Goal: Task Accomplishment & Management: Manage account settings

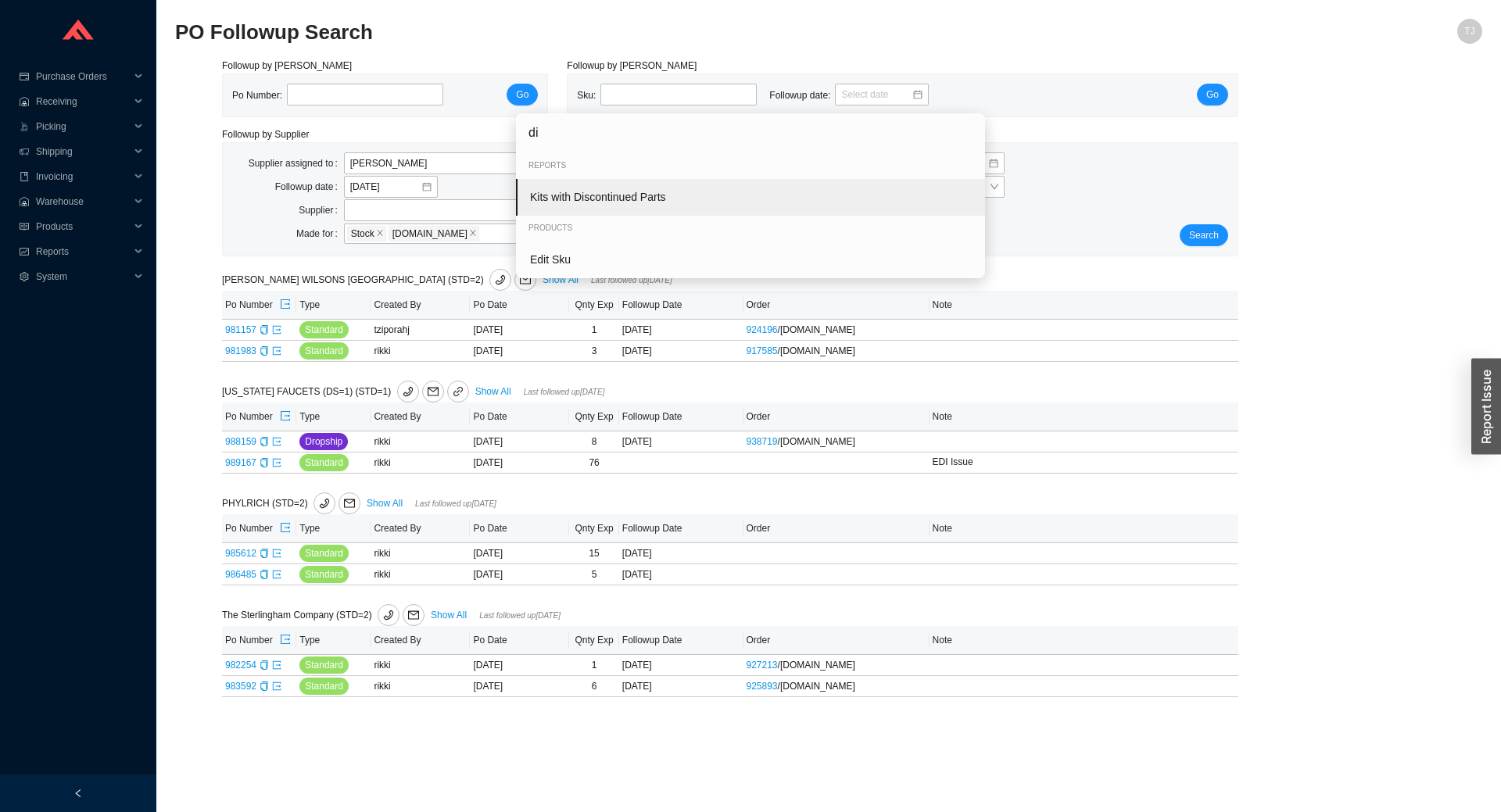
type input "d"
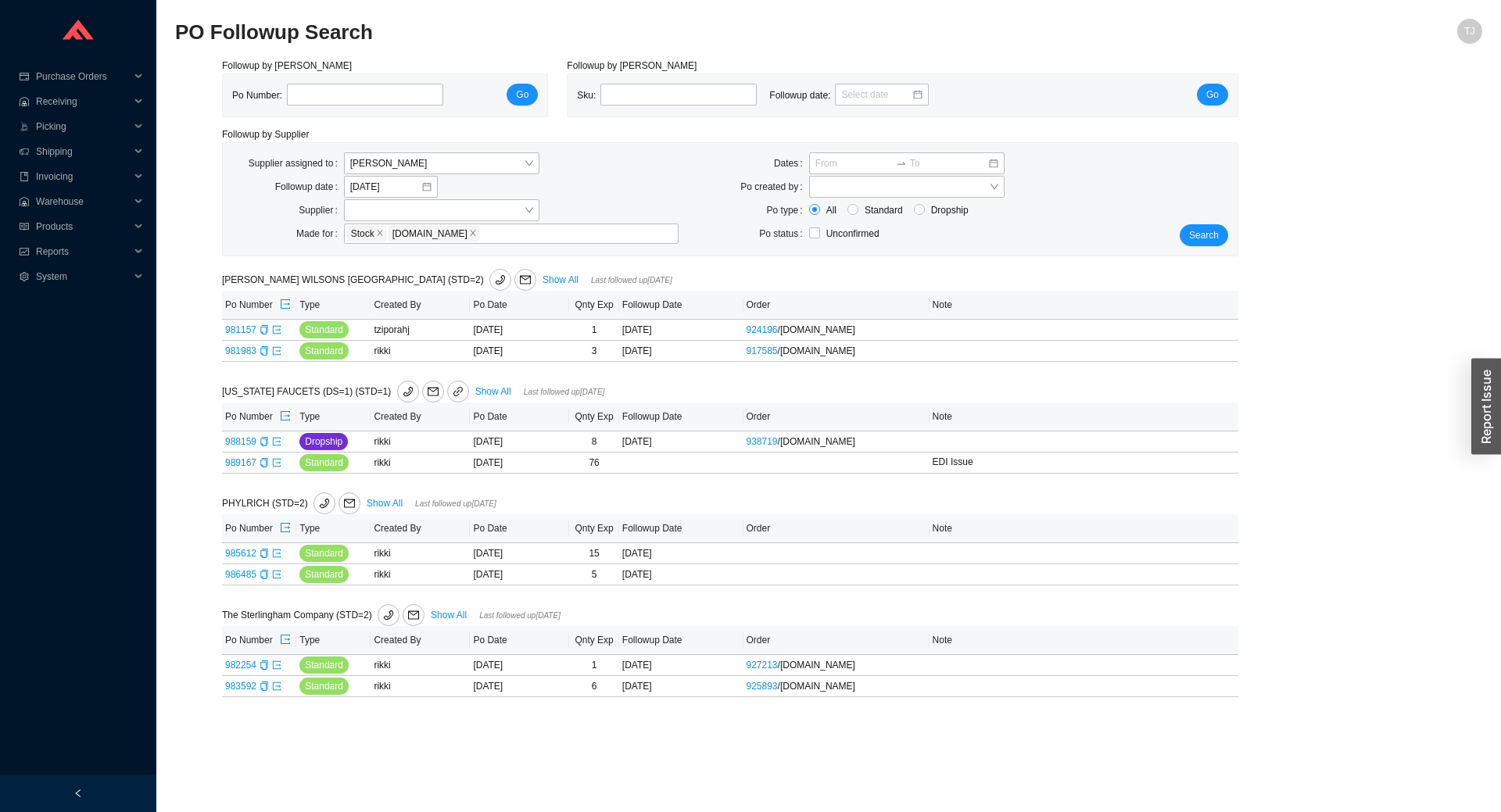
type input "ed"
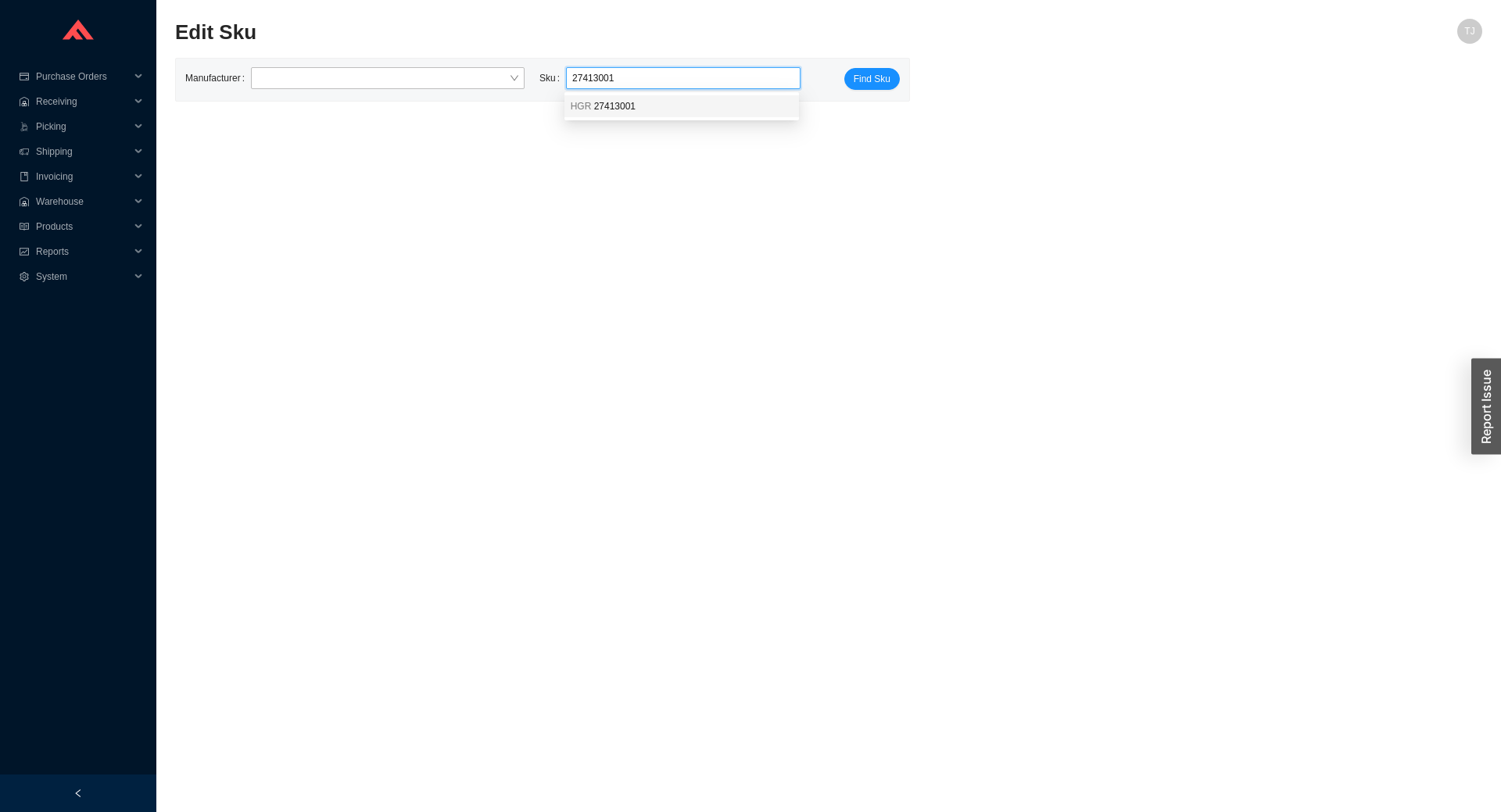
click at [698, 113] on div "HGR 27413001" at bounding box center [682, 106] width 222 height 14
type input "HGR 27413001"
click at [864, 85] on span "Find Sku" at bounding box center [873, 79] width 37 height 16
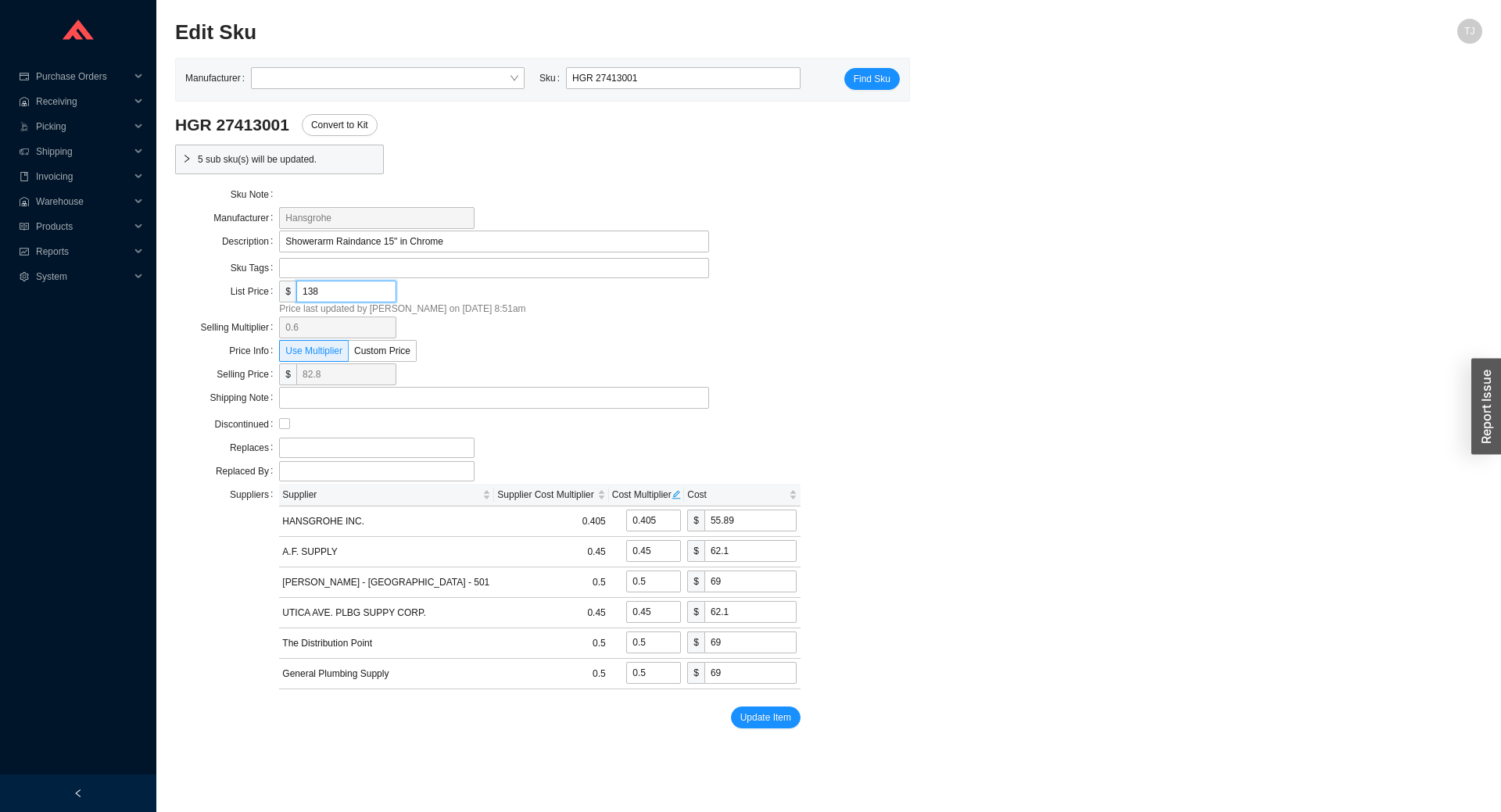
drag, startPoint x: 337, startPoint y: 291, endPoint x: 274, endPoint y: 296, distance: 63.2
click at [297, 296] on input "138" at bounding box center [346, 291] width 100 height 22
type input "2"
type input "1.2"
type input "0.81"
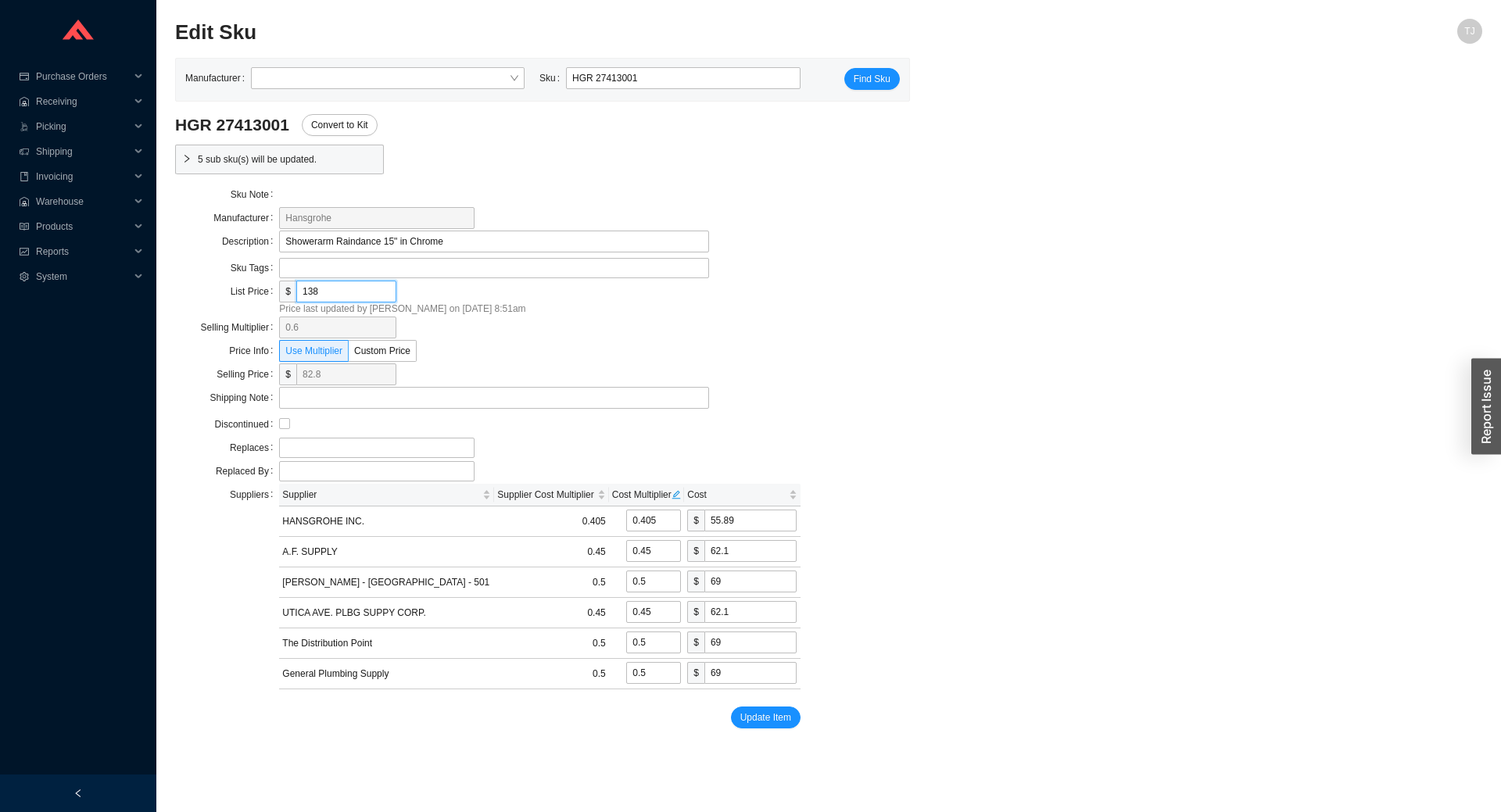
type input "0.9"
type input "1"
type input "0.9"
type input "1"
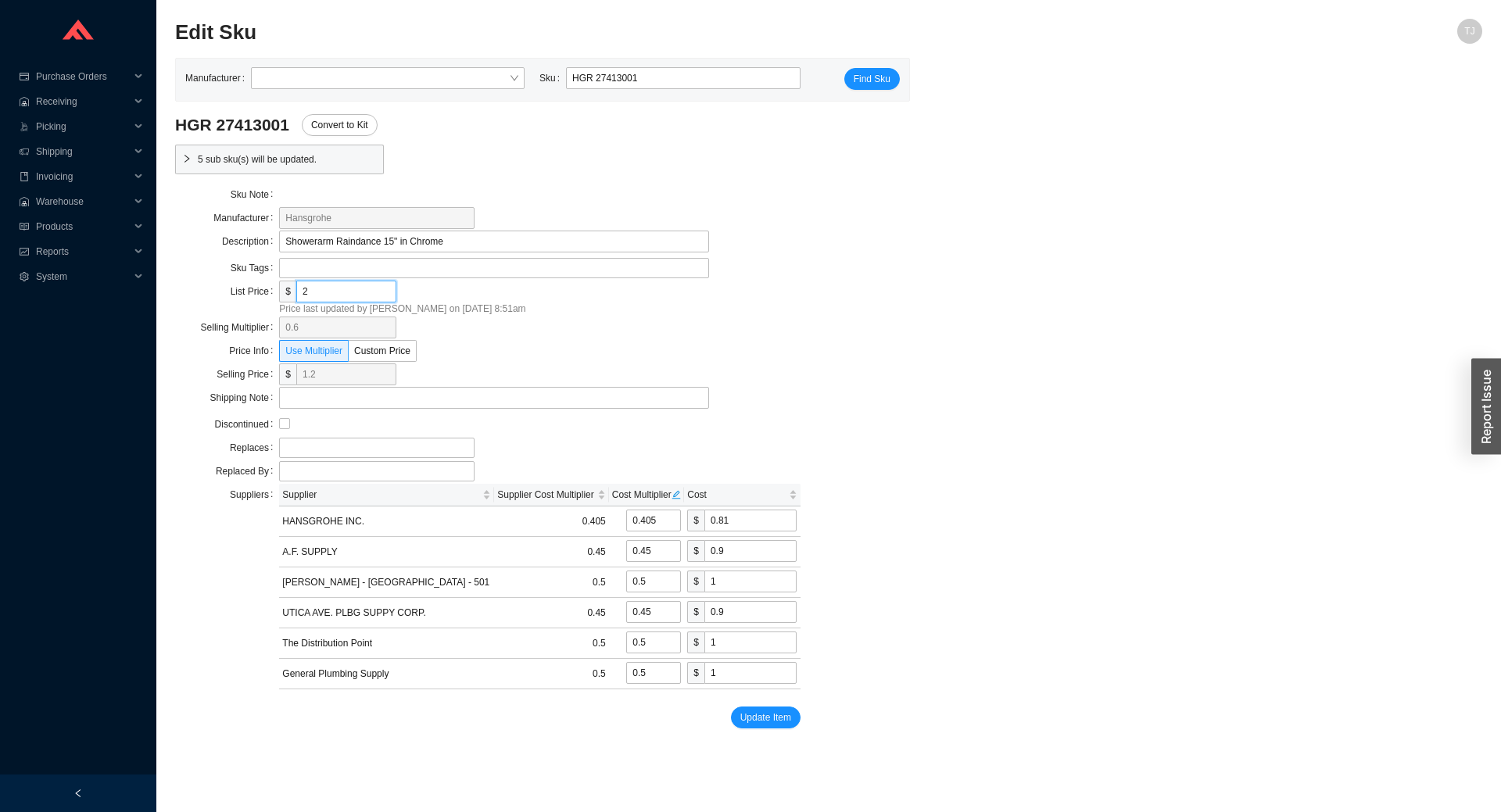
type input "28"
type input "16.8"
type input "11.34"
type input "12.6"
type input "14"
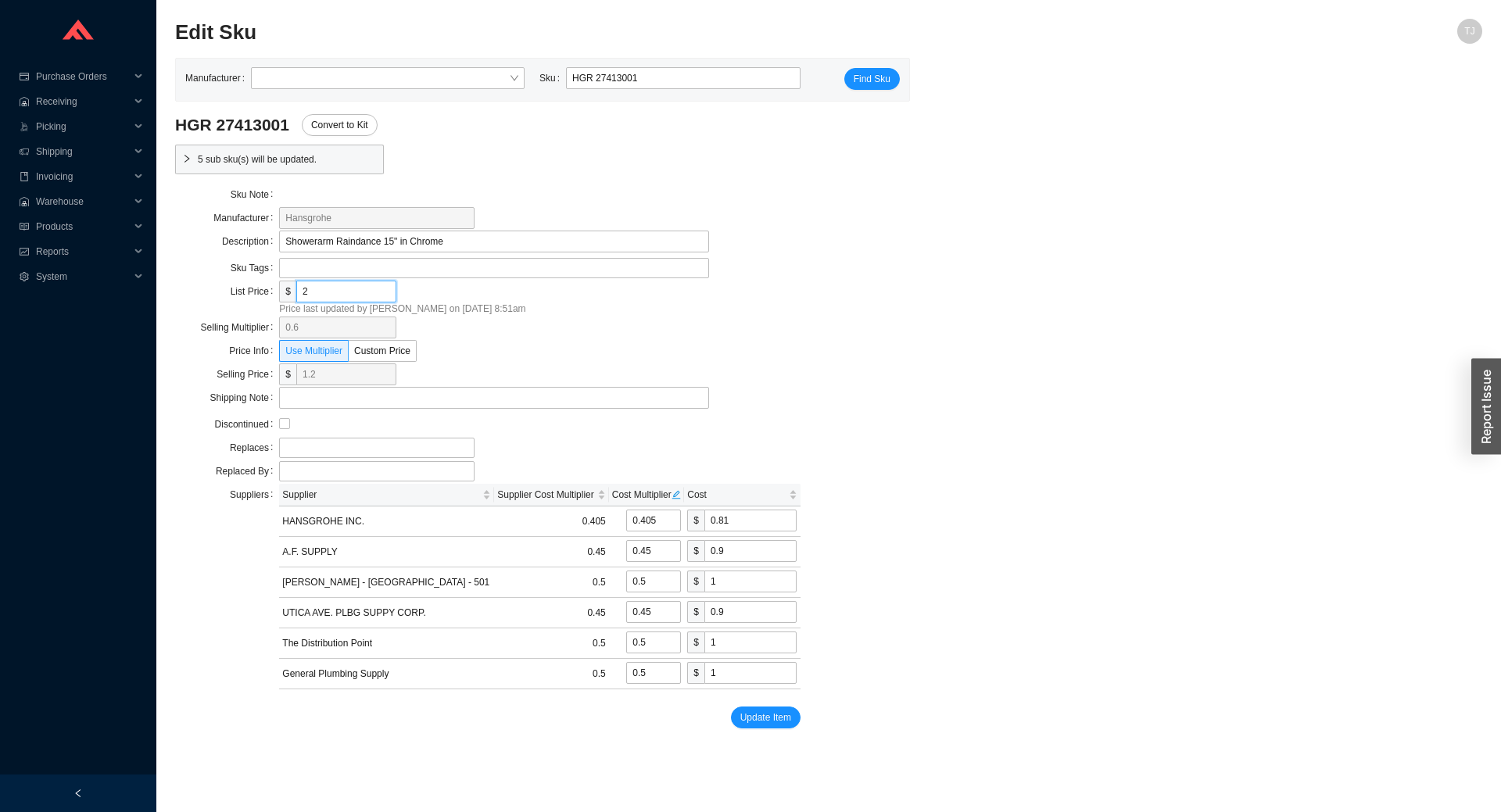
type input "12.6"
type input "14"
type input "282"
type input "169.2"
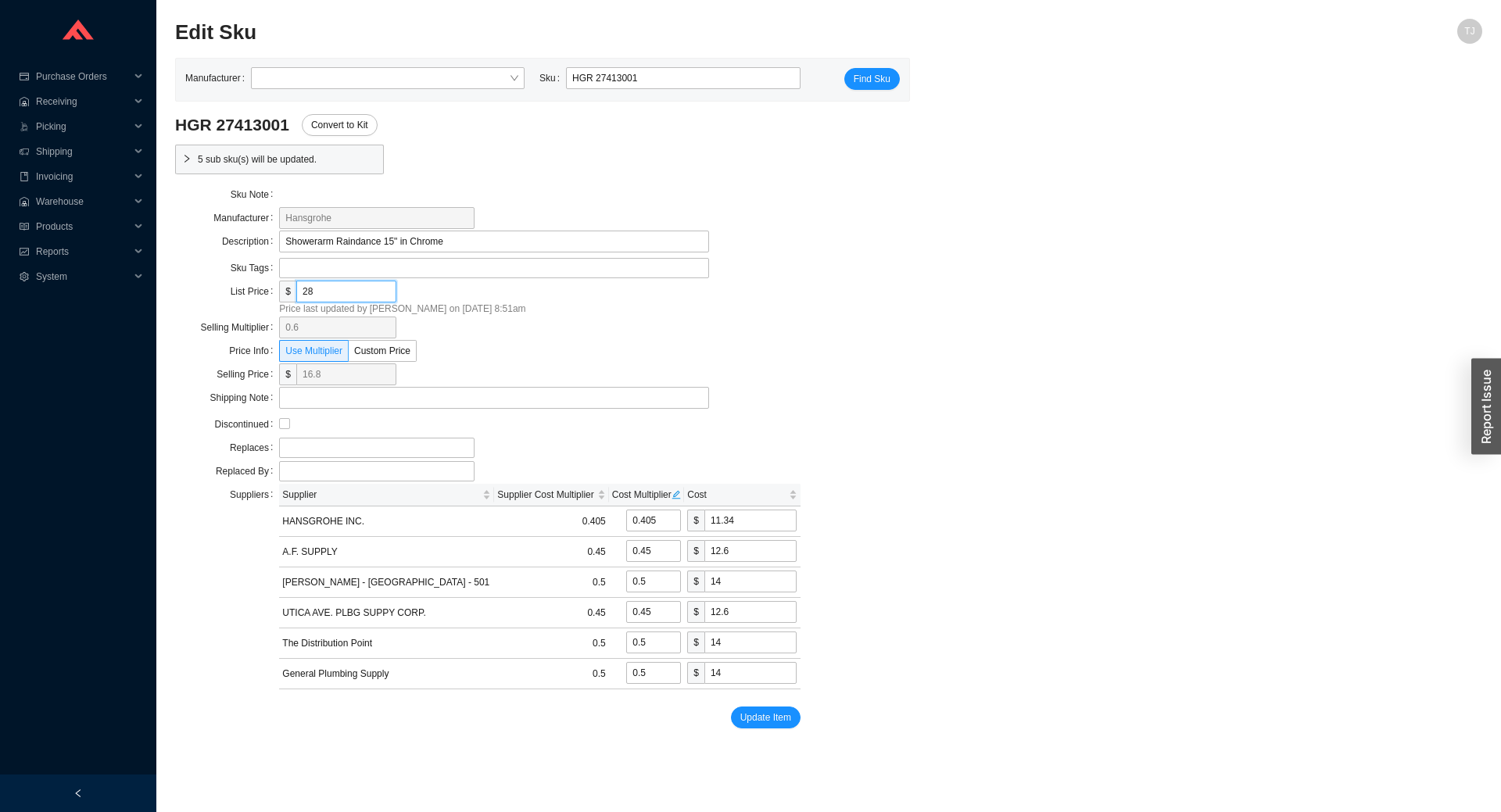
type input "114.21"
type input "126.9"
type input "141"
type input "126.9"
type input "141"
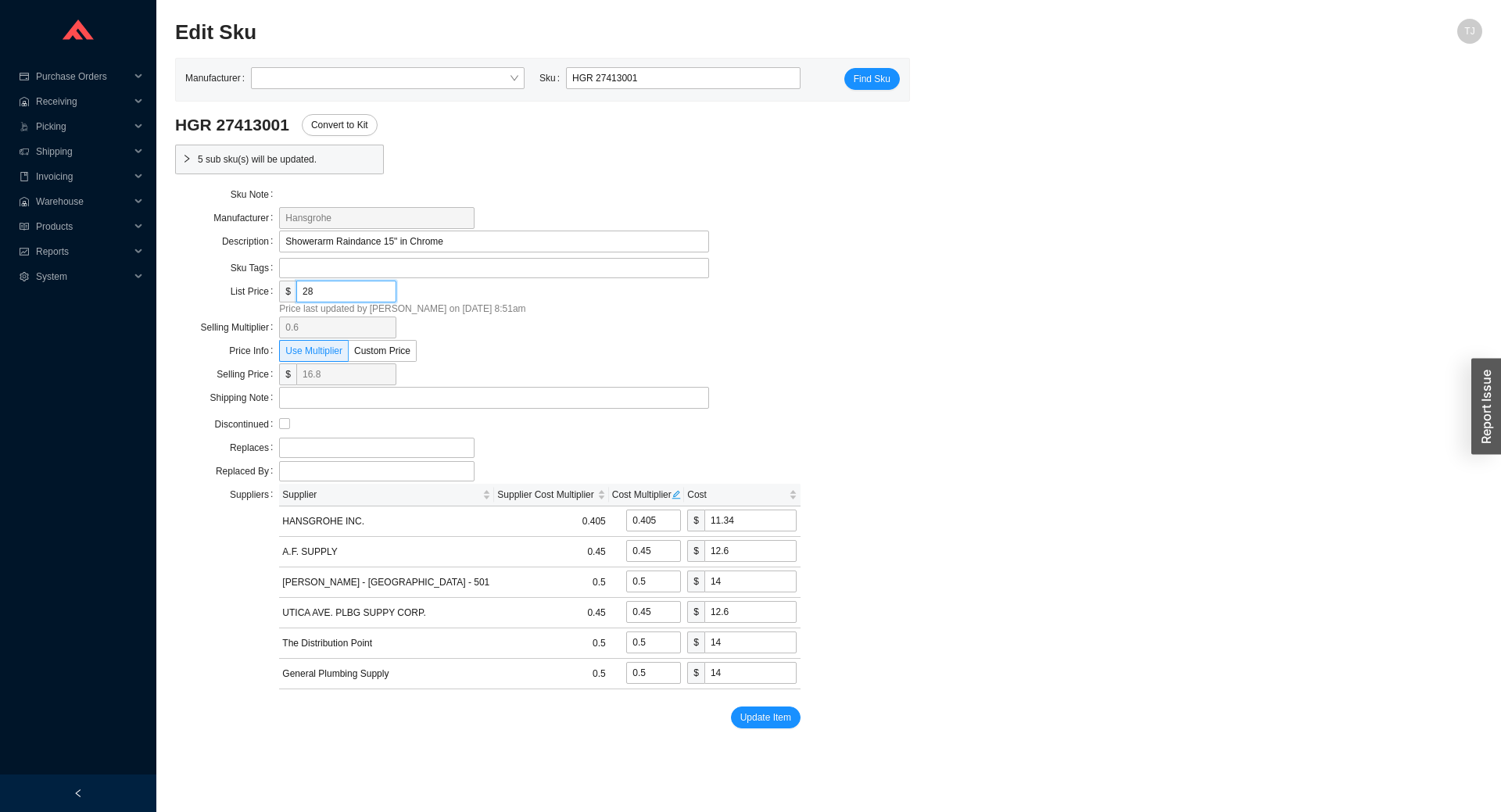
type input "141"
type input "282"
click at [776, 715] on span "Update Item" at bounding box center [766, 717] width 51 height 16
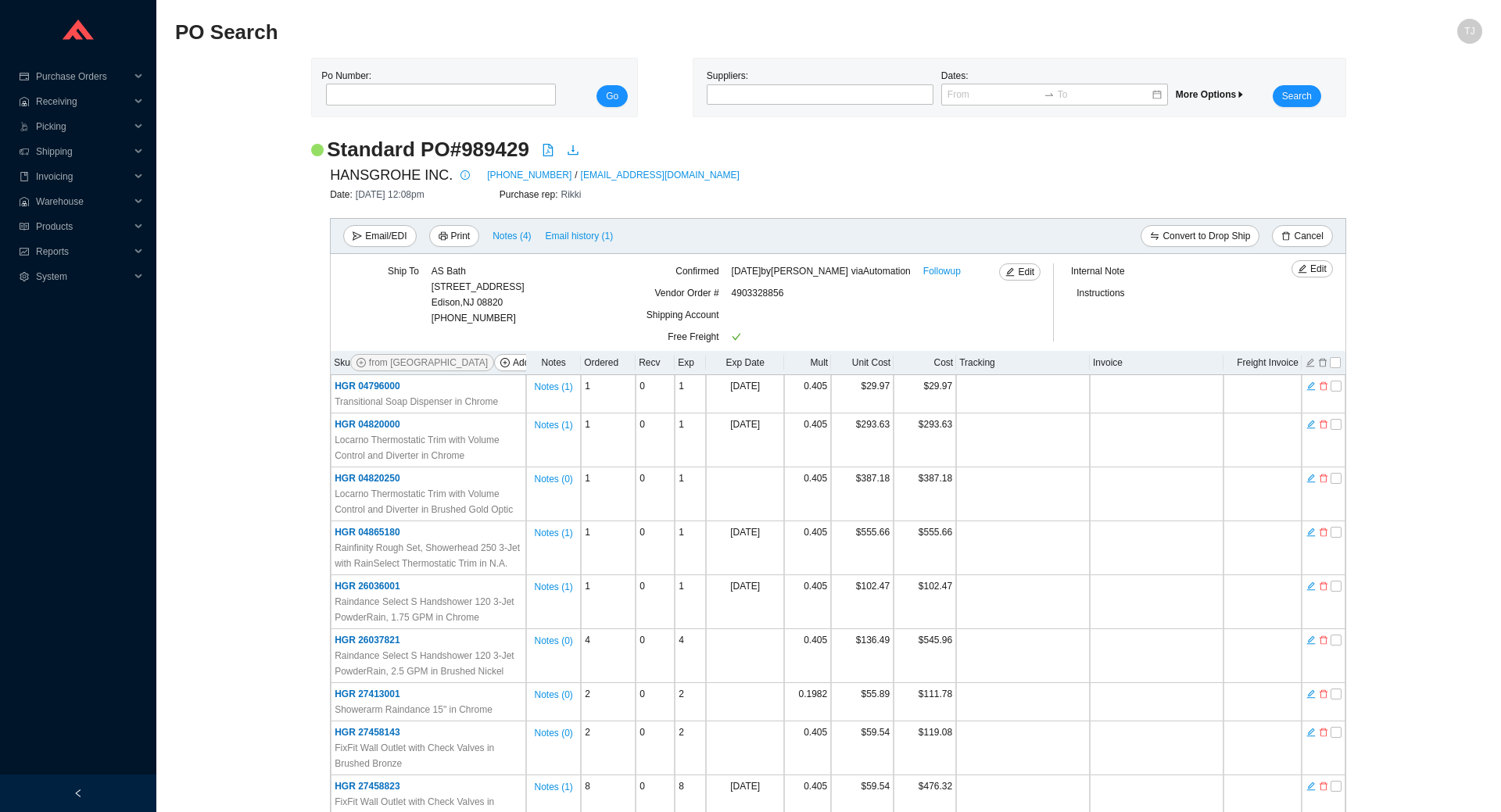
click at [1399, 469] on div "Standard PO # 989429 HANSGROHE INC. 800-334-0455 / orders@hansgrohe-usa.com Dat…" at bounding box center [829, 713] width 1308 height 1154
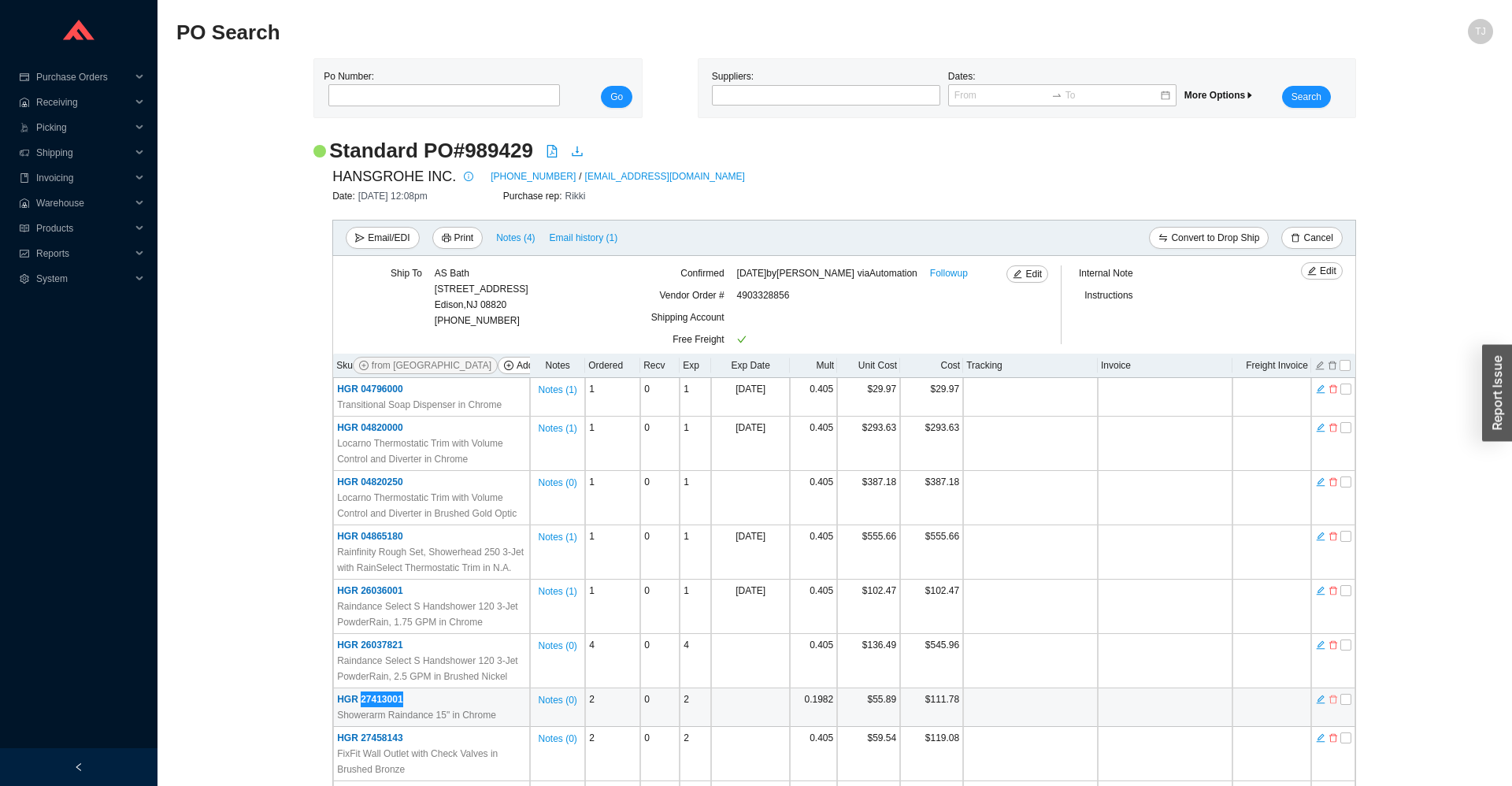
click at [1334, 701] on icon "delete" at bounding box center [1333, 699] width 9 height 11
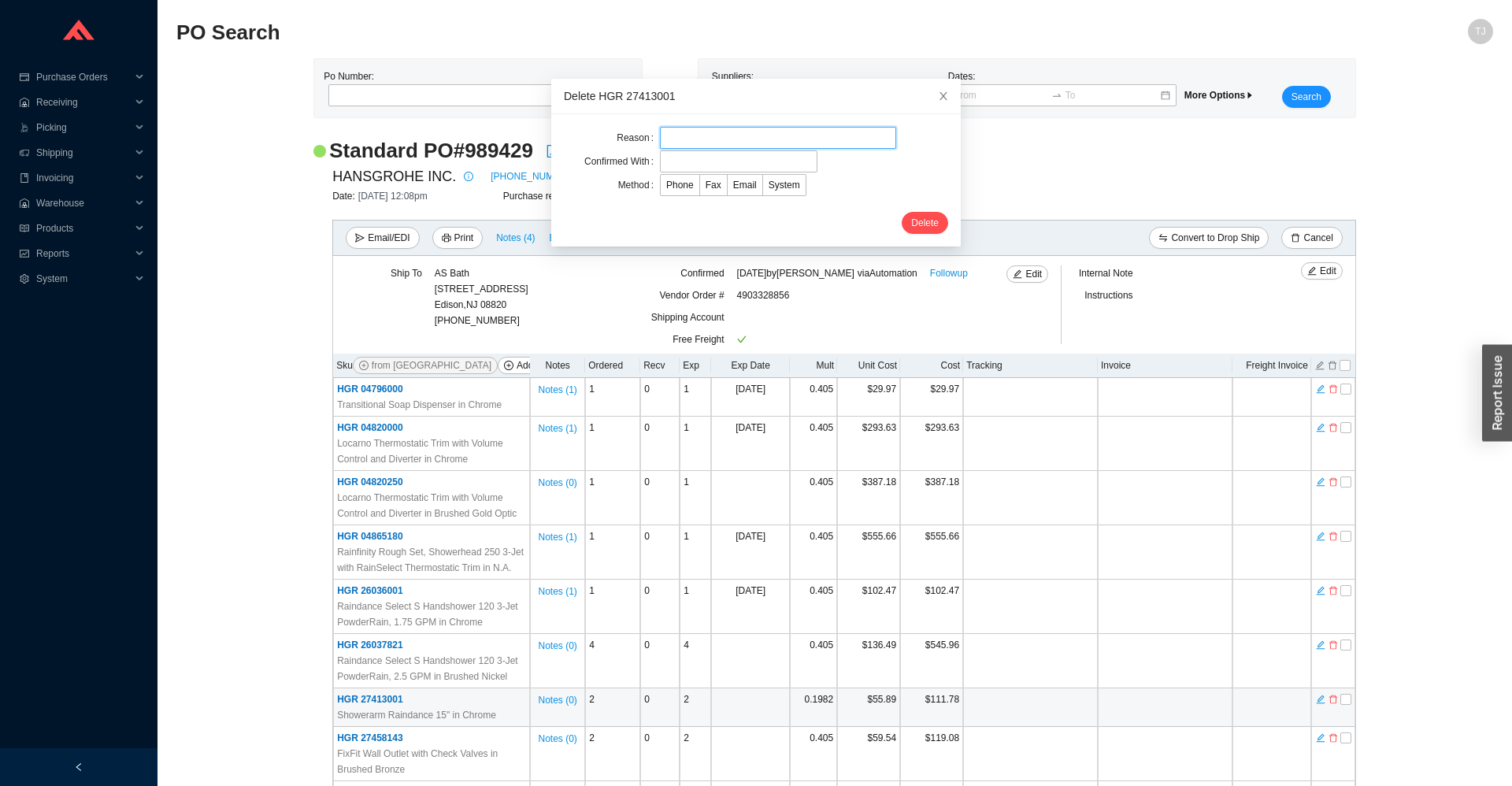
click at [730, 139] on input "text" at bounding box center [778, 138] width 236 height 22
type input "c"
type input "n"
type input "Not on confirmation"
type input "Confirmation"
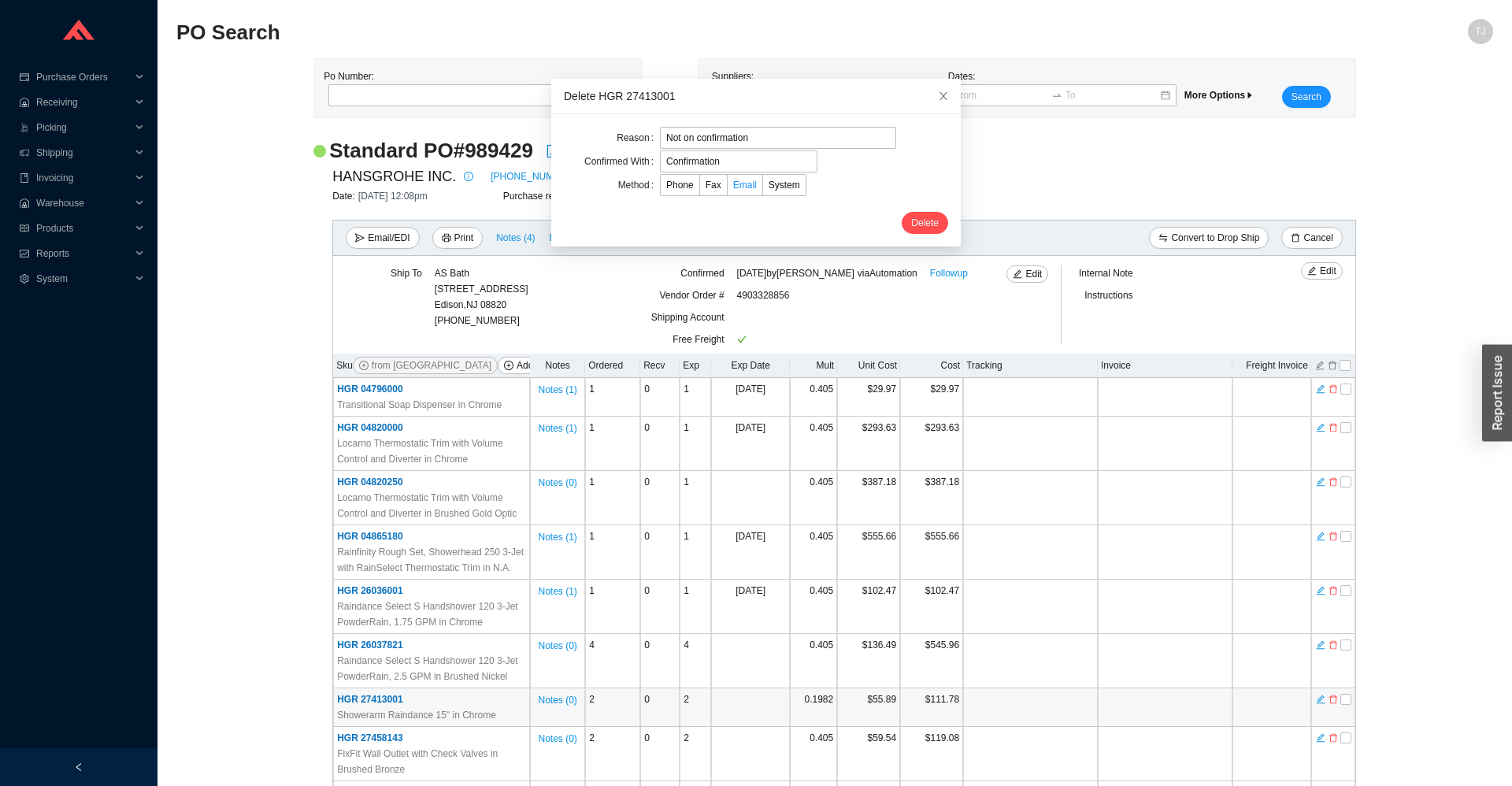
click at [736, 177] on label "Email" at bounding box center [745, 185] width 36 height 22
click at [728, 189] on input "Email" at bounding box center [728, 189] width 0 height 0
click at [926, 224] on span "Delete" at bounding box center [925, 223] width 28 height 16
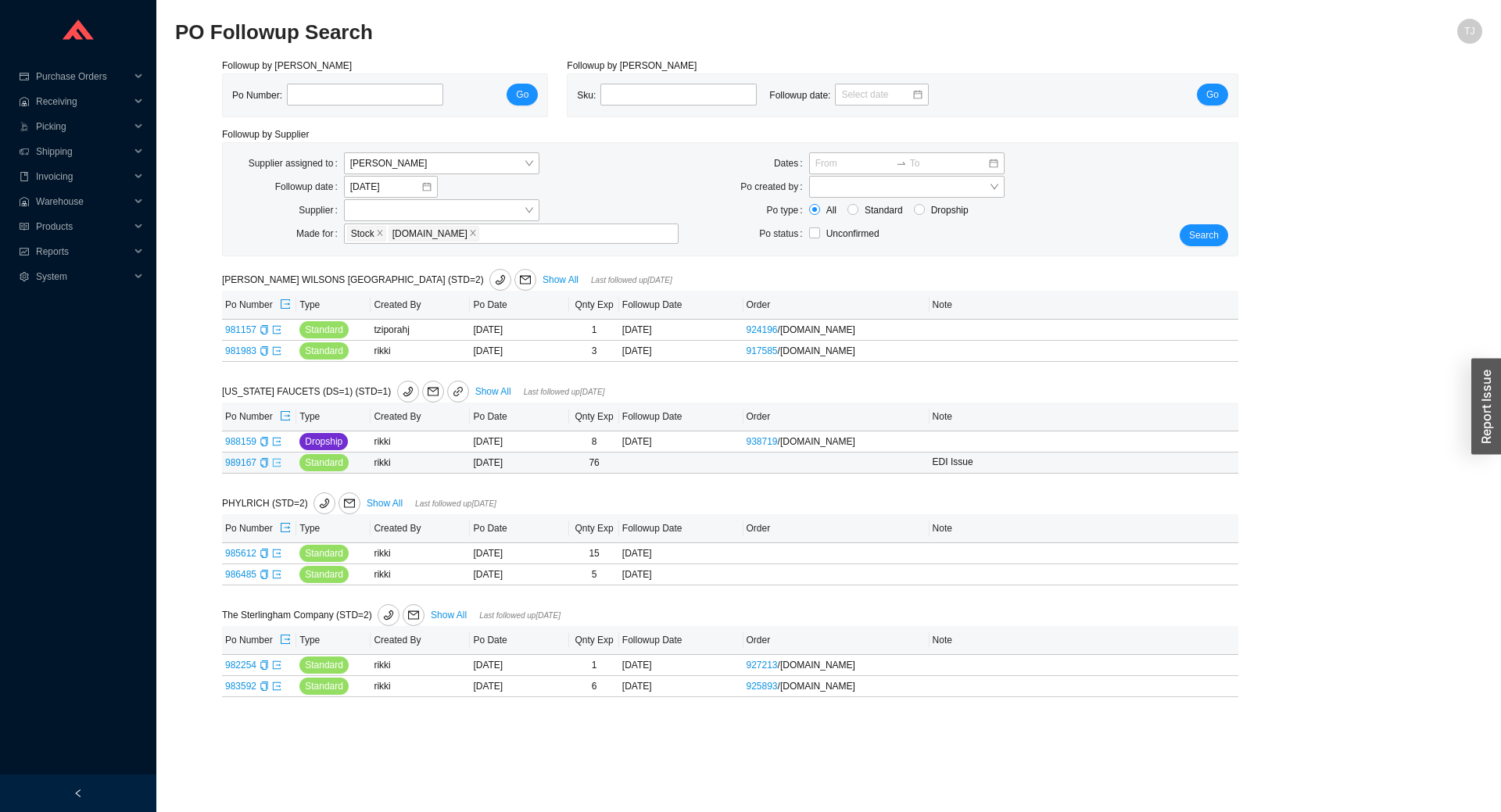
click at [277, 464] on icon "export" at bounding box center [276, 462] width 8 height 8
click at [82, 221] on span "Products" at bounding box center [83, 227] width 94 height 25
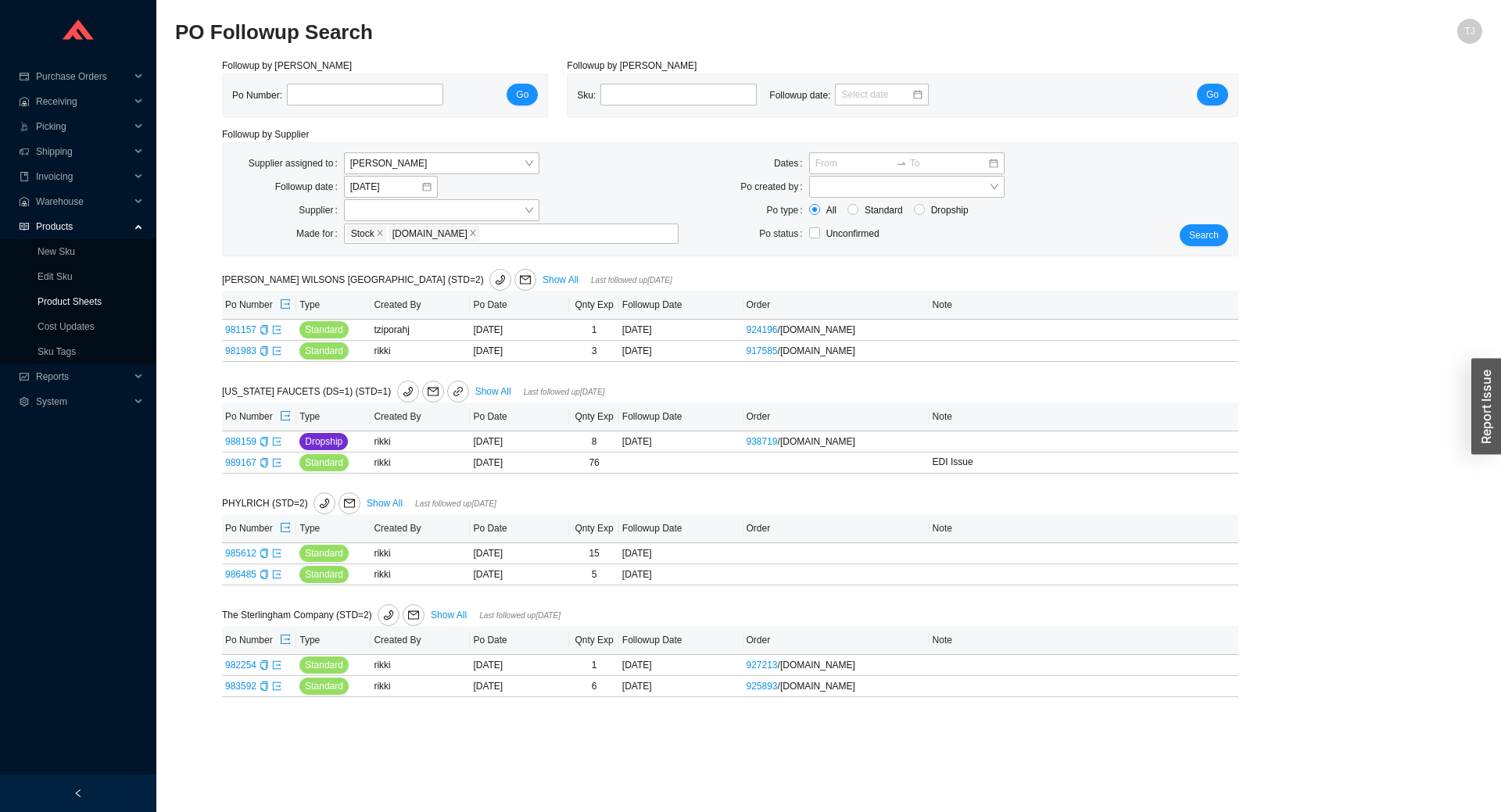
click at [74, 303] on link "Product Sheets" at bounding box center [70, 301] width 64 height 11
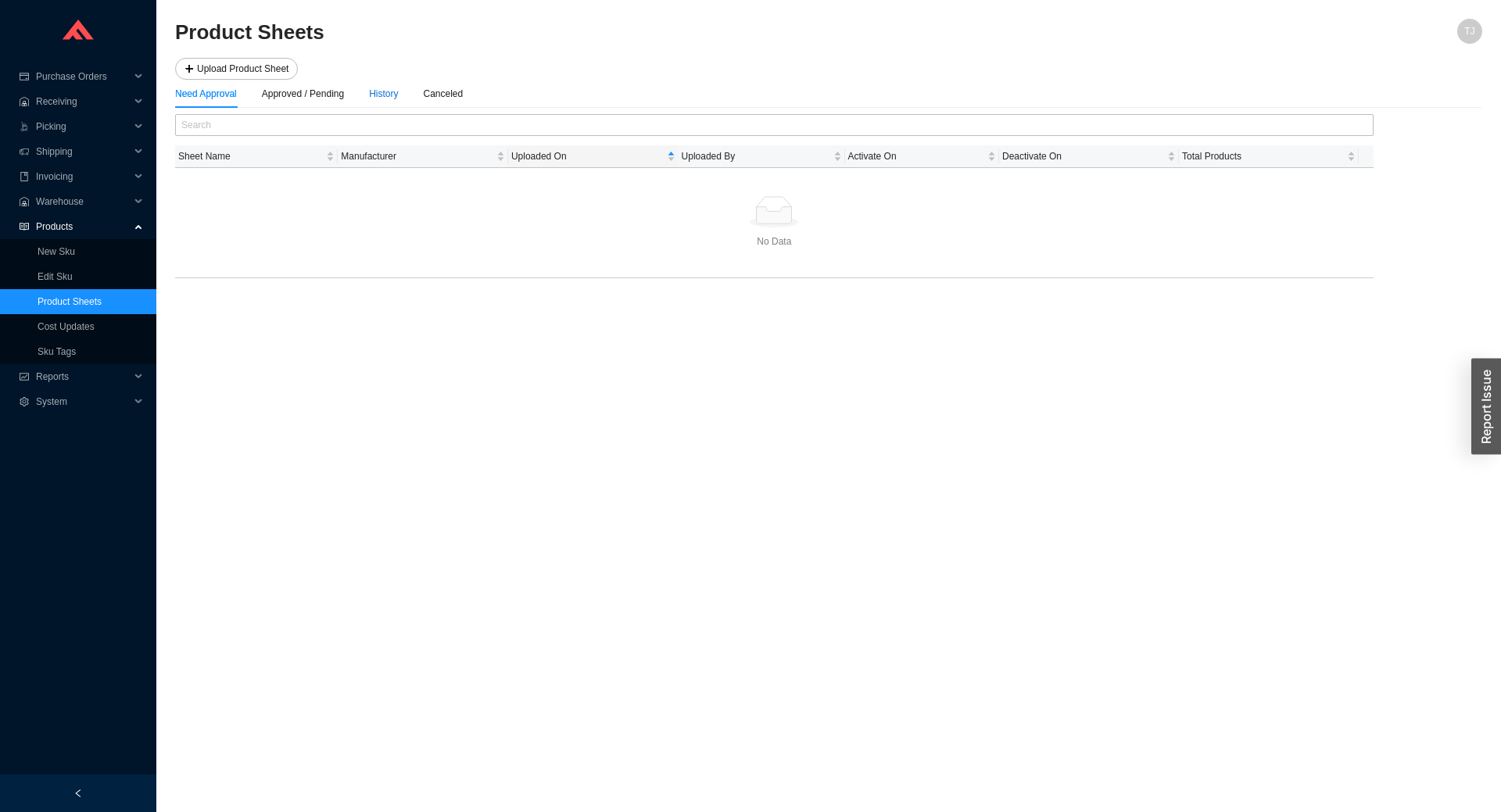
click at [398, 92] on div "History" at bounding box center [383, 93] width 29 height 16
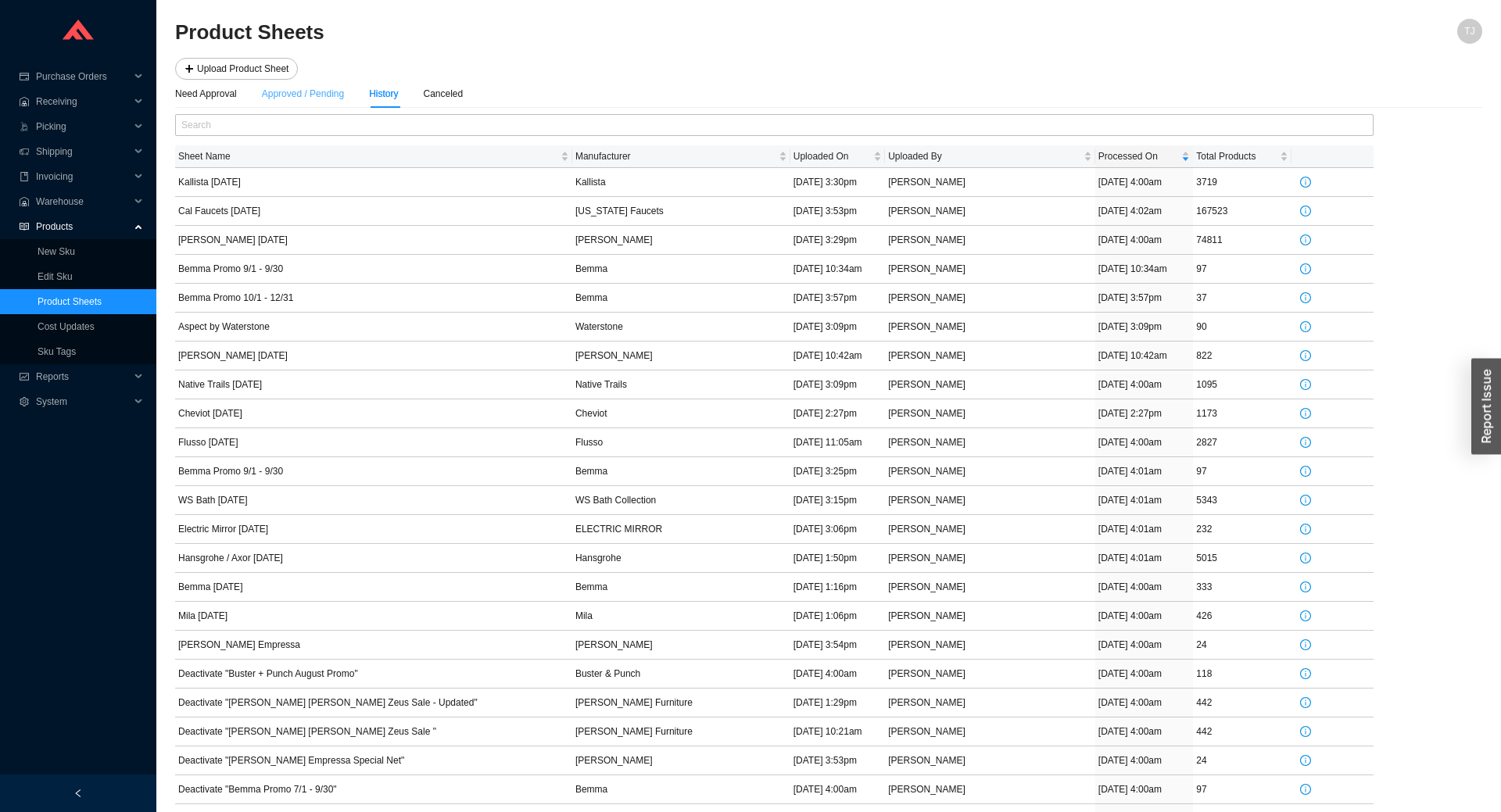
click at [325, 102] on div "Approved / Pending" at bounding box center [303, 94] width 82 height 29
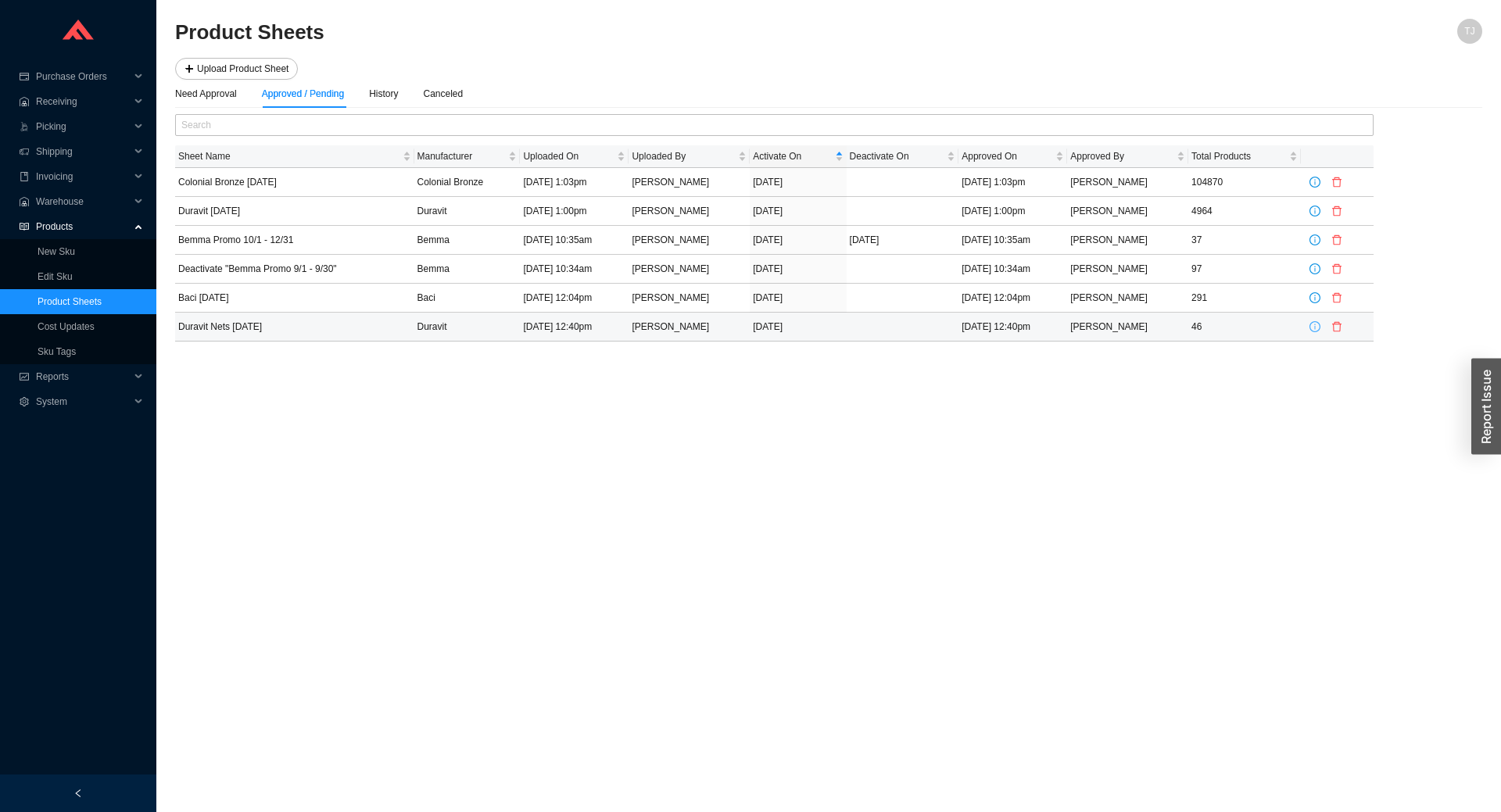
click at [1312, 328] on icon "info-circle" at bounding box center [1315, 327] width 11 height 11
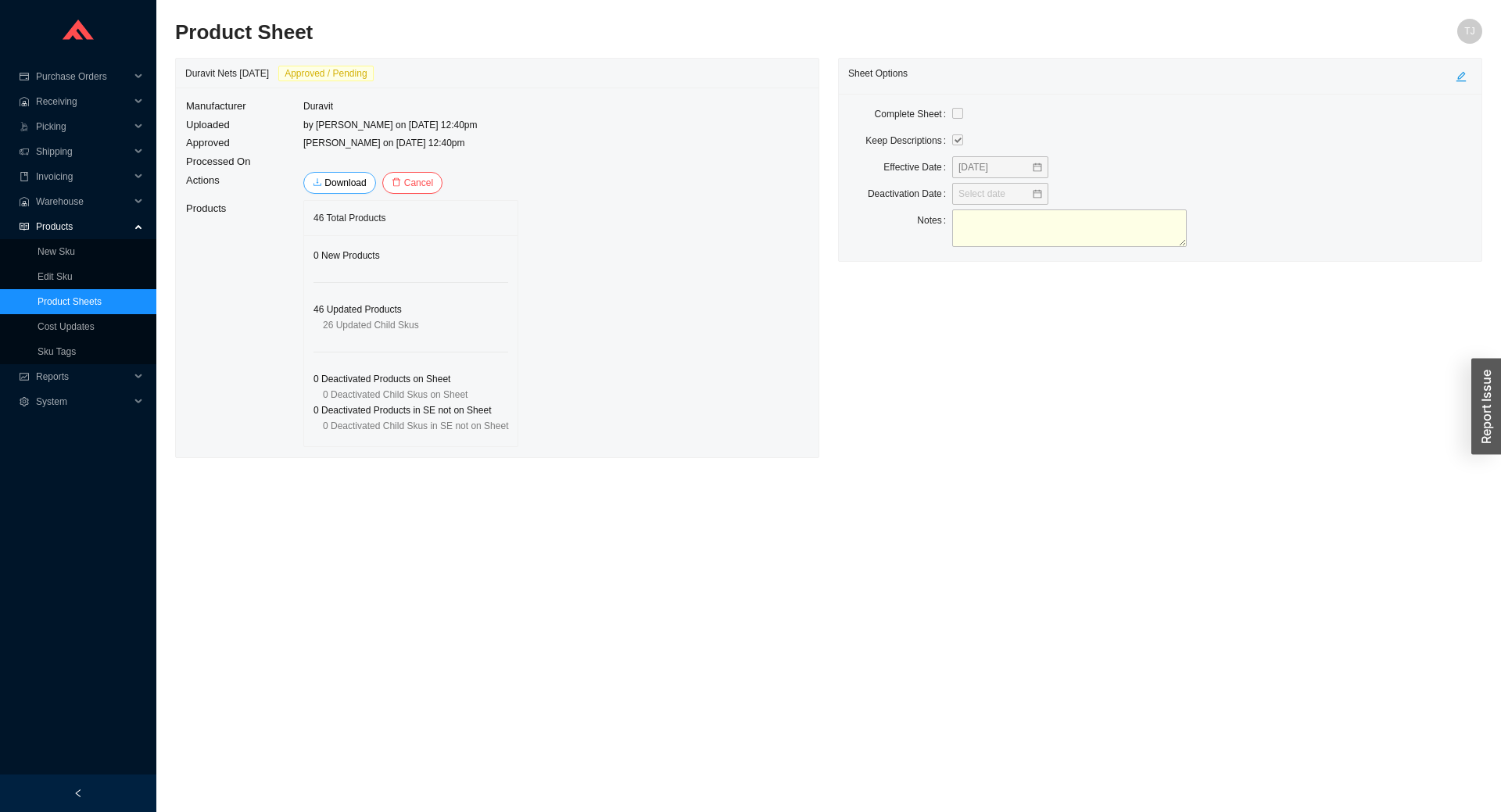
click at [349, 191] on button "Download" at bounding box center [339, 183] width 73 height 22
click at [347, 186] on link "Download" at bounding box center [344, 182] width 45 height 11
click at [425, 186] on span "Cancel" at bounding box center [418, 183] width 29 height 16
click at [509, 142] on span "Yes" at bounding box center [514, 138] width 16 height 16
click at [85, 297] on link "Product Sheets" at bounding box center [70, 301] width 64 height 11
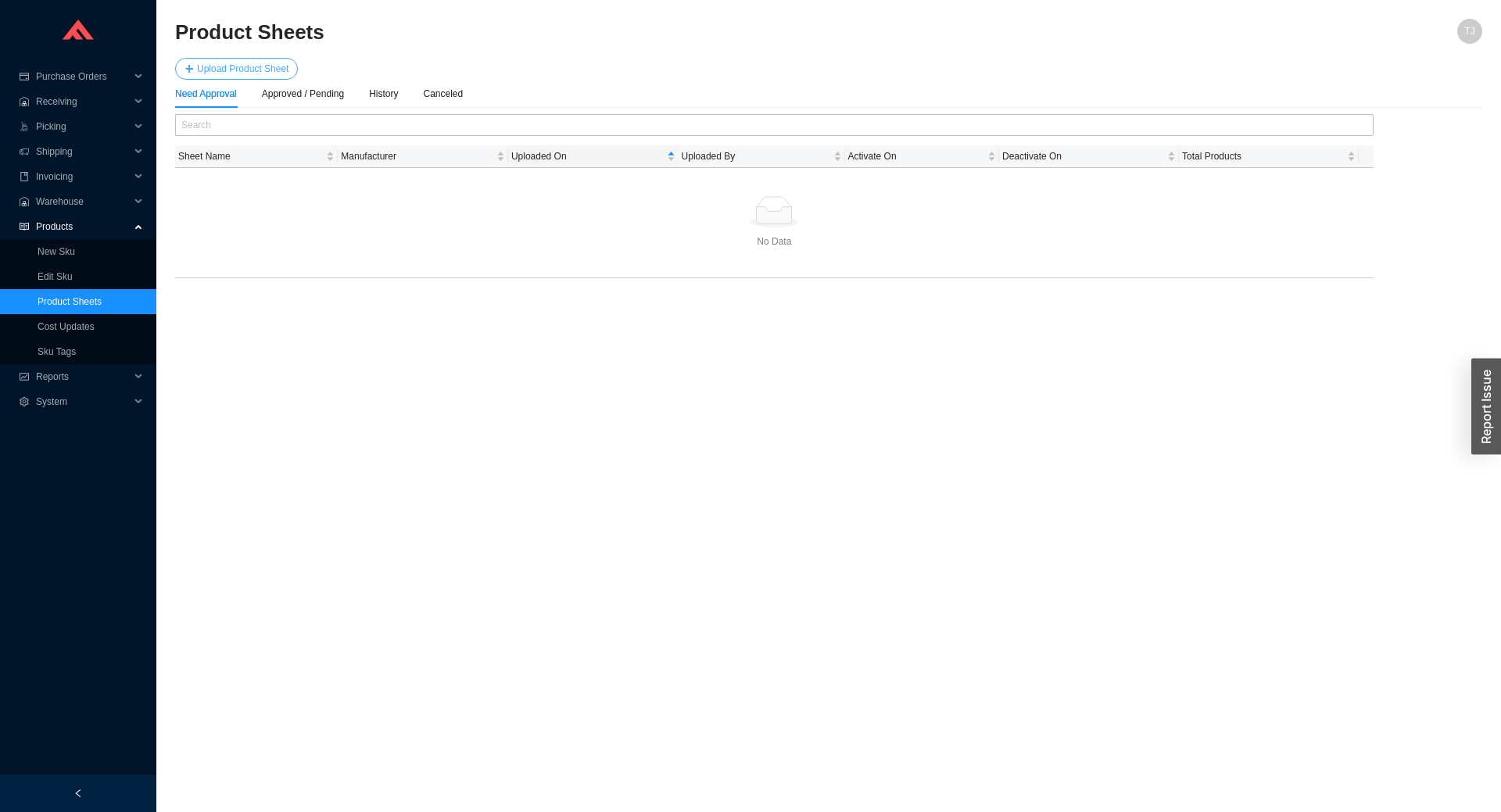
click at [251, 65] on span "Upload Product Sheet" at bounding box center [243, 69] width 92 height 16
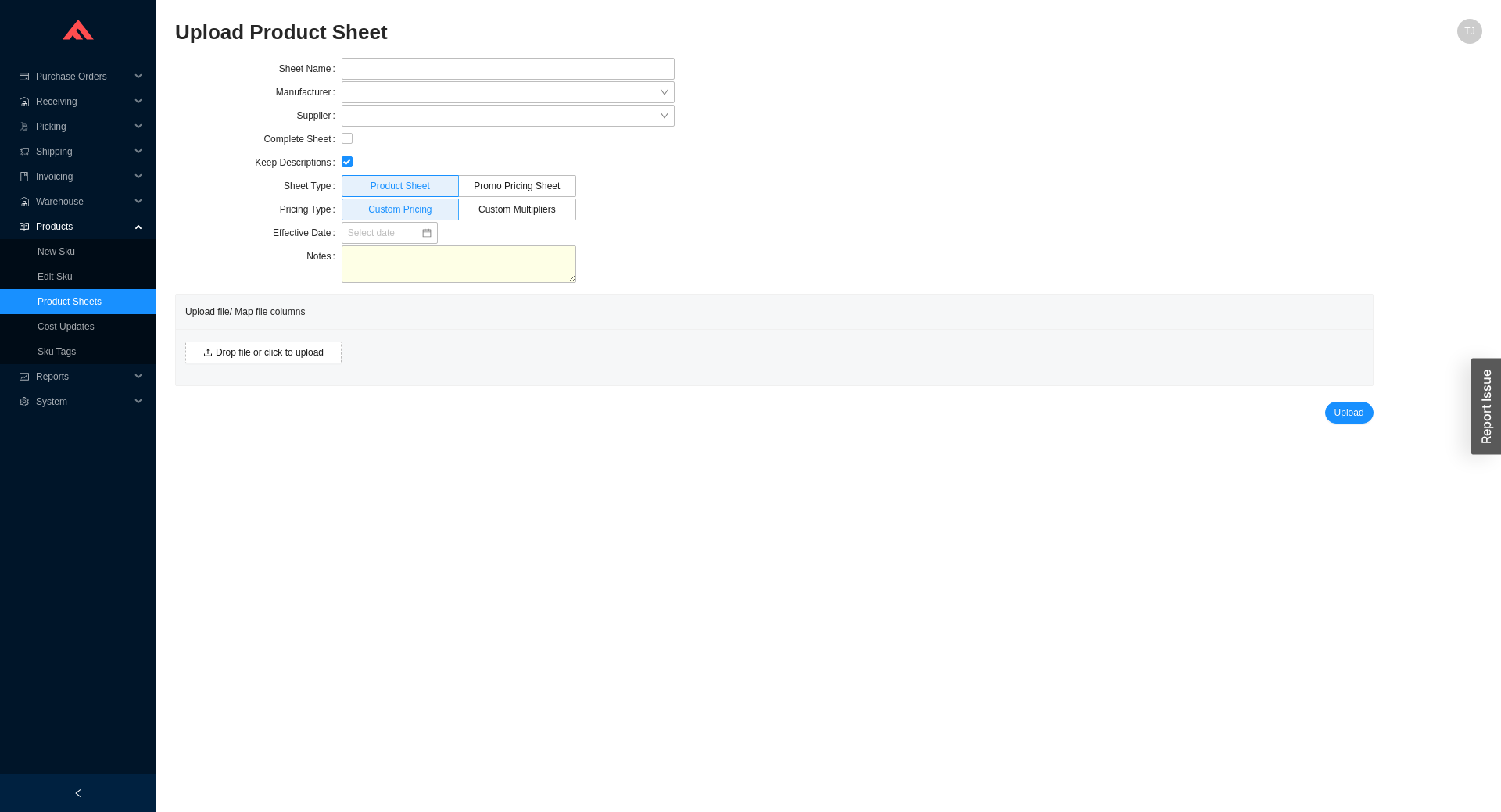
click at [391, 56] on div "Upload Product Sheet" at bounding box center [665, 37] width 980 height 38
click at [391, 71] on input "text" at bounding box center [508, 69] width 333 height 22
type input "Duravit Nets October 2025"
click at [413, 83] on input "search" at bounding box center [503, 92] width 312 height 20
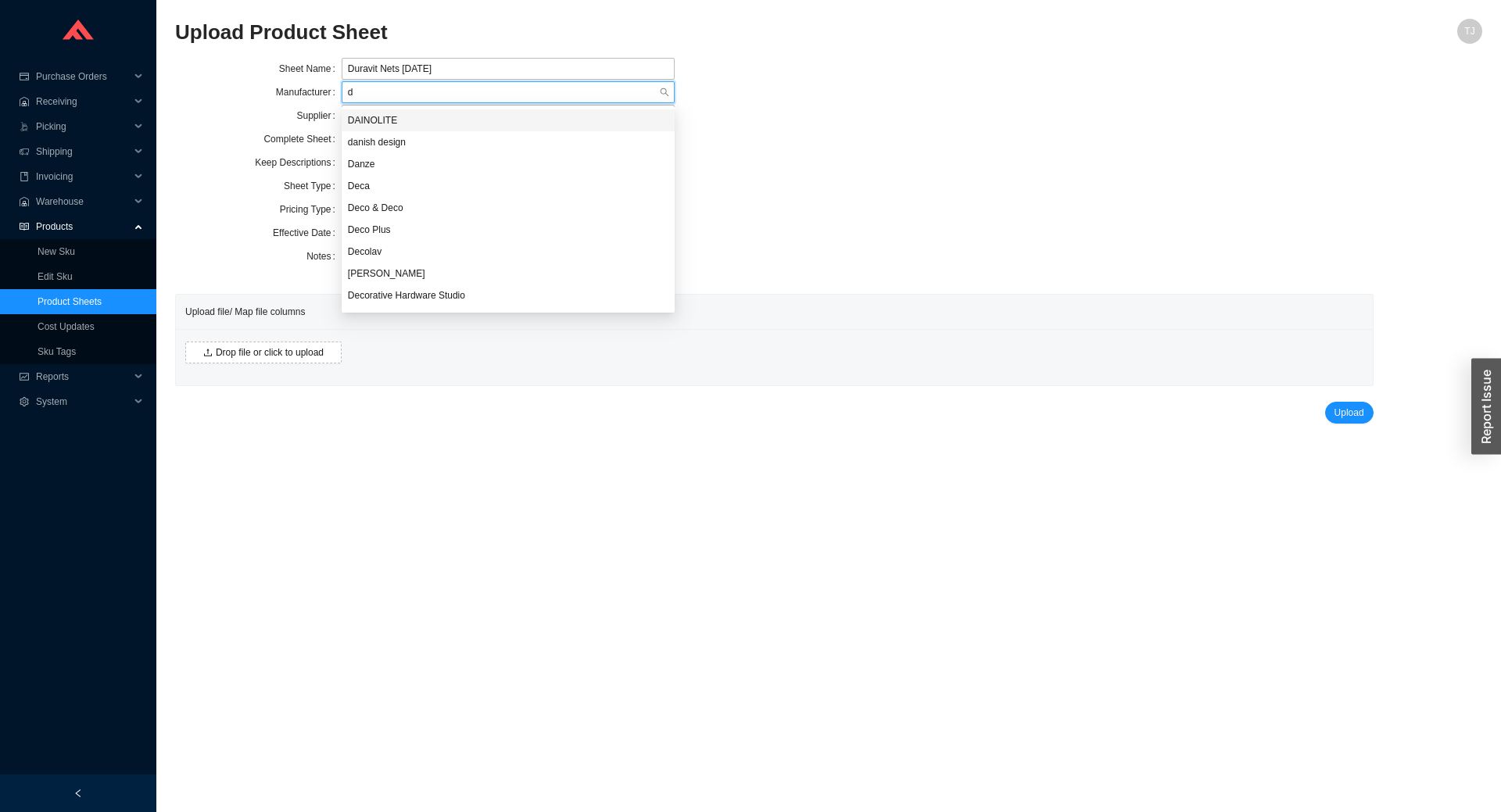
type input "du"
click at [380, 122] on div "Duravit" at bounding box center [508, 120] width 321 height 14
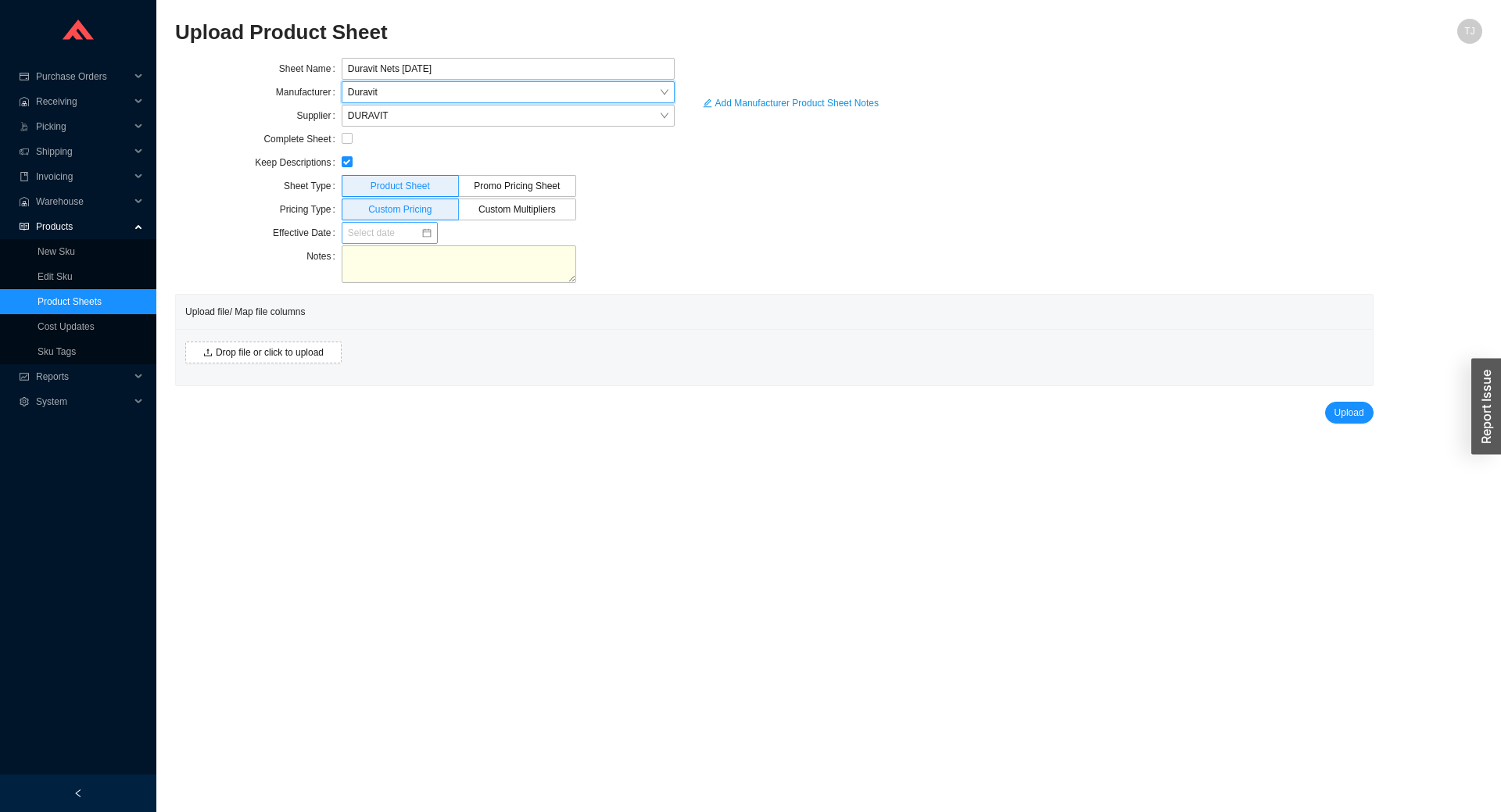
click at [393, 228] on input at bounding box center [384, 233] width 73 height 16
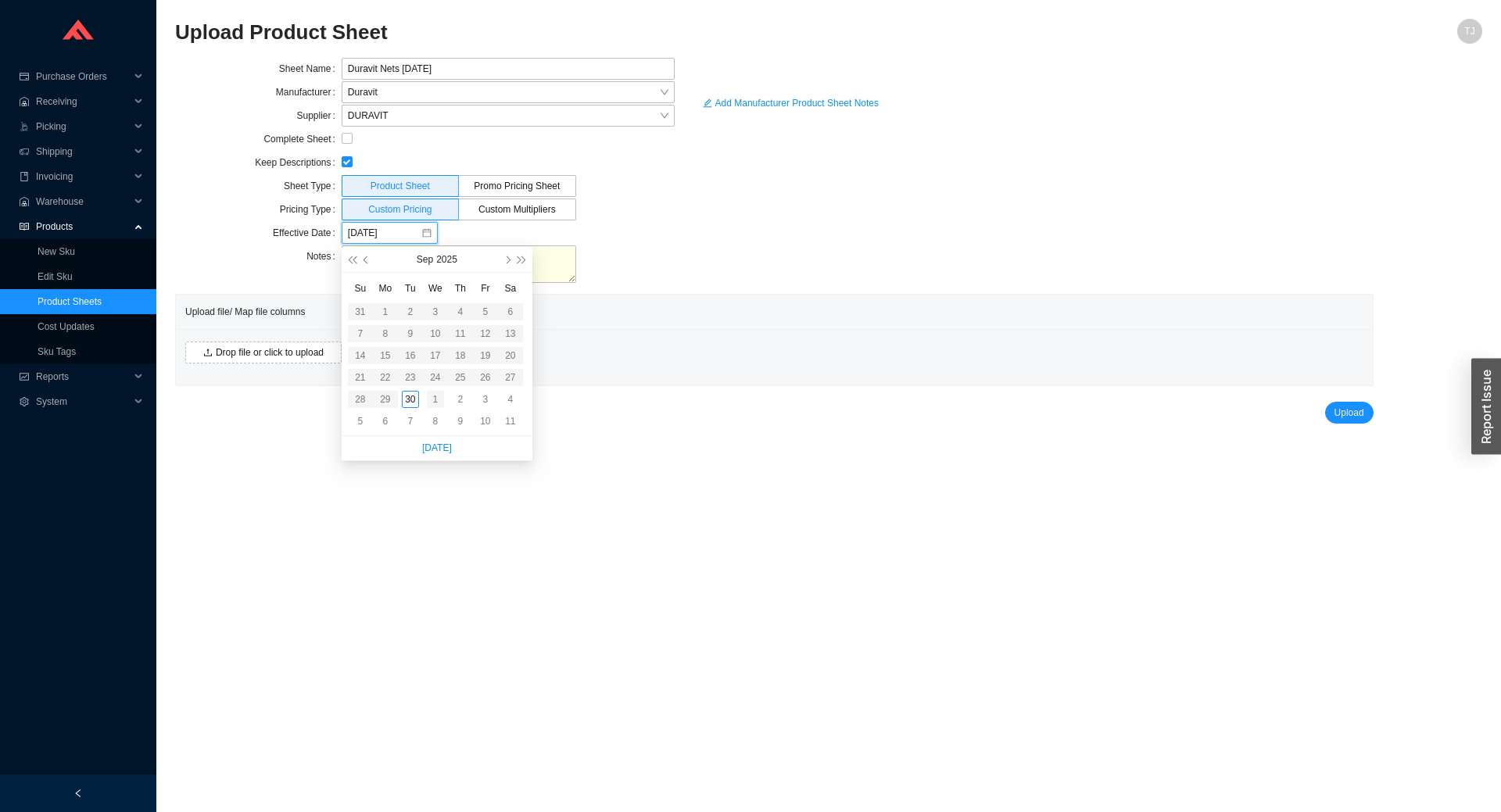
type input "10/01/2025"
click at [436, 399] on div "1" at bounding box center [435, 399] width 17 height 17
click at [274, 349] on span "Drop file or click to upload" at bounding box center [270, 353] width 108 height 16
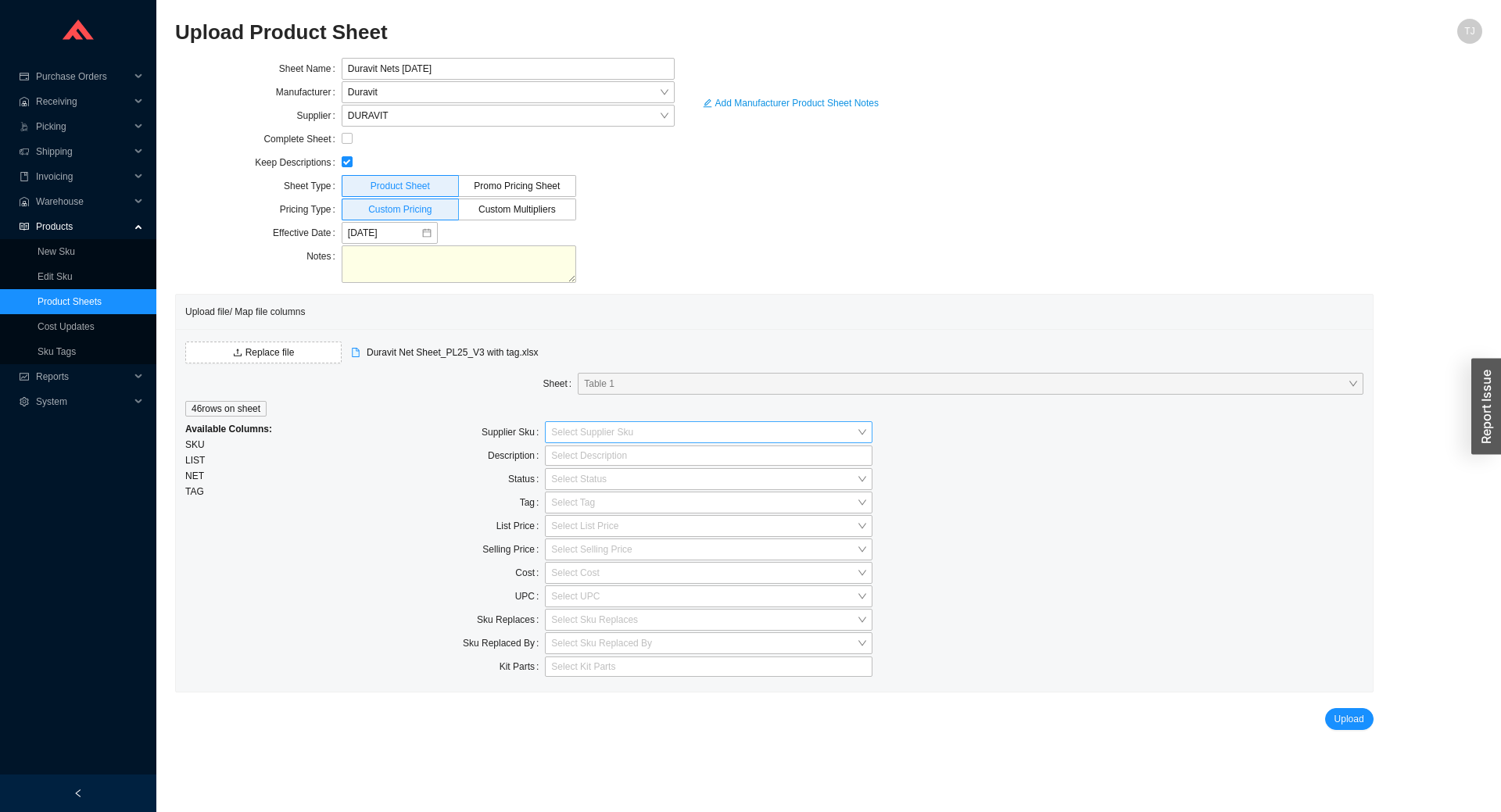
click at [644, 423] on input "search" at bounding box center [704, 432] width 306 height 20
click at [642, 461] on div "SKU - 100 %" at bounding box center [708, 460] width 315 height 14
click at [578, 460] on div at bounding box center [702, 455] width 308 height 16
click at [446, 485] on div "Status" at bounding box center [463, 480] width 164 height 24
click at [599, 526] on input "search" at bounding box center [704, 526] width 306 height 20
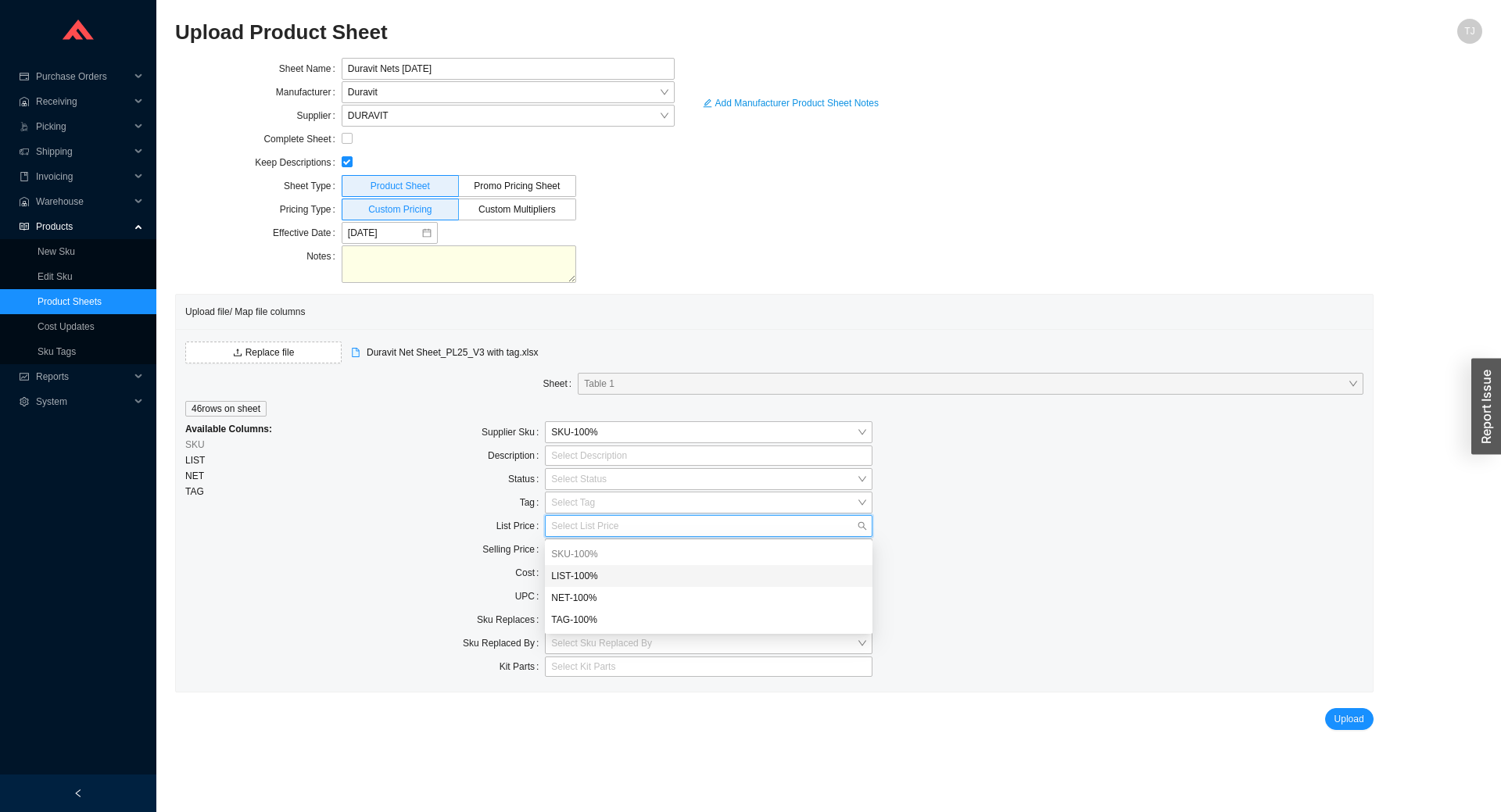
click at [570, 579] on div "LIST - 100 %" at bounding box center [708, 576] width 315 height 14
click at [555, 506] on input "search" at bounding box center [704, 503] width 306 height 20
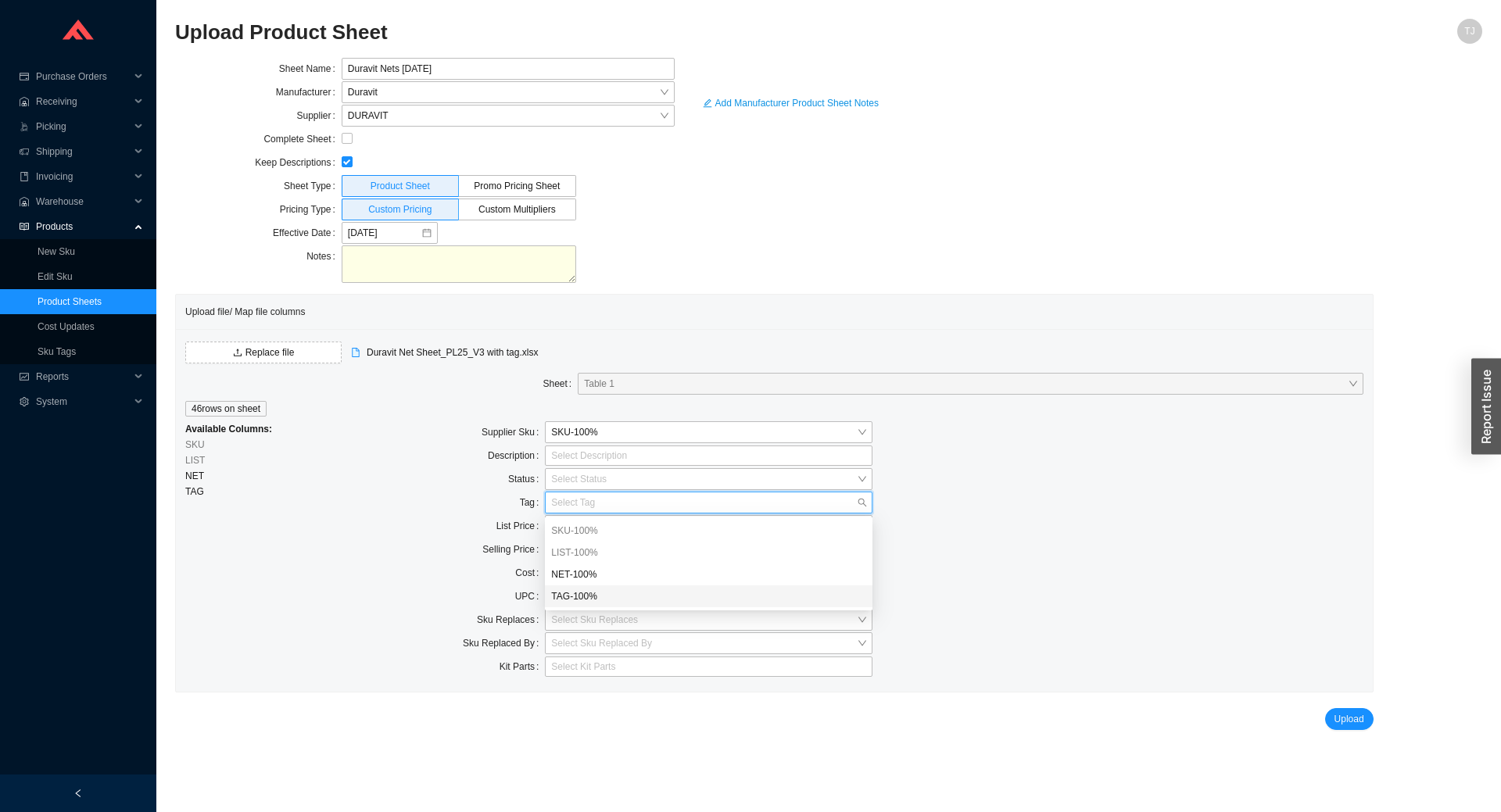
click at [587, 602] on div "TAG - 100 %" at bounding box center [708, 596] width 315 height 14
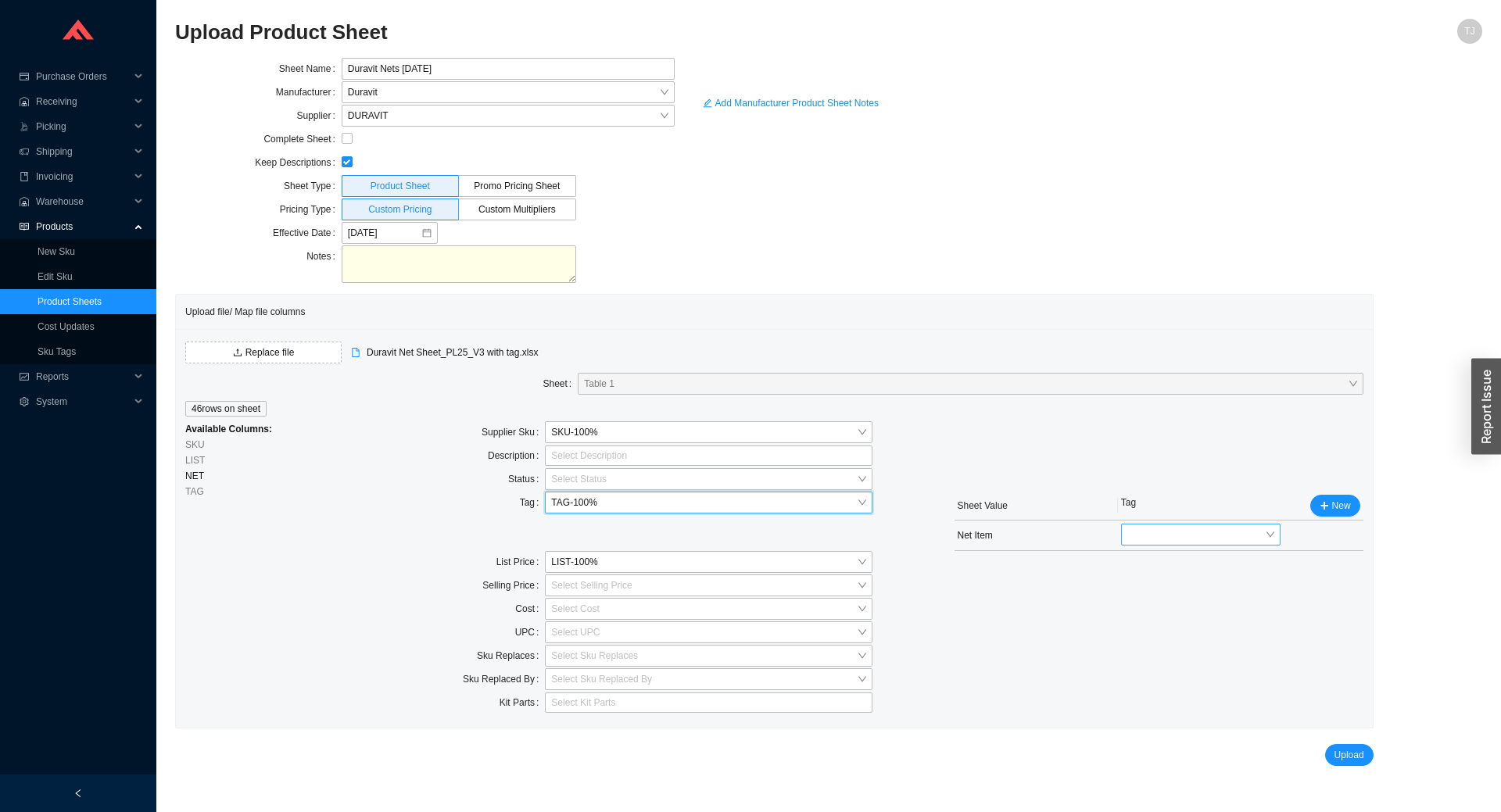
click at [1133, 534] on span at bounding box center [1200, 535] width 147 height 20
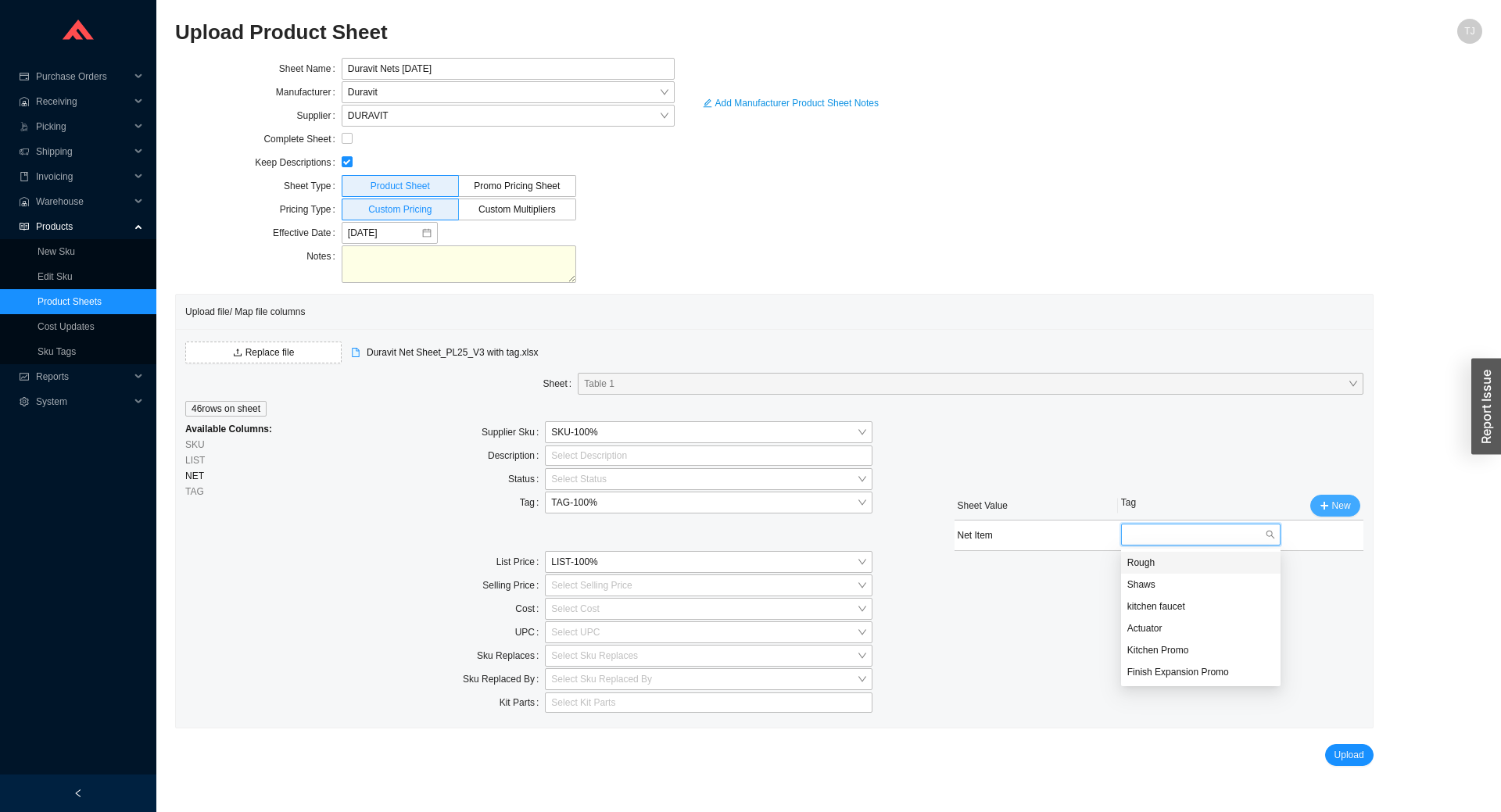
click at [1335, 506] on span "New" at bounding box center [1341, 506] width 18 height 16
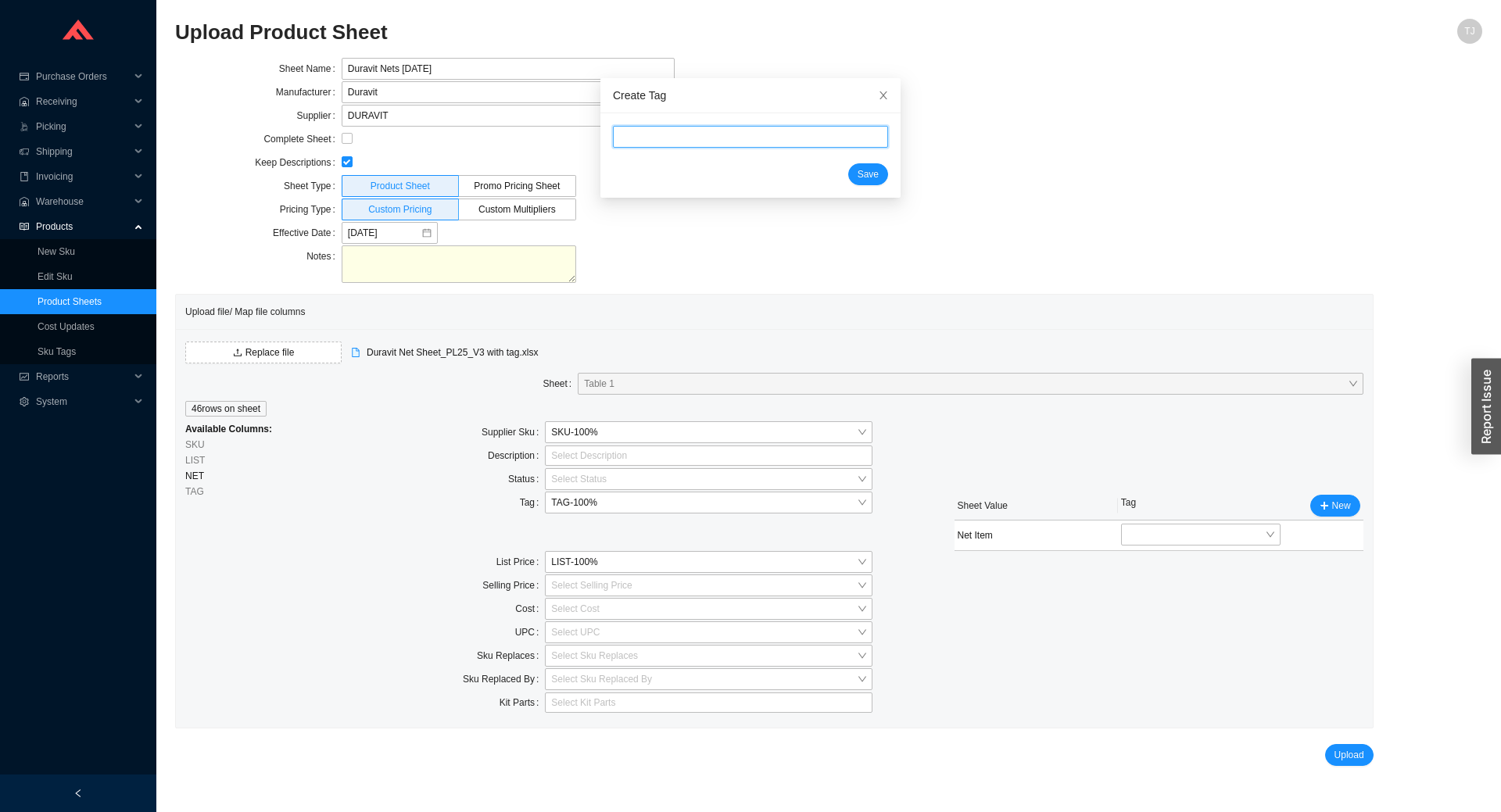
click at [701, 142] on input "text" at bounding box center [751, 137] width 276 height 22
type input "Net Item"
click at [858, 179] on button "Save" at bounding box center [868, 175] width 39 height 22
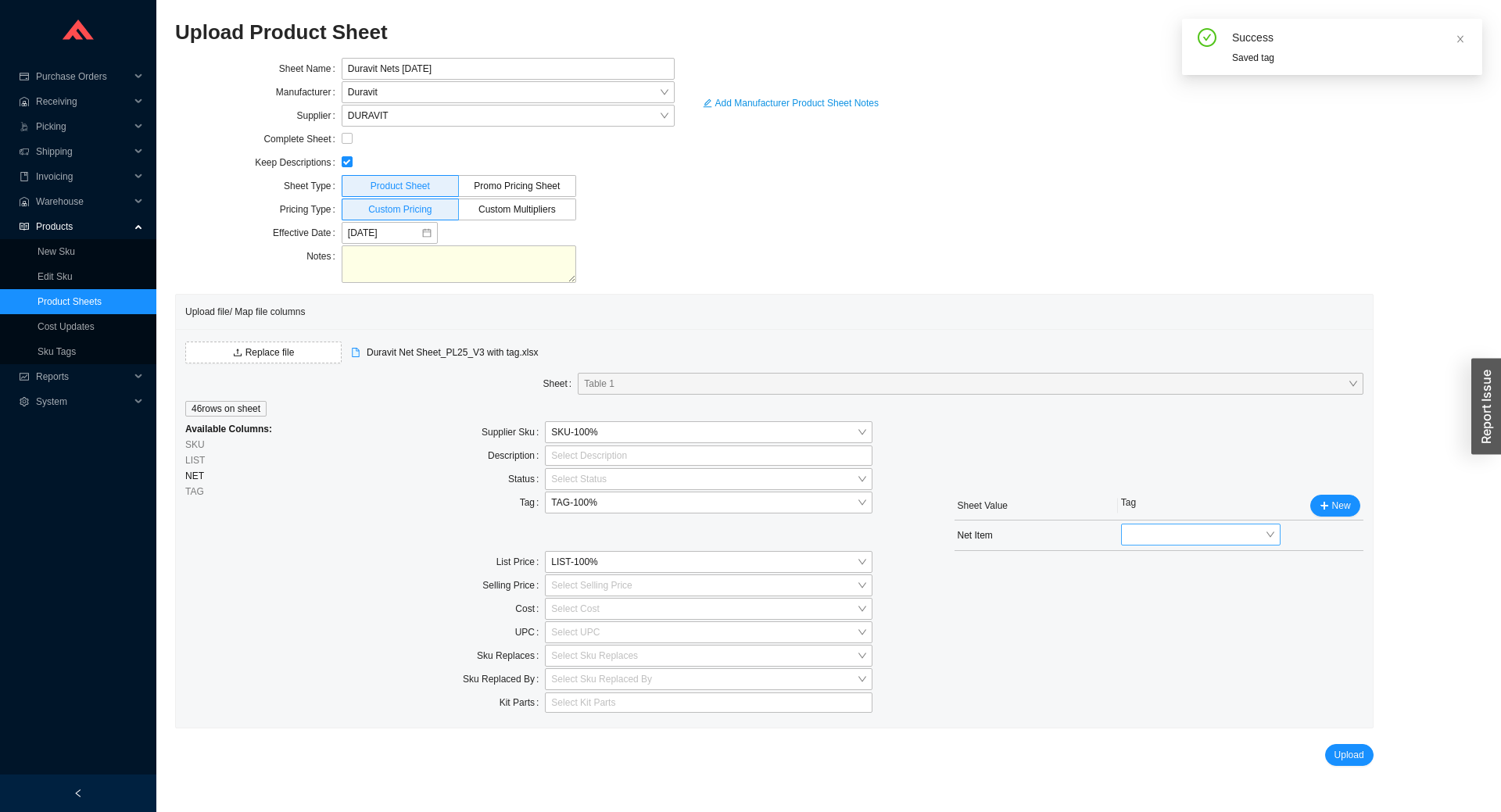
drag, startPoint x: 1194, startPoint y: 511, endPoint x: 1190, endPoint y: 531, distance: 20.4
click at [1194, 512] on div "Tag New" at bounding box center [1241, 506] width 239 height 22
click at [1190, 531] on span at bounding box center [1200, 535] width 147 height 20
click at [1172, 695] on div "Net Item" at bounding box center [1200, 694] width 147 height 14
click at [575, 616] on input "search" at bounding box center [704, 609] width 306 height 20
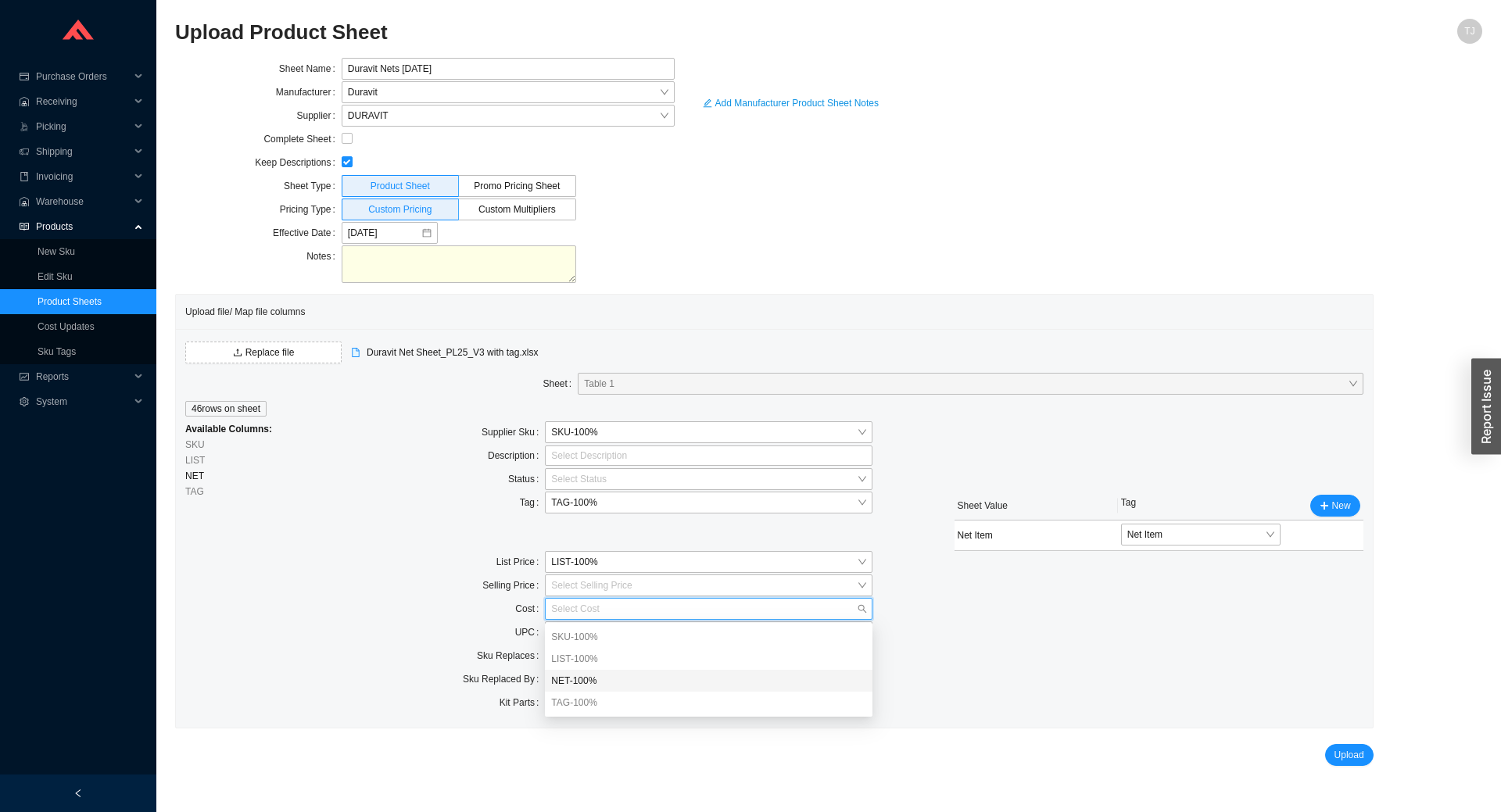
click at [592, 683] on div "NET - 100 %" at bounding box center [708, 680] width 315 height 14
drag, startPoint x: 1345, startPoint y: 751, endPoint x: 788, endPoint y: 554, distance: 590.8
click at [778, 564] on div "Sheet Name Duravit Nets October 2025 Manufacturer Duravit Supplier DURAVIT Comp…" at bounding box center [774, 411] width 1199 height 708
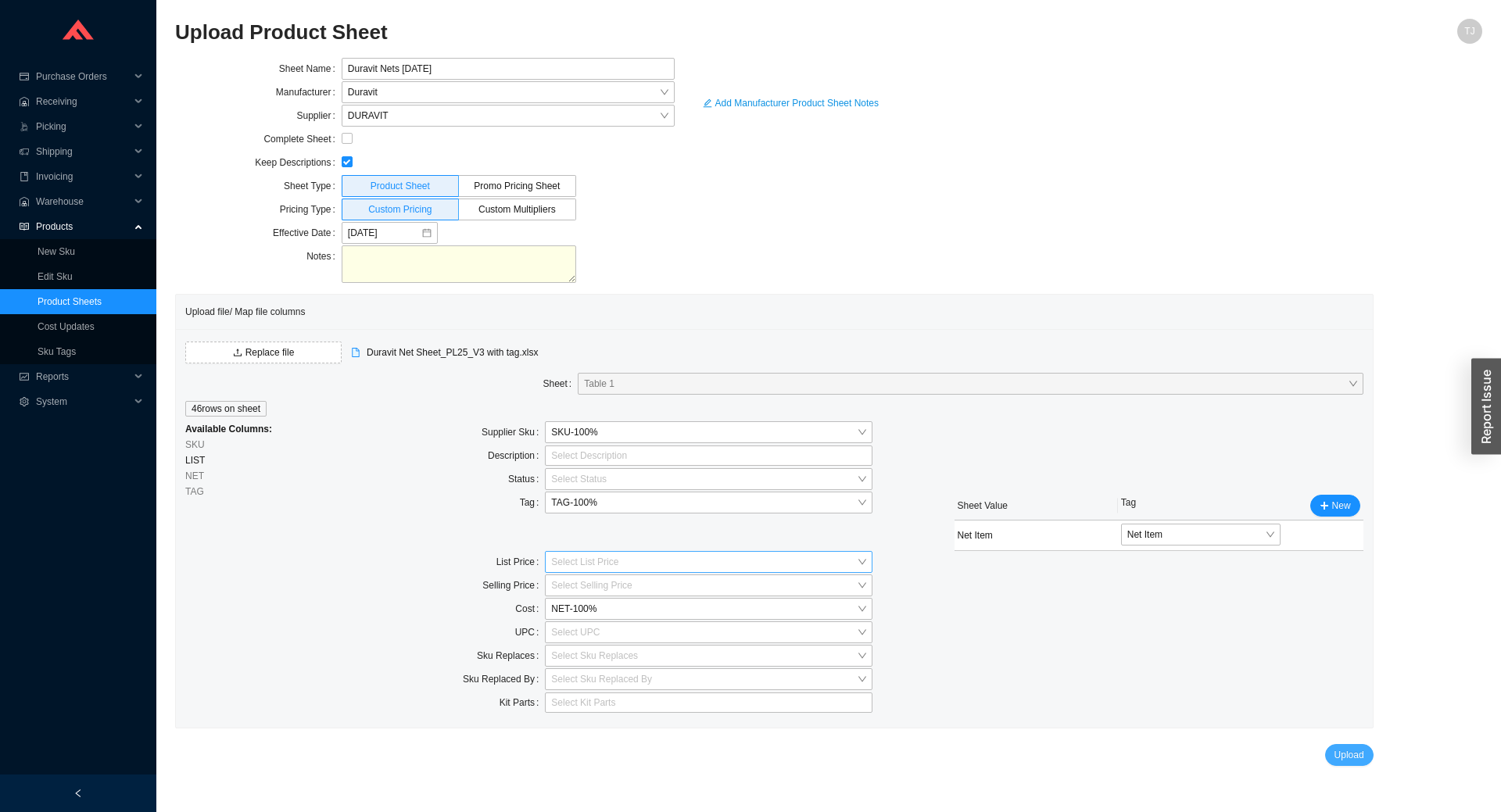
click at [1354, 753] on span "Upload" at bounding box center [1349, 755] width 29 height 16
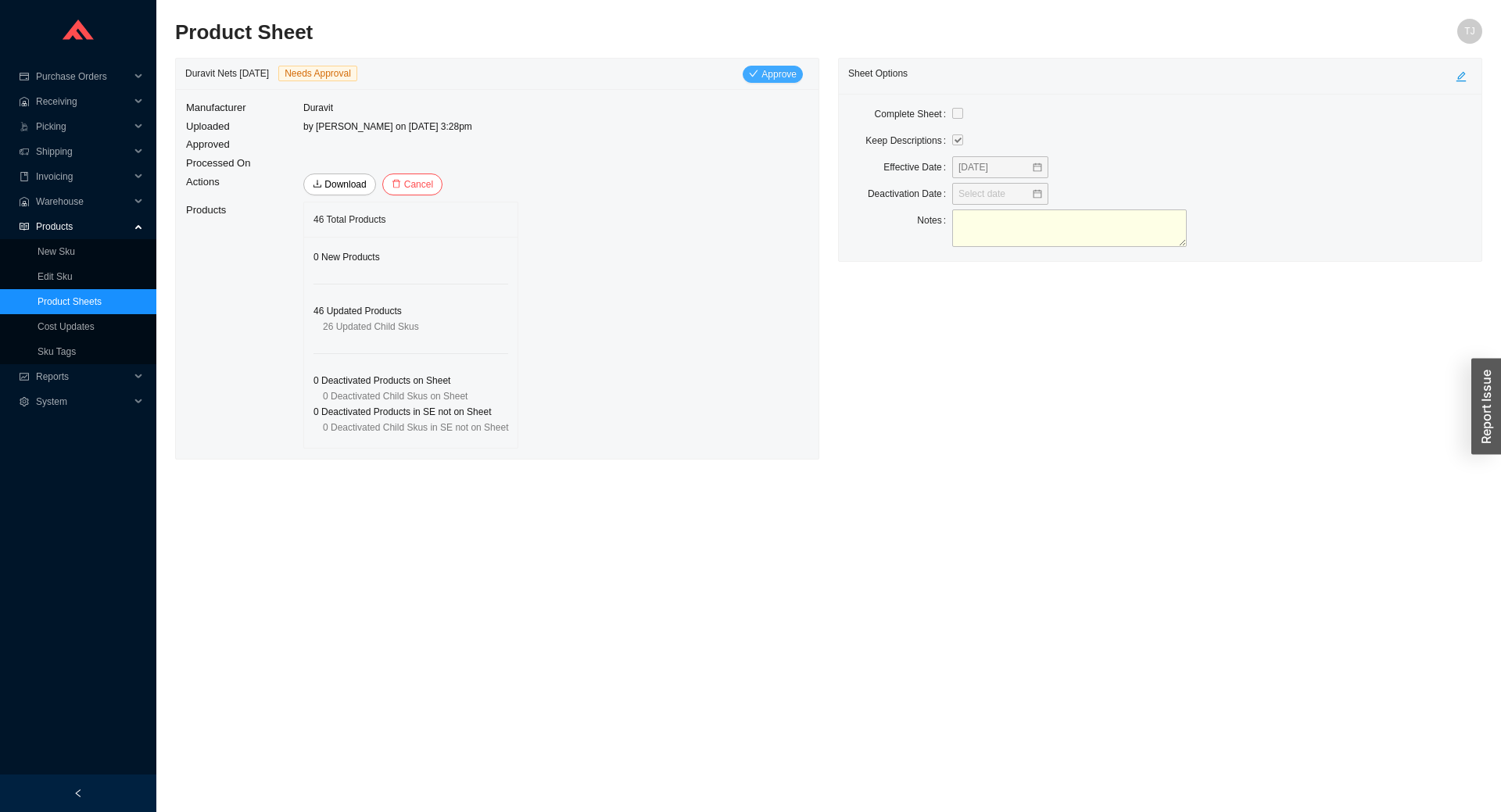
click at [770, 76] on span "Approve" at bounding box center [779, 74] width 35 height 16
click at [890, 142] on button "Yes" at bounding box center [879, 140] width 29 height 17
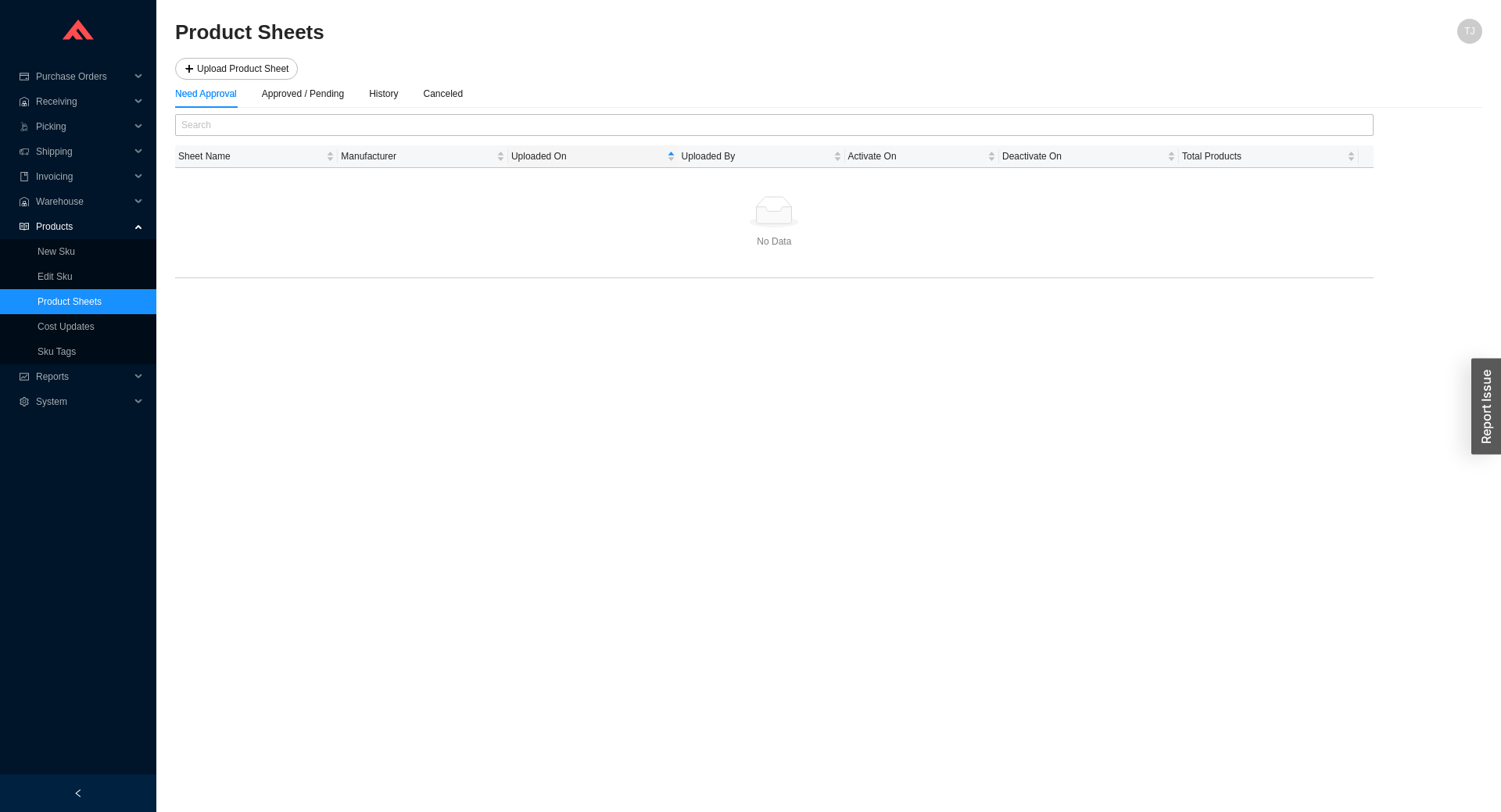
click at [357, 98] on div "Need Approval Approved / Pending History Canceled" at bounding box center [319, 94] width 288 height 29
click at [334, 93] on div "Approved / Pending" at bounding box center [303, 93] width 82 height 16
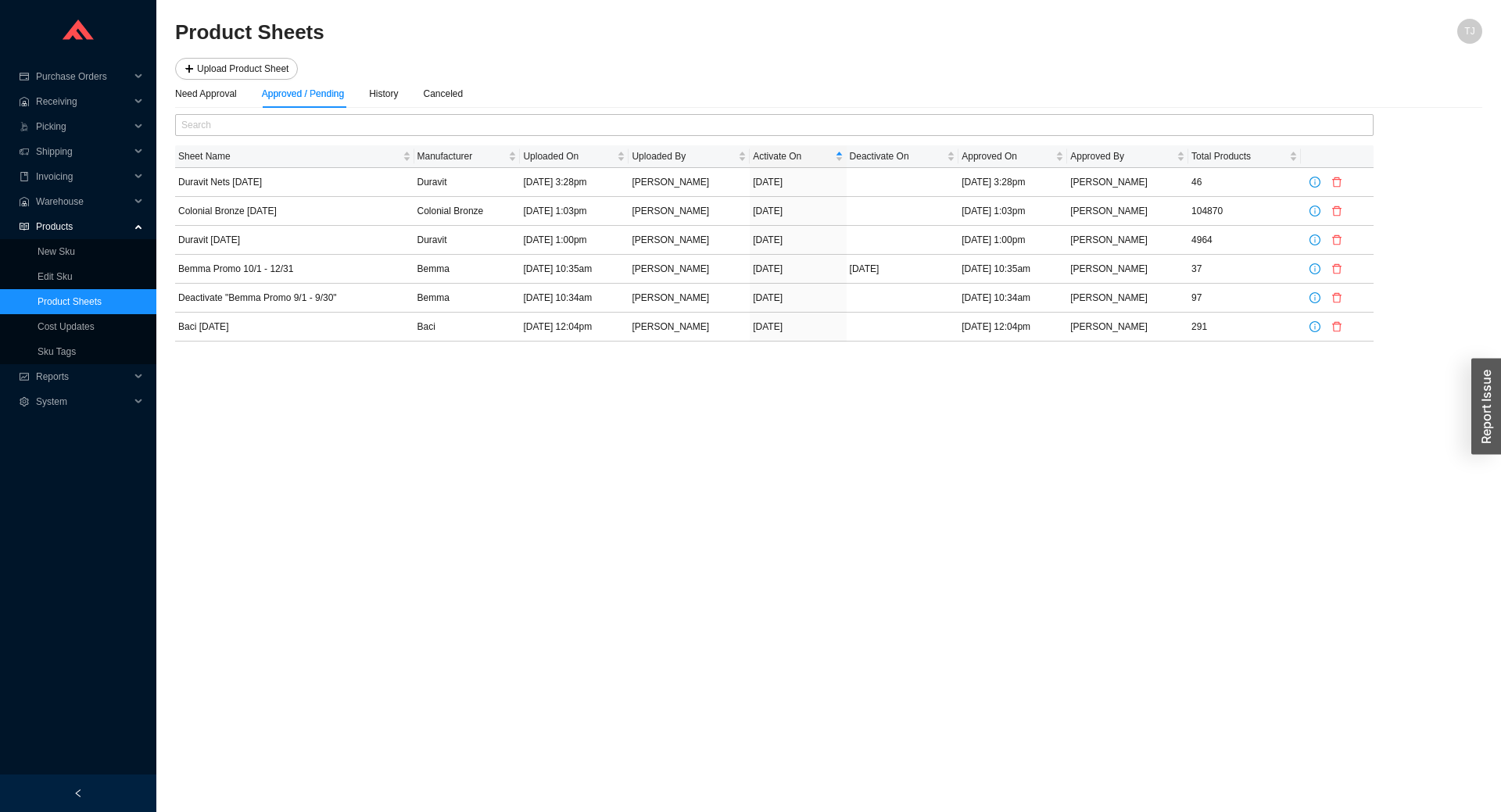
click at [841, 460] on main "Product Sheets TJ Upload Product Sheet Need Approval Approved / Pending History…" at bounding box center [829, 415] width 1308 height 794
click at [50, 222] on span "Products" at bounding box center [83, 227] width 94 height 25
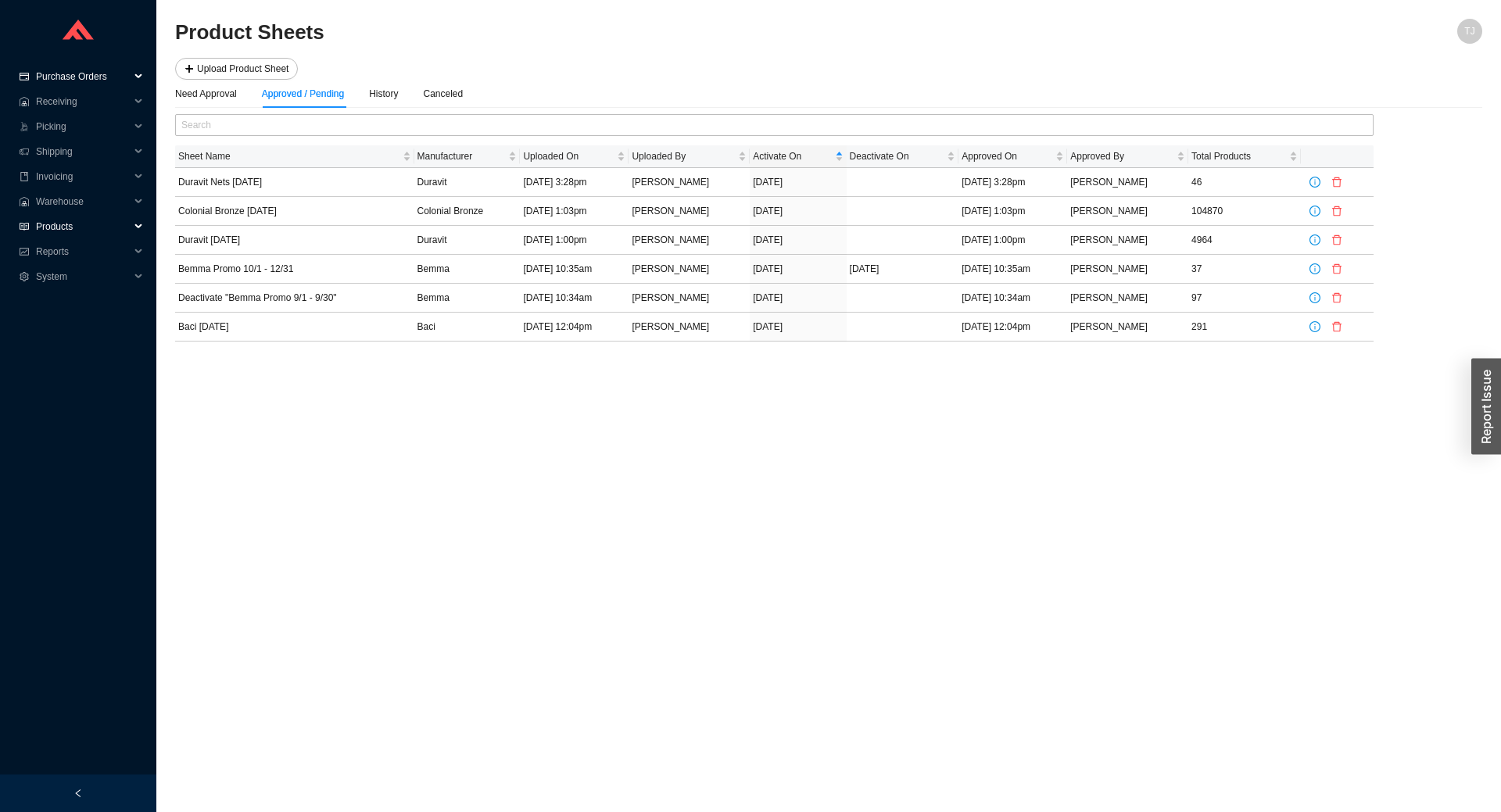
click at [74, 76] on span "Purchase Orders" at bounding box center [83, 76] width 94 height 25
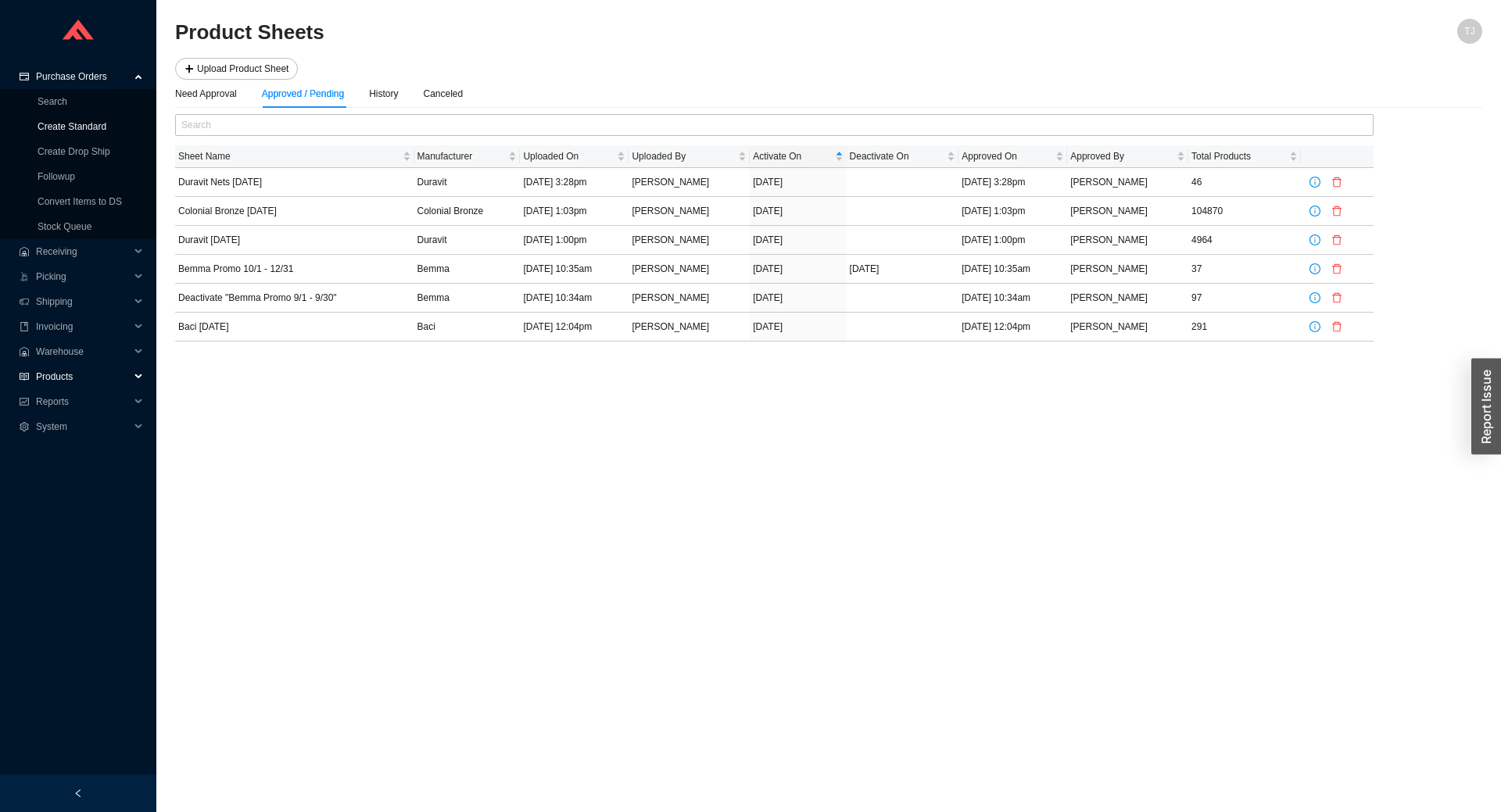
click at [63, 128] on link "Create Standard" at bounding box center [72, 126] width 69 height 11
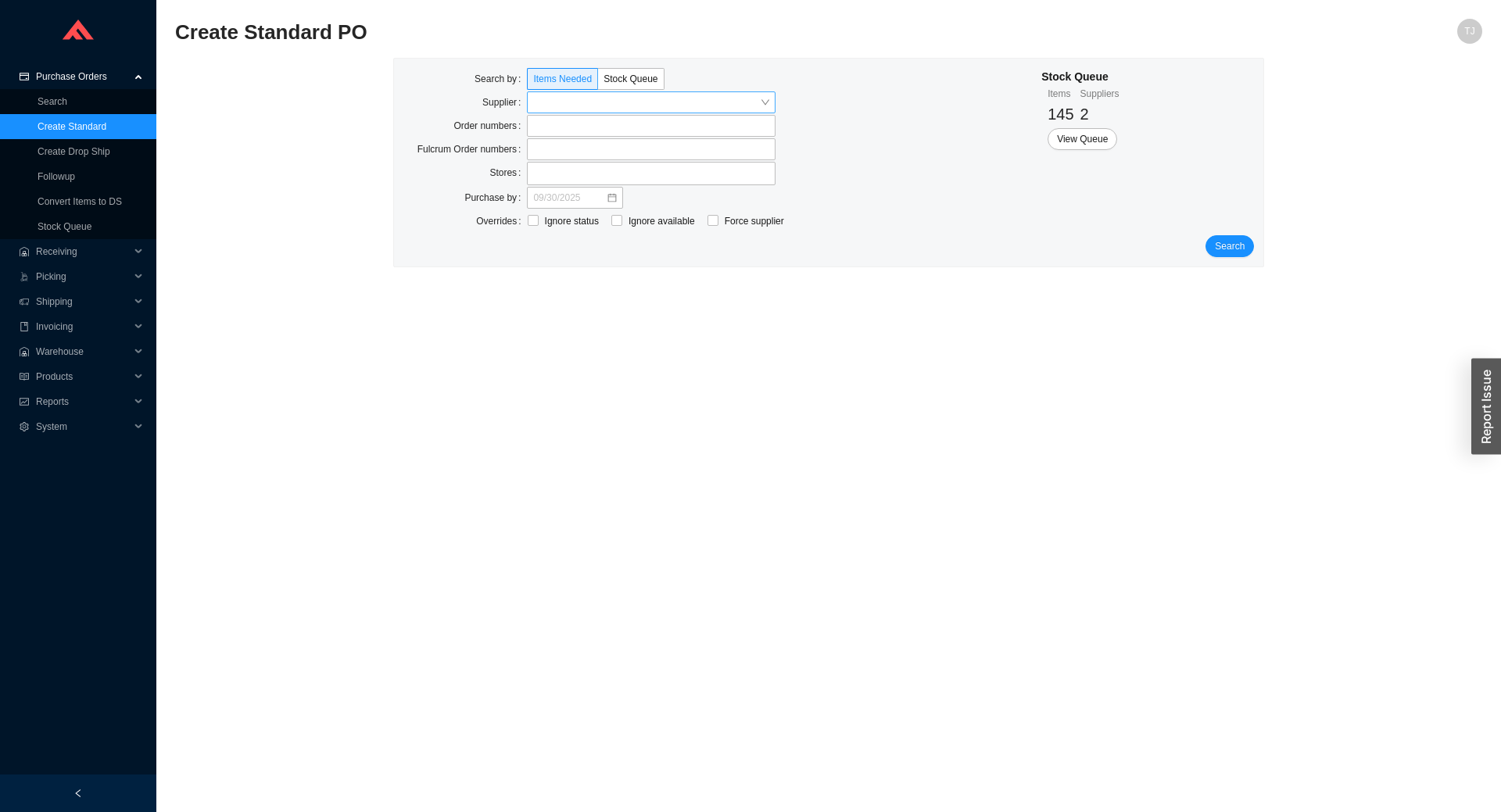
click at [553, 99] on input "search" at bounding box center [647, 102] width 227 height 20
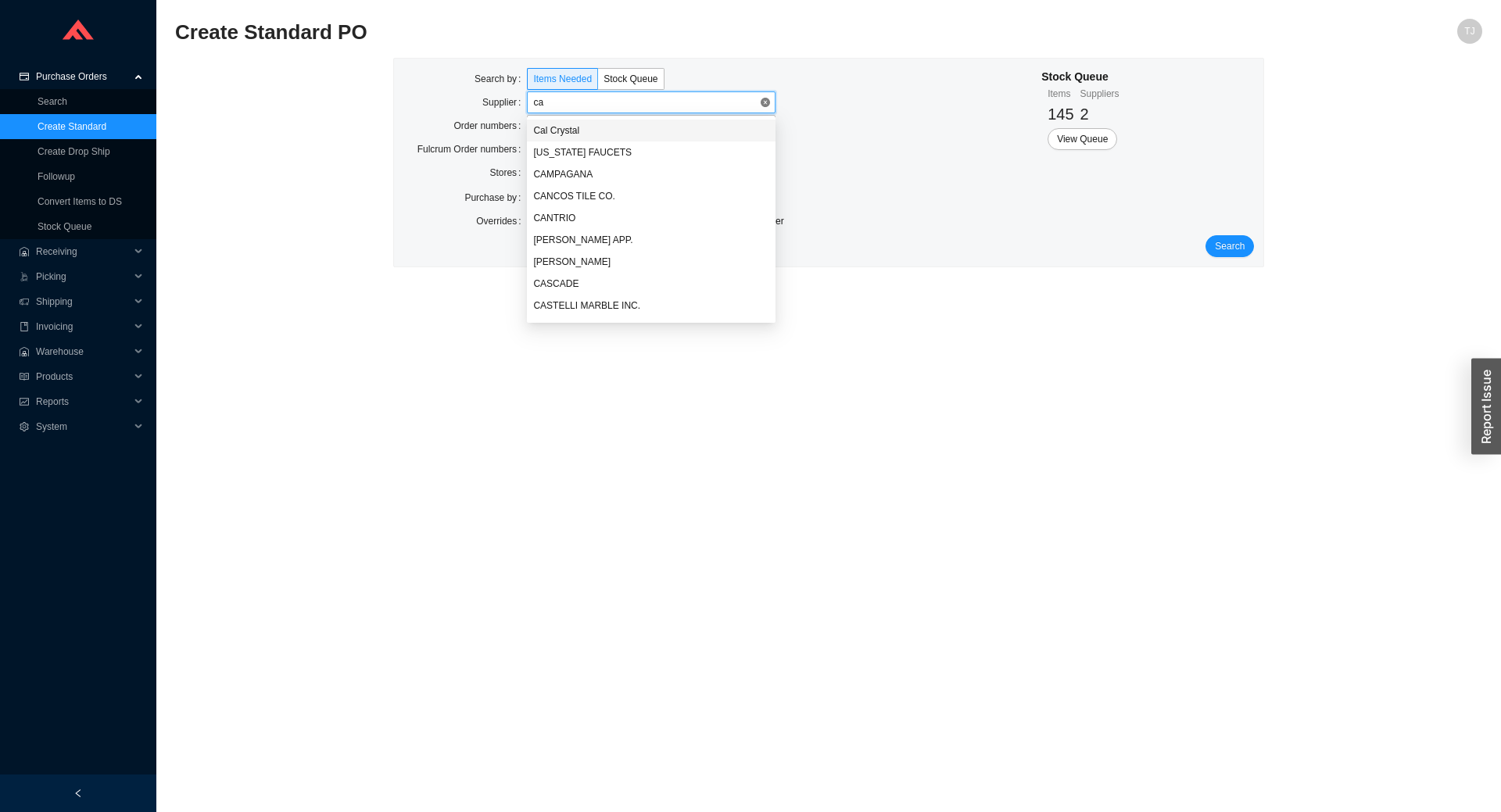
type input "cal"
click at [569, 151] on div "[US_STATE] FAUCETS" at bounding box center [651, 152] width 236 height 14
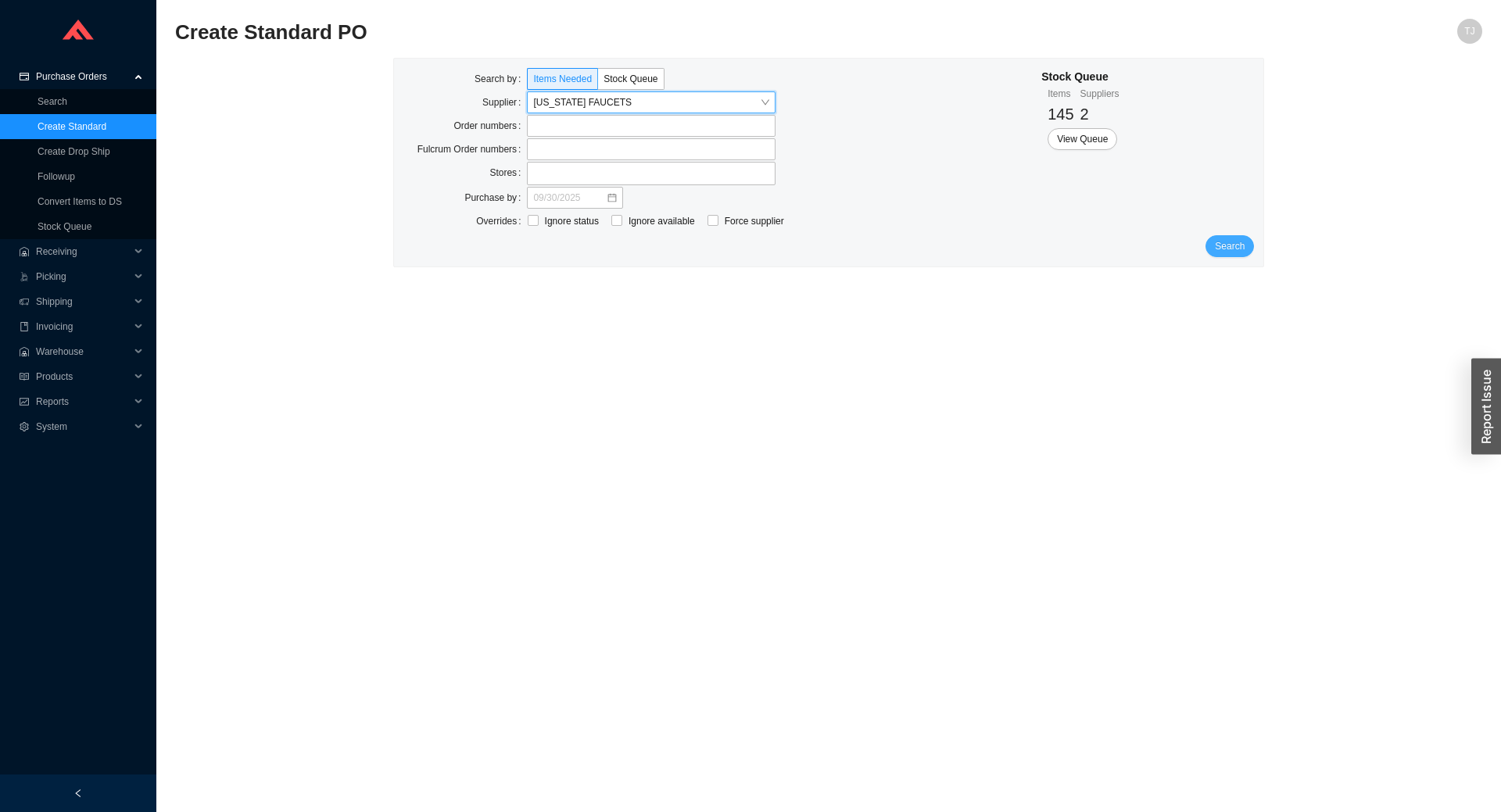
click at [1245, 253] on span "Search" at bounding box center [1230, 246] width 29 height 16
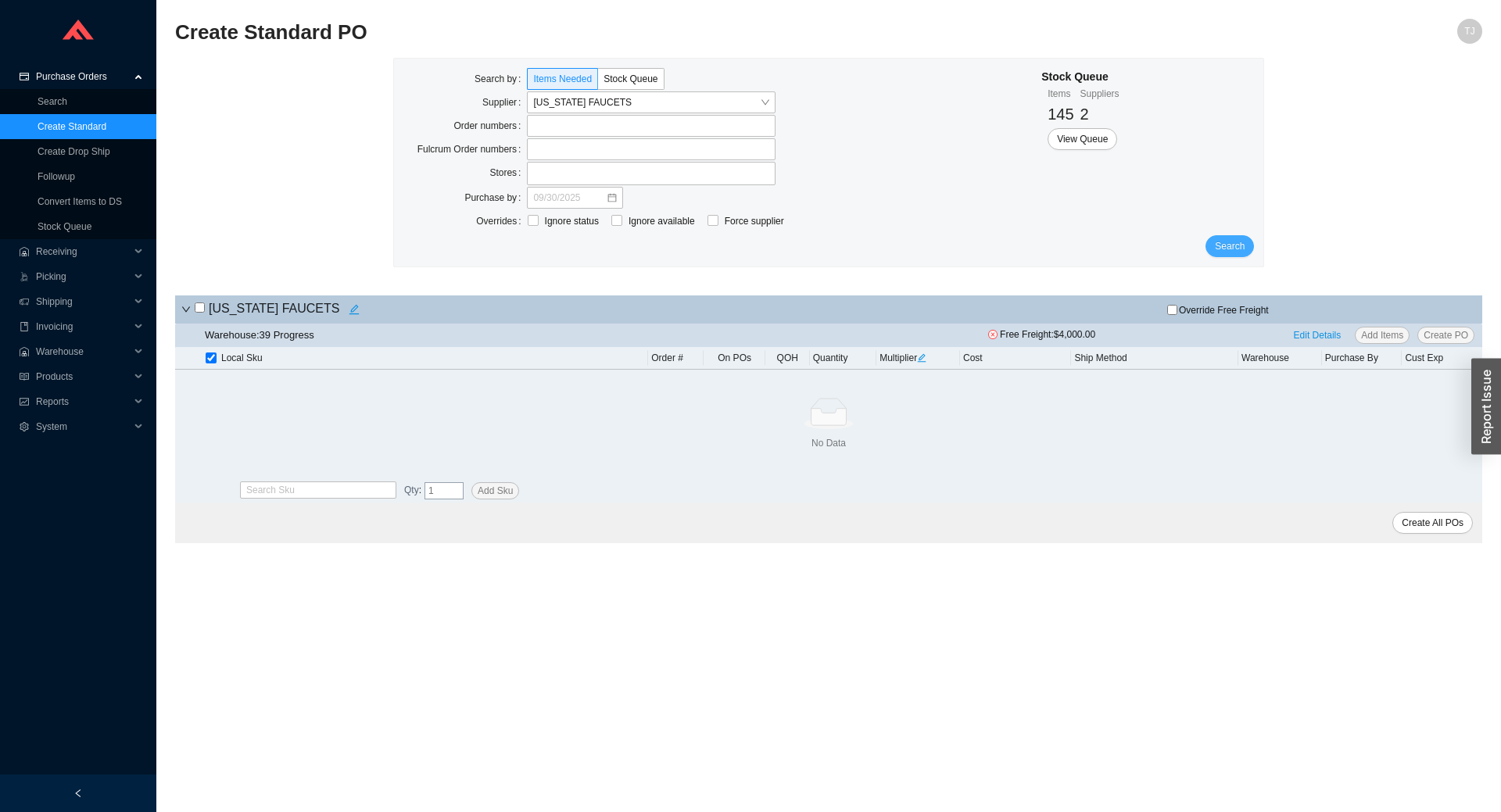
click at [1217, 249] on button "Search" at bounding box center [1231, 246] width 49 height 22
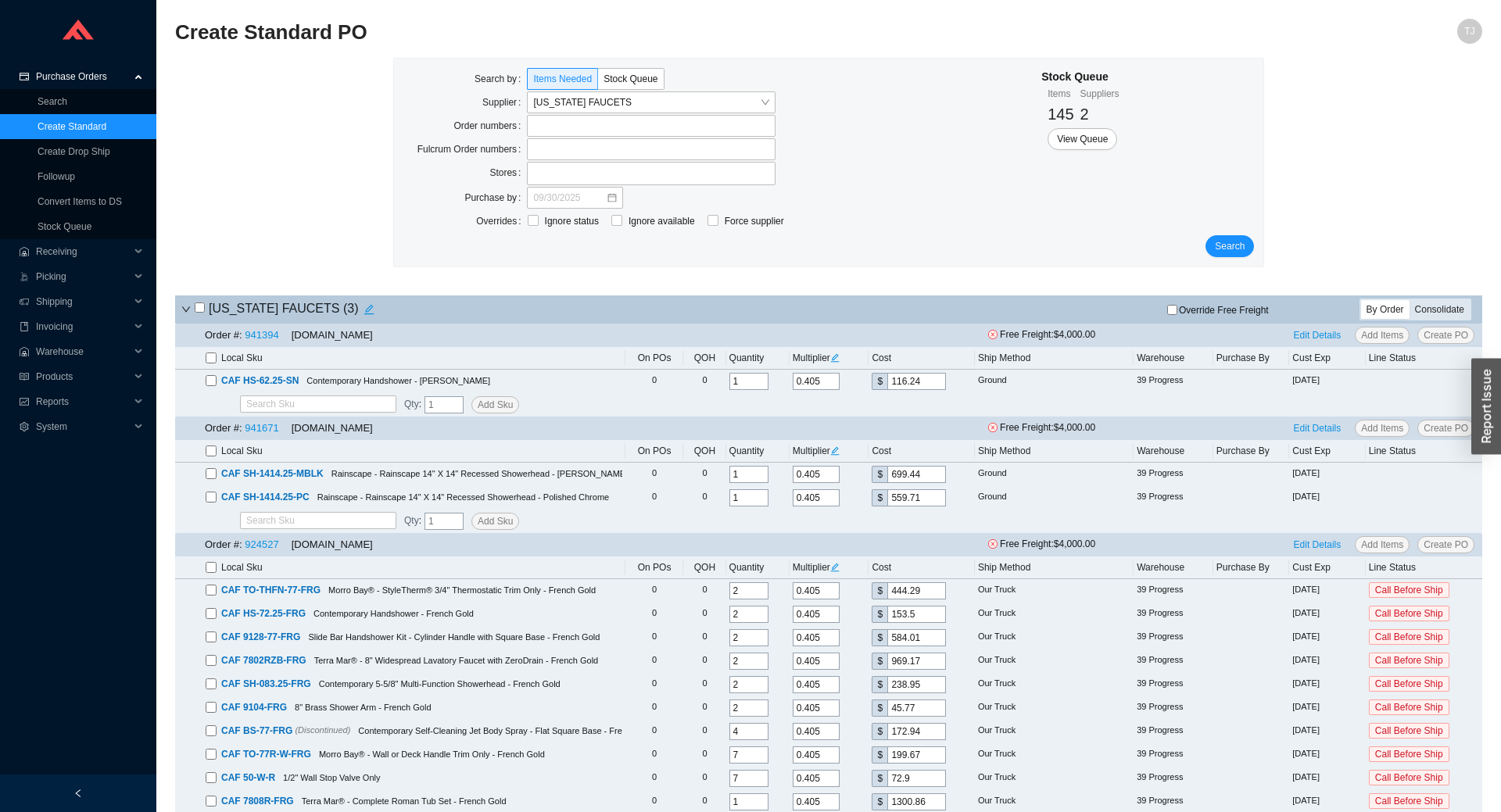
click at [1420, 308] on div "Consolidate" at bounding box center [1441, 309] width 60 height 18
click at [1410, 300] on input "Consolidate" at bounding box center [1410, 300] width 0 height 0
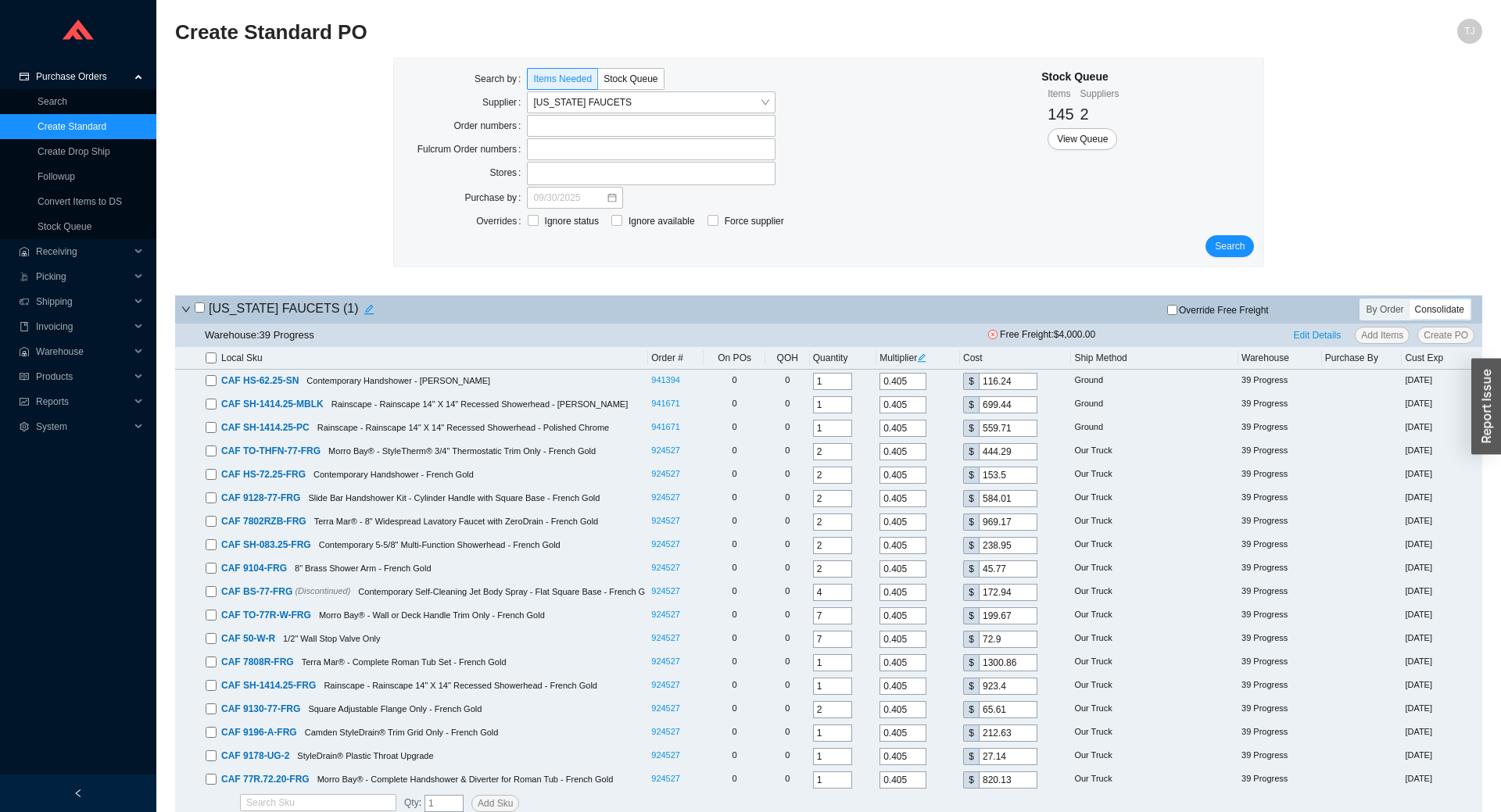
click at [208, 359] on input "checkbox" at bounding box center [211, 358] width 11 height 11
checkbox input "true"
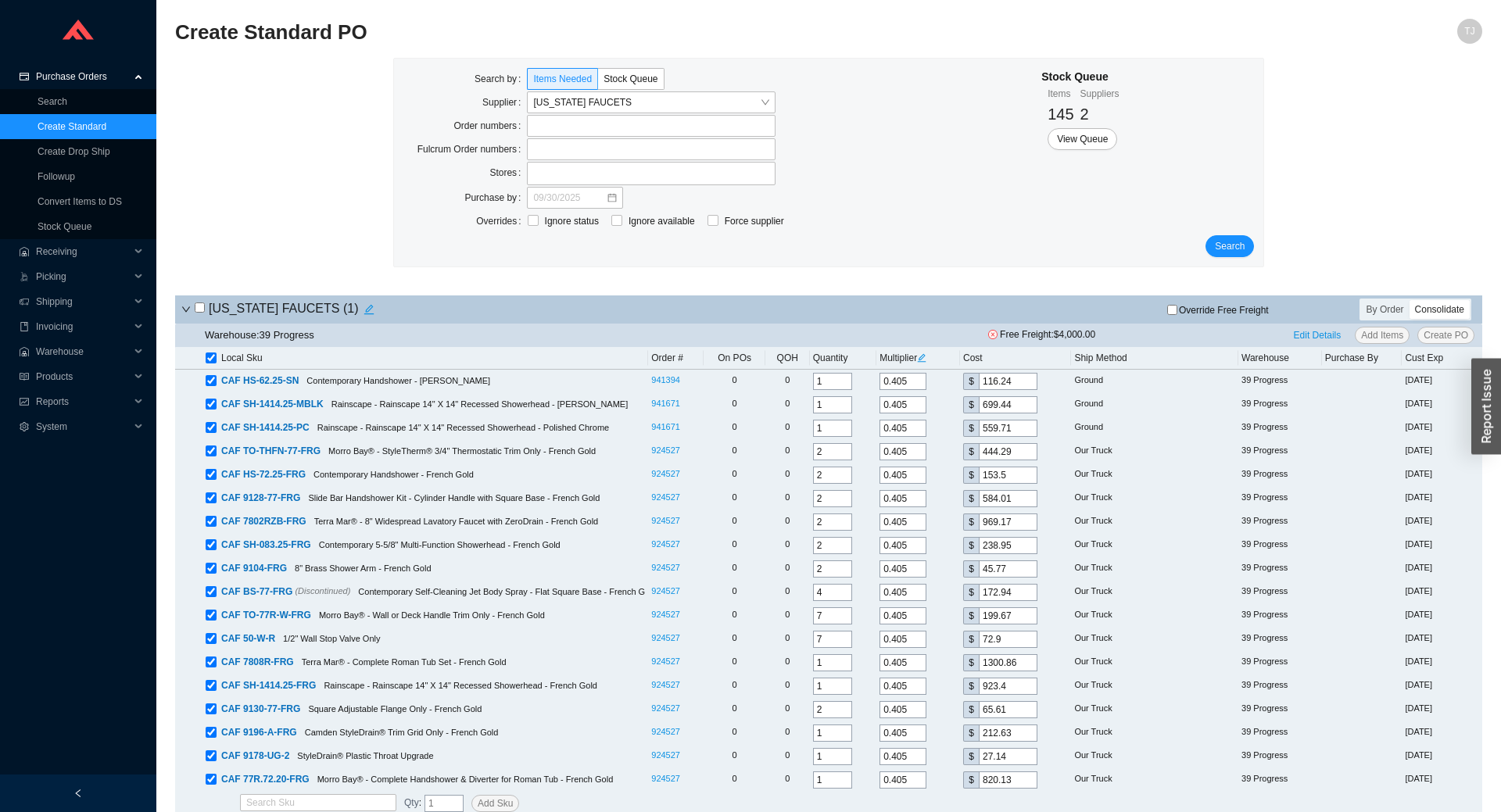
checkbox input "true"
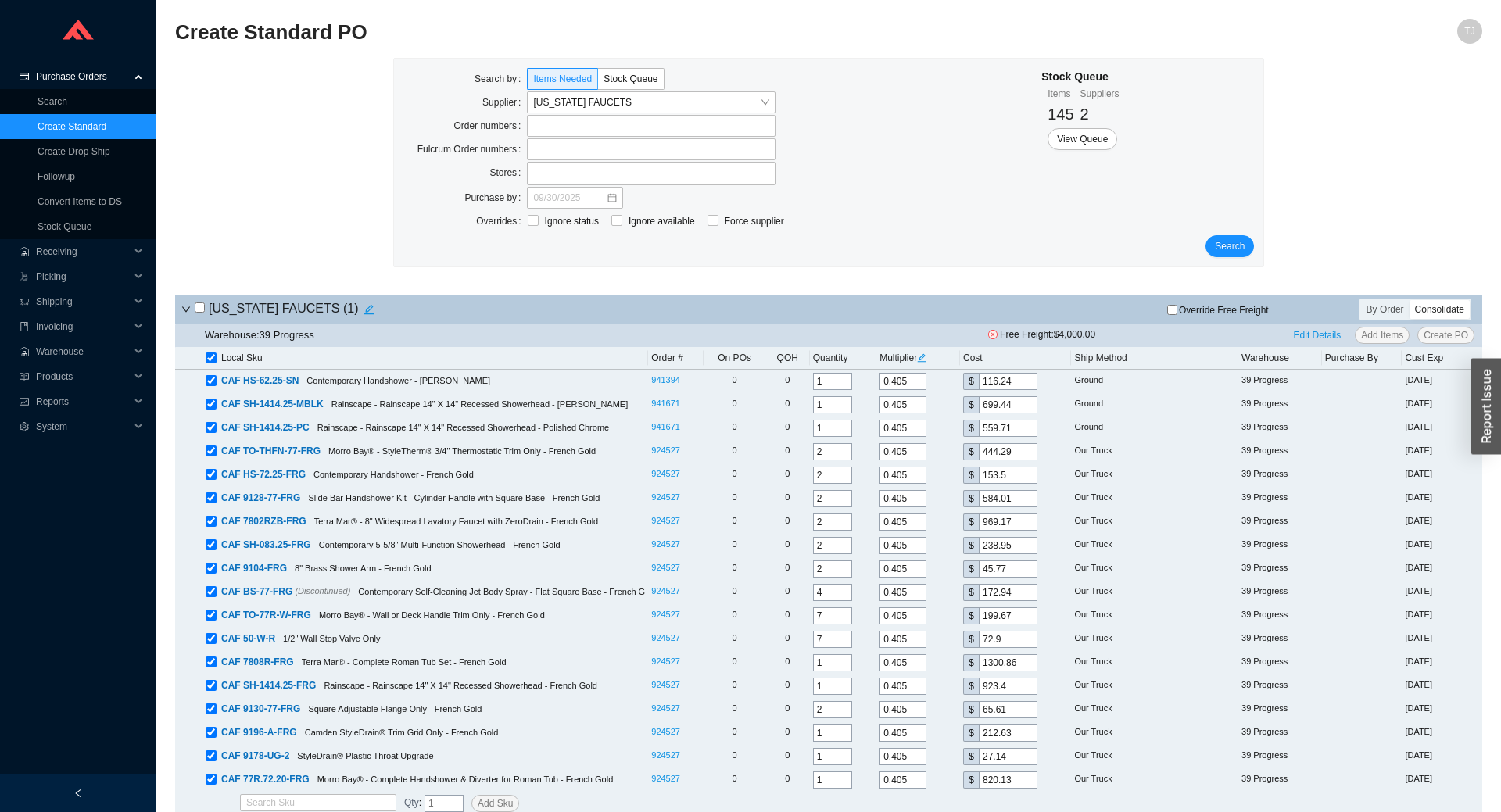
checkbox input "true"
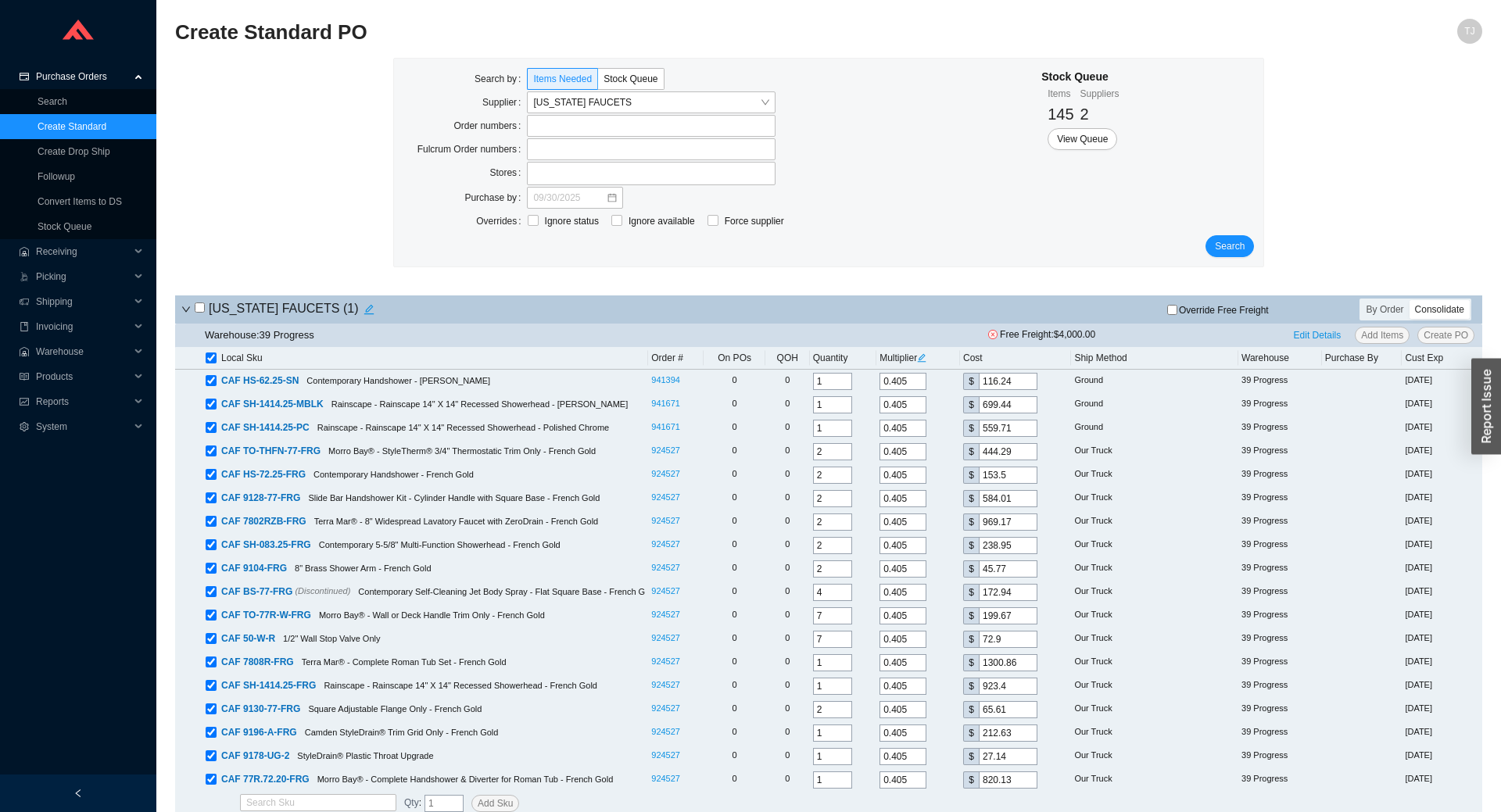
checkbox input "true"
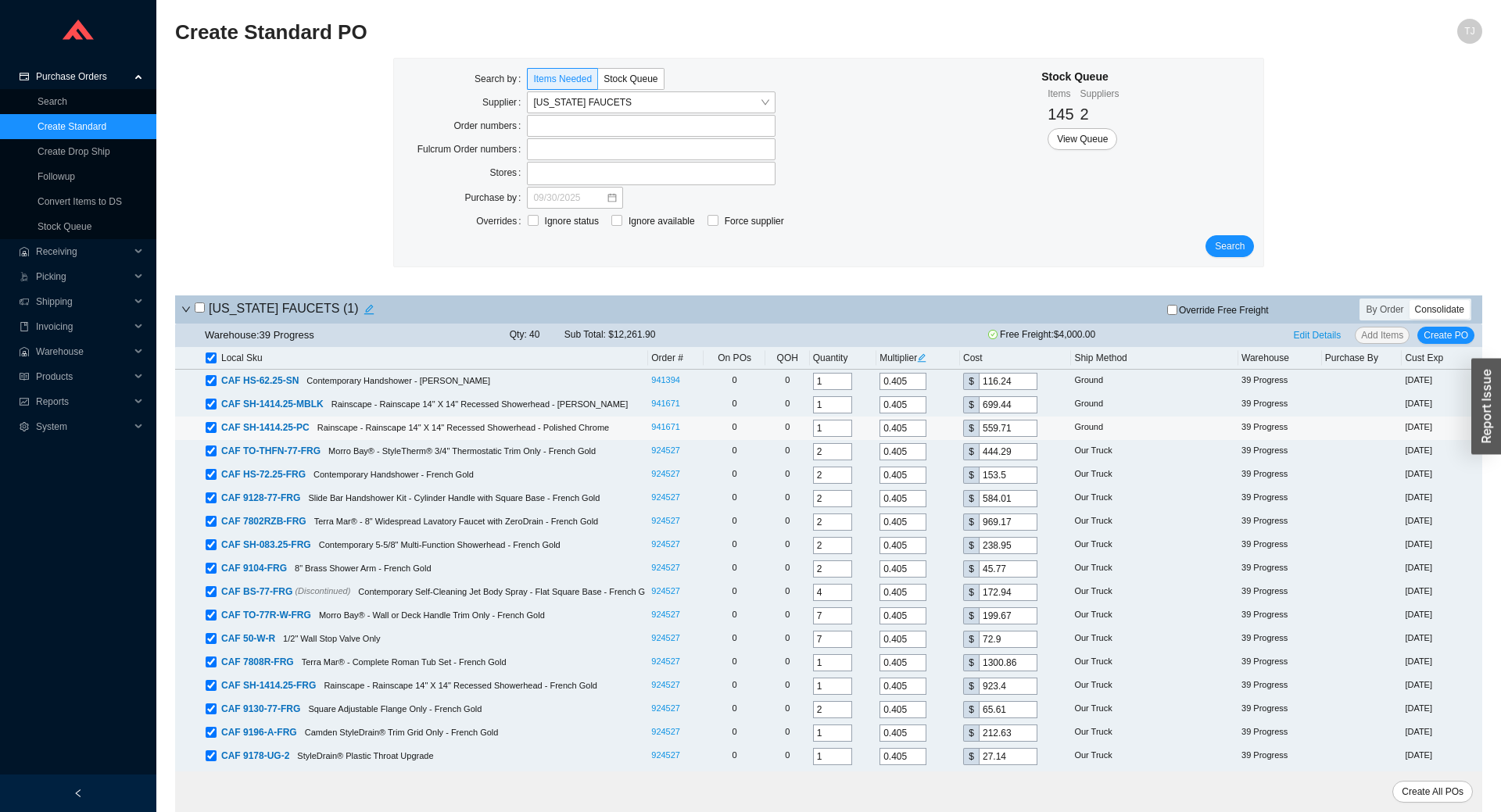
scroll to position [45, 0]
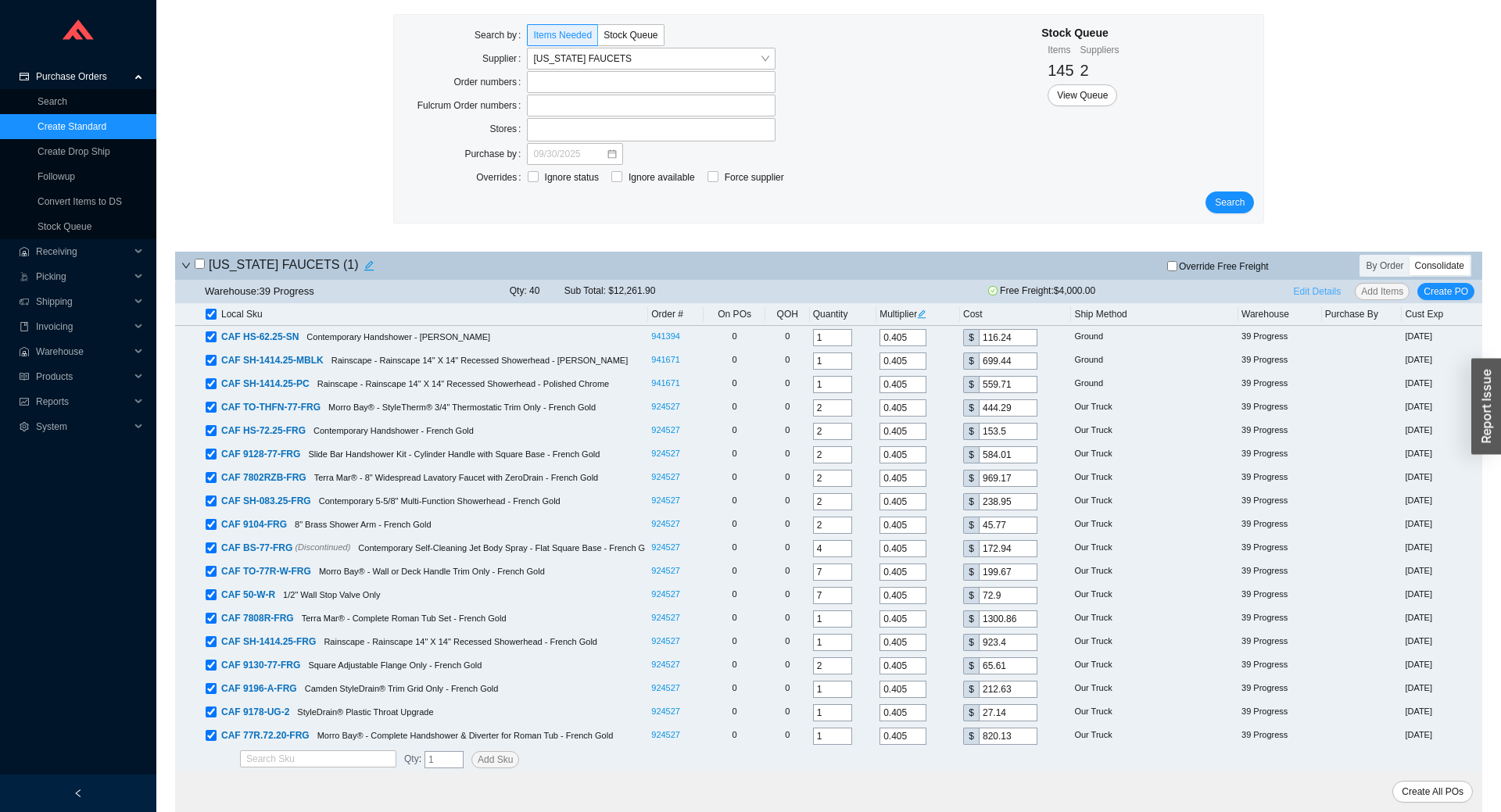
click at [1319, 295] on span "Edit Details" at bounding box center [1318, 291] width 48 height 16
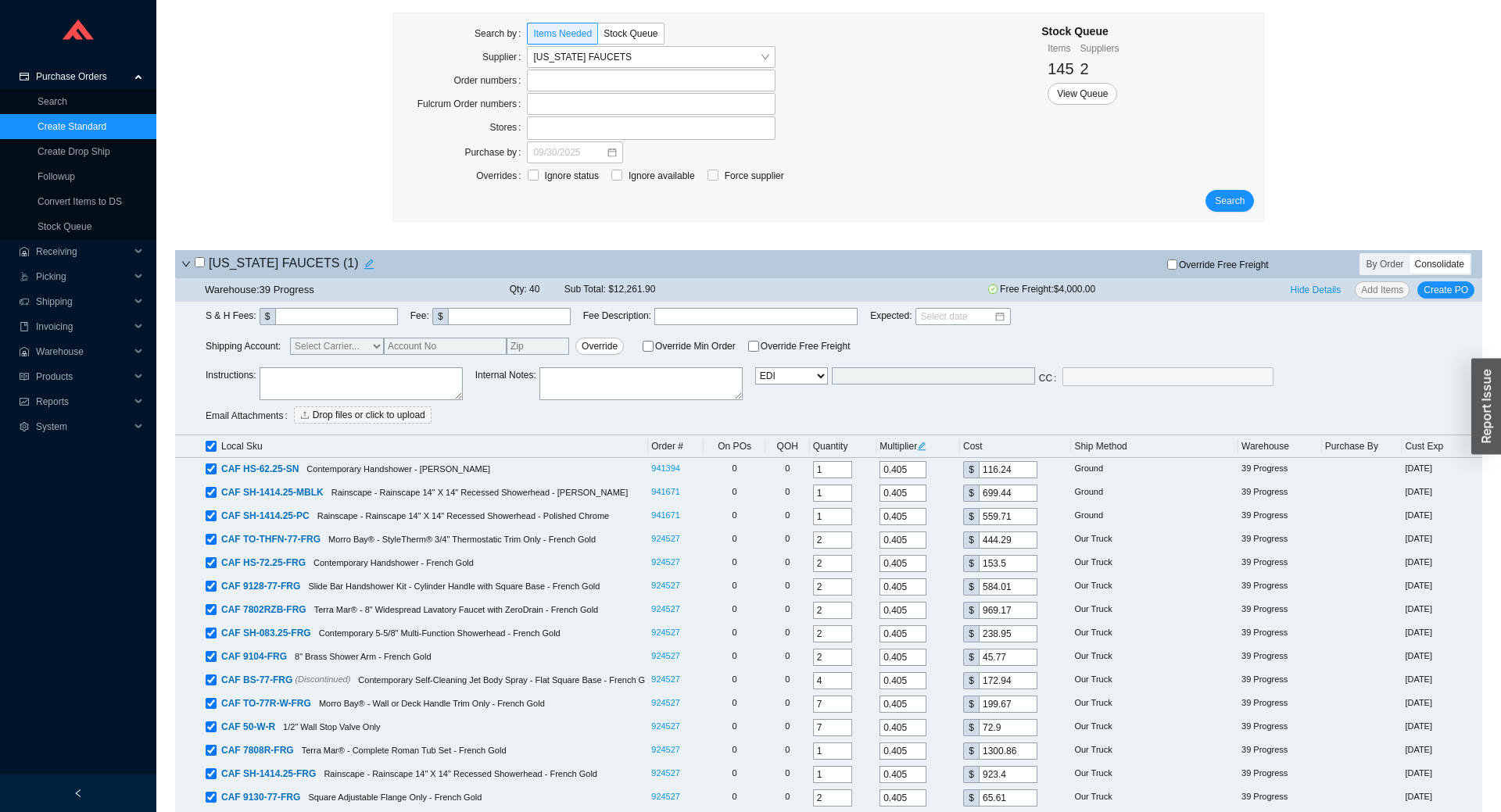
click at [755, 368] on select "Email Email Buyer EDI Do Not Send" at bounding box center [791, 376] width 73 height 17
click option "Do Not Send" at bounding box center [0, 0] width 0 height 0
click at [1446, 292] on span "Create PO" at bounding box center [1446, 290] width 45 height 16
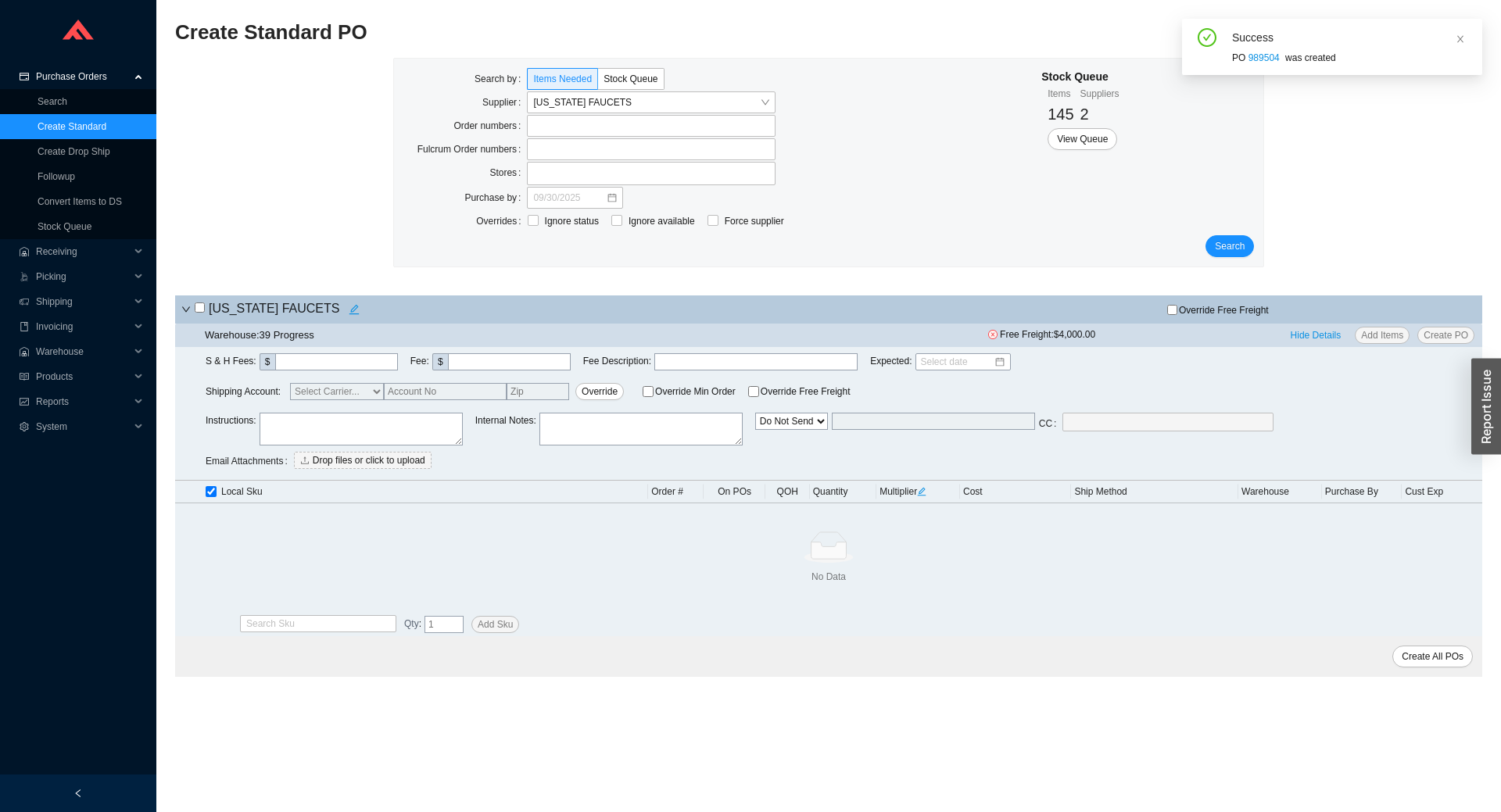
select select "6"
click at [1255, 56] on link "989504" at bounding box center [1264, 57] width 31 height 11
click at [67, 103] on link "Search" at bounding box center [52, 102] width 29 height 11
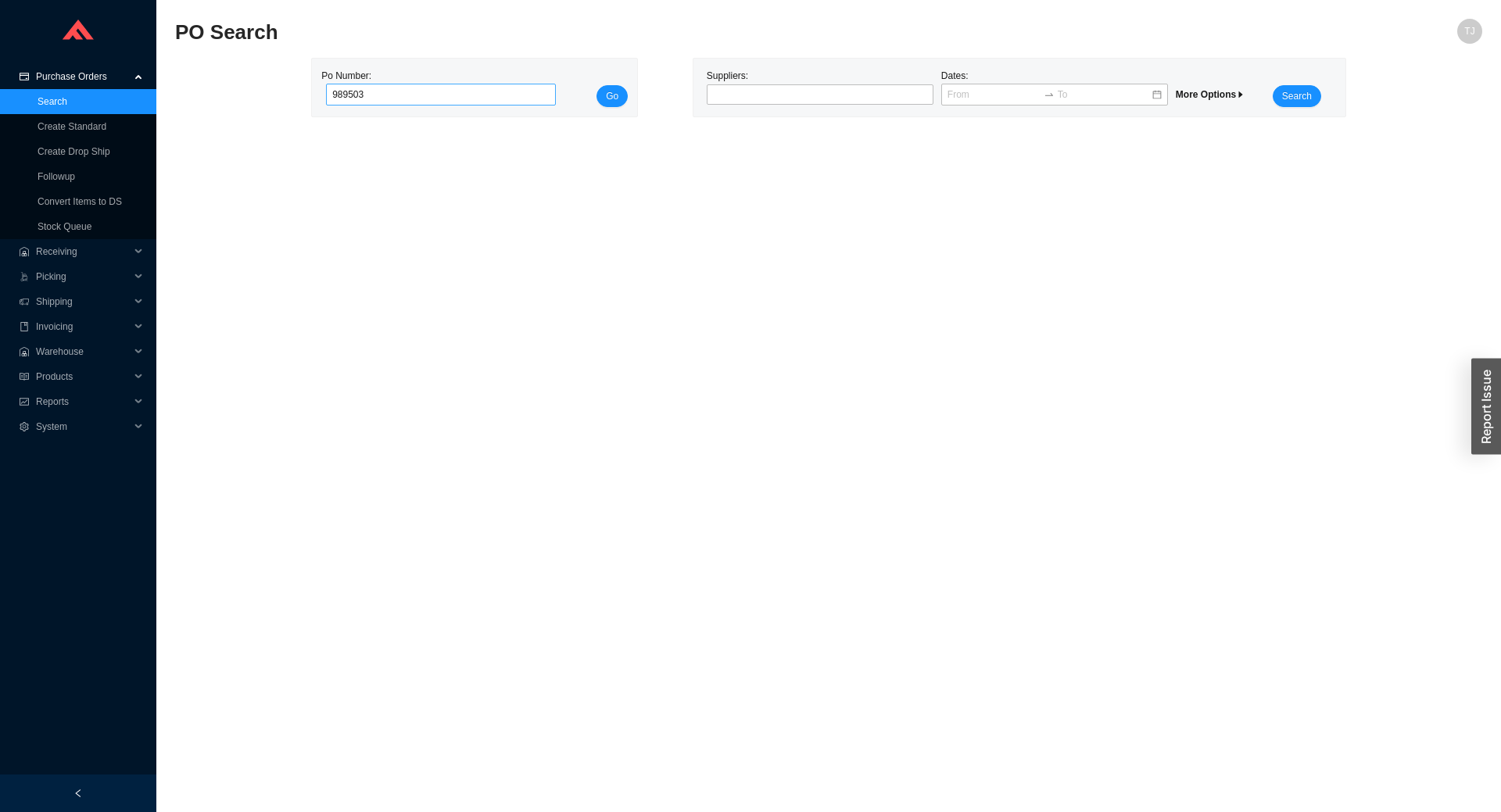
type input "989503"
click at [596, 85] on button "Go" at bounding box center [611, 96] width 31 height 22
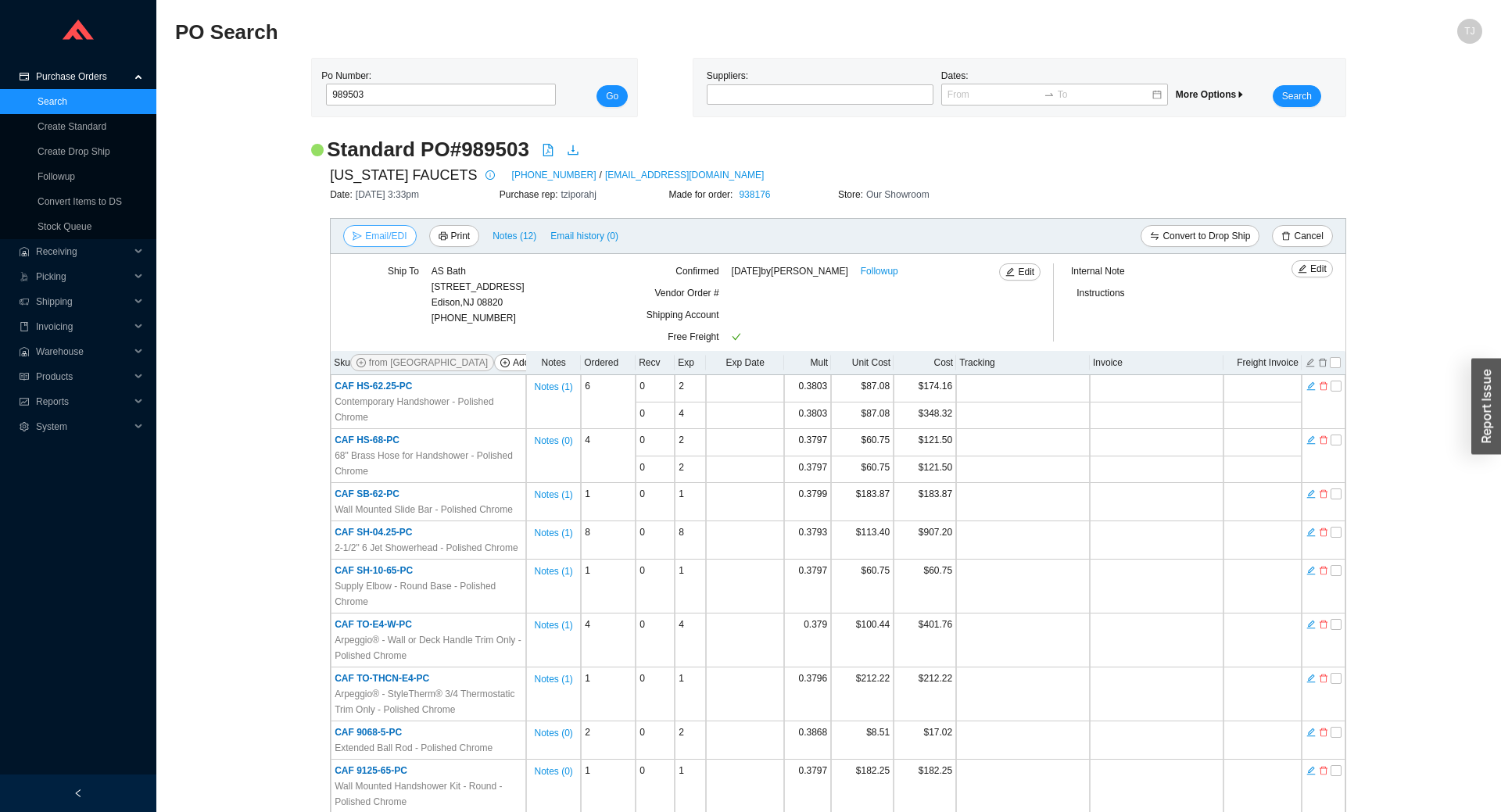
click at [391, 233] on span "Email/EDI" at bounding box center [386, 236] width 41 height 16
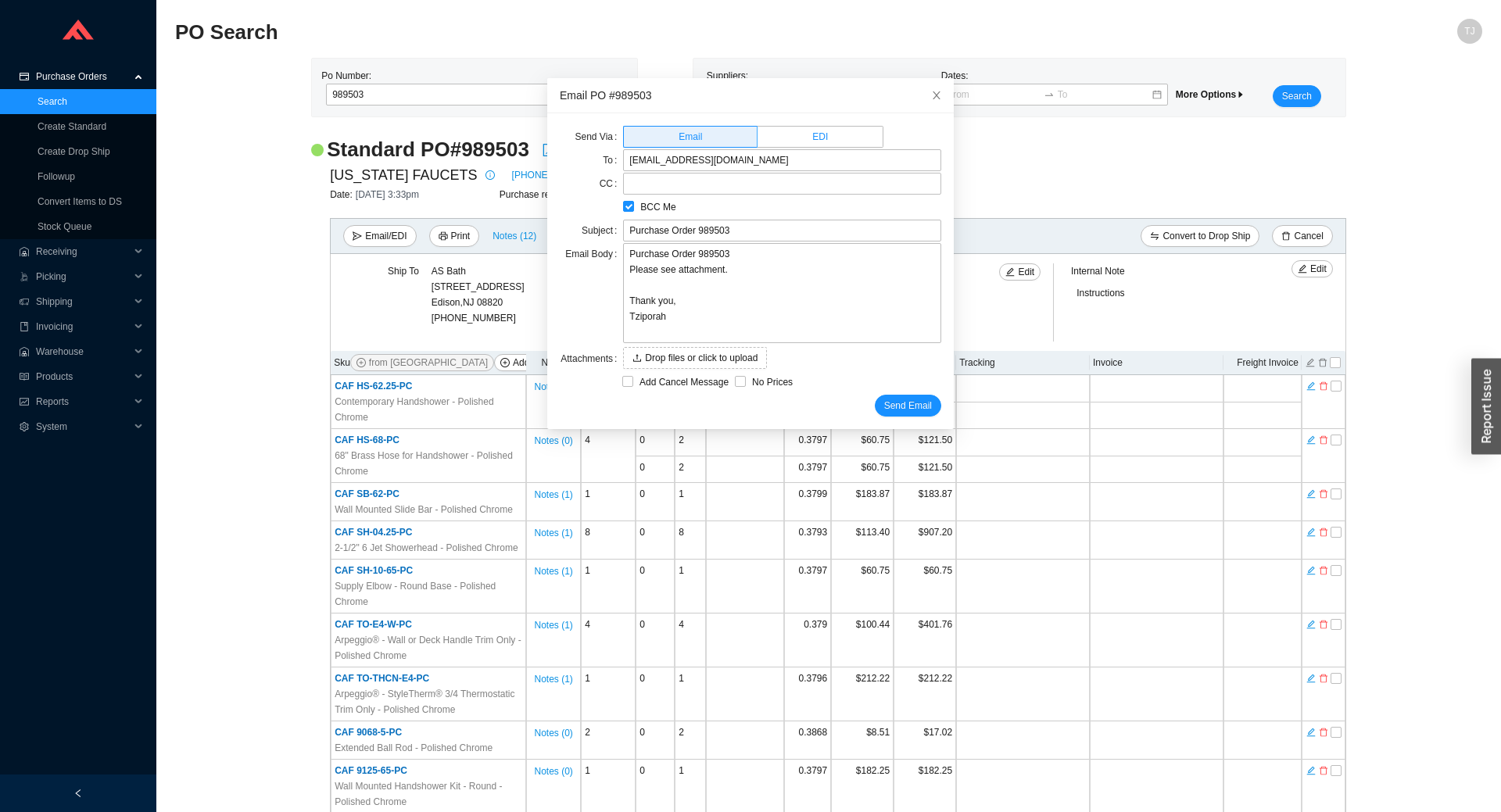
click at [821, 140] on span "EDI" at bounding box center [820, 136] width 16 height 11
click at [758, 140] on input "EDI" at bounding box center [758, 140] width 0 height 0
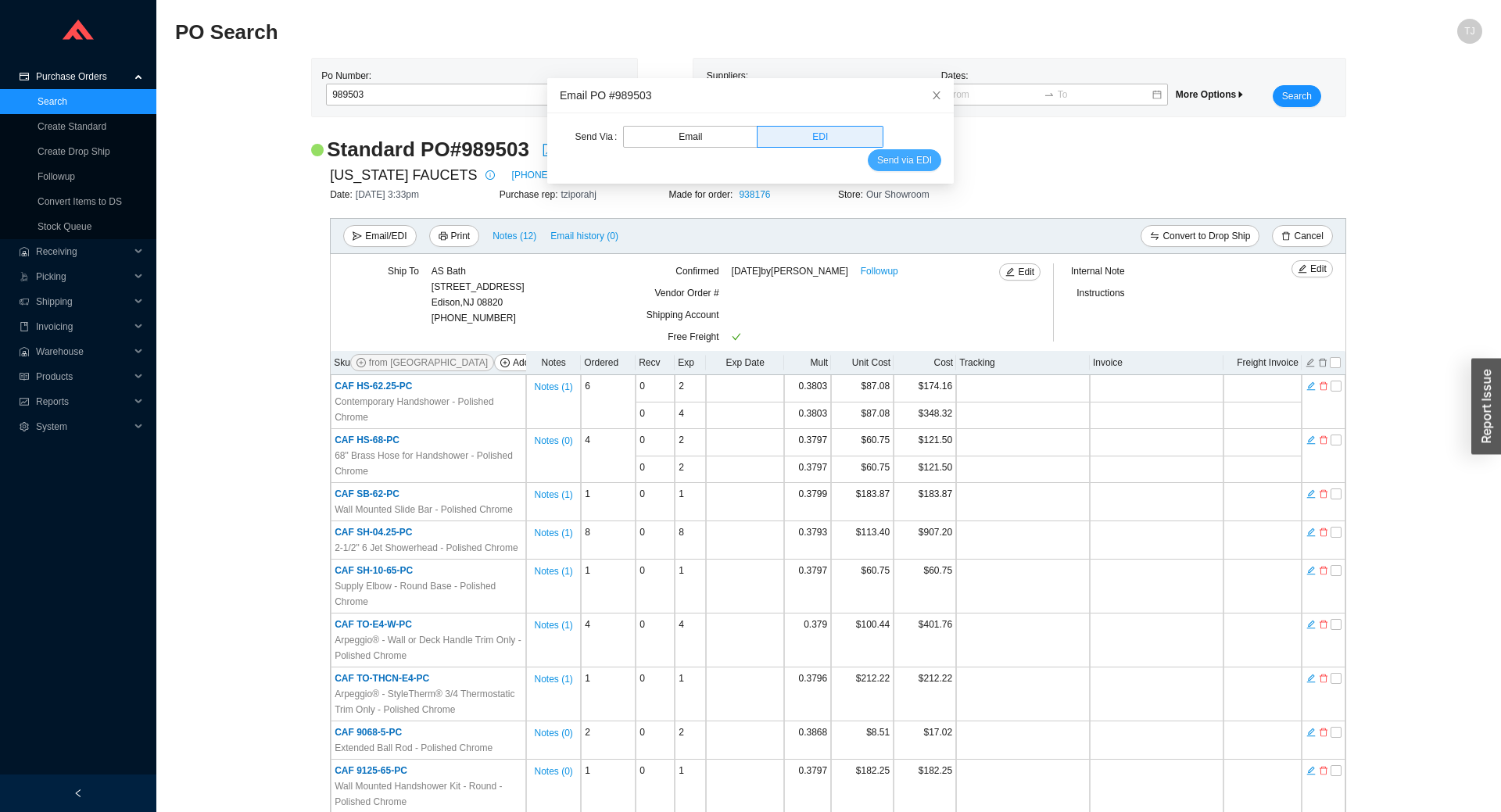
click at [902, 161] on span "Send via EDI" at bounding box center [905, 160] width 55 height 16
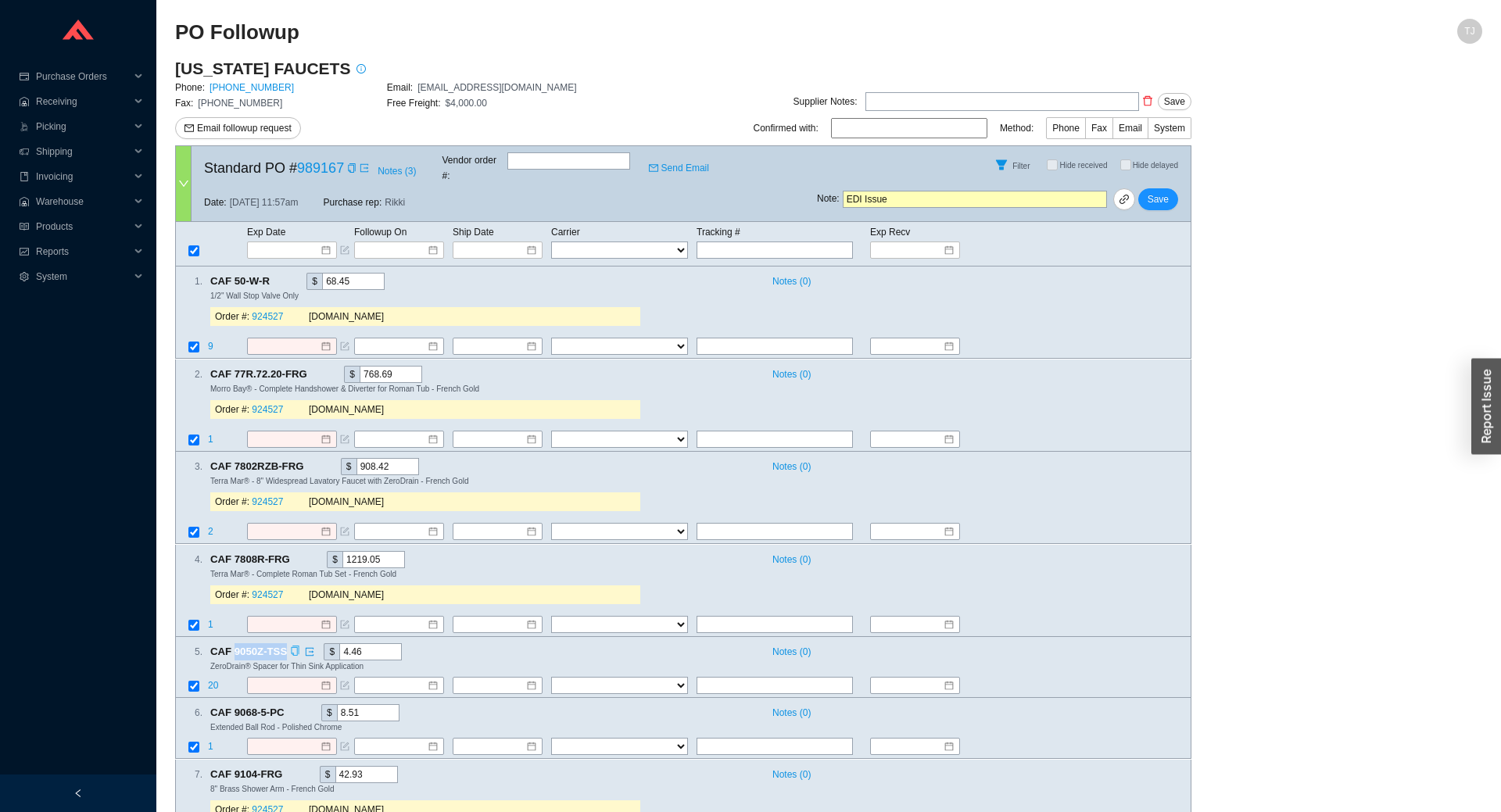
drag, startPoint x: 234, startPoint y: 637, endPoint x: 291, endPoint y: 640, distance: 57.1
click at [291, 643] on span "CAF 9050Z-TSS" at bounding box center [255, 652] width 90 height 17
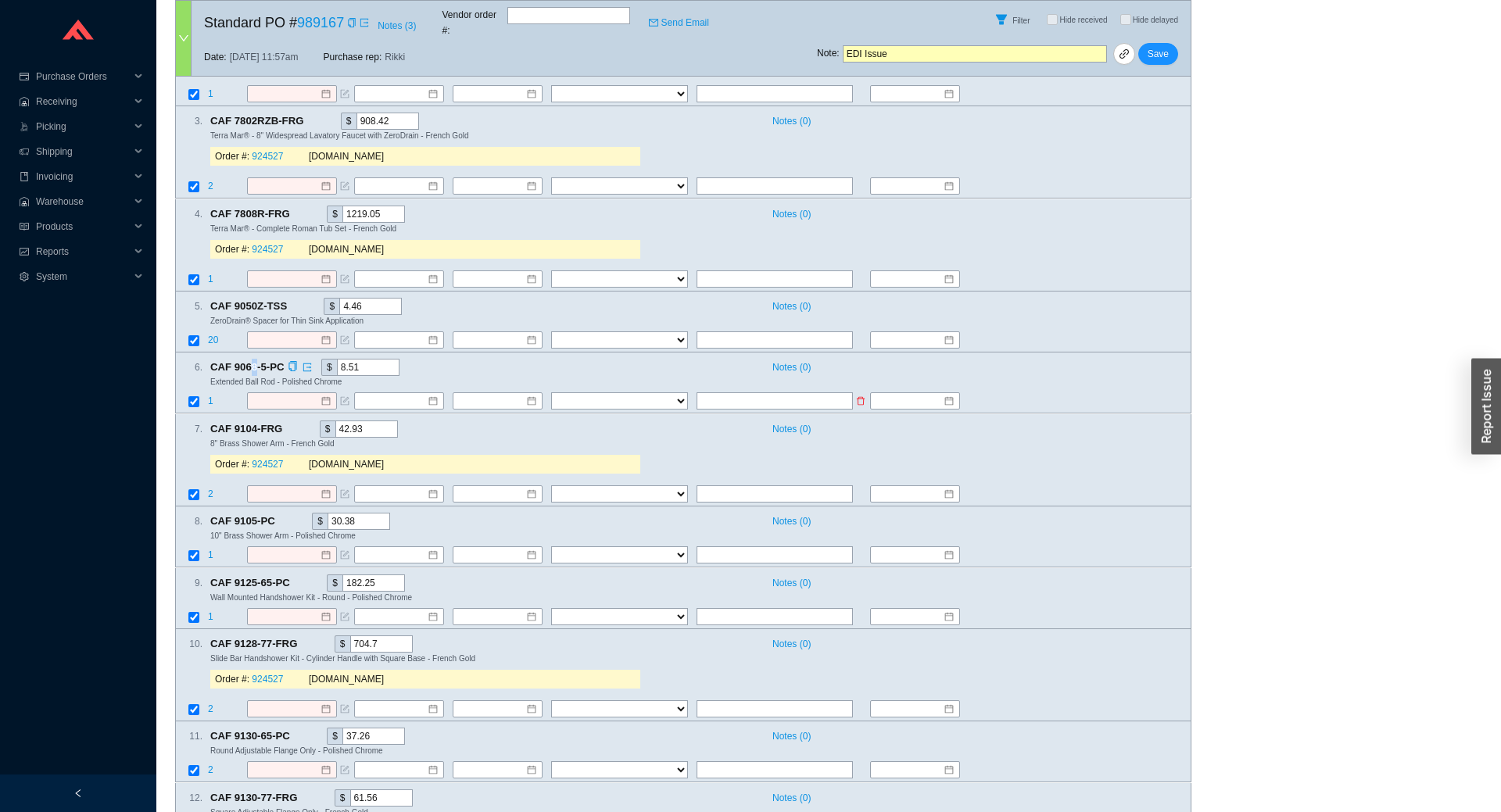
drag, startPoint x: 249, startPoint y: 354, endPoint x: 263, endPoint y: 400, distance: 48.1
click at [260, 359] on span "CAF 9068-5-PC" at bounding box center [254, 367] width 87 height 17
drag, startPoint x: 250, startPoint y: 504, endPoint x: 281, endPoint y: 532, distance: 41.8
click at [280, 525] on div "8 . CAF 9105-PC $ 30.38 Notes ( 0 ) 10" Brass Shower Arm - Polished Chrome" at bounding box center [676, 527] width 1002 height 29
drag, startPoint x: 249, startPoint y: 568, endPoint x: 285, endPoint y: 572, distance: 36.2
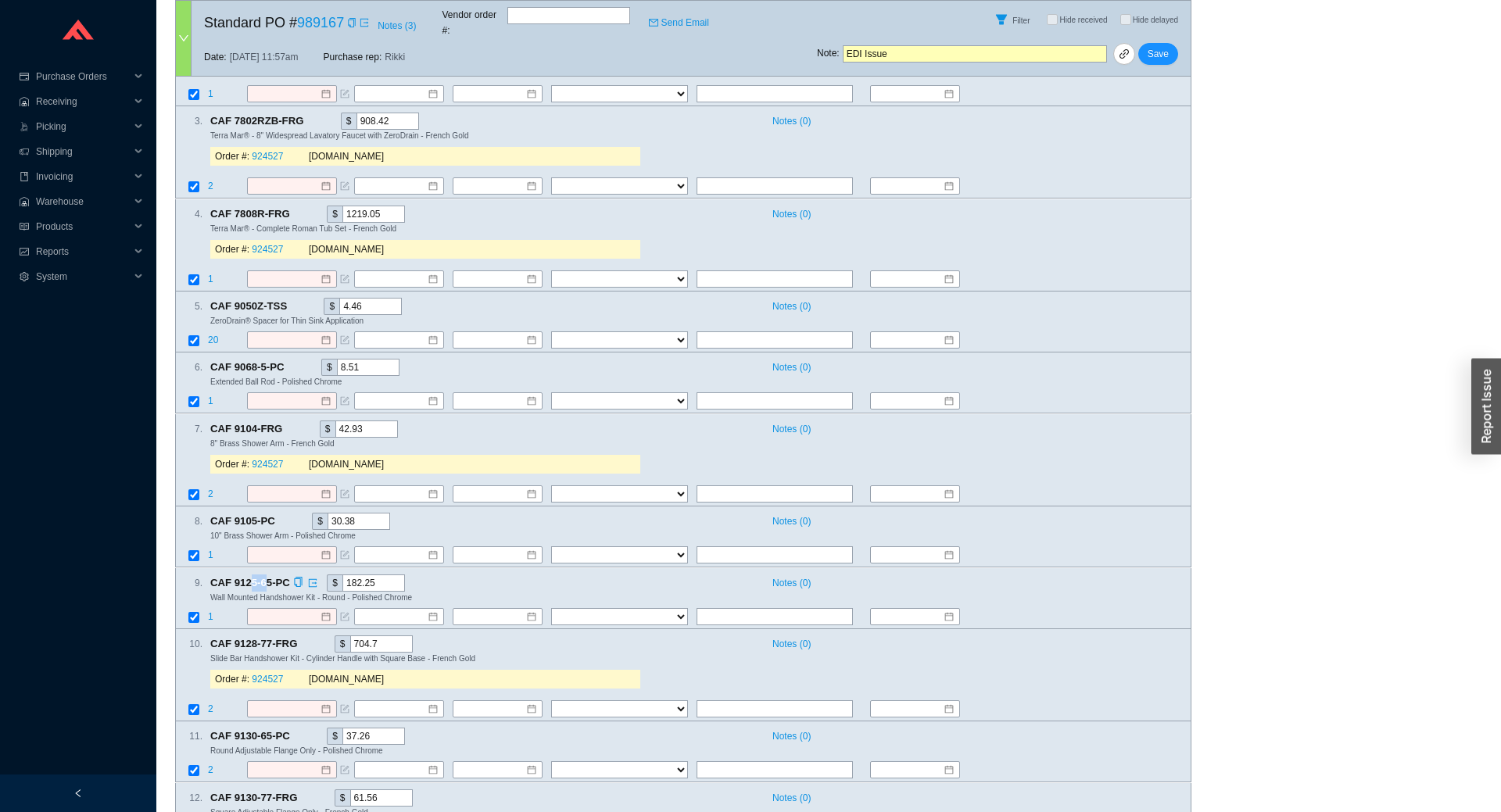
click at [285, 574] on span "CAF 9125-65-PC" at bounding box center [256, 583] width 93 height 17
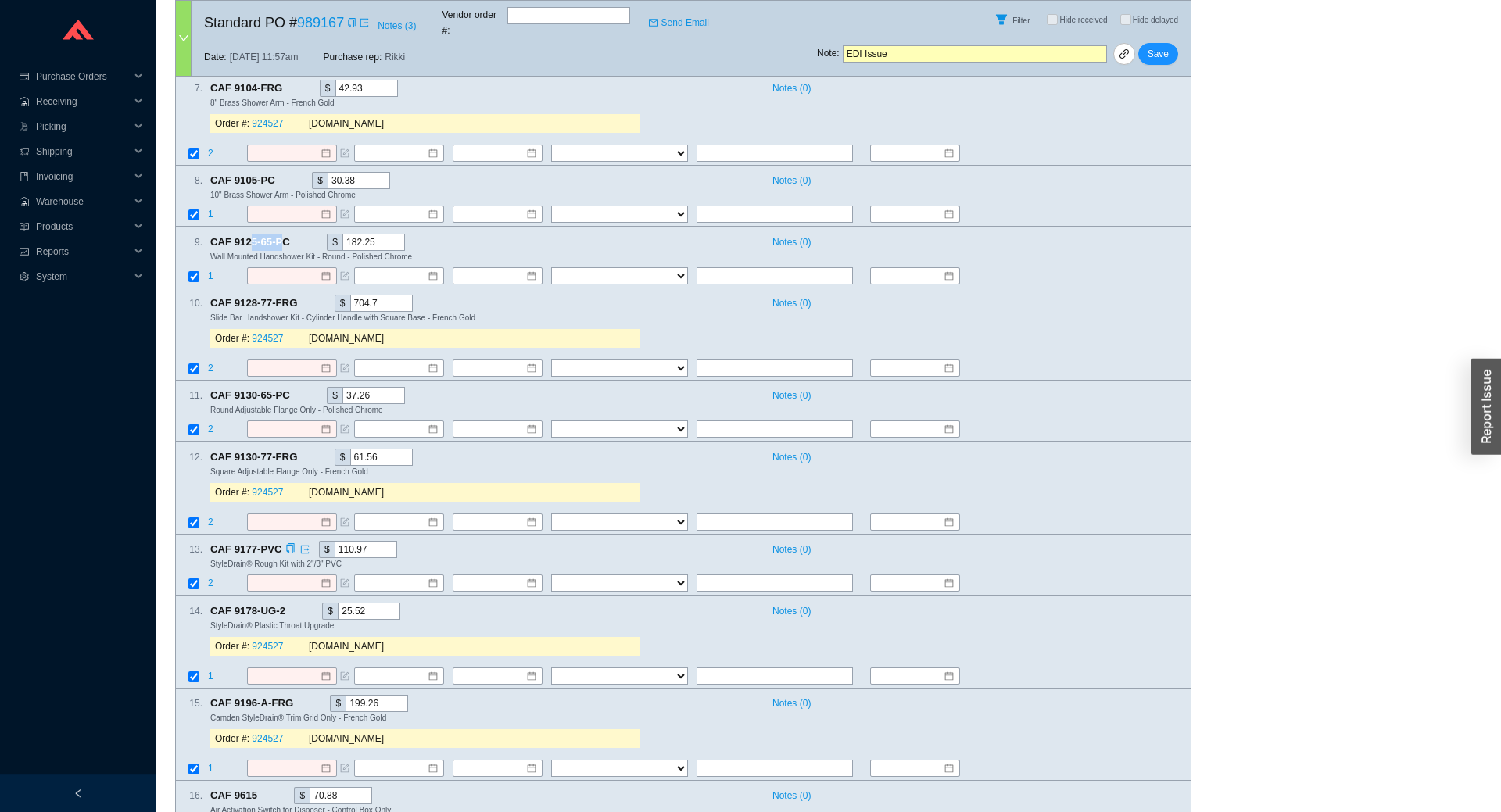
scroll to position [691, 0]
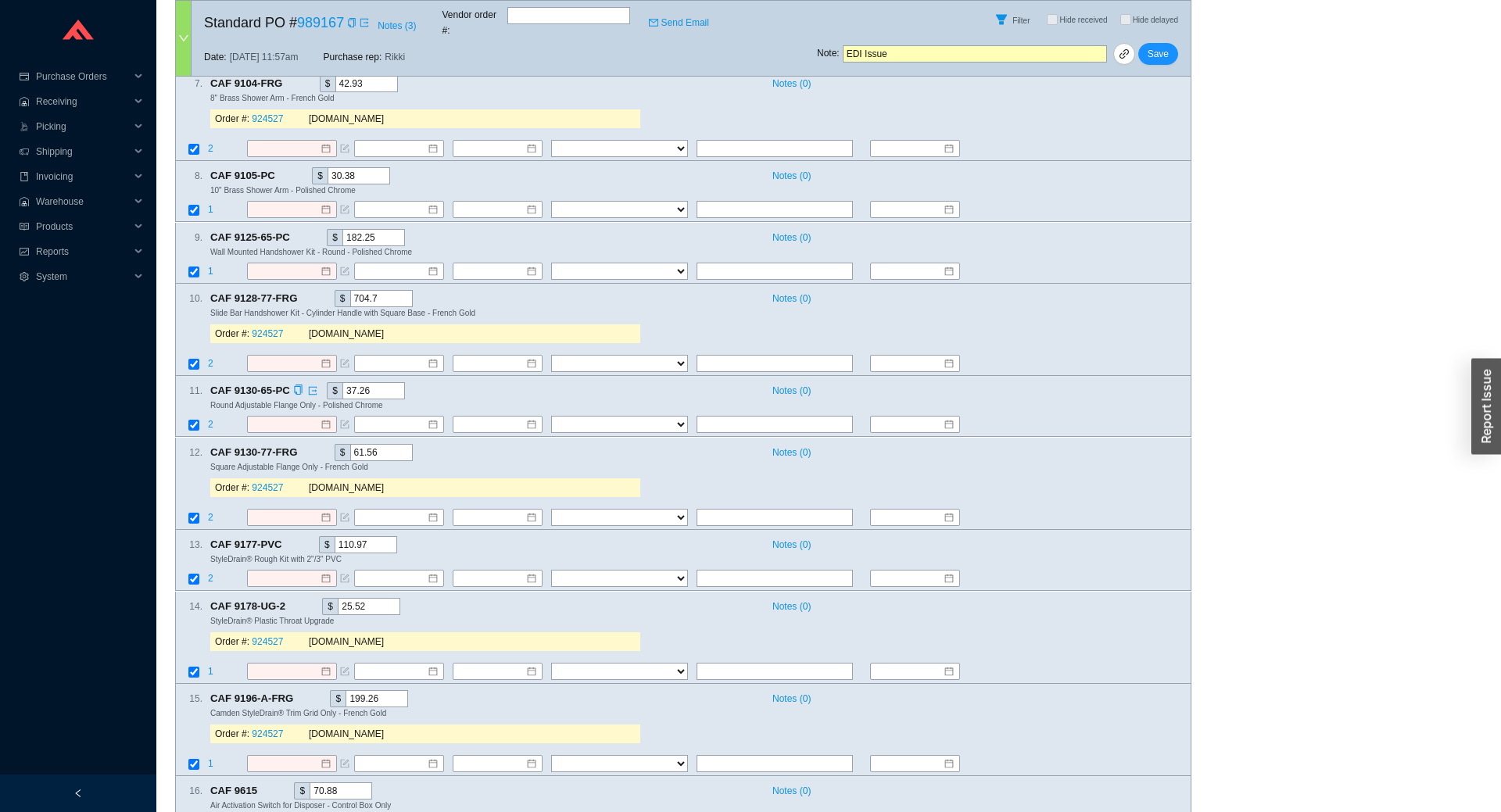
drag, startPoint x: 268, startPoint y: 366, endPoint x: 284, endPoint y: 380, distance: 21.3
click at [276, 376] on div "11 . CAF 9130-65-PC $ 37.26 Notes ( 0 ) Round Adjustable Flange Only - Polished…" at bounding box center [684, 406] width 1016 height 61
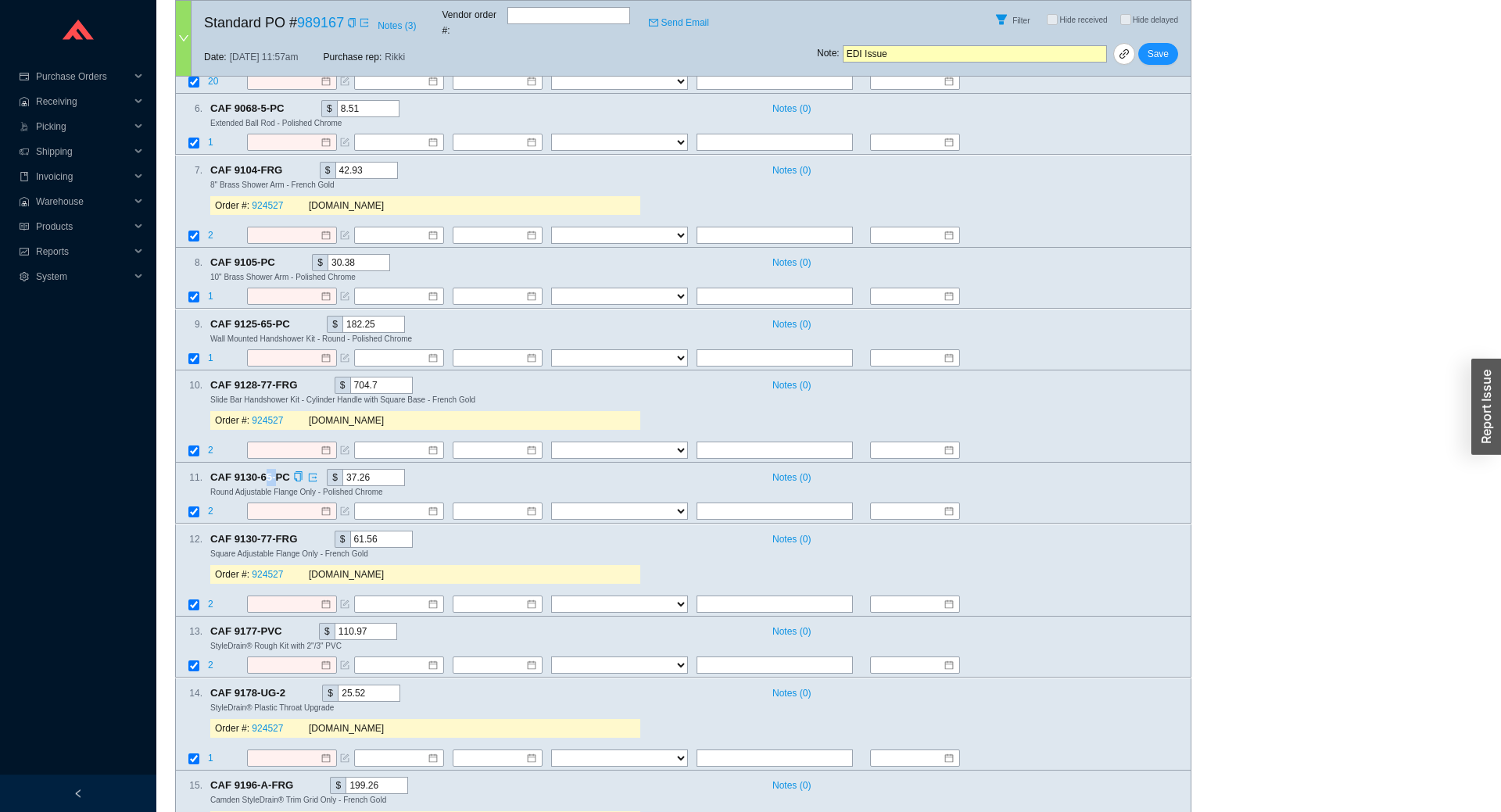
scroll to position [601, 0]
click at [253, 472] on span "CAF 9130-65-PC" at bounding box center [256, 480] width 93 height 17
click at [221, 472] on span "CAF 9130-65-PC" at bounding box center [256, 480] width 93 height 17
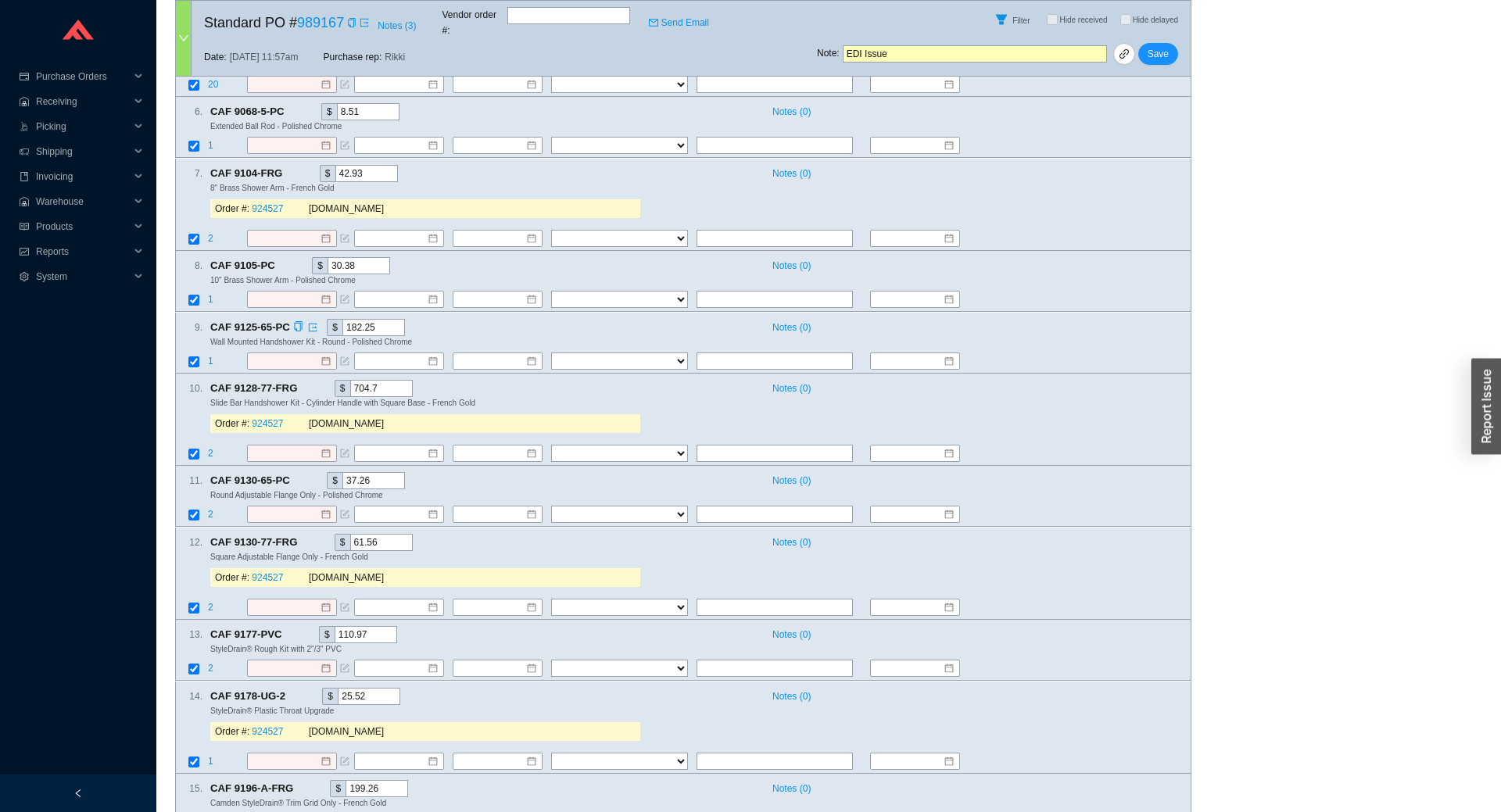
click at [243, 322] on span "CAF 9125-65-PC" at bounding box center [256, 327] width 93 height 17
click at [244, 257] on span "CAF 9105-PC" at bounding box center [249, 265] width 78 height 17
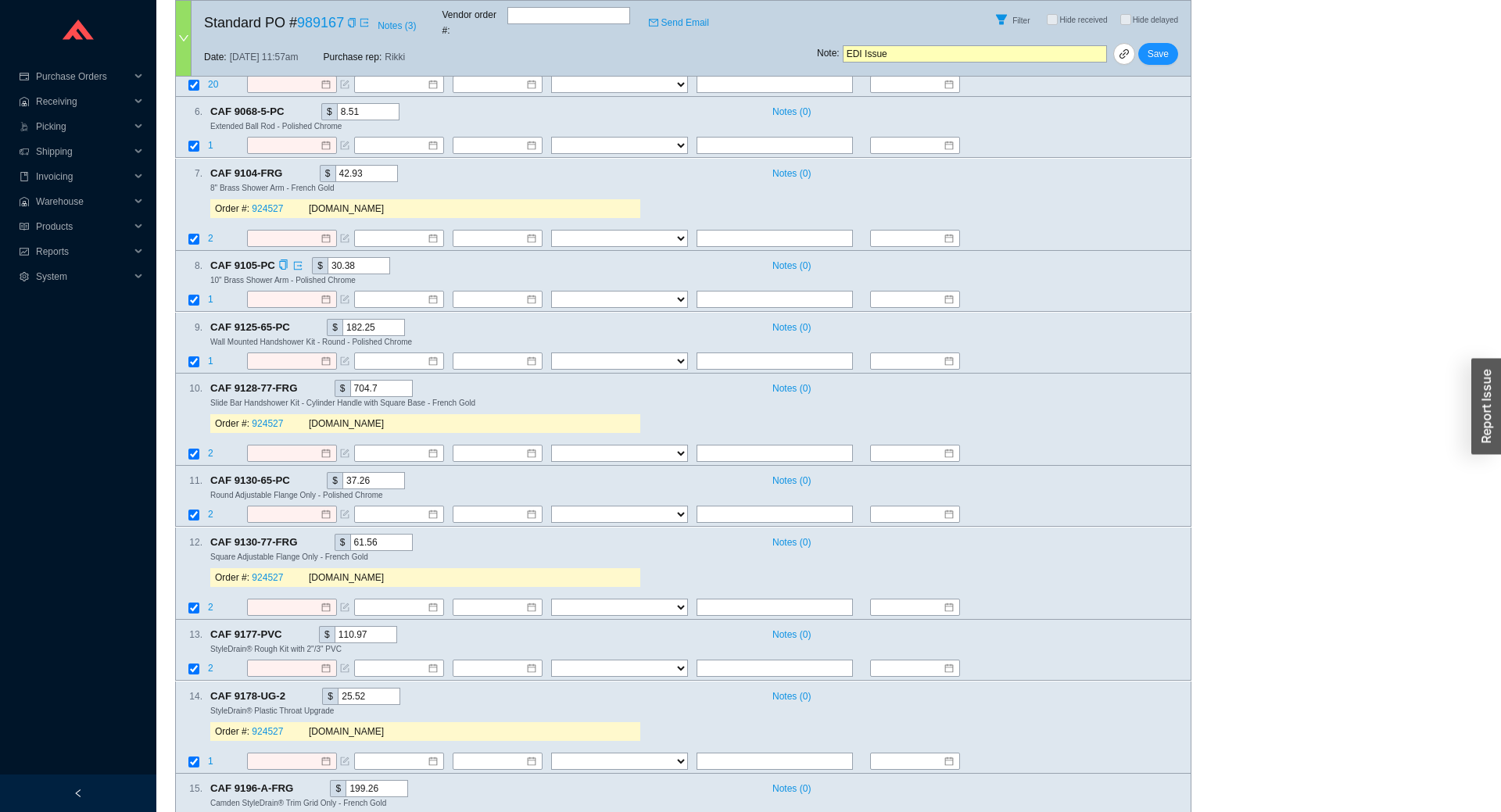
click at [244, 257] on span "CAF 9105-PC" at bounding box center [249, 265] width 78 height 17
click at [261, 103] on span "CAF 9068-5-PC" at bounding box center [254, 112] width 87 height 17
click at [451, 107] on div "CAF 9068-5-PC $ 8.51" at bounding box center [484, 112] width 548 height 17
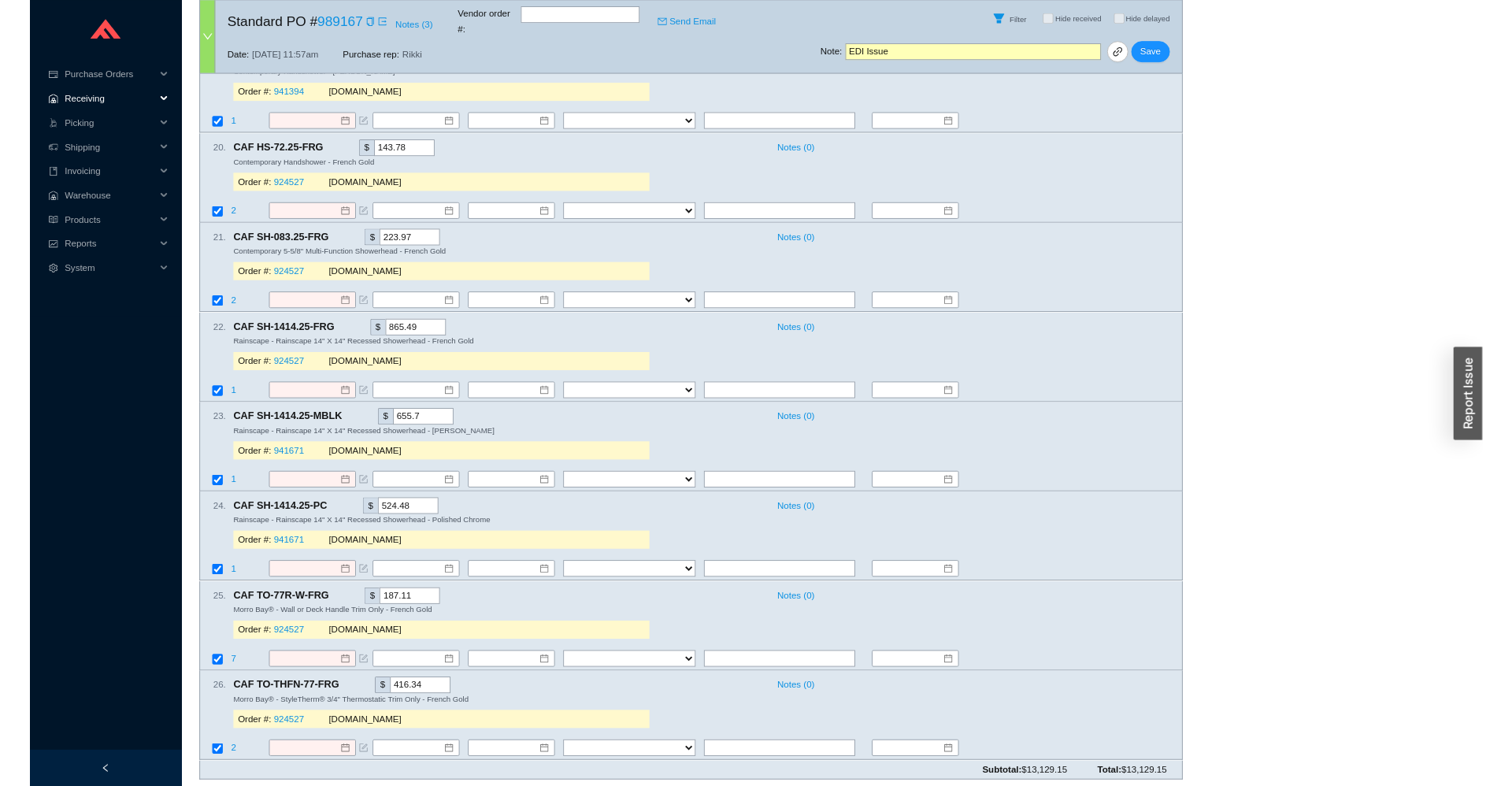
scroll to position [0, 0]
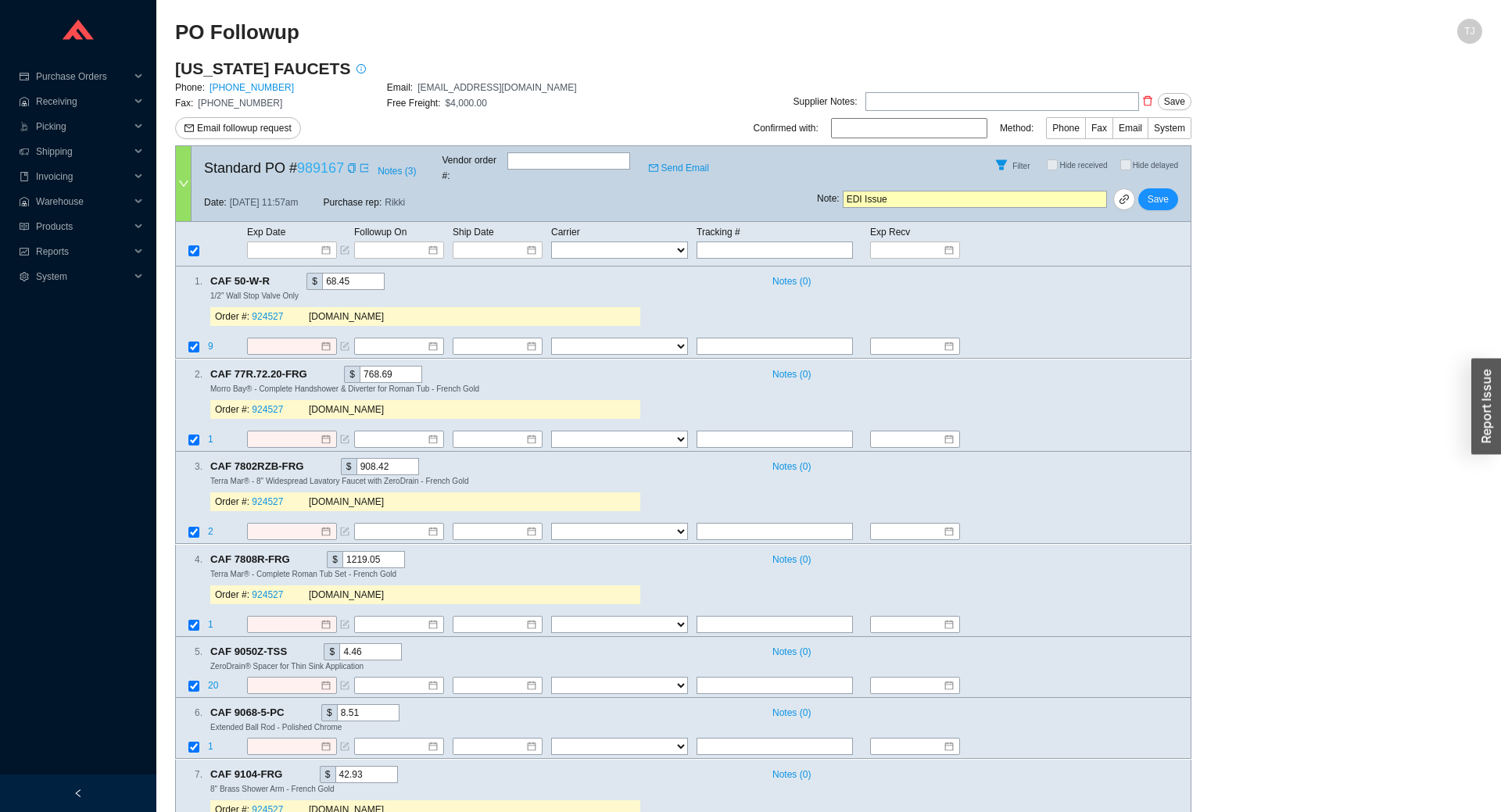
click at [323, 164] on link "989167" at bounding box center [321, 168] width 47 height 16
drag, startPoint x: 329, startPoint y: 265, endPoint x: 298, endPoint y: 265, distance: 31.0
click at [323, 273] on input "68.45" at bounding box center [354, 281] width 62 height 17
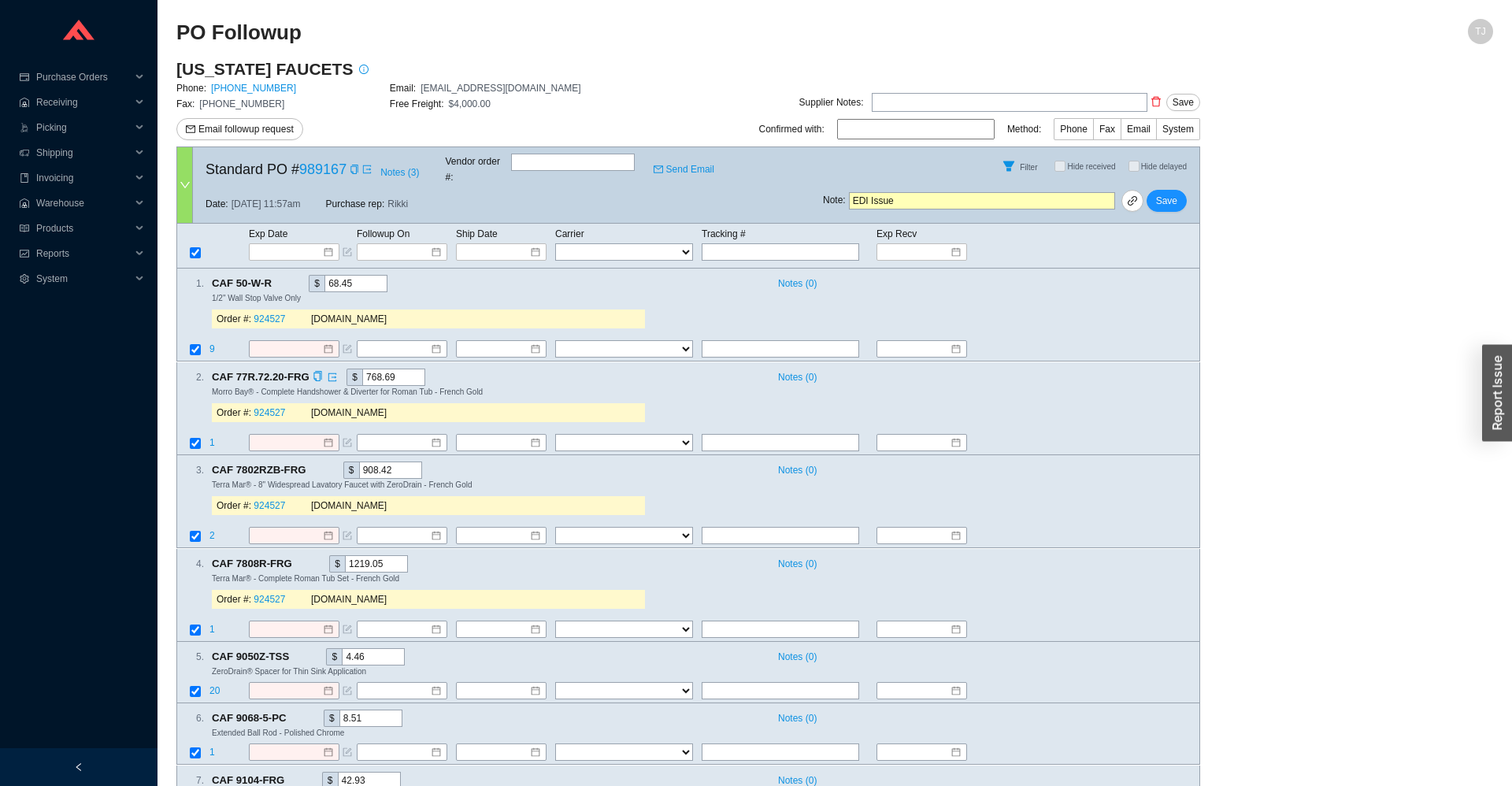
drag, startPoint x: 395, startPoint y: 365, endPoint x: 283, endPoint y: 366, distance: 112.0
click at [362, 369] on input "768.69" at bounding box center [393, 377] width 63 height 17
drag, startPoint x: 399, startPoint y: 454, endPoint x: 321, endPoint y: 387, distance: 102.8
click at [360, 462] on input "908.42" at bounding box center [391, 470] width 63 height 17
drag, startPoint x: 383, startPoint y: 553, endPoint x: 283, endPoint y: 546, distance: 100.2
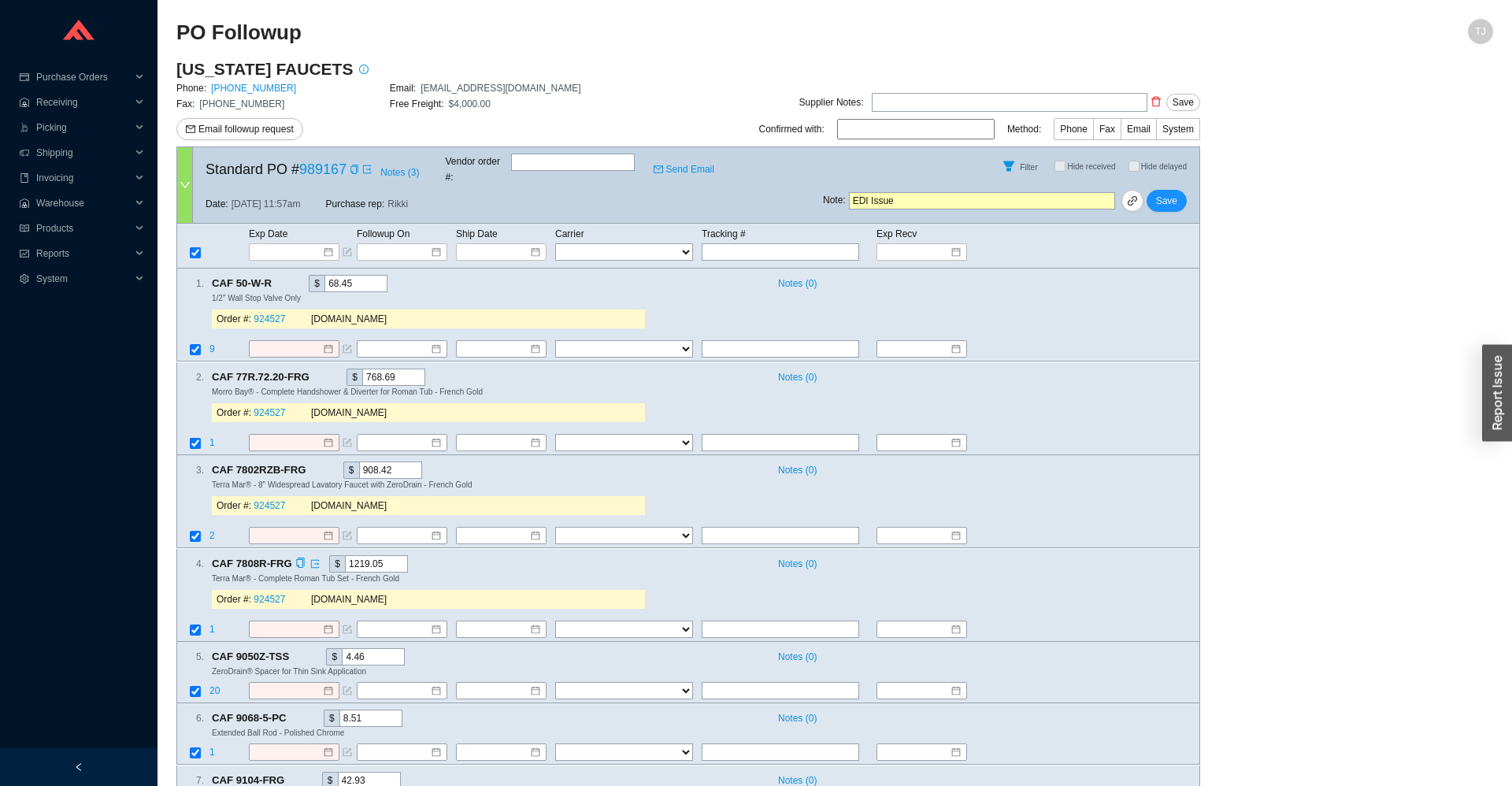
click at [345, 555] on input "1219.05" at bounding box center [377, 563] width 63 height 17
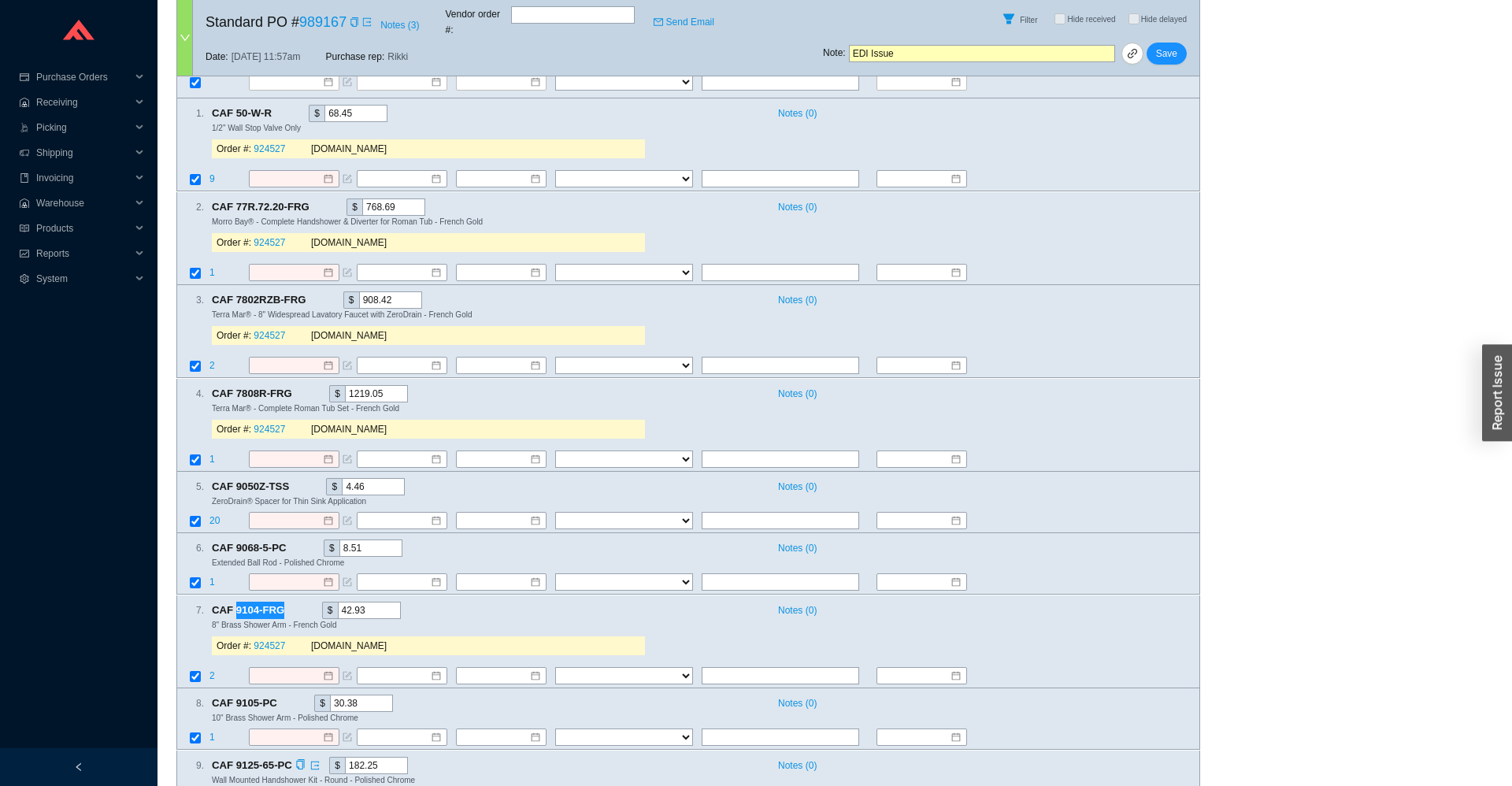
scroll to position [348, 0]
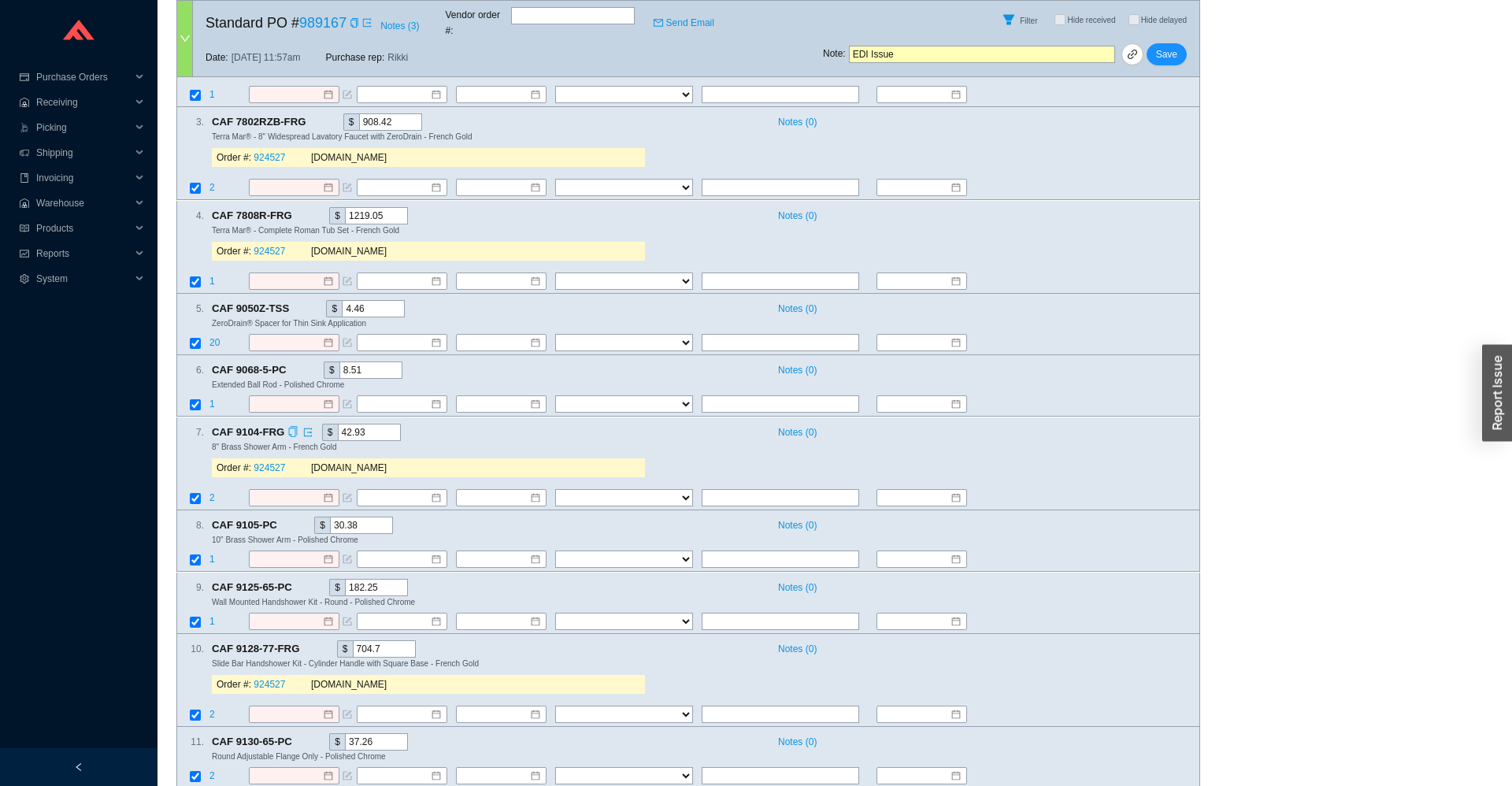
drag, startPoint x: 386, startPoint y: 418, endPoint x: 290, endPoint y: 413, distance: 96.1
click at [338, 424] on input "42.93" at bounding box center [369, 432] width 63 height 17
drag, startPoint x: 394, startPoint y: 639, endPoint x: 320, endPoint y: 639, distance: 74.0
click at [353, 640] on input "704.7" at bounding box center [384, 649] width 63 height 17
click at [532, 645] on div "CAF 9128-77-FRG $ 704.7" at bounding box center [487, 649] width 552 height 17
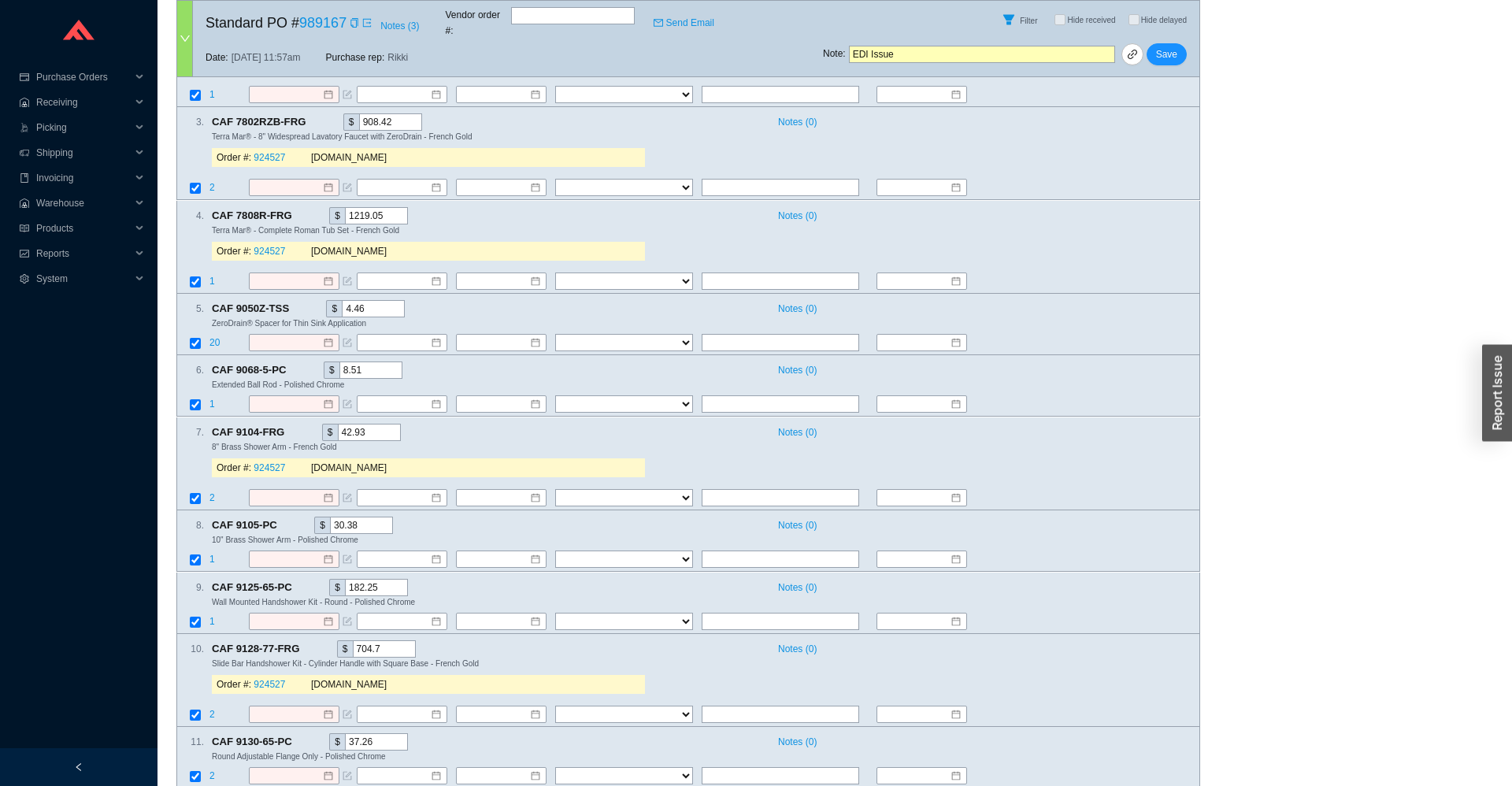
scroll to position [747, 0]
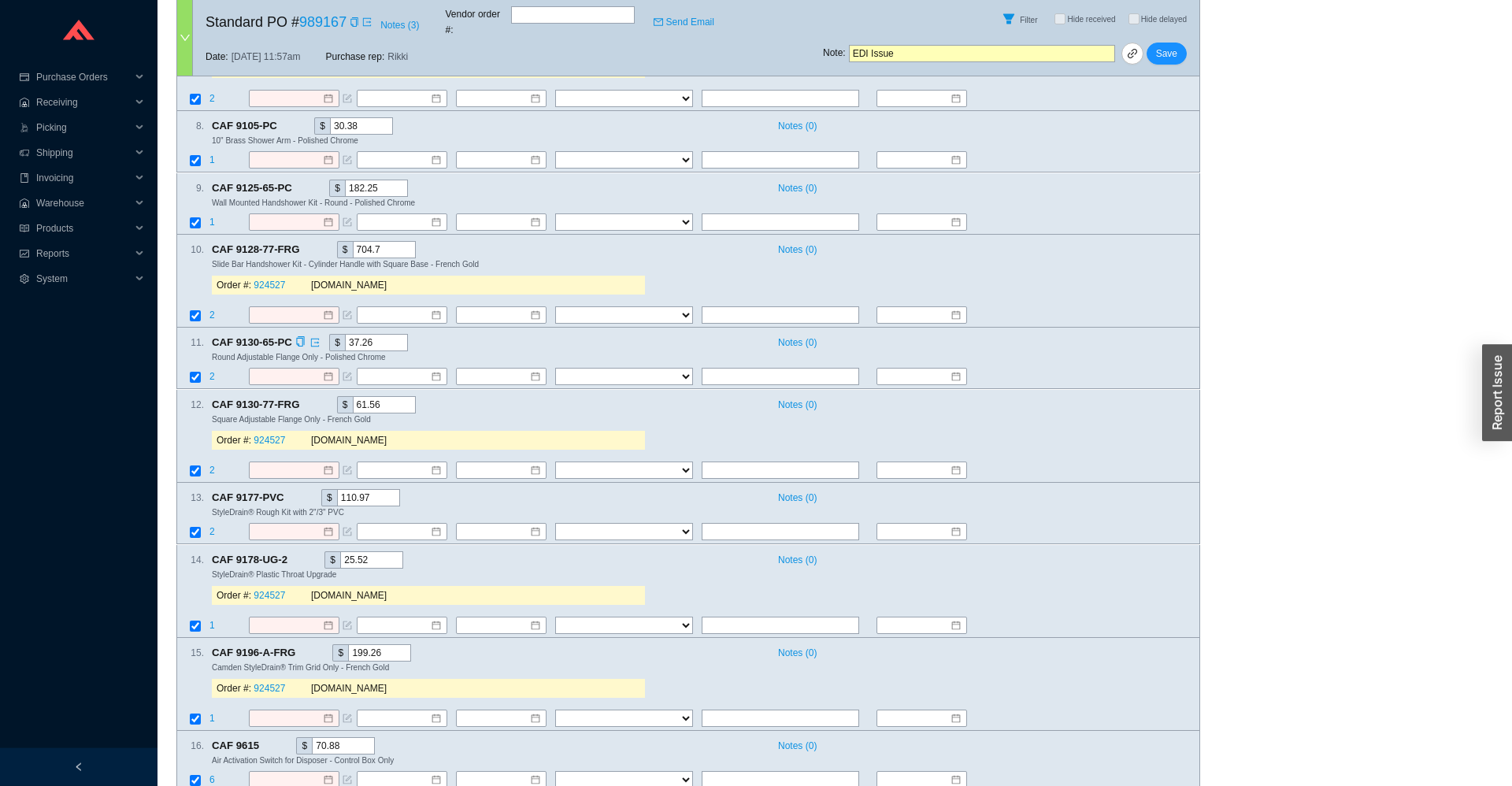
drag, startPoint x: 394, startPoint y: 392, endPoint x: 310, endPoint y: 328, distance: 105.6
click at [353, 404] on input "61.56" at bounding box center [384, 404] width 63 height 17
drag, startPoint x: 375, startPoint y: 548, endPoint x: 311, endPoint y: 551, distance: 64.1
click at [340, 552] on input "25.52" at bounding box center [371, 560] width 63 height 17
drag, startPoint x: 397, startPoint y: 644, endPoint x: 300, endPoint y: 642, distance: 97.0
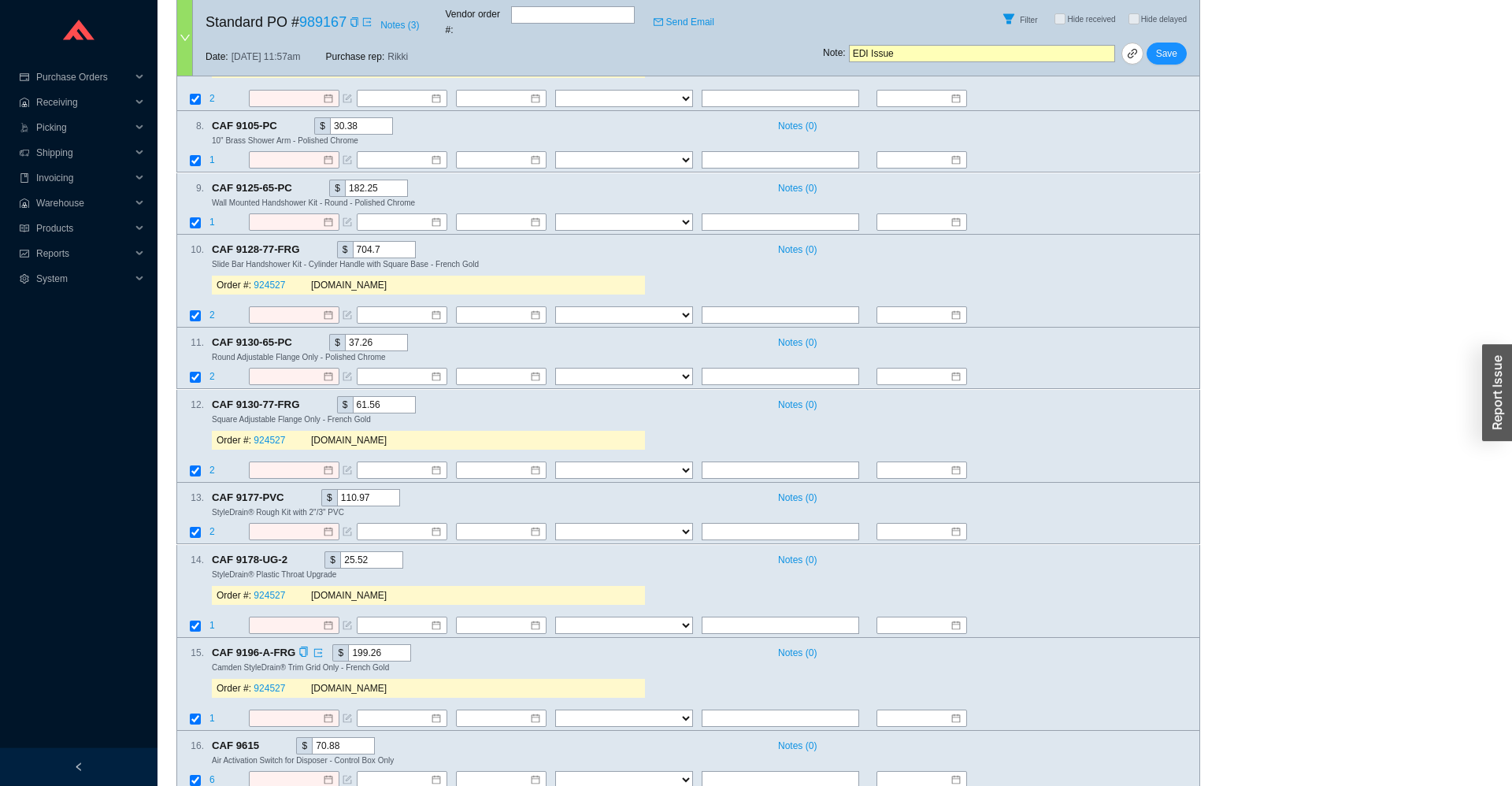
click at [348, 645] on input "199.26" at bounding box center [379, 653] width 63 height 17
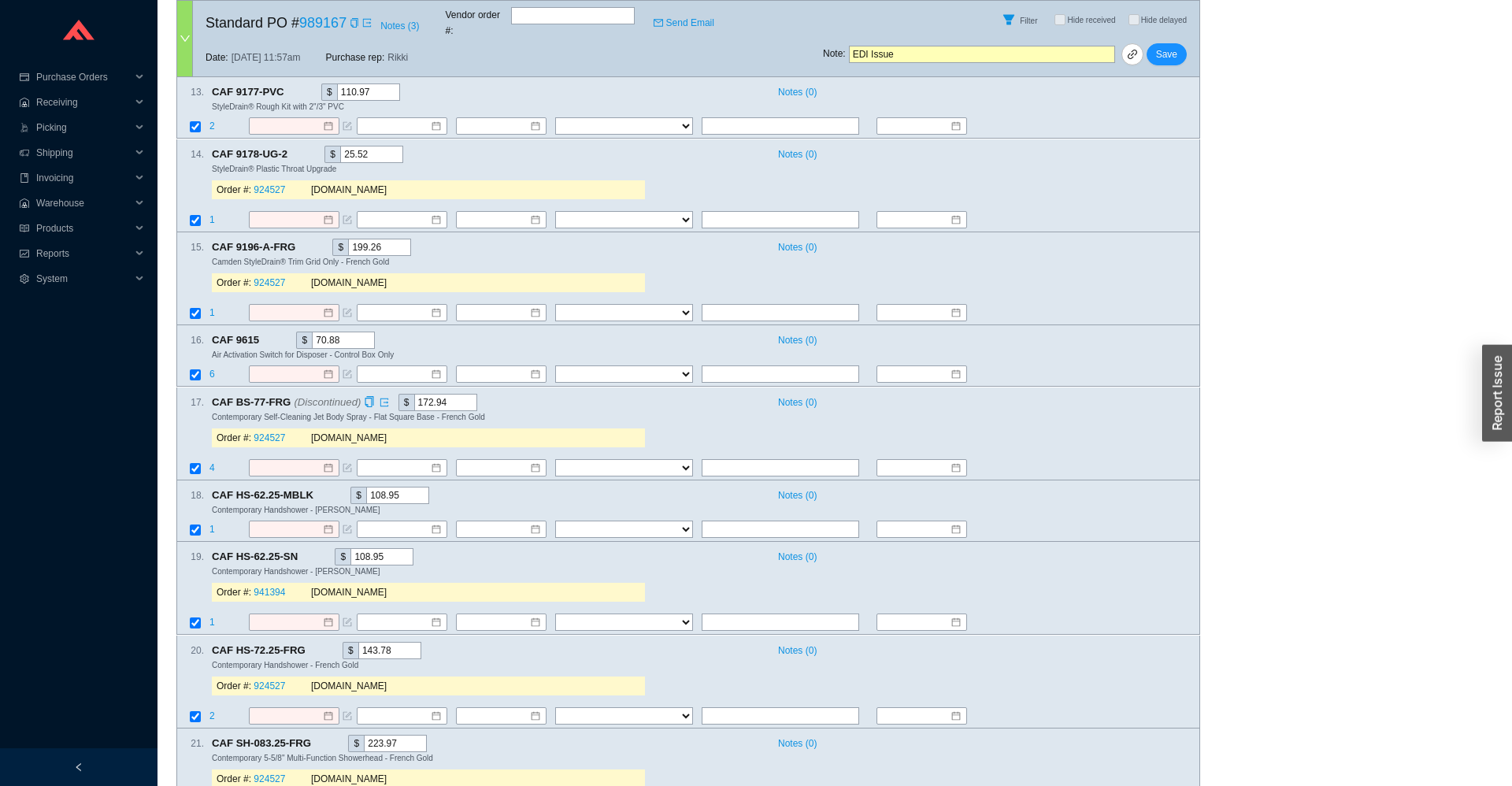
click at [437, 397] on input "172.94" at bounding box center [446, 402] width 63 height 17
drag, startPoint x: 447, startPoint y: 397, endPoint x: 354, endPoint y: 403, distance: 93.2
click at [415, 403] on input "172.94" at bounding box center [446, 402] width 63 height 17
drag, startPoint x: 383, startPoint y: 547, endPoint x: 302, endPoint y: 546, distance: 81.0
click at [350, 548] on input "108.95" at bounding box center [382, 557] width 63 height 17
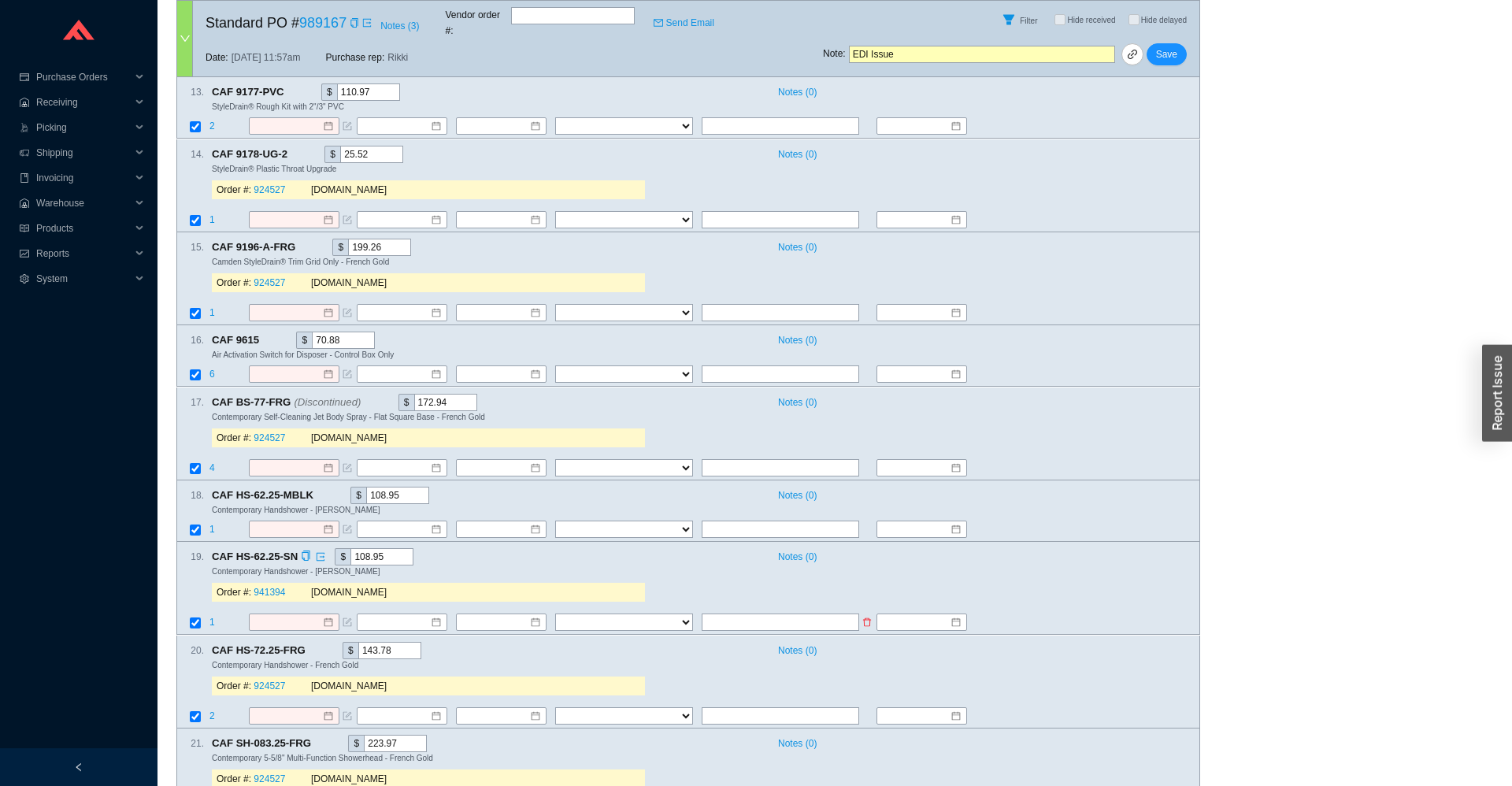
drag, startPoint x: 360, startPoint y: 640, endPoint x: 311, endPoint y: 624, distance: 51.5
click at [359, 642] on input "143.78" at bounding box center [390, 651] width 63 height 17
drag, startPoint x: 400, startPoint y: 739, endPoint x: 340, endPoint y: 734, distance: 60.2
click at [364, 735] on input "223.97" at bounding box center [395, 744] width 63 height 17
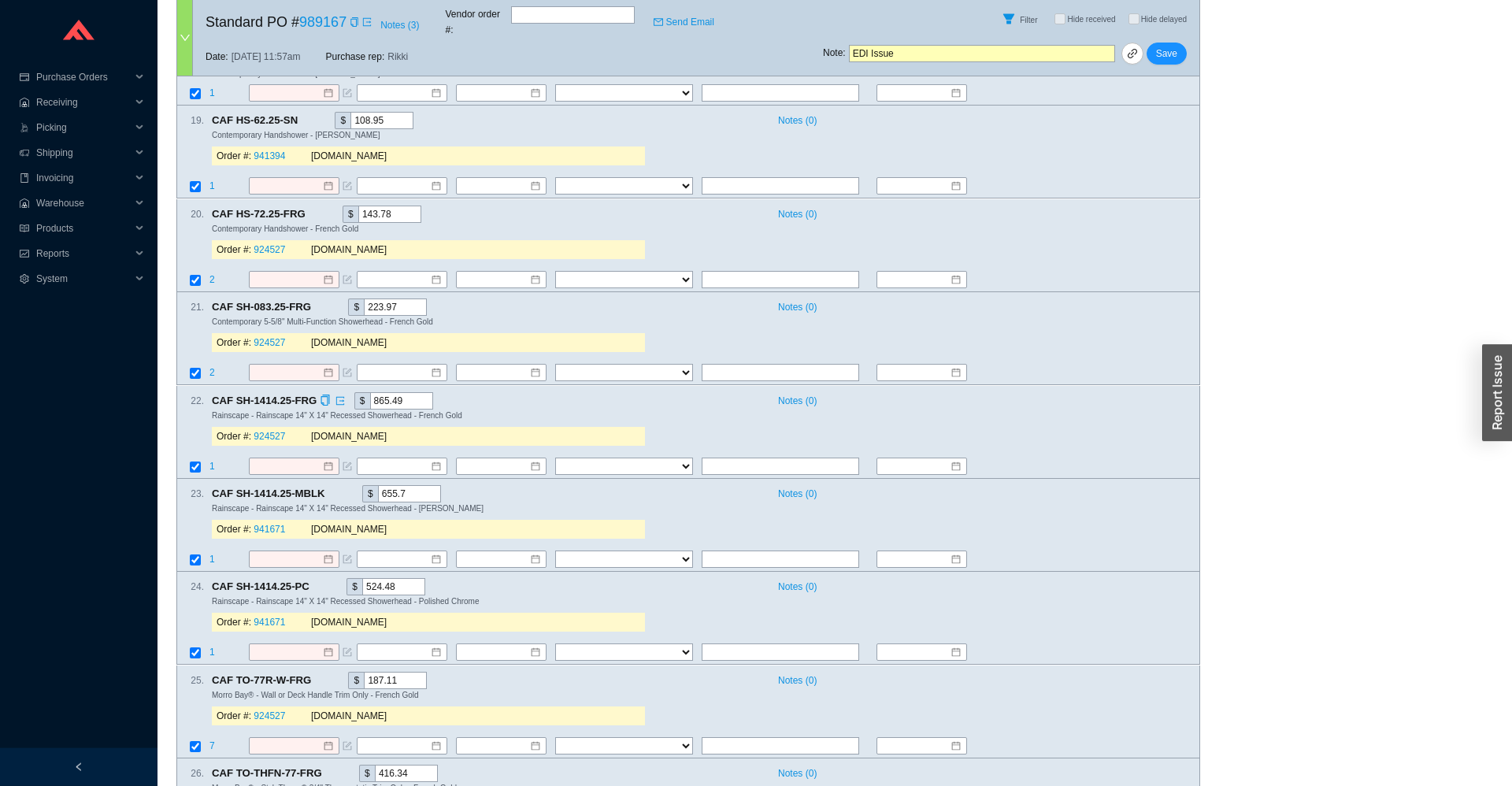
drag, startPoint x: 414, startPoint y: 397, endPoint x: 351, endPoint y: 398, distance: 63.0
click at [371, 398] on input "865.49" at bounding box center [402, 401] width 63 height 17
drag, startPoint x: 404, startPoint y: 488, endPoint x: 350, endPoint y: 486, distance: 54.0
click at [378, 486] on input "655.7" at bounding box center [410, 493] width 63 height 17
drag, startPoint x: 333, startPoint y: 582, endPoint x: 298, endPoint y: 564, distance: 39.4
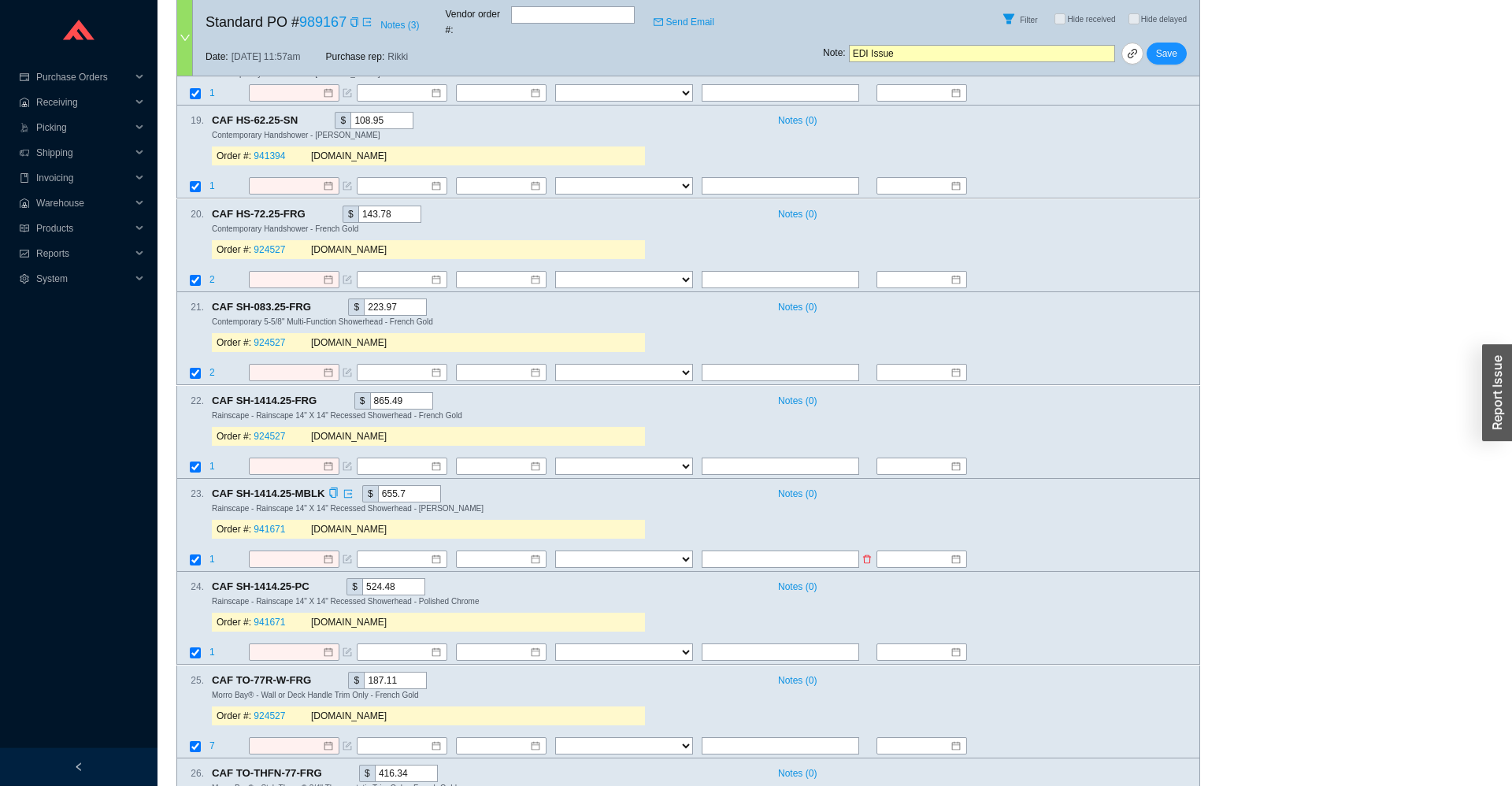
click at [362, 582] on input "524.48" at bounding box center [393, 586] width 63 height 17
drag, startPoint x: 405, startPoint y: 676, endPoint x: 322, endPoint y: 671, distance: 83.2
click at [364, 672] on input "187.11" at bounding box center [395, 680] width 63 height 17
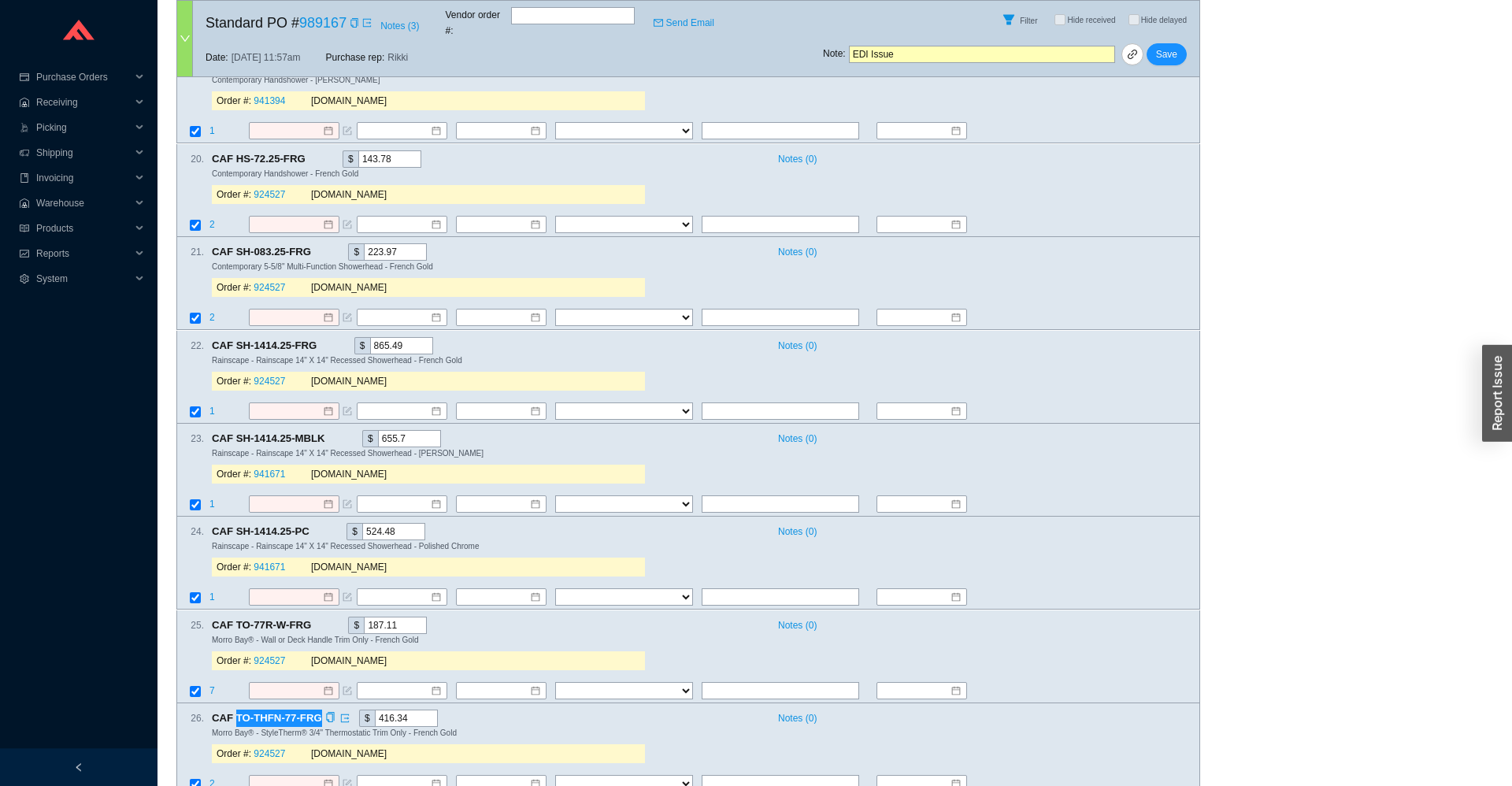
scroll to position [1683, 0]
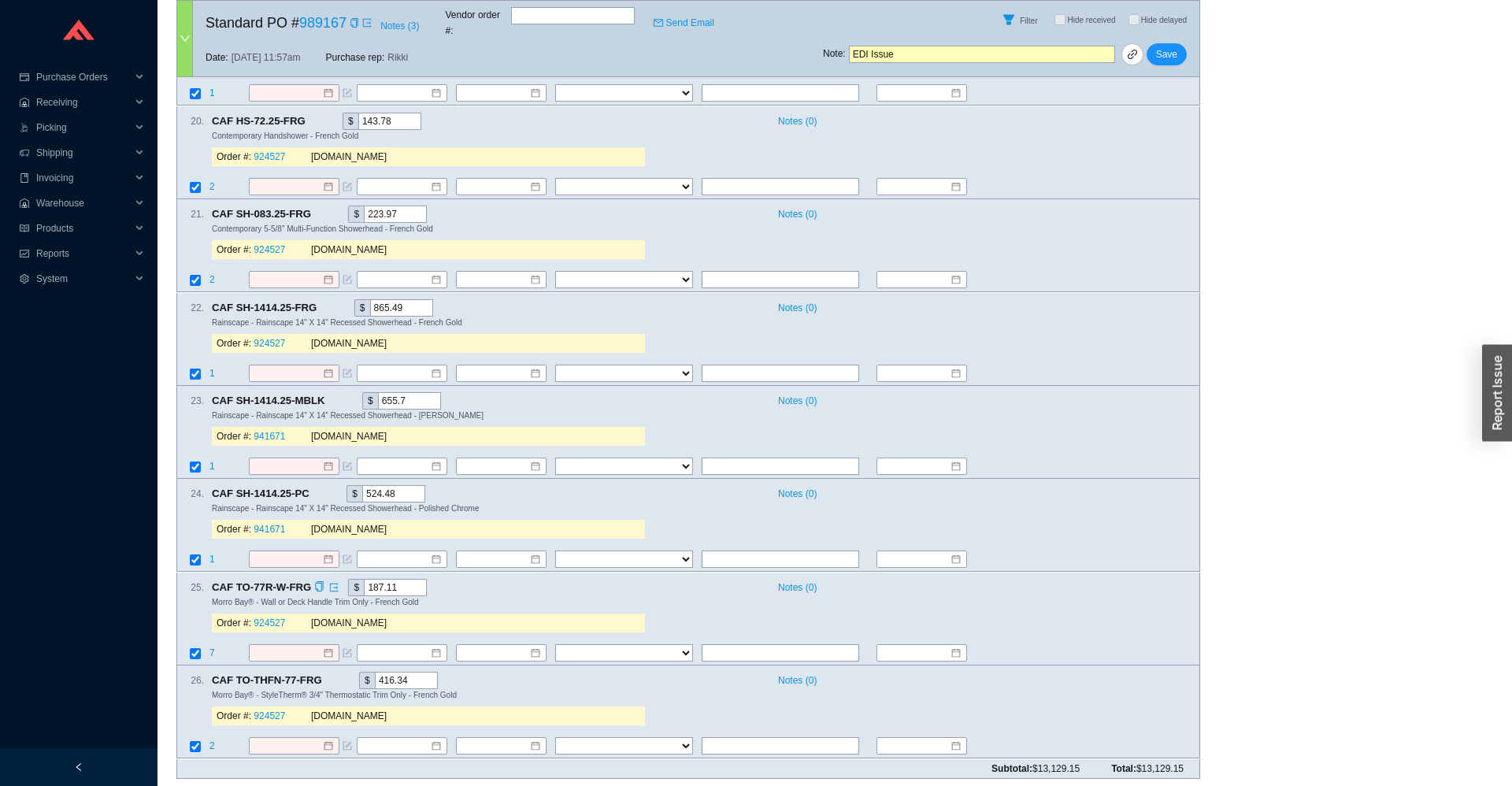
drag, startPoint x: 416, startPoint y: 679, endPoint x: 284, endPoint y: 604, distance: 151.8
click at [375, 678] on input "416.34" at bounding box center [406, 680] width 63 height 17
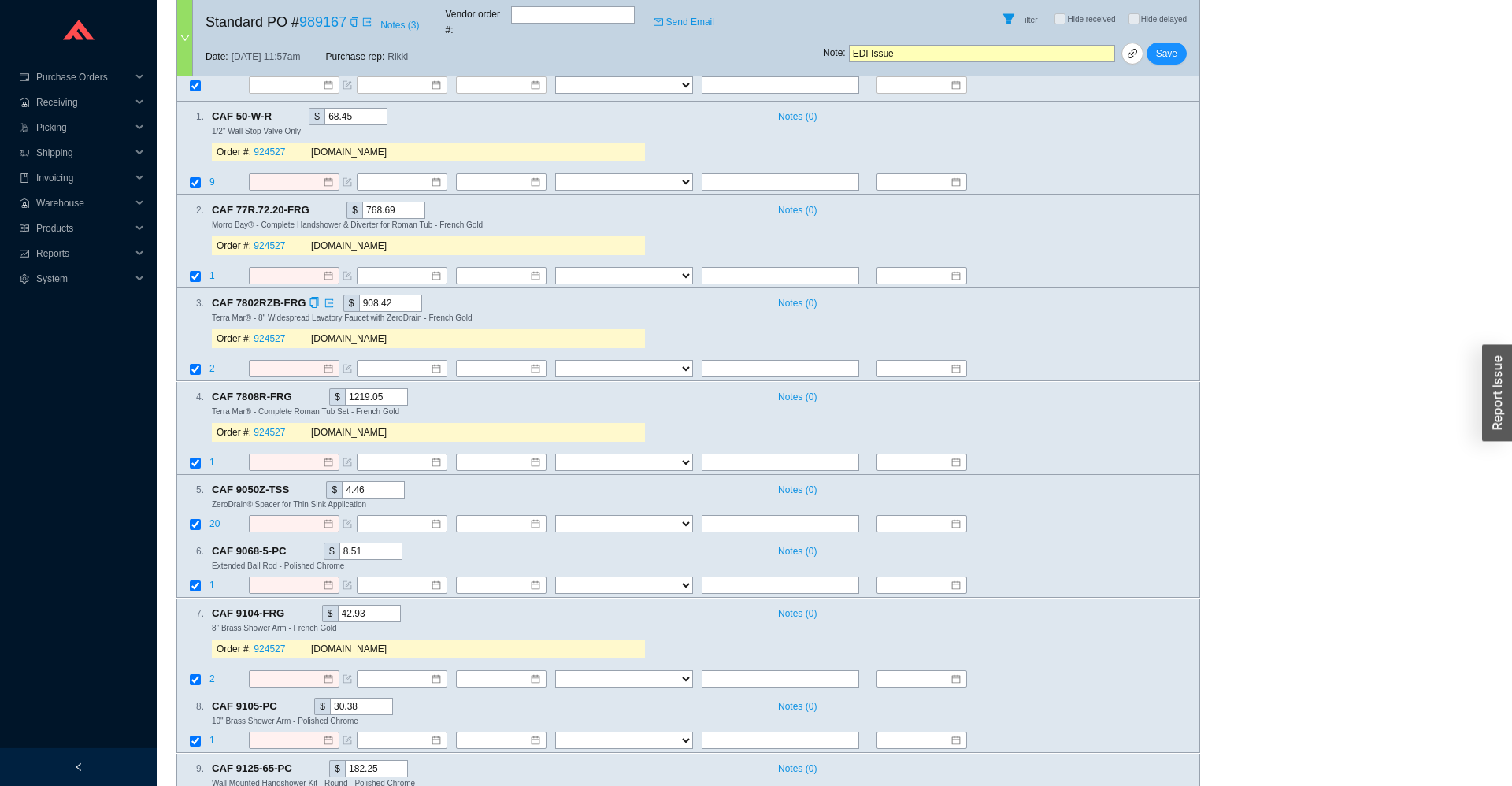
scroll to position [348, 0]
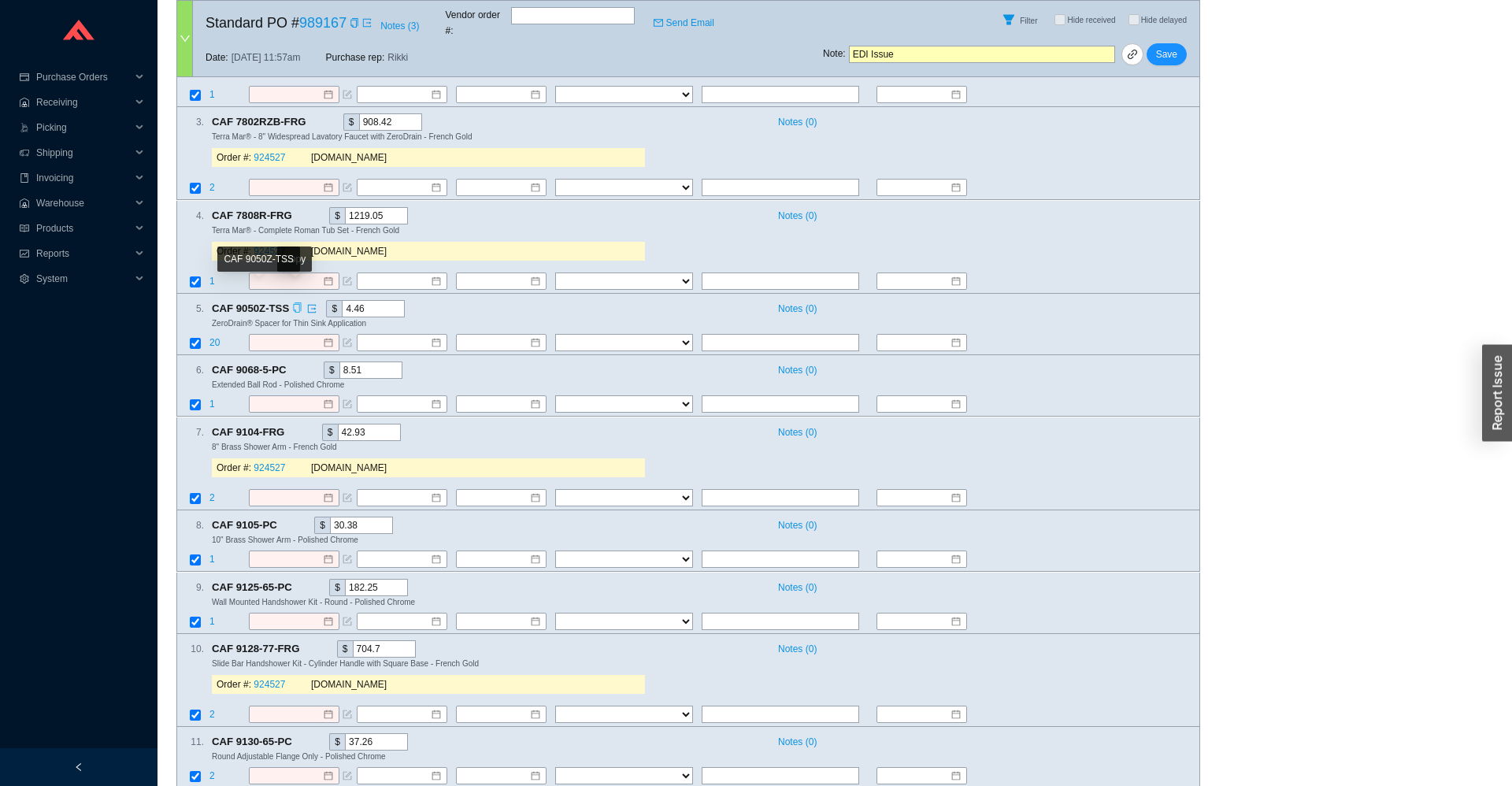
click at [294, 302] on icon "copy" at bounding box center [297, 307] width 8 height 10
click at [213, 399] on span "1" at bounding box center [212, 404] width 6 height 11
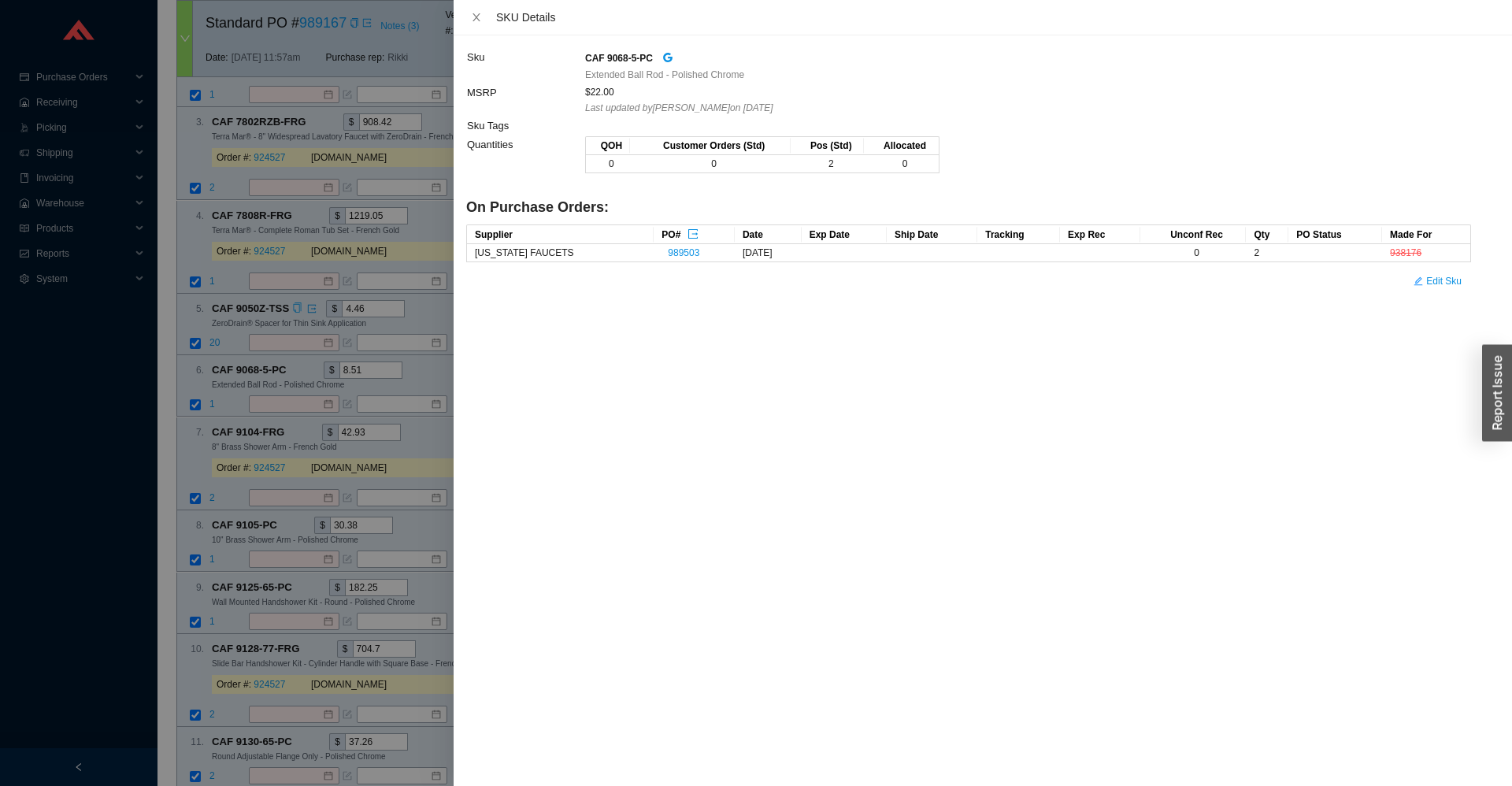
click at [236, 390] on div at bounding box center [756, 393] width 1512 height 786
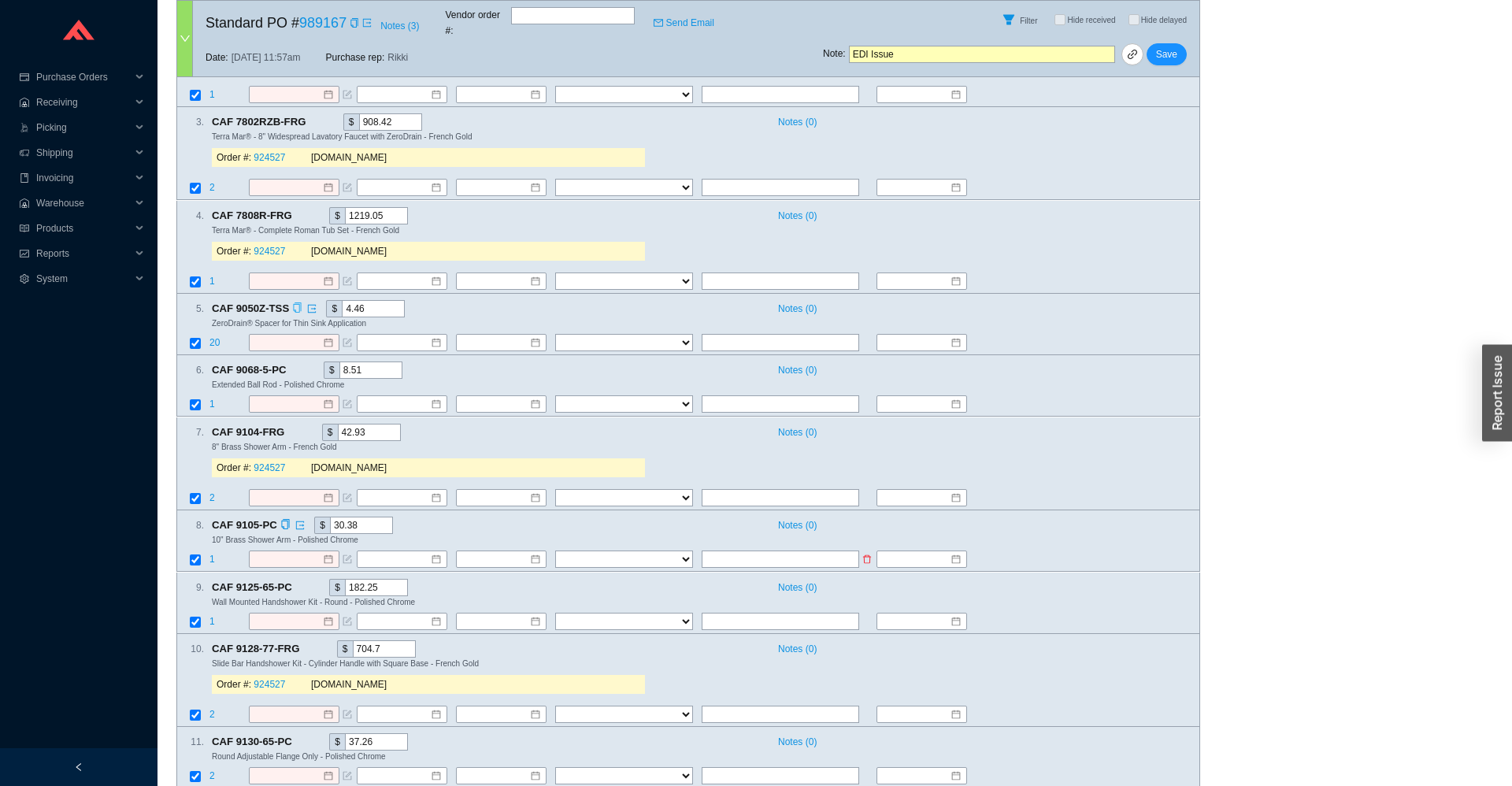
click at [213, 554] on span "1" at bounding box center [212, 559] width 6 height 11
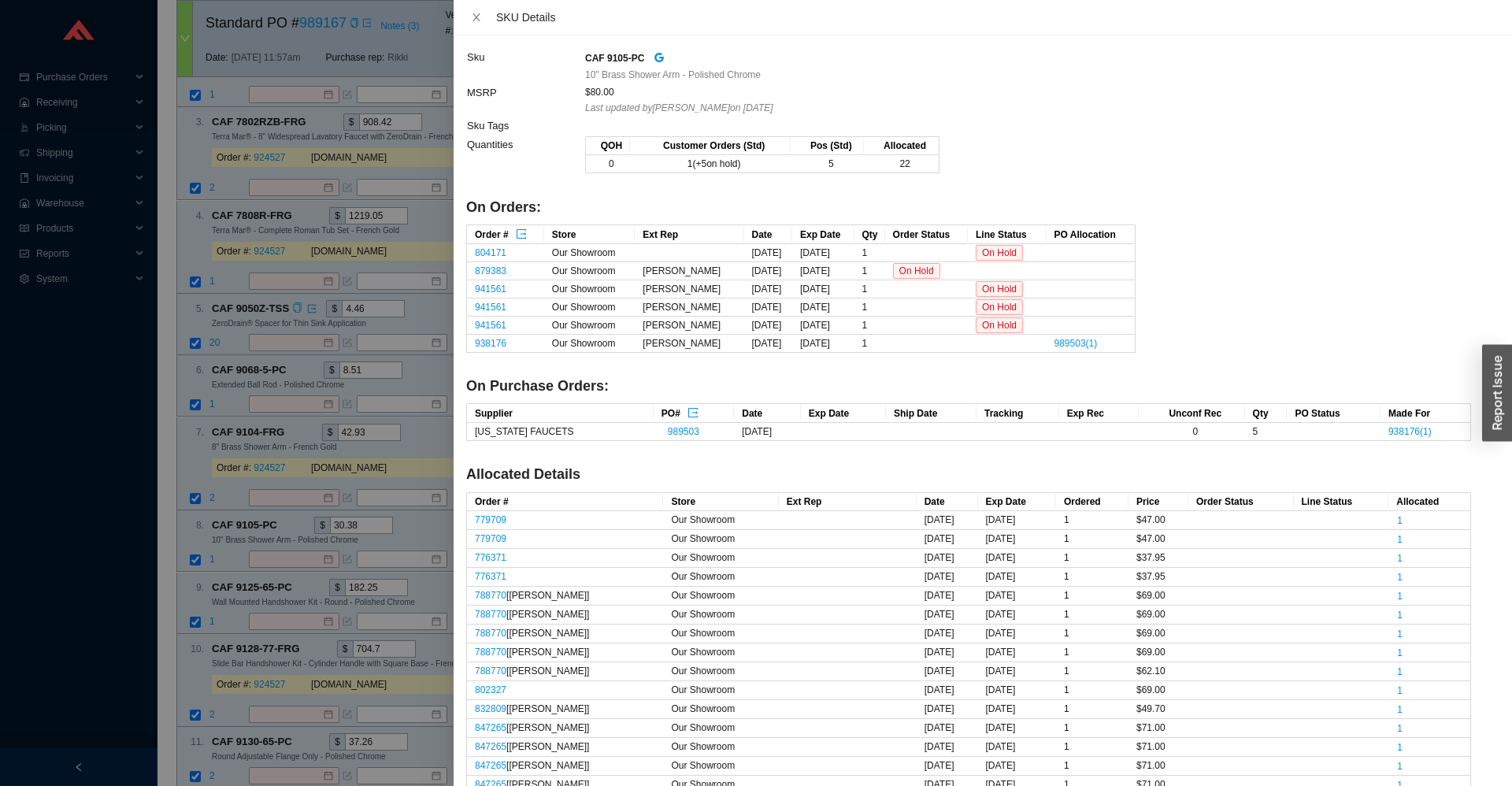
click at [226, 547] on div at bounding box center [756, 393] width 1512 height 786
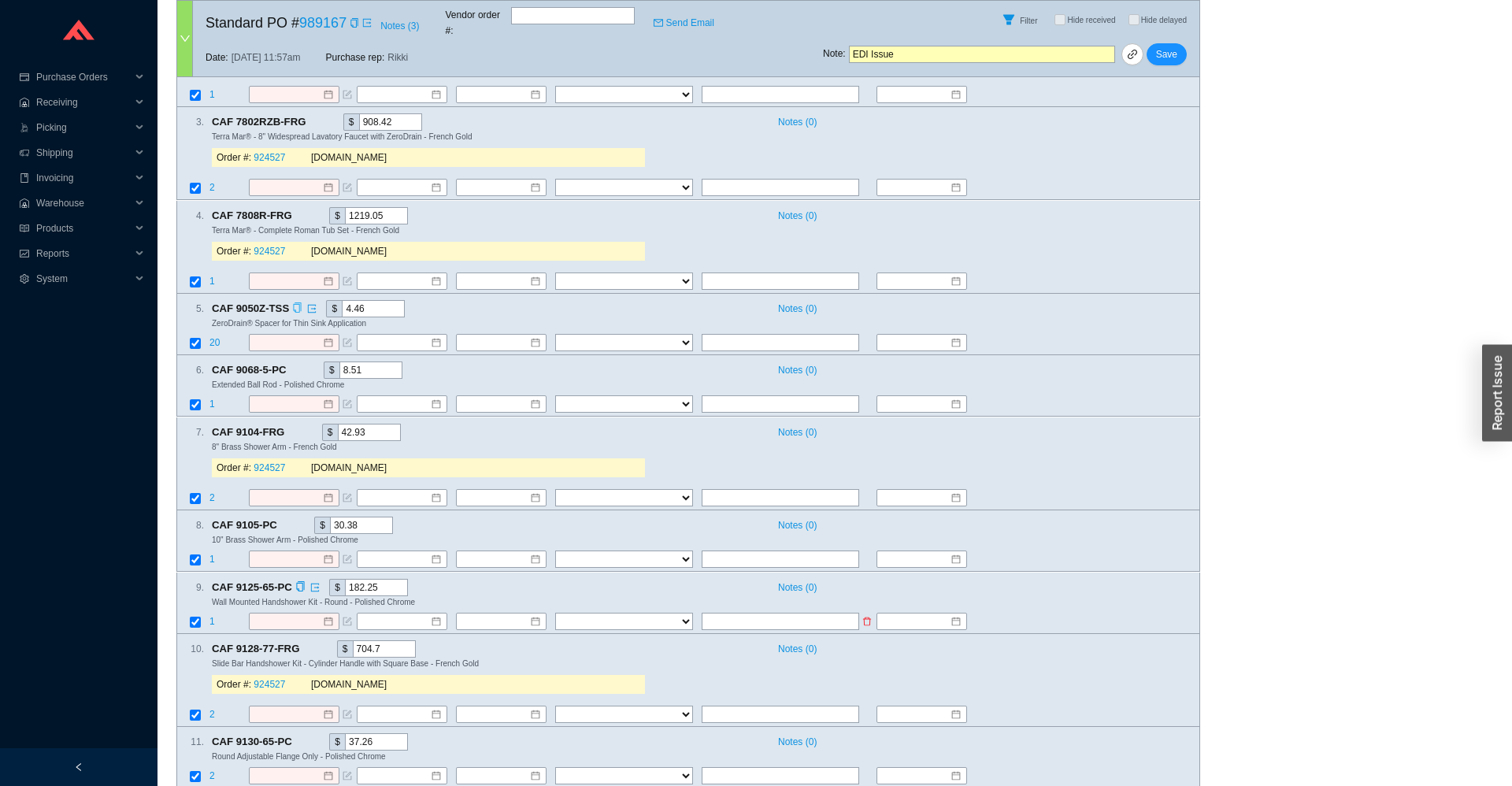
click at [211, 616] on span "1" at bounding box center [212, 621] width 6 height 11
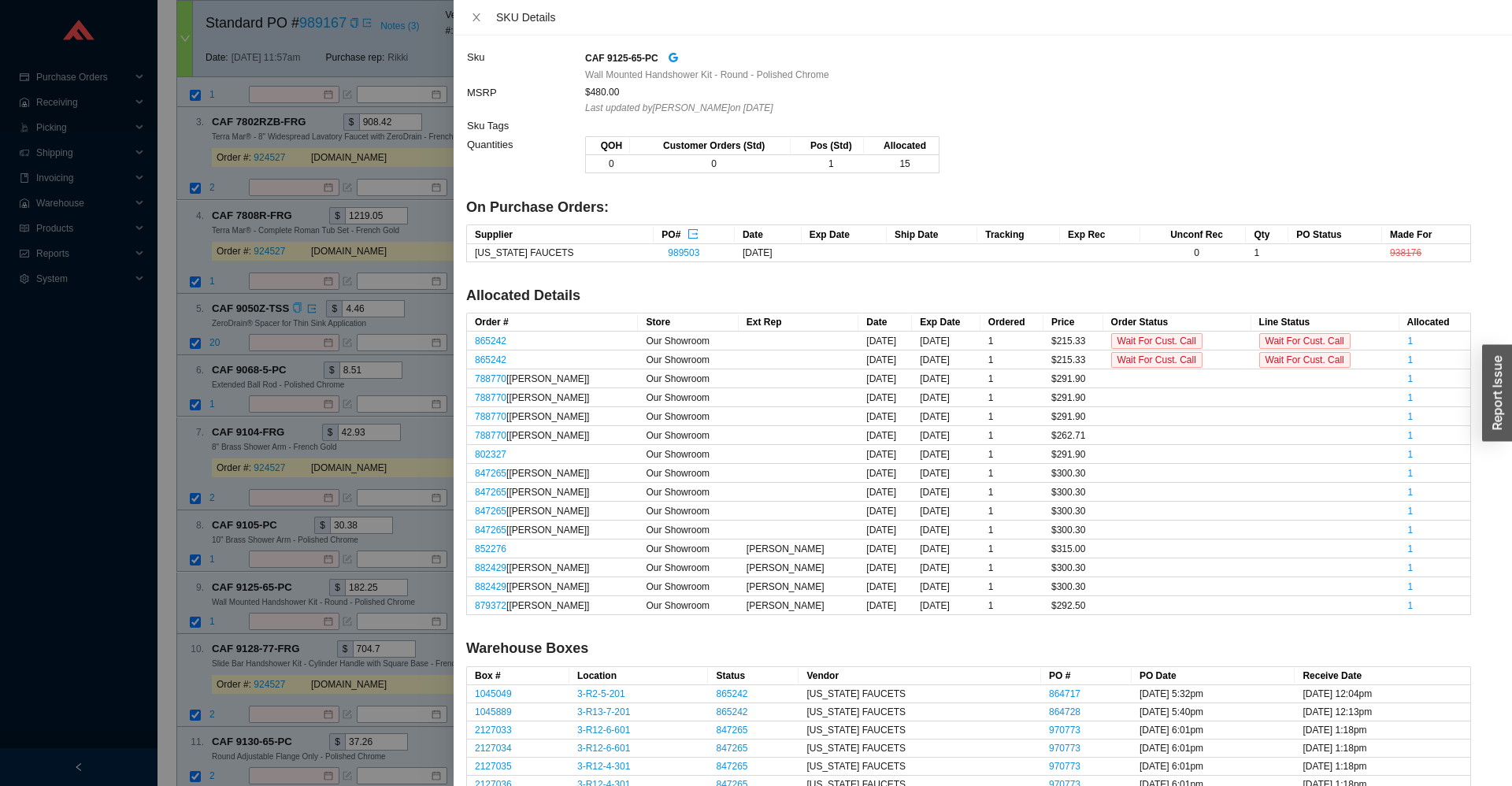
click at [209, 612] on div at bounding box center [756, 393] width 1512 height 786
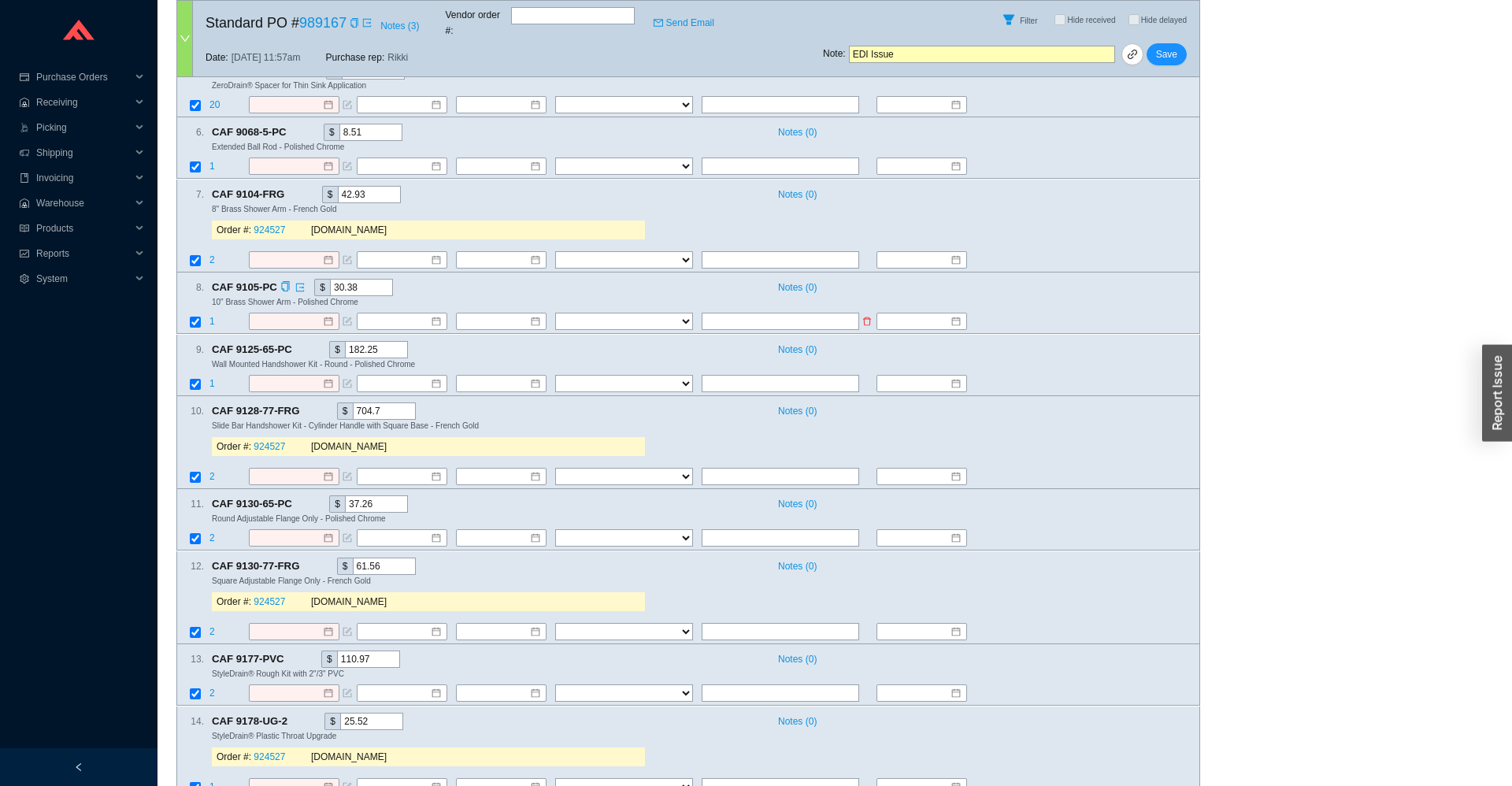
scroll to position [696, 0]
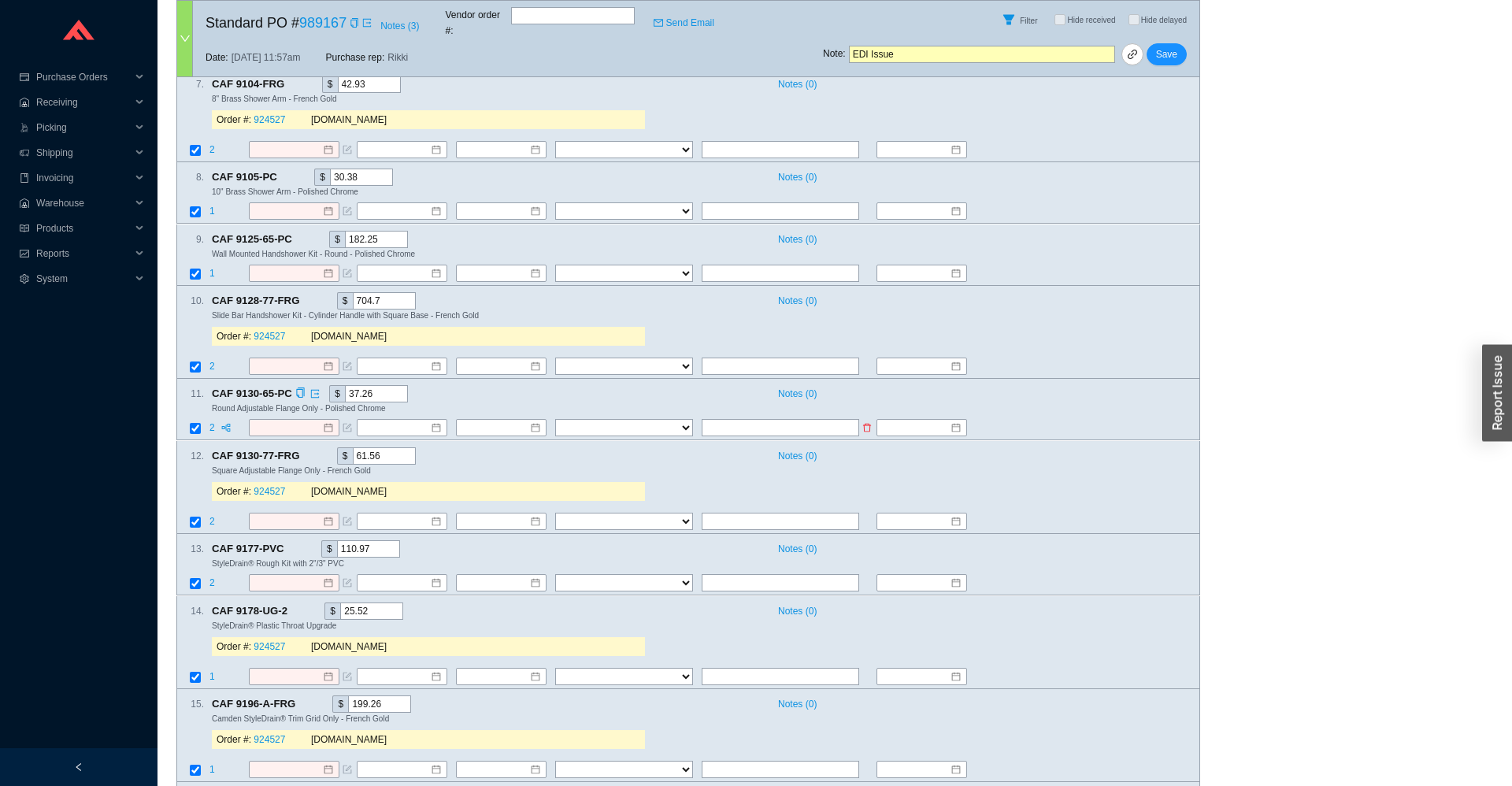
click at [214, 423] on span "2" at bounding box center [213, 428] width 8 height 11
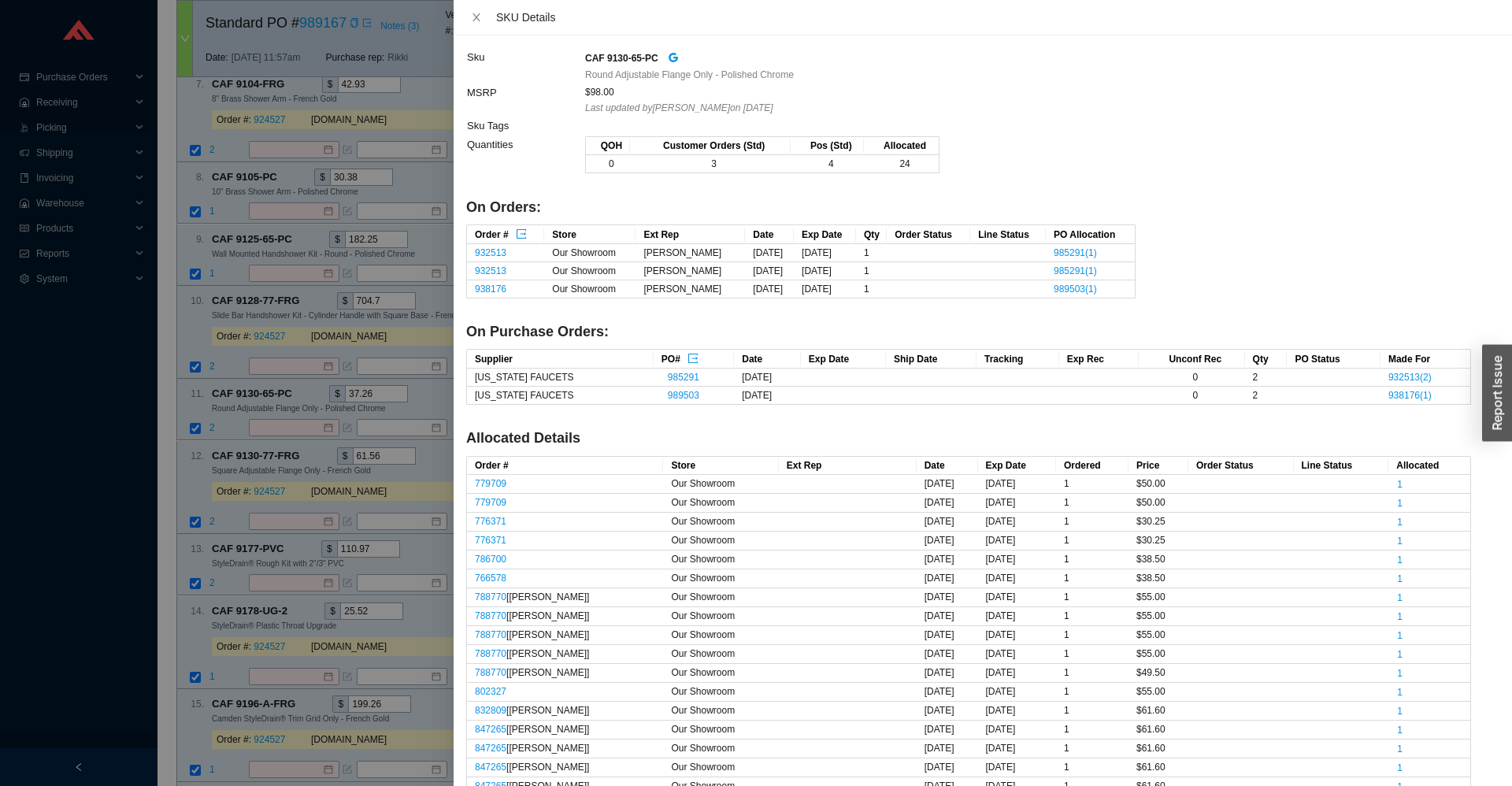
click at [216, 405] on div at bounding box center [756, 393] width 1512 height 786
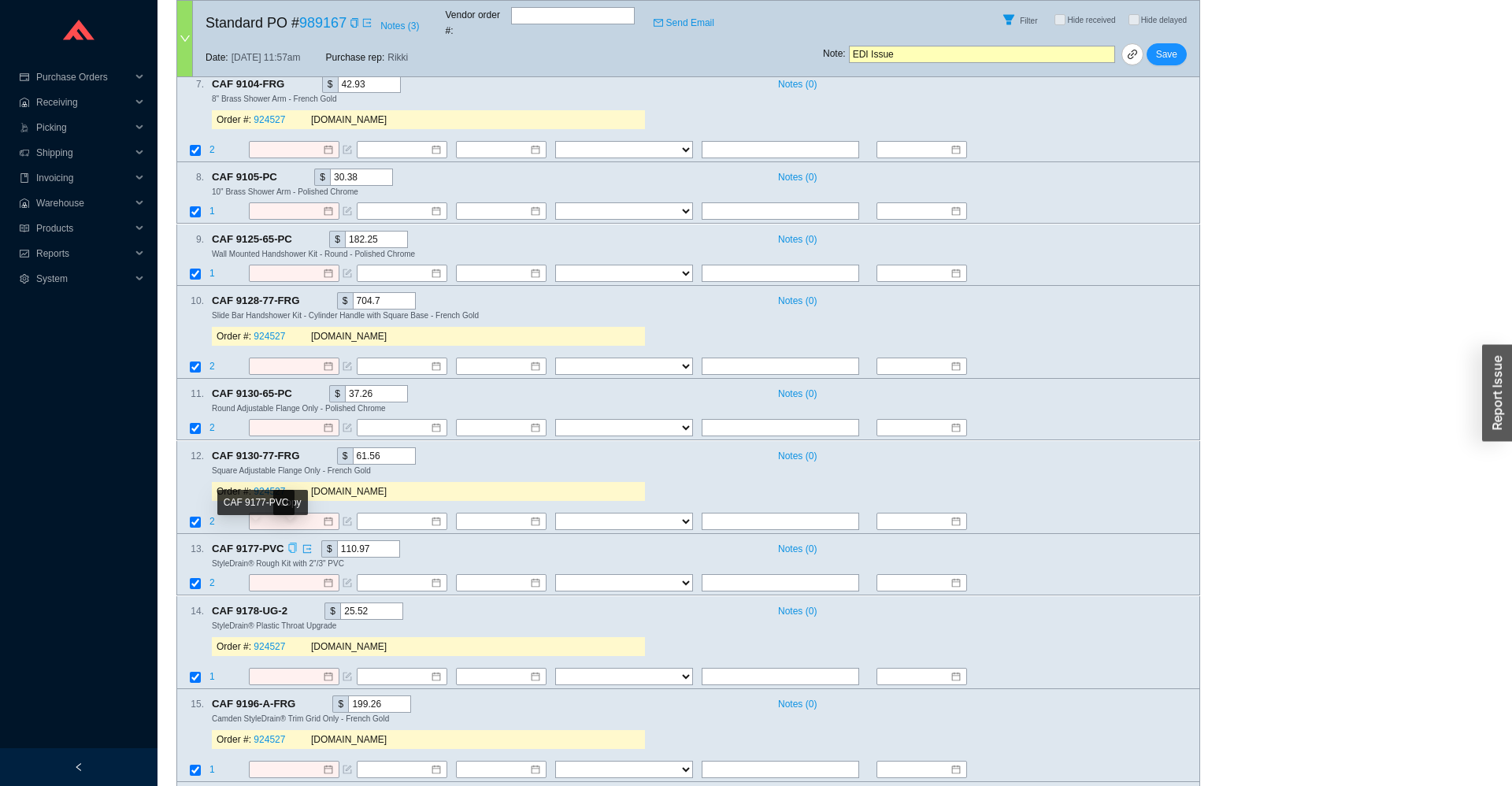
click at [289, 543] on icon "copy" at bounding box center [293, 548] width 10 height 10
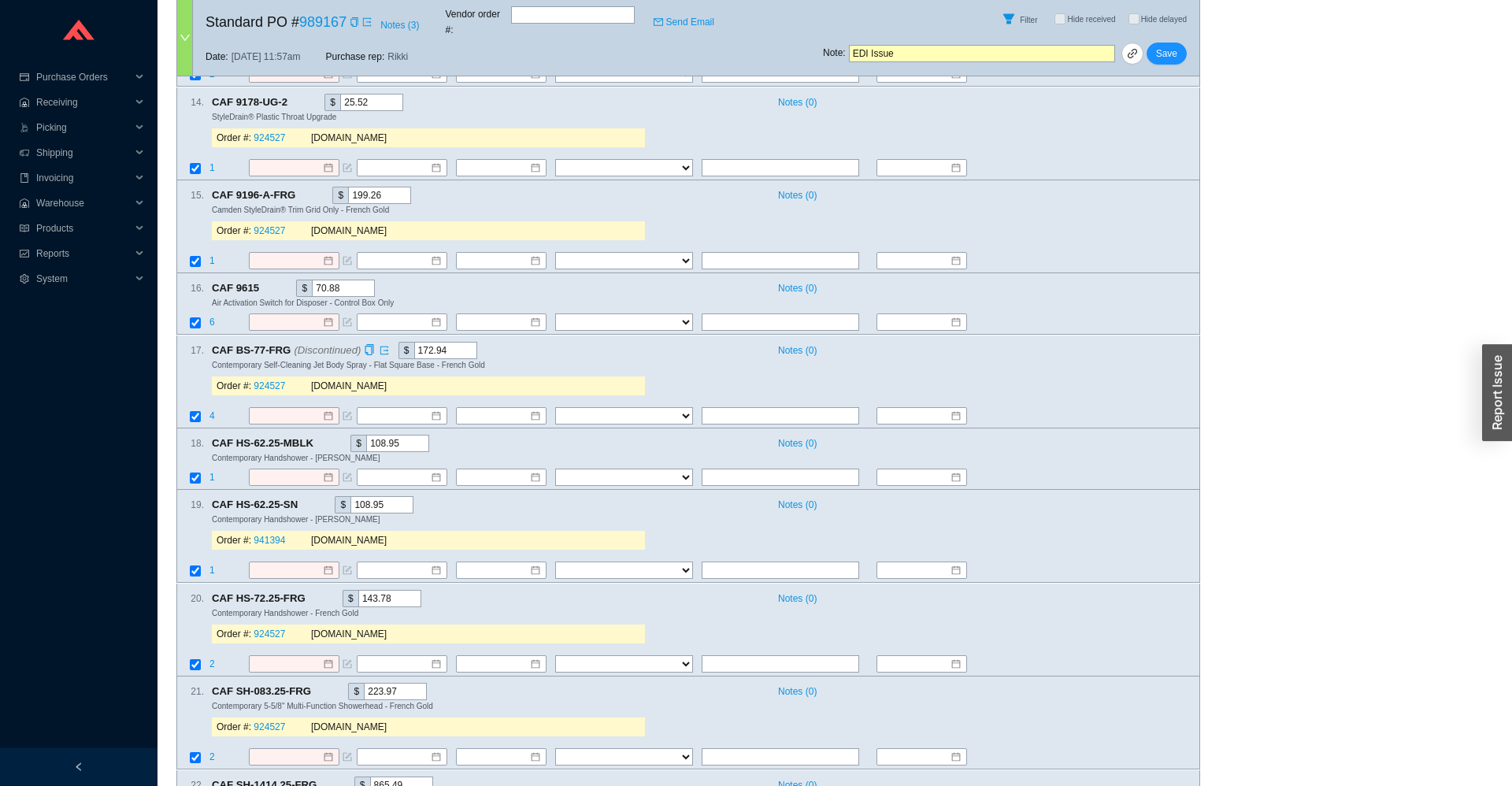
scroll to position [1393, 0]
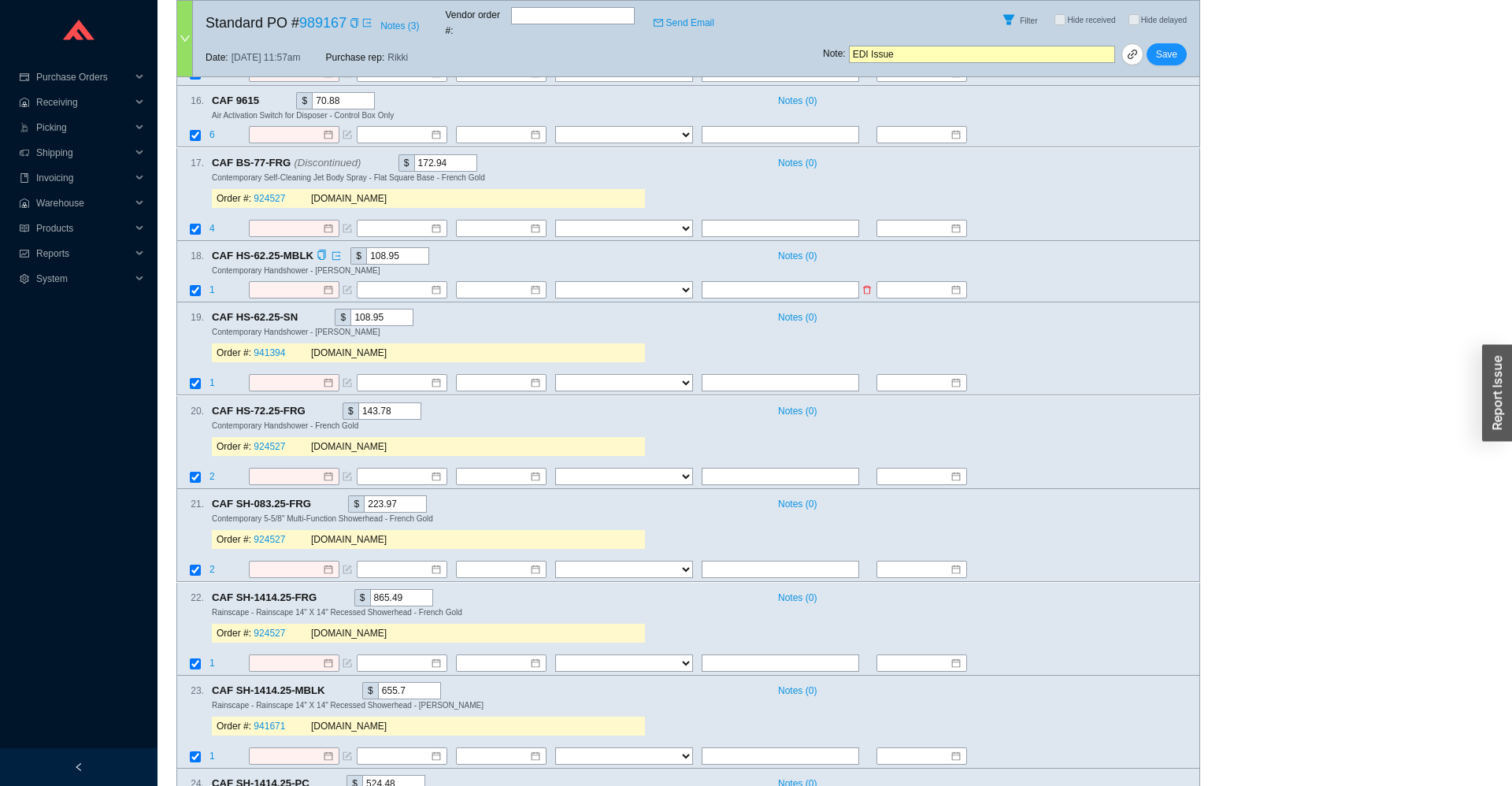
click at [213, 284] on span "1" at bounding box center [212, 289] width 6 height 11
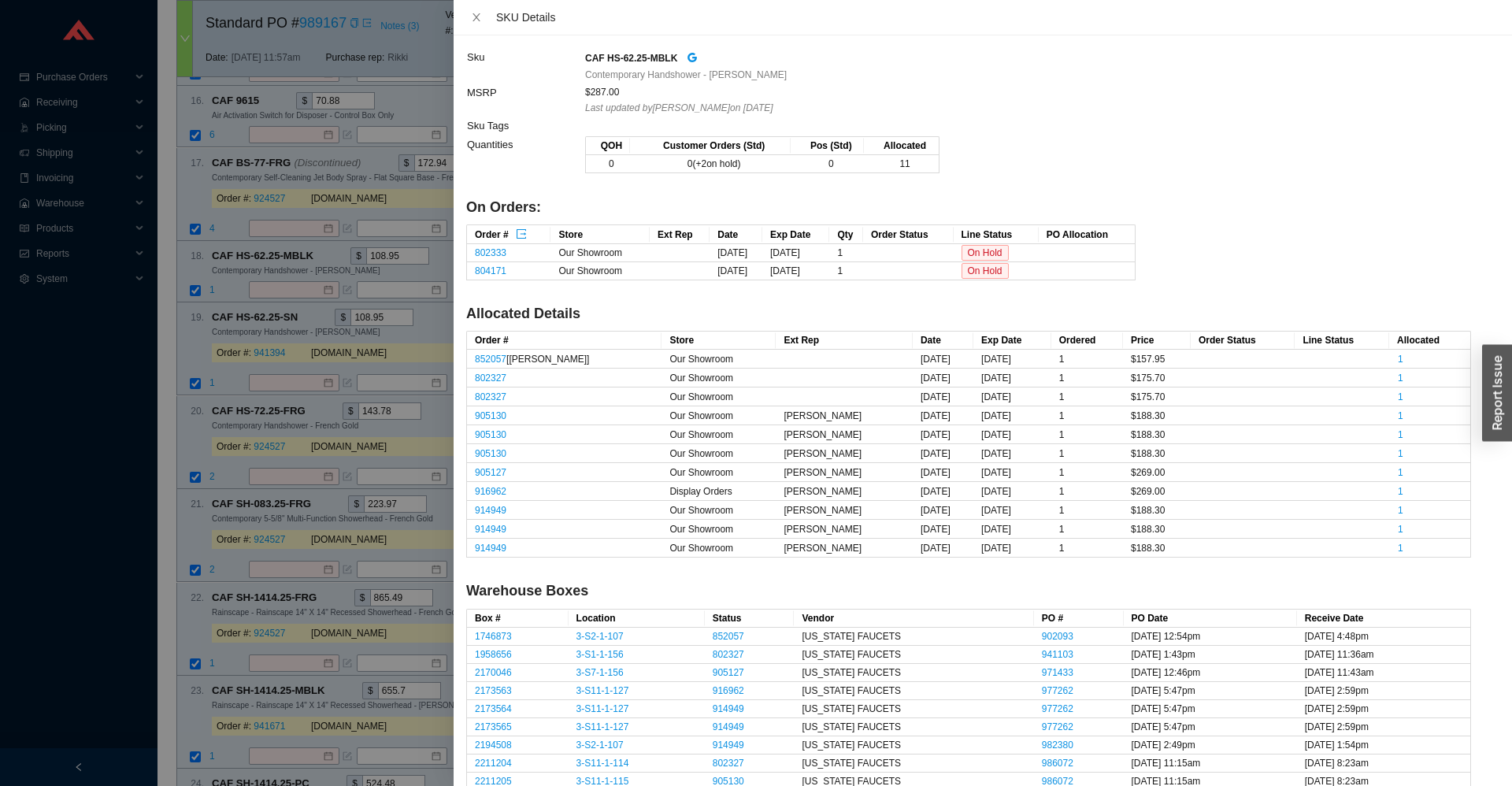
click at [228, 283] on div at bounding box center [756, 393] width 1512 height 786
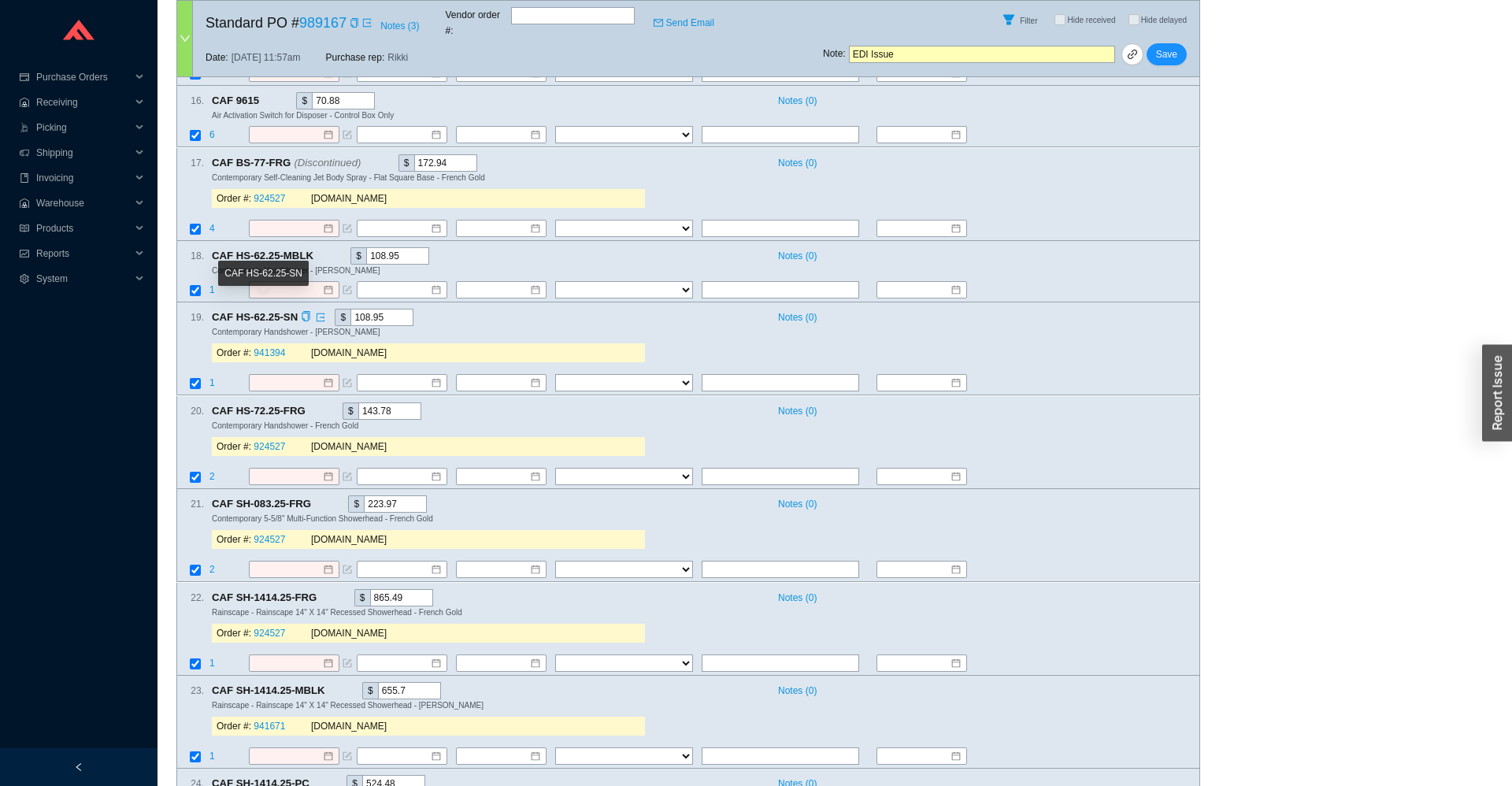
scroll to position [1044, 0]
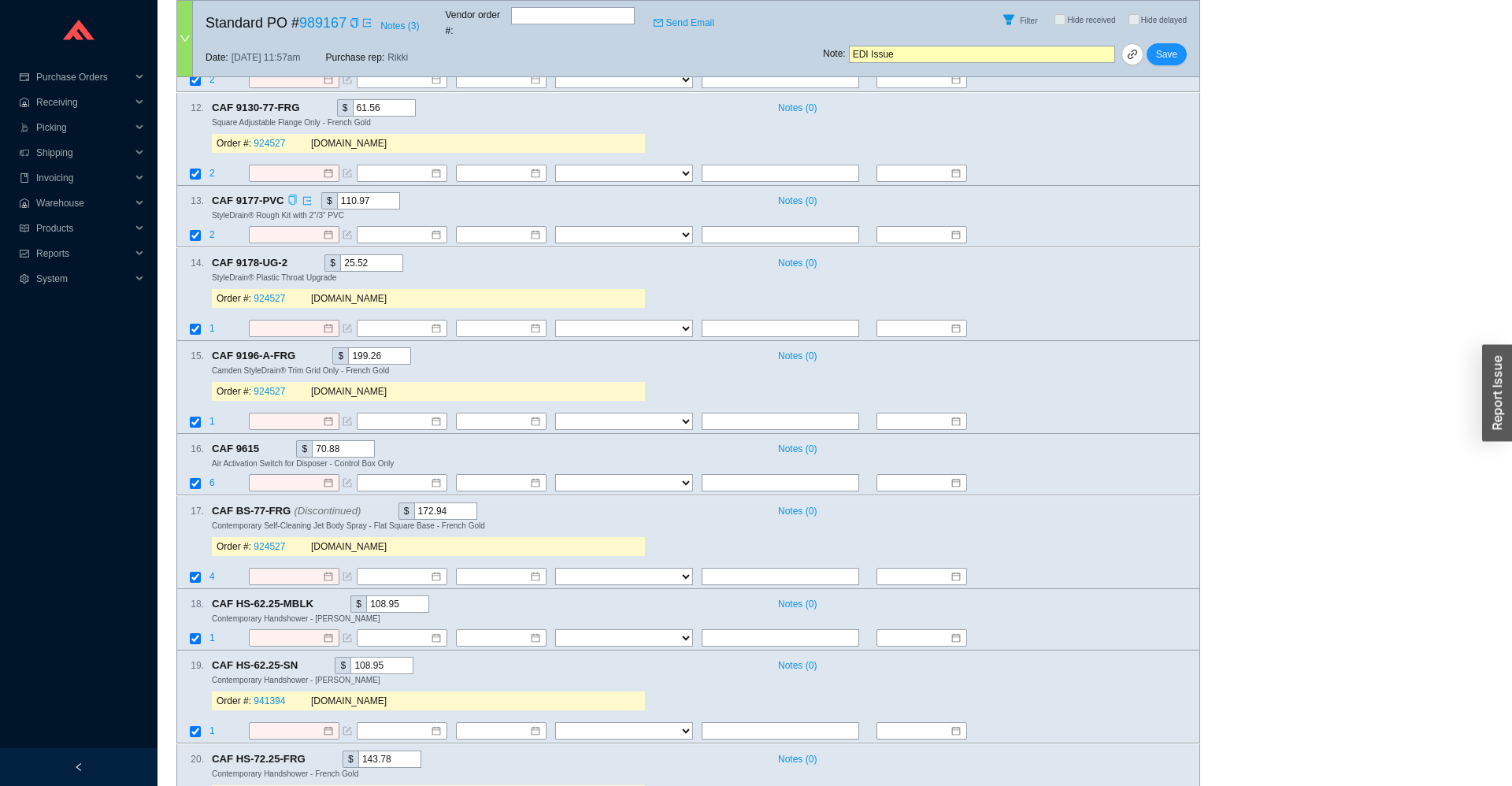
click at [288, 195] on icon "copy" at bounding box center [293, 201] width 10 height 10
click at [267, 443] on icon "copy" at bounding box center [267, 448] width 10 height 10
click at [317, 599] on icon "copy" at bounding box center [322, 604] width 10 height 10
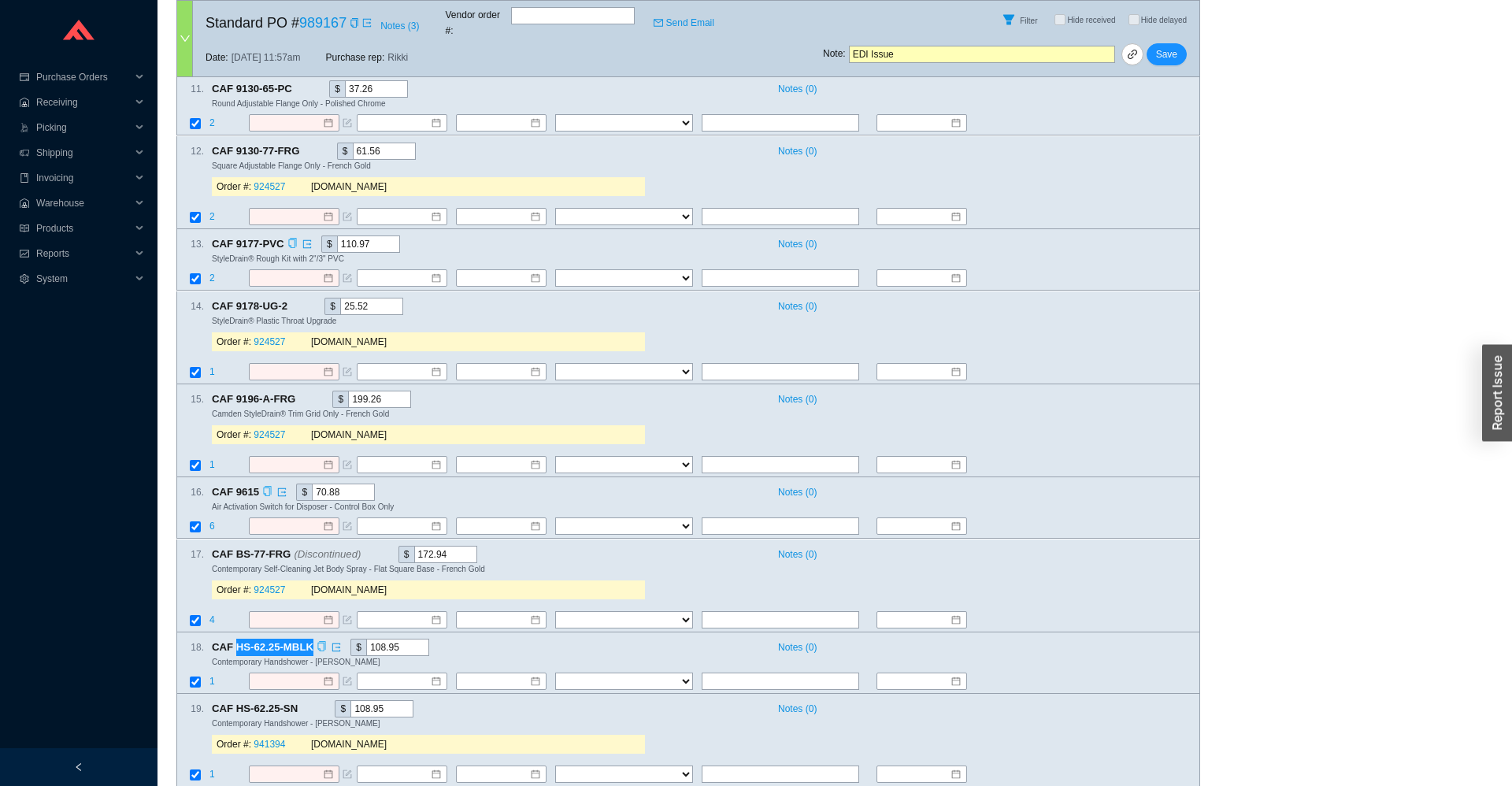
scroll to position [987, 0]
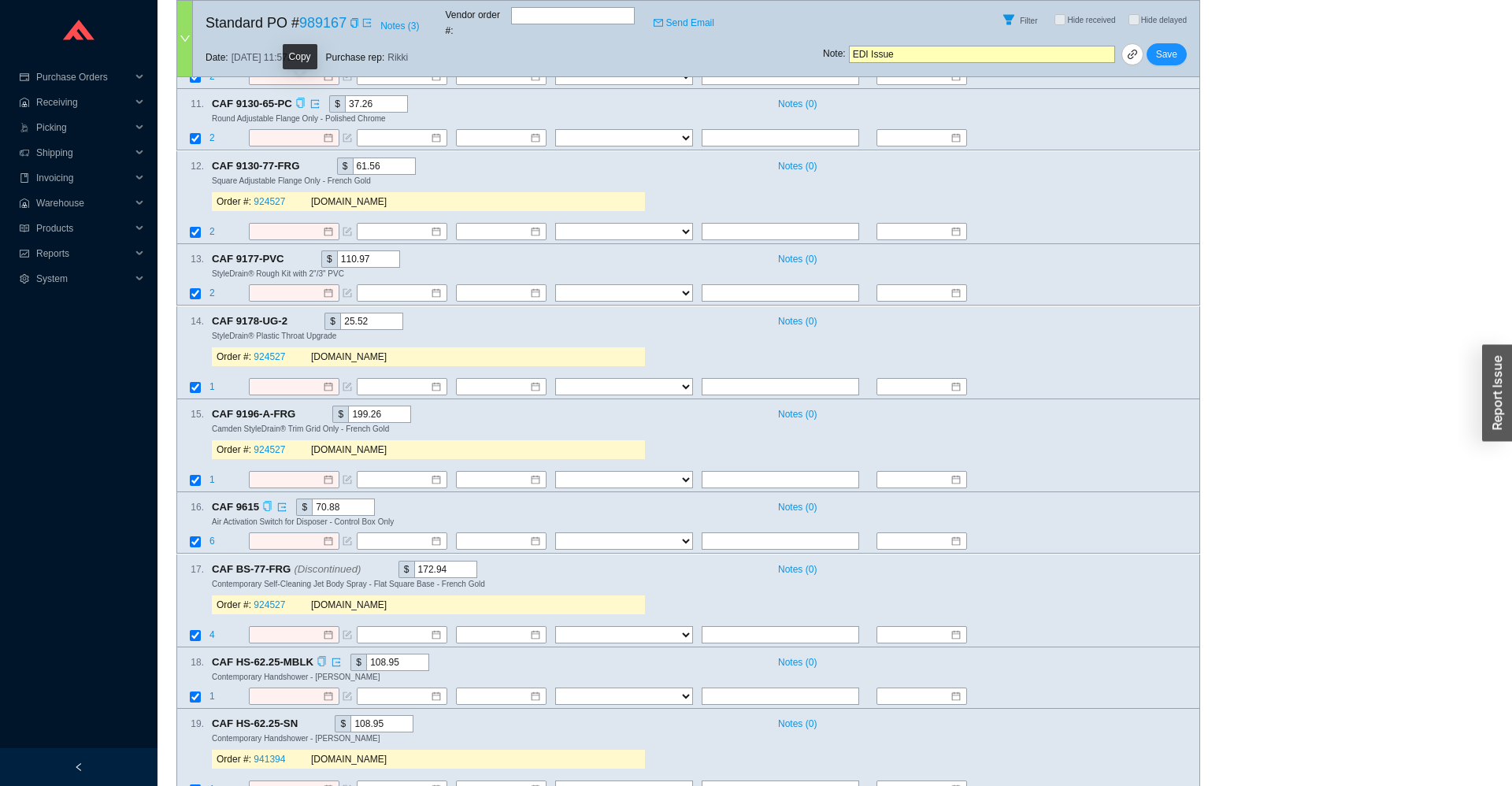
click at [299, 98] on icon "copy" at bounding box center [300, 103] width 10 height 10
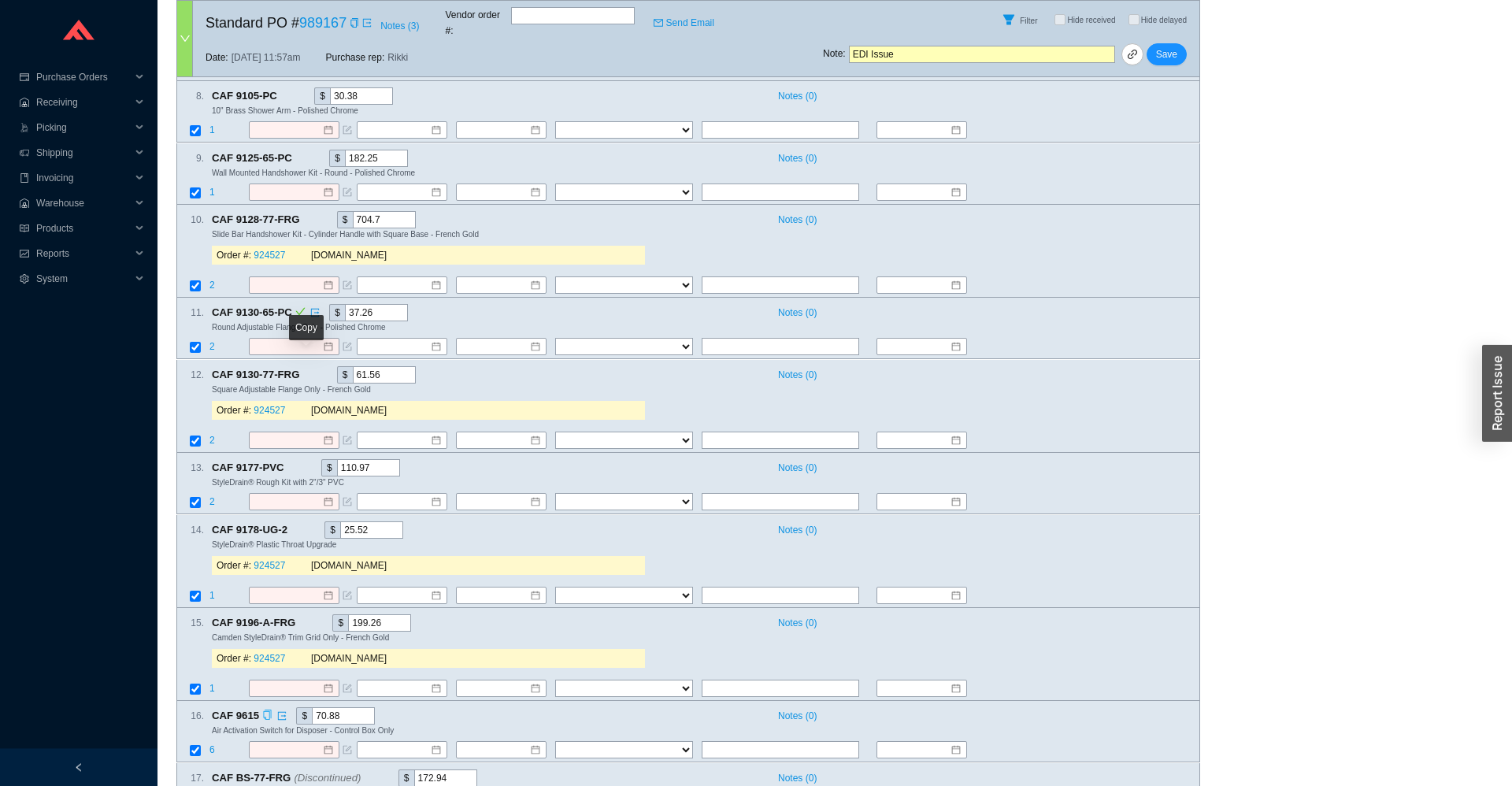
scroll to position [638, 0]
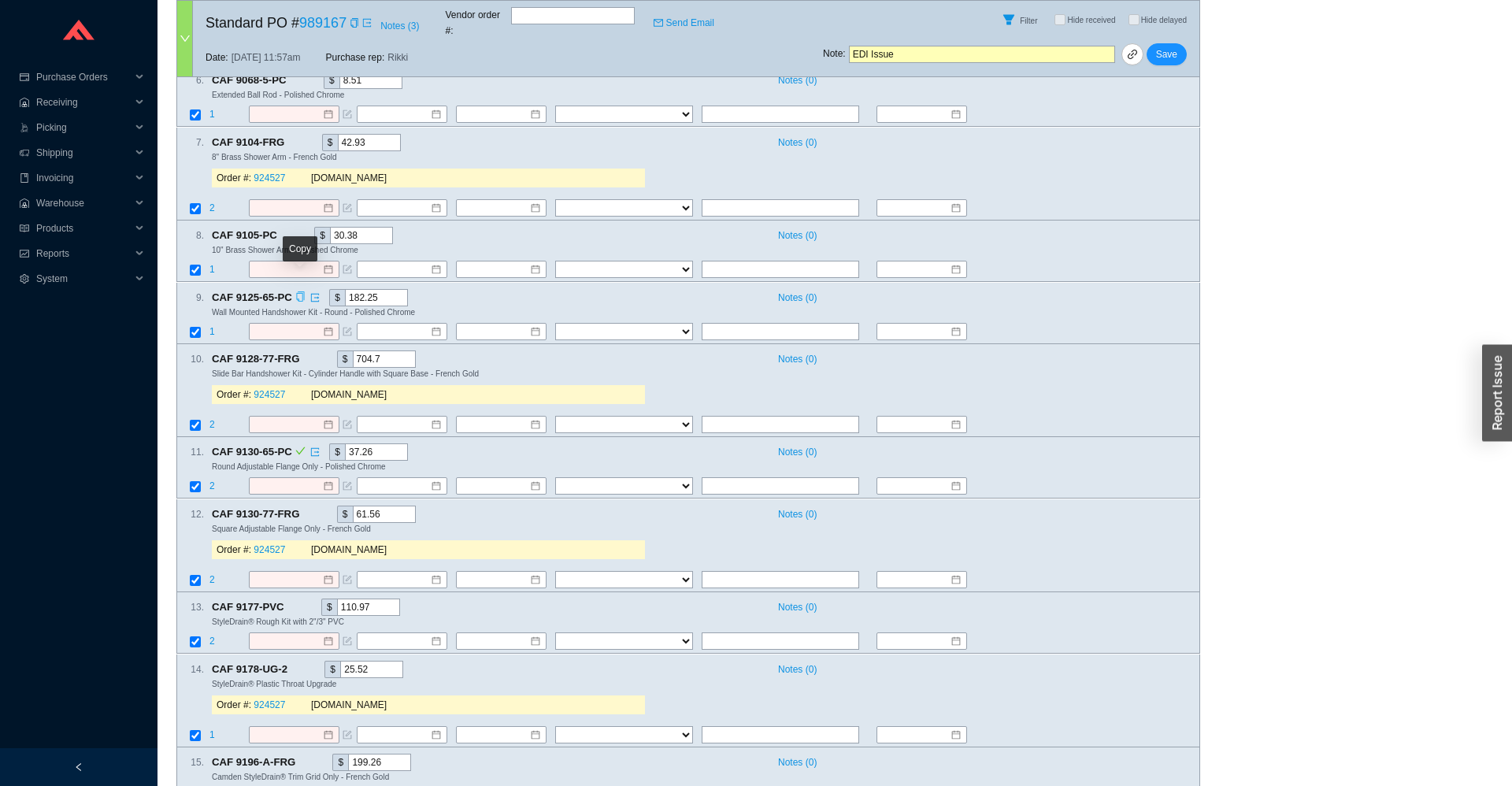
click at [302, 291] on icon "copy" at bounding box center [300, 296] width 10 height 10
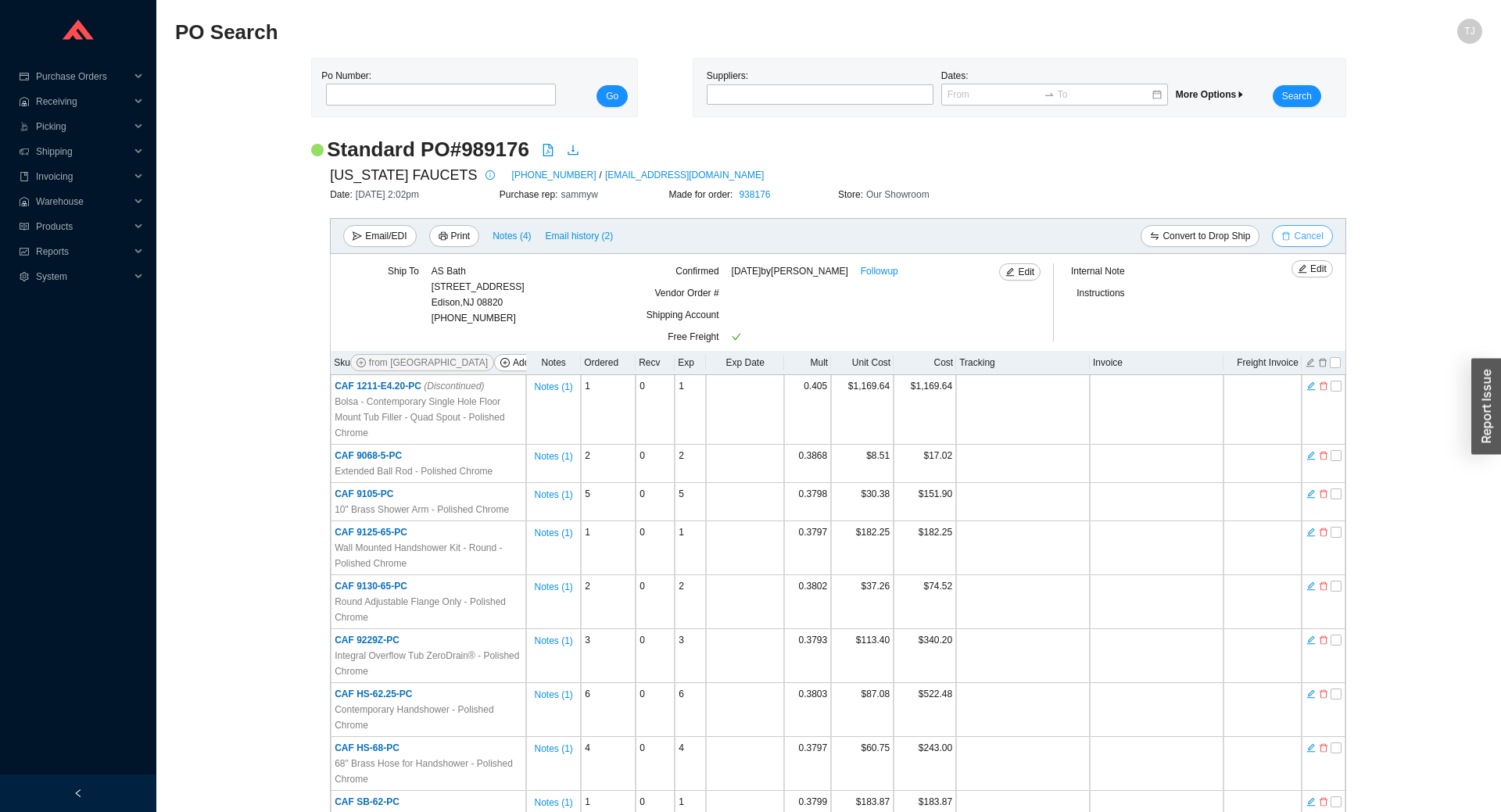
click at [1303, 237] on span "Cancel" at bounding box center [1309, 236] width 29 height 16
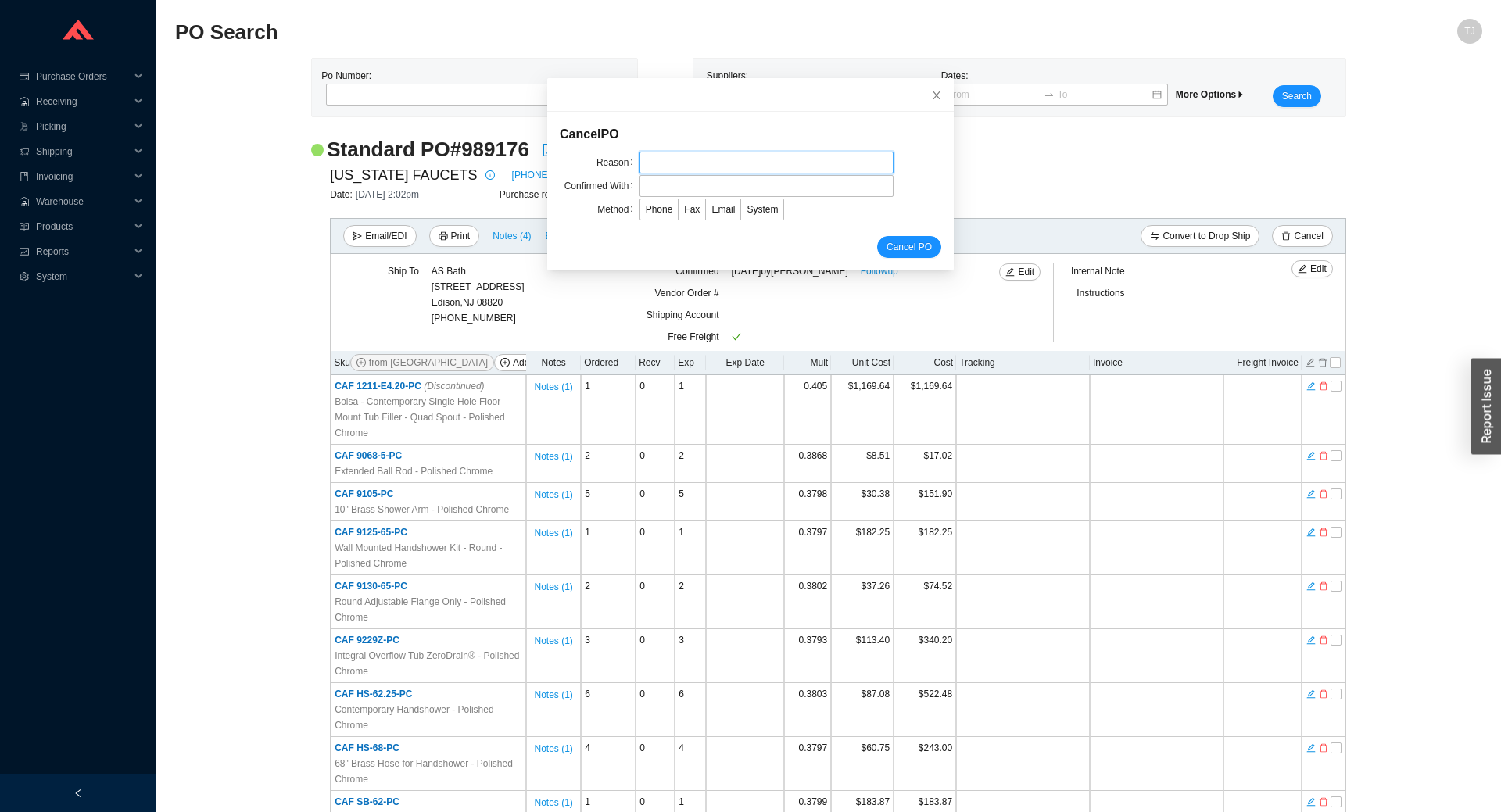
click at [723, 161] on input "text" at bounding box center [767, 163] width 255 height 22
type input "EDI issue"
click at [690, 188] on input "text" at bounding box center [767, 186] width 255 height 22
type input "Sergio"
click at [723, 211] on span "Email" at bounding box center [723, 209] width 24 height 11
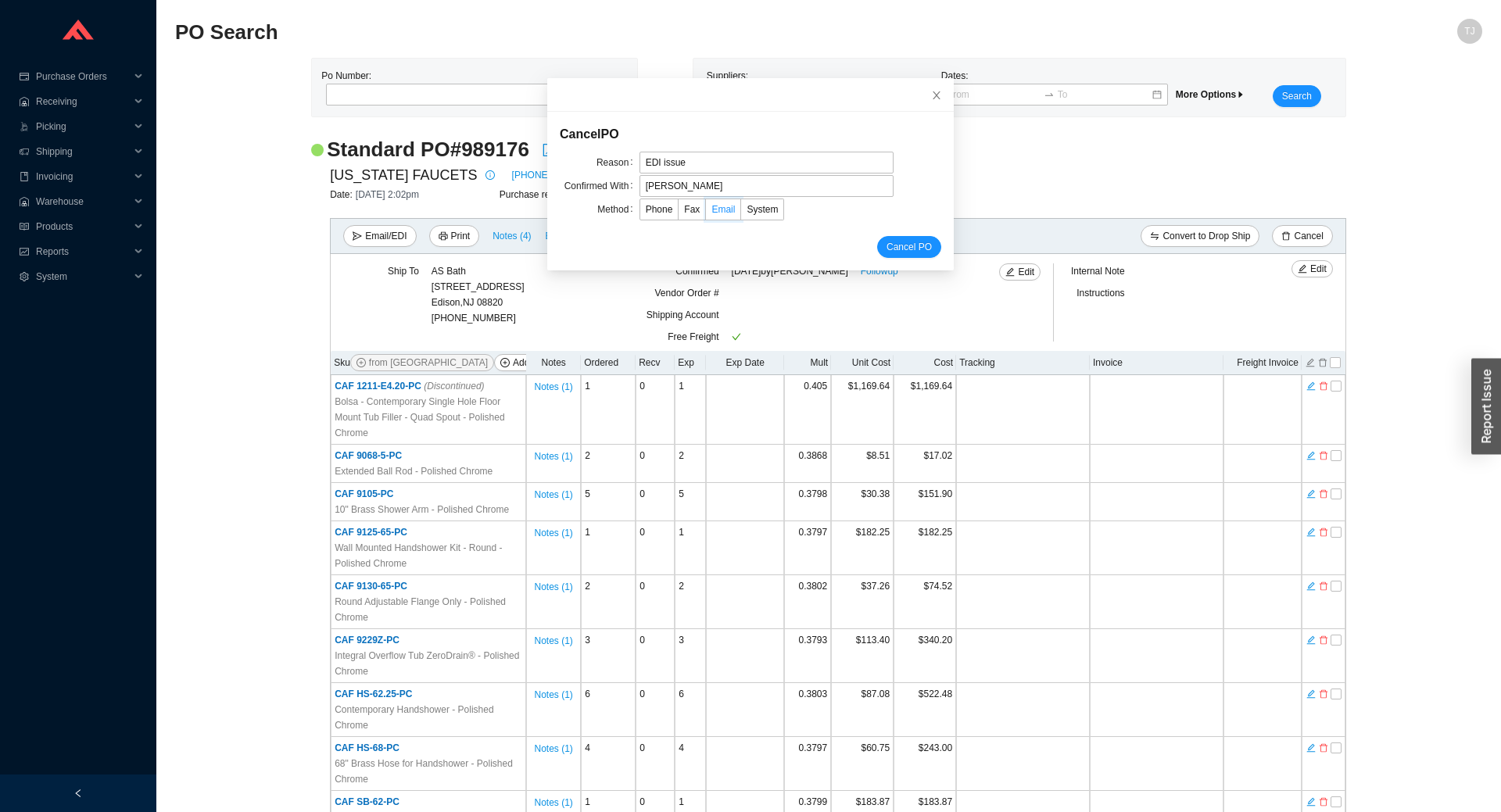
click at [706, 212] on input "Email" at bounding box center [706, 212] width 0 height 0
click at [911, 250] on span "Cancel PO" at bounding box center [910, 247] width 45 height 16
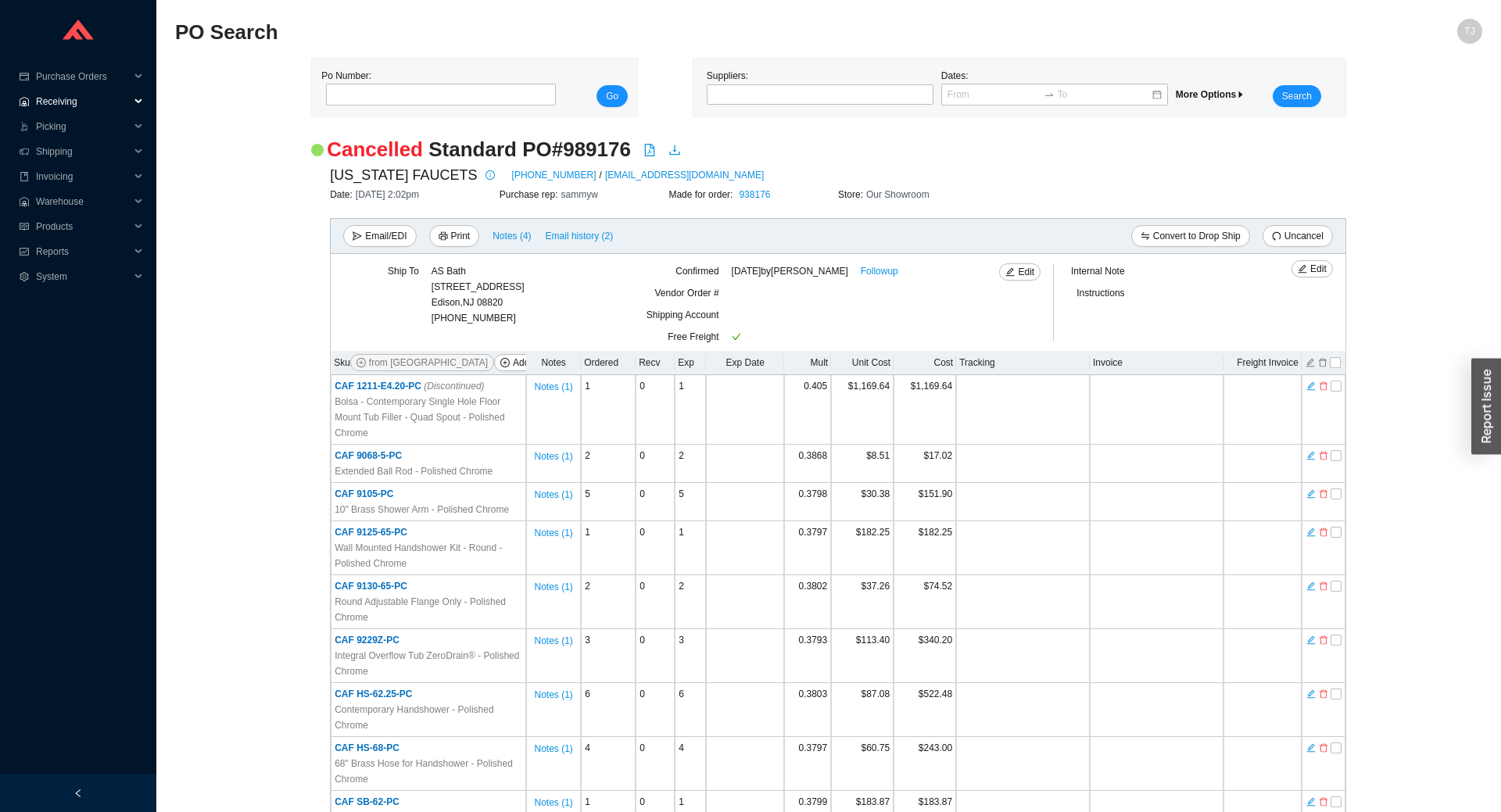
click at [94, 106] on span "Receiving" at bounding box center [83, 102] width 94 height 25
click at [91, 78] on span "Purchase Orders" at bounding box center [83, 76] width 94 height 25
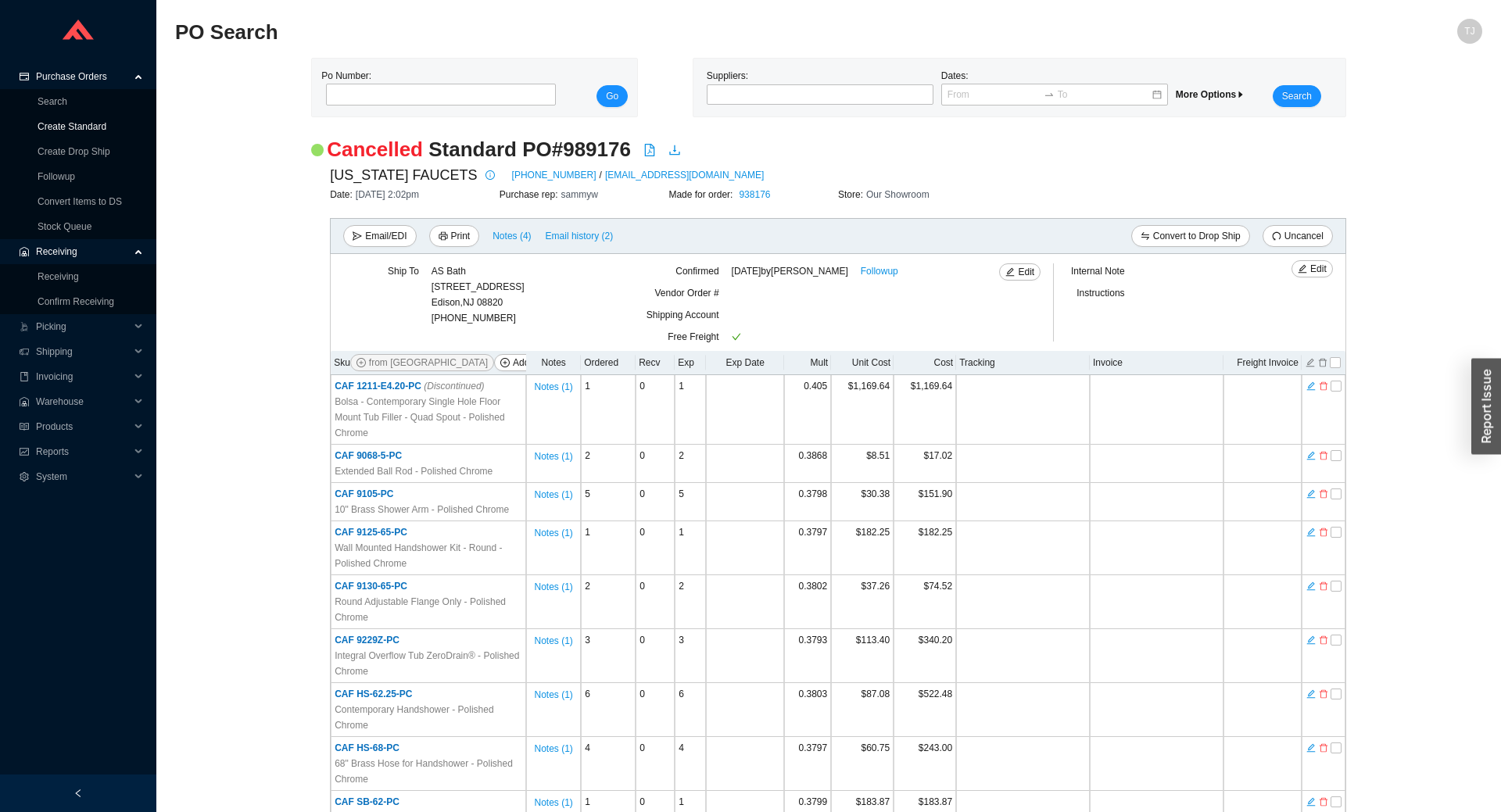
click at [82, 126] on link "Create Standard" at bounding box center [72, 126] width 69 height 11
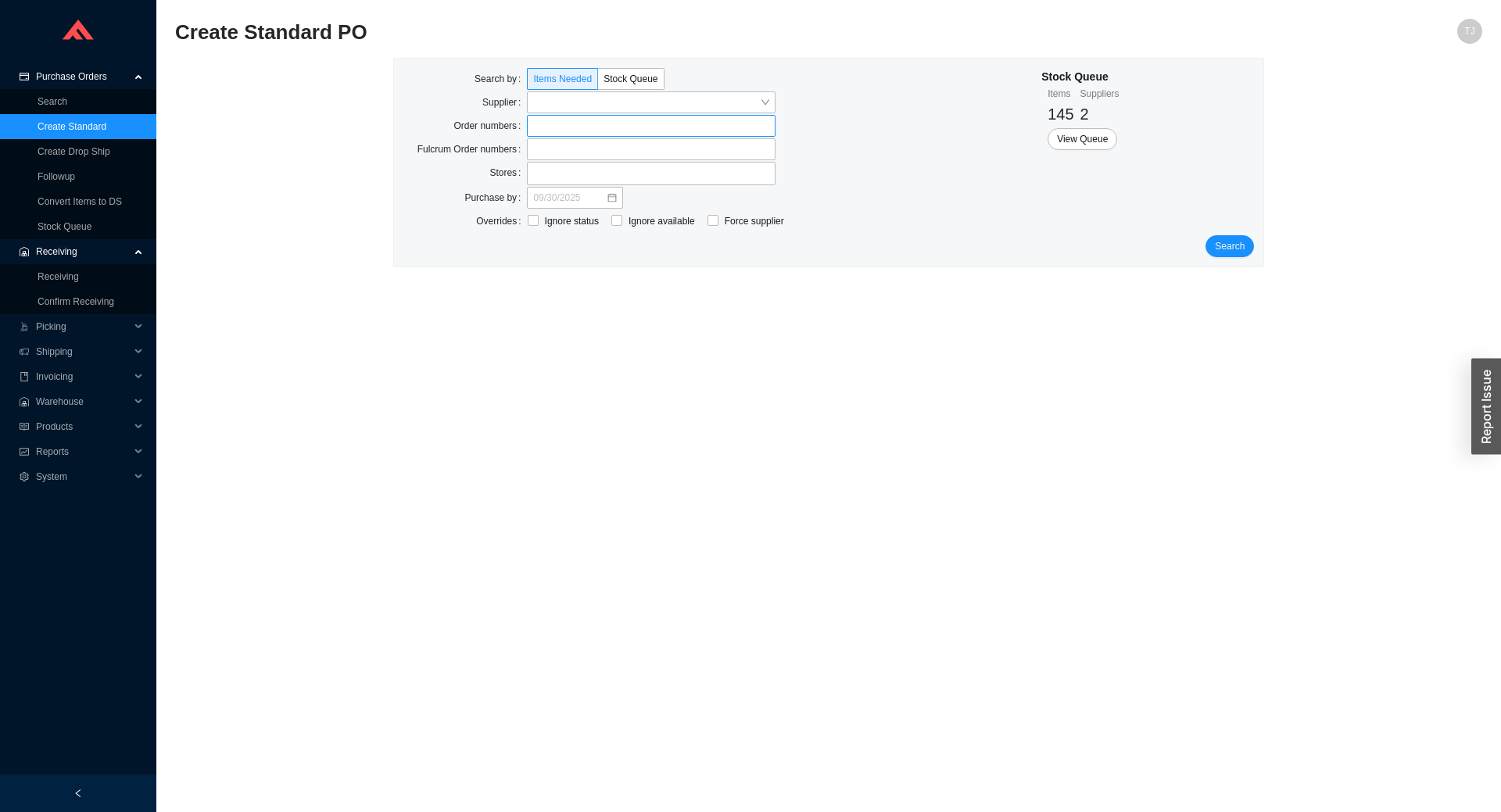
click at [566, 124] on label at bounding box center [651, 126] width 249 height 22
click at [540, 124] on input at bounding box center [534, 126] width 11 height 17
click at [1227, 252] on span "Search" at bounding box center [1230, 248] width 29 height 16
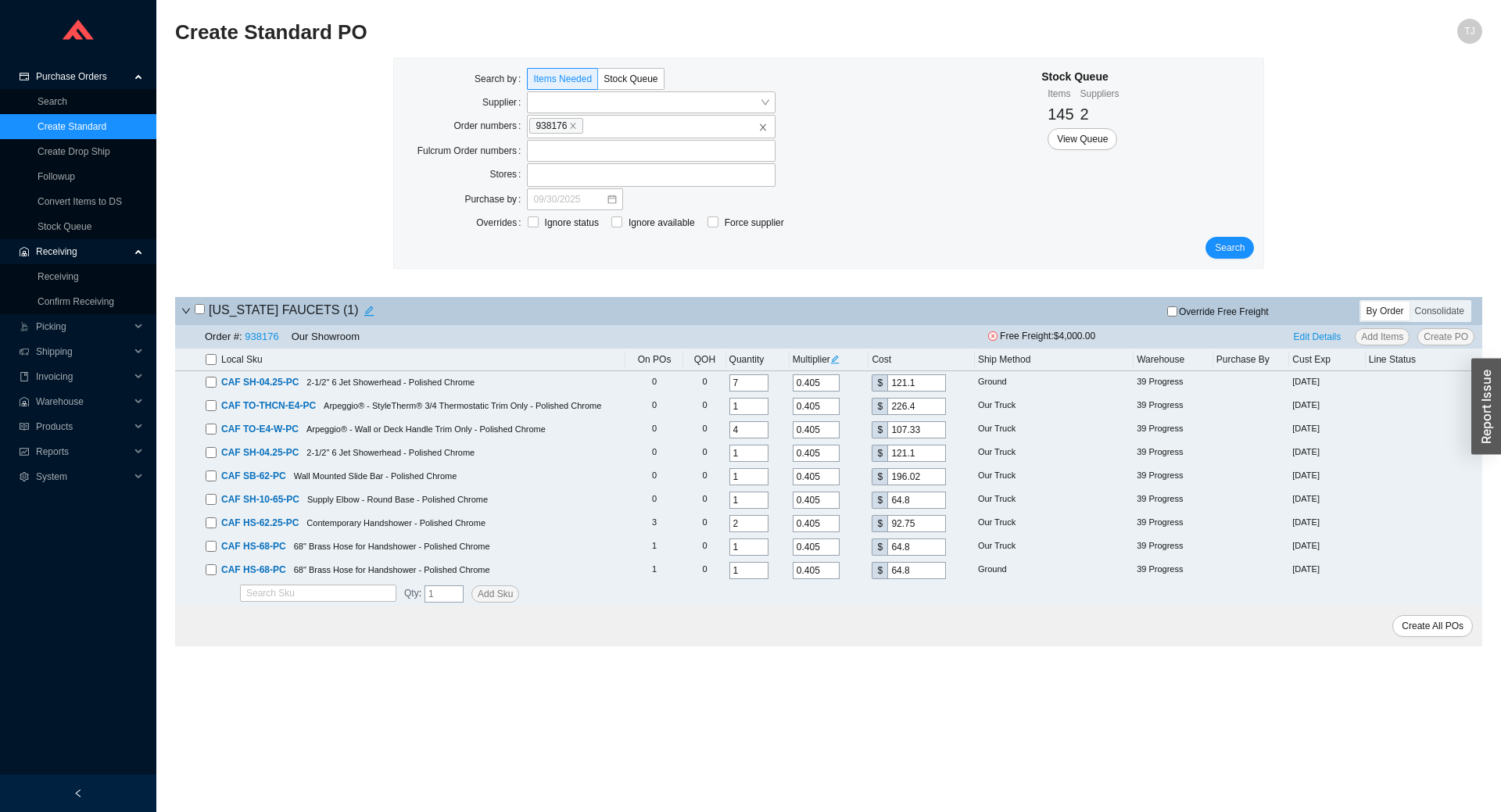
click at [204, 359] on th "Local Sku" at bounding box center [401, 359] width 450 height 23
click at [207, 360] on input "checkbox" at bounding box center [211, 359] width 11 height 11
checkbox input "true"
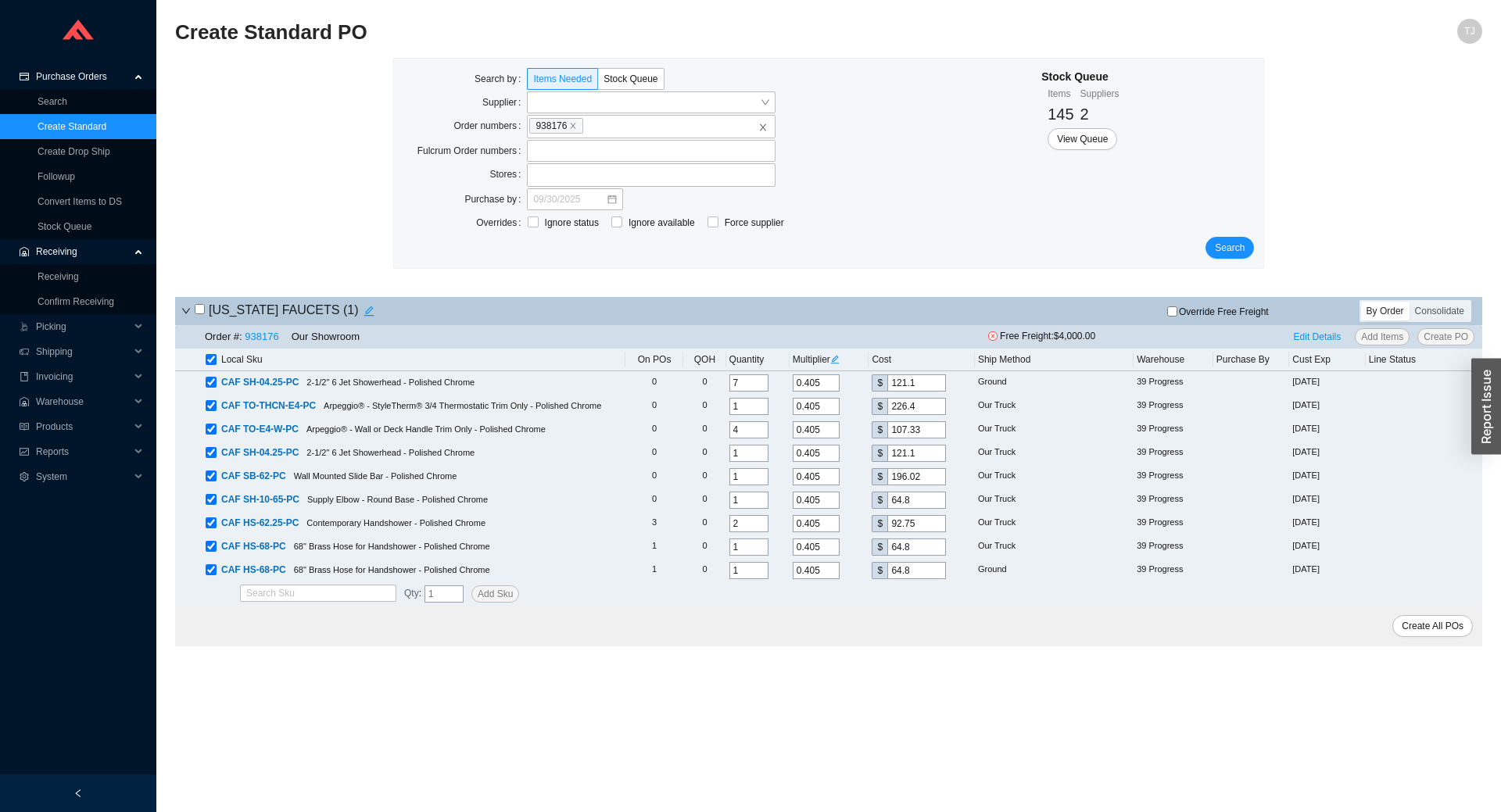
checkbox input "true"
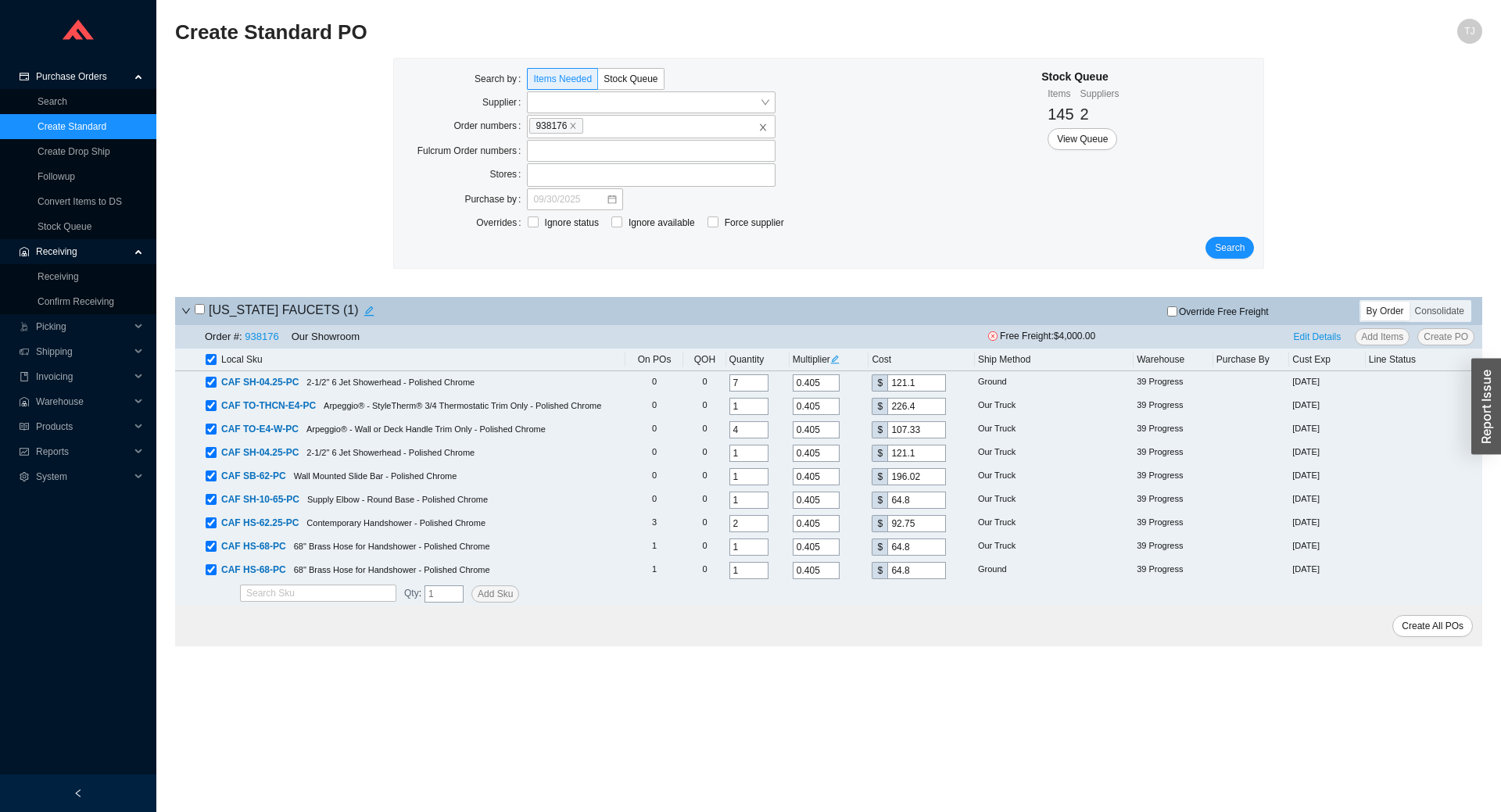
checkbox input "true"
click at [1303, 344] on span "Edit Details" at bounding box center [1318, 337] width 48 height 16
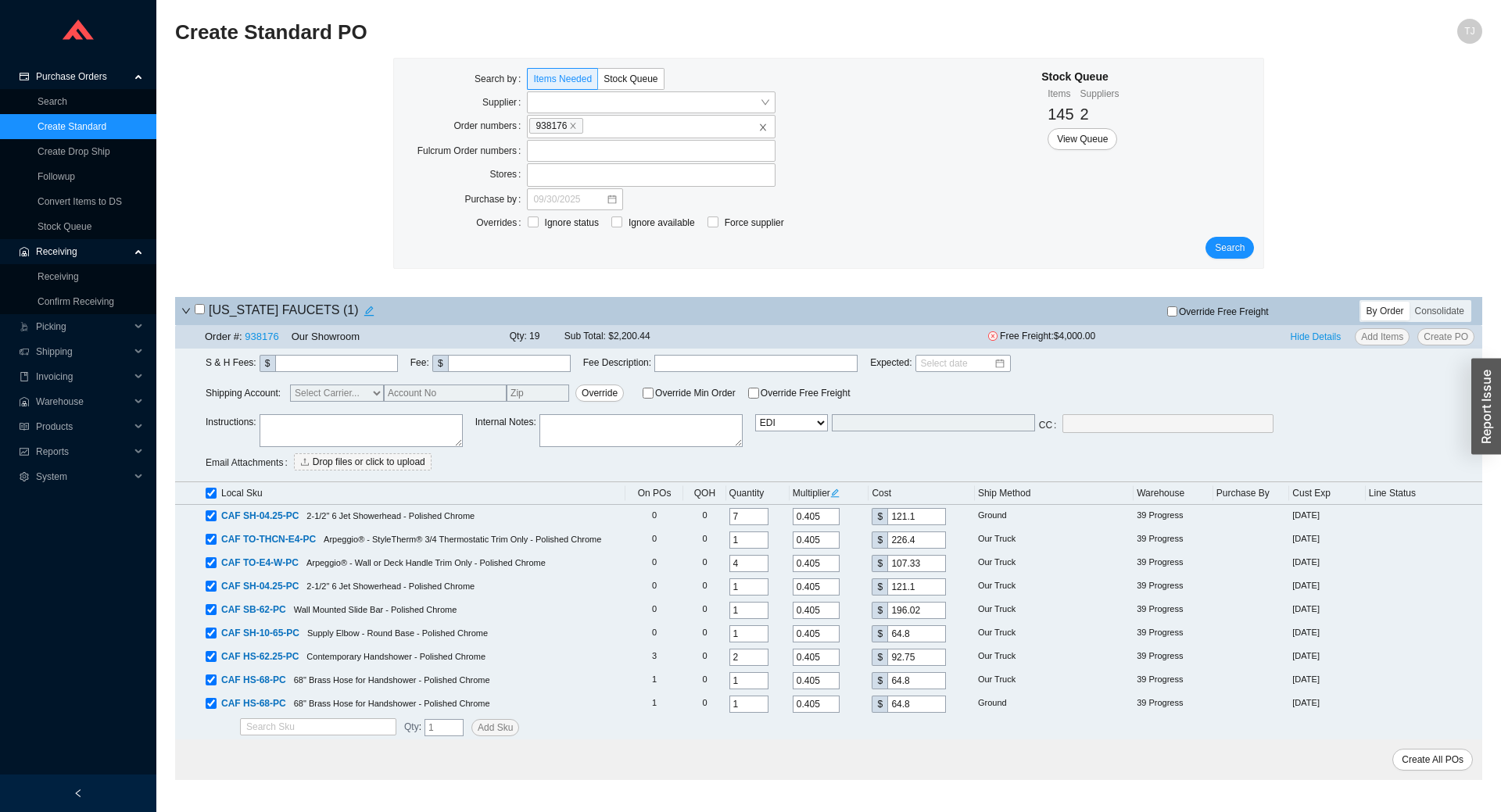
click at [755, 414] on select "Email Email Buyer EDI Do Not Send" at bounding box center [791, 422] width 73 height 17
select select "1"
click option "Do Not Send" at bounding box center [0, 0] width 0 height 0
click at [1193, 310] on span "Override Free Freight" at bounding box center [1224, 312] width 90 height 9
click at [1178, 310] on input "Override Free Freight" at bounding box center [1173, 312] width 10 height 10
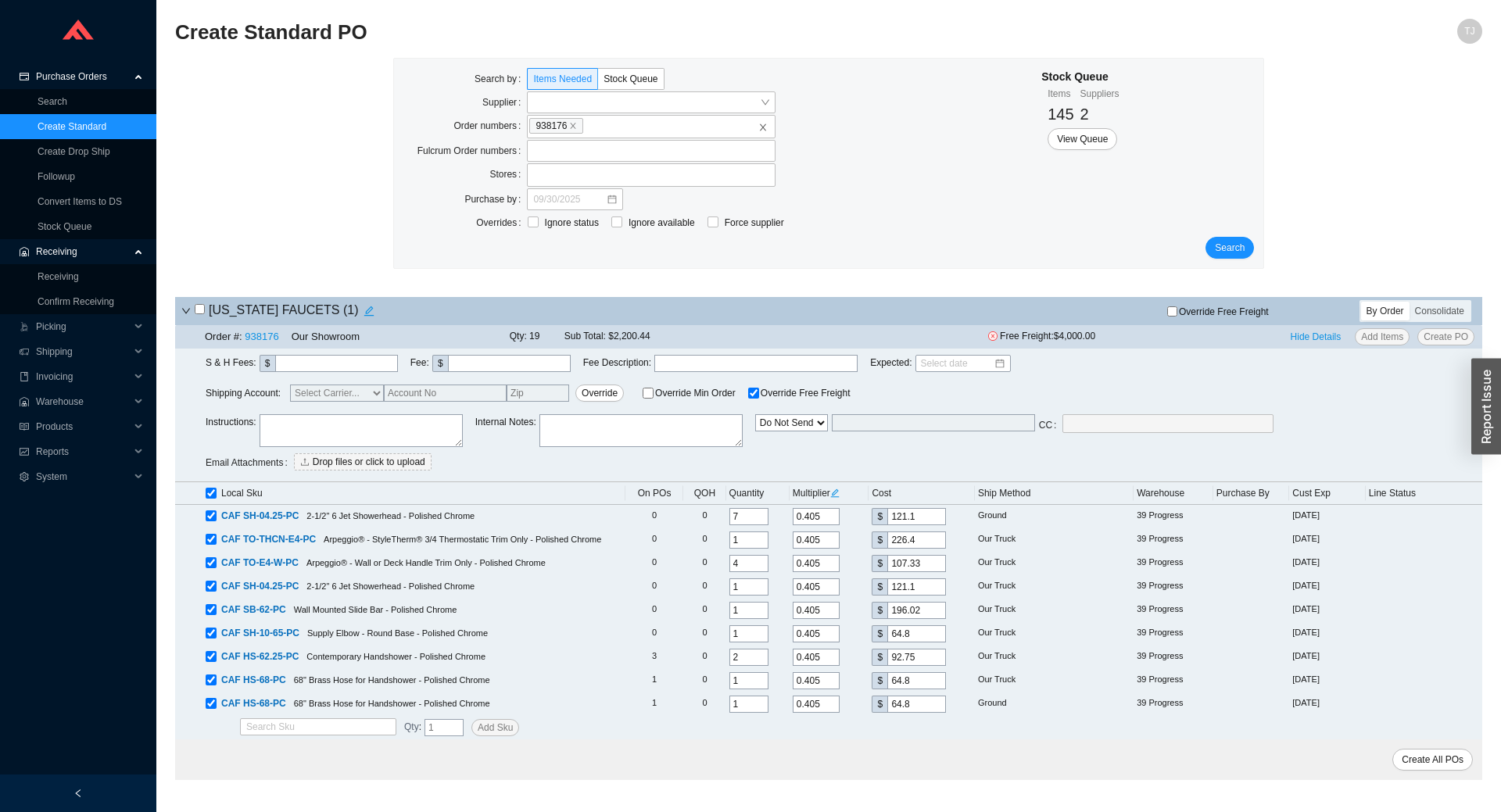
checkbox input "true"
click at [1445, 343] on span "Create PO" at bounding box center [1446, 337] width 45 height 16
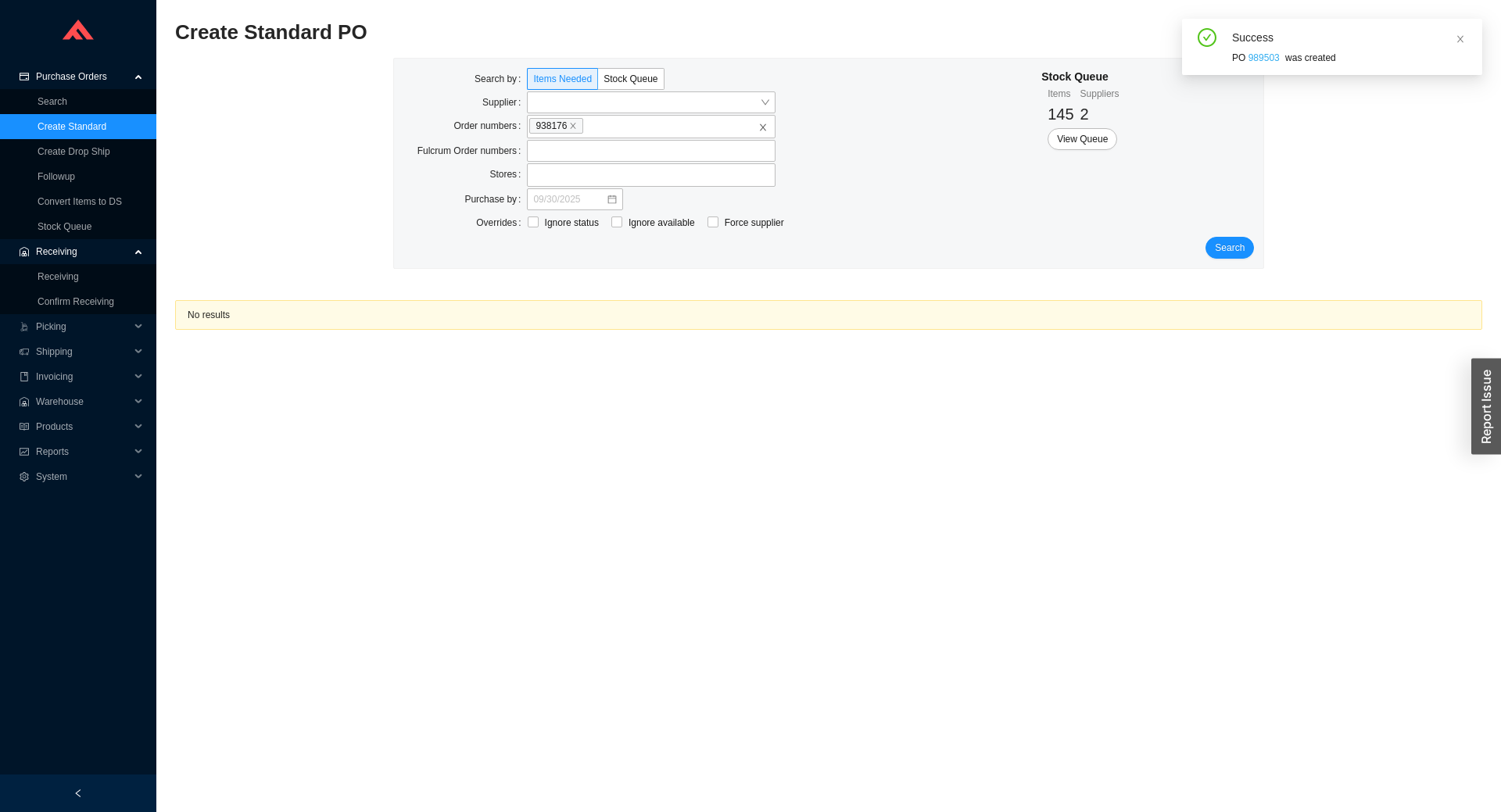
click at [1262, 58] on link "989503" at bounding box center [1264, 57] width 31 height 11
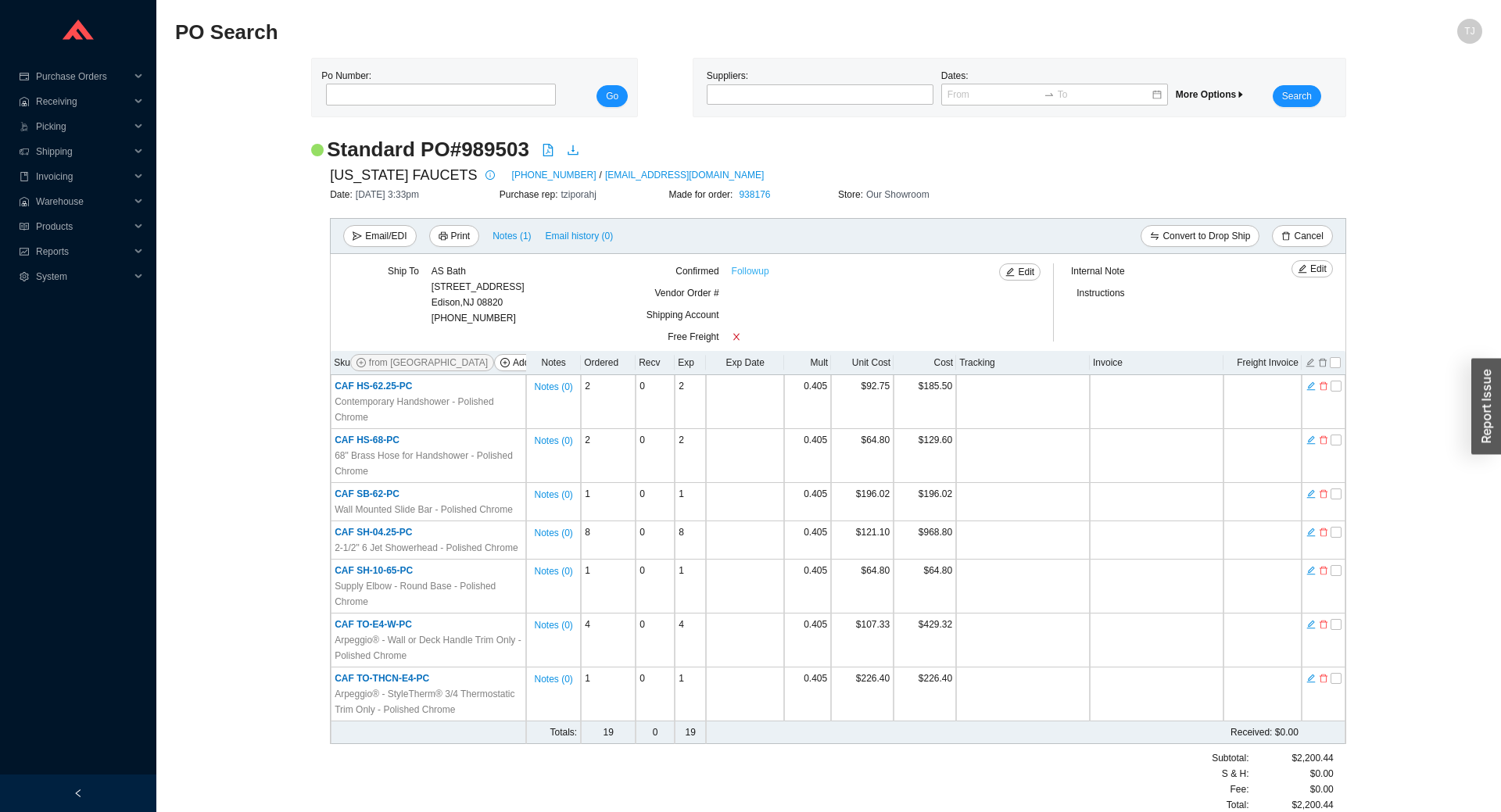
click at [750, 274] on link "Followup" at bounding box center [750, 271] width 38 height 16
click at [501, 364] on icon "plus-circle" at bounding box center [505, 362] width 9 height 9
select select "13"
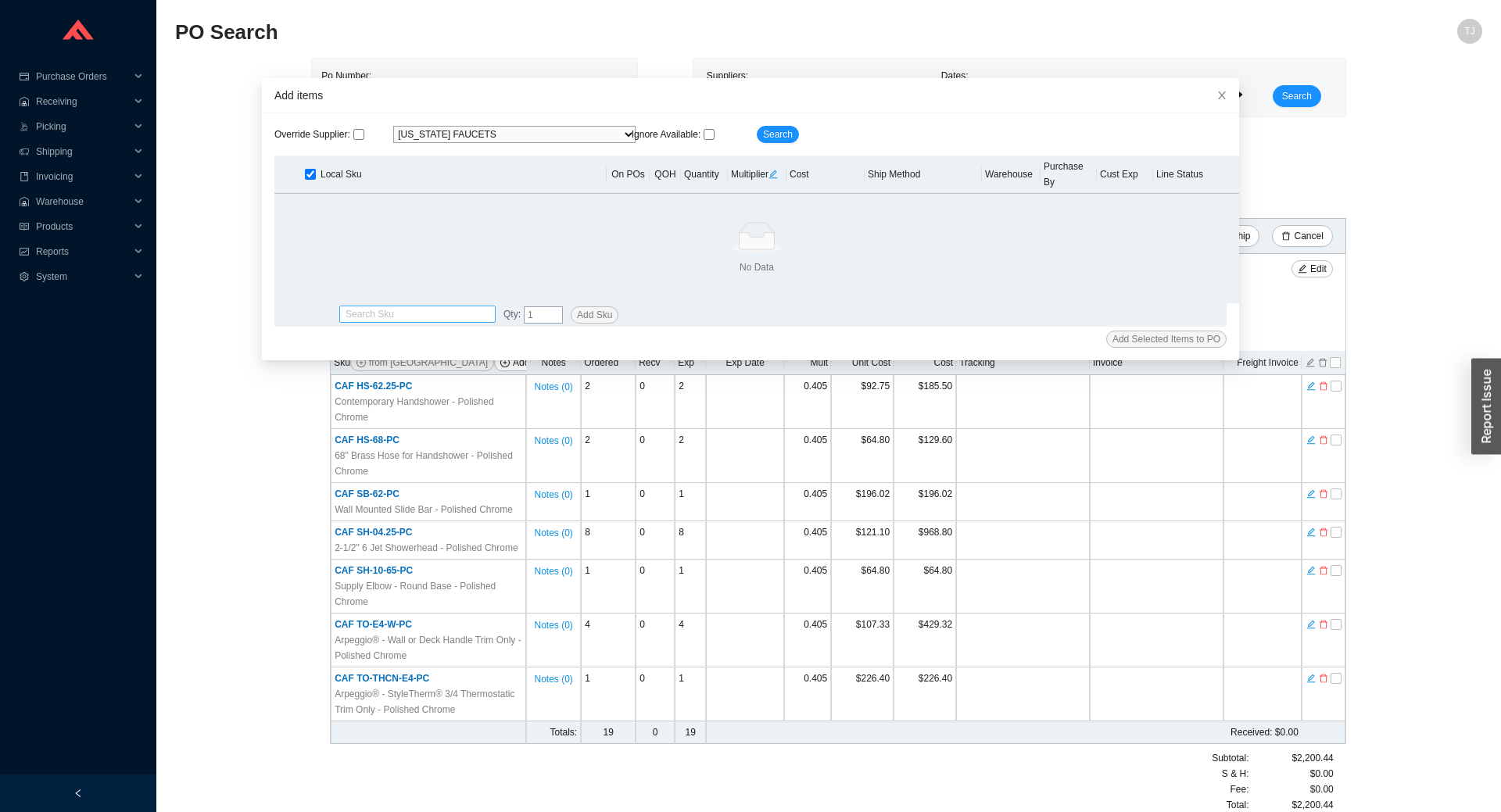
click at [415, 306] on input "search" at bounding box center [417, 314] width 144 height 16
paste input "9068-5-PC"
click at [422, 323] on div "CAF 9068-5-PC" at bounding box center [417, 324] width 144 height 14
type input "CAF 9068-5-PC"
click at [541, 306] on input "tel" at bounding box center [543, 315] width 39 height 17
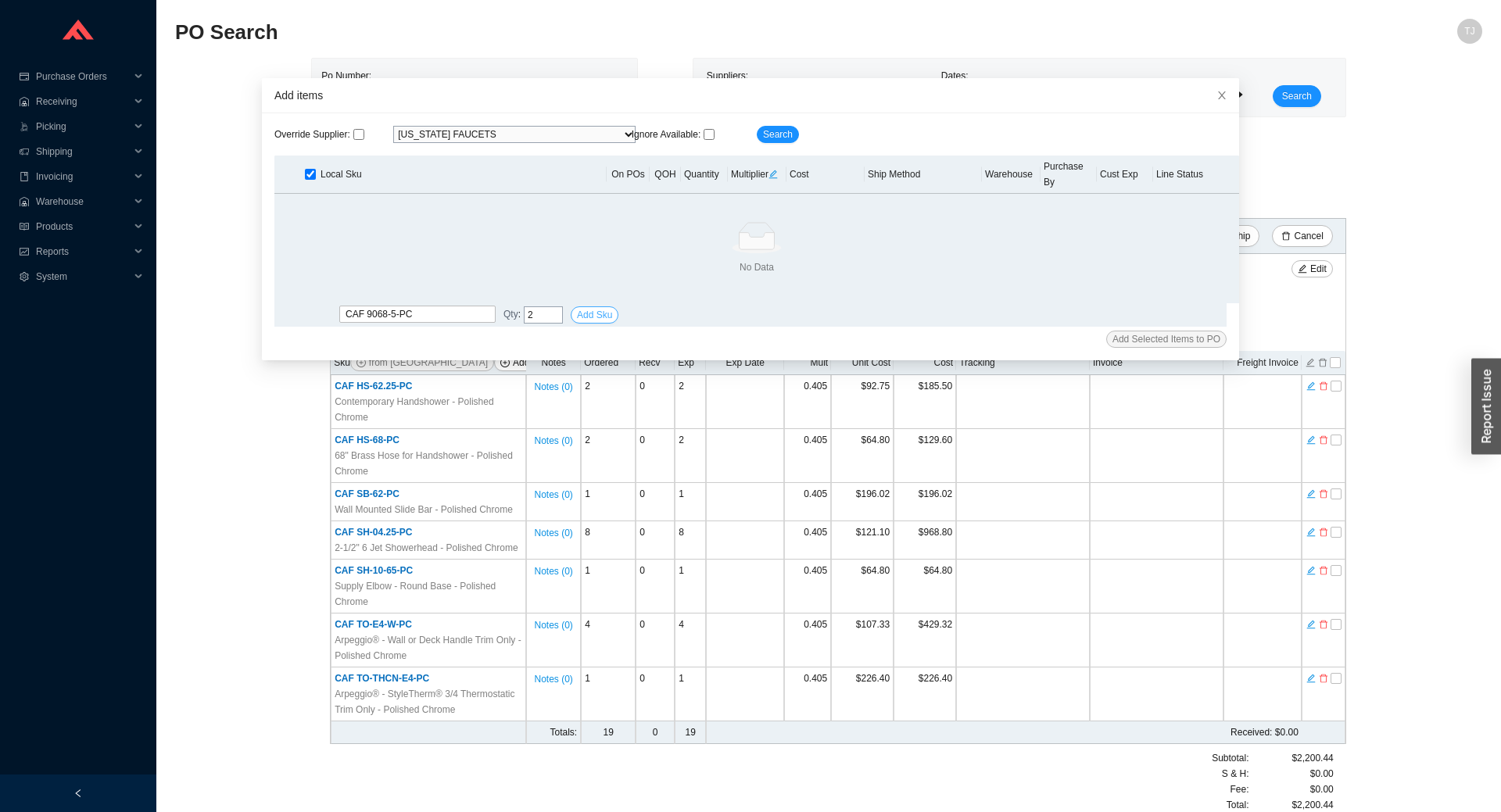
type input "2"
click at [595, 307] on span "Add Sku" at bounding box center [595, 315] width 35 height 16
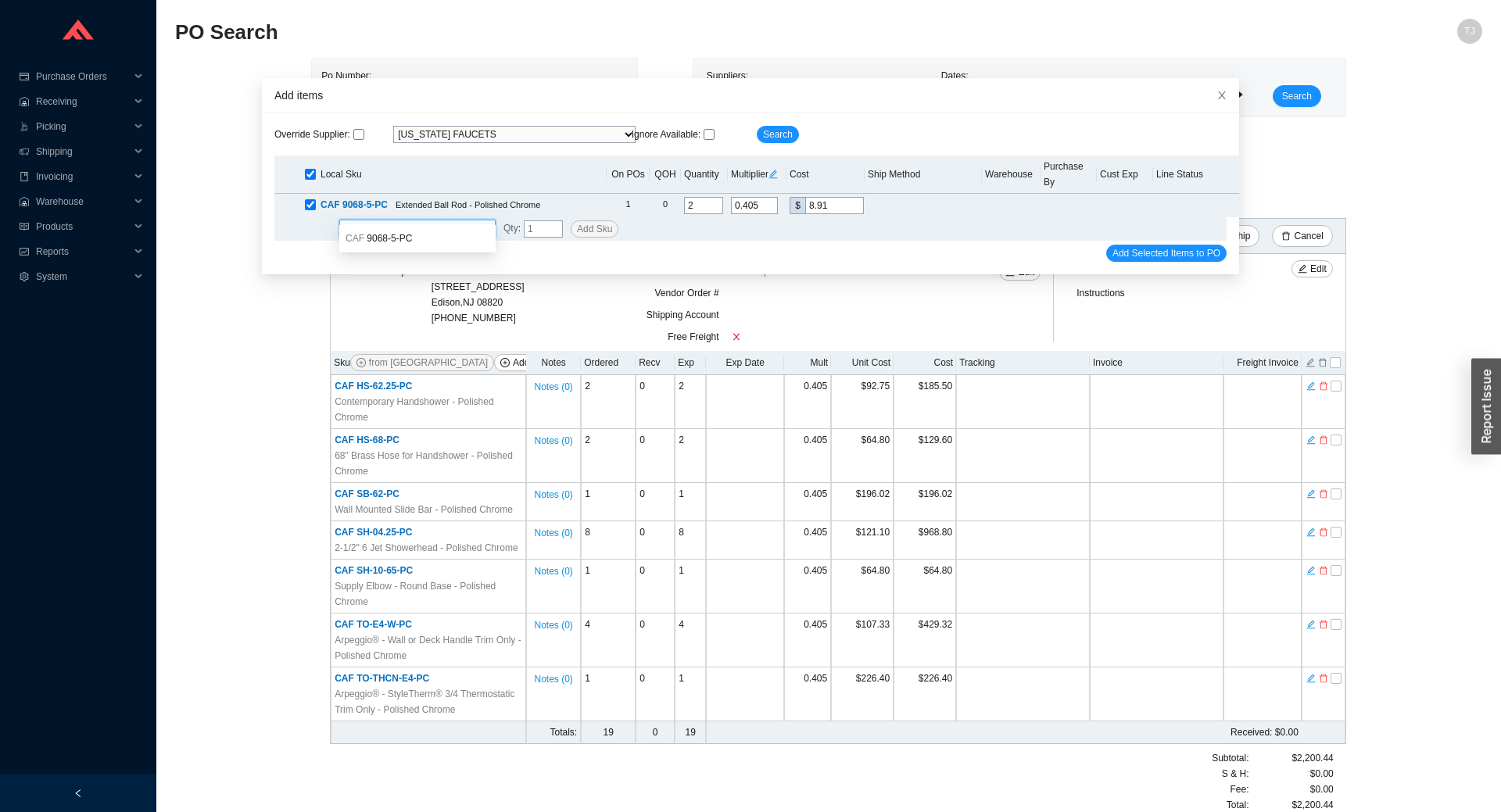
click at [386, 221] on input "search" at bounding box center [417, 228] width 144 height 16
paste input "9125-65-PC"
click at [417, 243] on div "CAF 9125-65-PC" at bounding box center [417, 238] width 144 height 14
type input "CAF 9125-65-PC"
click at [591, 221] on span "Add Sku" at bounding box center [595, 228] width 35 height 16
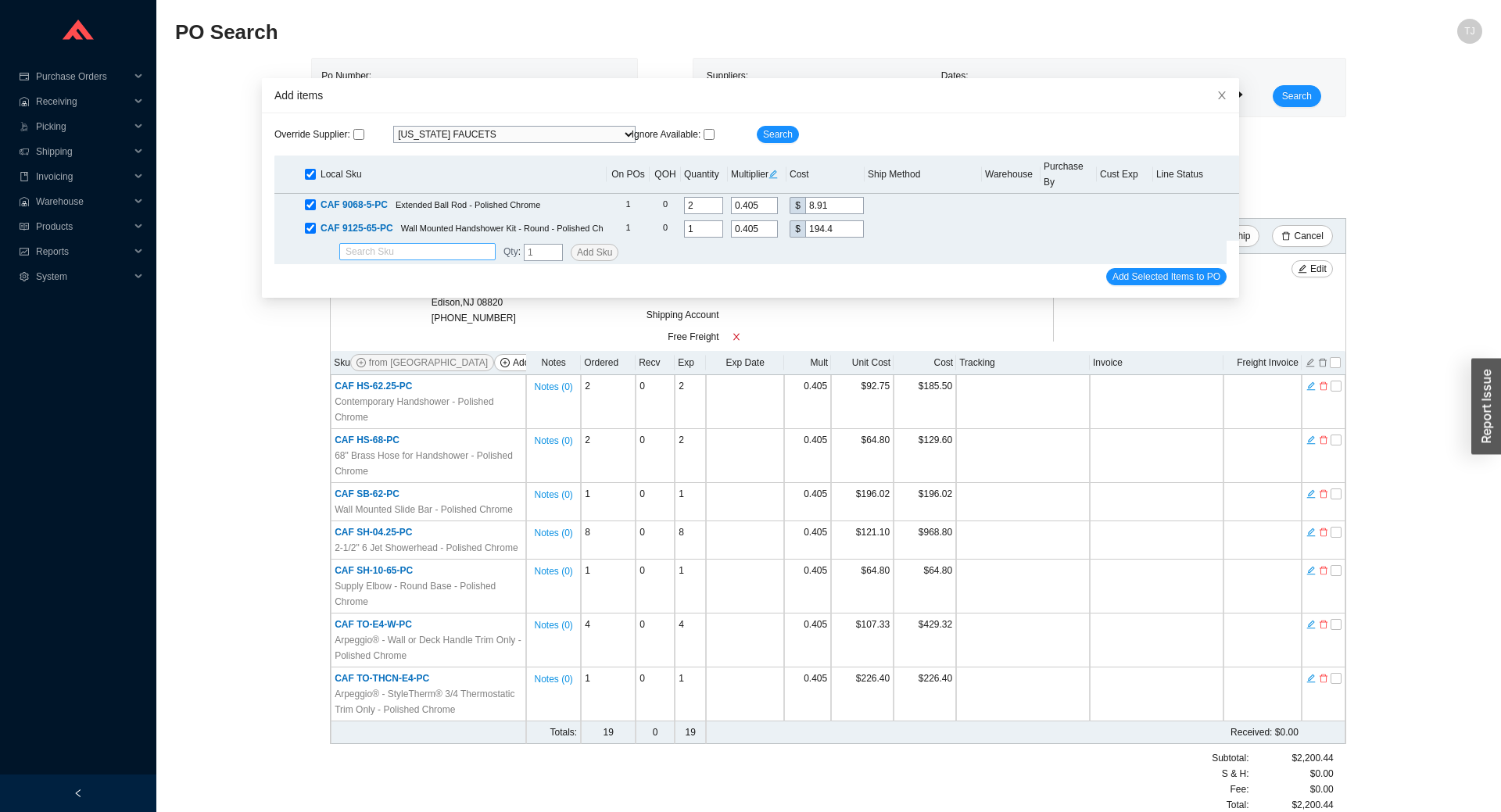
click at [420, 244] on input "search" at bounding box center [417, 251] width 144 height 16
paste input "9229Z-PC"
click at [424, 262] on div "CAF 9229Z-PC" at bounding box center [417, 261] width 144 height 14
type input "CAF 9229Z-PC"
click at [530, 244] on input "tel" at bounding box center [543, 252] width 39 height 17
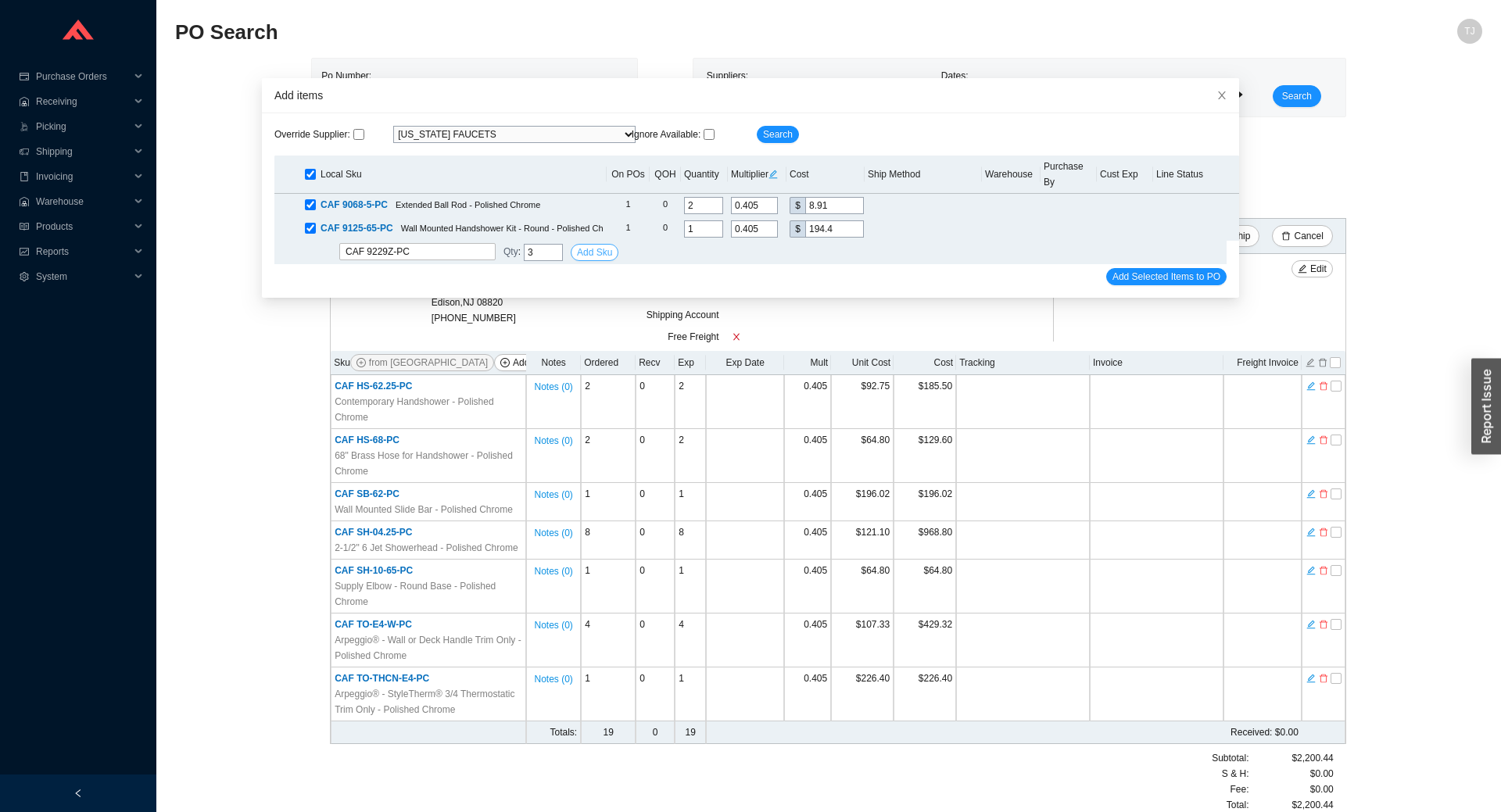
type input "3"
click at [589, 244] on span "Add Sku" at bounding box center [595, 252] width 35 height 16
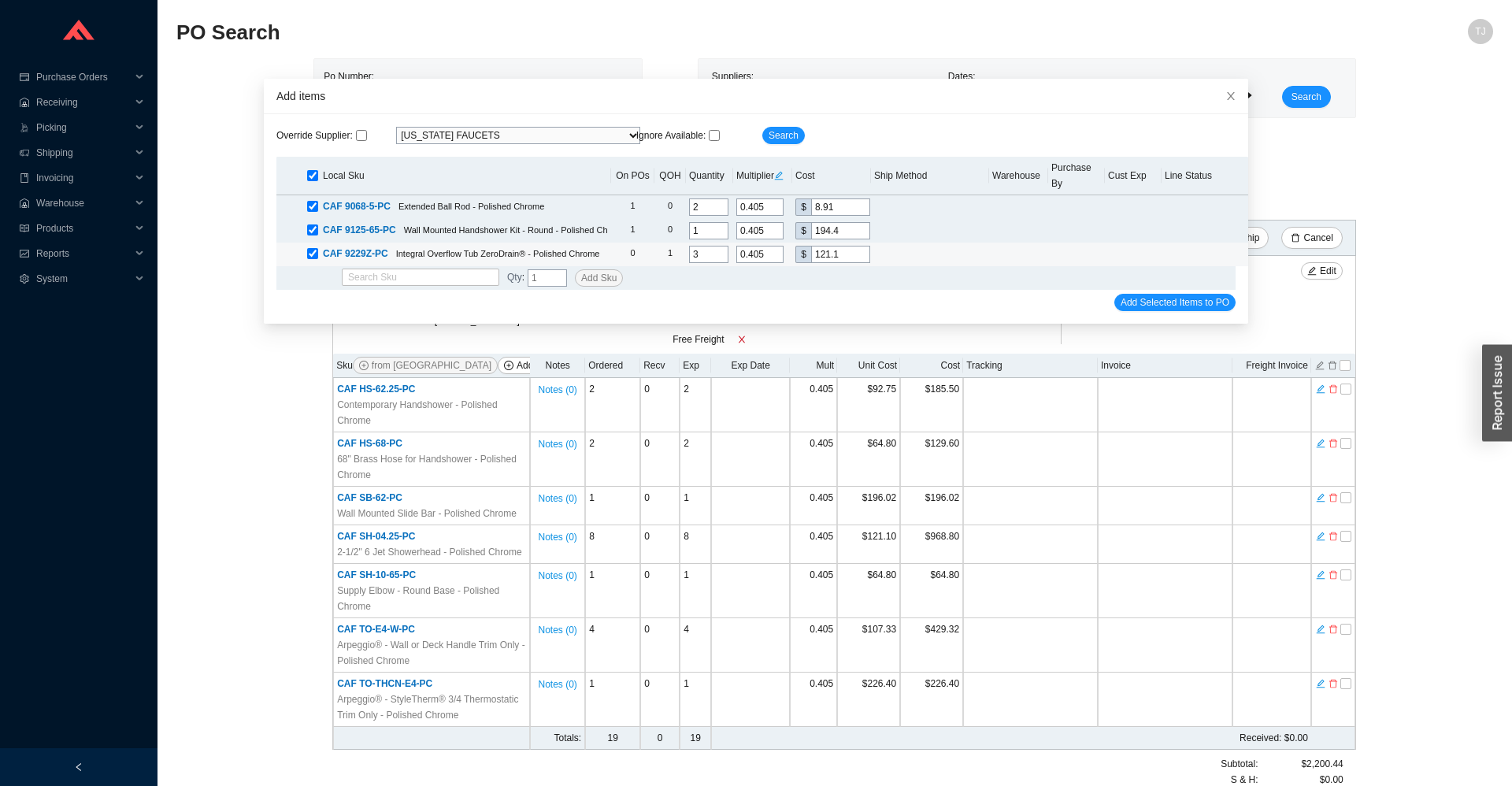
drag, startPoint x: 842, startPoint y: 235, endPoint x: 754, endPoint y: 246, distance: 88.7
click at [811, 246] on input "121.1" at bounding box center [841, 254] width 59 height 17
type input "0.0033"
type input "1"
type input "0.0368"
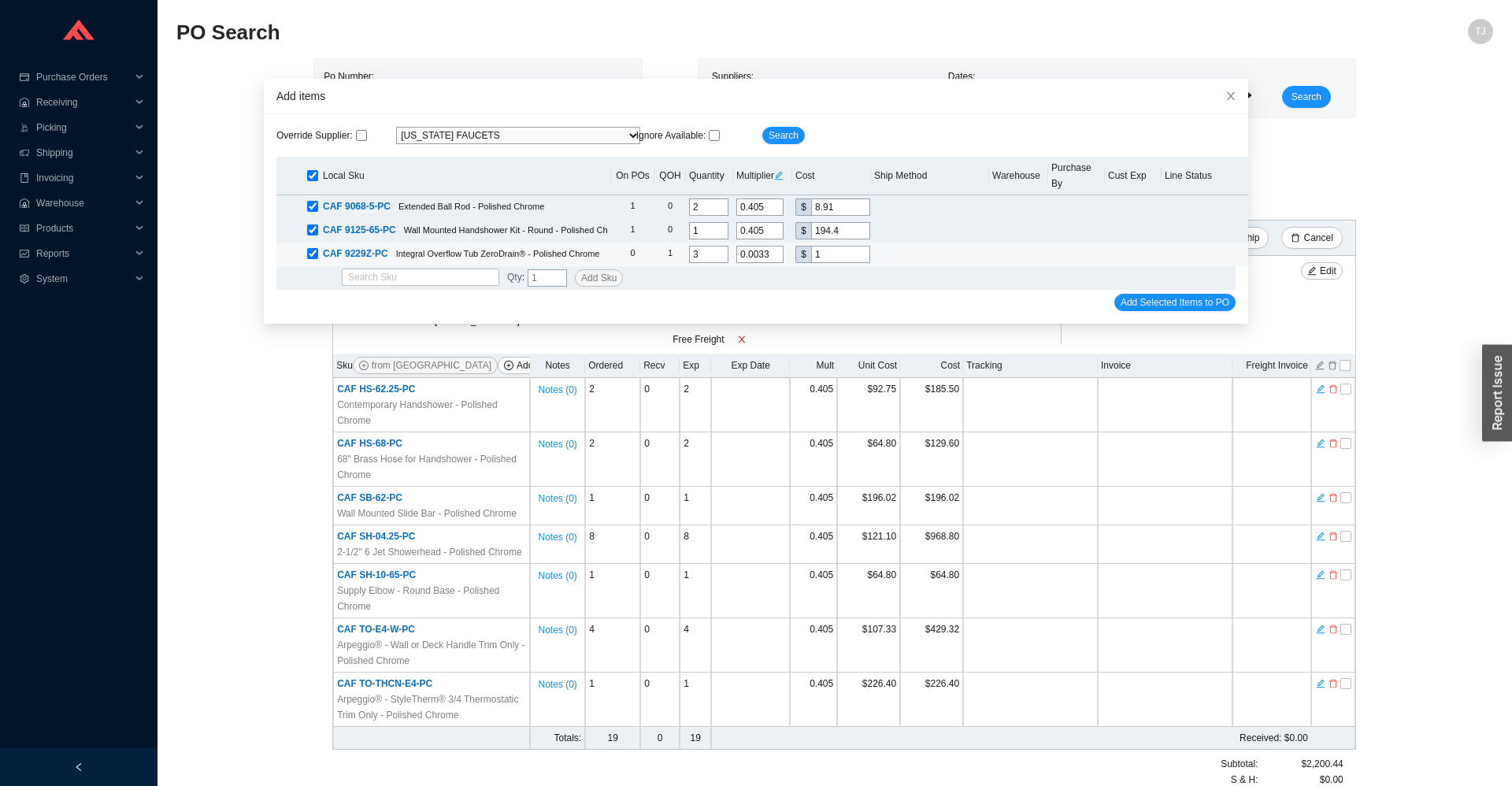
type input "11"
type input "0.3779"
type input "113."
type input "0.3793"
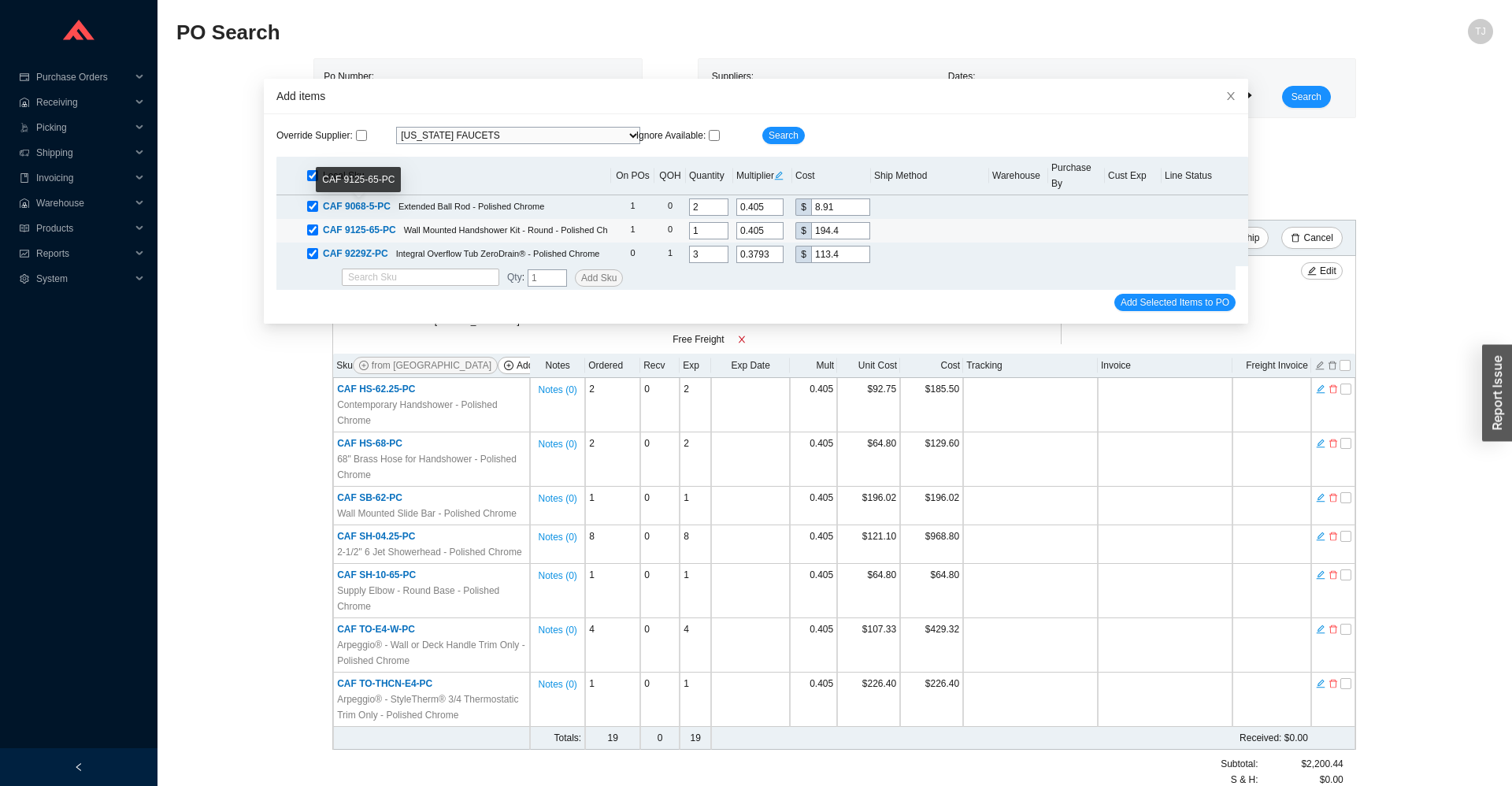
type input "113.4"
drag, startPoint x: 346, startPoint y: 217, endPoint x: 395, endPoint y: 216, distance: 49.0
click at [395, 223] on div "CAF 9125-65-PC Wall Mounted Handshower Kit - Round - Polished Chrome" at bounding box center [458, 230] width 301 height 16
copy span "125-65-PC"
drag, startPoint x: 844, startPoint y: 211, endPoint x: 763, endPoint y: 223, distance: 81.9
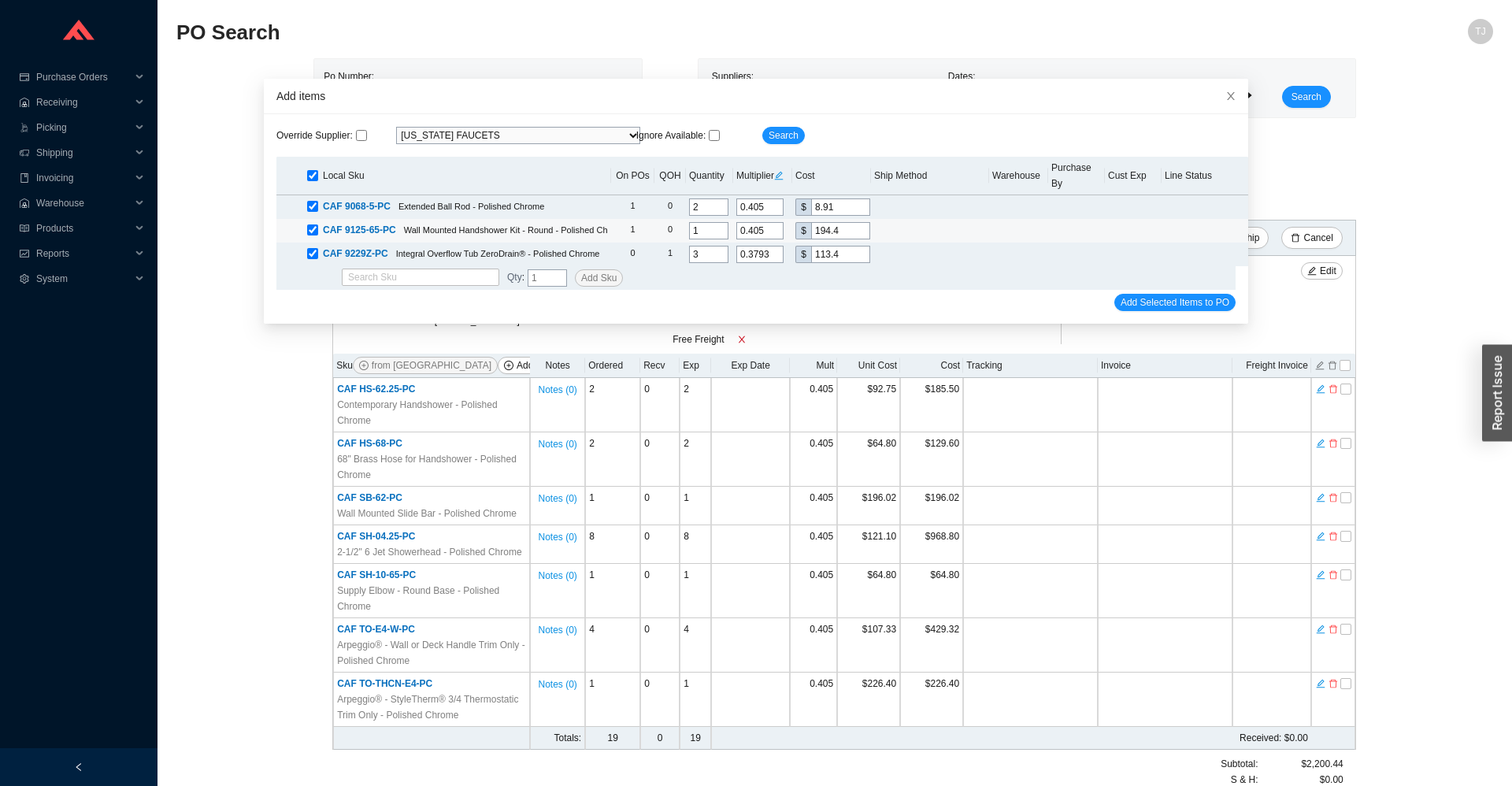
click at [811, 223] on input "194.4" at bounding box center [841, 231] width 59 height 17
type input "0.0021"
type input "1"
type input "0.0375"
type input "18"
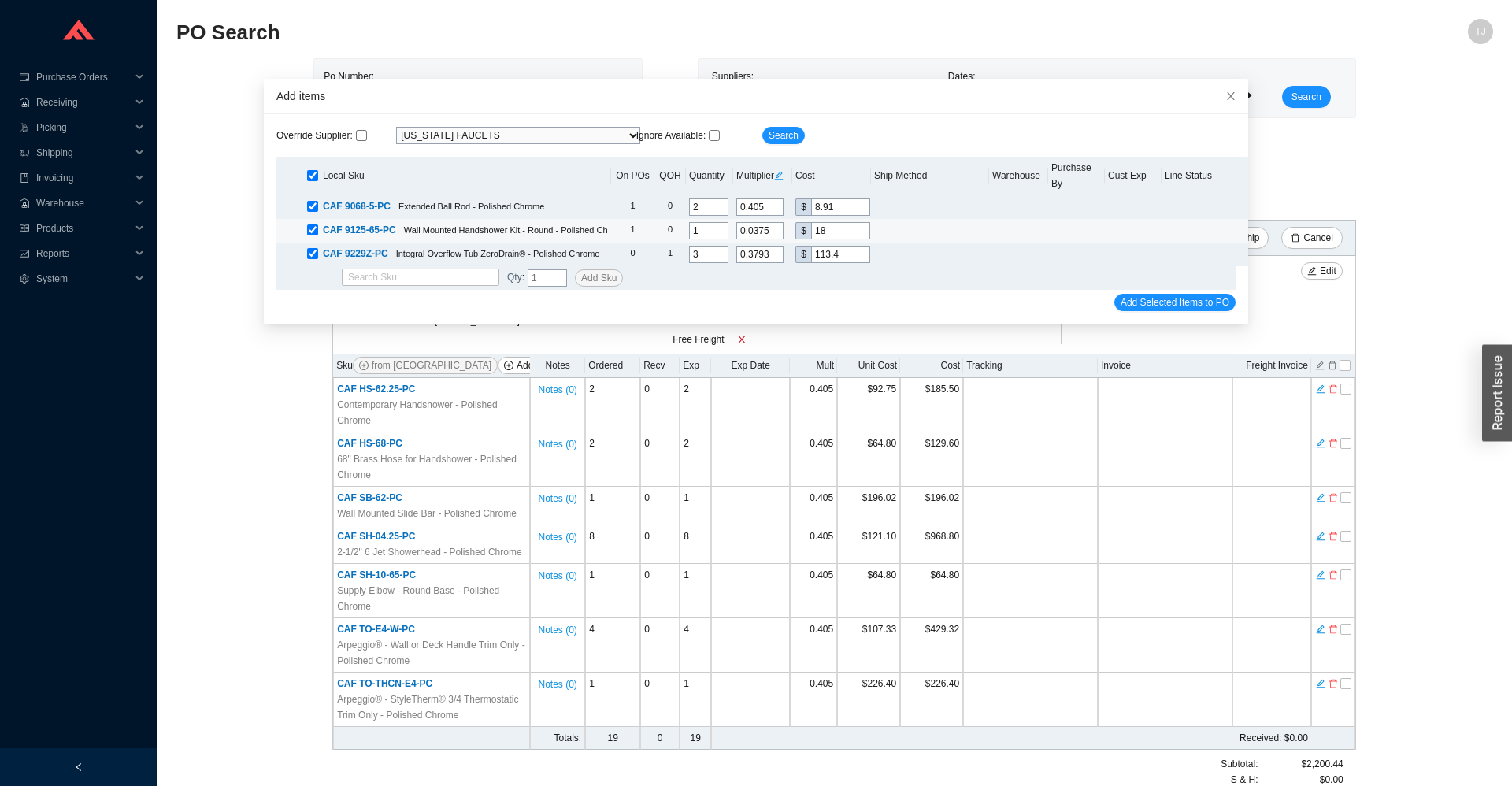
type input "0.3792"
type input "182."
type input "0.3796"
type input "182.2"
type input "0.3797"
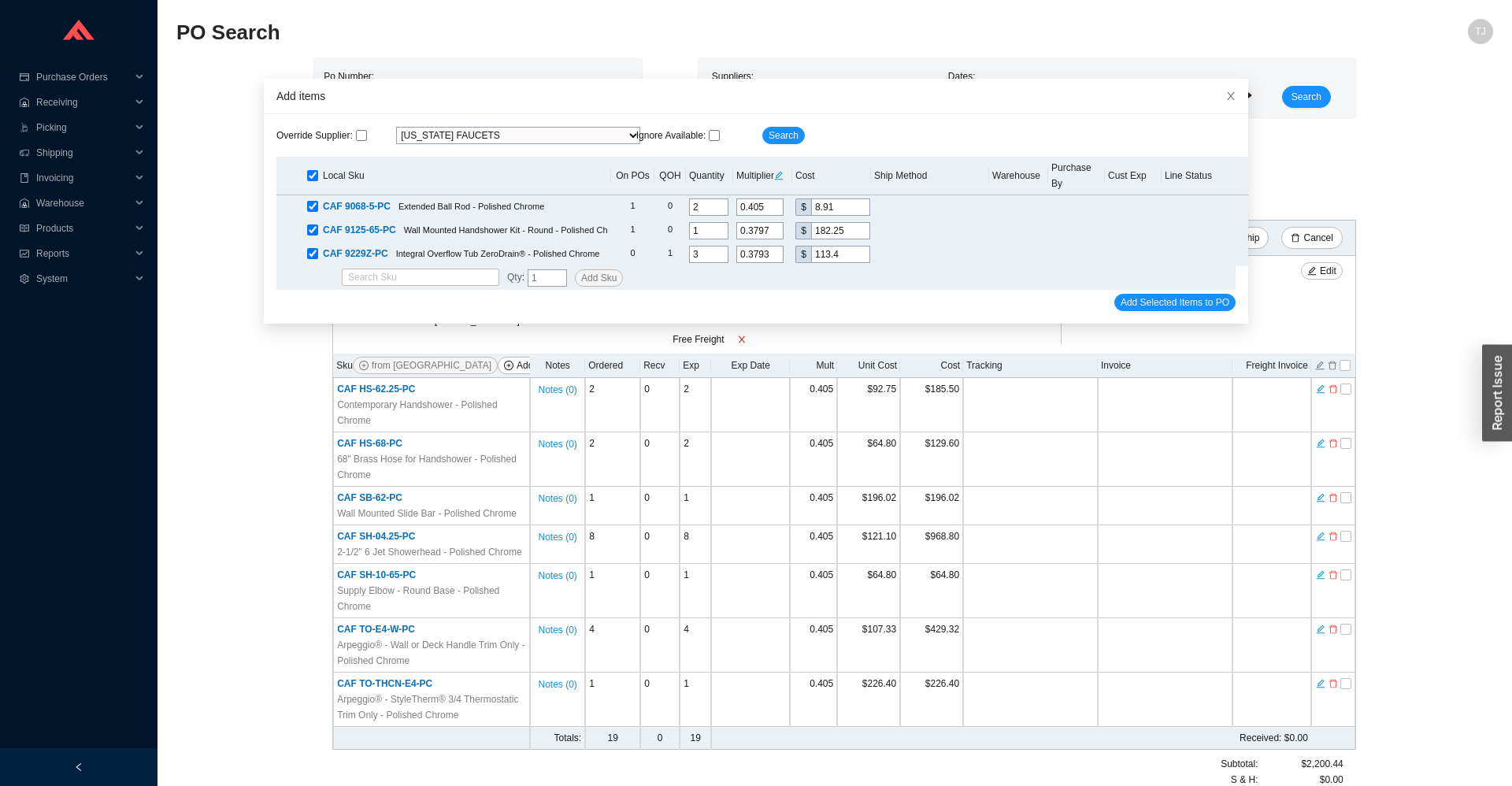
type input "182.25"
drag, startPoint x: 843, startPoint y: 198, endPoint x: 822, endPoint y: 183, distance: 25.8
click at [822, 199] on input "8.91" at bounding box center [841, 207] width 59 height 17
type input "0.3864"
type input "8.5"
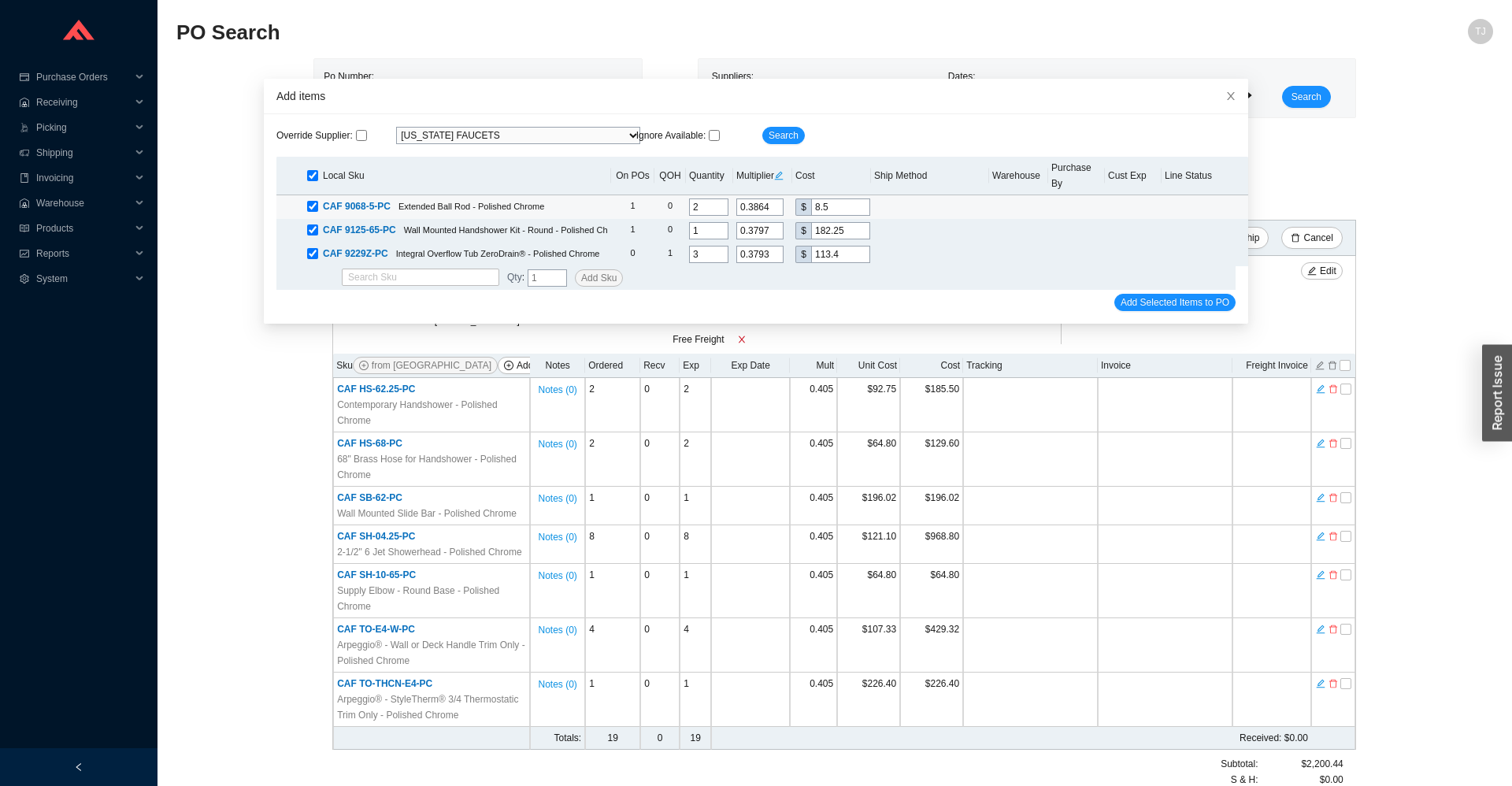
type input "0.3868"
type input "8.51"
click at [1175, 299] on div "Override Supplier : (Default Supplier) A&E Bath A.F. SUPPLY ACCORN Accredited L…" at bounding box center [756, 219] width 985 height 210
click at [1170, 294] on span "Add Selected Items to PO" at bounding box center [1175, 302] width 108 height 16
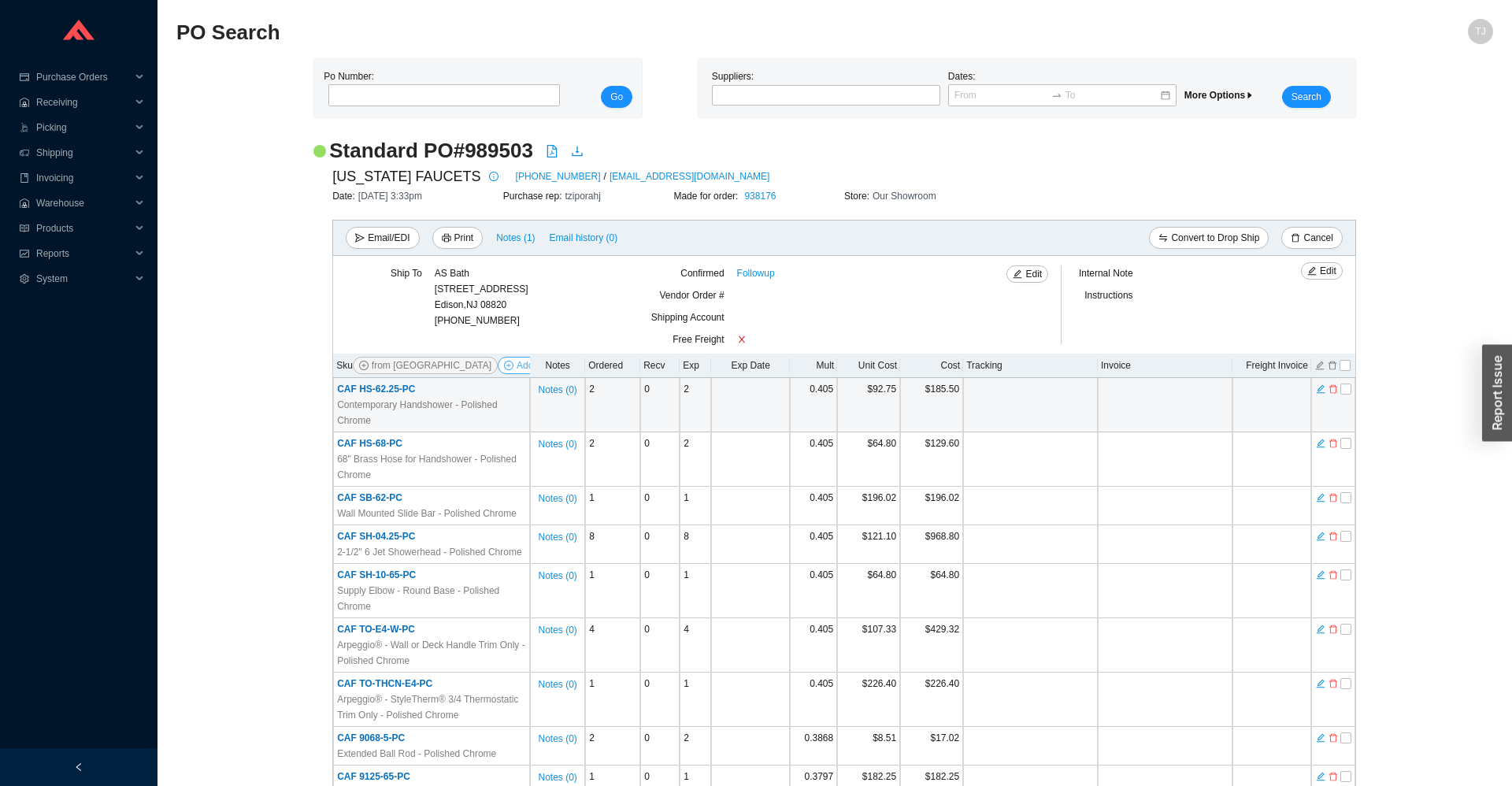
click at [498, 359] on button "Add Items" at bounding box center [531, 366] width 68 height 17
select select "13"
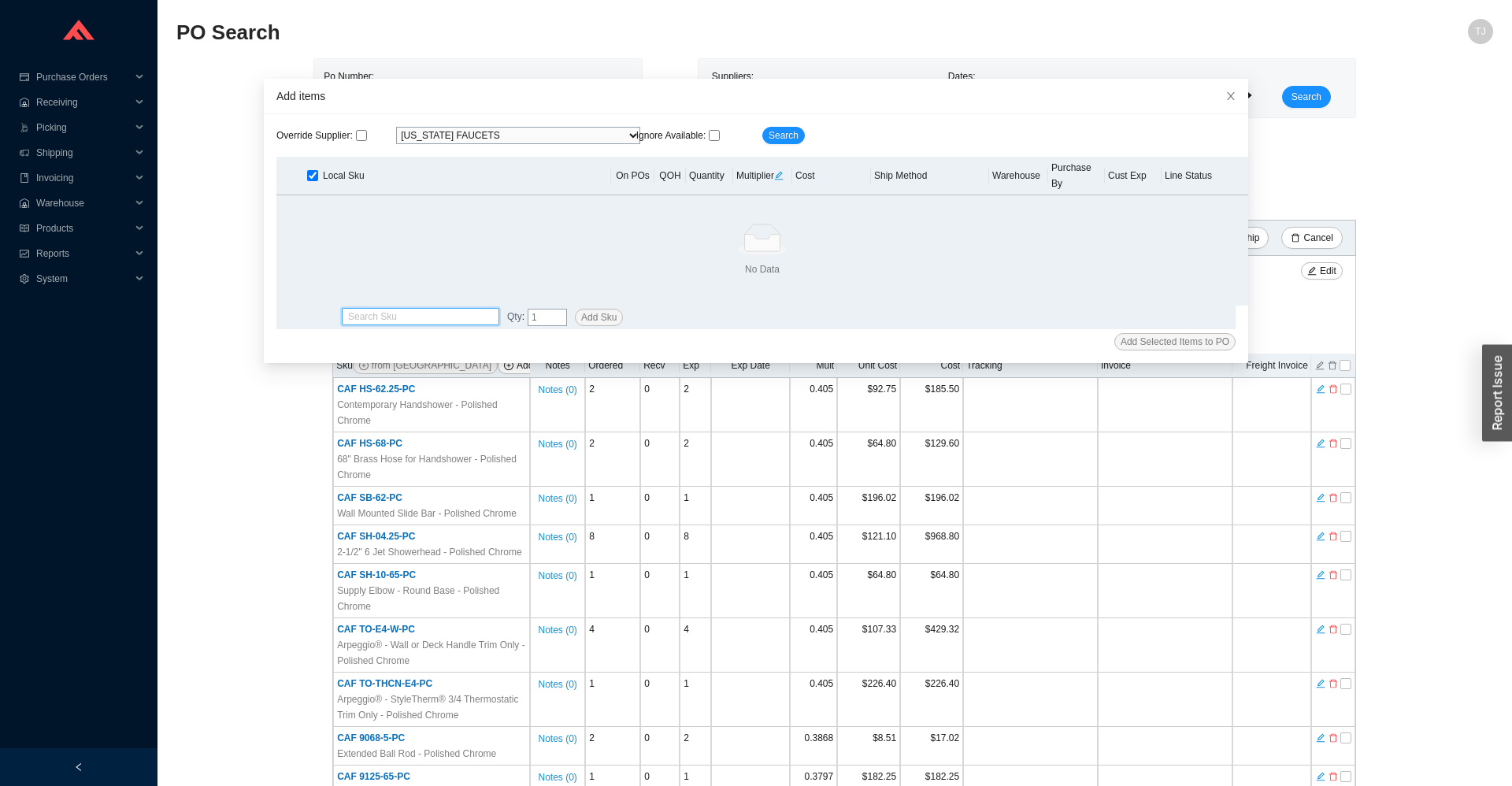
click at [459, 309] on input "search" at bounding box center [420, 316] width 145 height 16
paste input "9068-5-PC"
click at [437, 320] on div "CAF 9068-5-PC" at bounding box center [420, 327] width 145 height 14
type input "CAF 9068-5-PC"
click at [532, 309] on input "tel" at bounding box center [547, 317] width 40 height 17
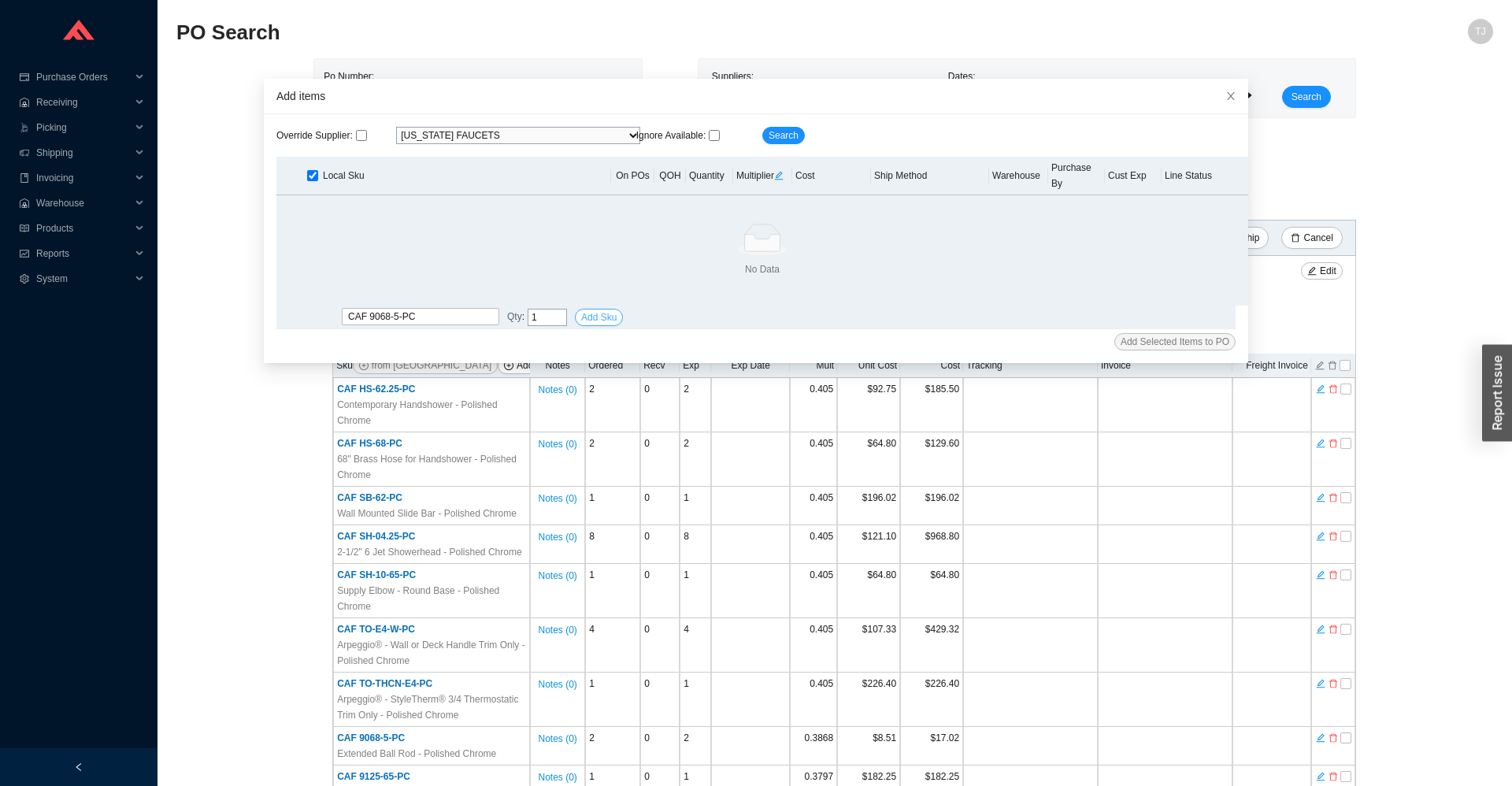
type input "1"
click at [601, 310] on span "Add Sku" at bounding box center [599, 317] width 36 height 16
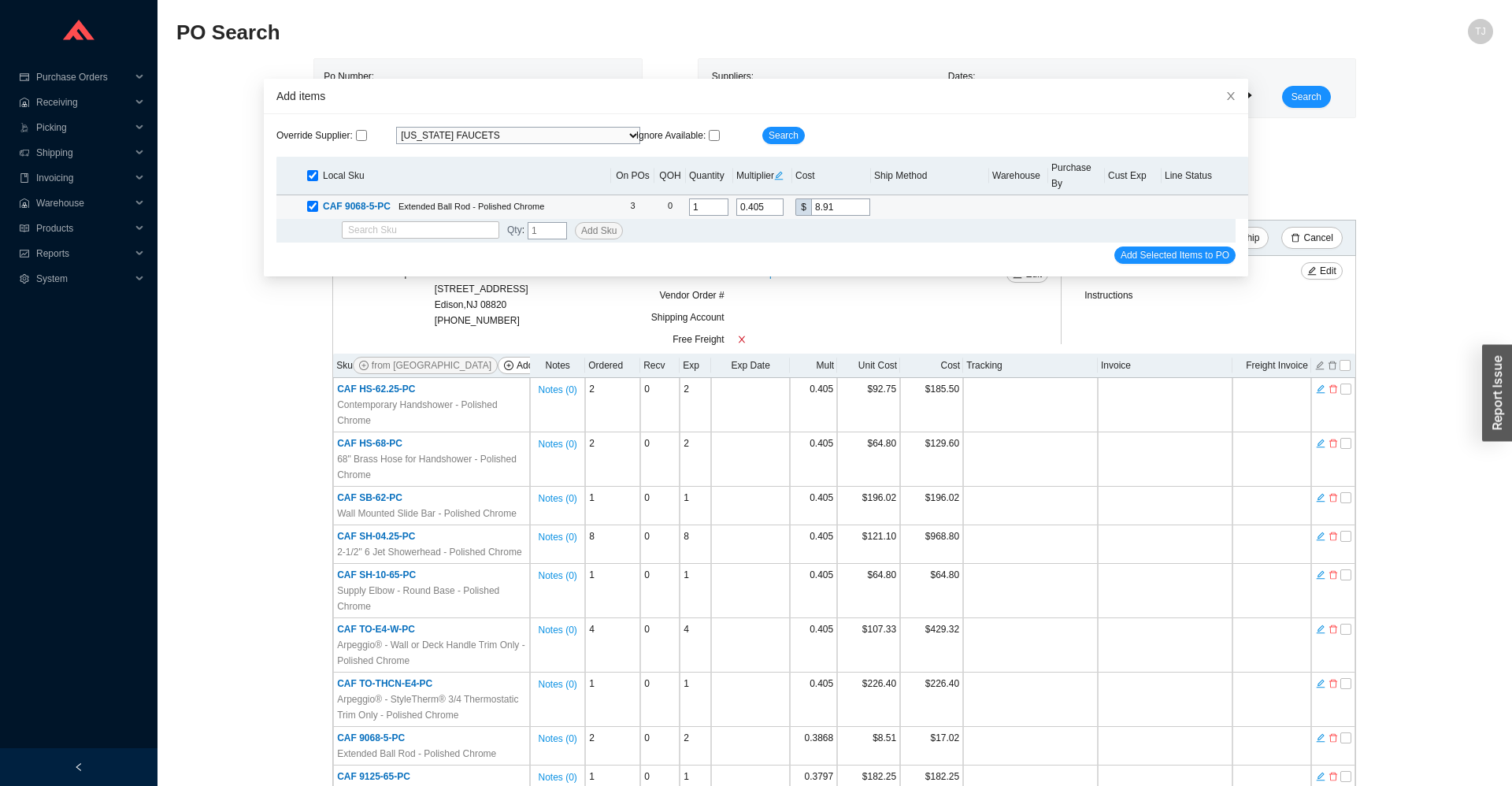
drag, startPoint x: 848, startPoint y: 192, endPoint x: 824, endPoint y: 195, distance: 24.2
click at [824, 199] on input "8.91" at bounding box center [841, 207] width 59 height 17
type input "0.3864"
type input "8.5"
type input "0.3868"
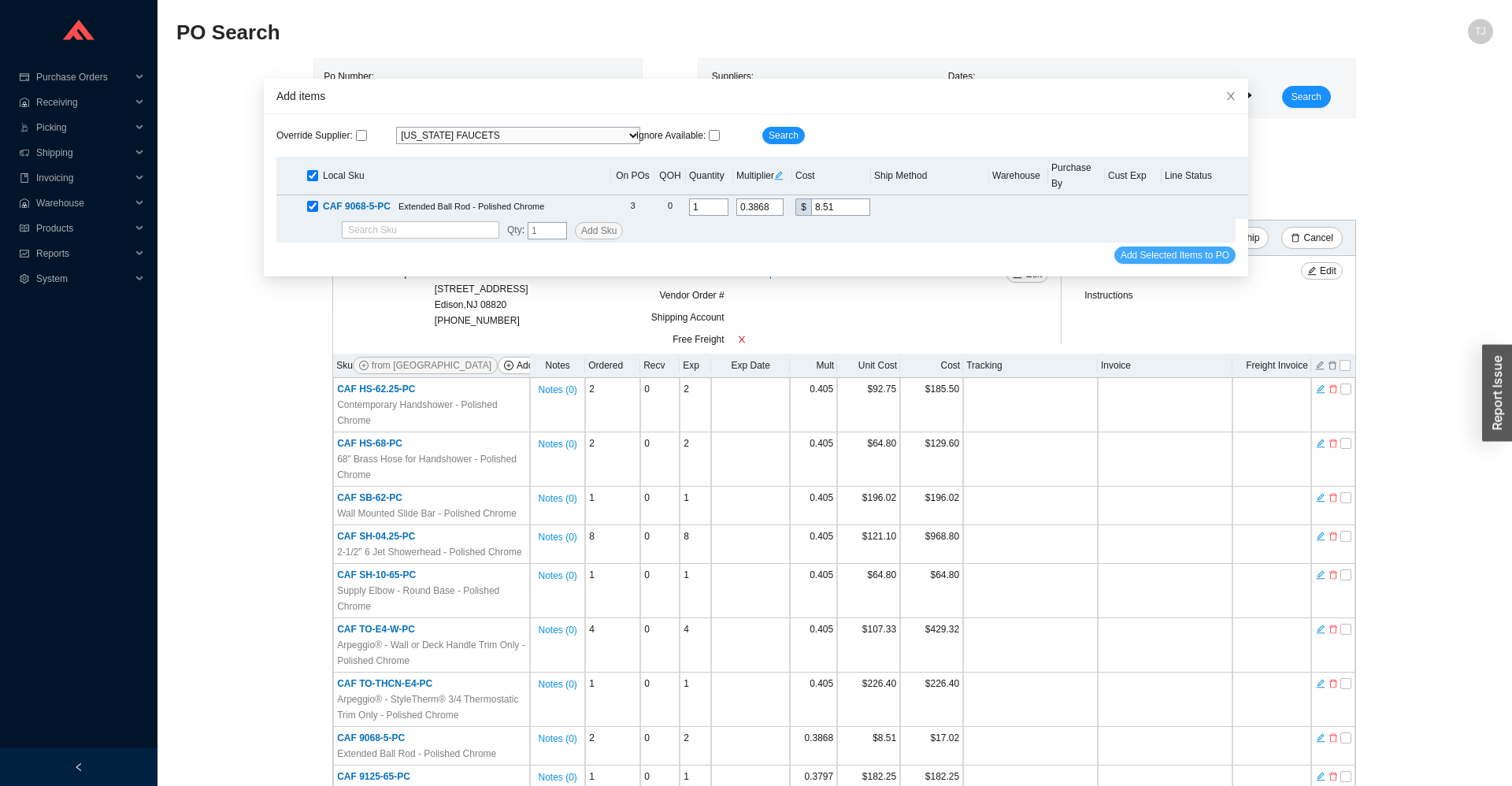
type input "8.51"
click at [1155, 247] on span "Add Selected Items to PO" at bounding box center [1175, 255] width 108 height 16
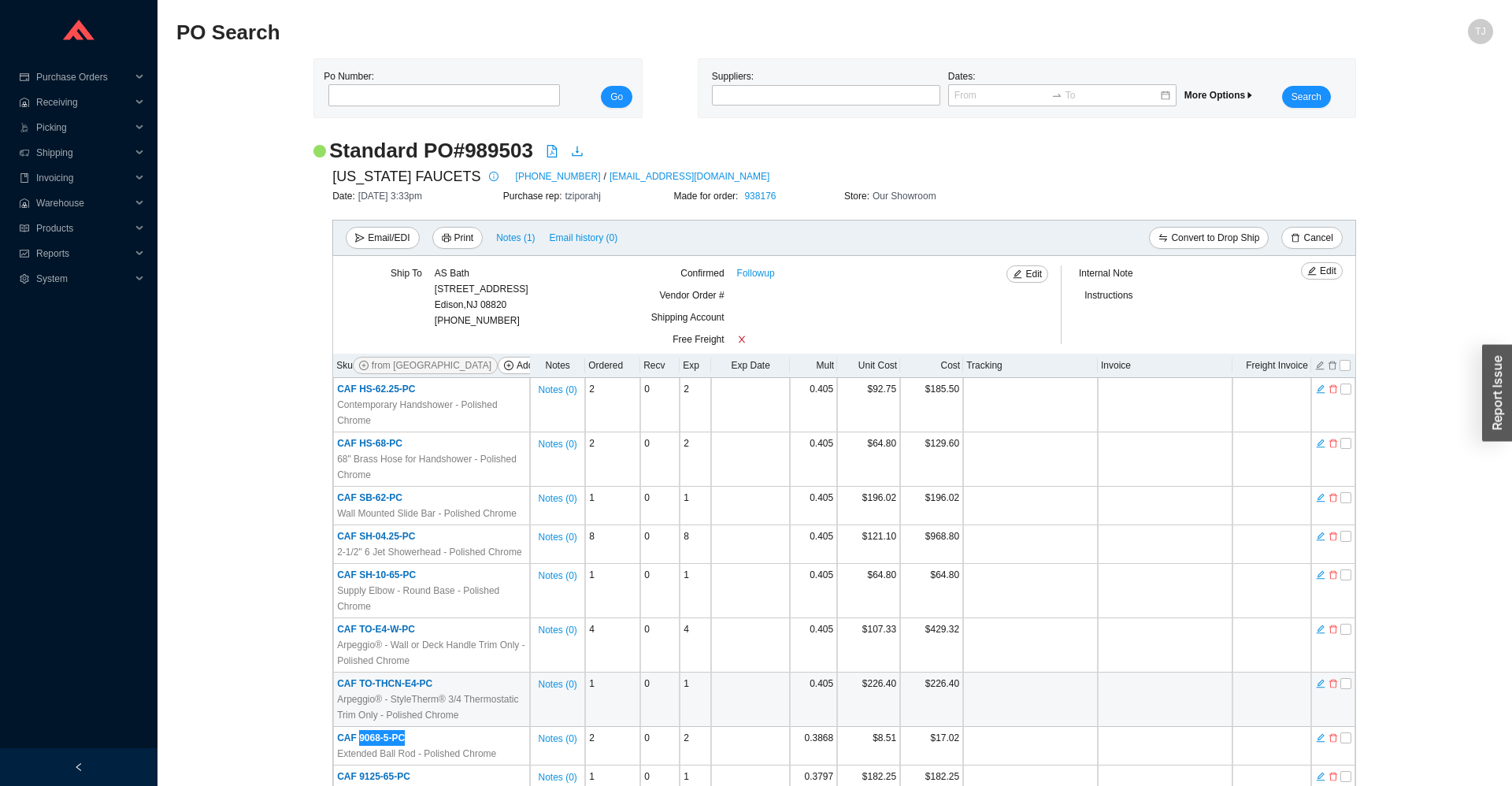
scroll to position [234, 0]
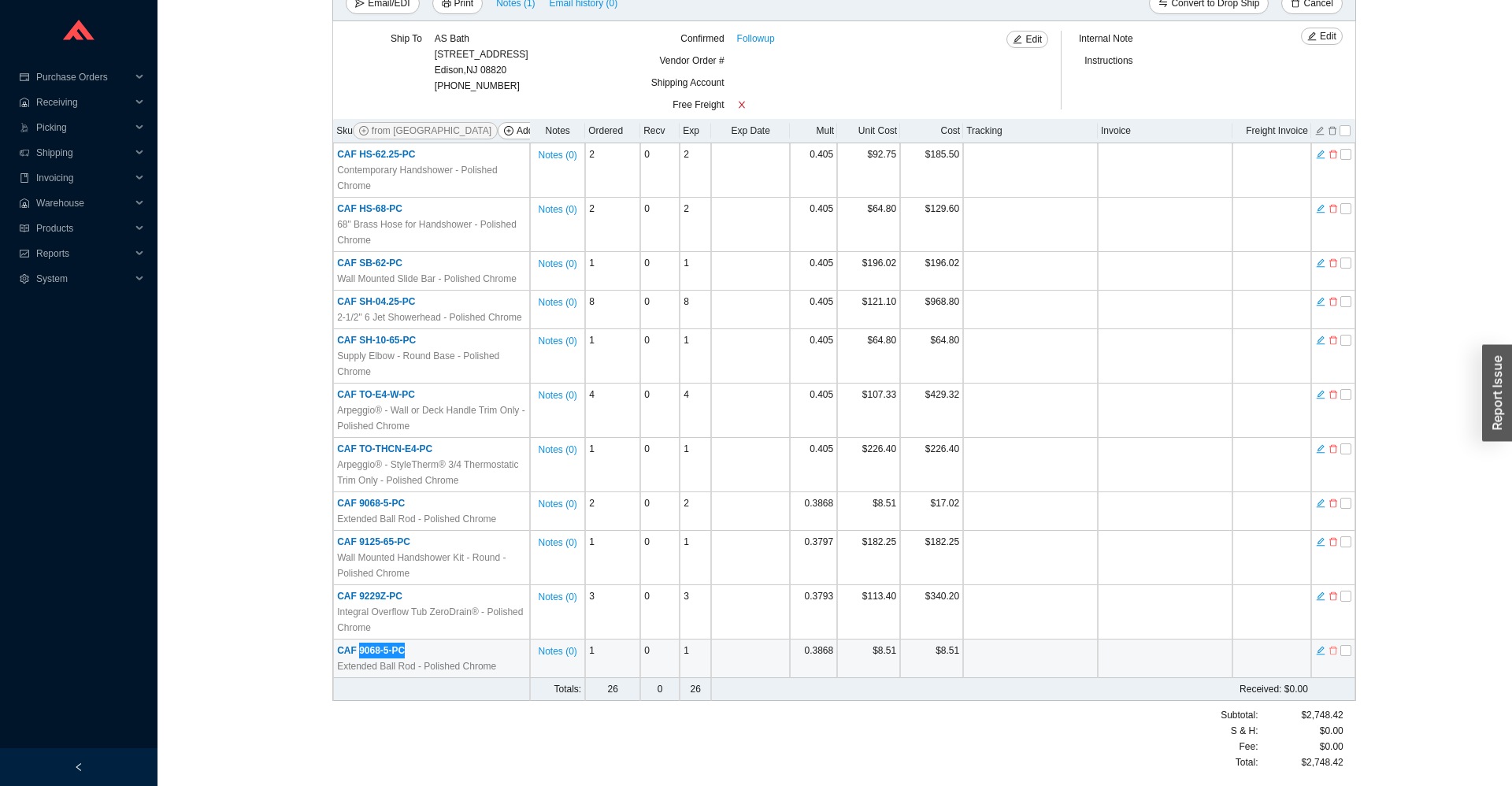
click at [1333, 650] on icon "delete" at bounding box center [1333, 650] width 9 height 11
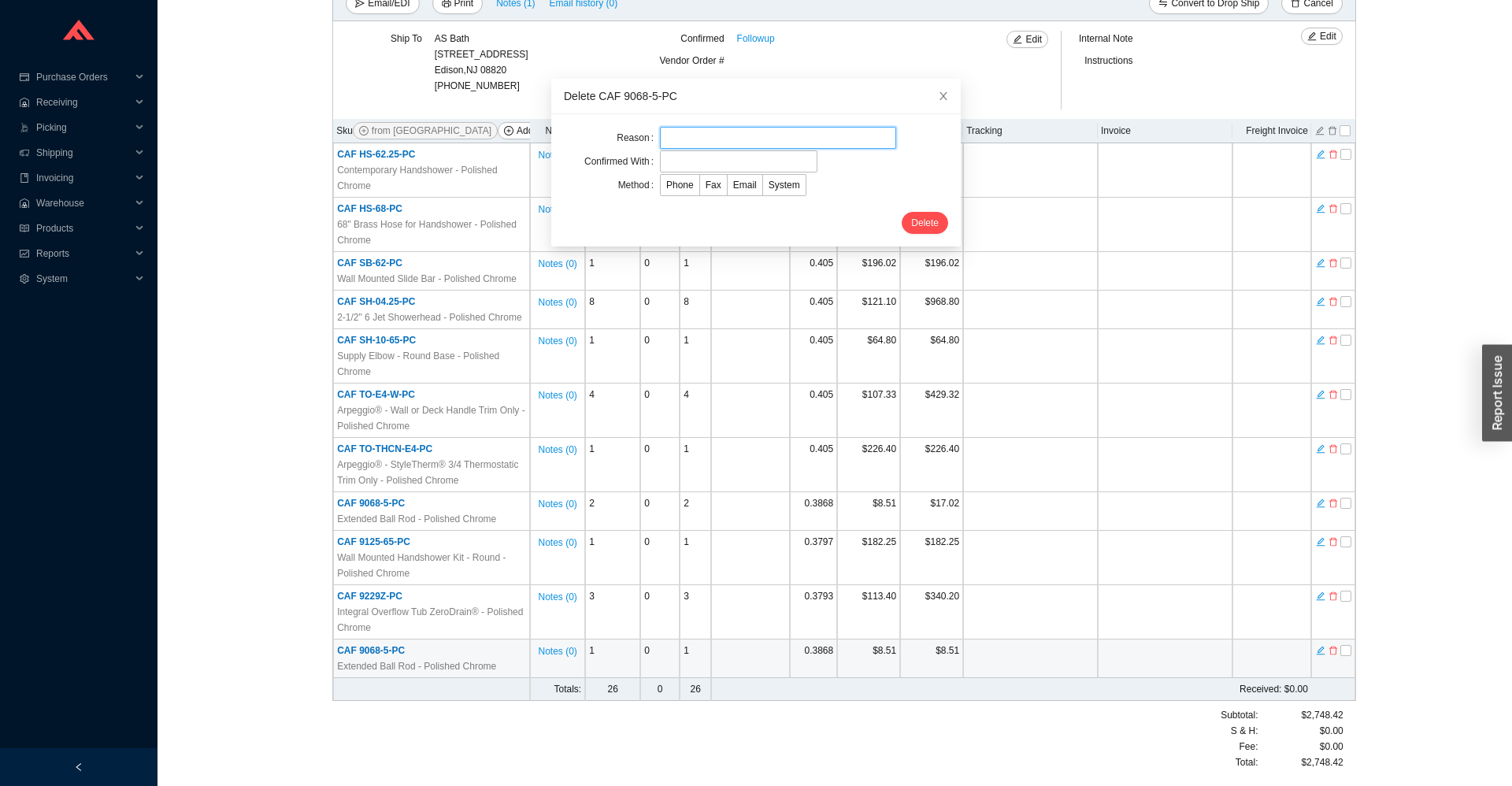
click at [673, 131] on input "text" at bounding box center [778, 138] width 236 height 22
drag, startPoint x: 712, startPoint y: 130, endPoint x: 620, endPoint y: 146, distance: 93.4
click at [660, 146] on input "added" at bounding box center [778, 138] width 236 height 22
type input "Added in error"
click at [718, 154] on input "text" at bounding box center [739, 162] width 157 height 22
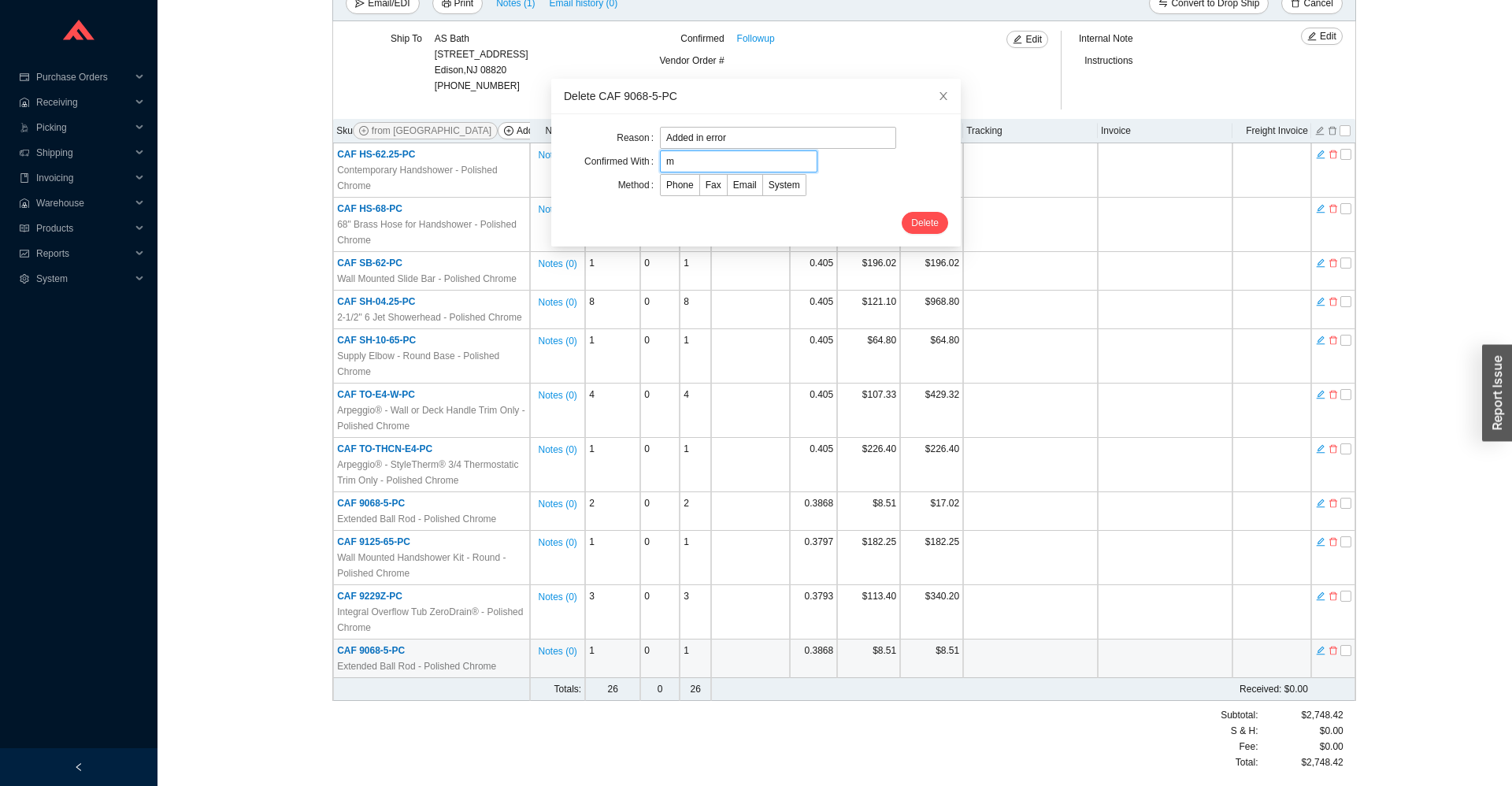
drag, startPoint x: 680, startPoint y: 161, endPoint x: 628, endPoint y: 163, distance: 52.0
click at [660, 163] on input "m" at bounding box center [739, 162] width 157 height 22
type input "I didn't send in yet"
click at [743, 186] on span "Email" at bounding box center [745, 184] width 24 height 11
click at [728, 189] on input "Email" at bounding box center [728, 189] width 0 height 0
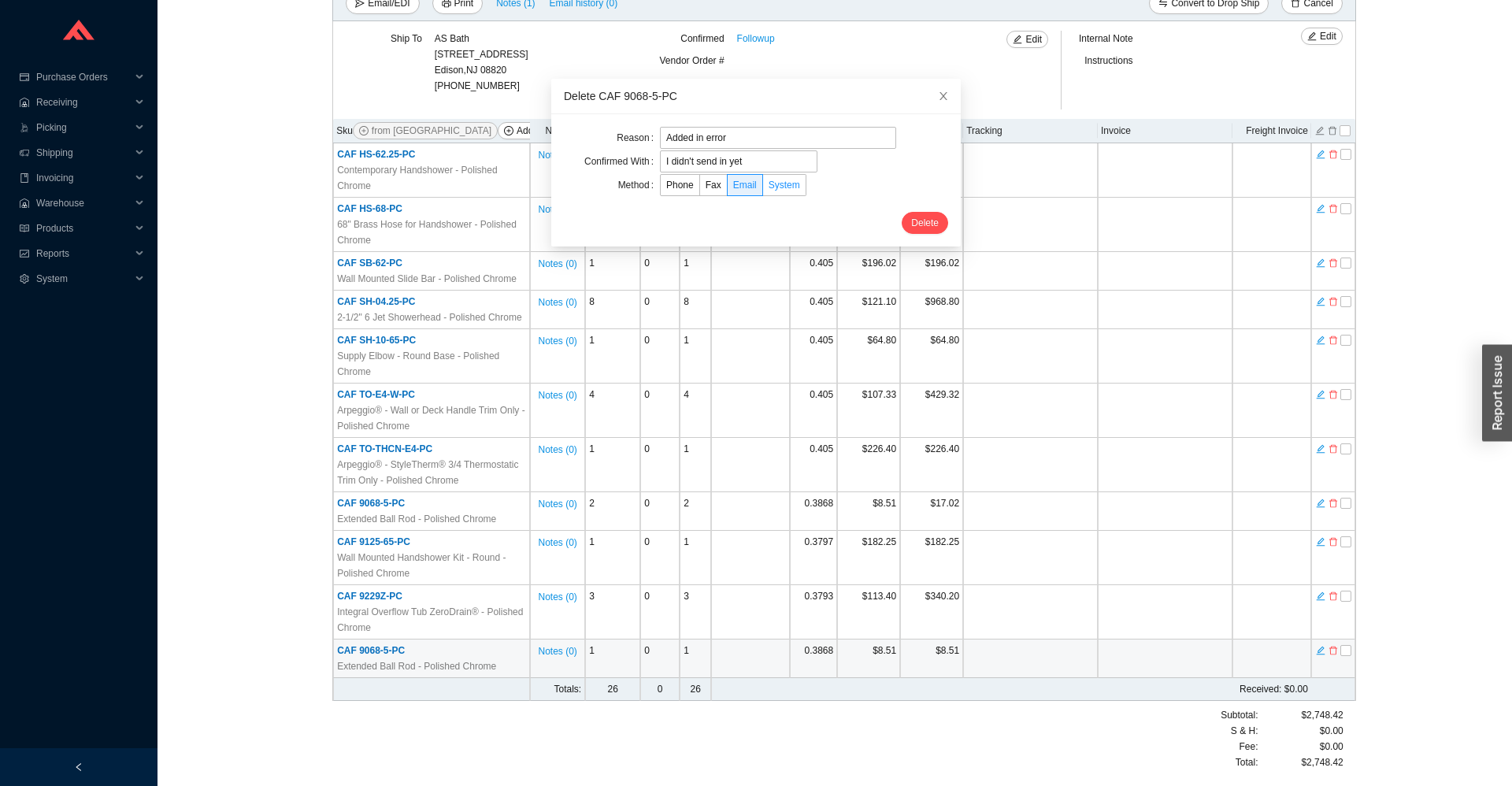
click at [782, 186] on span "System" at bounding box center [784, 184] width 31 height 11
click at [763, 189] on input "System" at bounding box center [763, 189] width 0 height 0
click at [941, 223] on button "Delete" at bounding box center [925, 223] width 47 height 22
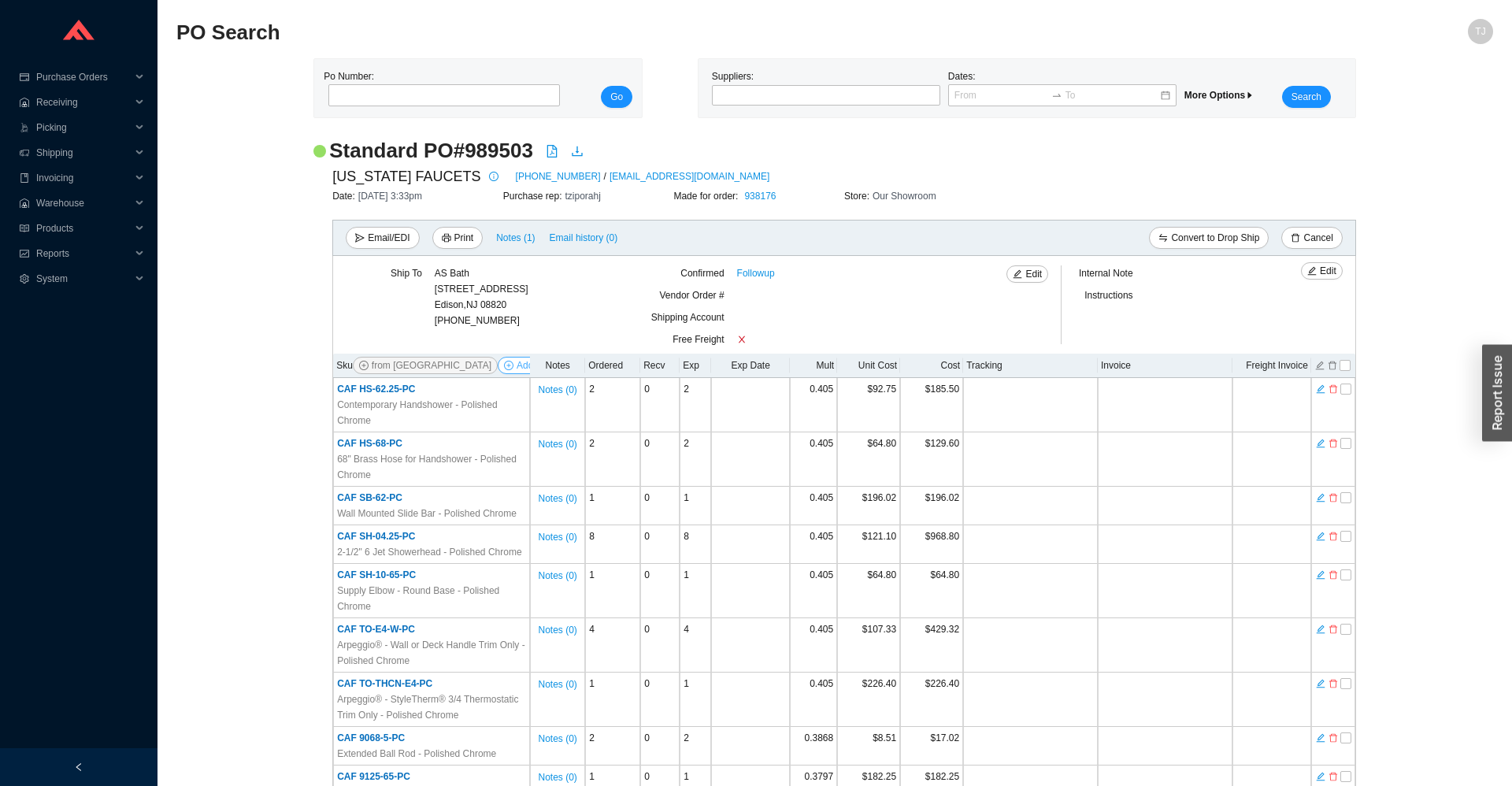
click at [517, 369] on span "Add Items" at bounding box center [538, 366] width 42 height 16
select select "13"
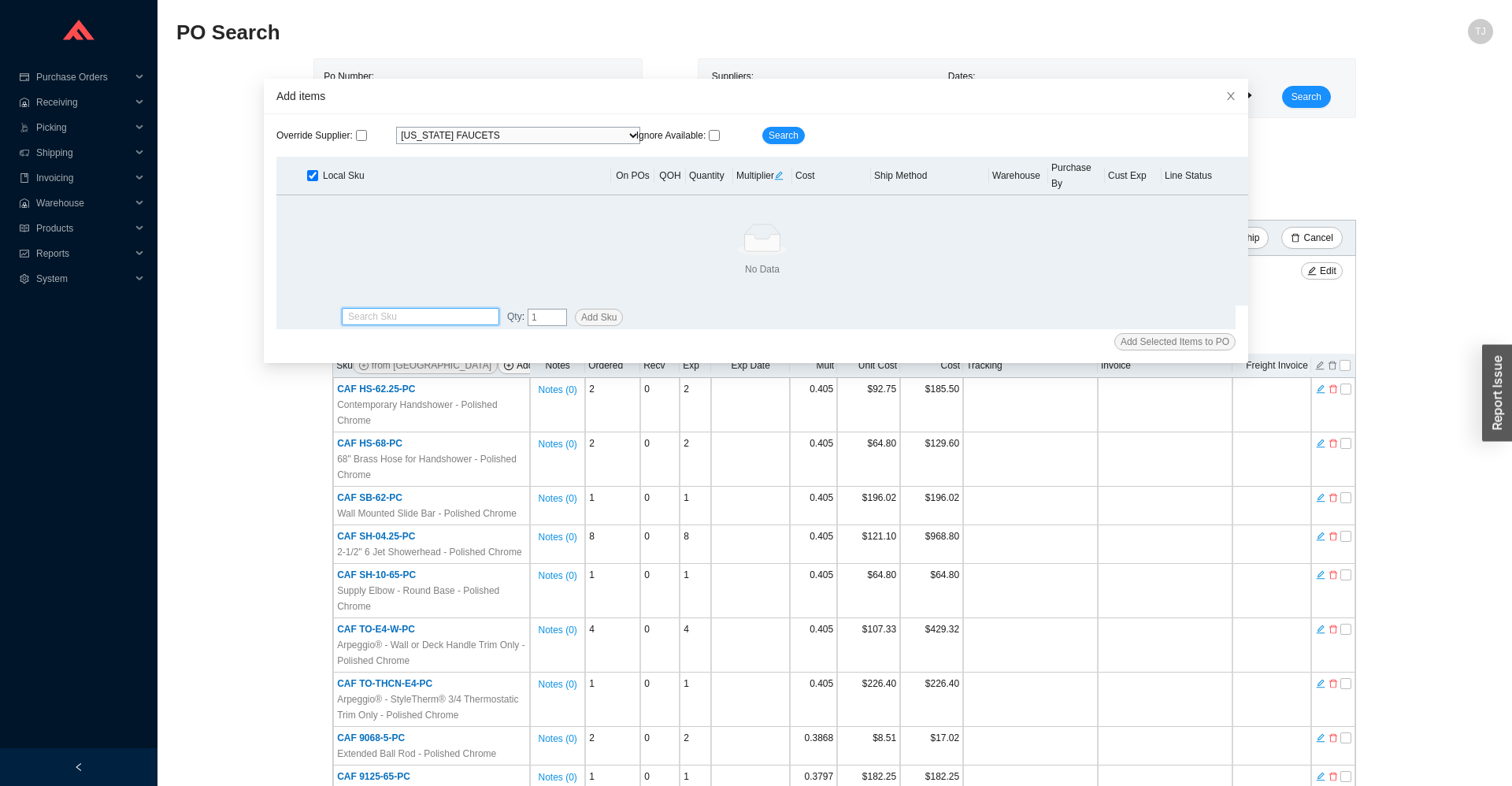
click at [471, 309] on input "search" at bounding box center [420, 316] width 145 height 16
paste input "9105-PC"
click at [413, 314] on div "CAF 9105-PC CAF 9105-PC CAF 9105-PCO (discontinued)" at bounding box center [421, 333] width 157 height 40
click at [405, 333] on div "Add Selected Items to PO" at bounding box center [756, 342] width 959 height 17
click at [408, 309] on input "9105-PC" at bounding box center [420, 316] width 145 height 16
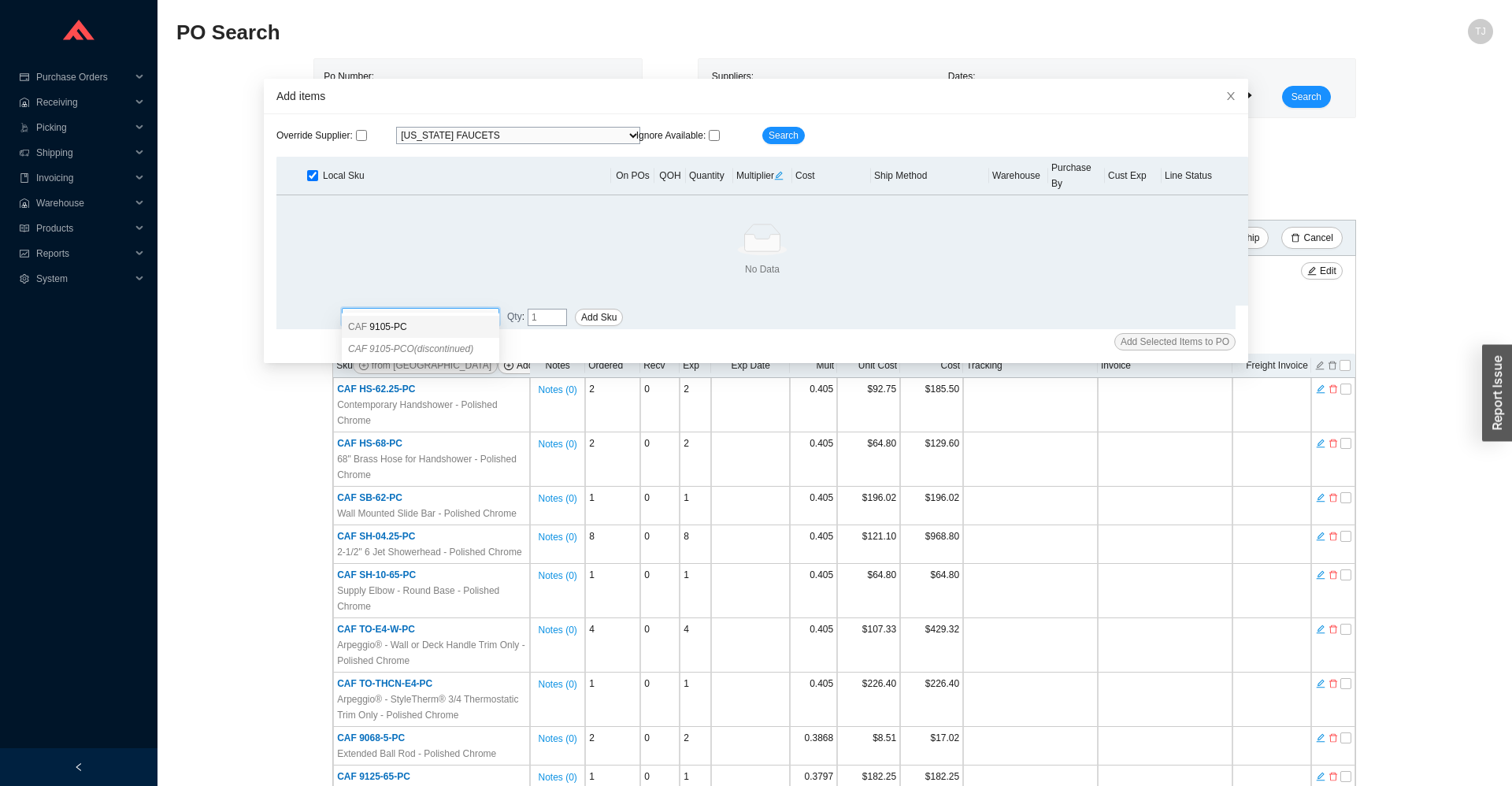
click at [397, 325] on span "9105-PC" at bounding box center [388, 327] width 37 height 11
type input "CAF 9105-PC"
click at [547, 309] on input "tel" at bounding box center [547, 317] width 40 height 17
type input "5"
click at [588, 310] on span "Add Sku" at bounding box center [599, 317] width 36 height 16
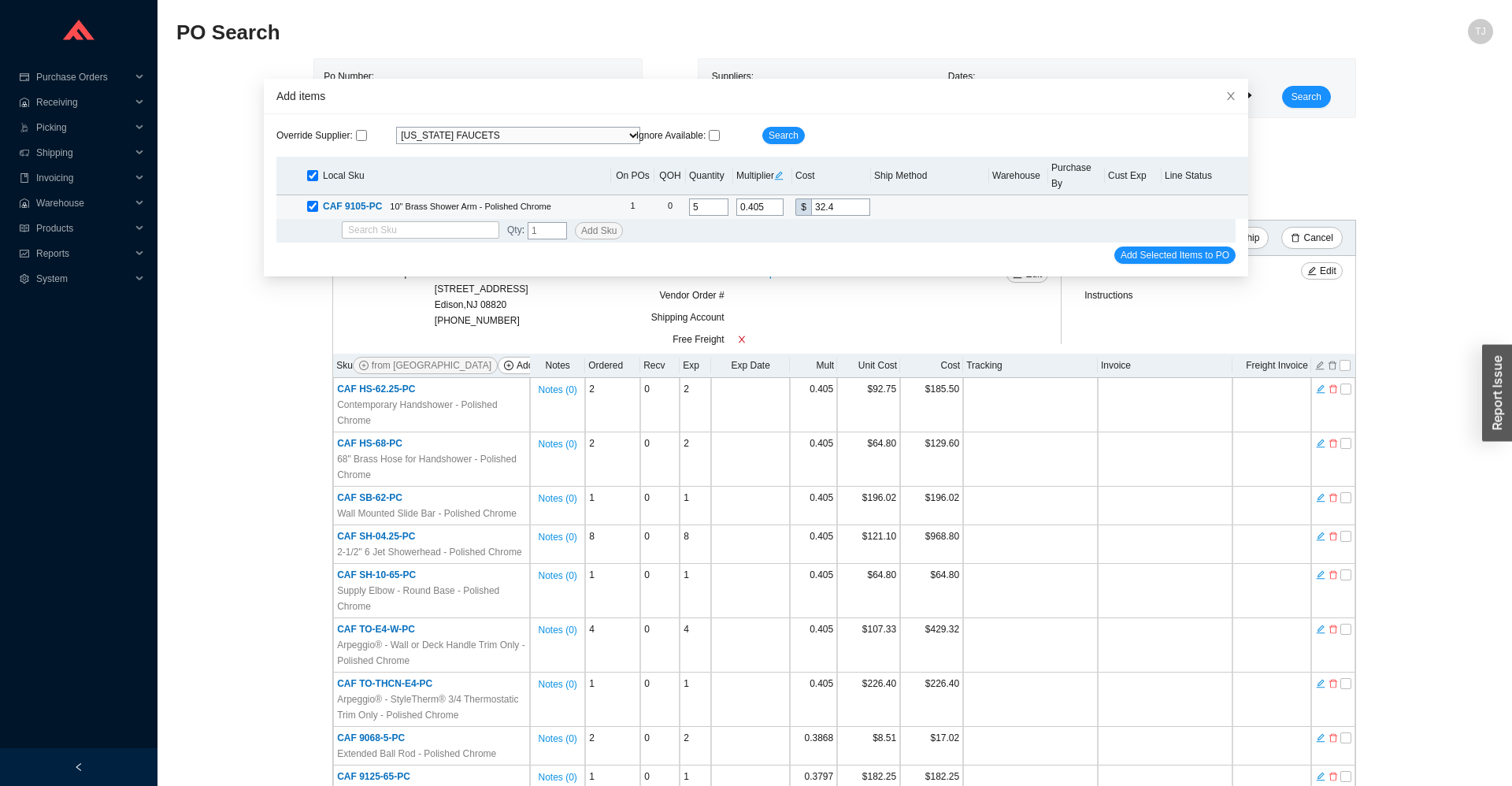
drag, startPoint x: 844, startPoint y: 190, endPoint x: 821, endPoint y: 193, distance: 23.2
click at [821, 199] on input "32.4" at bounding box center [841, 207] width 59 height 17
type input "0.375"
type input "30."
type input "0.3788"
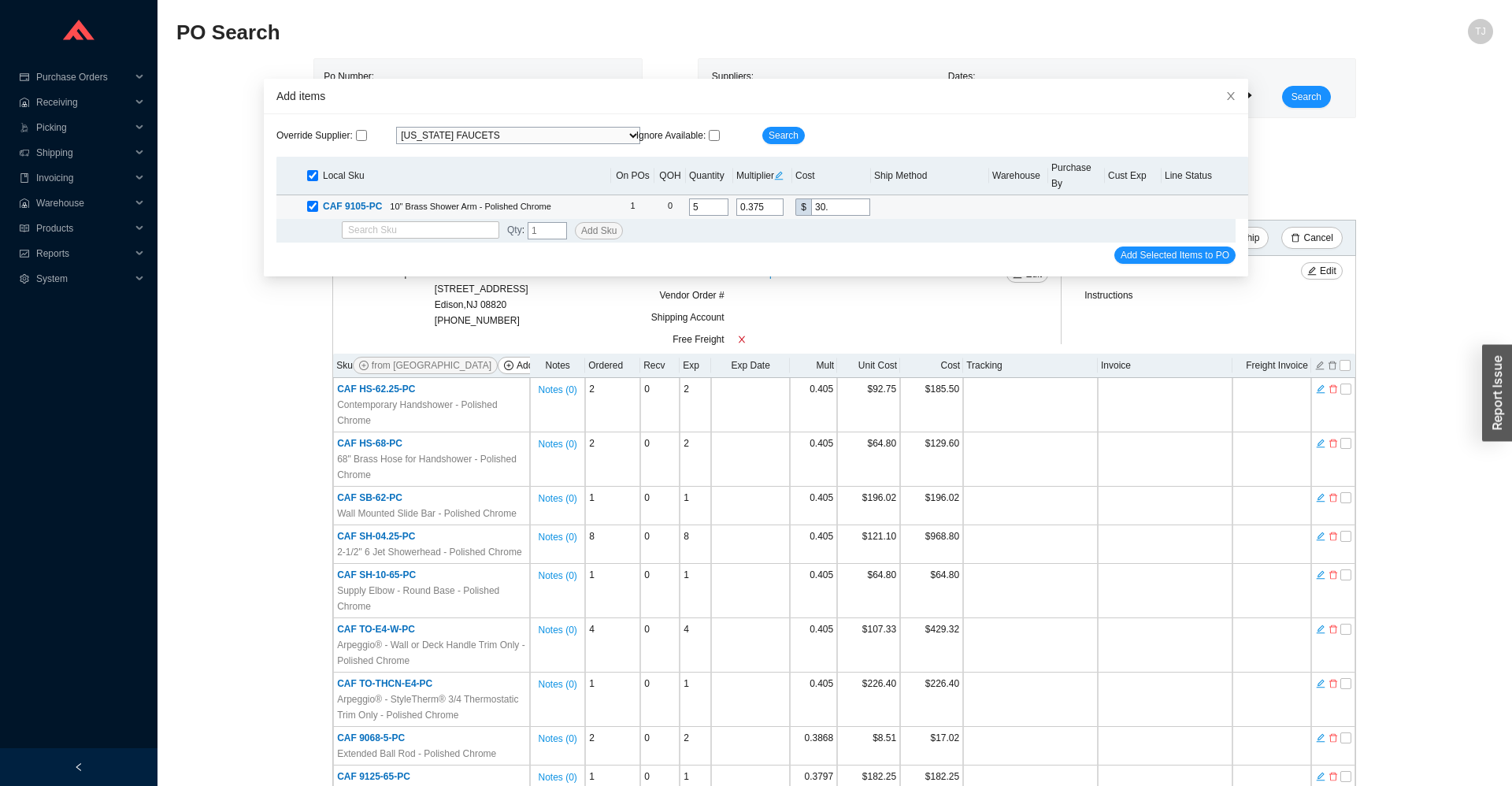
type input "30.3"
type input "0.3798"
type input "30.38"
click at [1138, 247] on span "Add Selected Items to PO" at bounding box center [1175, 255] width 108 height 16
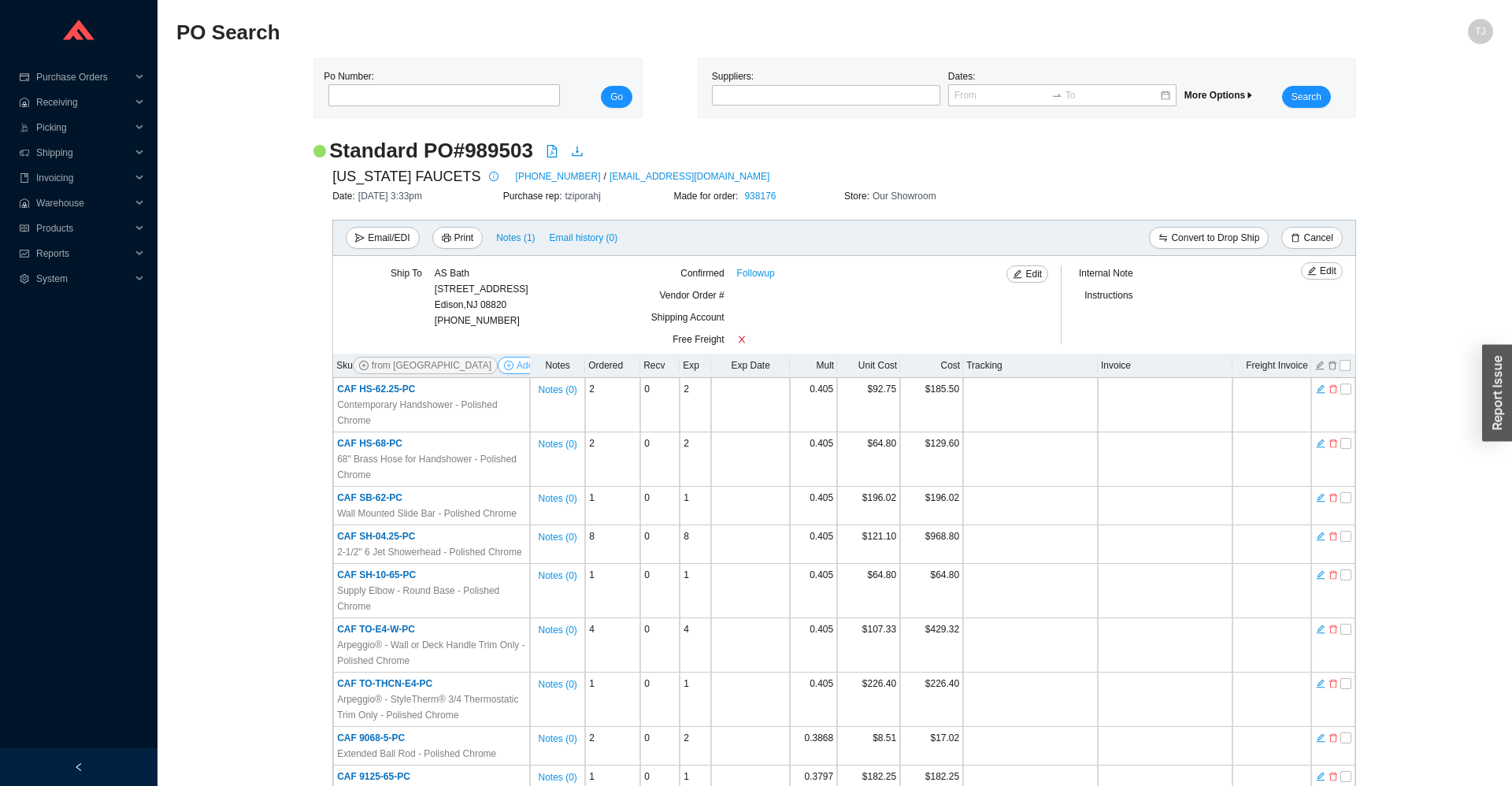
click at [517, 371] on span "Add Items" at bounding box center [538, 366] width 42 height 16
select select "13"
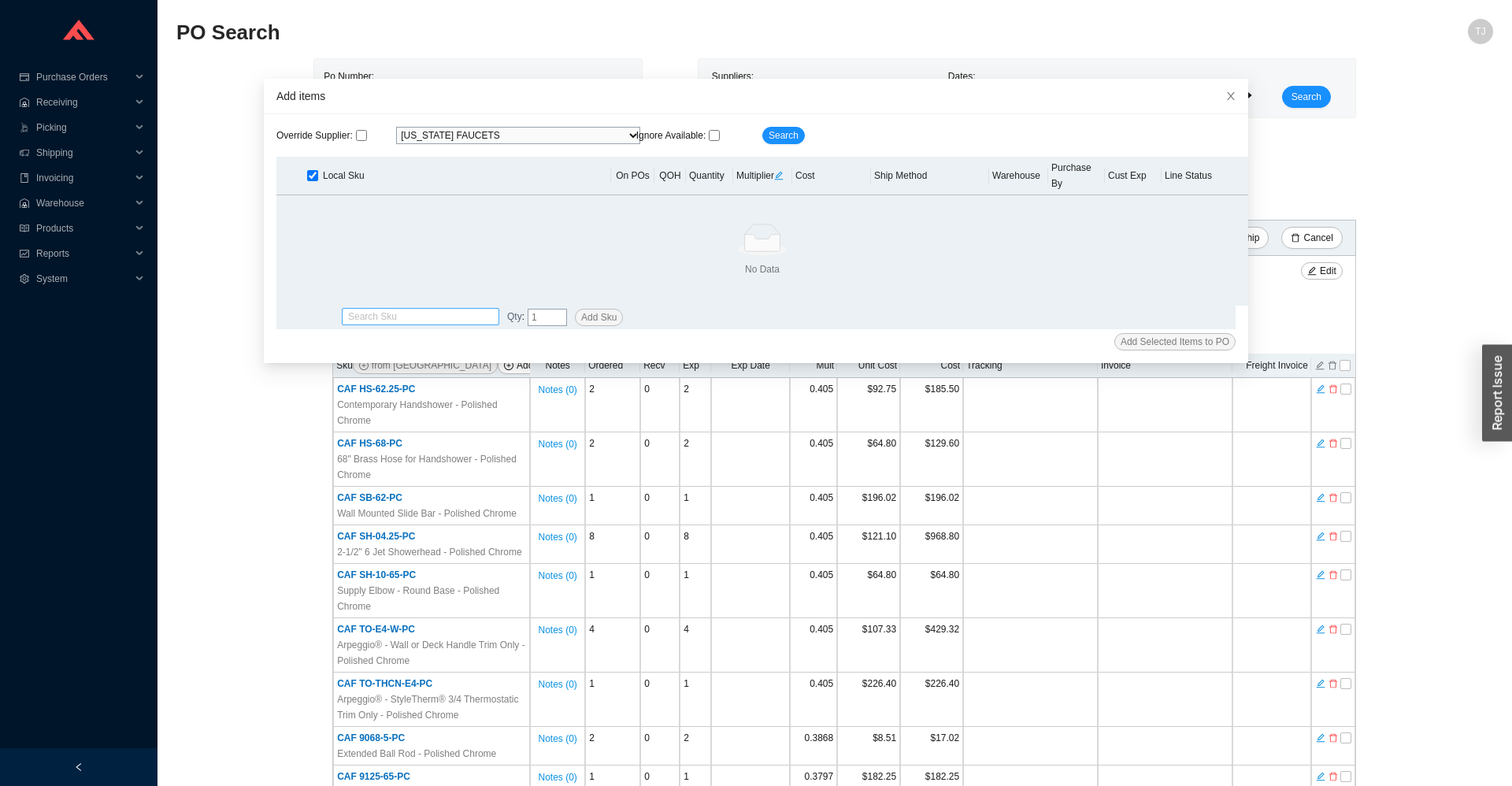
click at [448, 309] on input "search" at bounding box center [420, 316] width 145 height 16
paste input "9130-65-PC"
click at [421, 322] on div "CAF 9130-65-PC" at bounding box center [420, 327] width 145 height 14
type input "CAF 9130-65-PC"
click at [585, 310] on span "Add Sku" at bounding box center [599, 317] width 36 height 16
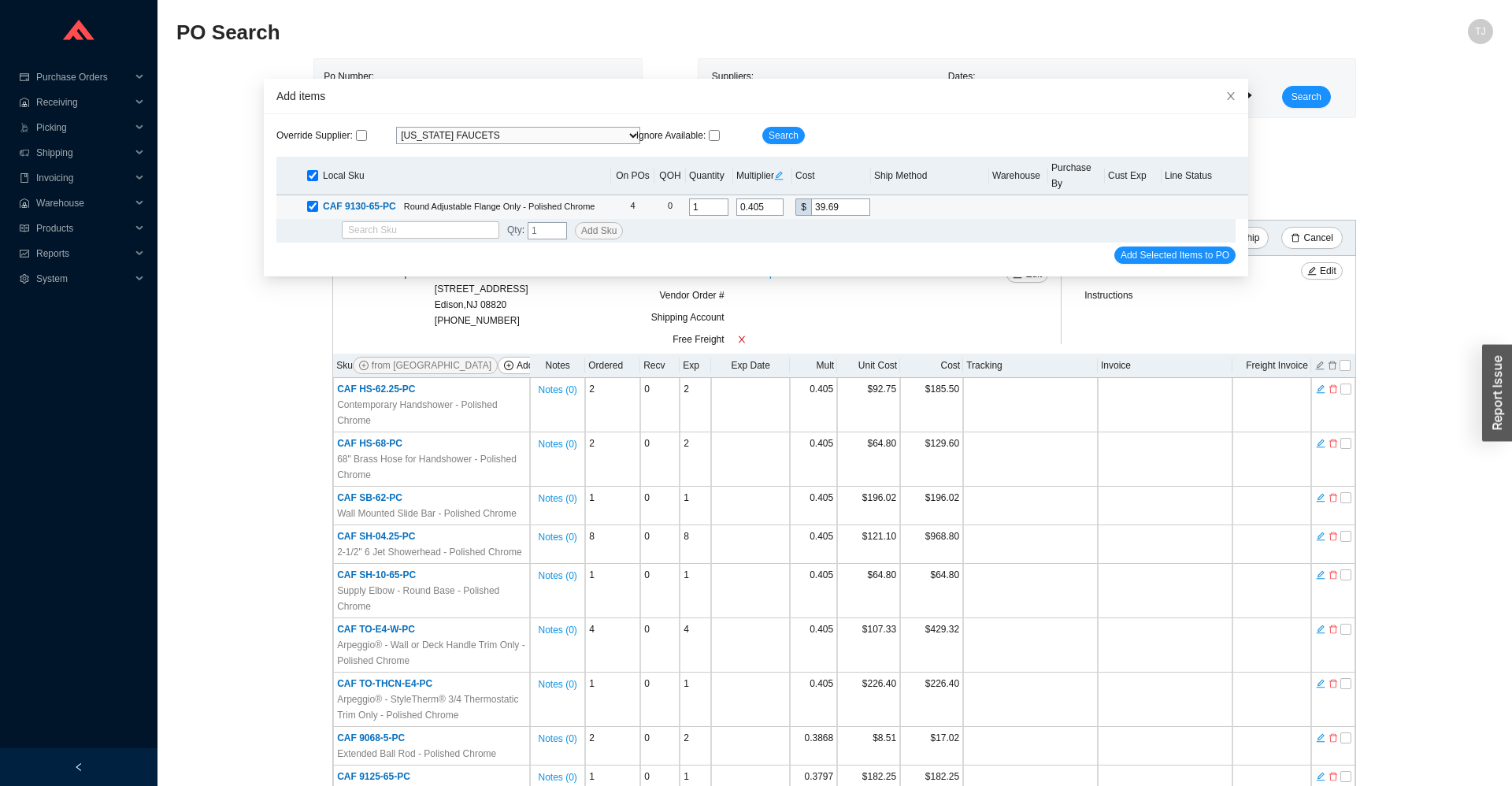
drag, startPoint x: 847, startPoint y: 191, endPoint x: 768, endPoint y: 191, distance: 79.0
click at [811, 199] on input "39.69" at bounding box center [841, 207] width 59 height 17
type input "0.0306"
type input "3"
type input "0.3776"
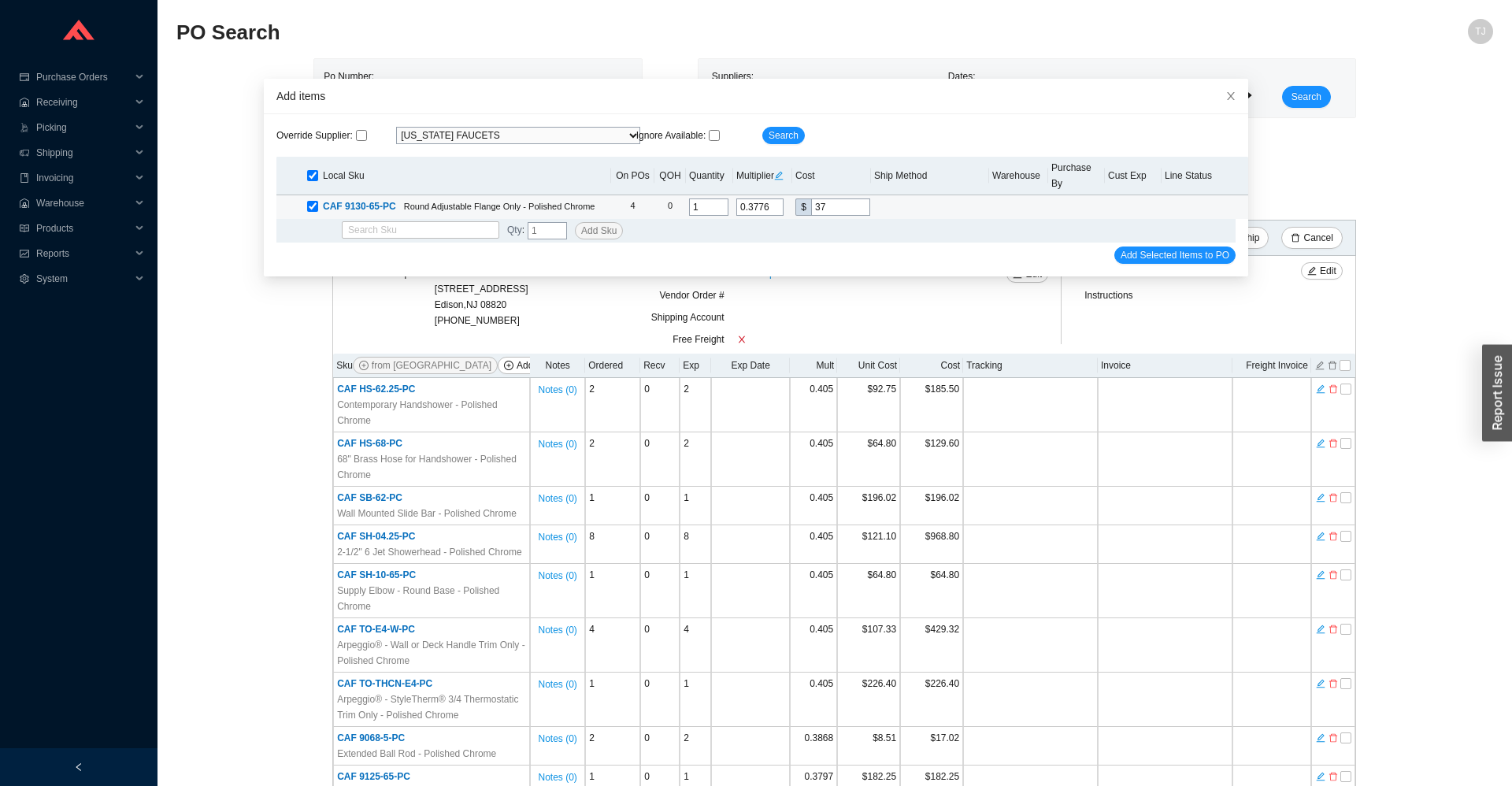
type input "37."
type input "0.3796"
type input "37.2"
type input "0.3802"
type input "37.26"
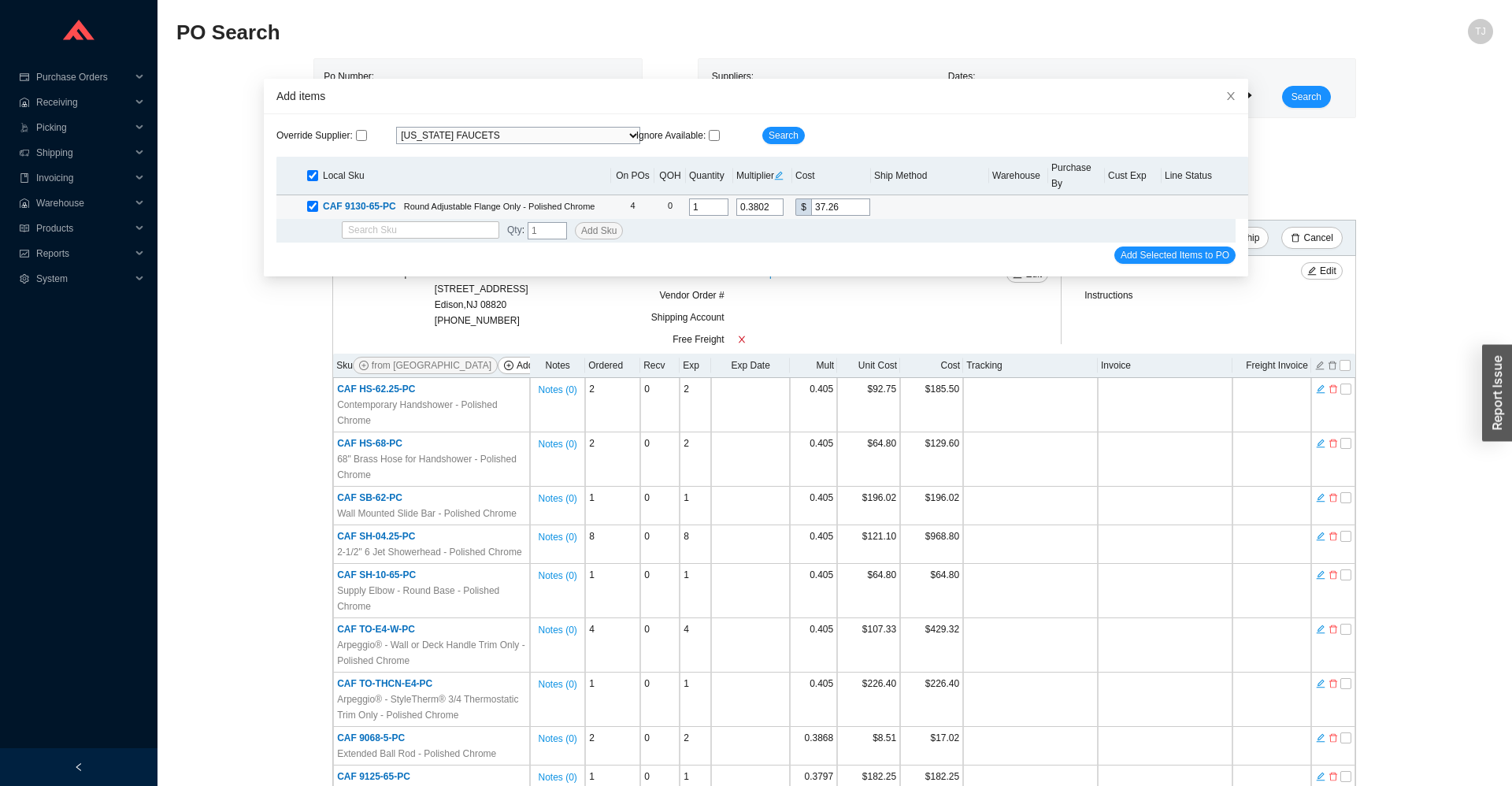
drag, startPoint x: 696, startPoint y: 188, endPoint x: 643, endPoint y: 188, distance: 53.0
click at [690, 199] on input "1" at bounding box center [709, 207] width 40 height 17
drag, startPoint x: 705, startPoint y: 189, endPoint x: 659, endPoint y: 190, distance: 46.0
click at [690, 199] on input "1" at bounding box center [709, 207] width 40 height 17
type input "2"
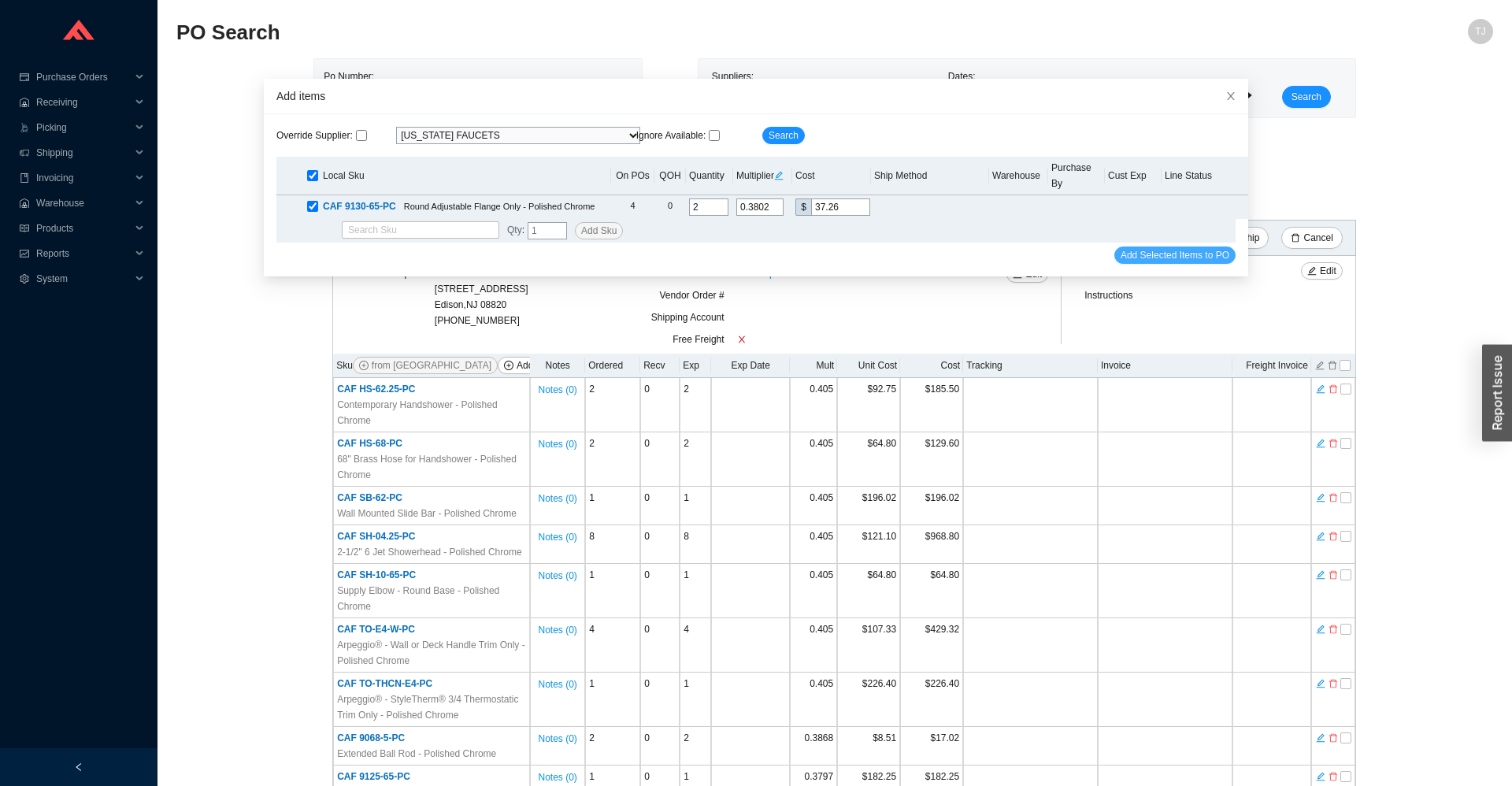
click at [1124, 247] on span "Add Selected Items to PO" at bounding box center [1175, 255] width 108 height 16
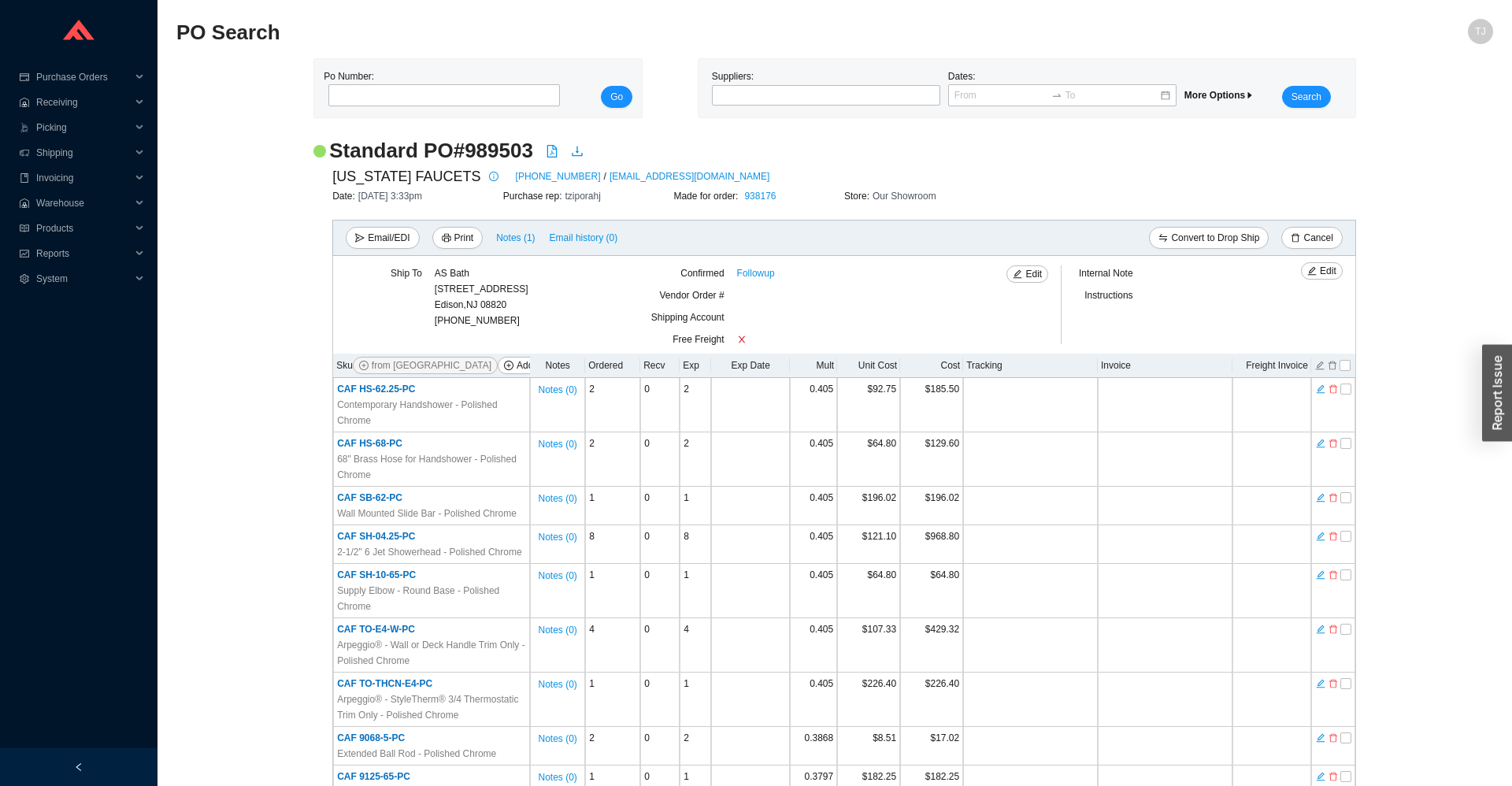
scroll to position [291, 0]
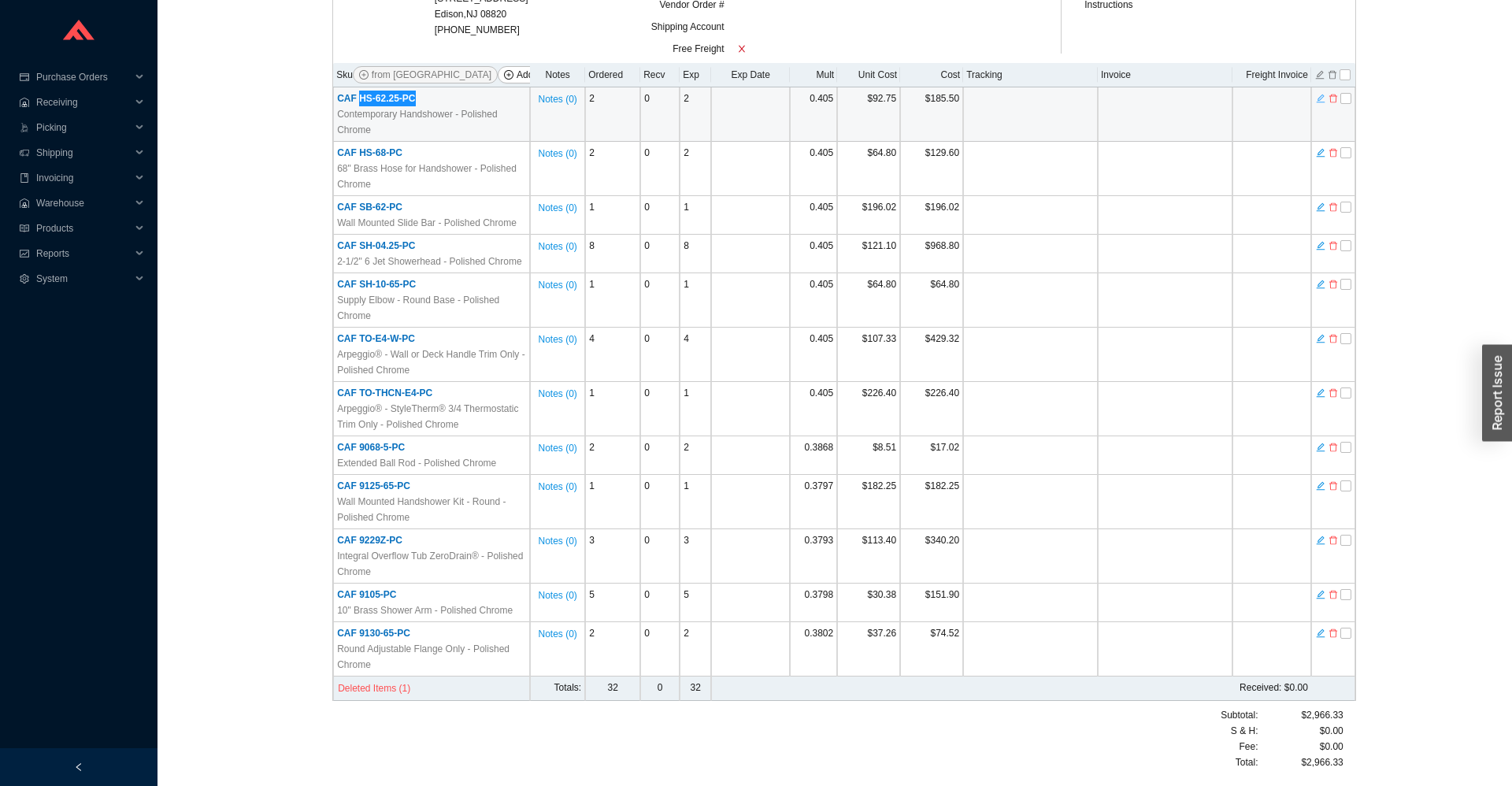
click at [1319, 102] on icon "edit" at bounding box center [1321, 98] width 9 height 11
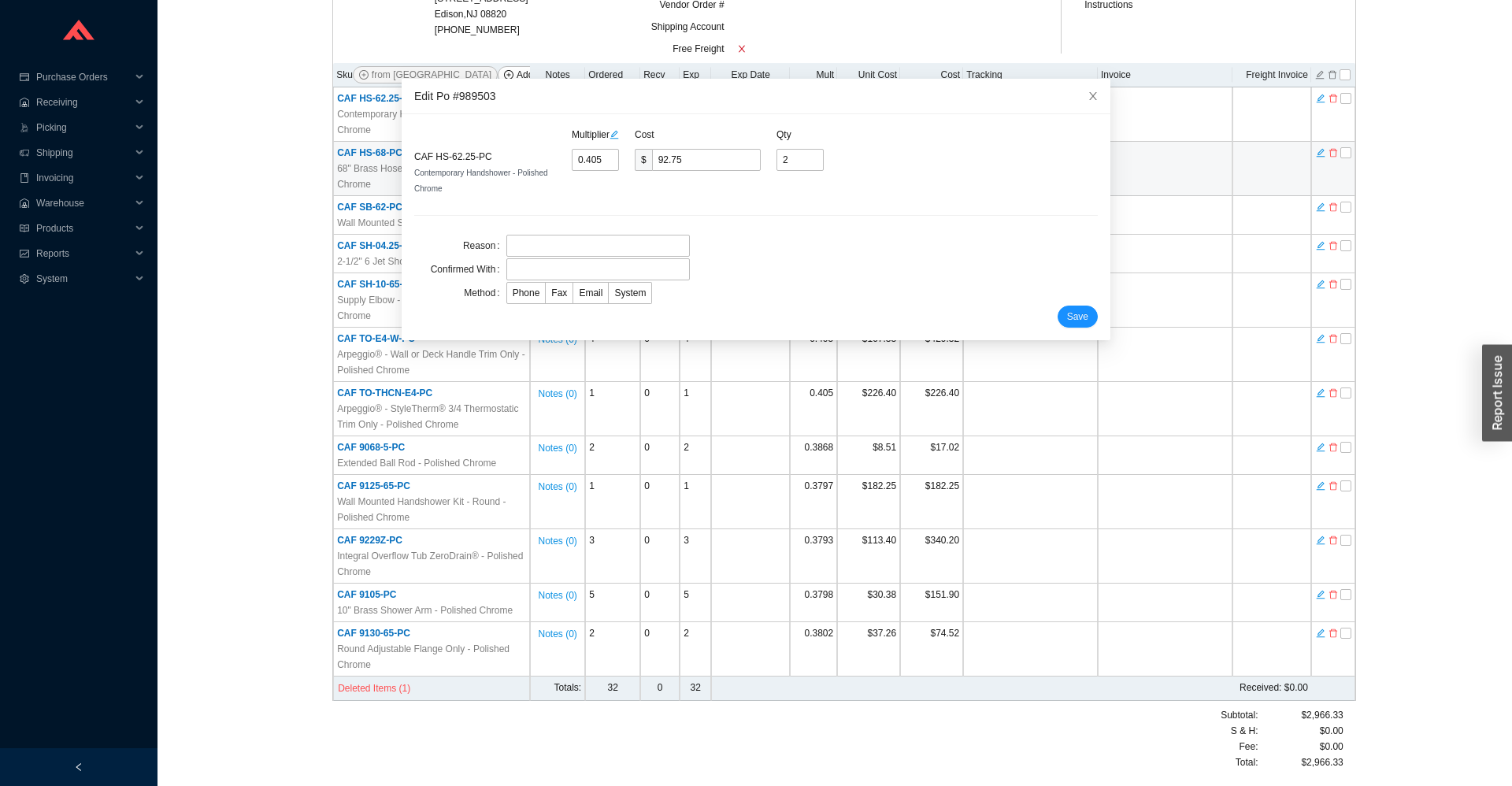
click at [249, 206] on div "Standard PO # 989503 CALIFORNIA FAUCETS 800-822-8855 / customerservice@calfauce…" at bounding box center [835, 316] width 1317 height 940
click at [1093, 102] on icon "close" at bounding box center [1093, 96] width 11 height 11
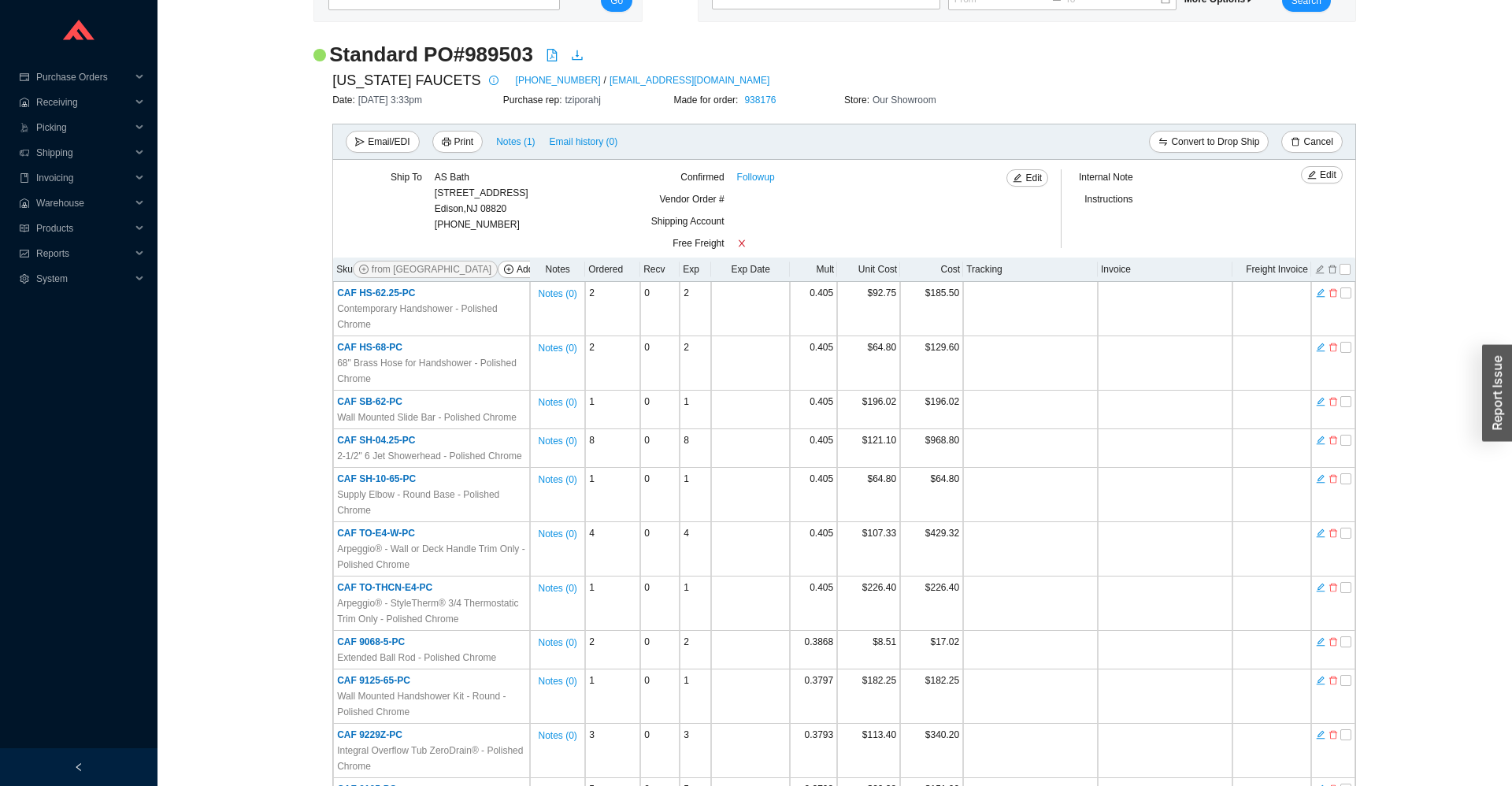
scroll to position [0, 0]
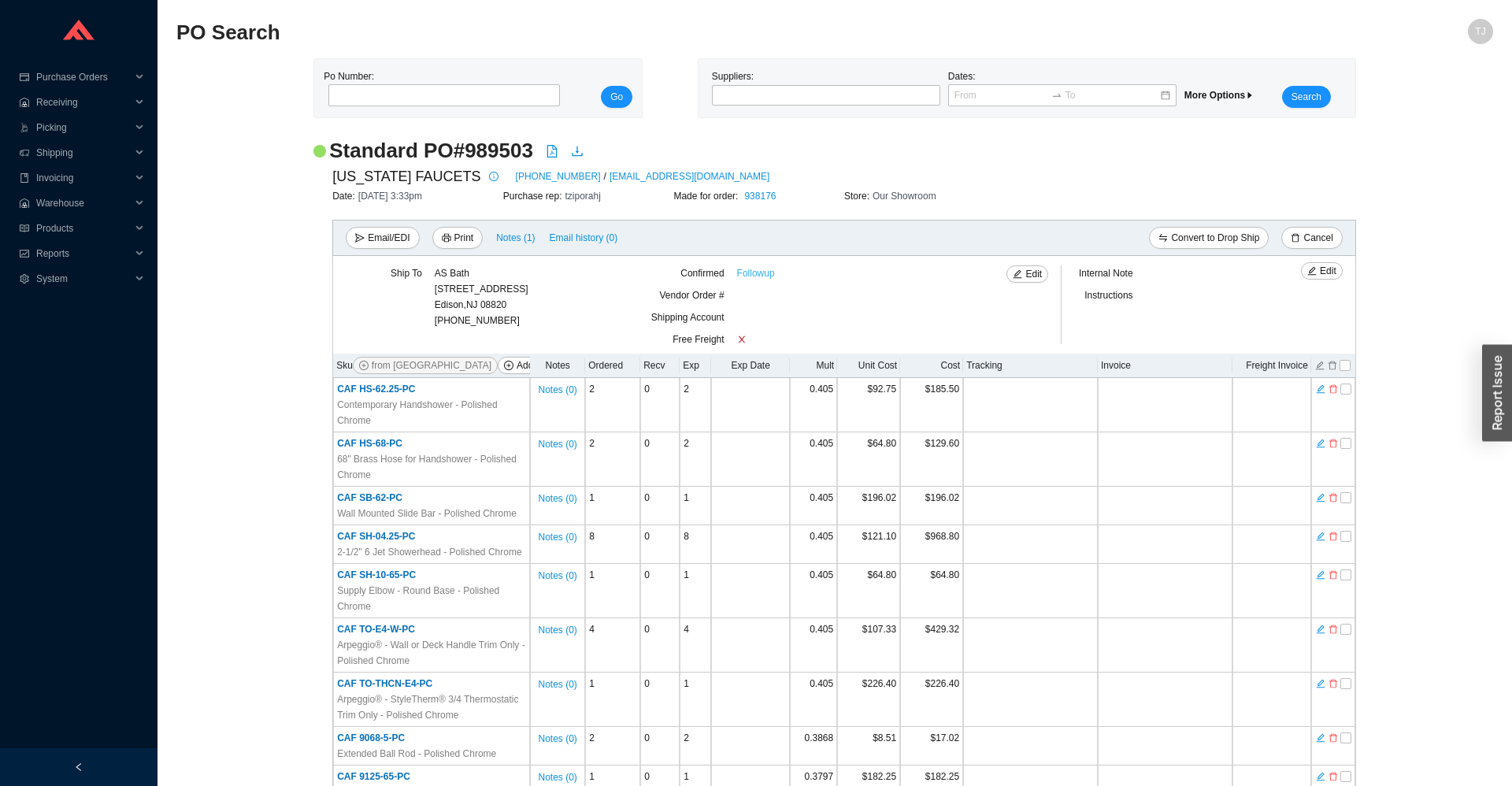
click at [742, 274] on link "Followup" at bounding box center [756, 273] width 38 height 16
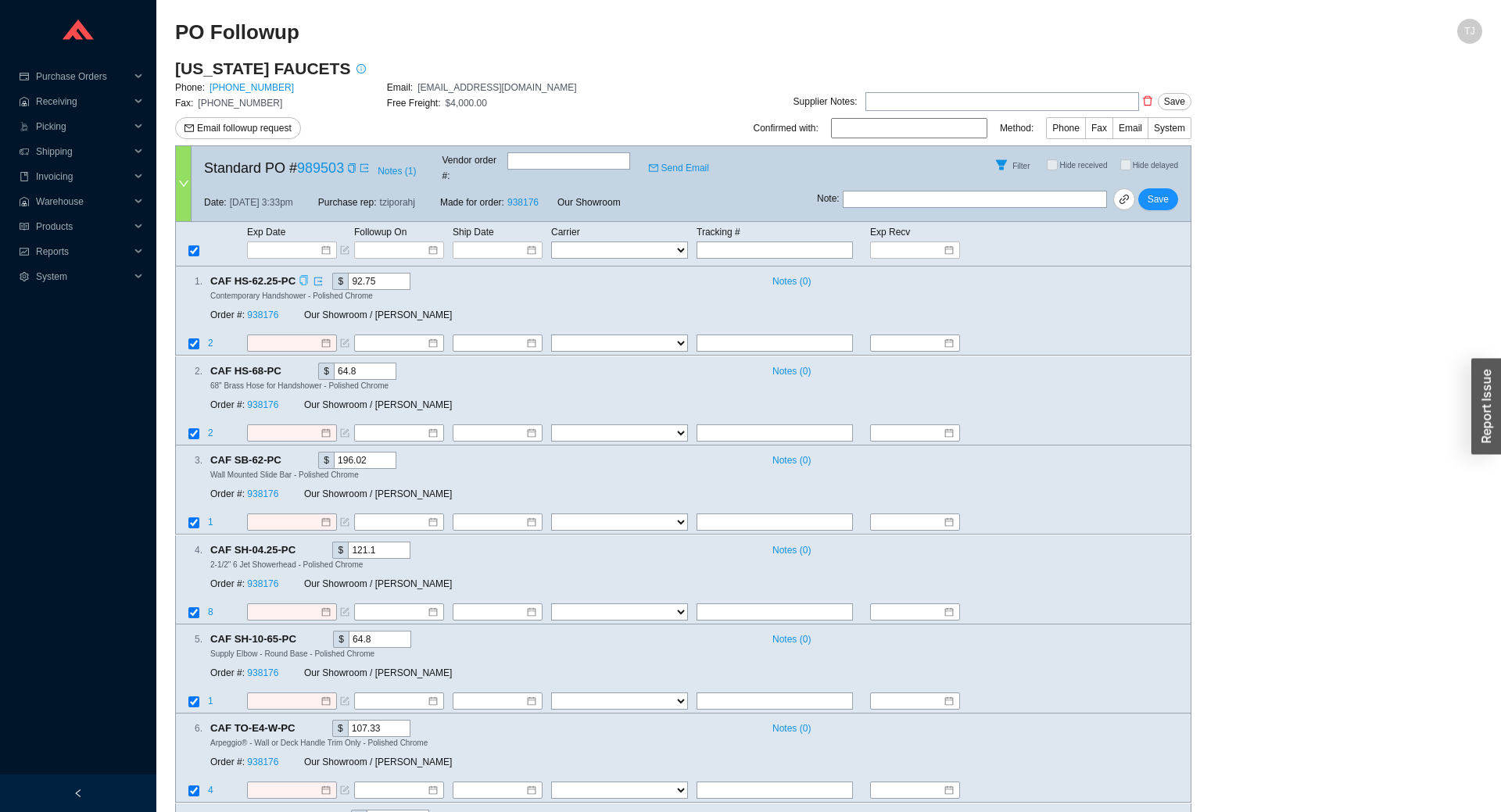
click at [304, 276] on icon "copy" at bounding box center [303, 281] width 8 height 10
click at [303, 276] on icon "copy" at bounding box center [304, 281] width 10 height 10
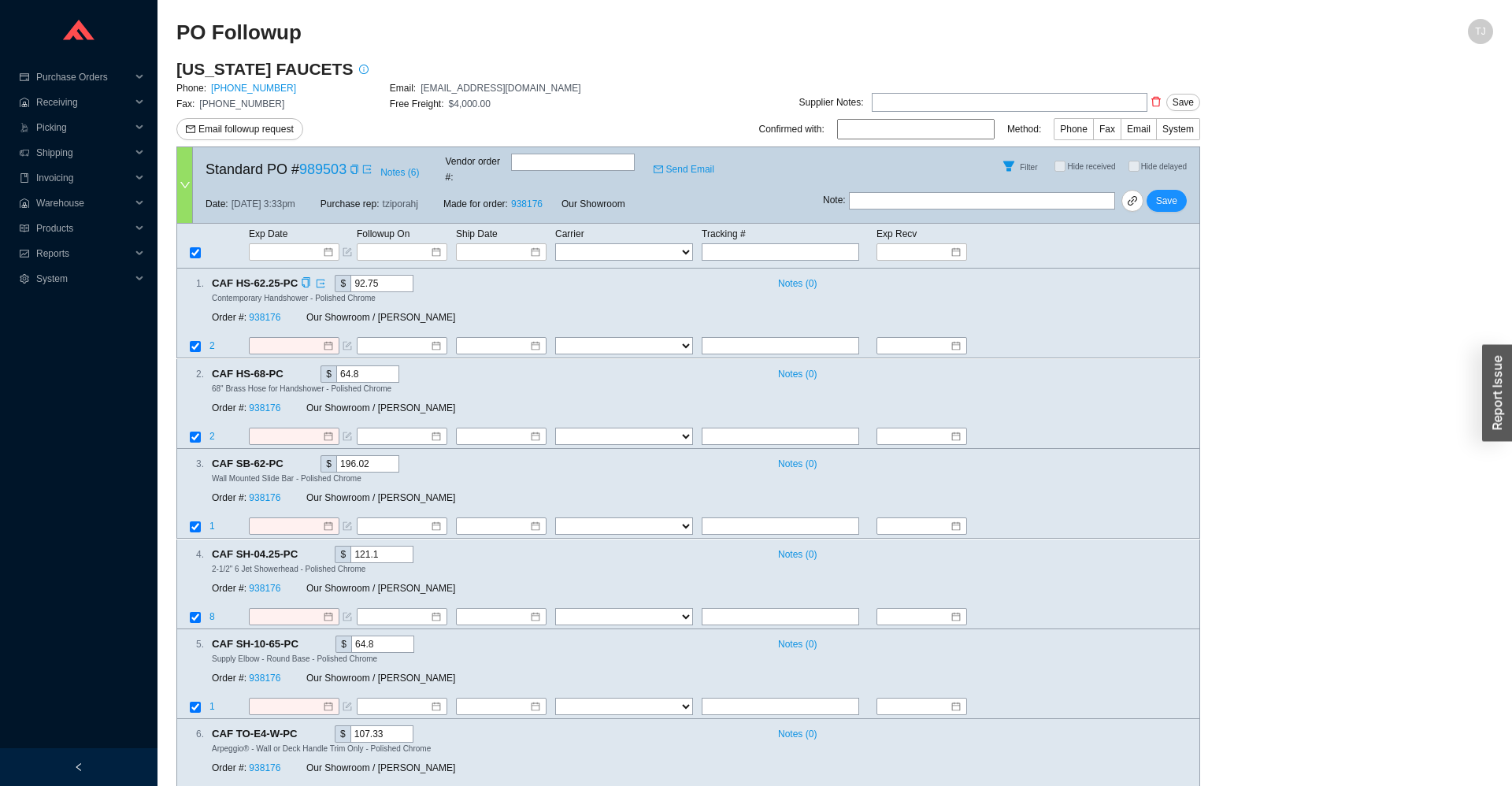
drag, startPoint x: 382, startPoint y: 267, endPoint x: 325, endPoint y: 267, distance: 57.0
click at [350, 275] on input "92.75" at bounding box center [382, 283] width 63 height 17
type input "87.08"
click at [1156, 190] on button "Save" at bounding box center [1166, 201] width 40 height 22
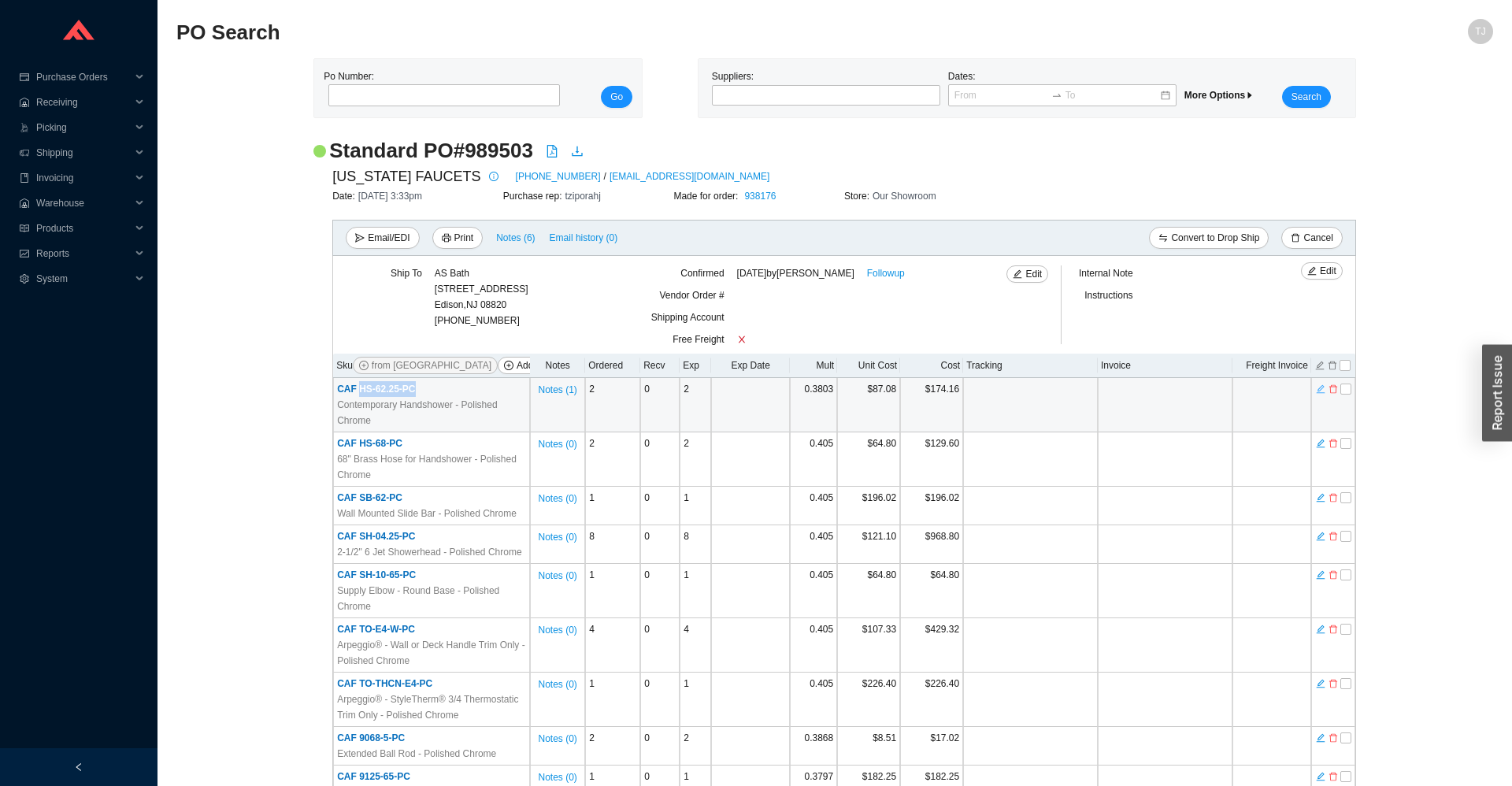
click at [1319, 393] on icon "edit" at bounding box center [1321, 388] width 9 height 11
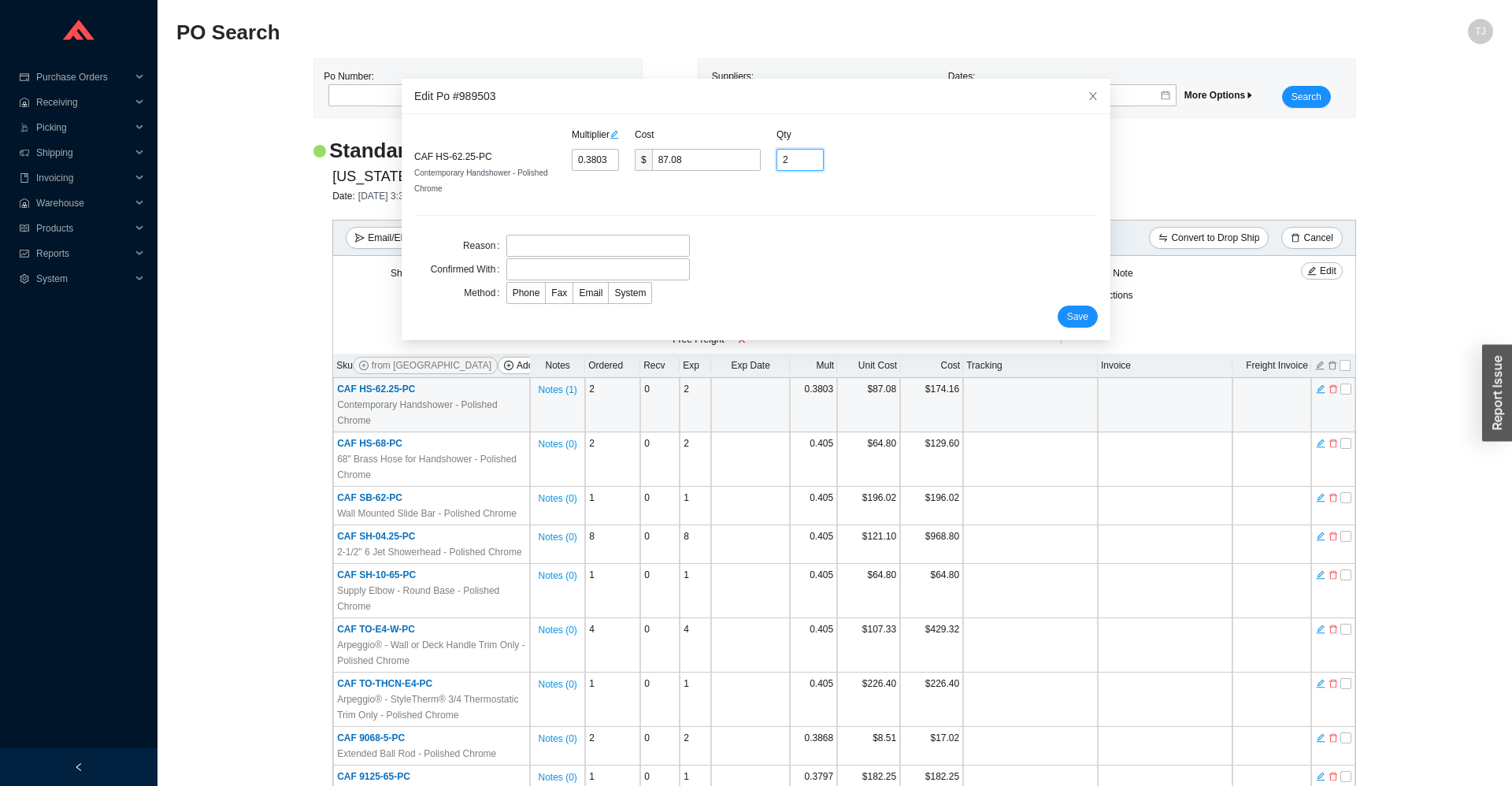
drag, startPoint x: 795, startPoint y: 162, endPoint x: 763, endPoint y: 164, distance: 32.1
click at [777, 164] on input "2" at bounding box center [800, 160] width 47 height 22
type input "6"
click at [597, 235] on input "text" at bounding box center [598, 245] width 184 height 22
click at [569, 267] on input "text" at bounding box center [598, 269] width 184 height 22
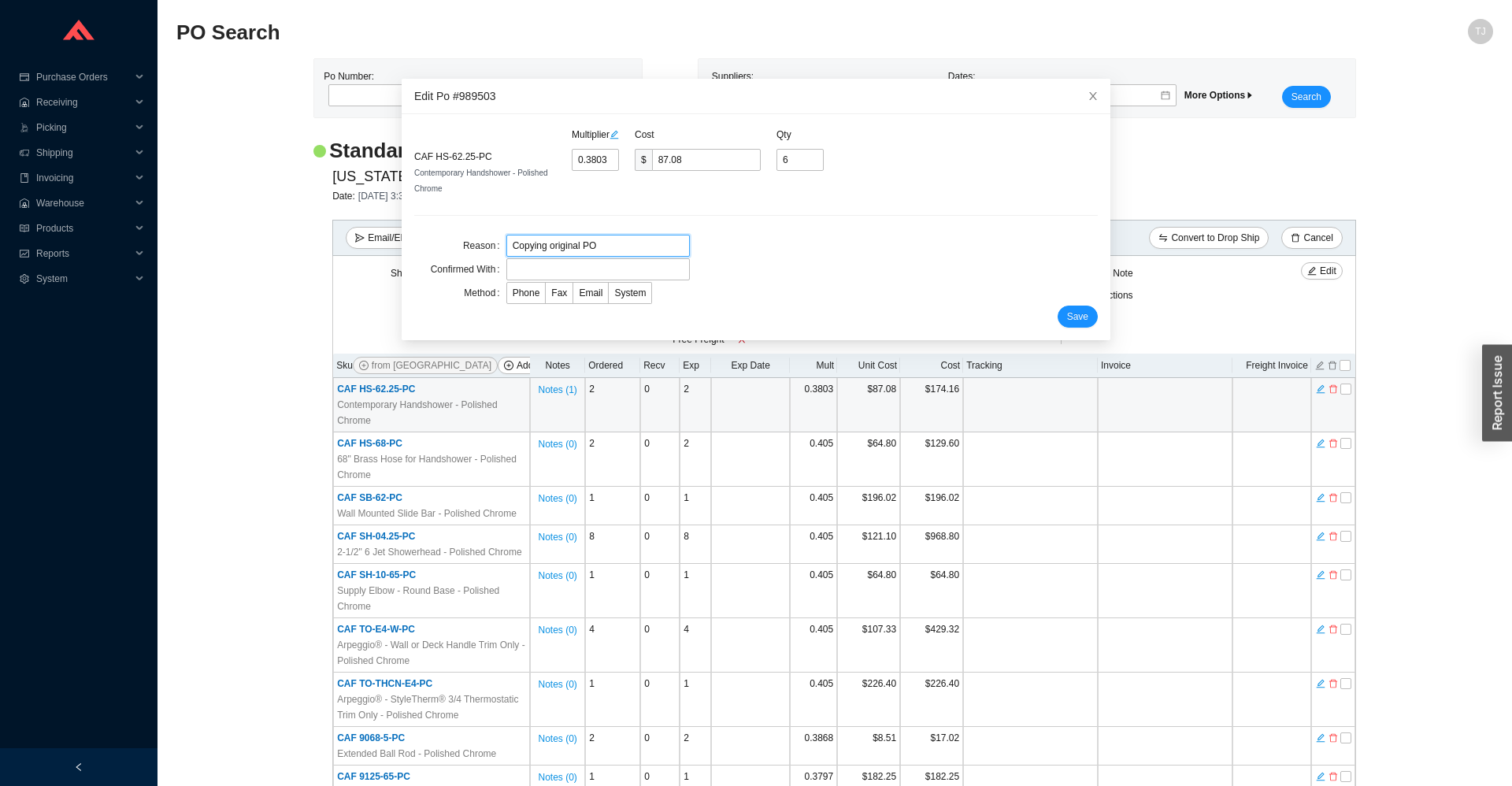
click at [622, 248] on input "Copying original PO" at bounding box center [598, 245] width 184 height 22
type input "Copying original PO 989176"
drag, startPoint x: 635, startPoint y: 246, endPoint x: 586, endPoint y: 244, distance: 49.0
click at [586, 244] on input "Copying original PO 989176" at bounding box center [598, 245] width 184 height 22
drag, startPoint x: 575, startPoint y: 268, endPoint x: 502, endPoint y: 271, distance: 73.1
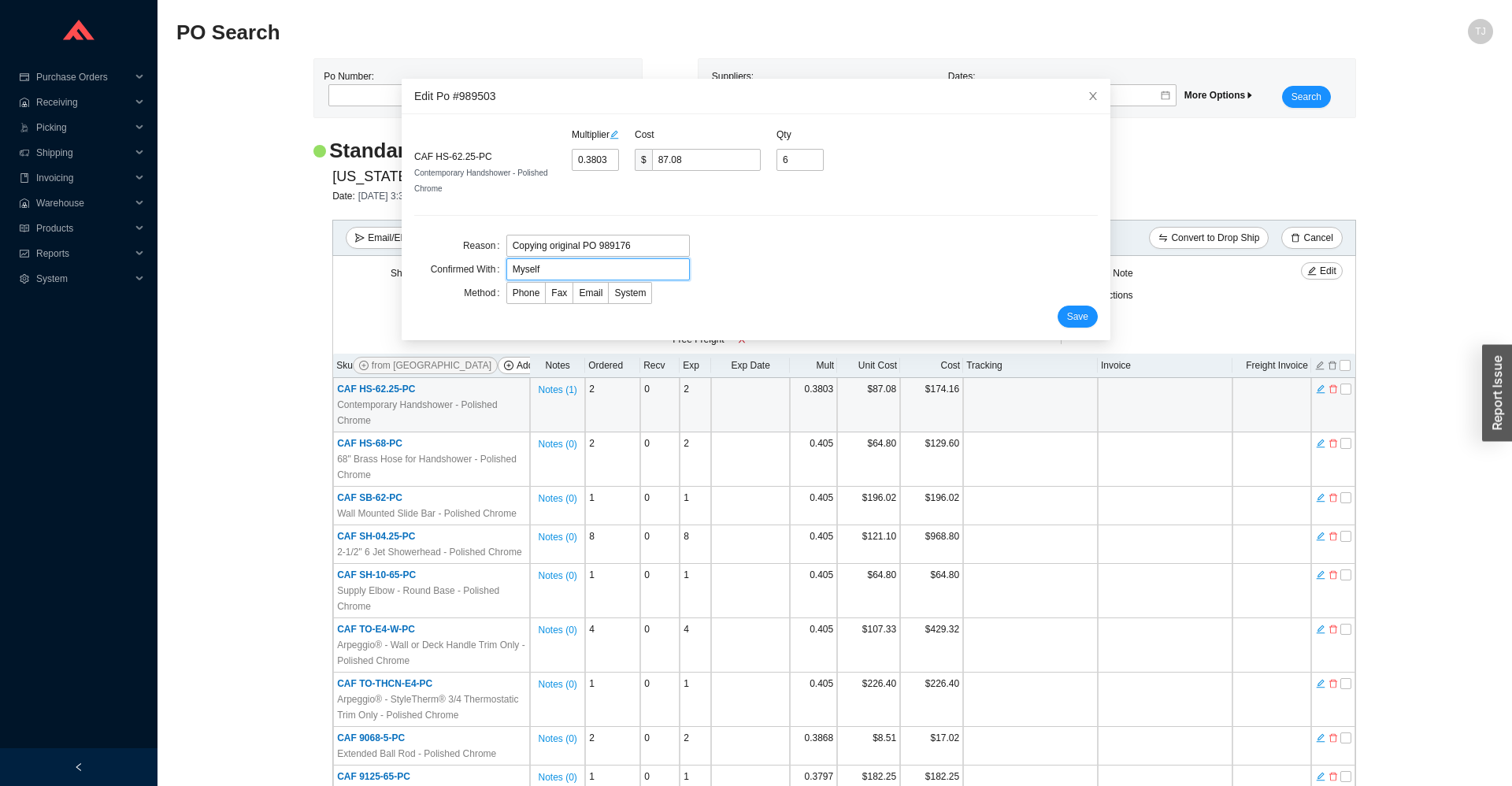
click at [507, 271] on input "Myself" at bounding box center [598, 269] width 184 height 22
paste input "PO 989176"
type input "PO 989176"
drag, startPoint x: 489, startPoint y: 155, endPoint x: 432, endPoint y: 157, distance: 57.0
click at [432, 157] on div "CAF HS-62.25-PC Contemporary Handshower - Polished Chrome" at bounding box center [493, 173] width 157 height 47
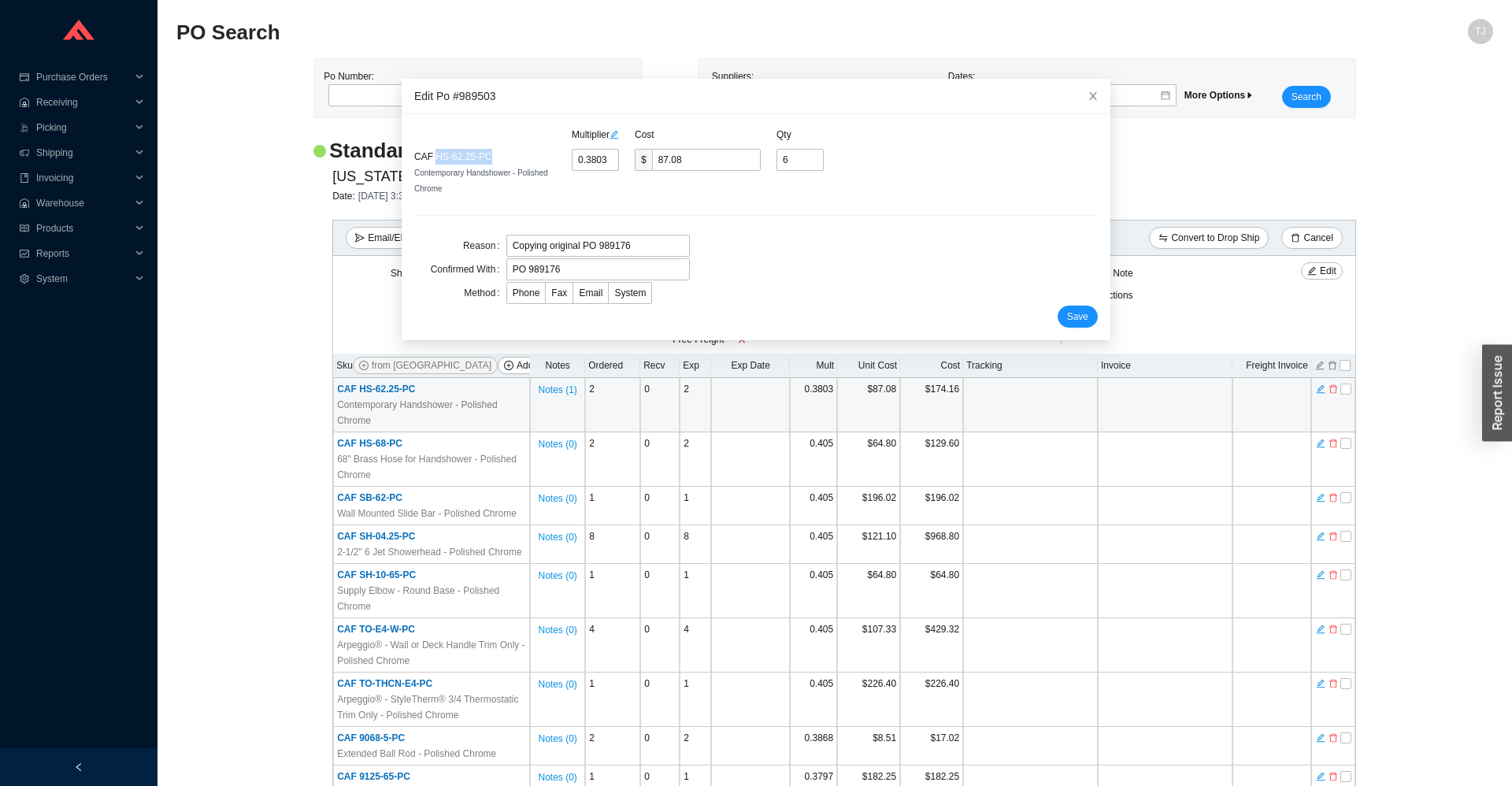
copy span "HS-62.25-PC"
click at [1083, 320] on span "Save" at bounding box center [1077, 316] width 21 height 16
click at [609, 296] on label "System" at bounding box center [630, 293] width 43 height 22
click at [609, 296] on input "System" at bounding box center [609, 296] width 0 height 0
click at [1069, 318] on span "Save" at bounding box center [1077, 316] width 21 height 16
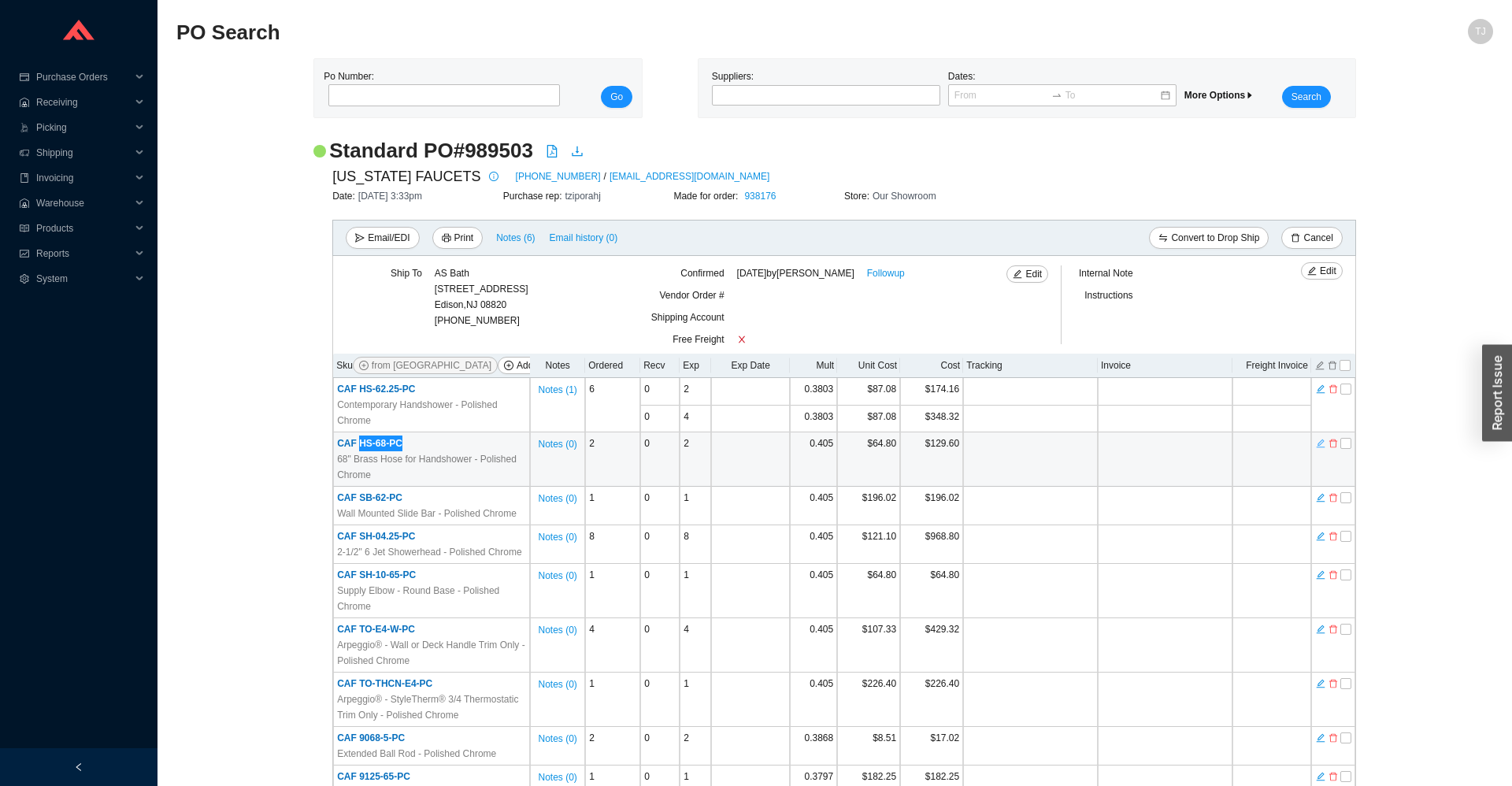
click at [1323, 444] on icon "edit" at bounding box center [1321, 443] width 9 height 11
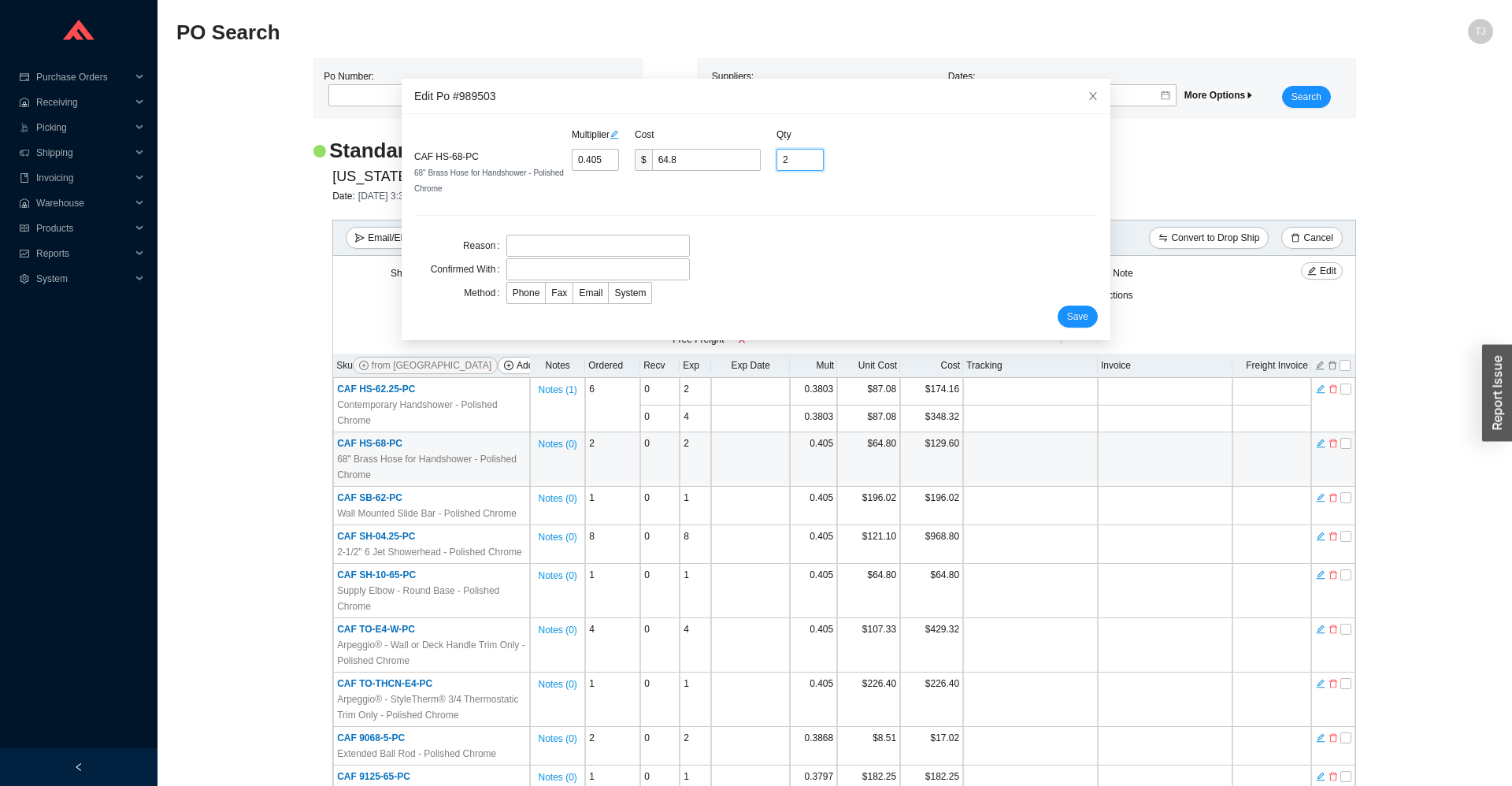
drag, startPoint x: 789, startPoint y: 160, endPoint x: 777, endPoint y: 160, distance: 12.0
click at [777, 160] on input "2" at bounding box center [800, 160] width 47 height 22
type input "4"
drag, startPoint x: 692, startPoint y: 159, endPoint x: 661, endPoint y: 161, distance: 31.1
click at [661, 161] on input "64.8" at bounding box center [707, 160] width 108 height 22
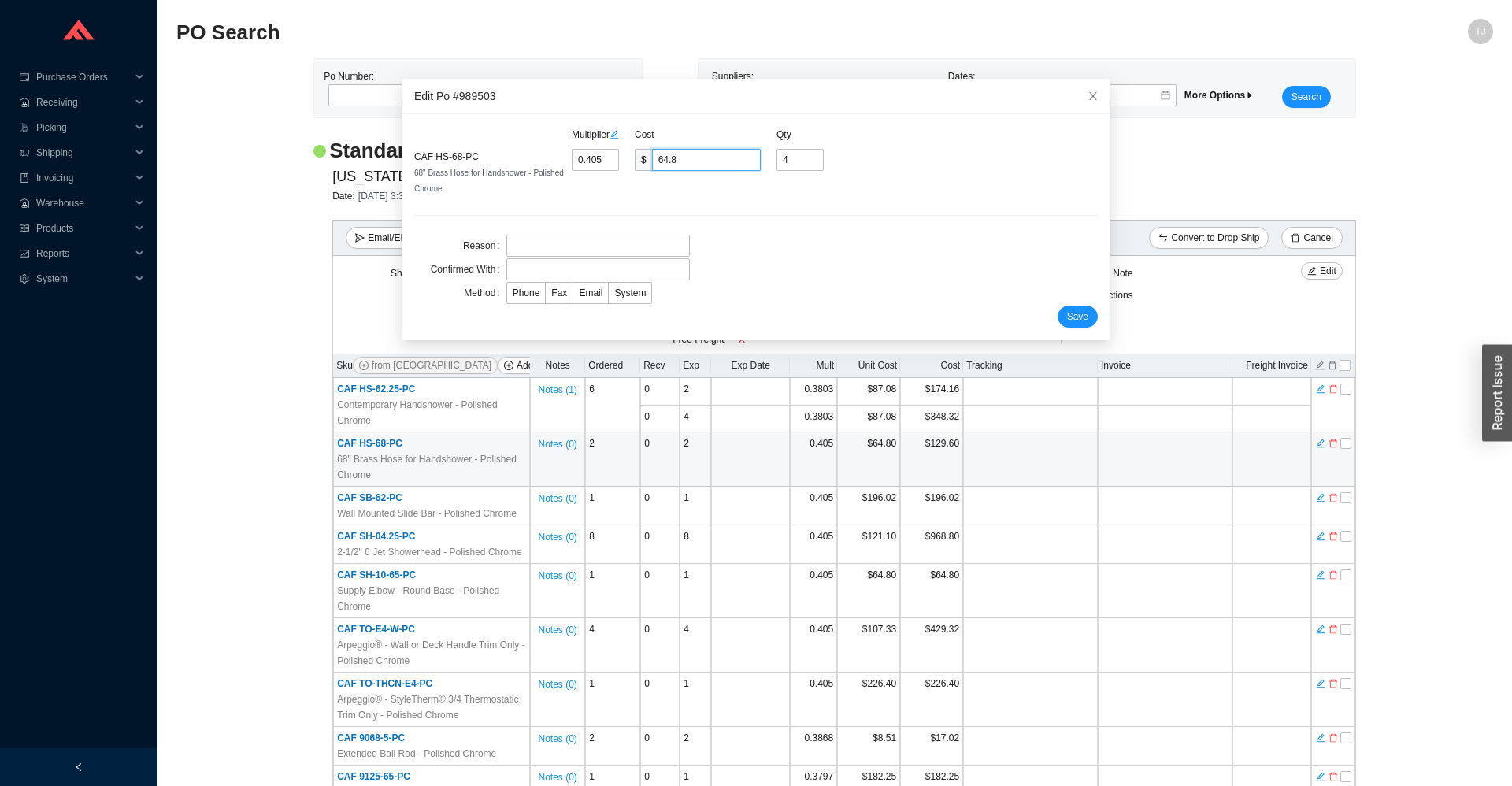
type input "0.375"
type input "60."
type input "0.3794"
type input "60.7"
type input "0.3797"
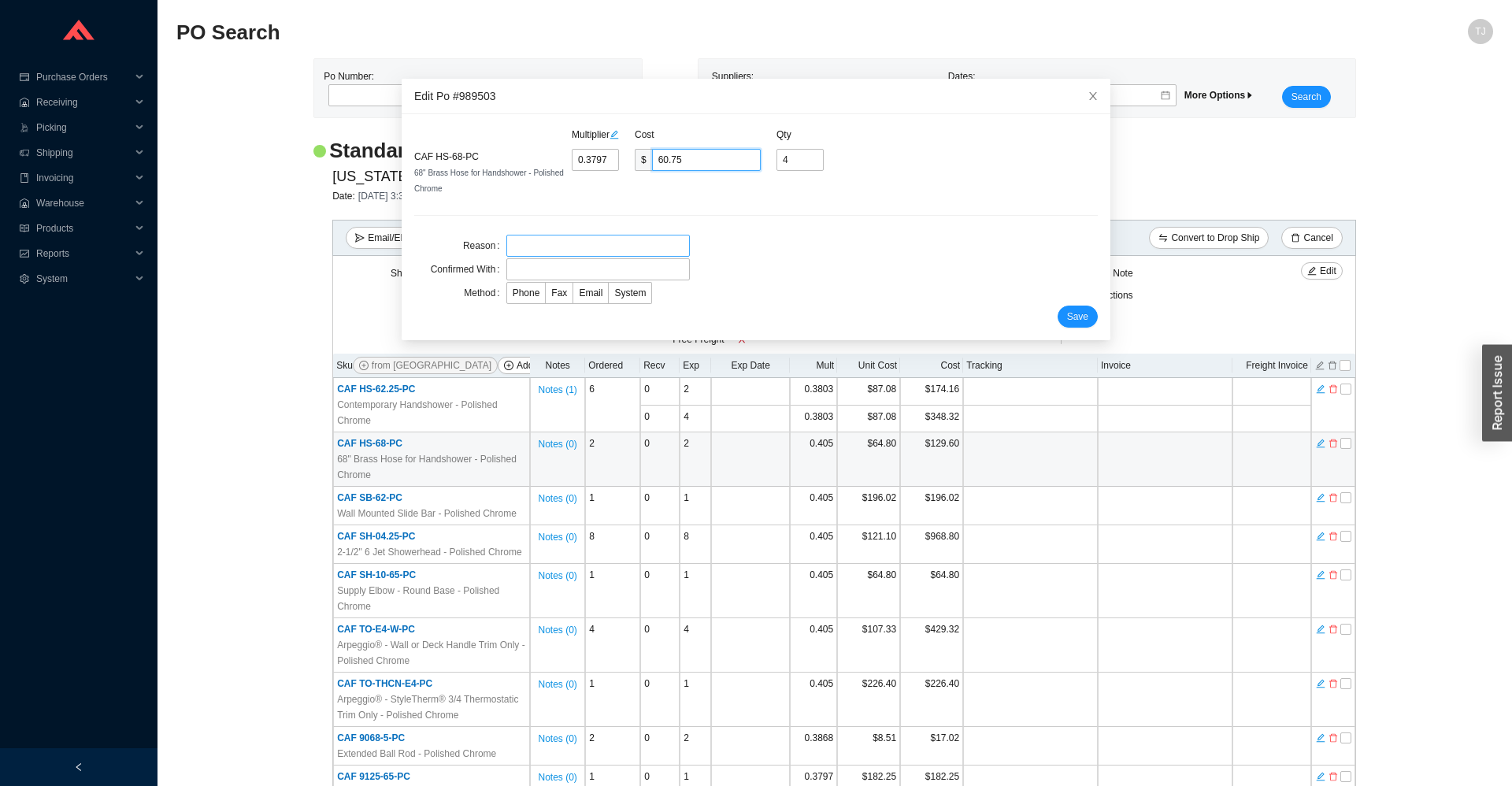
type input "60.75"
click at [602, 242] on input "text" at bounding box center [598, 245] width 184 height 22
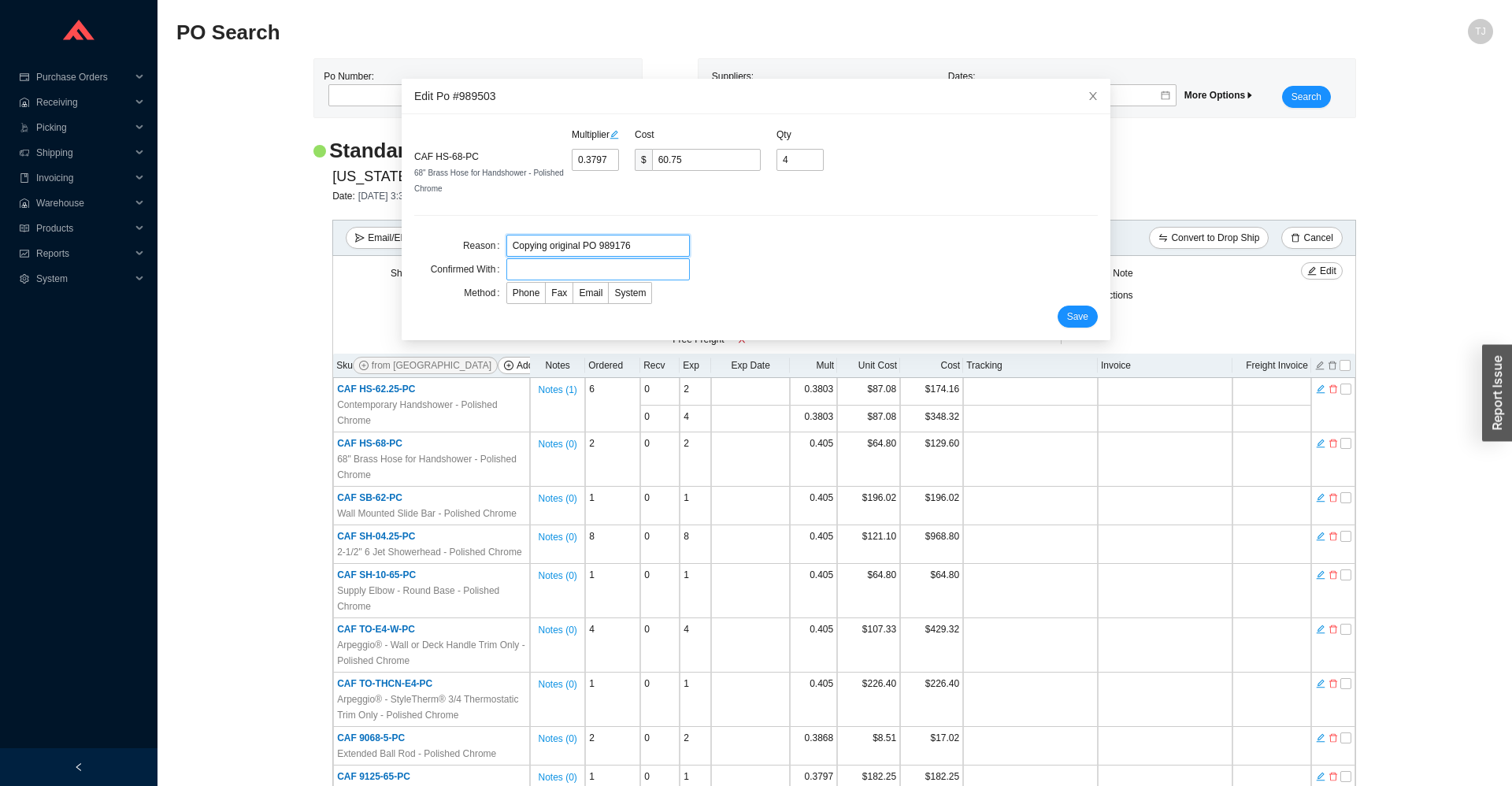
type input "Copying original PO 989176"
click at [582, 264] on input "text" at bounding box center [598, 269] width 184 height 22
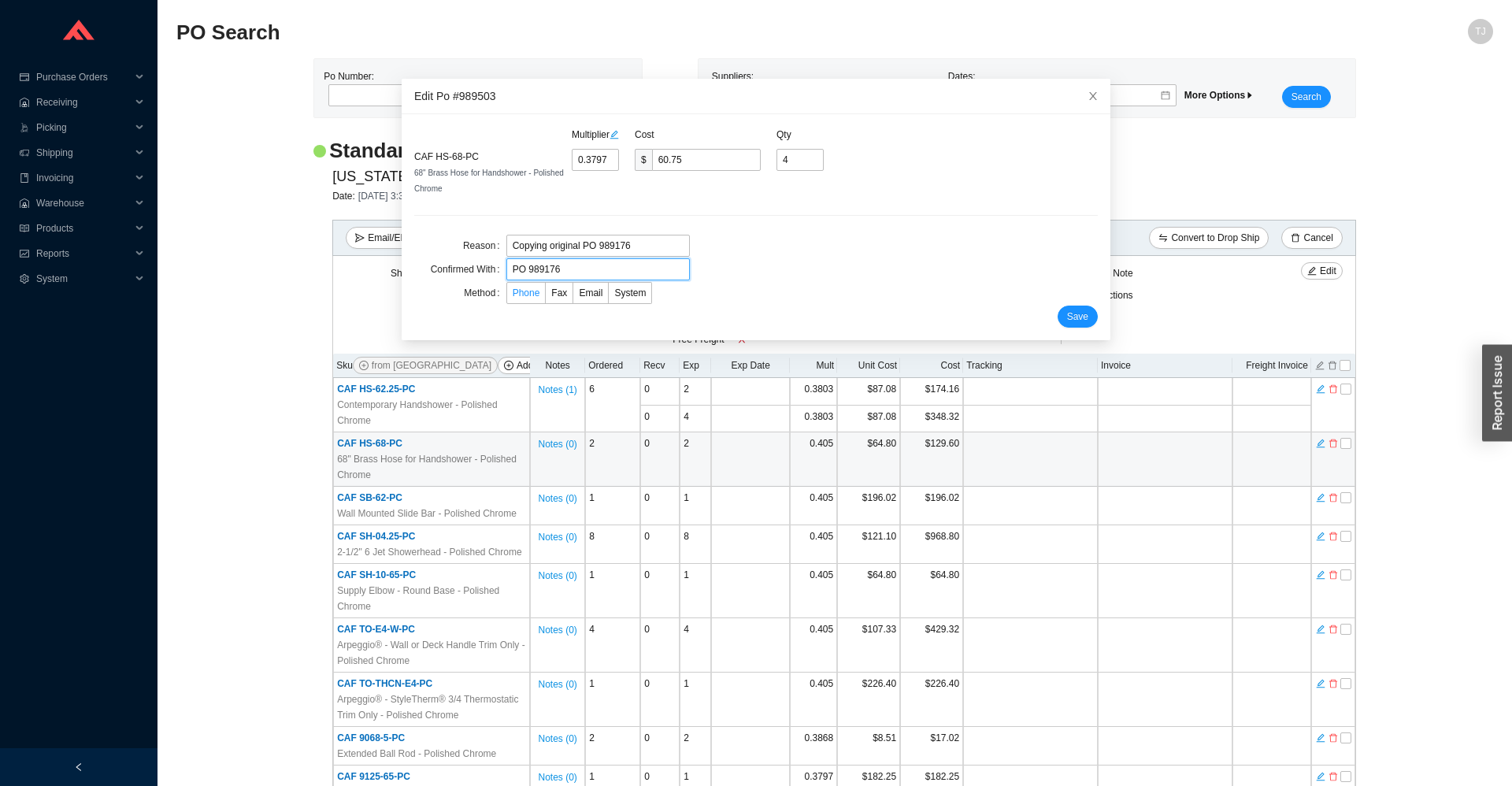
type input "PO 989176"
click at [525, 291] on span "Phone" at bounding box center [526, 293] width 28 height 11
click at [508, 296] on input "Phone" at bounding box center [508, 296] width 0 height 0
click at [1078, 316] on span "Save" at bounding box center [1077, 316] width 21 height 16
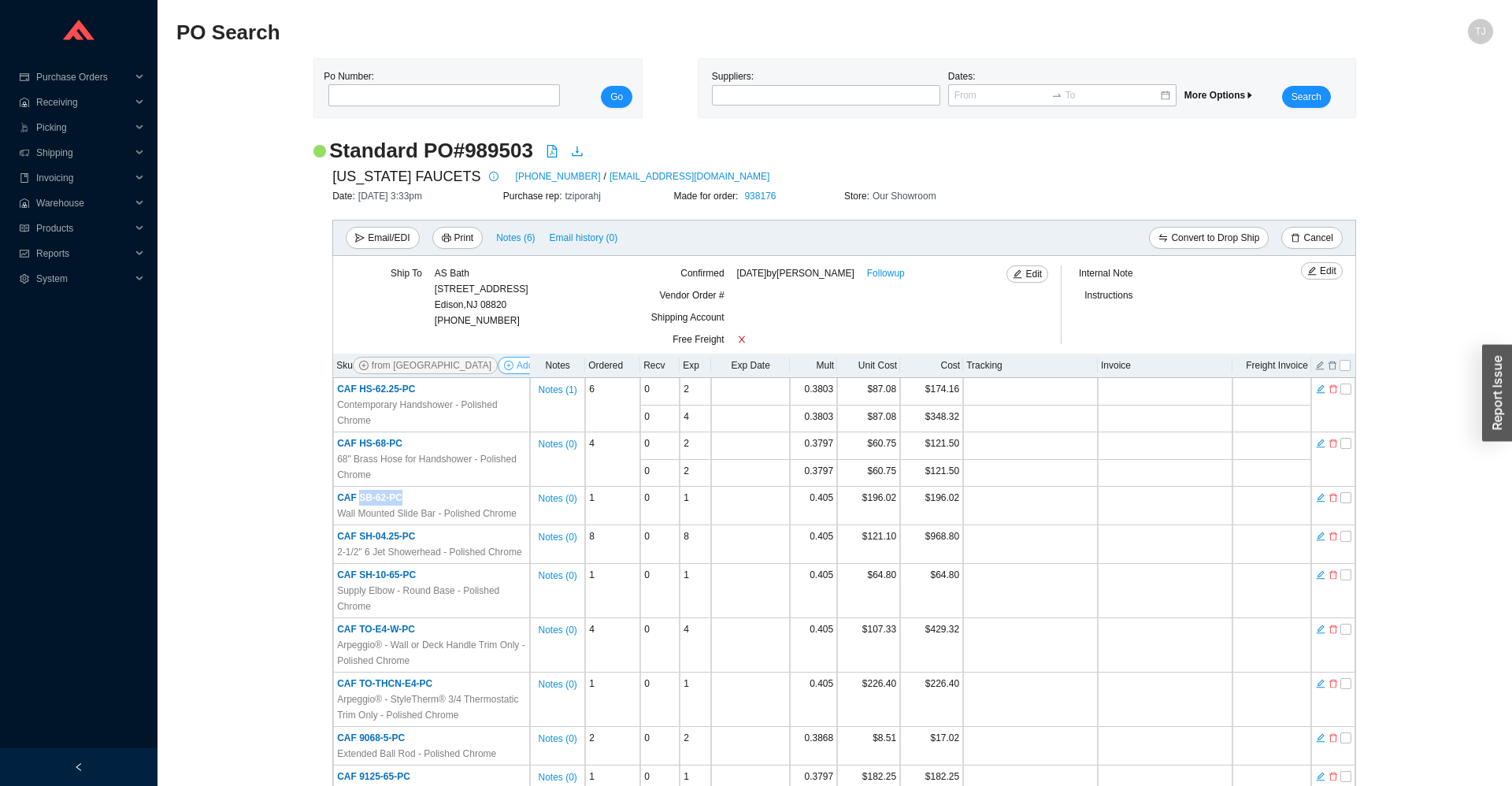
click at [517, 366] on span "Add Items" at bounding box center [538, 366] width 42 height 16
select select "13"
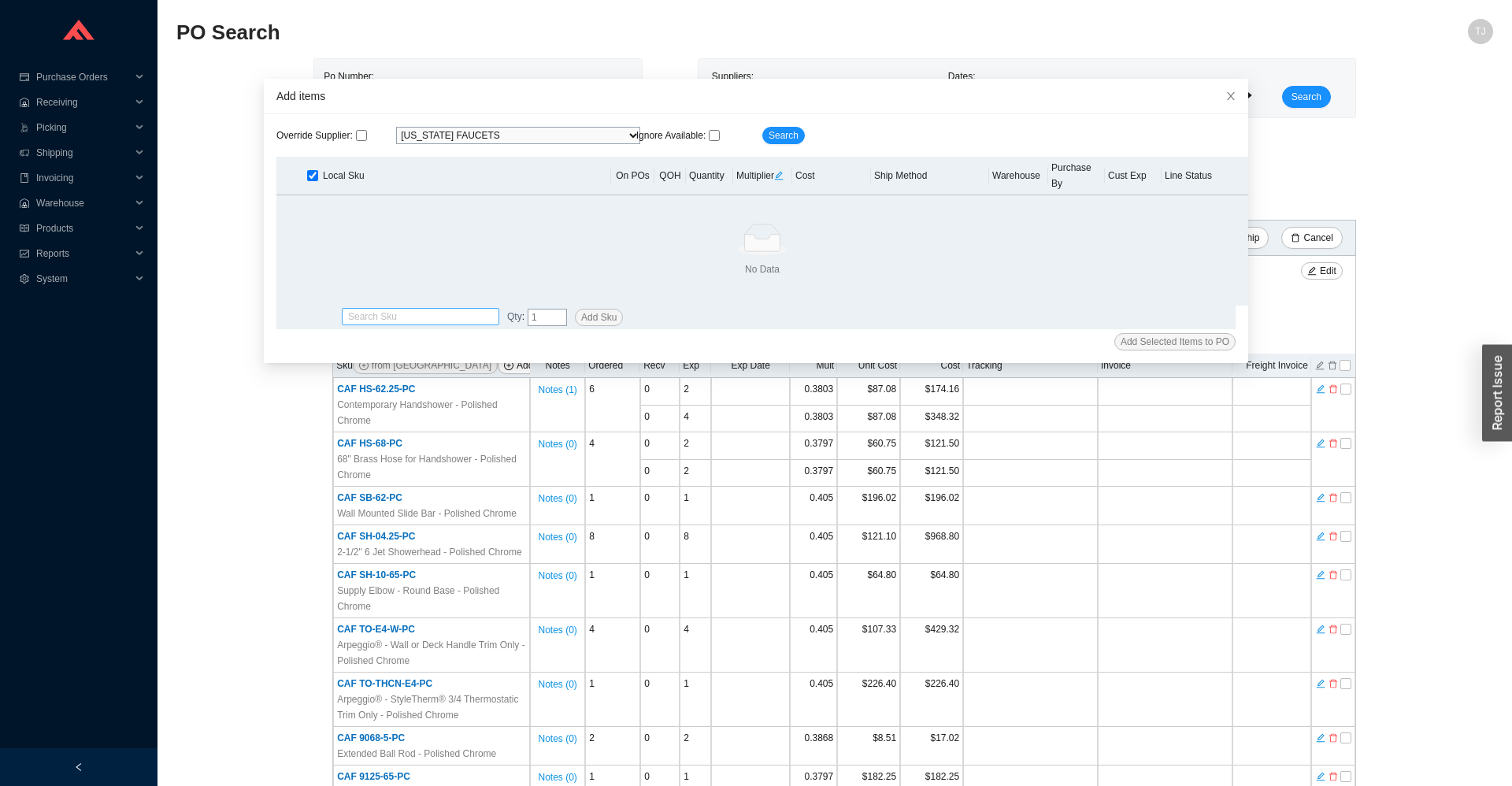
click at [435, 309] on input "search" at bounding box center [420, 316] width 145 height 16
paste input "9615"
click at [403, 322] on div "CAF 9615" at bounding box center [420, 327] width 145 height 14
type input "CAF 9615"
click at [553, 309] on input "tel" at bounding box center [547, 317] width 40 height 17
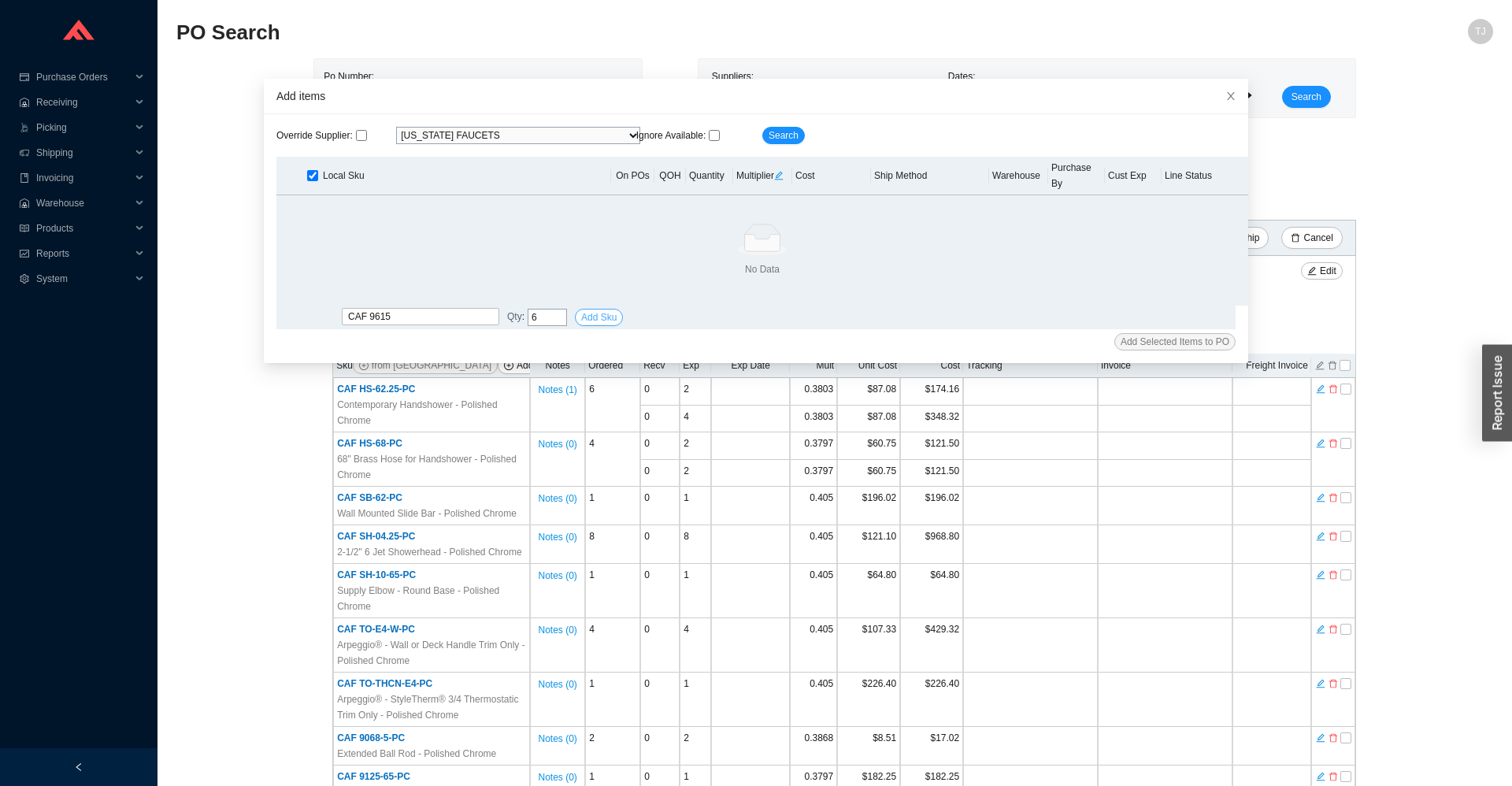
type input "6"
click at [607, 310] on span "Add Sku" at bounding box center [599, 317] width 36 height 16
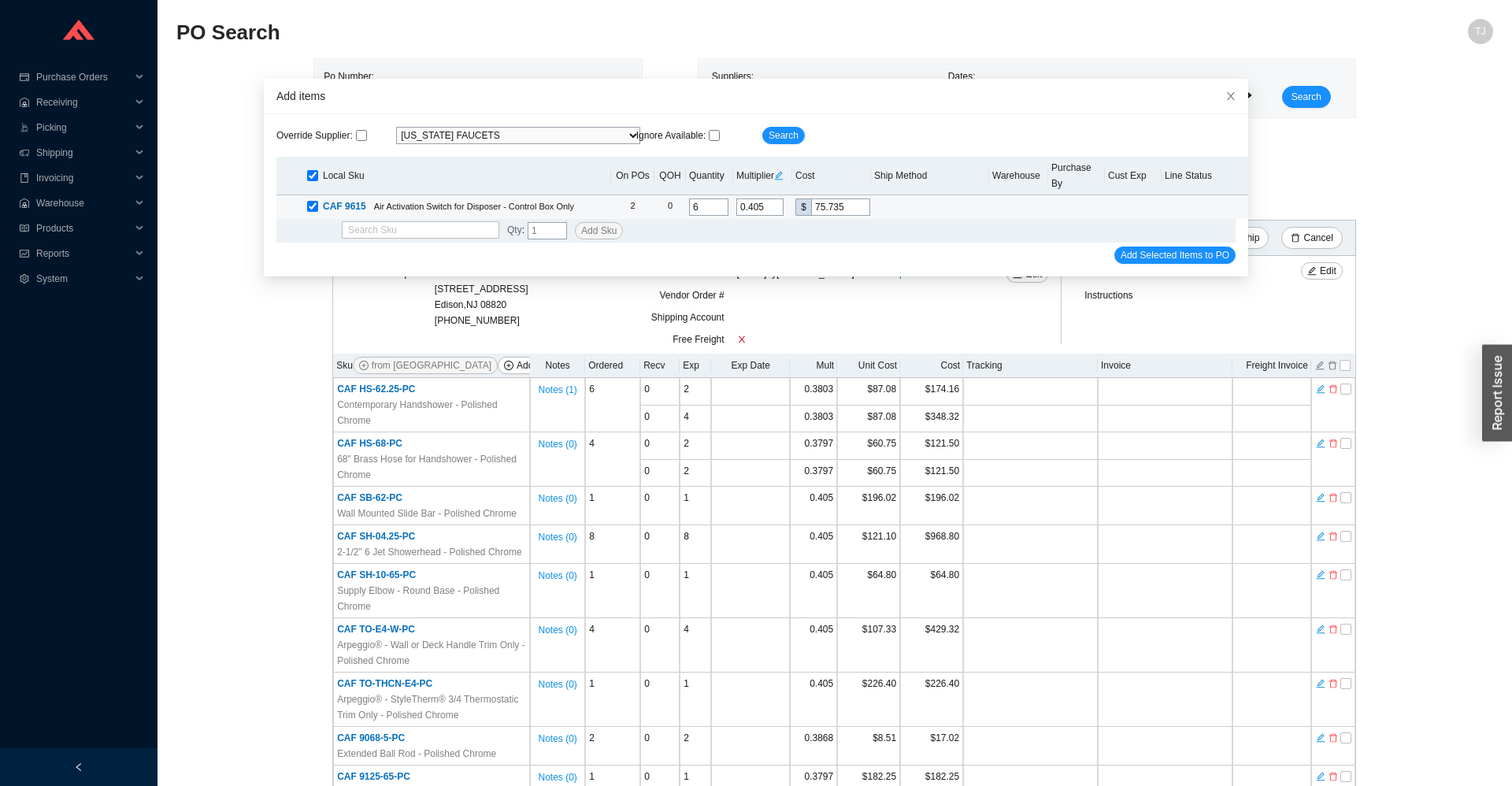
drag, startPoint x: 816, startPoint y: 194, endPoint x: 877, endPoint y: 190, distance: 61.1
click at [871, 199] on input "75.735" at bounding box center [841, 207] width 59 height 17
type input "0.0374"
type input "7"
type input "0.3743"
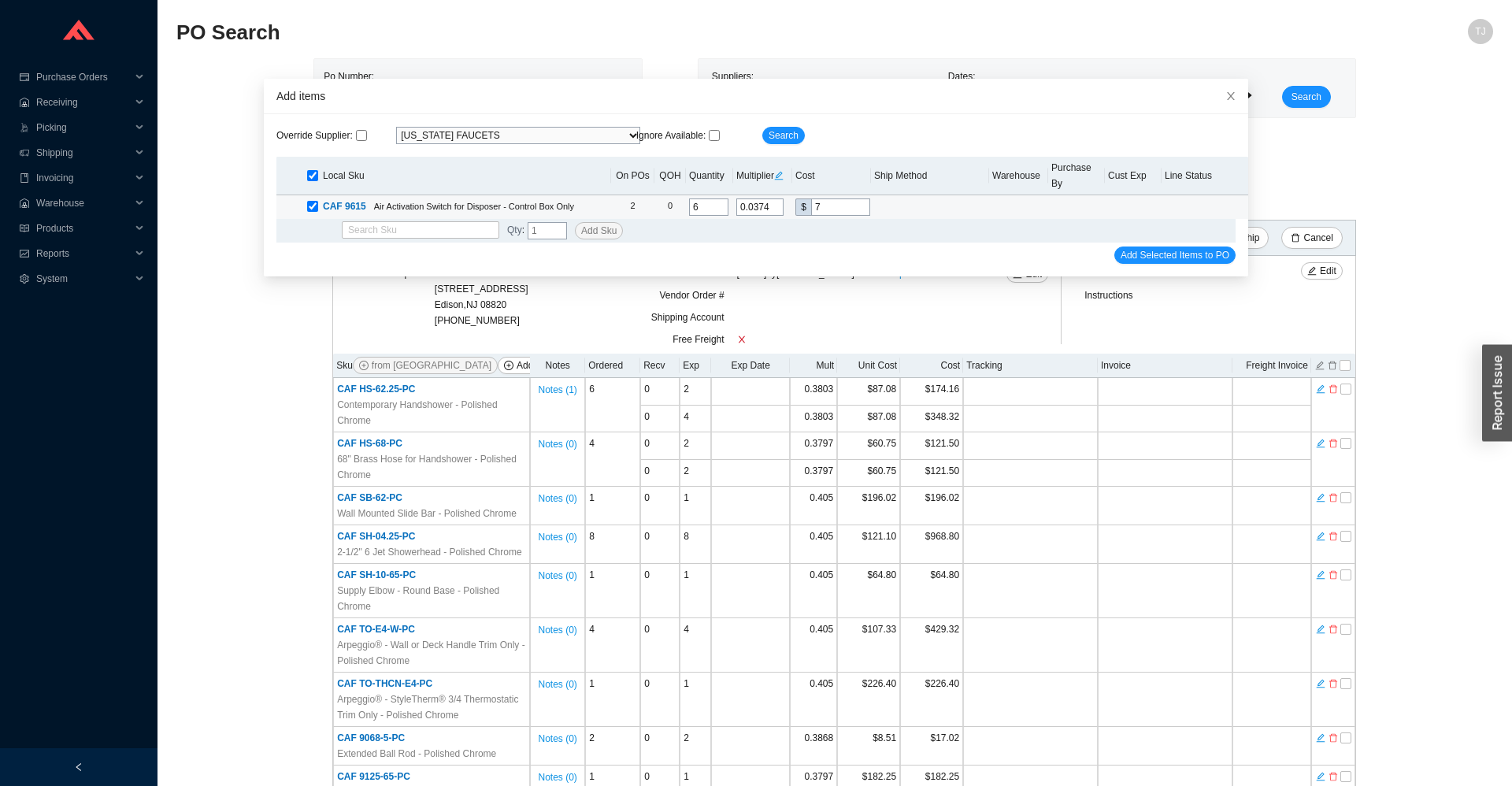
type input "70"
type input "3.7594"
type input "703"
type input "37.6364"
type input "7038"
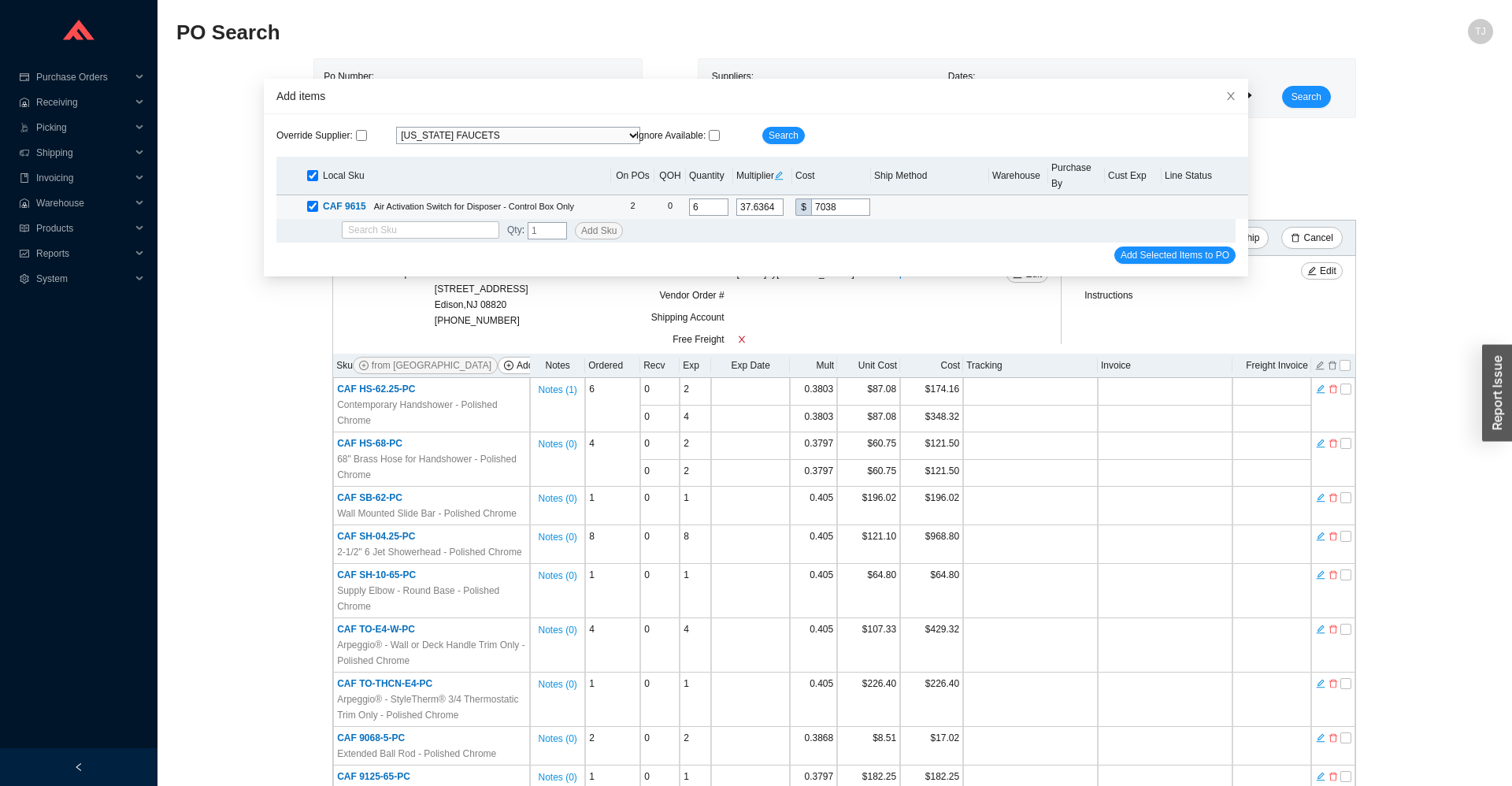
type input "376.4064"
type input "70388"
type input "37.6364"
type input "7038"
type input "3.7594"
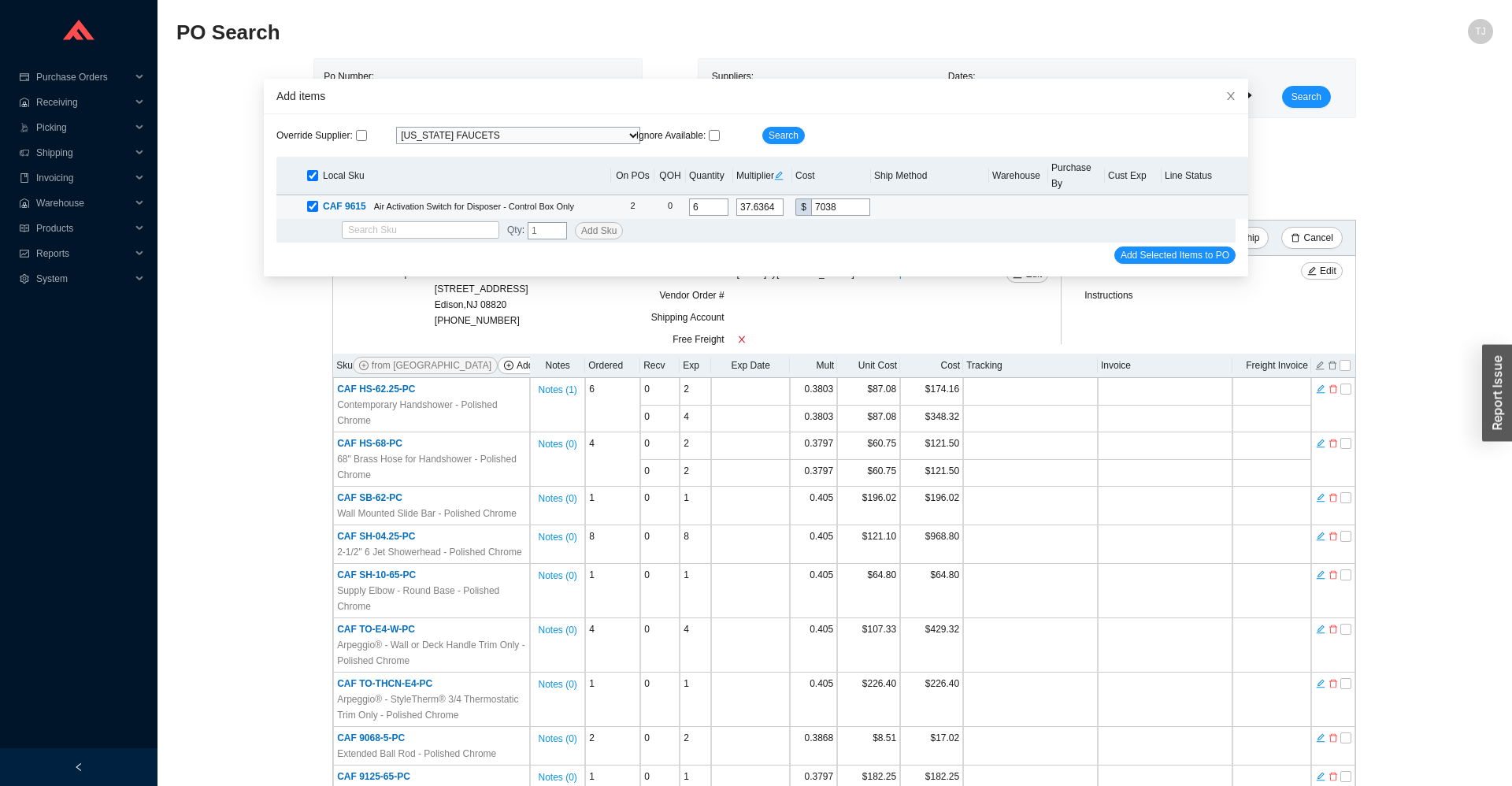
type input "703"
type input "0.3743"
type input "70."
type input "0.3786"
type input "70.8"
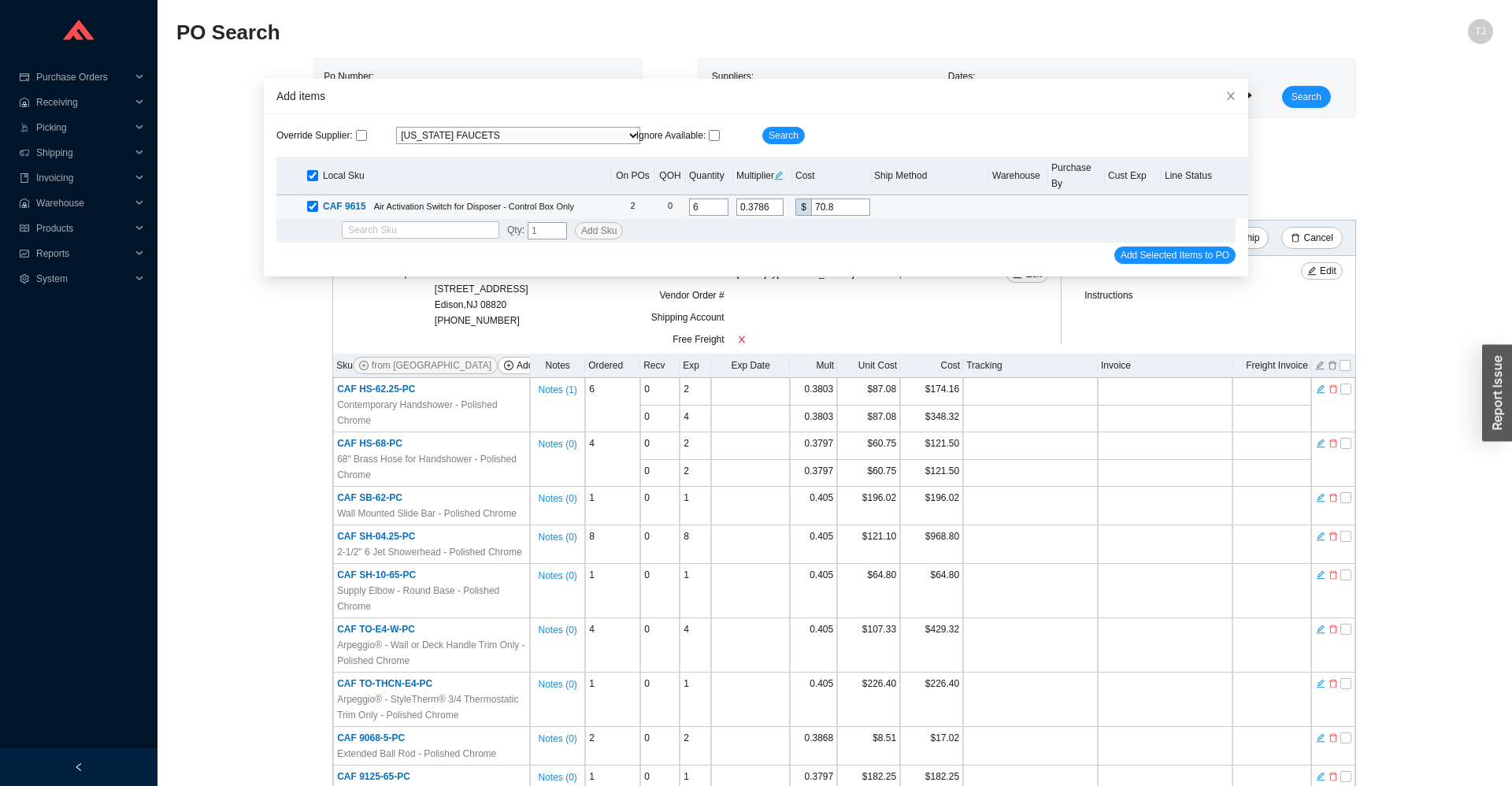
type input "0.379"
type input "70.88"
click at [1201, 247] on span "Add Selected Items to PO" at bounding box center [1175, 255] width 108 height 16
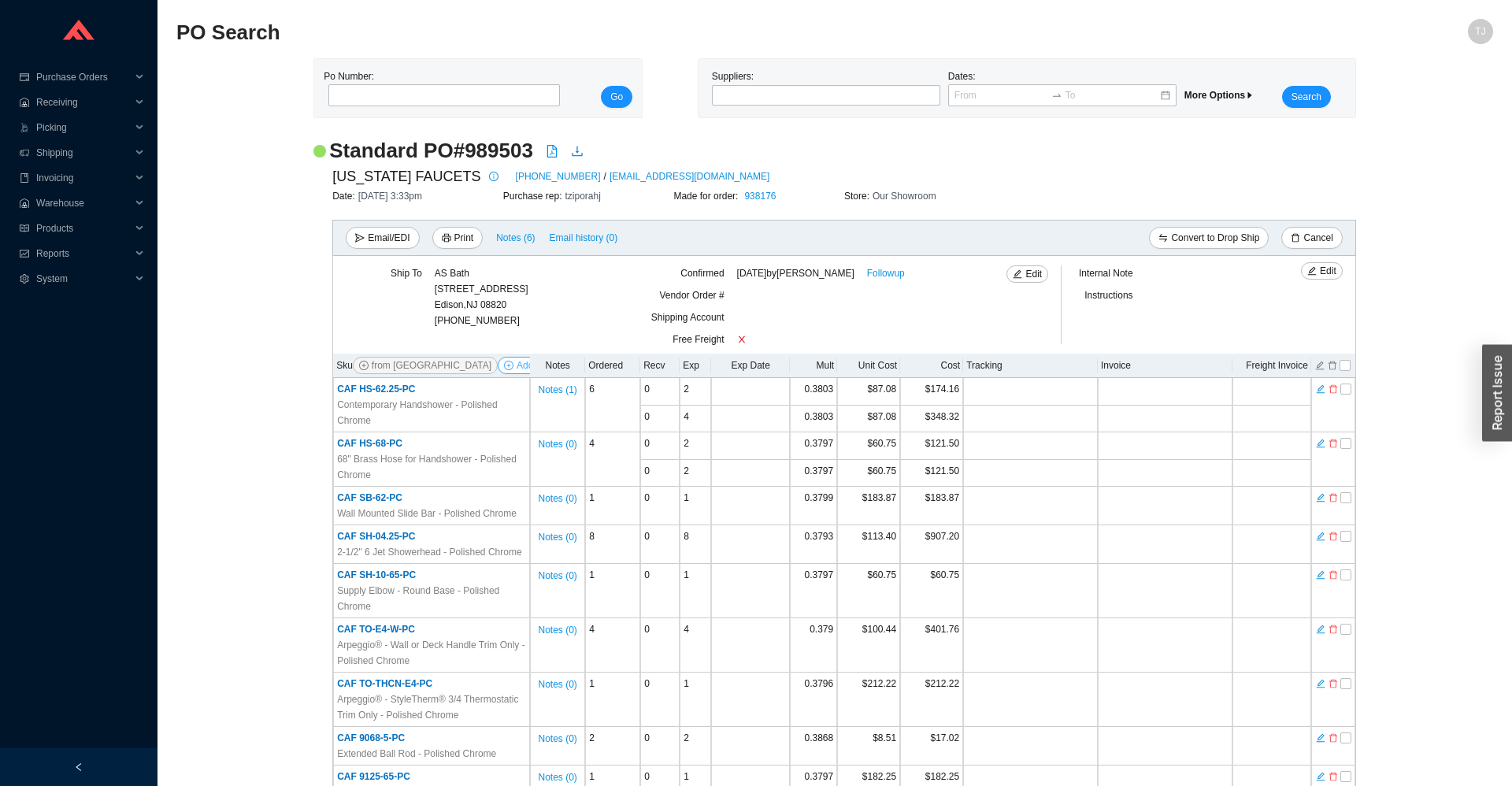
click at [498, 371] on button "Add Items" at bounding box center [531, 366] width 68 height 17
select select "13"
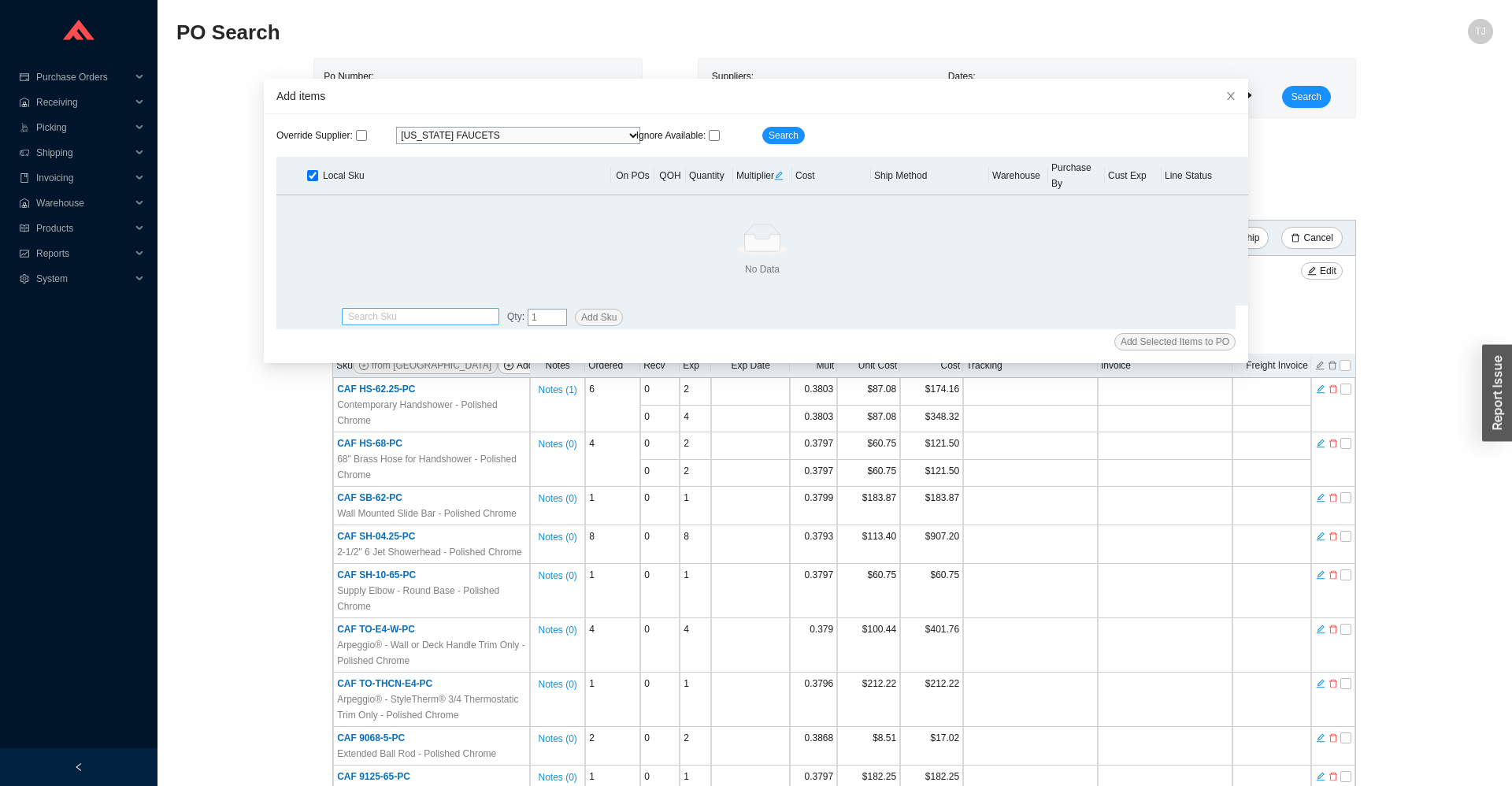
click at [459, 309] on input "search" at bounding box center [420, 316] width 145 height 16
paste input "HS-62.25-MBLK"
drag, startPoint x: 423, startPoint y: 319, endPoint x: 512, endPoint y: 302, distance: 90.6
click at [423, 320] on div "CAF HS-62.25-MBLK" at bounding box center [421, 327] width 157 height 22
type input "CAF HS-62.25-MBLK"
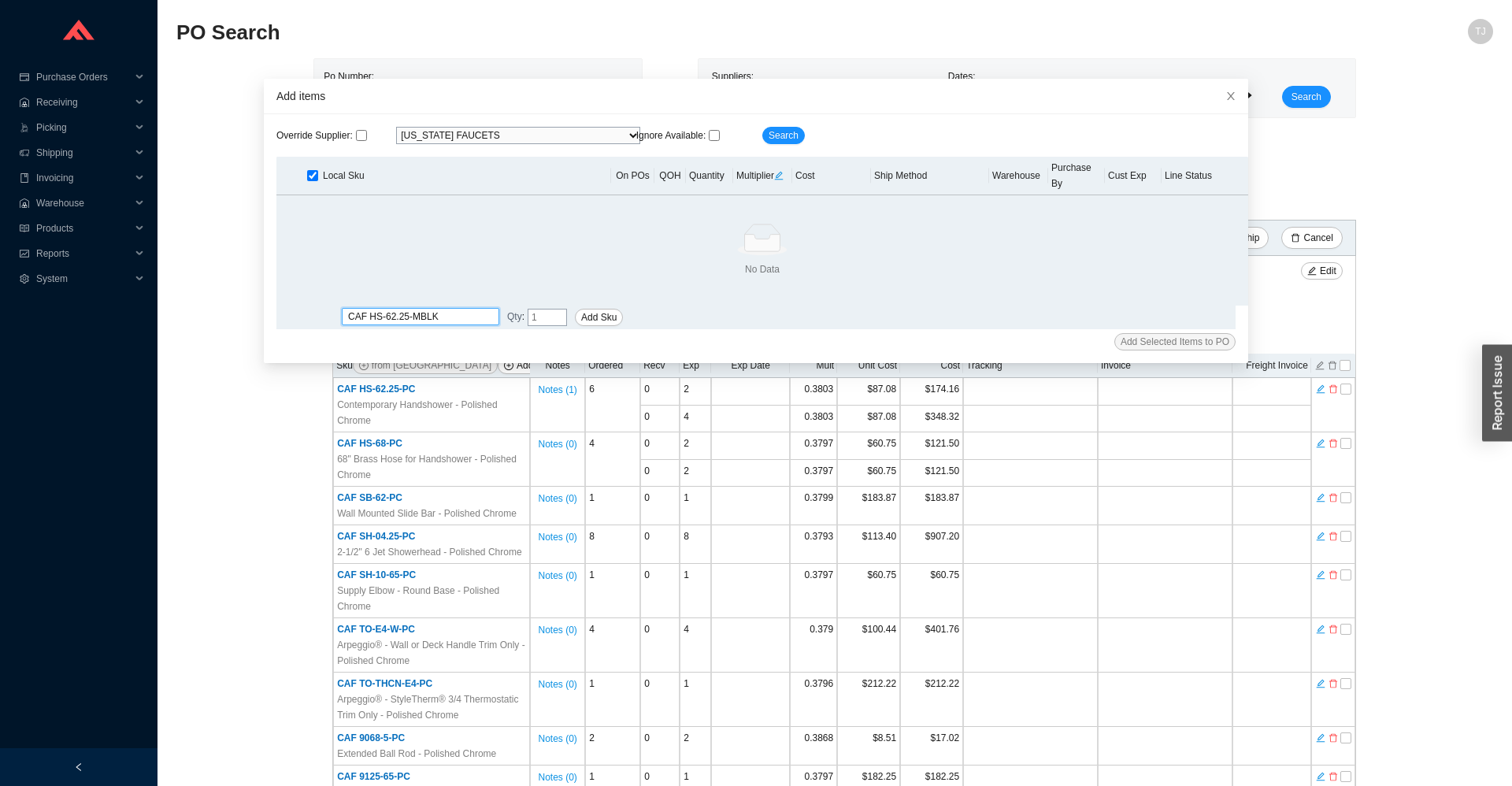
click at [552, 309] on input "tel" at bounding box center [547, 317] width 40 height 17
type input "1"
click at [599, 310] on span "Add Sku" at bounding box center [599, 317] width 36 height 16
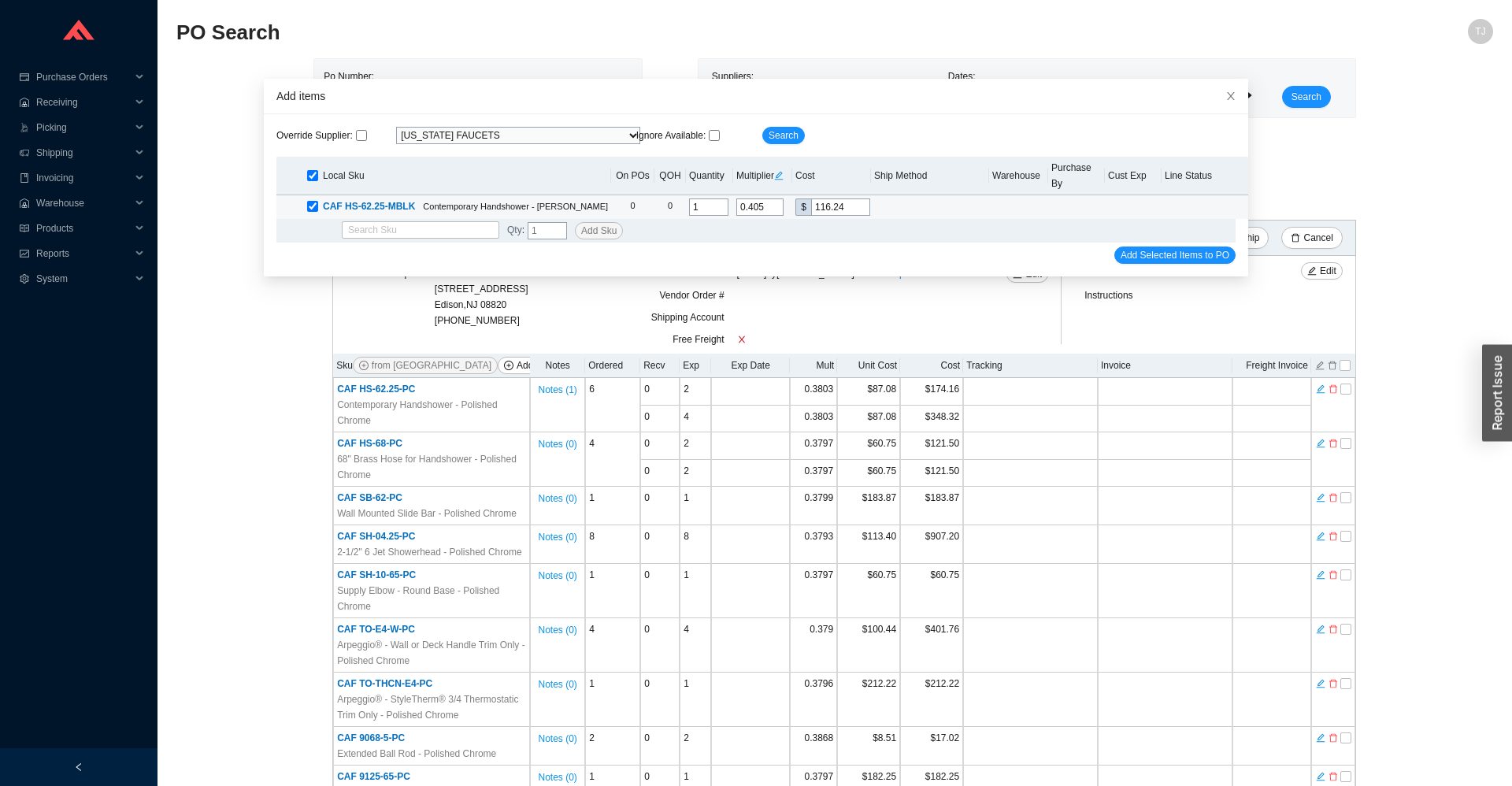
drag, startPoint x: 850, startPoint y: 189, endPoint x: 822, endPoint y: 192, distance: 28.2
click at [822, 199] on input "116.24" at bounding box center [841, 207] width 59 height 17
type input "0.0348"
type input "10"
type input "0.3763"
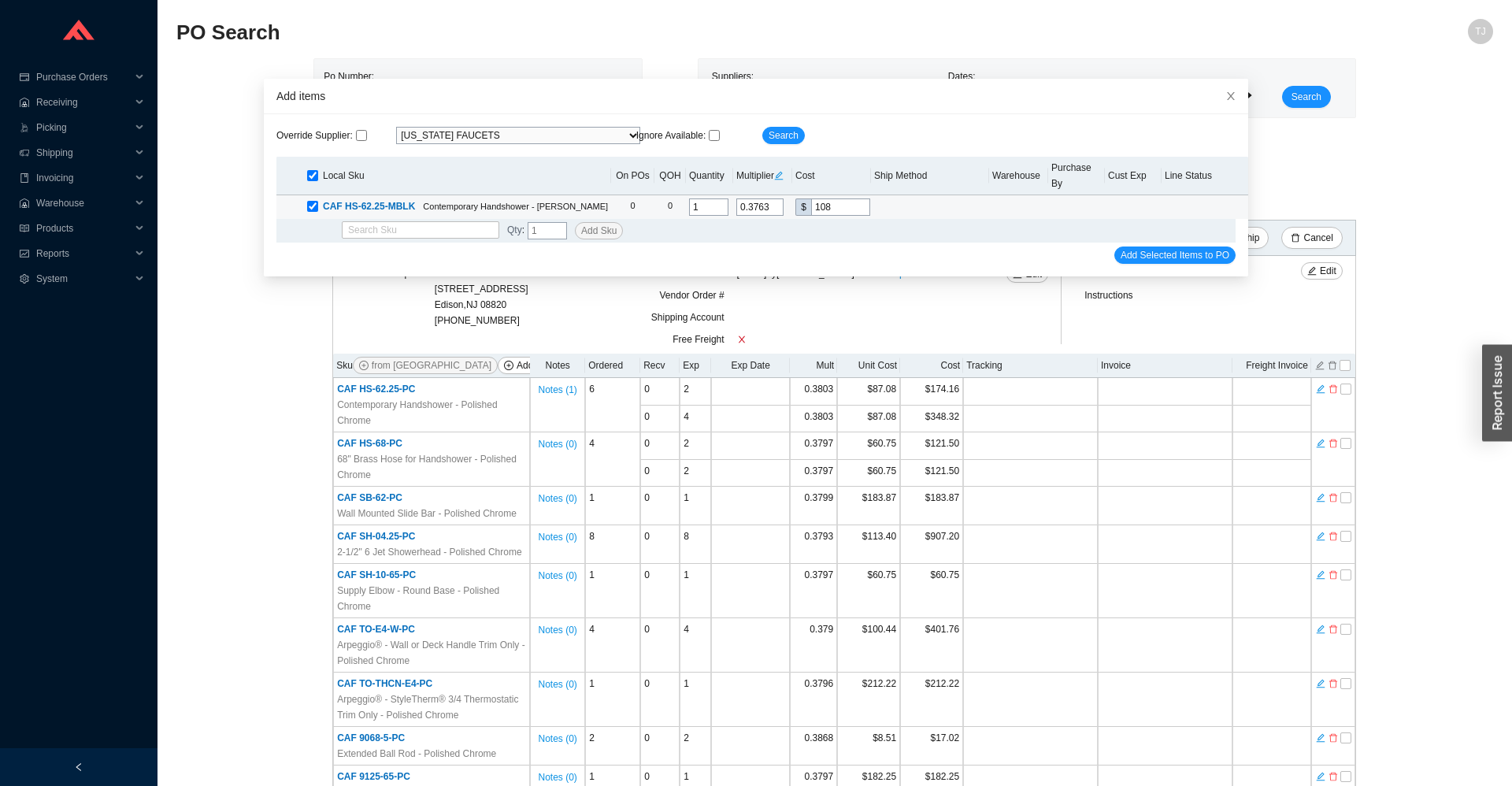
type input "108."
type input "0.3794"
type input "108.9"
type input "0.3796"
type input "108.95"
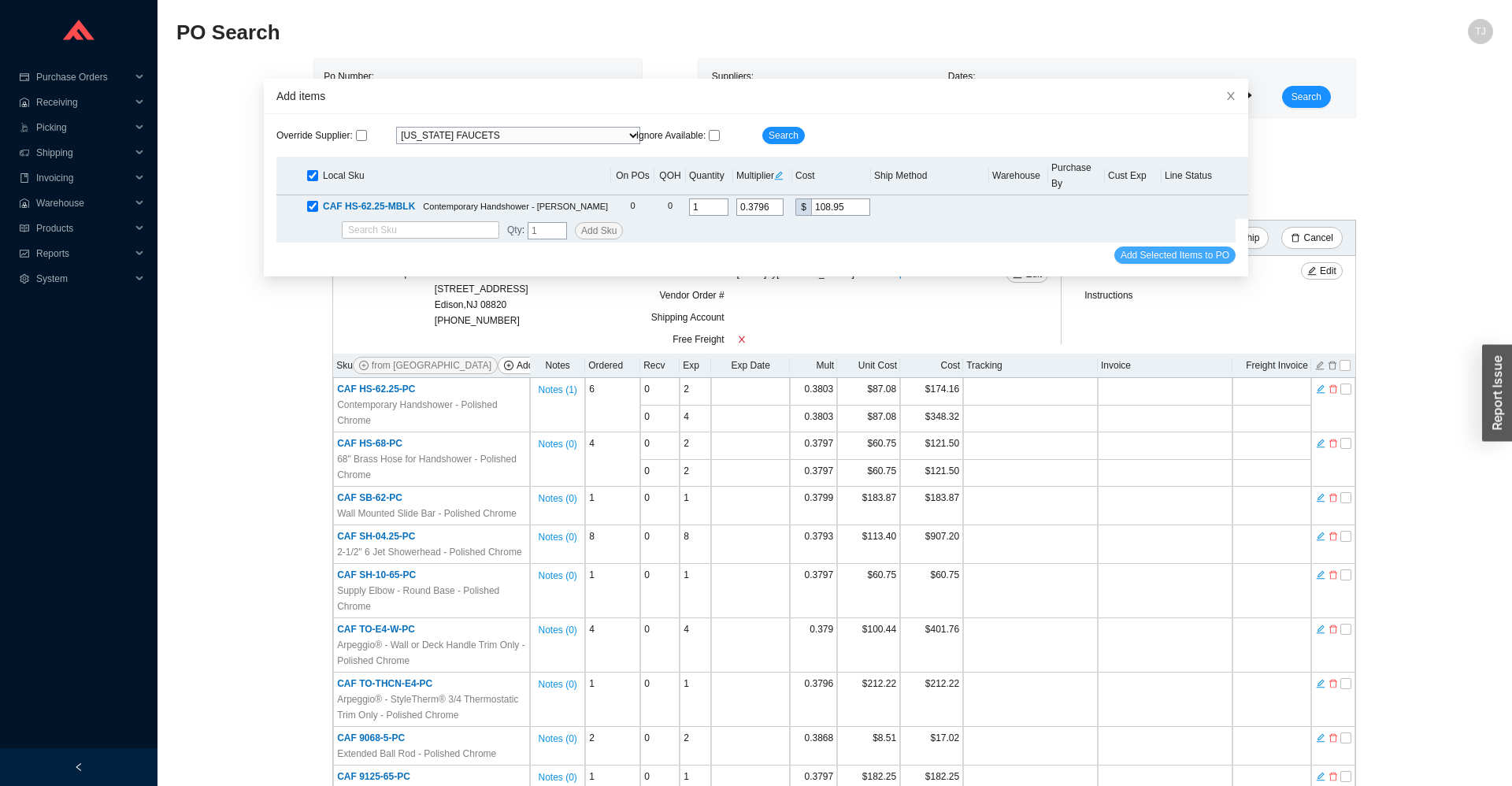
click at [1125, 247] on span "Add Selected Items to PO" at bounding box center [1175, 255] width 108 height 16
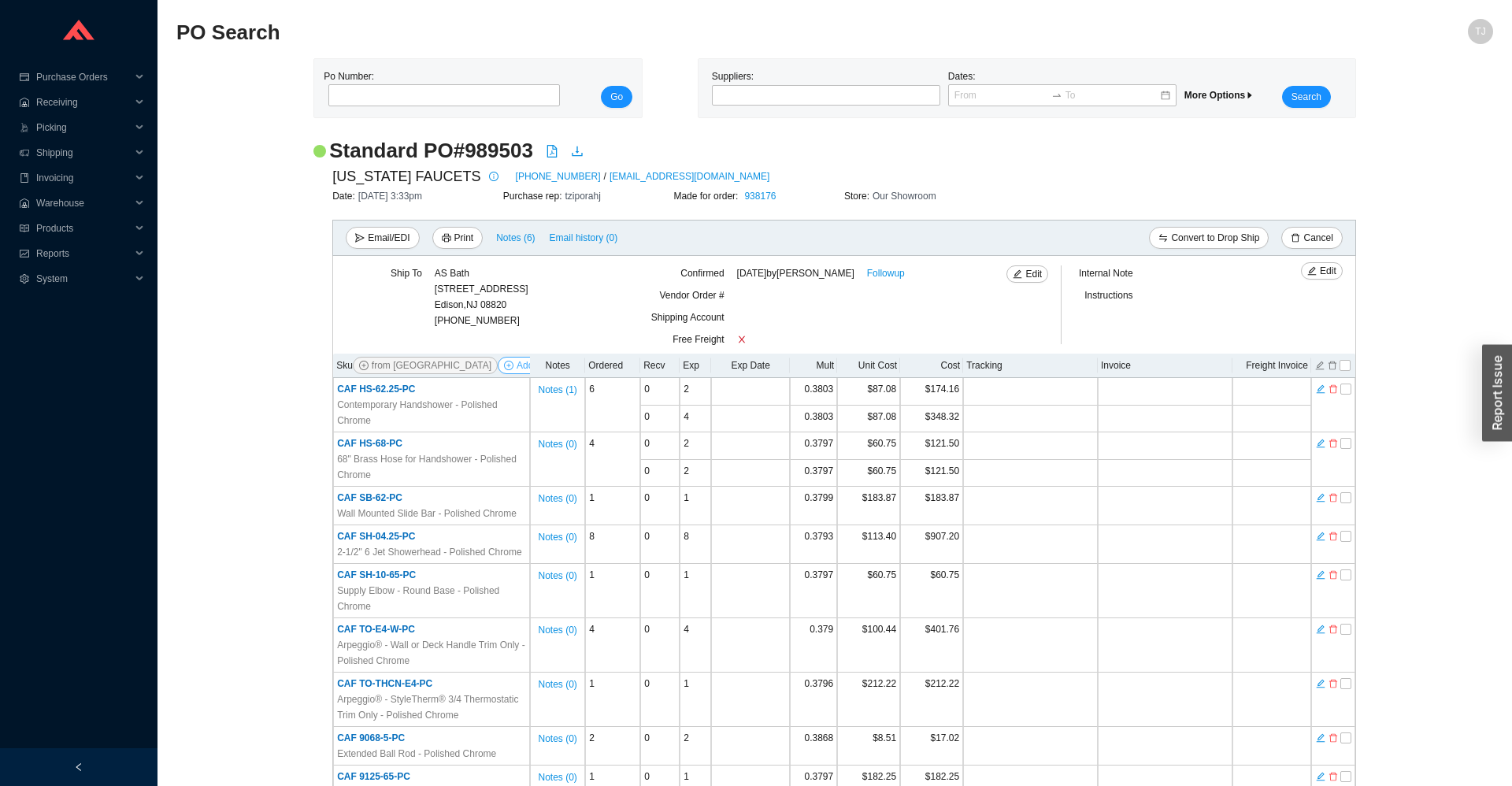
click at [517, 360] on span "Add Items" at bounding box center [538, 366] width 42 height 16
select select "13"
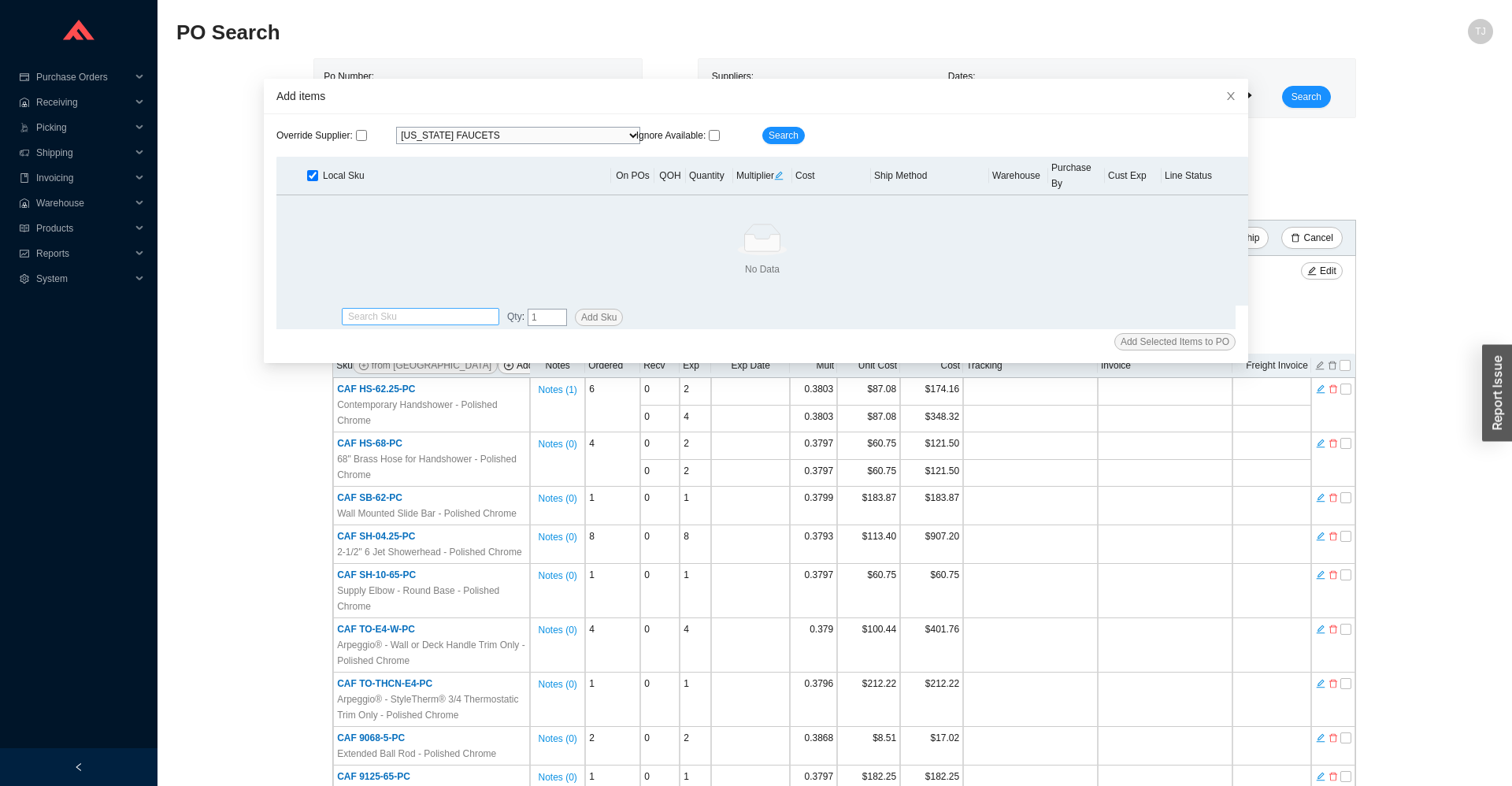
click at [472, 309] on input "search" at bounding box center [420, 316] width 145 height 16
paste input "9125-65-PC"
click at [434, 320] on div "CAF 9125-65-PC" at bounding box center [420, 327] width 145 height 14
type input "CAF 9125-65-PC"
click at [537, 309] on input "tel" at bounding box center [547, 317] width 40 height 17
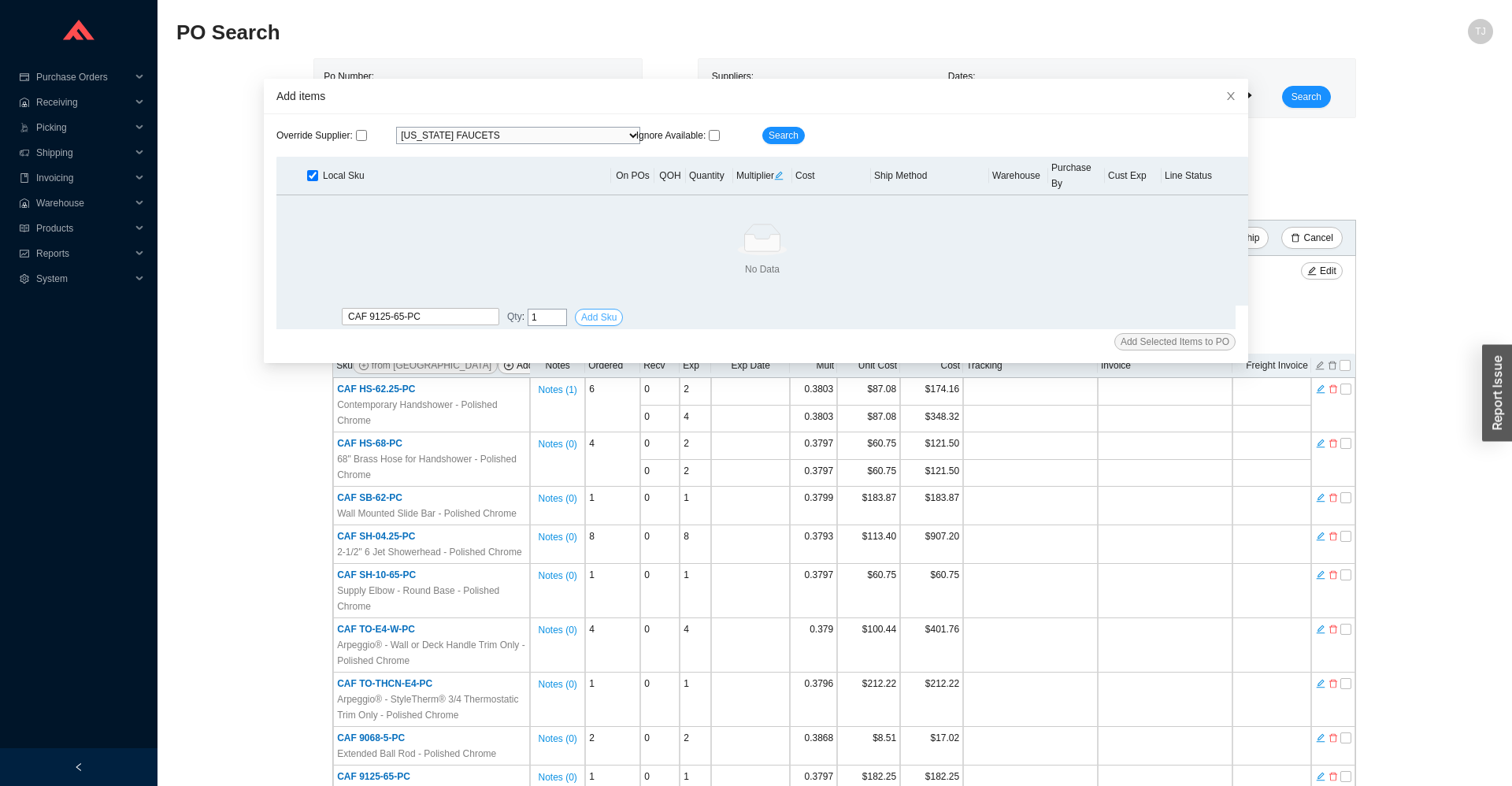
type input "1"
click at [584, 310] on span "Add Sku" at bounding box center [599, 317] width 36 height 16
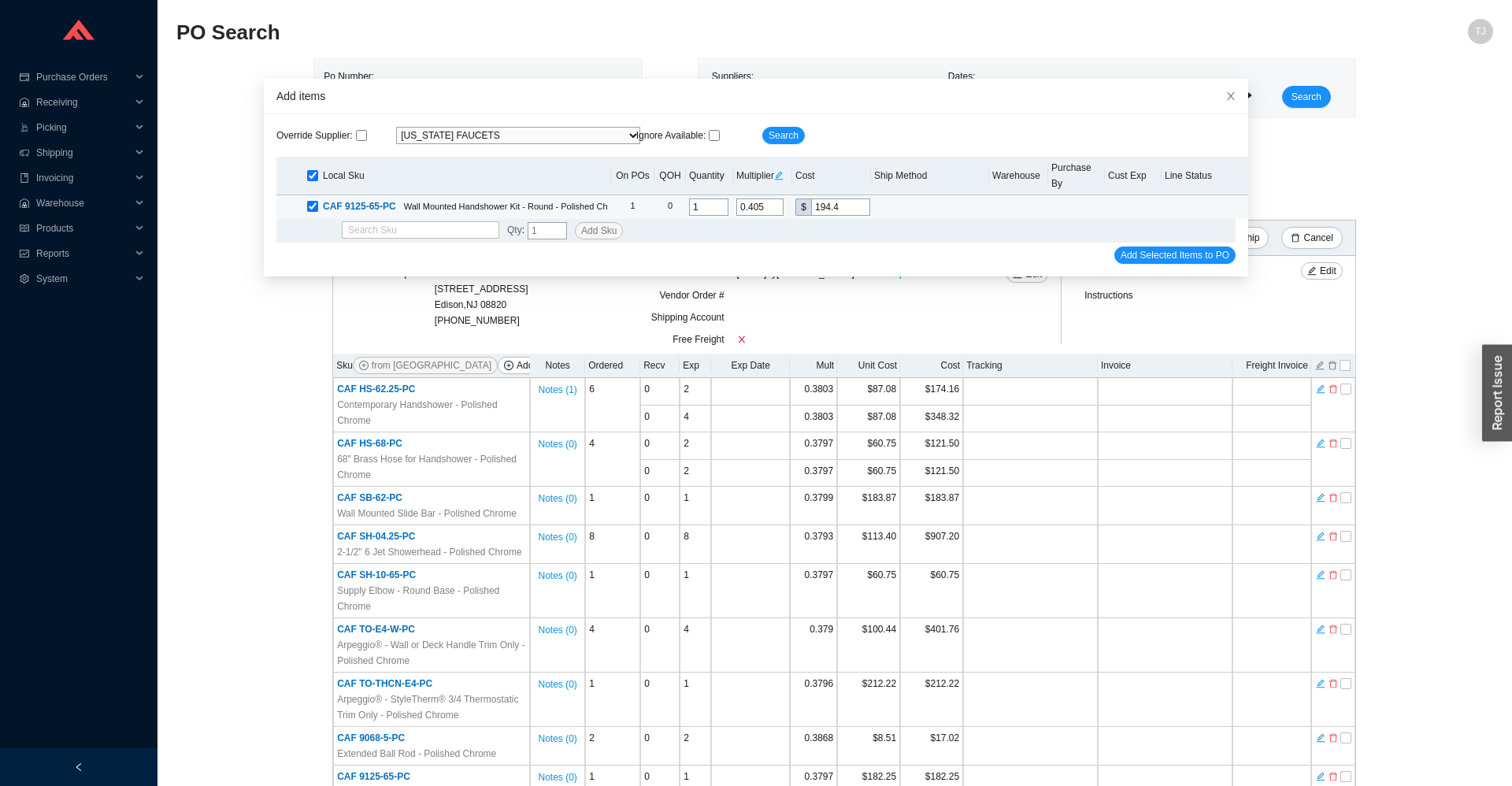
drag, startPoint x: 844, startPoint y: 189, endPoint x: 793, endPoint y: 194, distance: 51.2
click at [811, 199] on input "194.4" at bounding box center [841, 207] width 59 height 17
type input "0.0021"
type input "1"
type input "0.0375"
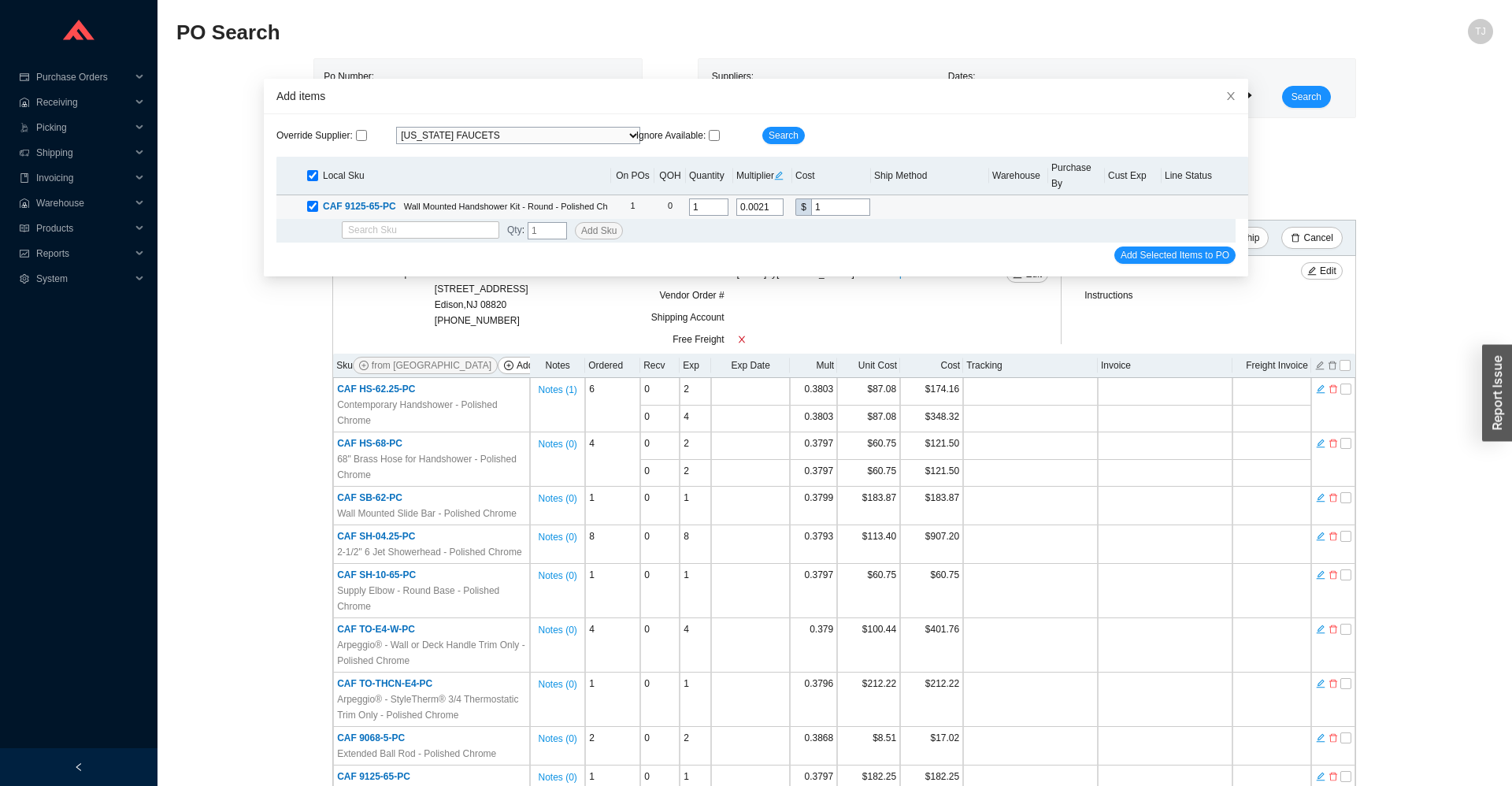
type input "18"
type input "0.3792"
type input "182."
type input "0.3796"
type input "182.2"
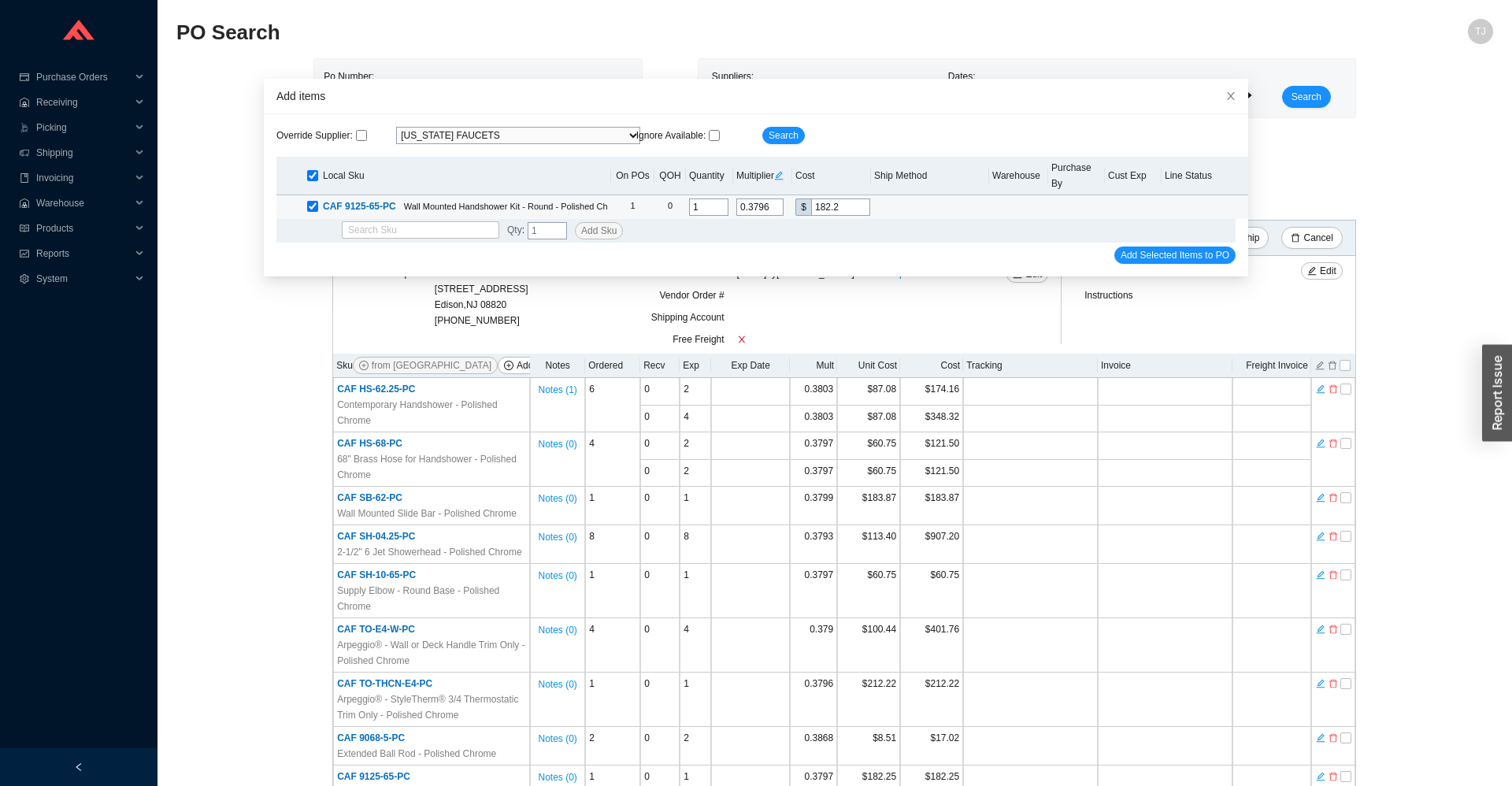
type input "0.3797"
type input "182.25"
click at [1201, 247] on span "Add Selected Items to PO" at bounding box center [1175, 255] width 108 height 16
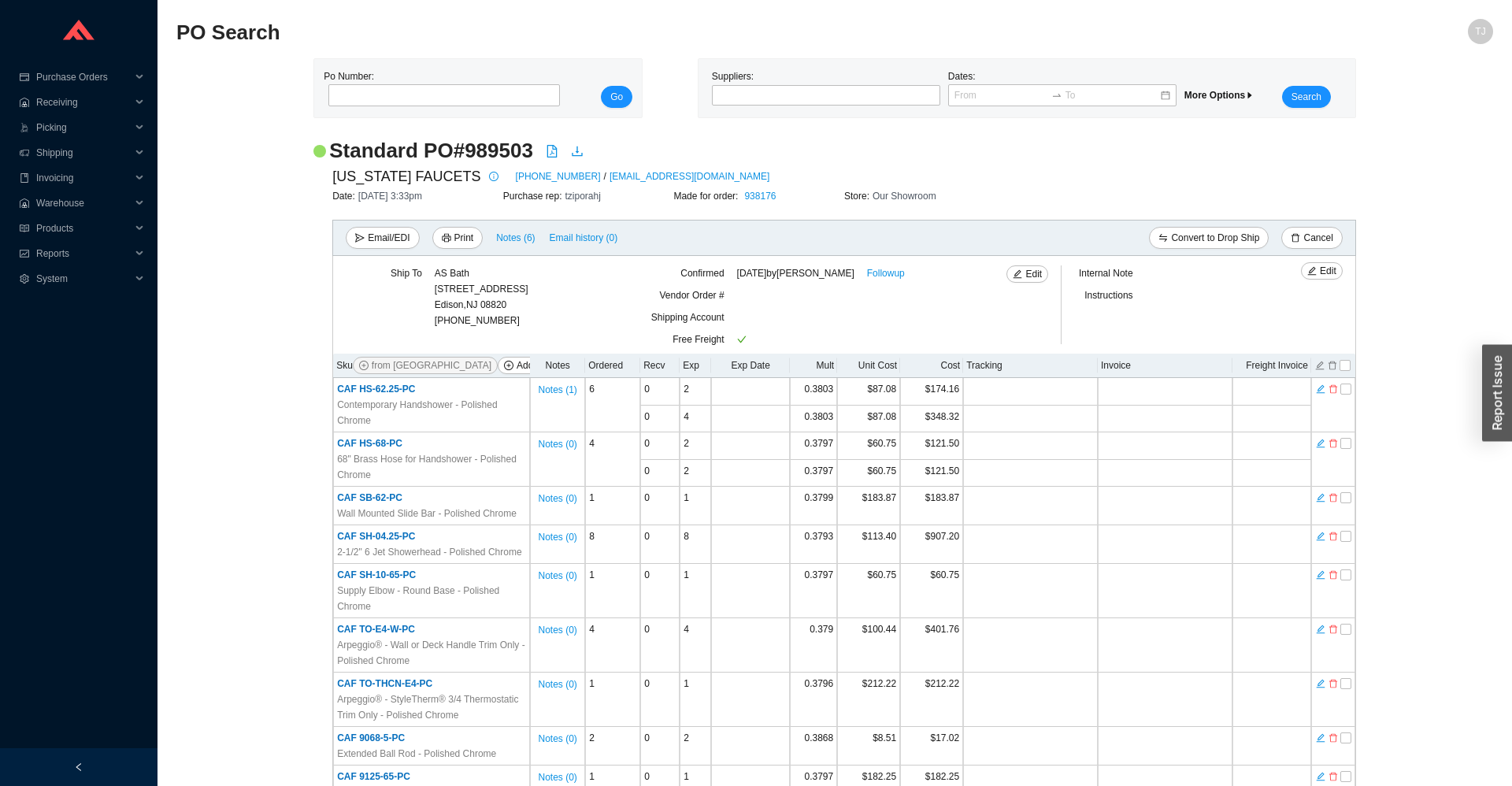
click at [498, 154] on h2 "Standard PO # 989503" at bounding box center [431, 151] width 204 height 28
copy h2 "989503"
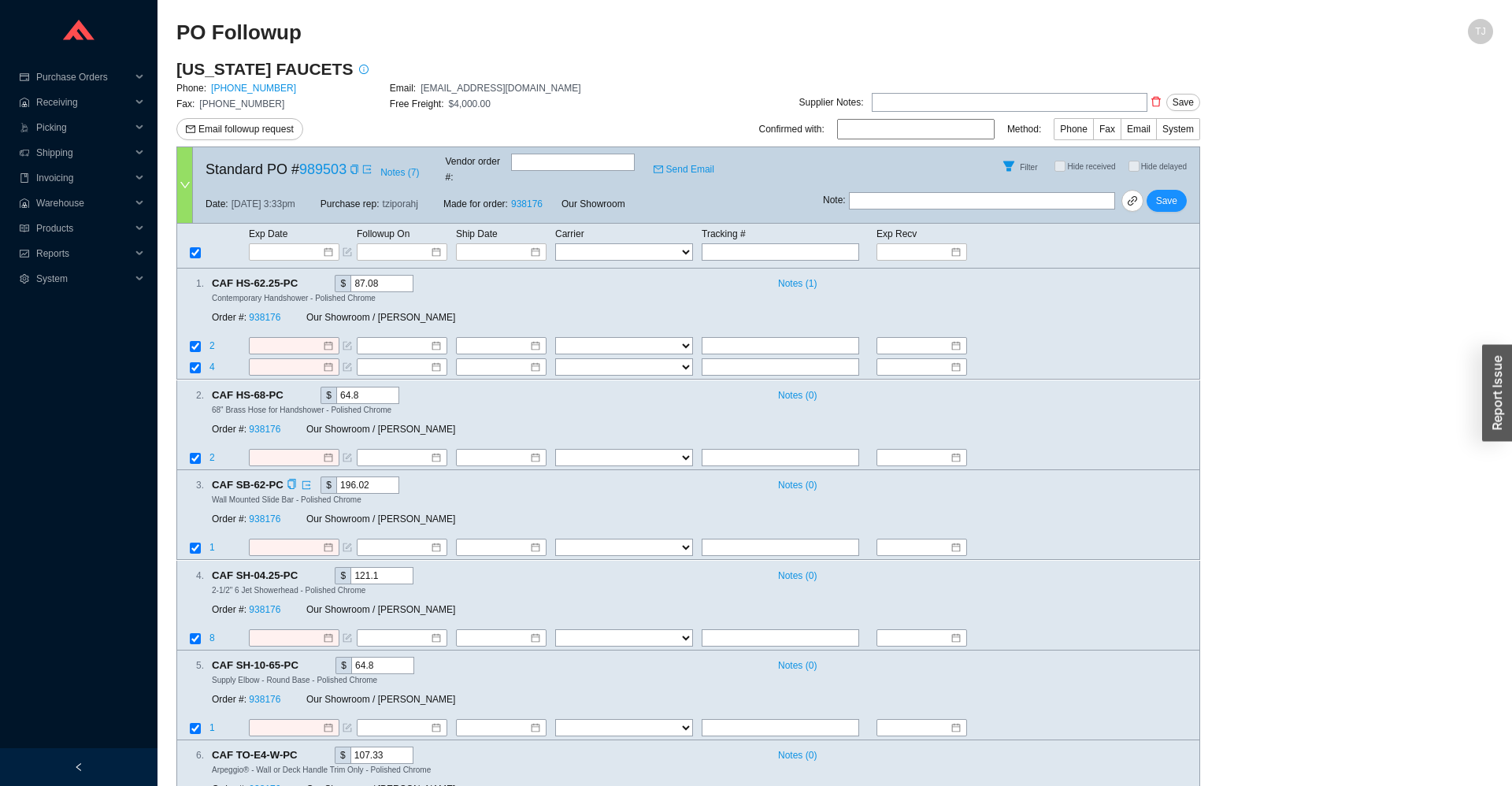
drag, startPoint x: 370, startPoint y: 474, endPoint x: 302, endPoint y: 474, distance: 68.0
click at [337, 476] on input "196.02" at bounding box center [368, 485] width 63 height 17
type input "183.87"
drag, startPoint x: 352, startPoint y: 563, endPoint x: 338, endPoint y: 563, distance: 14.0
click at [350, 567] on input "121.1" at bounding box center [382, 575] width 63 height 17
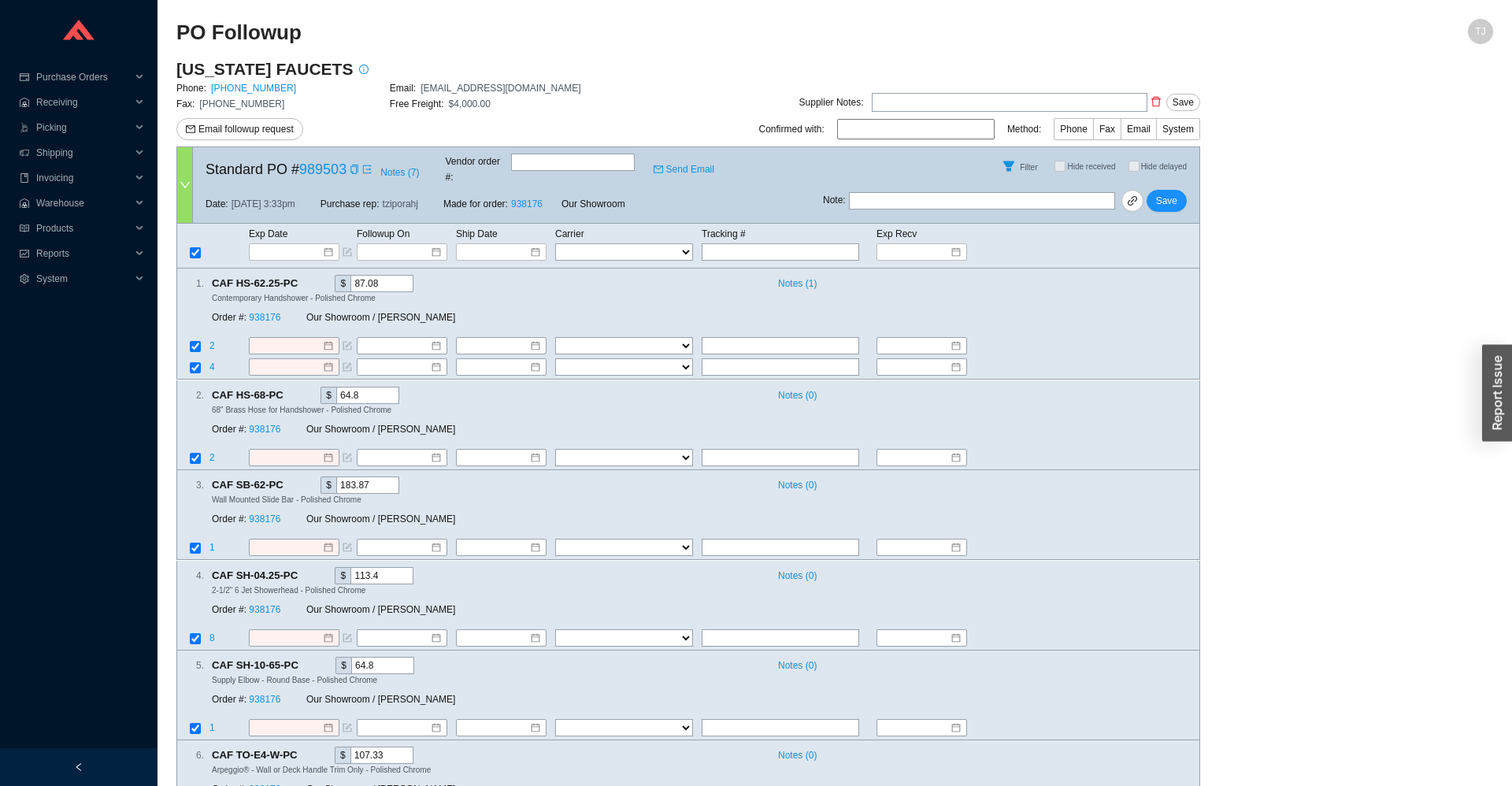
type input "113.4"
drag, startPoint x: 360, startPoint y: 652, endPoint x: 317, endPoint y: 652, distance: 43.0
click at [351, 657] on input "64.8" at bounding box center [382, 665] width 63 height 17
type input "60.75"
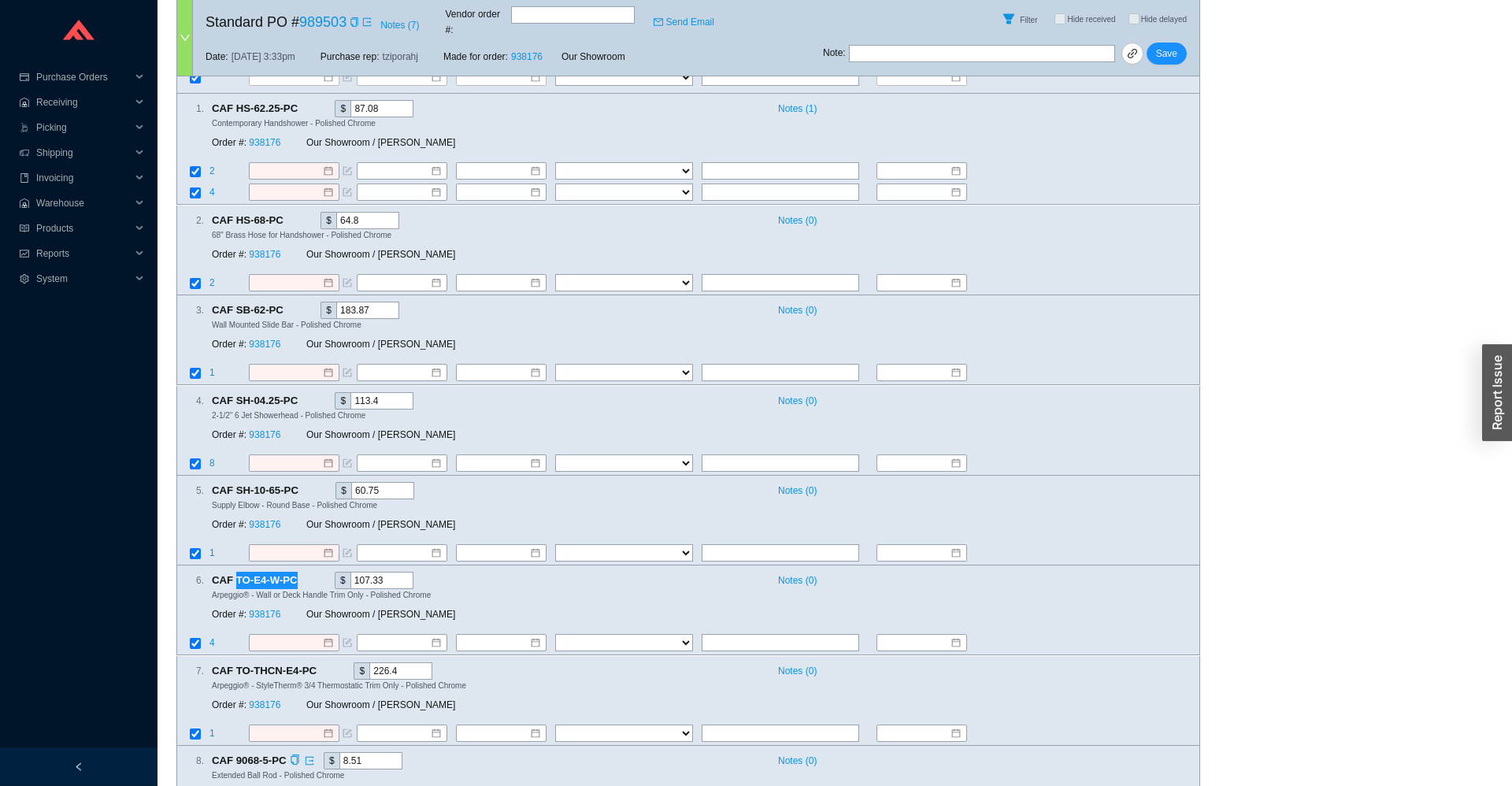
scroll to position [348, 0]
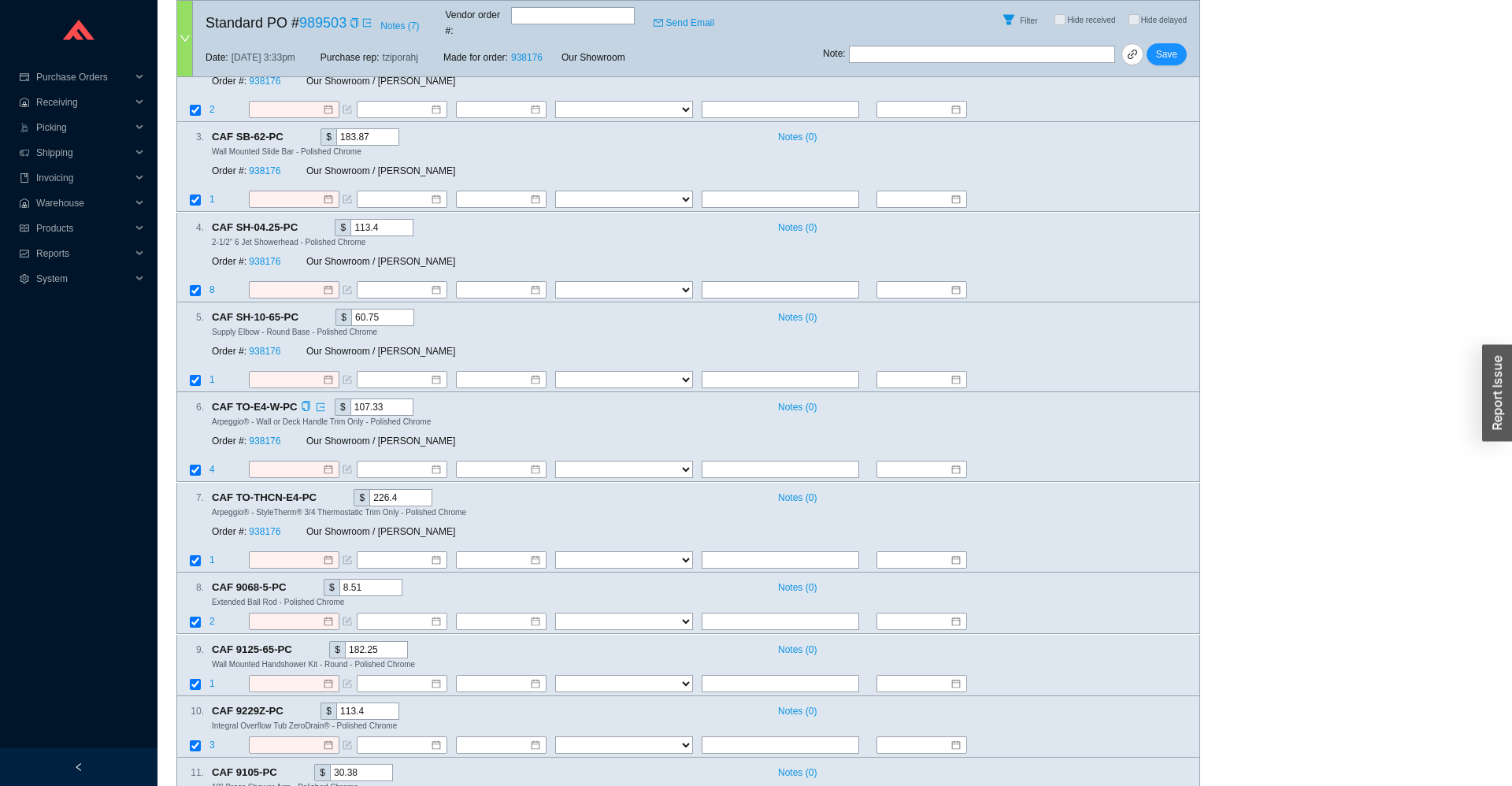
drag, startPoint x: 380, startPoint y: 394, endPoint x: 360, endPoint y: 396, distance: 20.1
click at [360, 398] on input "107.33" at bounding box center [382, 407] width 63 height 17
type input "100.44"
drag, startPoint x: 400, startPoint y: 486, endPoint x: 374, endPoint y: 485, distance: 26.0
click at [374, 489] on input "226.4" at bounding box center [401, 497] width 63 height 17
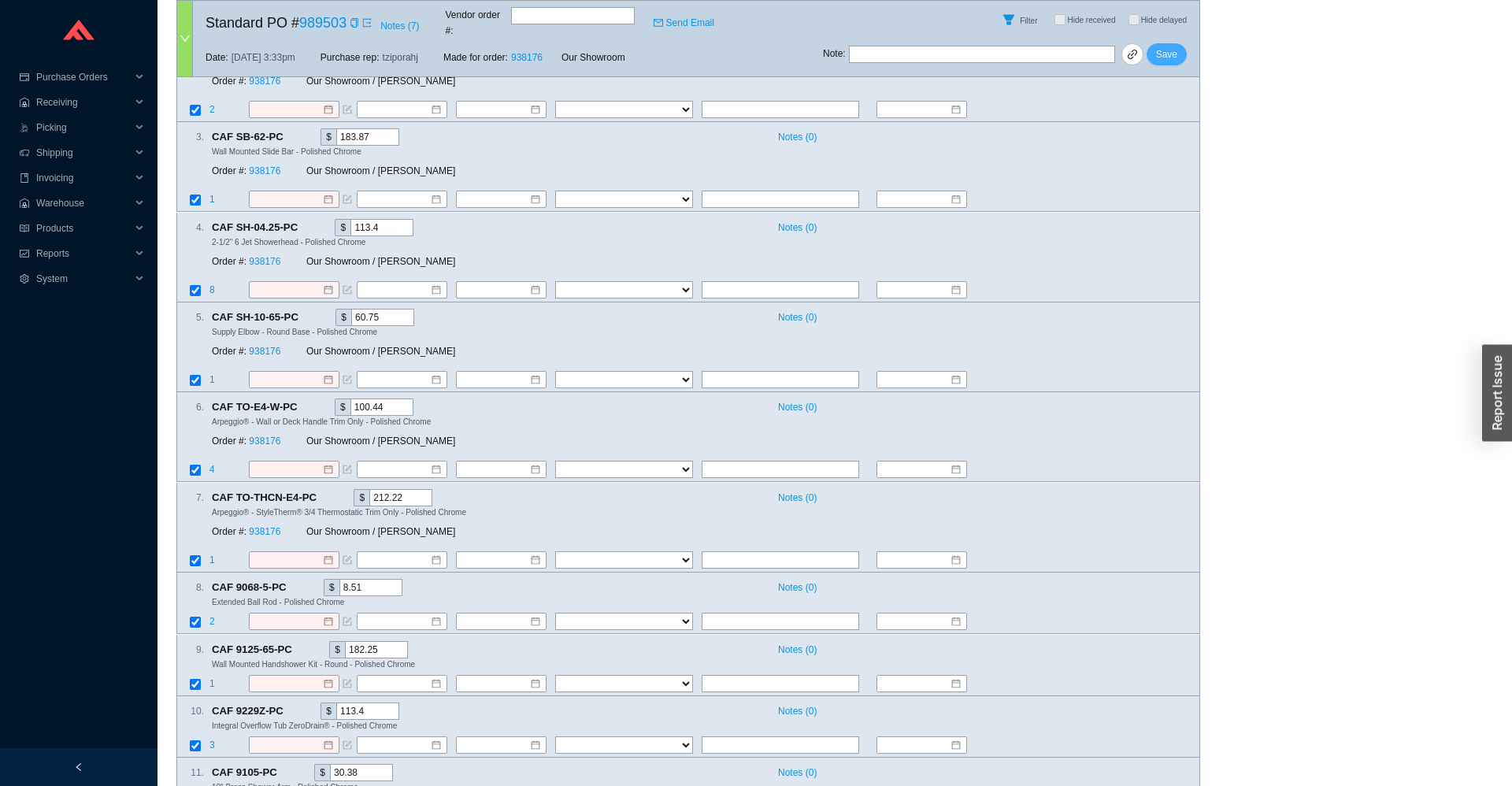
type input "212.22"
click at [1174, 47] on span "Save" at bounding box center [1167, 54] width 21 height 16
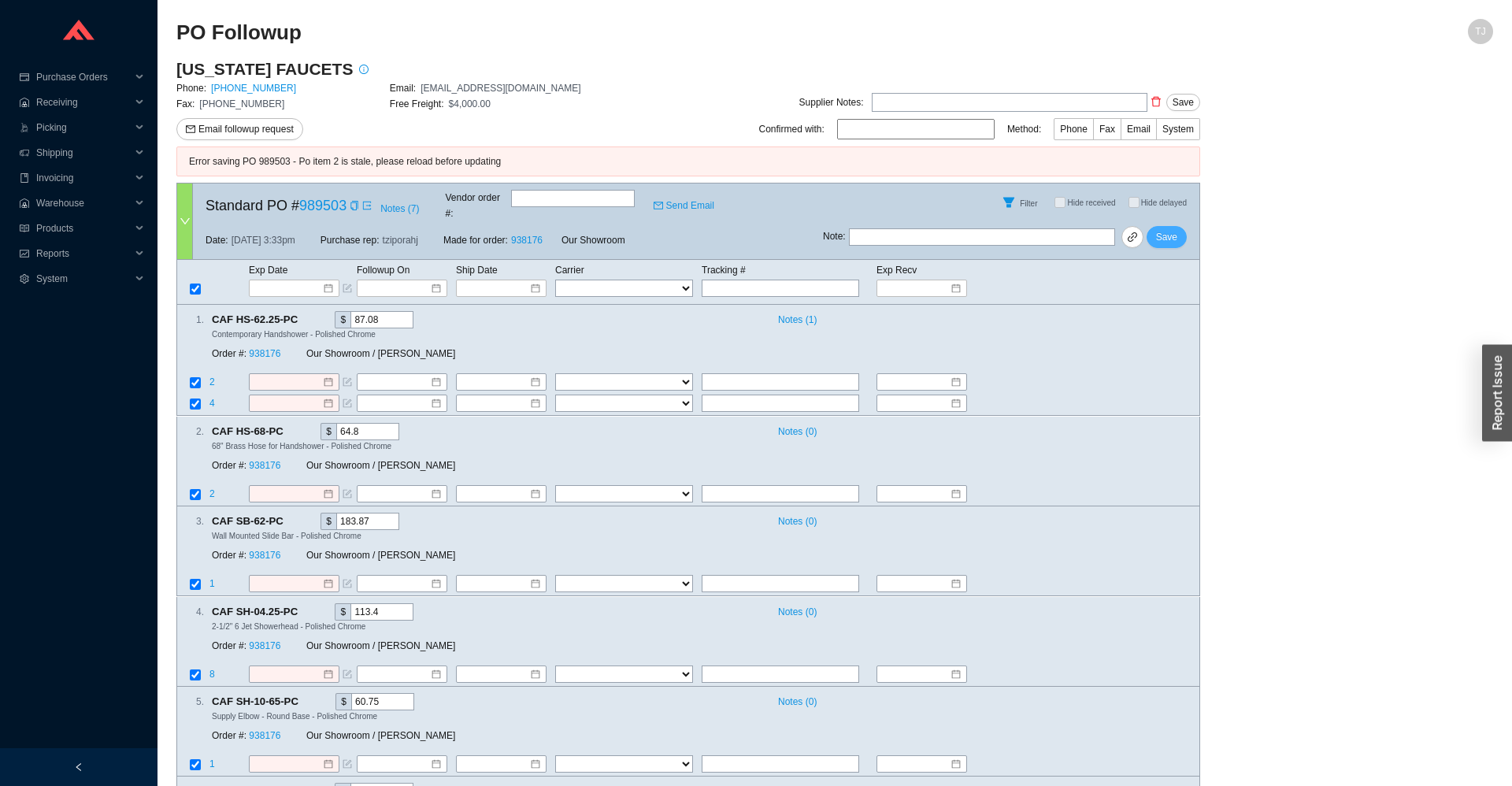
click at [1176, 229] on span "Save" at bounding box center [1167, 237] width 21 height 16
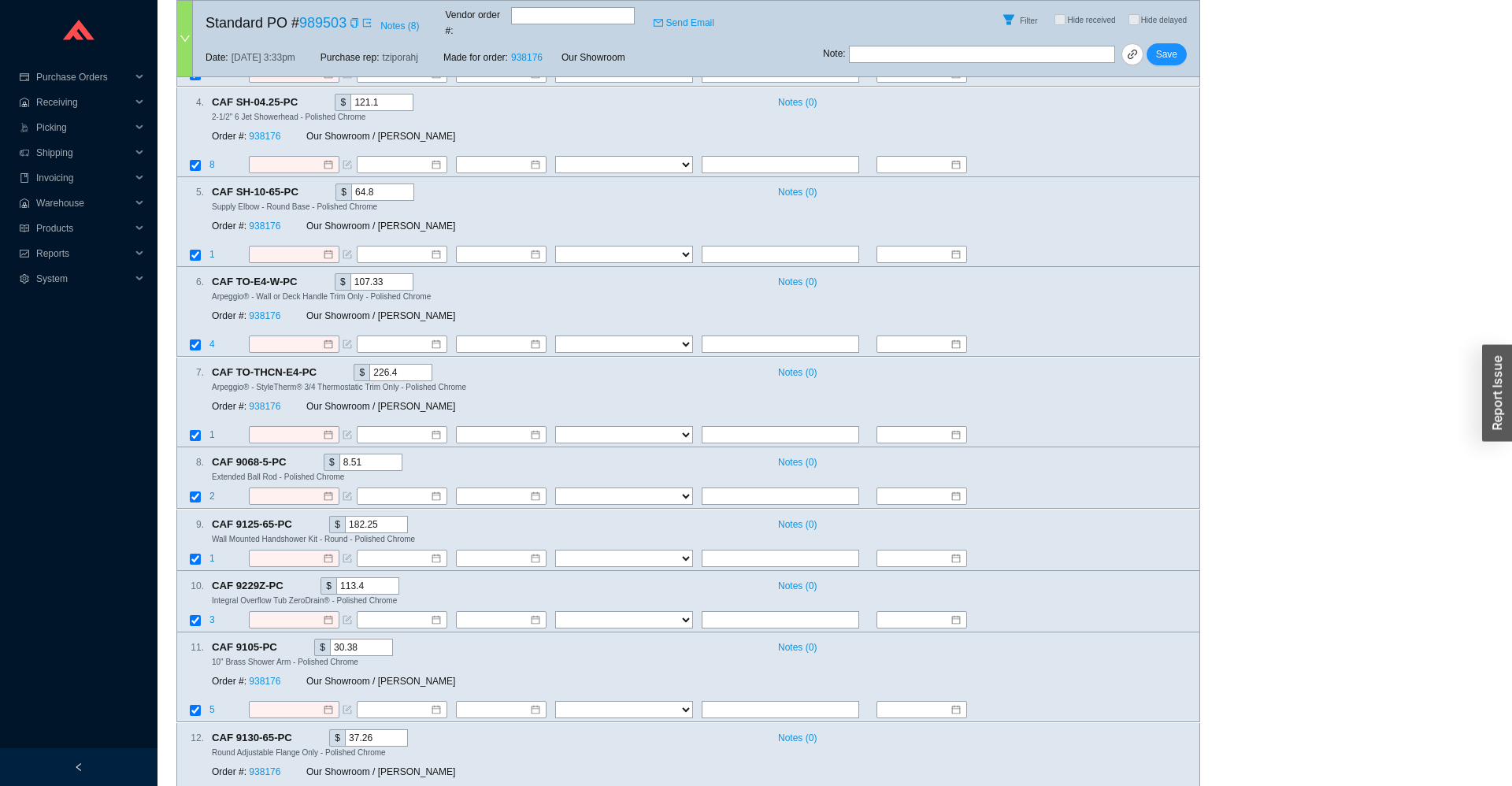
scroll to position [542, 0]
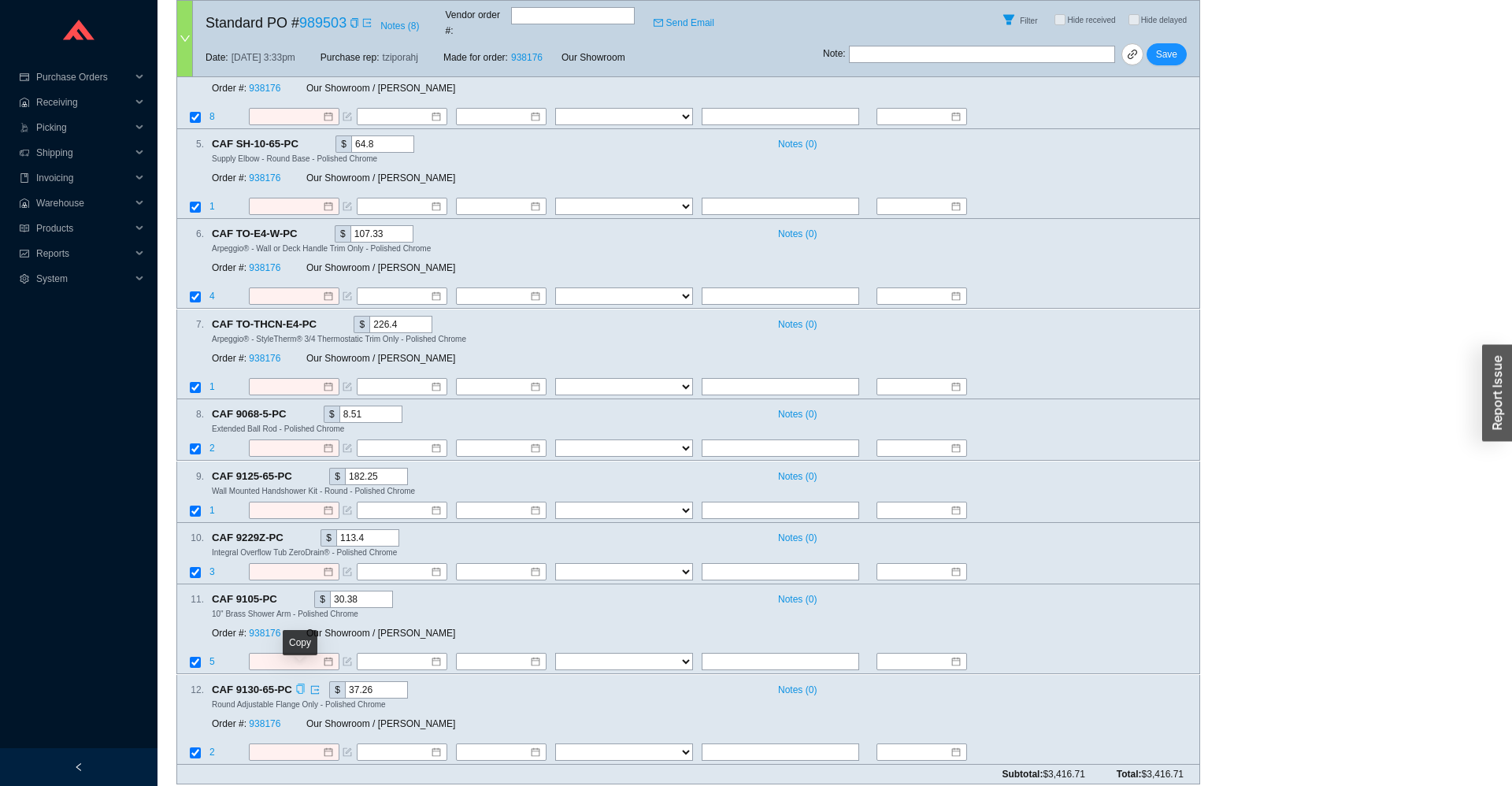
click at [298, 684] on icon "copy" at bounding box center [300, 689] width 10 height 10
click at [283, 594] on icon "copy" at bounding box center [285, 599] width 10 height 10
click at [288, 531] on icon "copy" at bounding box center [292, 536] width 10 height 10
click at [301, 470] on div "Copy" at bounding box center [300, 476] width 10 height 17
click at [294, 409] on icon "copy" at bounding box center [295, 414] width 10 height 10
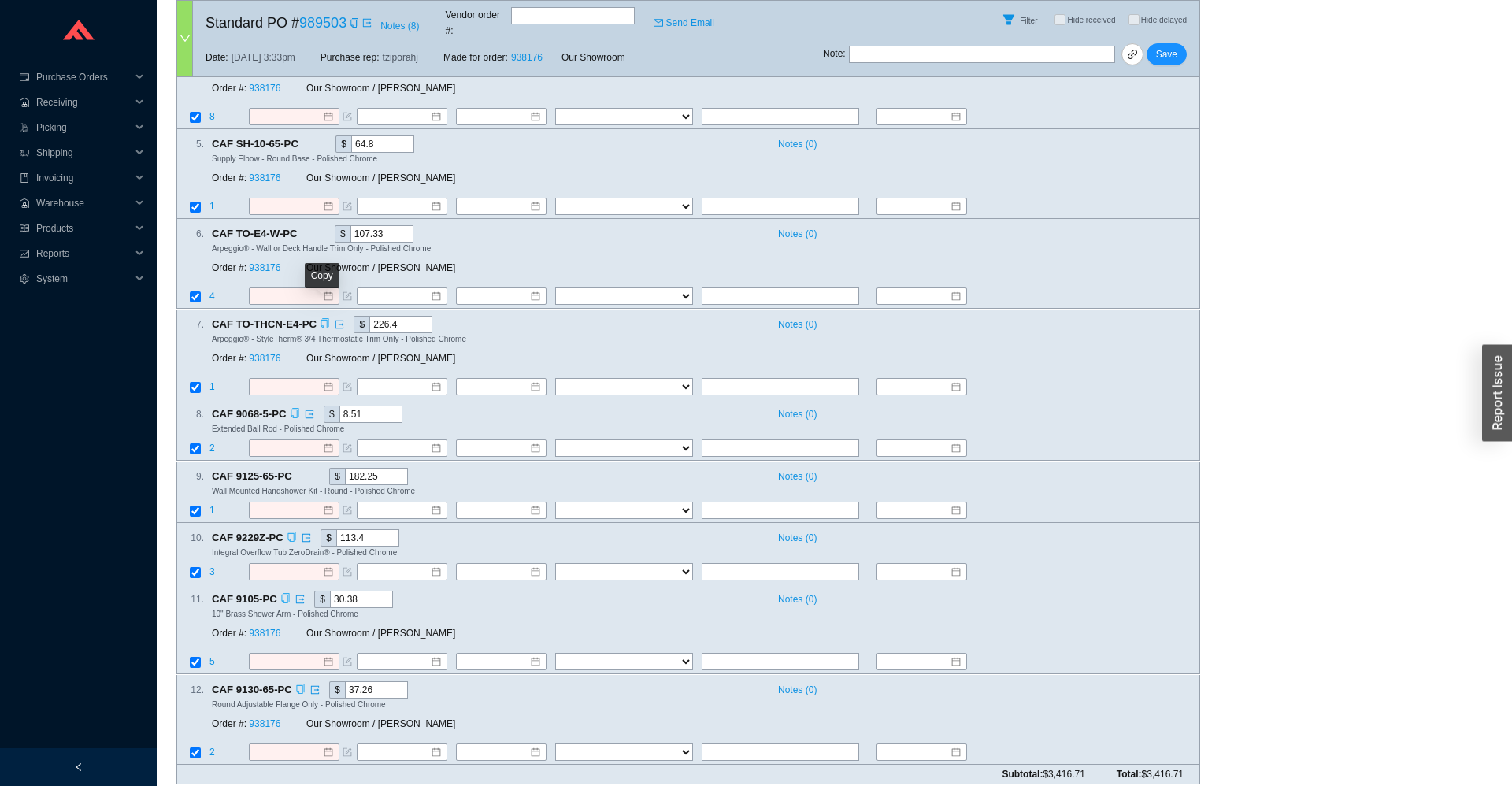
click at [322, 318] on icon "copy" at bounding box center [325, 323] width 10 height 10
drag, startPoint x: 404, startPoint y: 314, endPoint x: 346, endPoint y: 314, distance: 58.0
click at [370, 316] on input "226.4" at bounding box center [401, 324] width 63 height 17
paste input "12.22"
type input "212.22"
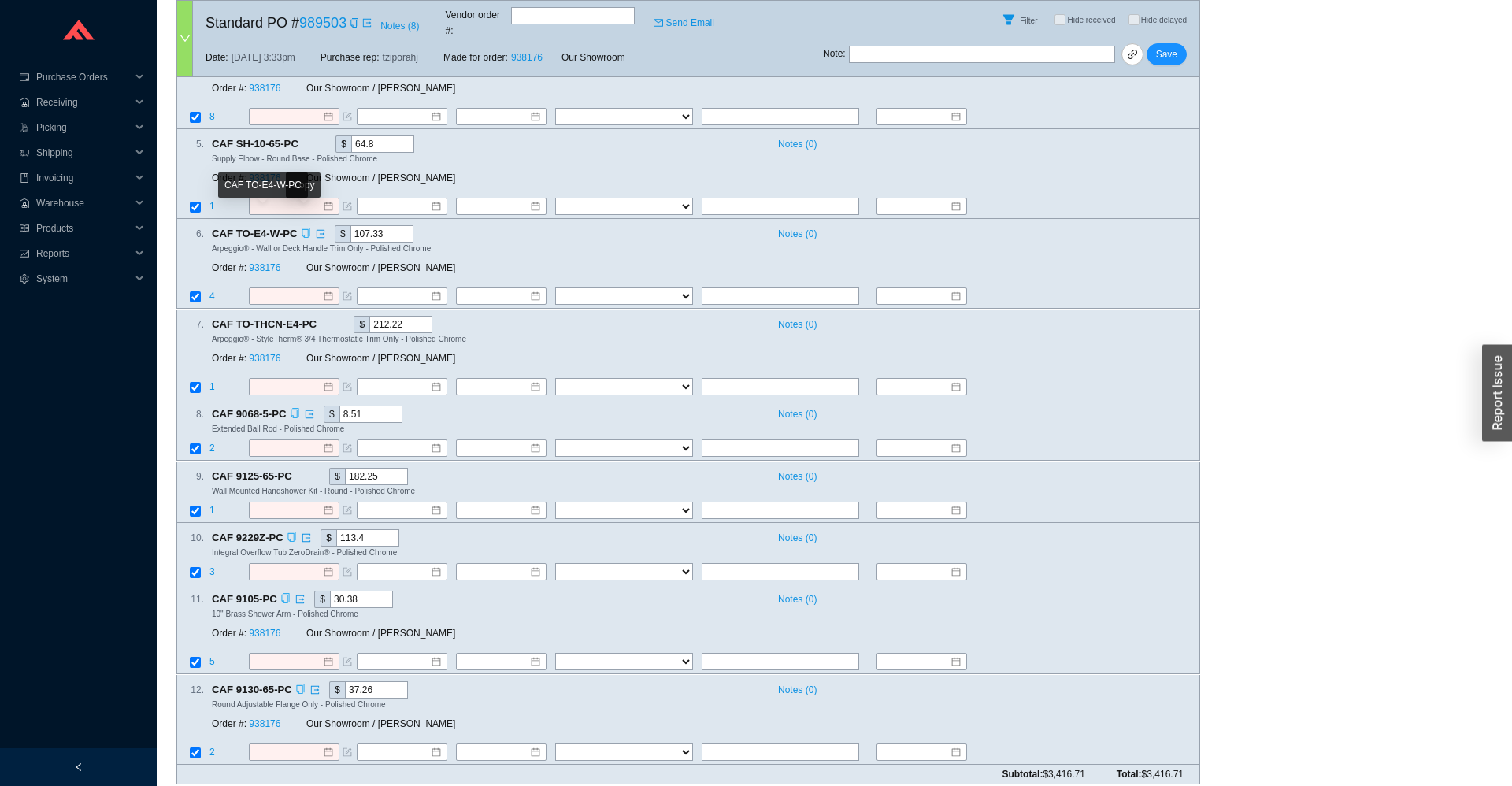
click at [302, 228] on icon "copy" at bounding box center [305, 234] width 8 height 10
drag, startPoint x: 349, startPoint y: 220, endPoint x: 324, endPoint y: 220, distance: 25.0
click at [350, 225] on input "107.33" at bounding box center [382, 234] width 63 height 17
paste input "0.44"
type input "100.44"
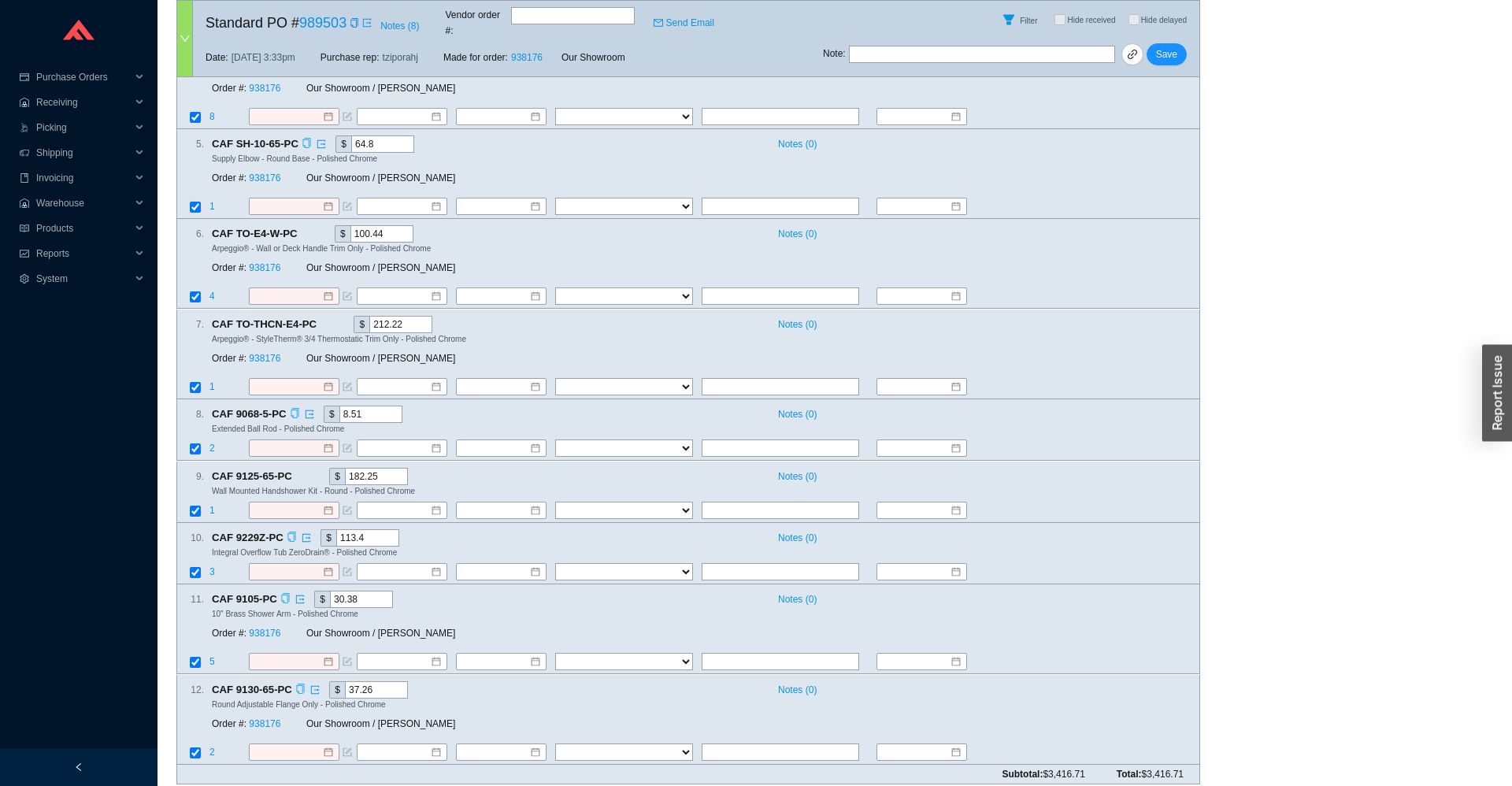
click at [307, 138] on icon "copy" at bounding box center [305, 143] width 8 height 10
drag, startPoint x: 384, startPoint y: 130, endPoint x: 325, endPoint y: 131, distance: 59.0
click at [351, 135] on input "64.8" at bounding box center [382, 144] width 63 height 17
paste input "0.75"
type input "60.75"
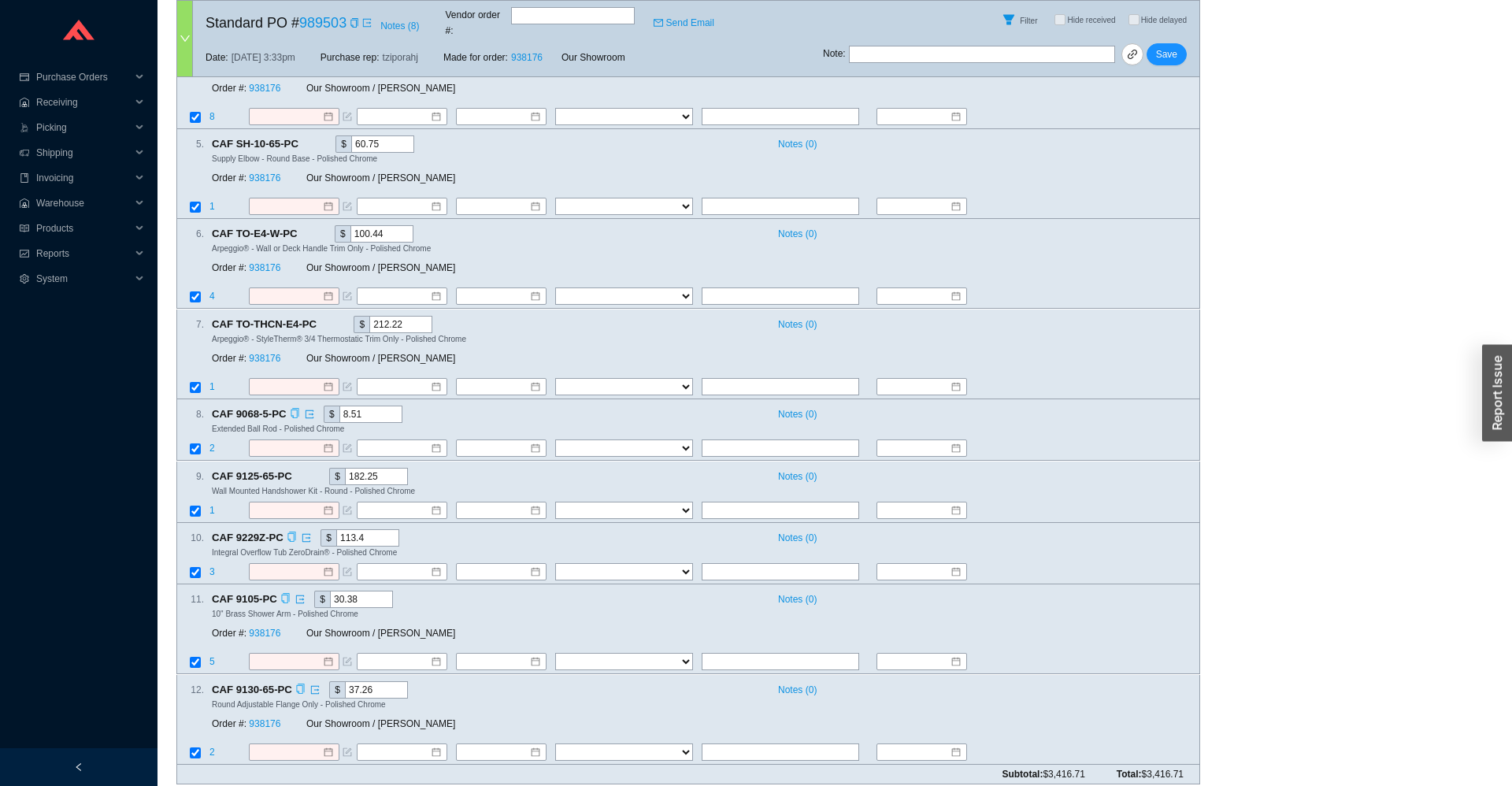
scroll to position [195, 0]
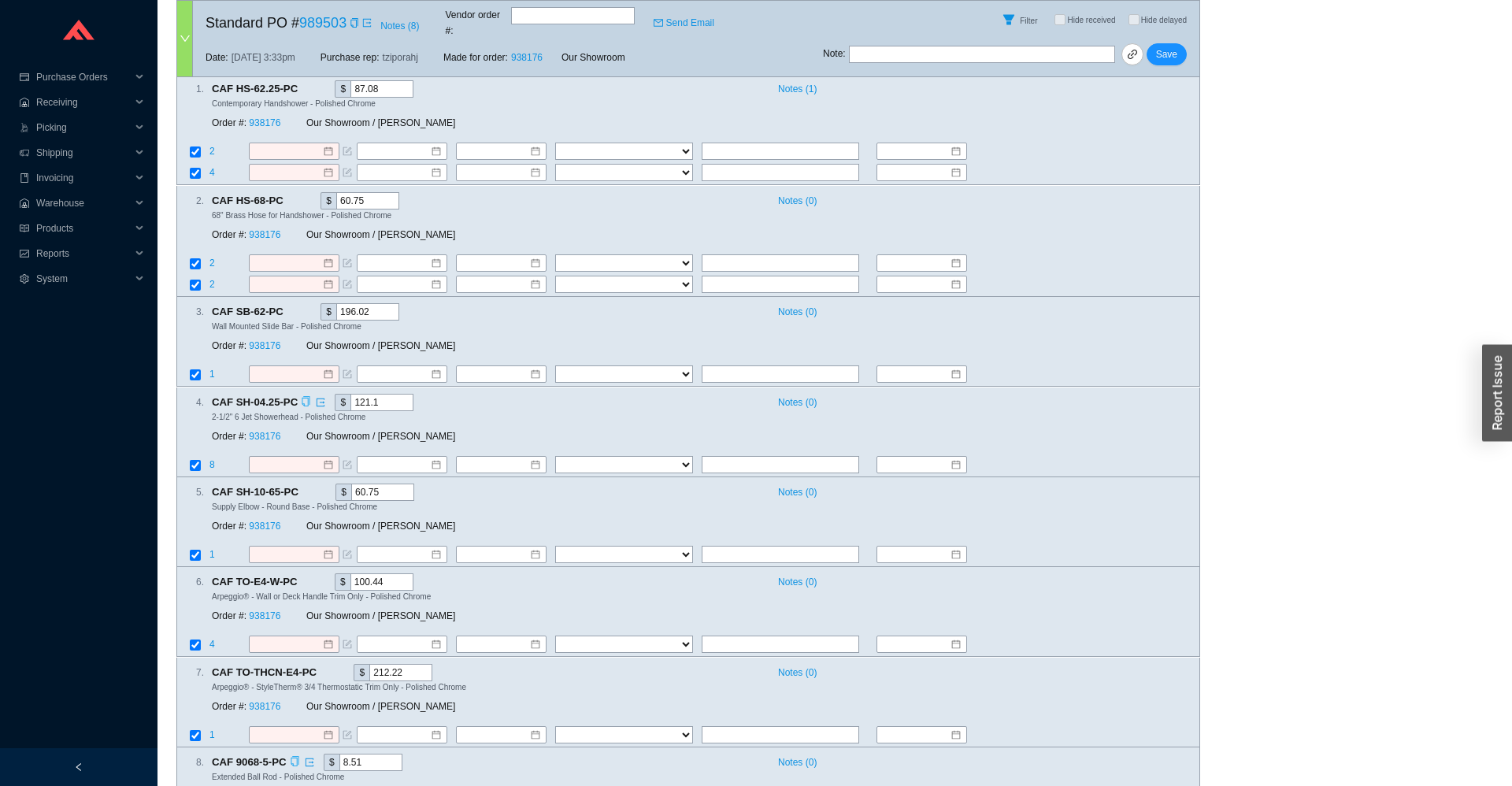
click at [305, 396] on icon "copy" at bounding box center [306, 401] width 10 height 10
drag, startPoint x: 371, startPoint y: 297, endPoint x: 301, endPoint y: 304, distance: 70.3
click at [337, 304] on input "196.02" at bounding box center [368, 311] width 63 height 17
click at [350, 393] on input "121.1" at bounding box center [382, 402] width 63 height 17
paste input "13.4"
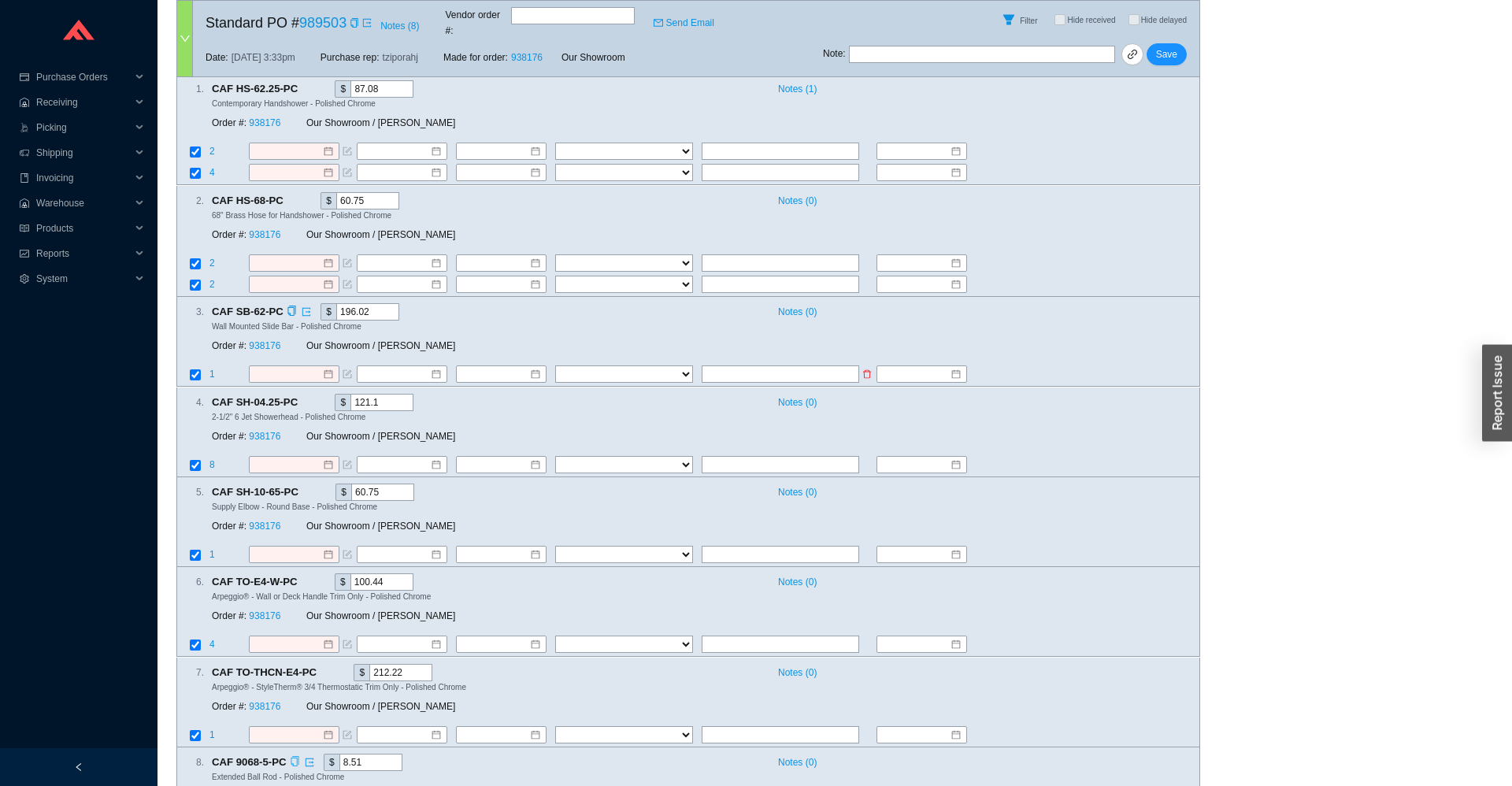
type input "113.4"
click at [290, 306] on icon "copy" at bounding box center [291, 311] width 8 height 10
drag, startPoint x: 370, startPoint y: 295, endPoint x: 294, endPoint y: 295, distance: 76.0
click at [337, 303] on input "196.02" at bounding box center [368, 311] width 63 height 17
paste input "83.87"
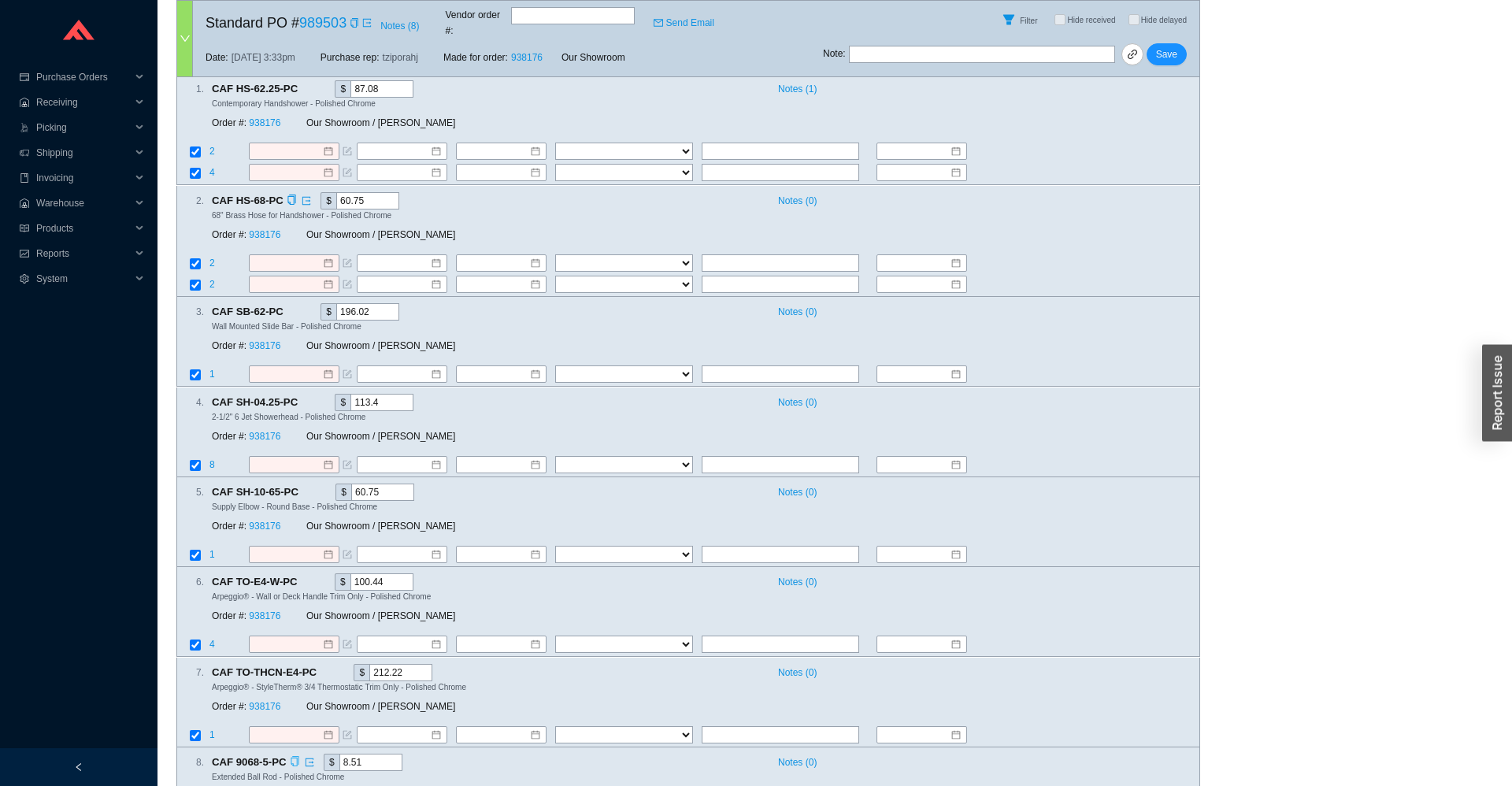
type input "183.87"
click at [289, 195] on icon "copy" at bounding box center [292, 200] width 10 height 10
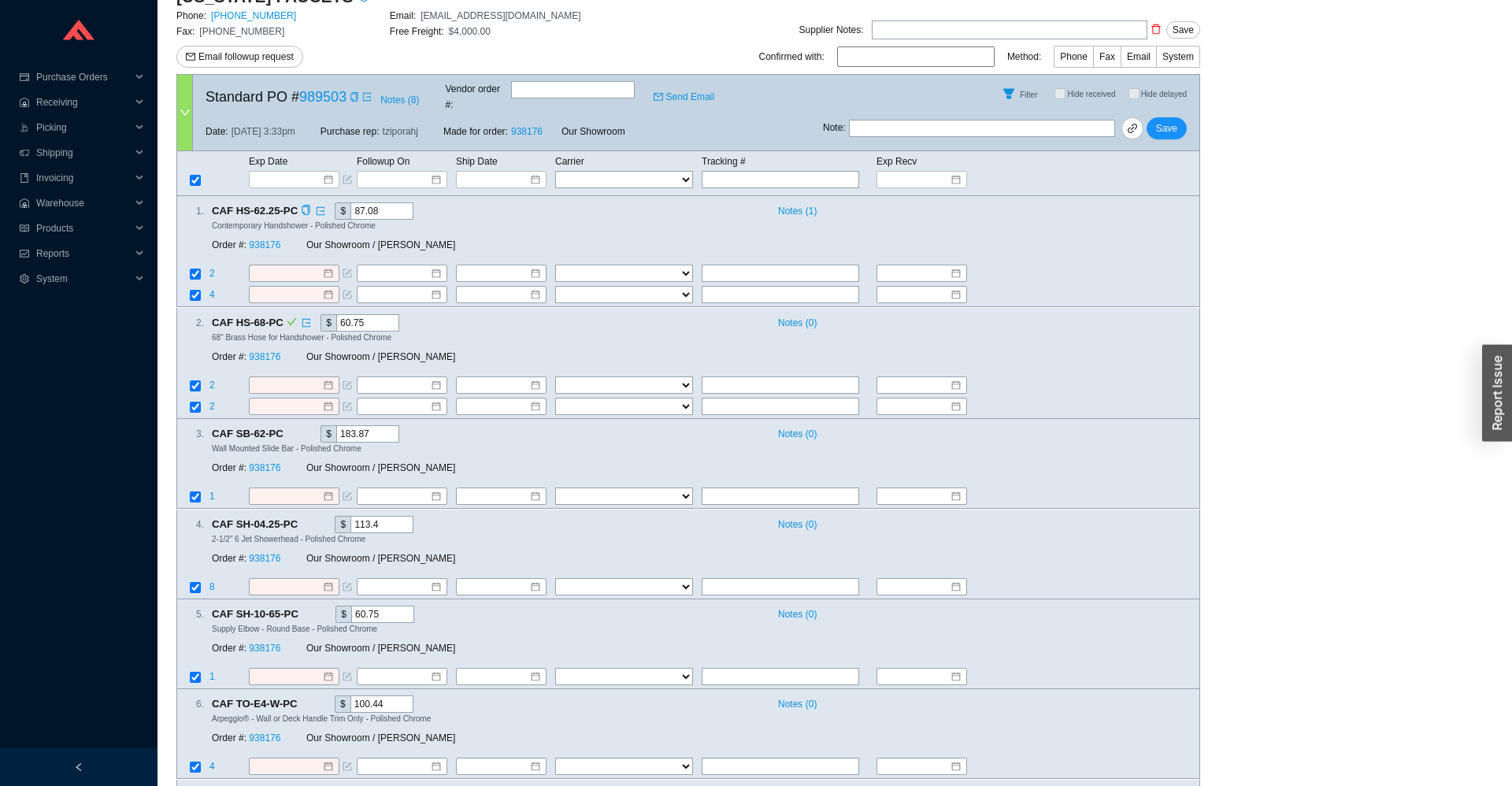
scroll to position [0, 0]
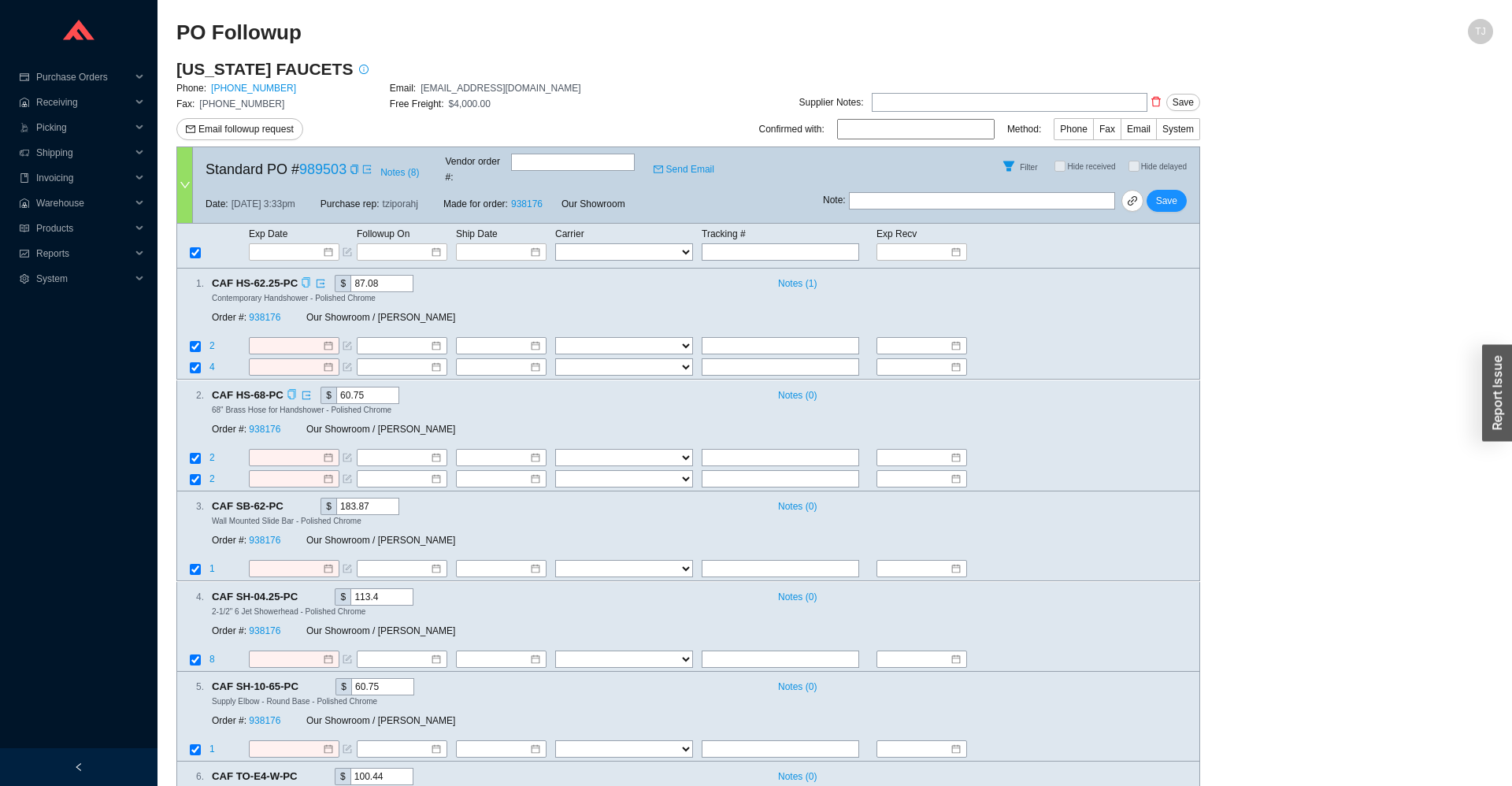
click at [302, 275] on div "Copy" at bounding box center [306, 283] width 10 height 17
click at [1174, 193] on span "Save" at bounding box center [1167, 201] width 21 height 16
click at [394, 166] on span "Notes ( 8 )" at bounding box center [400, 173] width 39 height 16
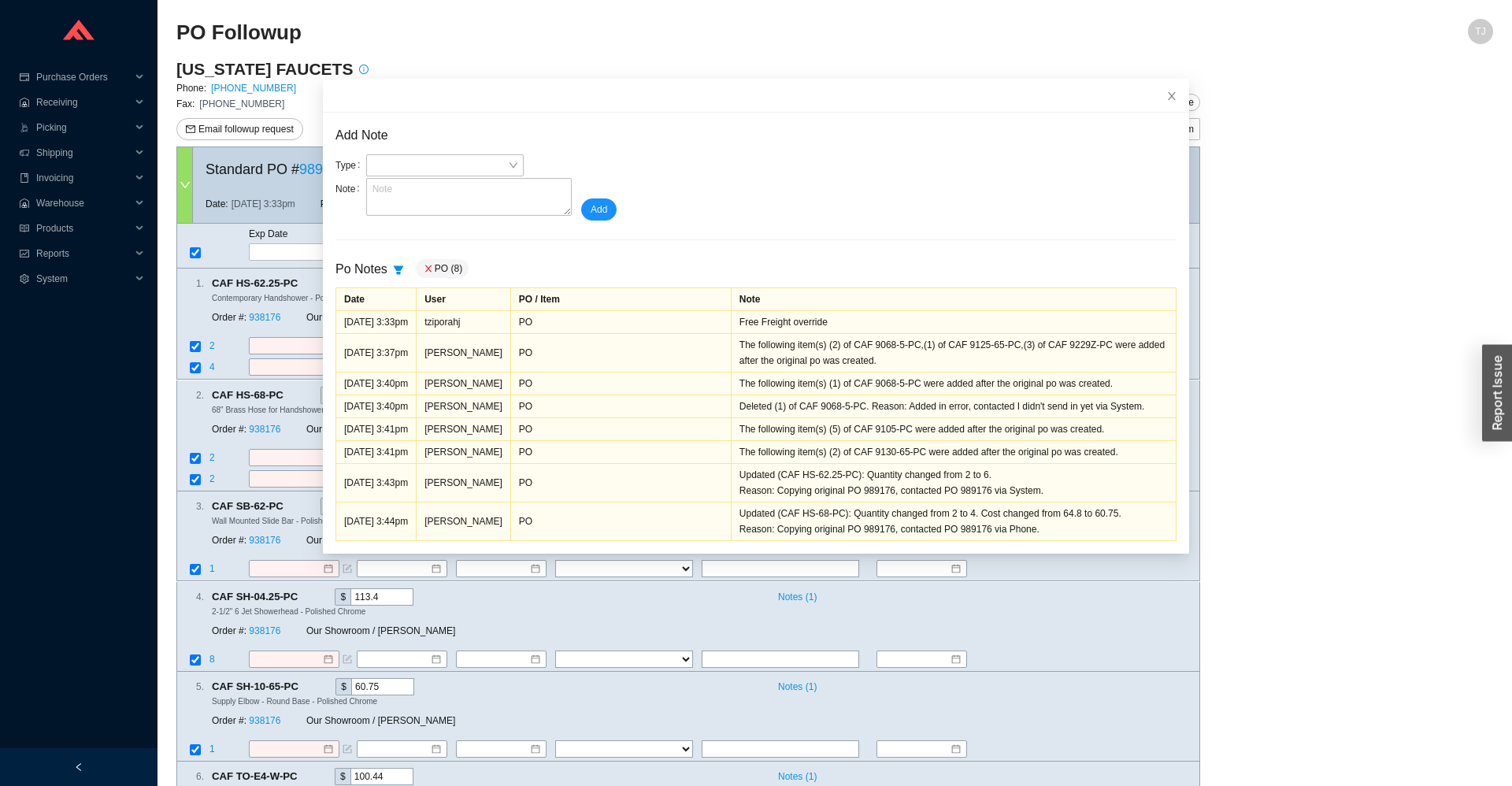
click at [426, 220] on div "Type Note" at bounding box center [454, 187] width 236 height 66
click at [435, 192] on textarea at bounding box center [469, 196] width 206 height 38
paste textarea "989176"
click at [508, 189] on textarea "Had to cancel PO 989176 and remake this PO because of an EDI error. I manually …" at bounding box center [469, 196] width 206 height 38
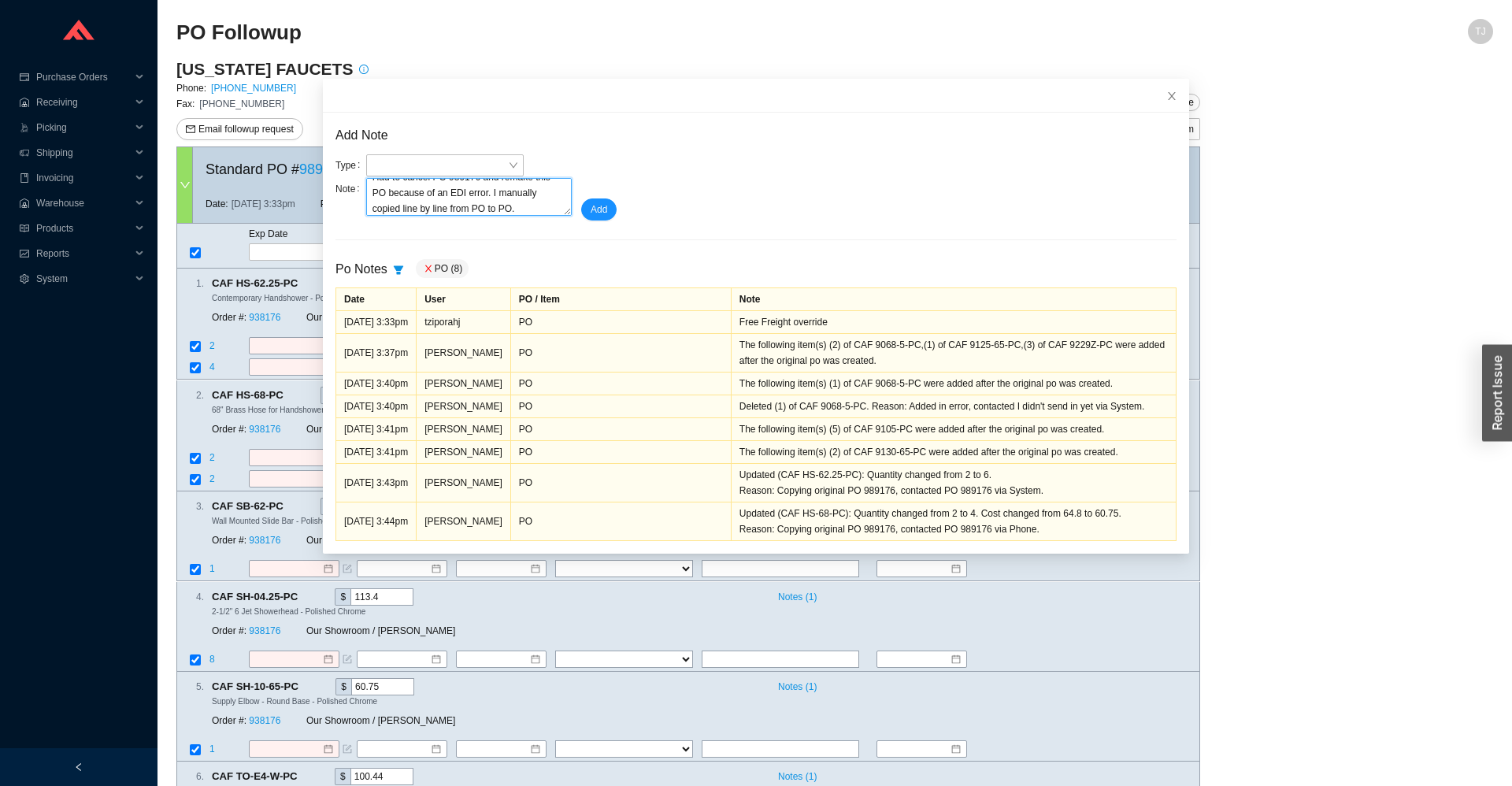
click at [508, 189] on textarea "Had to cancel PO 989176 and remake this PO because of an EDI error. I manually …" at bounding box center [469, 196] width 206 height 38
type textarea "Had to cancel PO 989176 and remake this PO because of an EDI error. I copied li…"
click at [592, 202] on span "Add" at bounding box center [599, 209] width 17 height 16
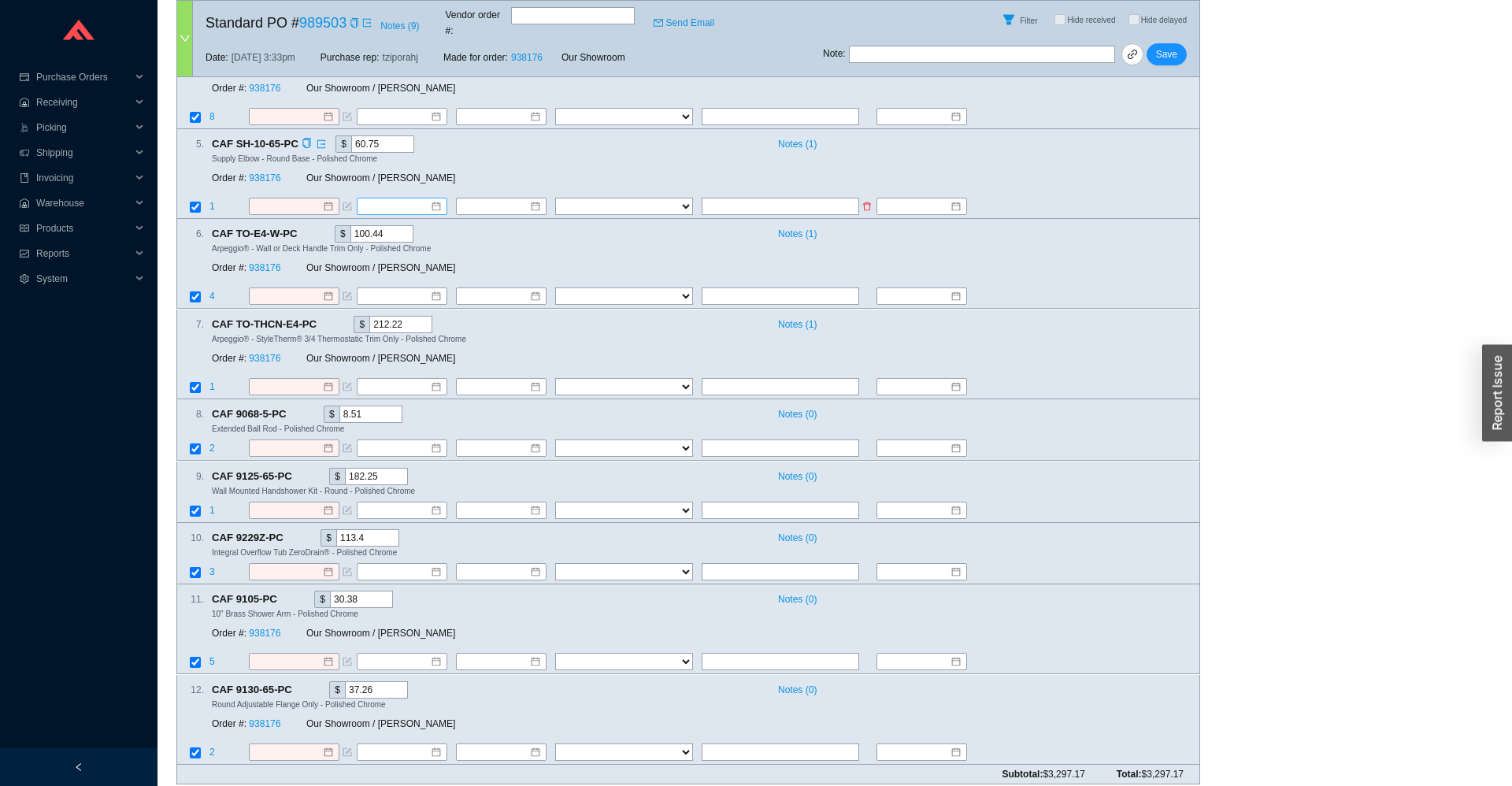
scroll to position [0, 0]
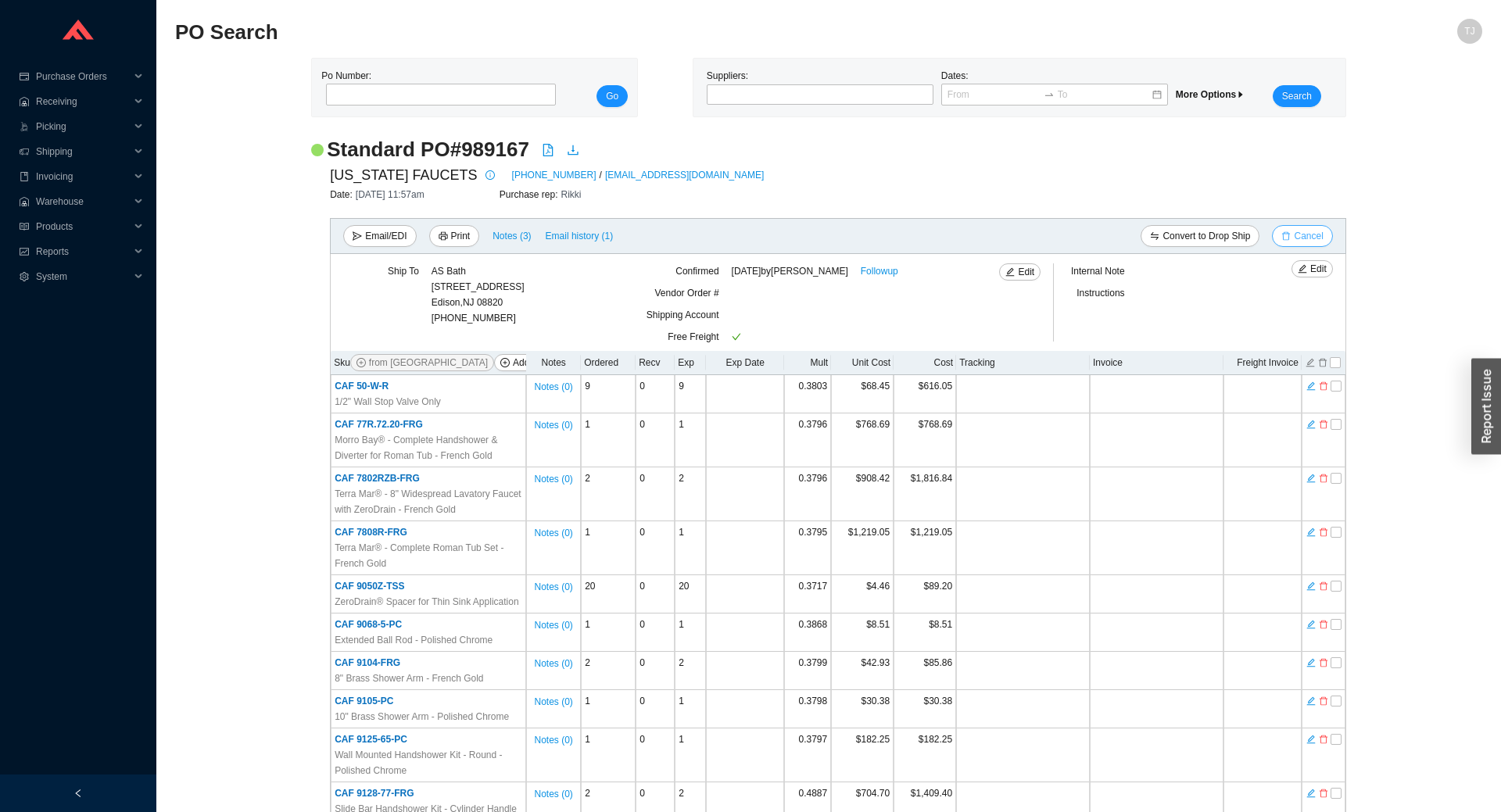
click at [1287, 244] on button "Cancel" at bounding box center [1303, 236] width 60 height 22
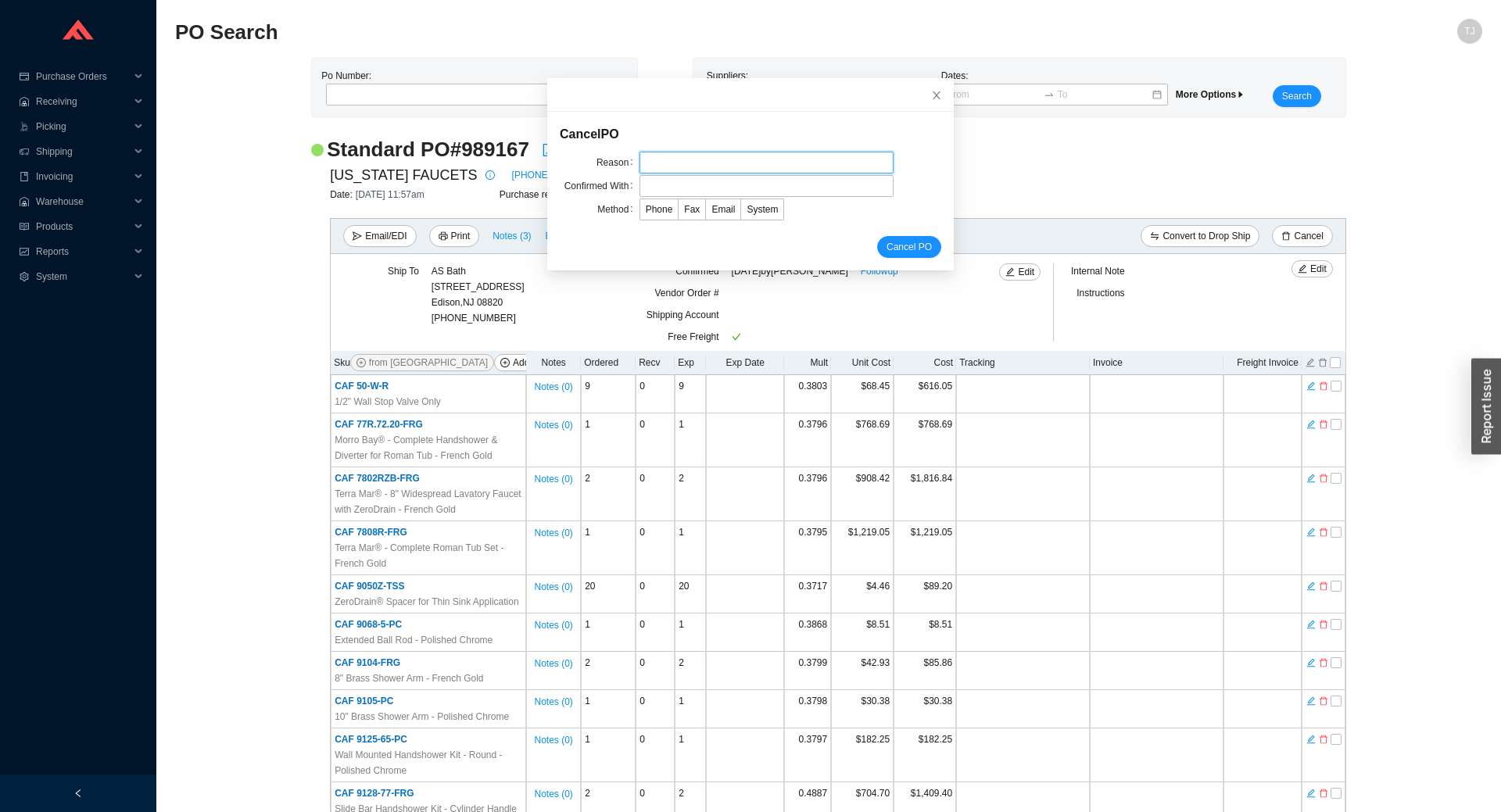
click at [697, 166] on input "text" at bounding box center [767, 163] width 255 height 22
click at [692, 189] on input "text" at bounding box center [767, 186] width 255 height 22
drag, startPoint x: 733, startPoint y: 164, endPoint x: 554, endPoint y: 165, distance: 179.0
click at [640, 165] on input "Customer cancelled" at bounding box center [767, 163] width 255 height 22
type input "EDI issue"
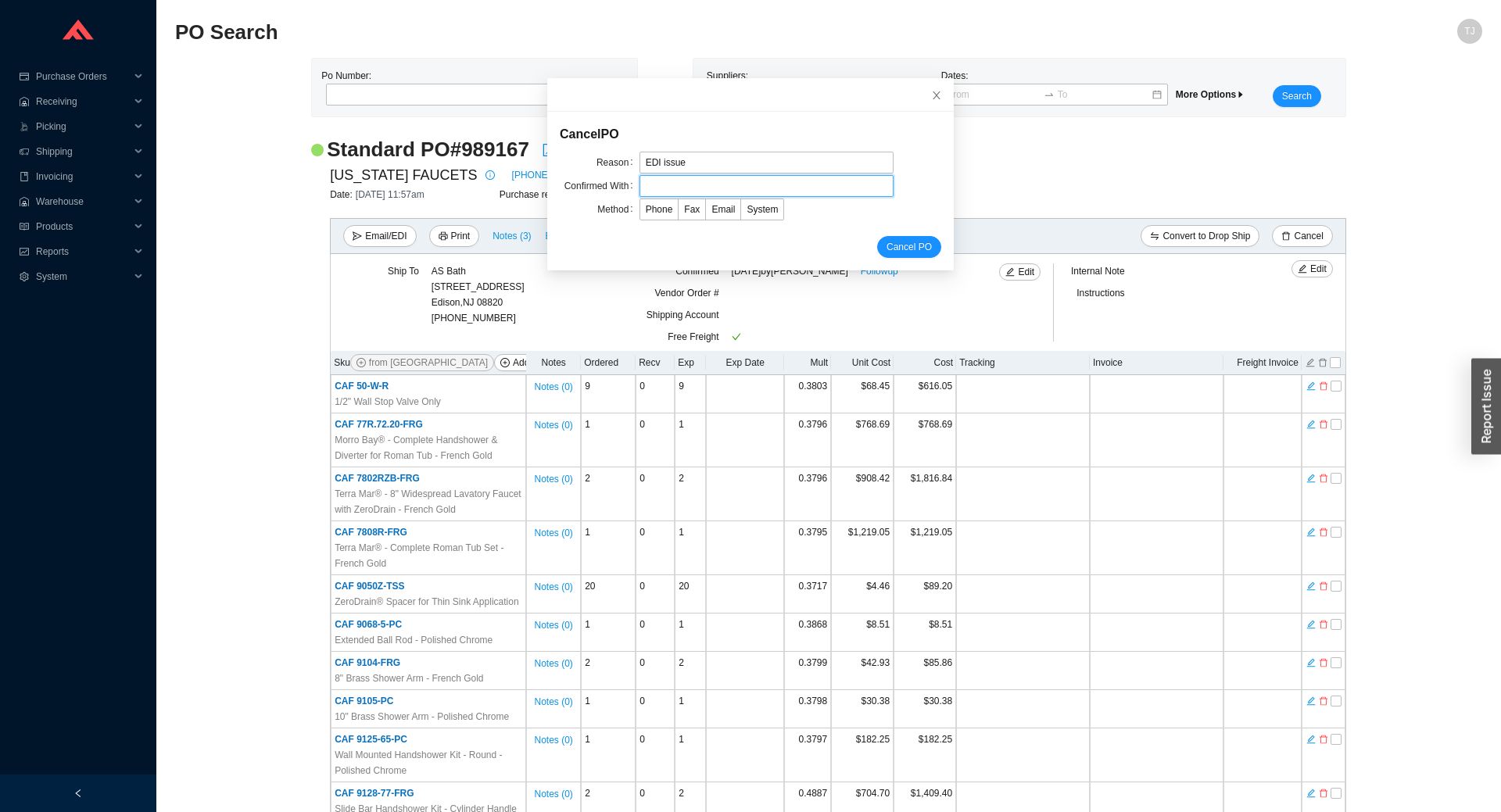
click at [667, 181] on input "text" at bounding box center [767, 186] width 255 height 22
type input "[PERSON_NAME]"
click at [727, 208] on span "Email" at bounding box center [723, 209] width 24 height 11
click at [706, 212] on input "Email" at bounding box center [706, 212] width 0 height 0
click at [909, 244] on span "Cancel PO" at bounding box center [910, 247] width 45 height 16
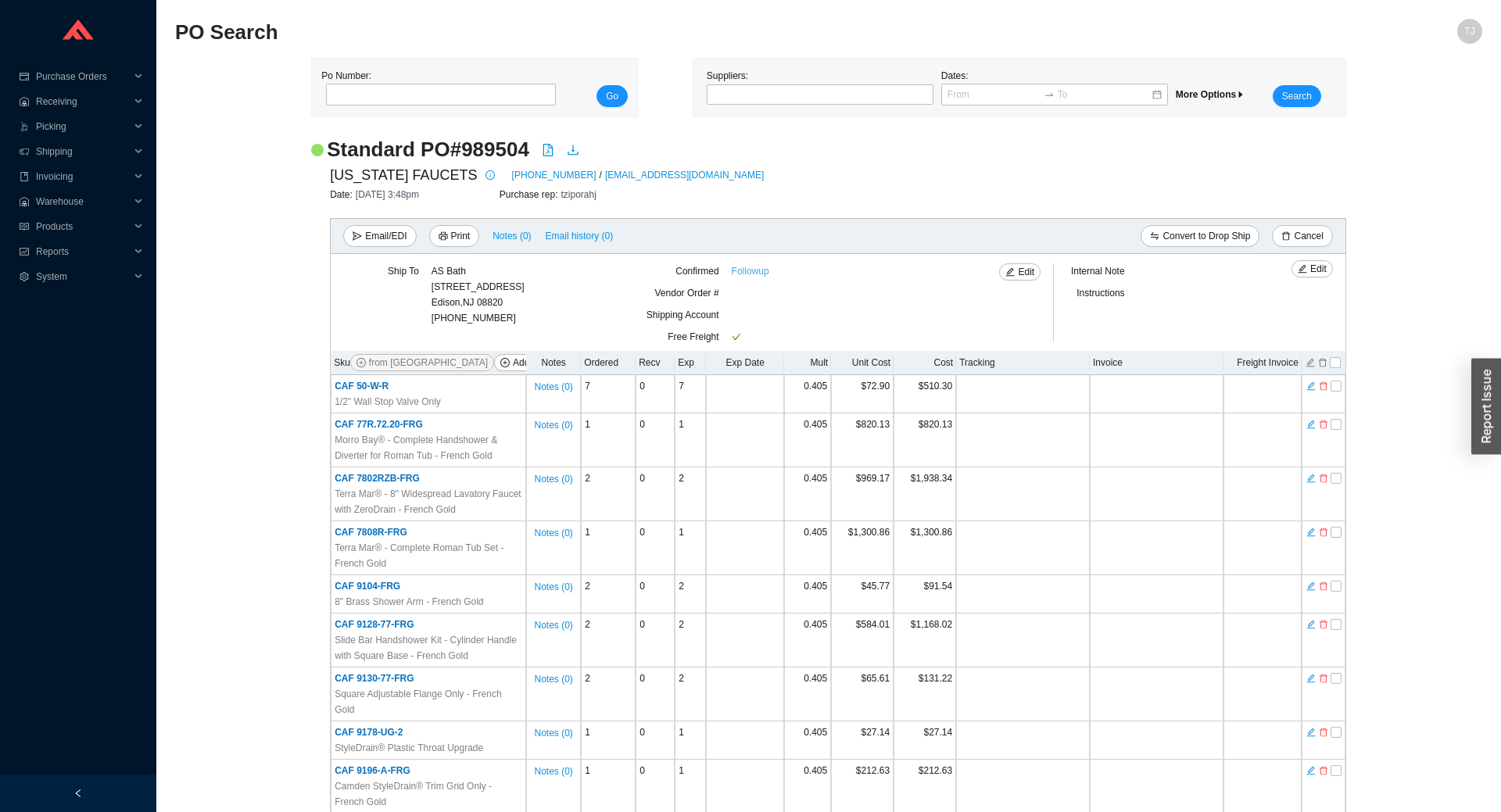
click at [759, 271] on link "Followup" at bounding box center [750, 271] width 38 height 16
click at [513, 365] on span "Add Items" at bounding box center [534, 363] width 42 height 16
select select "13"
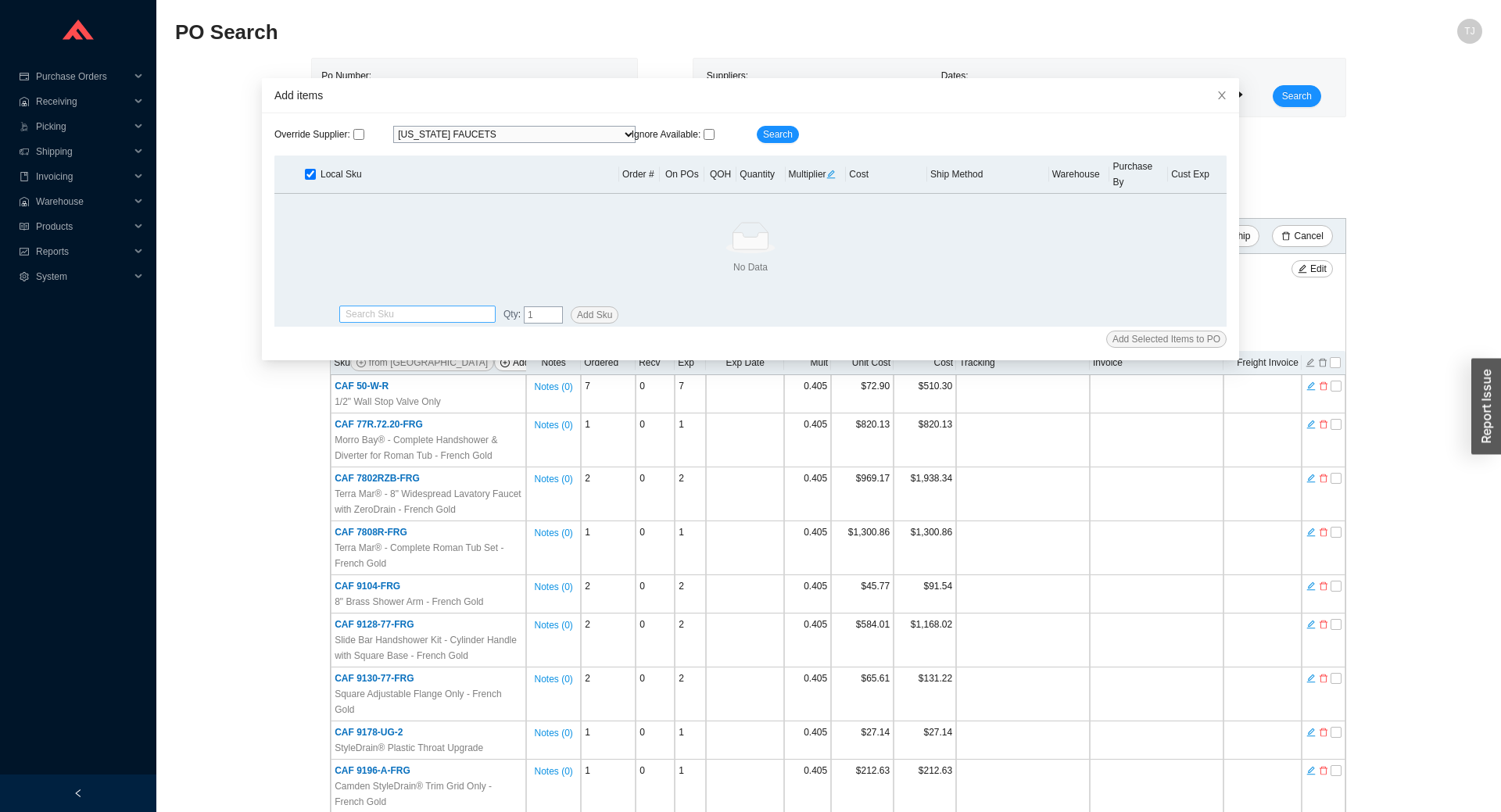
click at [402, 306] on input "search" at bounding box center [417, 314] width 144 height 16
paste input "9050Z-TSS"
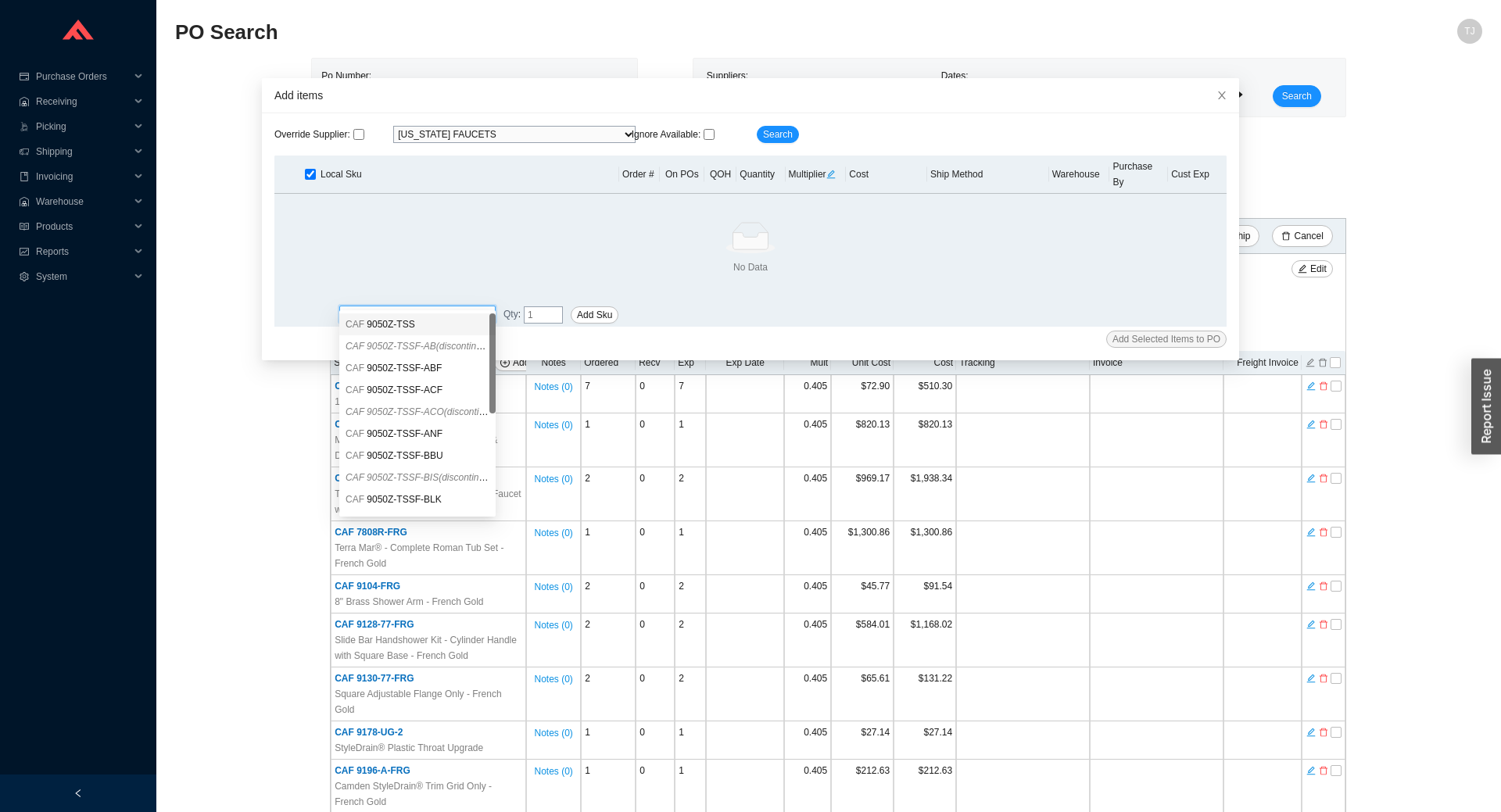
click at [447, 325] on div "CAF 9050Z-TSS" at bounding box center [417, 324] width 144 height 14
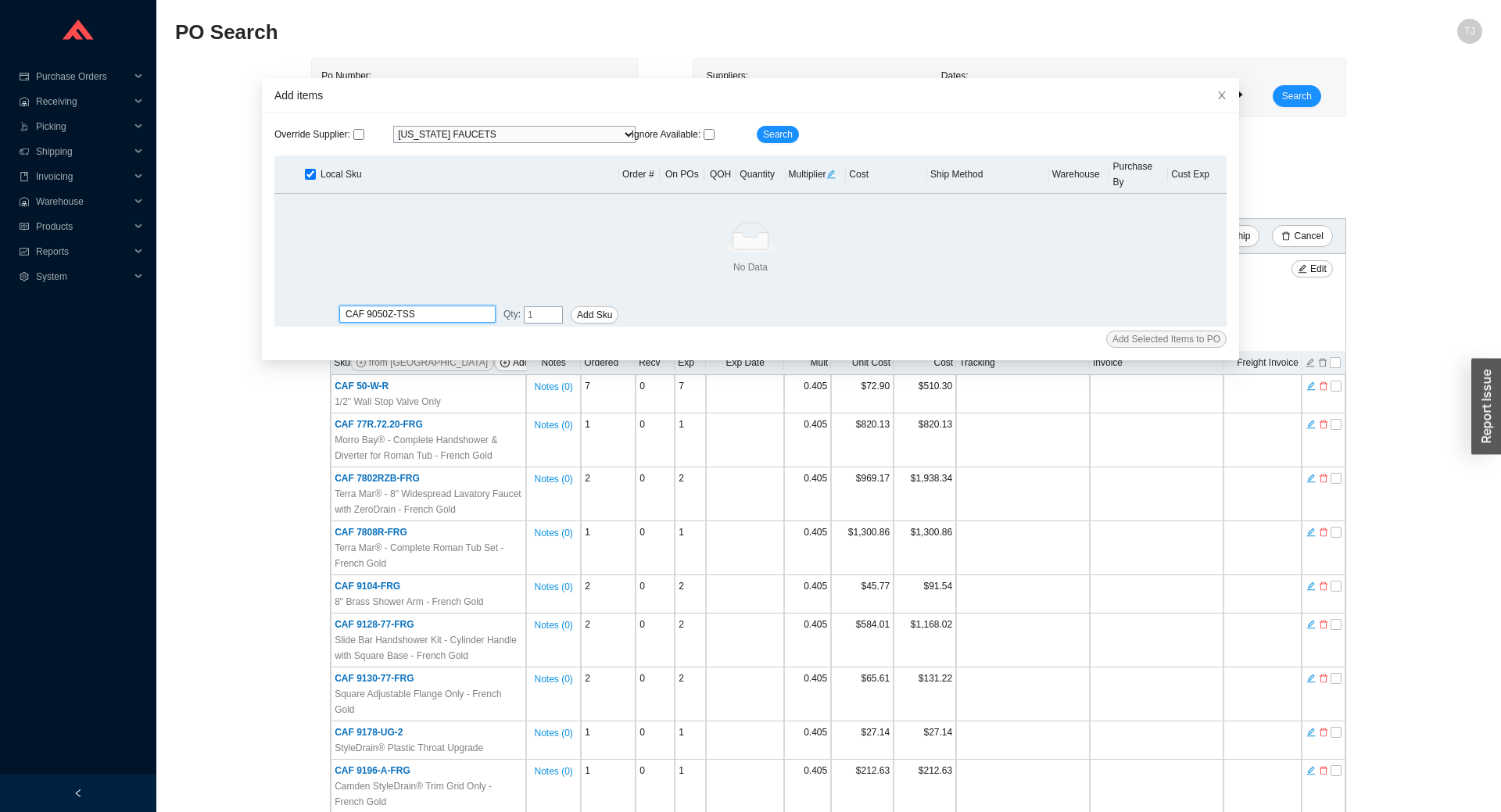
type input "CAF 9050Z-TSS"
click at [533, 306] on input "tel" at bounding box center [543, 315] width 39 height 17
type input "20"
click at [599, 307] on span "Add Sku" at bounding box center [595, 315] width 35 height 16
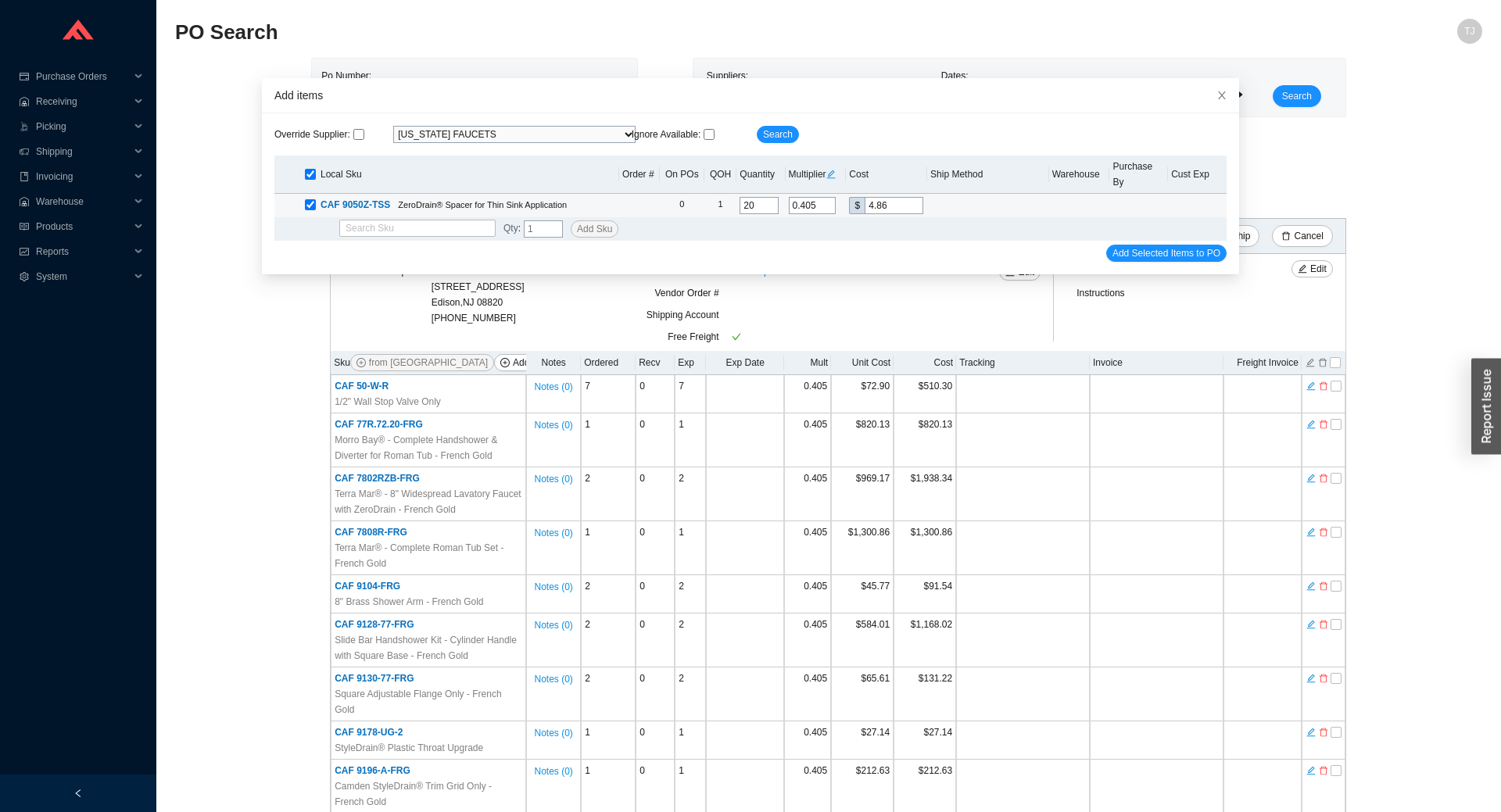
drag, startPoint x: 886, startPoint y: 190, endPoint x: 876, endPoint y: 191, distance: 10.0
click at [876, 197] on input "4.86" at bounding box center [895, 206] width 59 height 17
type input "0.3667"
type input "4.4"
type input "0.3717"
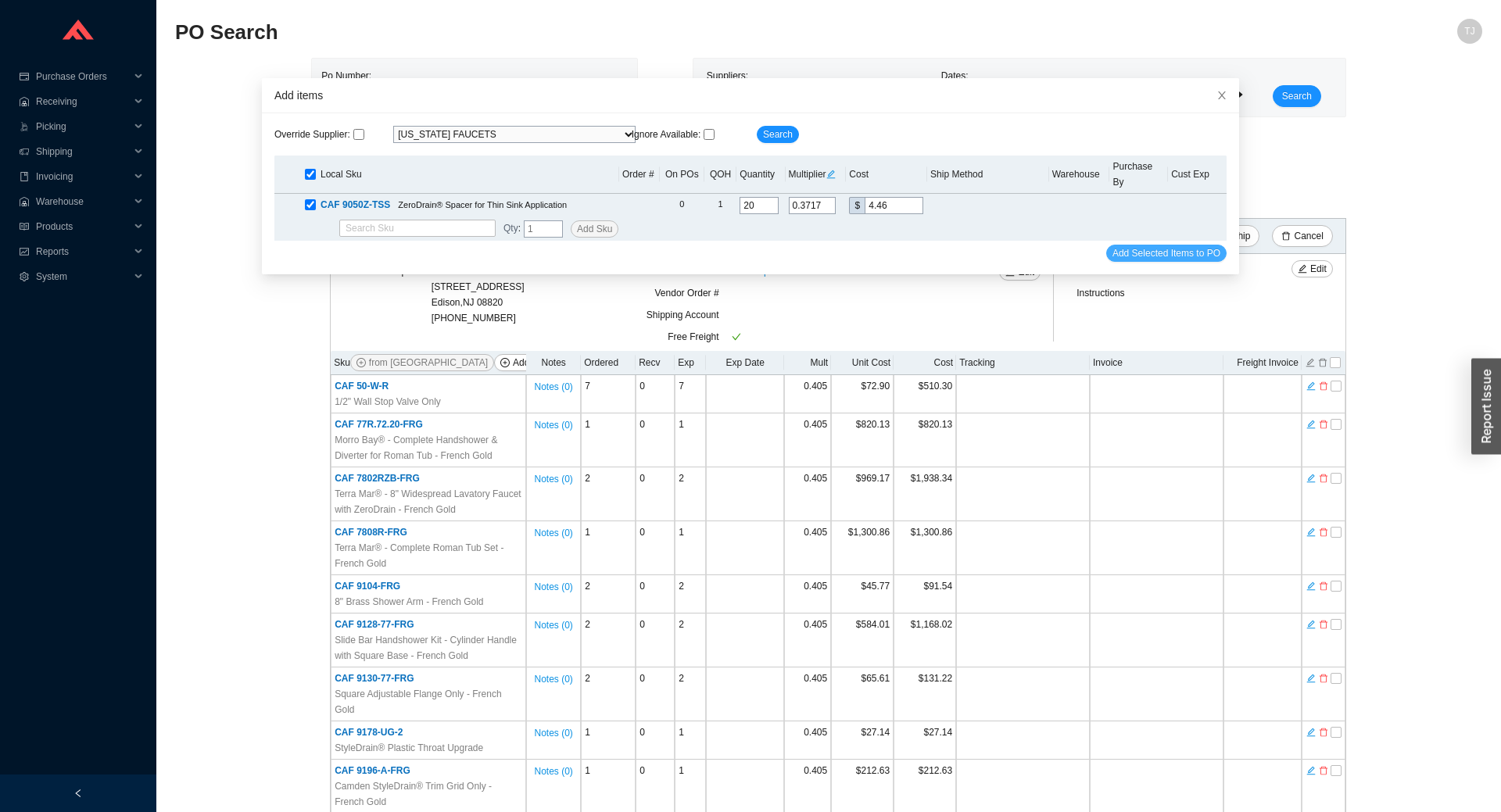
type input "4.46"
click at [1121, 245] on span "Add Selected Items to PO" at bounding box center [1167, 253] width 108 height 16
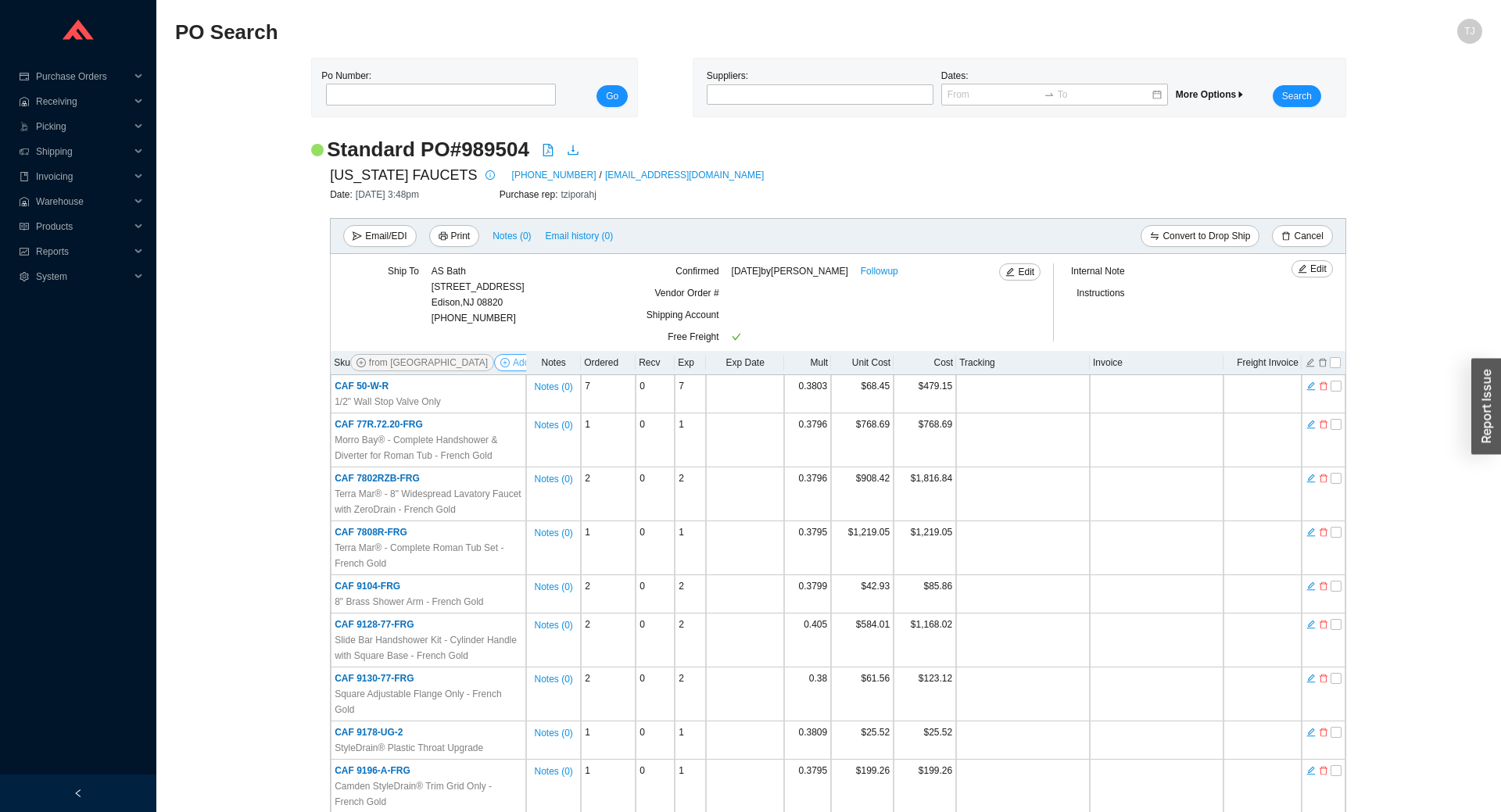
click at [513, 360] on span "Add Items" at bounding box center [534, 363] width 42 height 16
select select "13"
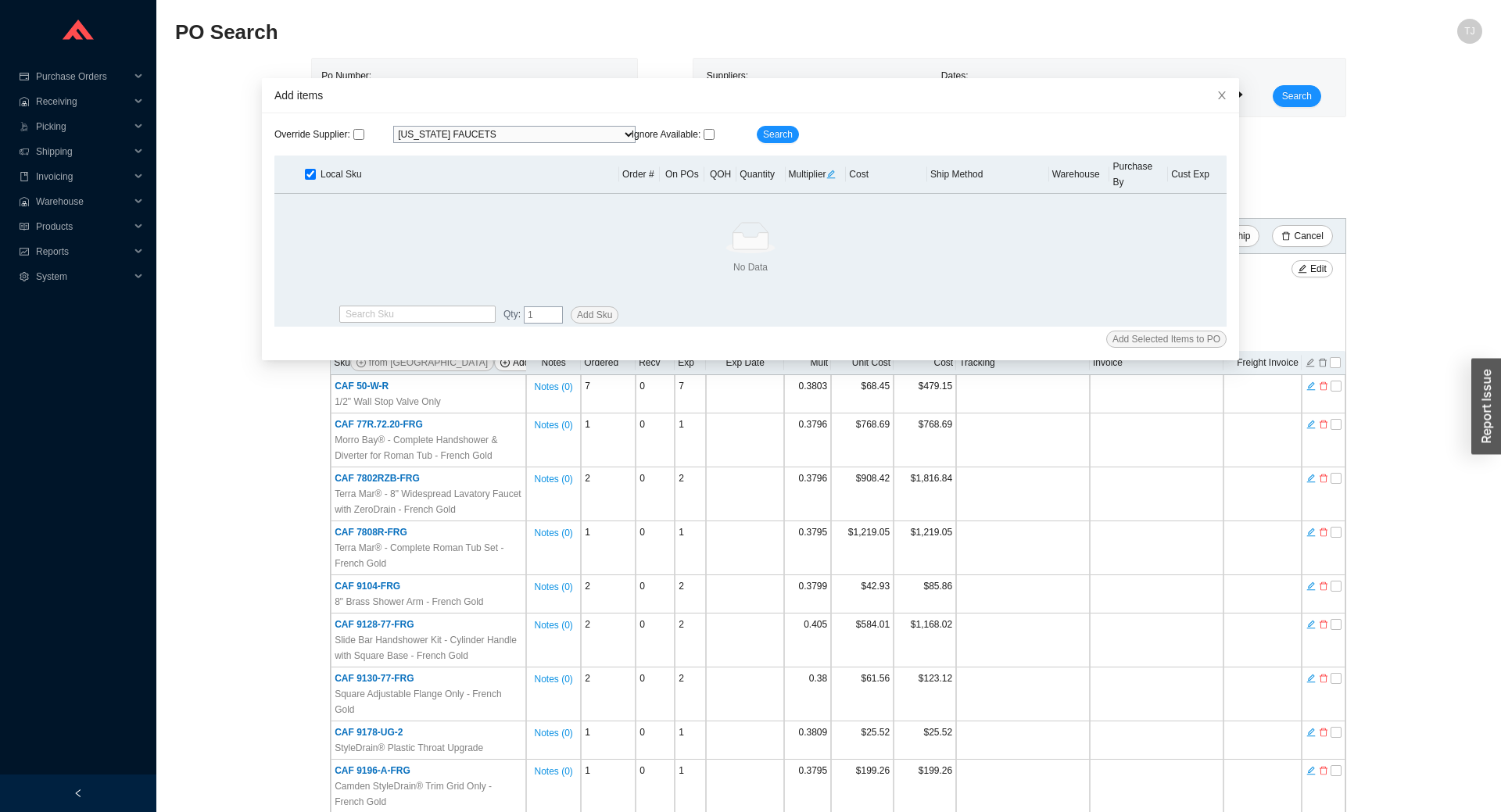
click at [401, 308] on div "Search Sku" at bounding box center [417, 314] width 156 height 22
click at [402, 306] on input "search" at bounding box center [417, 314] width 144 height 16
paste input "9177-PVC"
click at [423, 316] on div "CAF 9177-PVC" at bounding box center [417, 324] width 156 height 22
type input "CAF 9177-PVC"
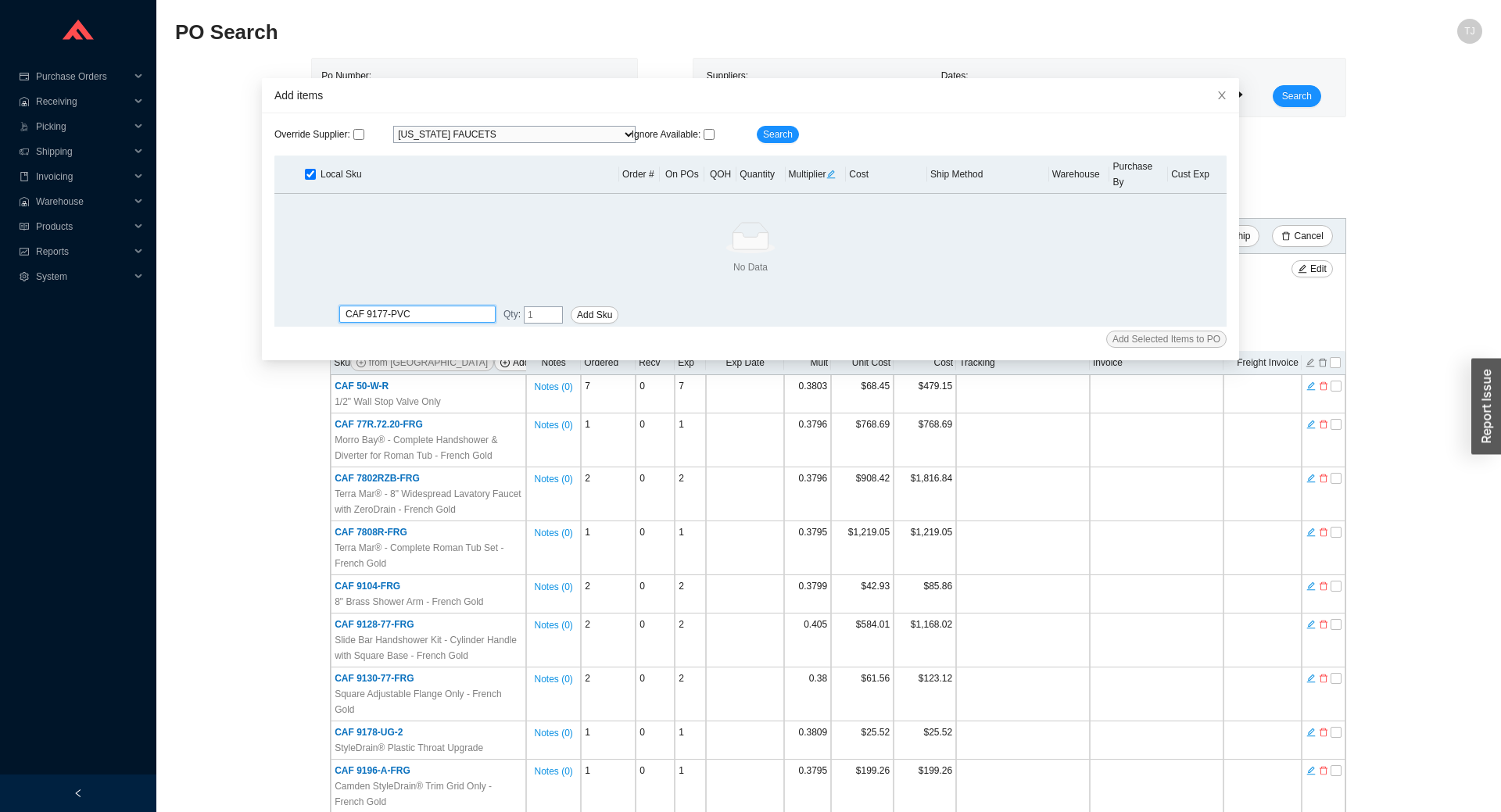
click at [551, 306] on input "tel" at bounding box center [543, 315] width 39 height 17
type input "2"
click at [598, 307] on span "Add Sku" at bounding box center [595, 315] width 35 height 16
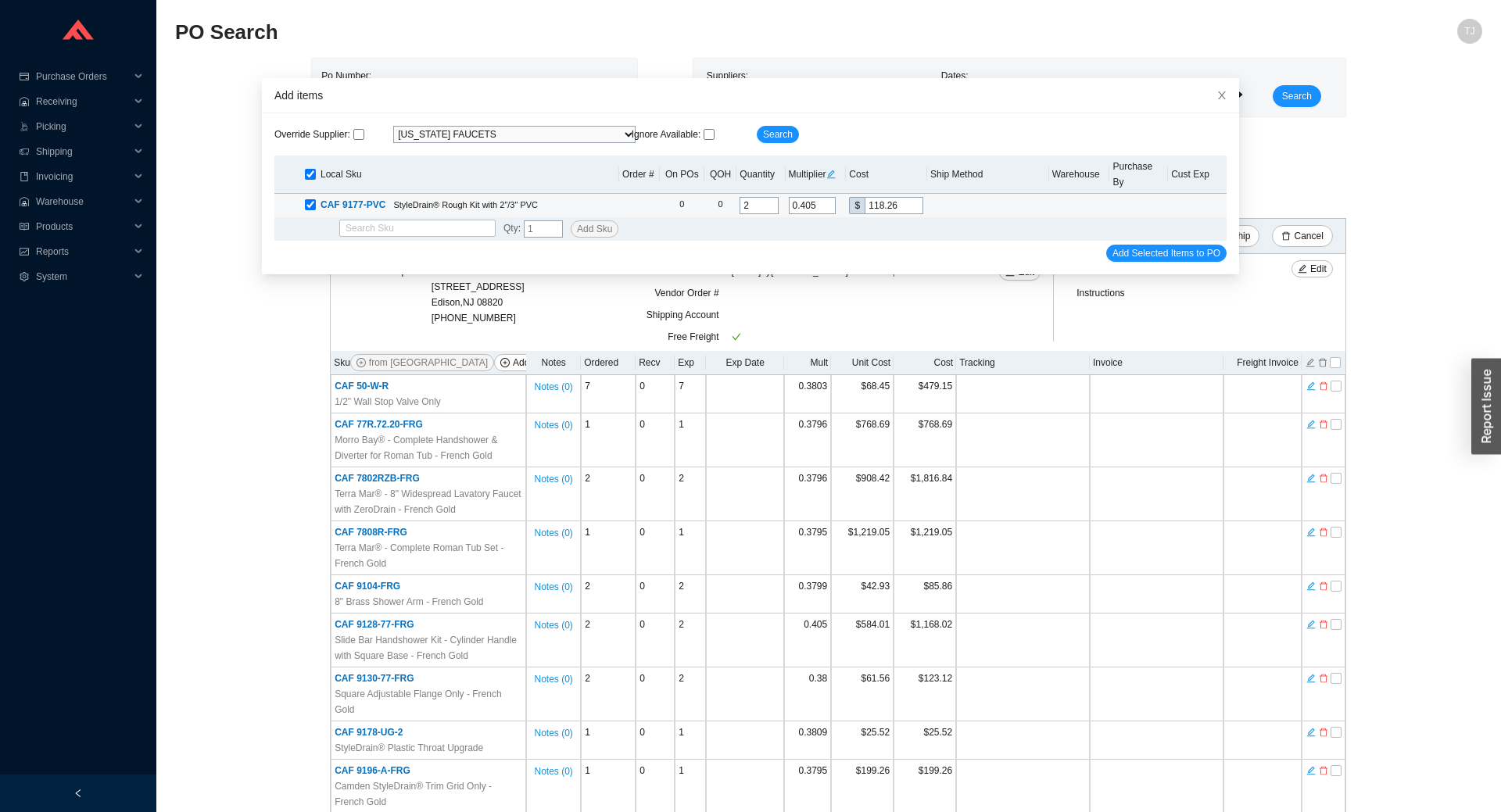
drag, startPoint x: 902, startPoint y: 192, endPoint x: 847, endPoint y: 192, distance: 55.0
click at [865, 197] on input "118.26" at bounding box center [895, 206] width 59 height 17
type input "0.0034"
type input "1"
type input "0.0377"
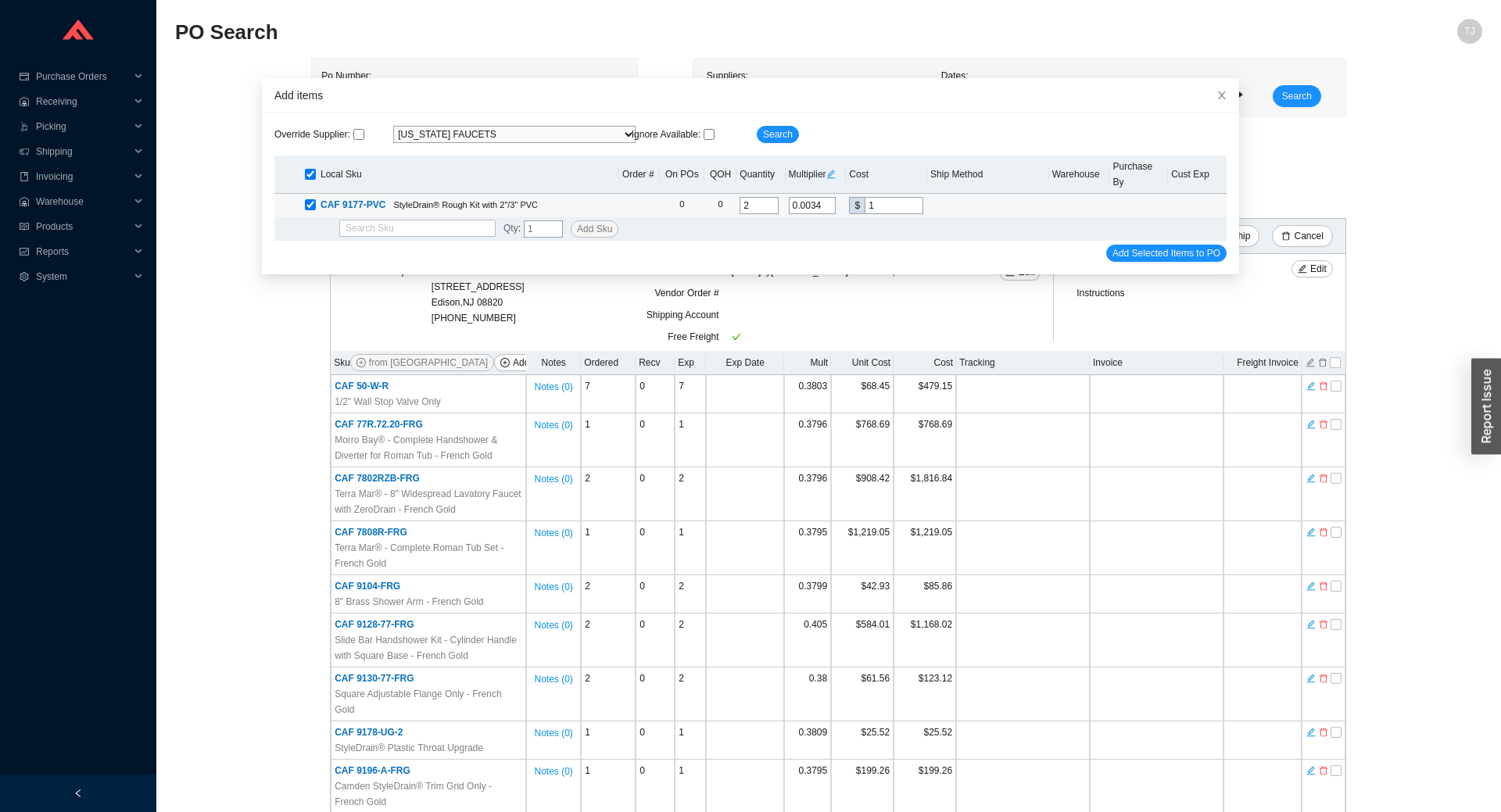
type input "11"
type input "0.3767"
type input "110."
type input "0.3798"
type input "110.9"
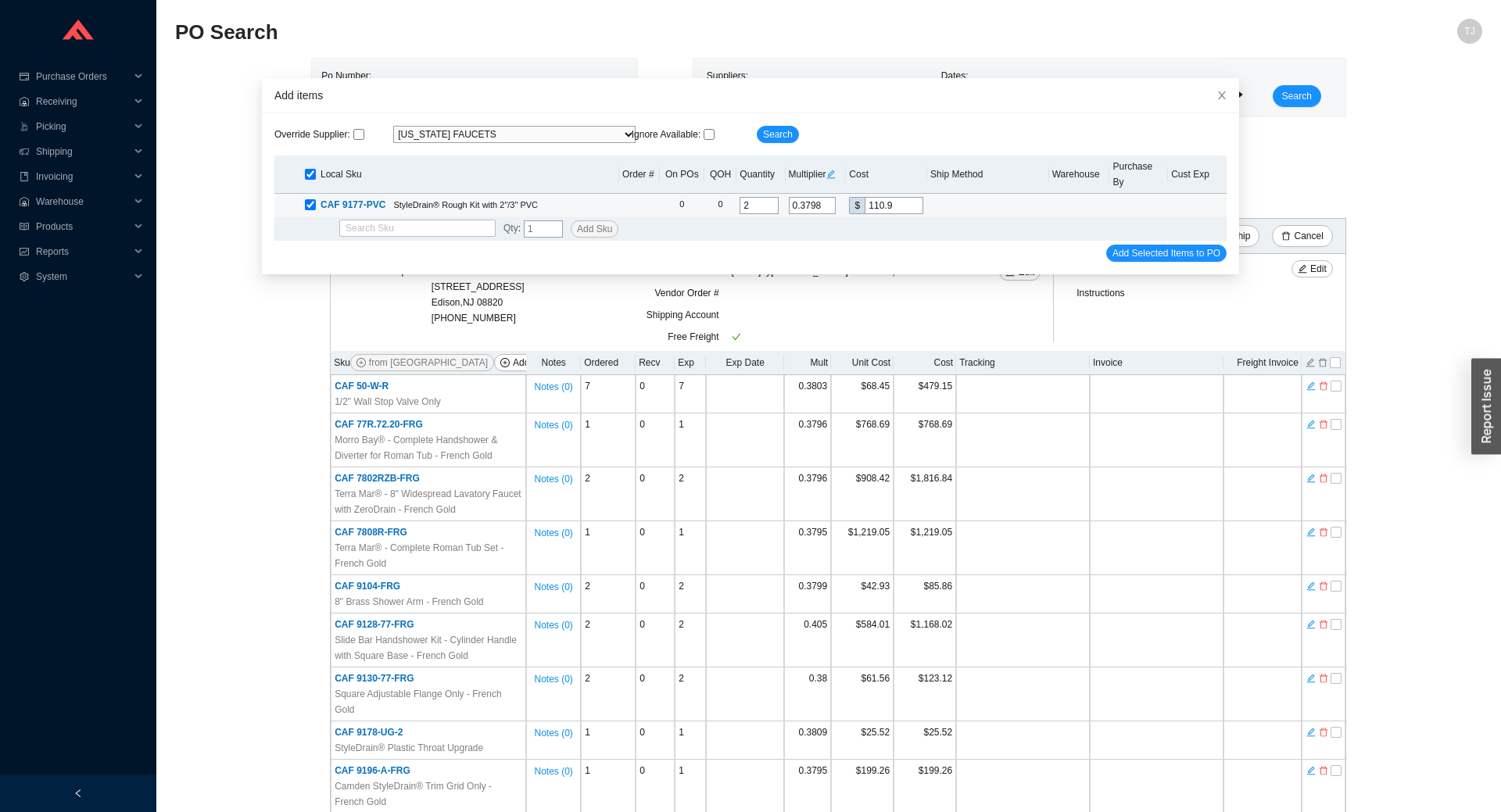
type input "0.38"
type input "110.97"
click at [1128, 245] on span "Add Selected Items to PO" at bounding box center [1167, 253] width 108 height 16
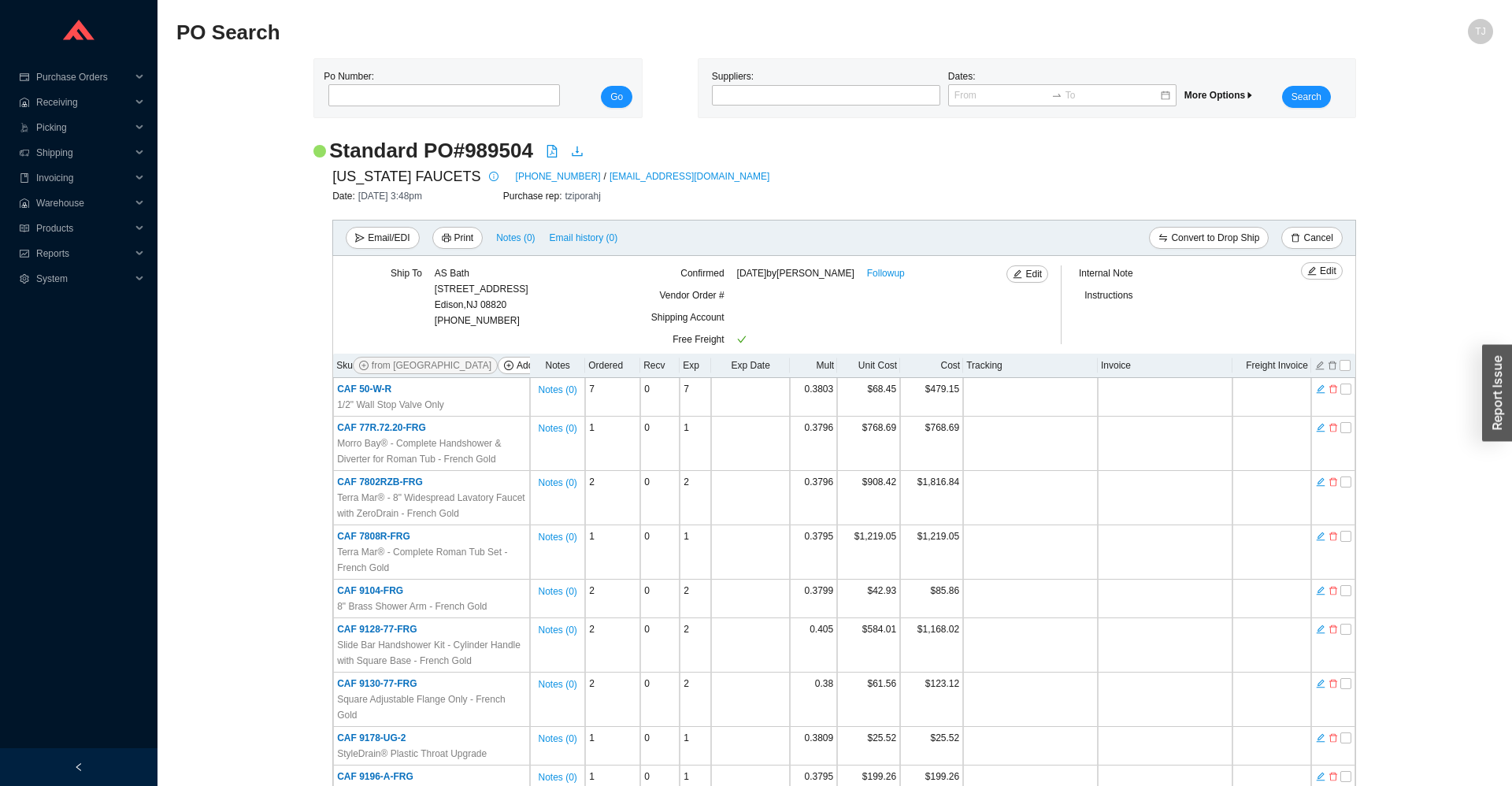
click at [477, 155] on h2 "Standard PO # 989504" at bounding box center [431, 151] width 204 height 28
copy h2 "989504"
click at [366, 234] on button "Email/EDI" at bounding box center [382, 238] width 74 height 22
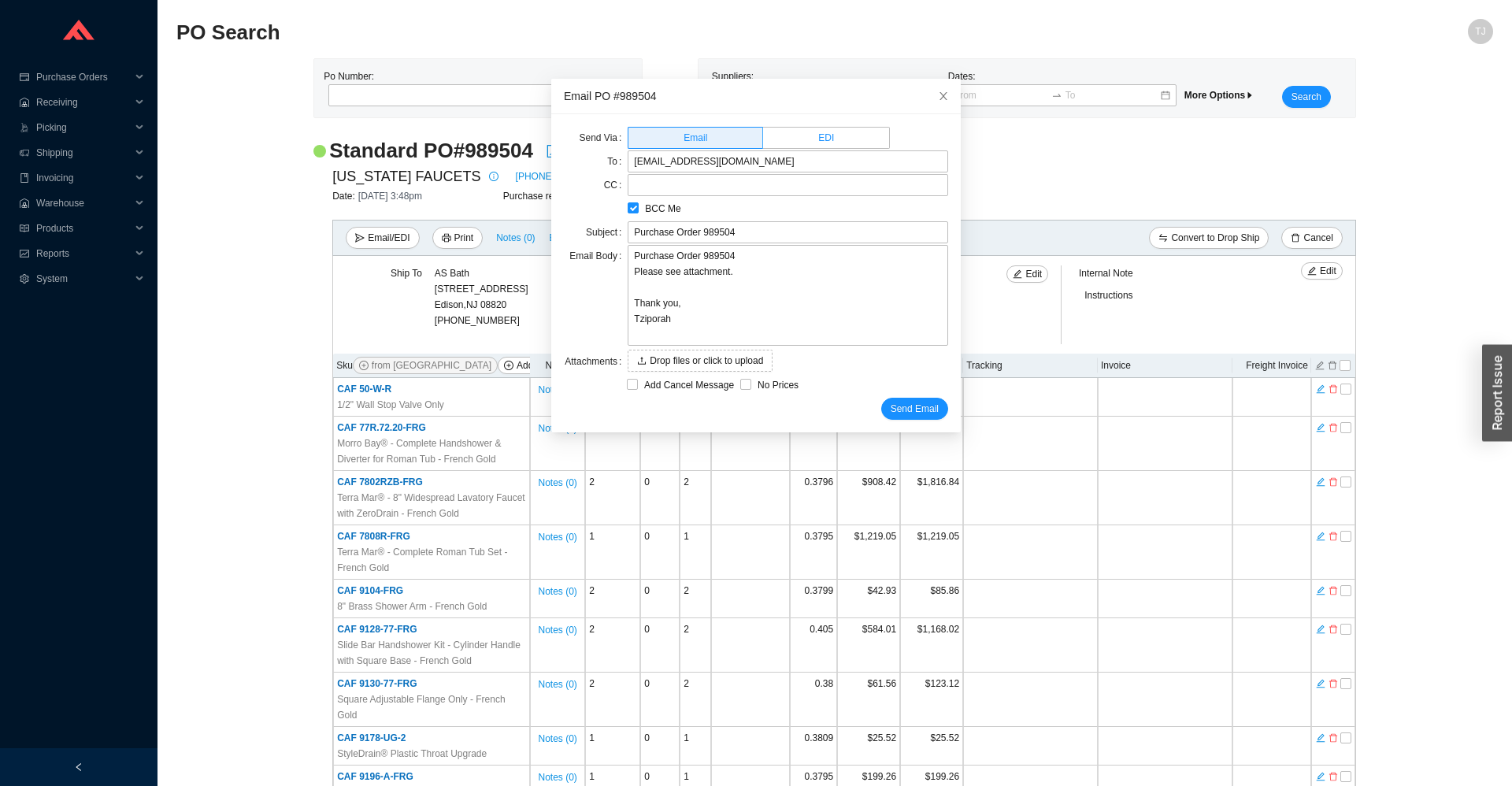
click at [802, 137] on label "EDI" at bounding box center [827, 138] width 127 height 22
click at [763, 141] on input "EDI" at bounding box center [763, 141] width 0 height 0
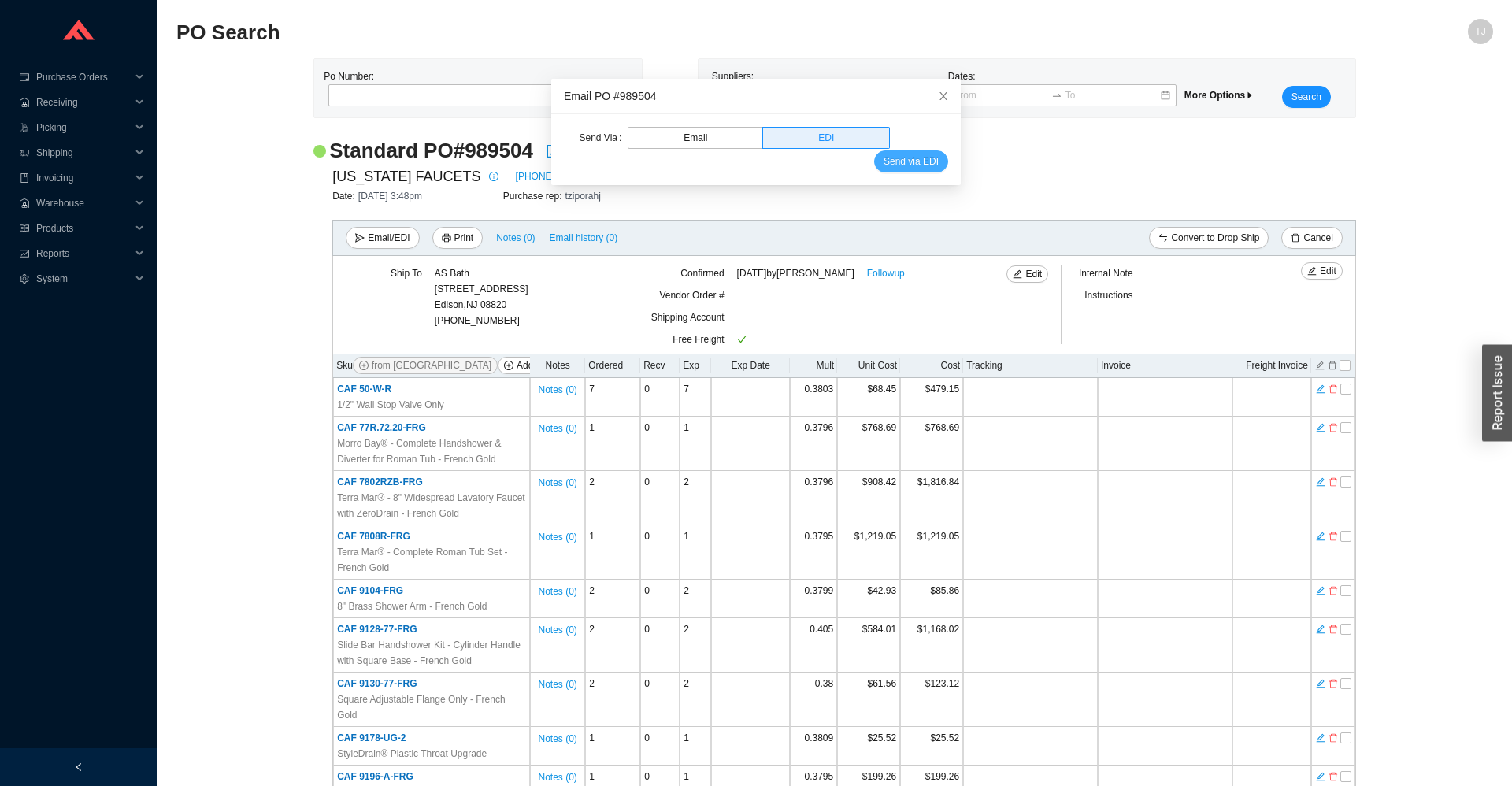
click at [899, 159] on span "Send via EDI" at bounding box center [911, 162] width 55 height 16
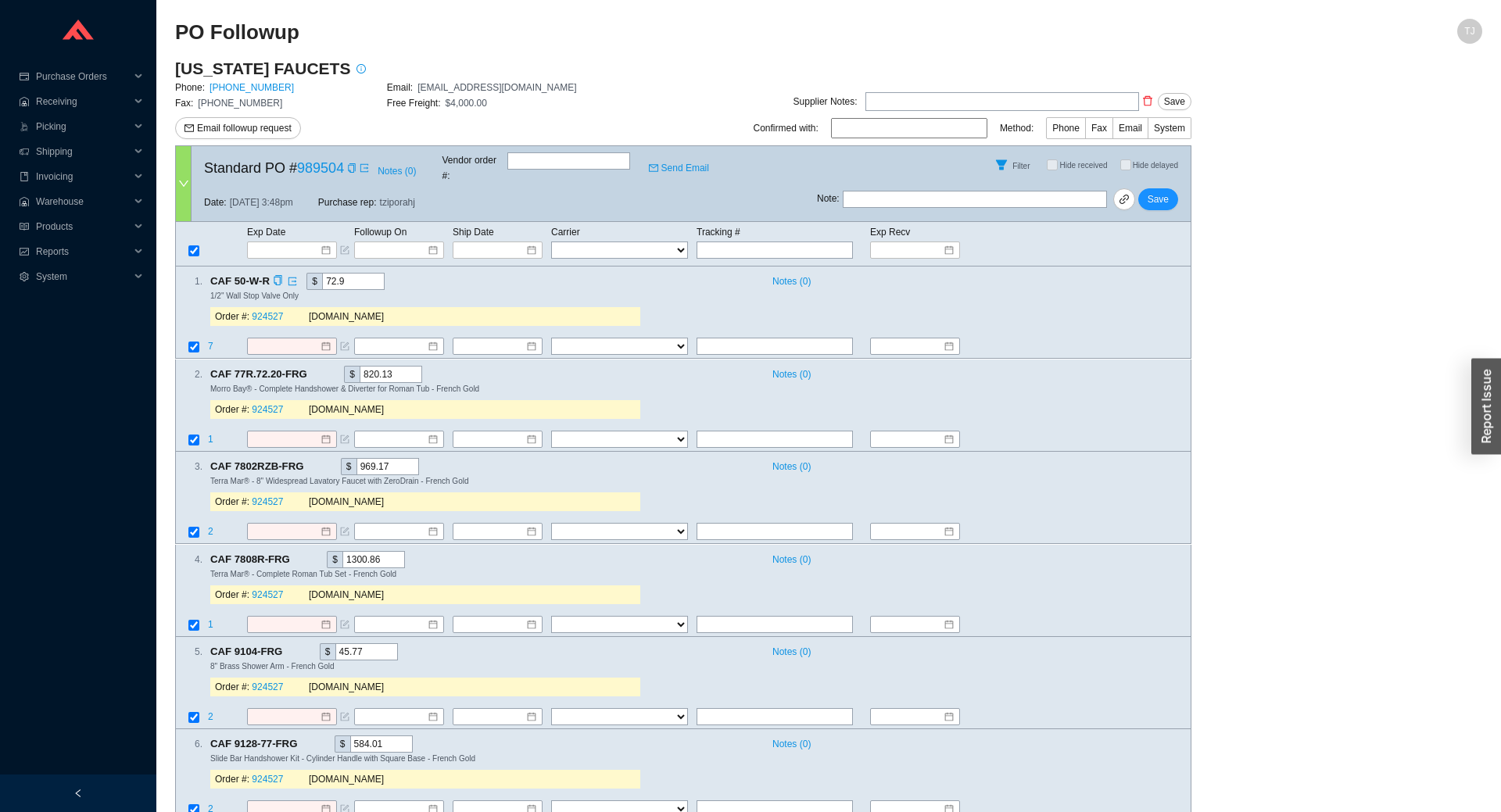
drag, startPoint x: 345, startPoint y: 266, endPoint x: 284, endPoint y: 269, distance: 61.1
click at [323, 273] on input "72.9" at bounding box center [354, 281] width 62 height 17
paste input "68.45"
type input "68.45"
click at [317, 368] on icon "copy" at bounding box center [316, 373] width 10 height 10
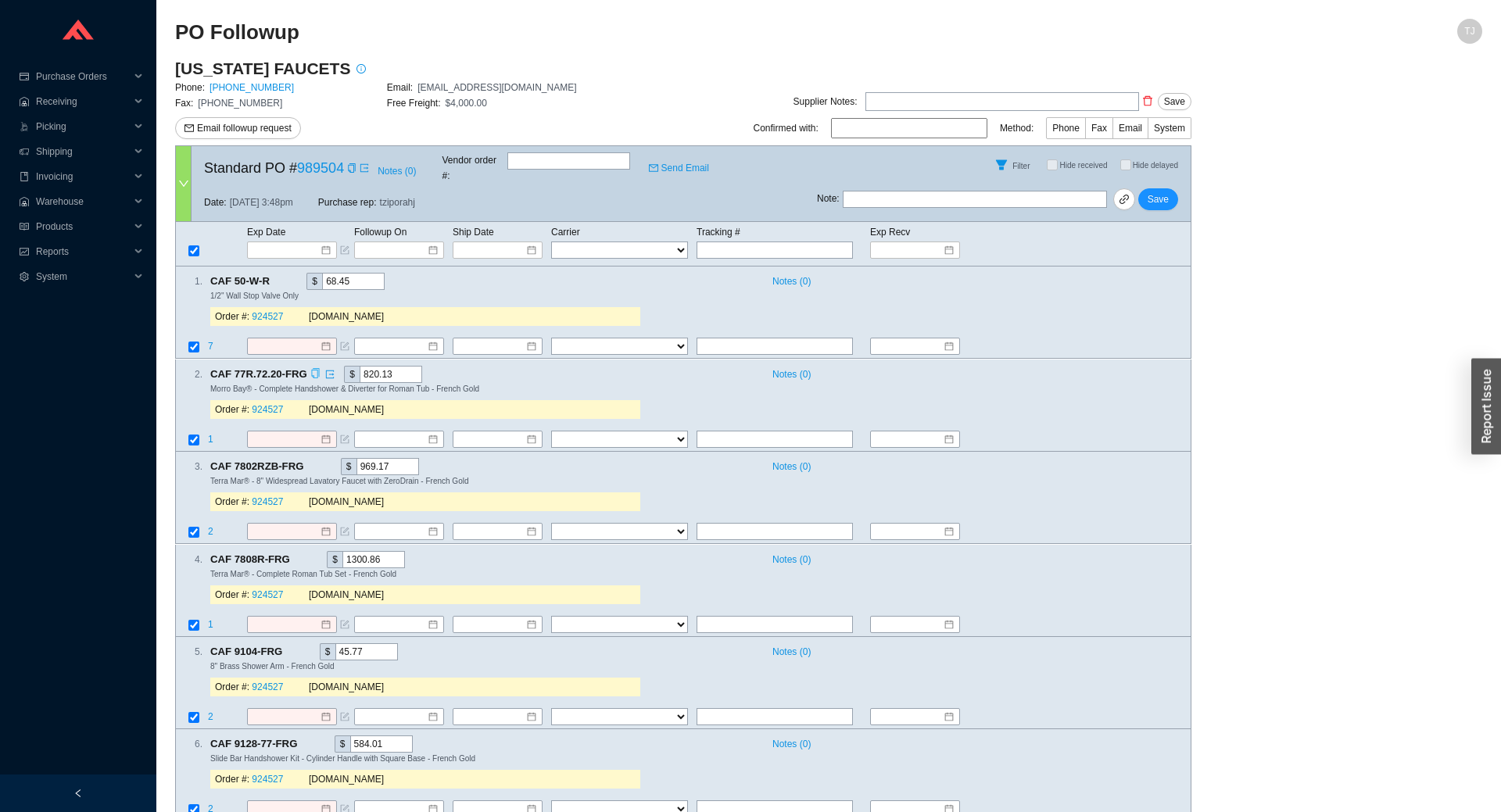
drag, startPoint x: 349, startPoint y: 359, endPoint x: 297, endPoint y: 359, distance: 52.0
click at [360, 366] on input "820.13" at bounding box center [391, 375] width 62 height 17
paste input "768.69"
type input "768.69"
click at [311, 461] on icon "copy" at bounding box center [312, 466] width 10 height 10
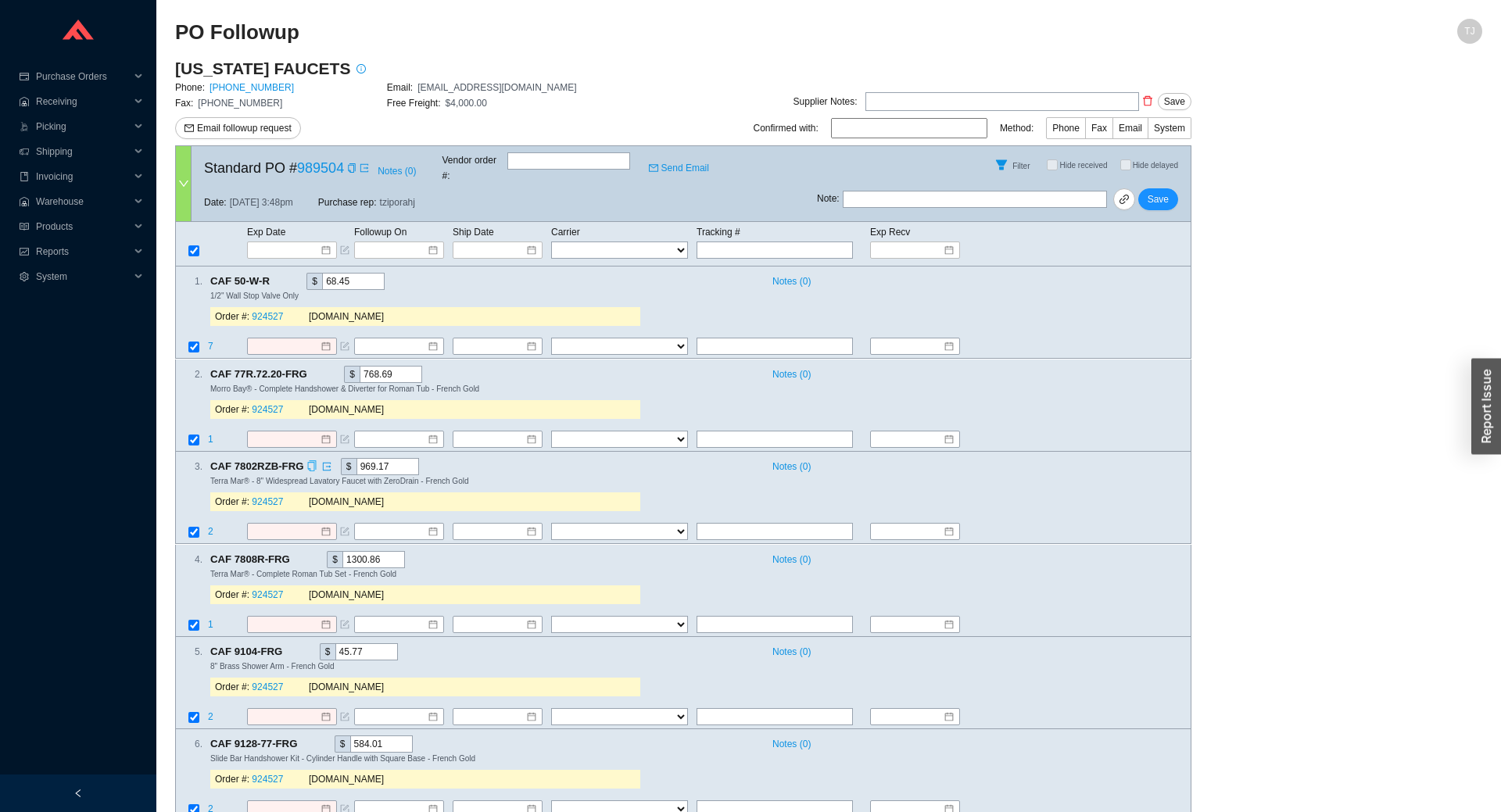
drag, startPoint x: 393, startPoint y: 448, endPoint x: 309, endPoint y: 452, distance: 84.1
click at [357, 458] on input "969.17" at bounding box center [388, 467] width 62 height 17
paste input "08.42"
type input "908.42"
click at [294, 553] on icon "copy" at bounding box center [297, 558] width 8 height 10
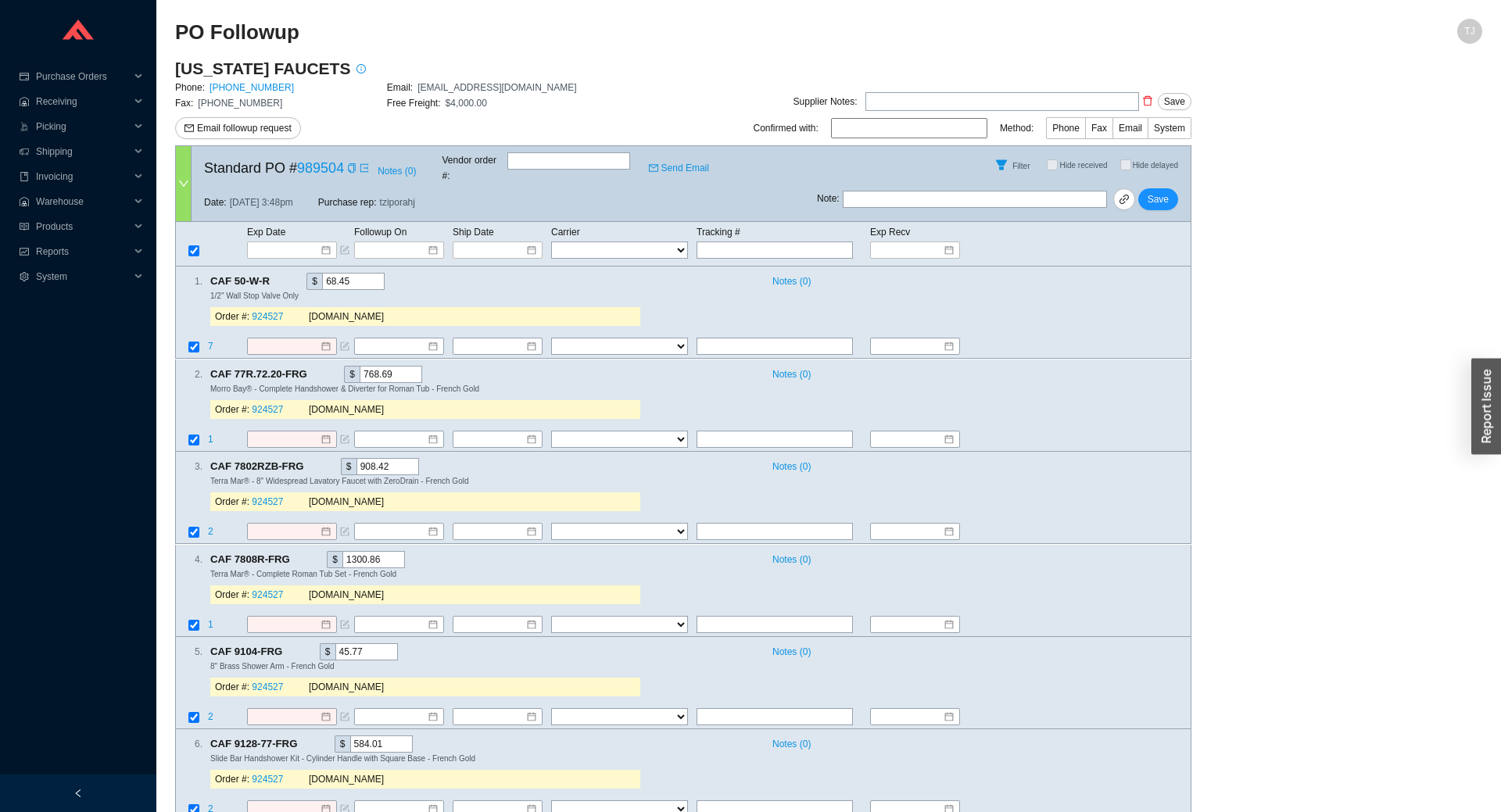
drag, startPoint x: 366, startPoint y: 548, endPoint x: 291, endPoint y: 548, distance: 75.0
click at [343, 551] on input "1300.86" at bounding box center [374, 559] width 62 height 17
paste input "219.05"
type input "1219.05"
click at [289, 646] on icon "copy" at bounding box center [291, 651] width 8 height 10
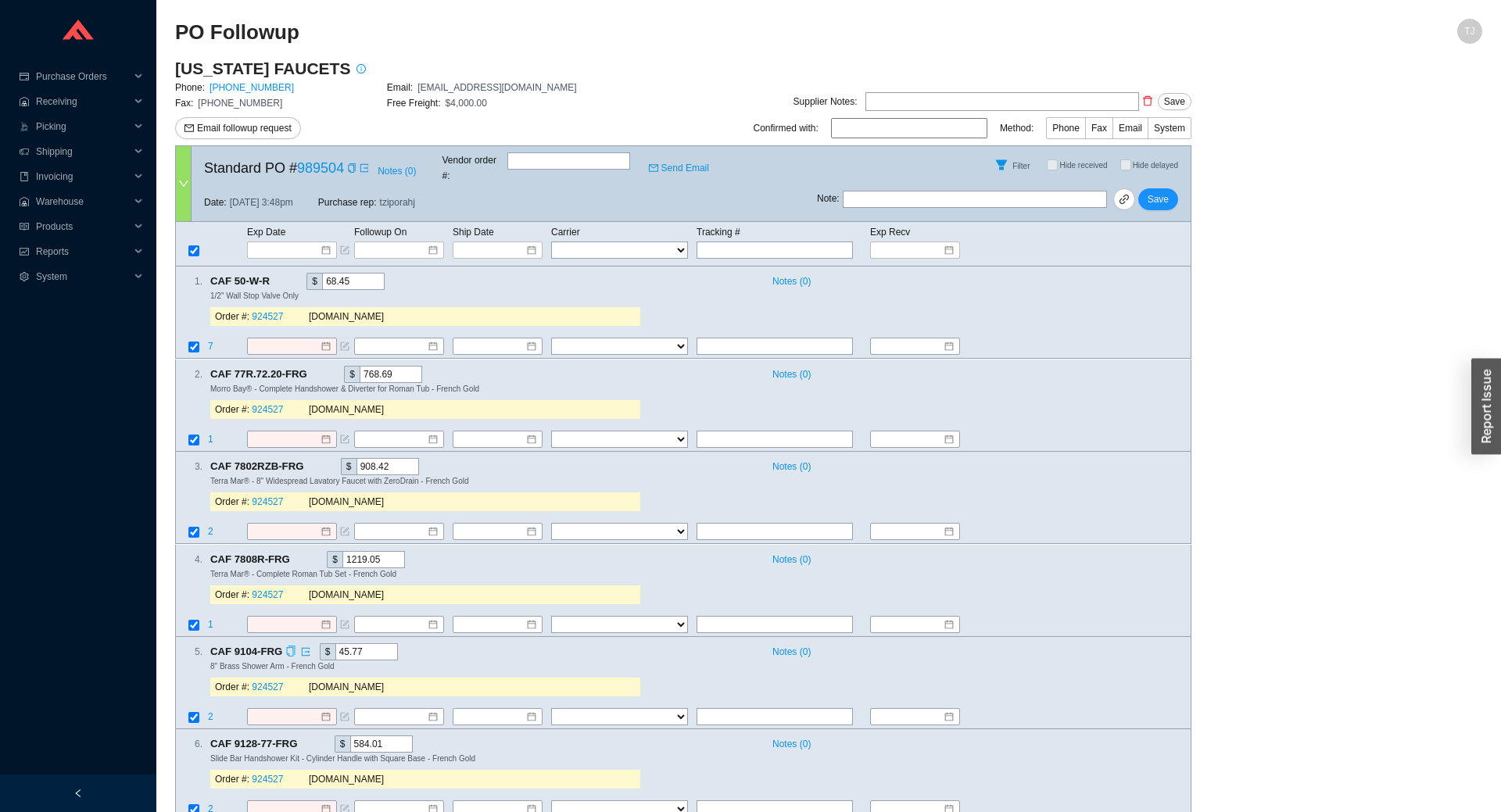
drag, startPoint x: 358, startPoint y: 639, endPoint x: 291, endPoint y: 647, distance: 67.5
click at [335, 647] on input "45.77" at bounding box center [366, 652] width 62 height 17
paste input "2.93"
type input "42.93"
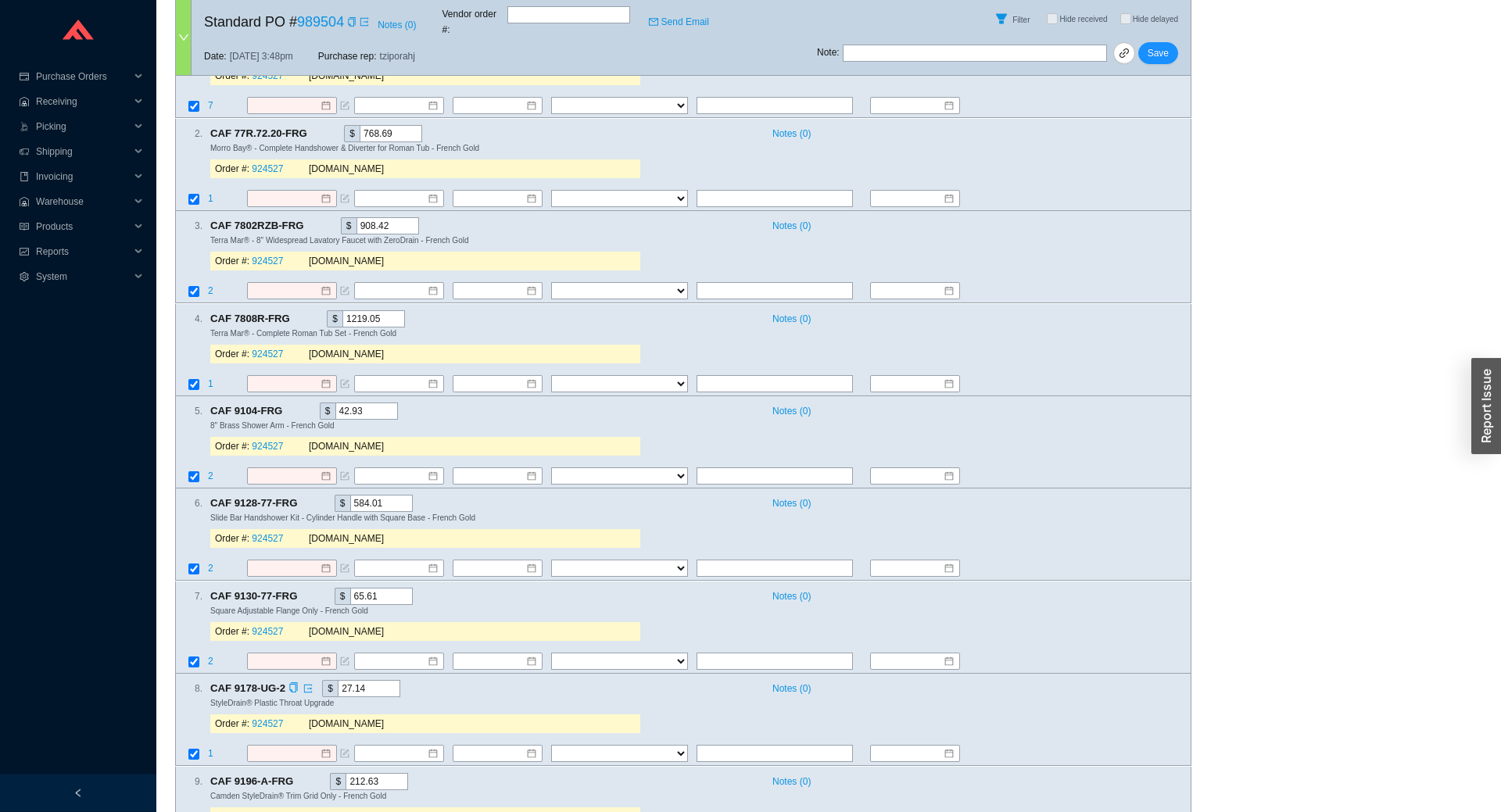
scroll to position [345, 0]
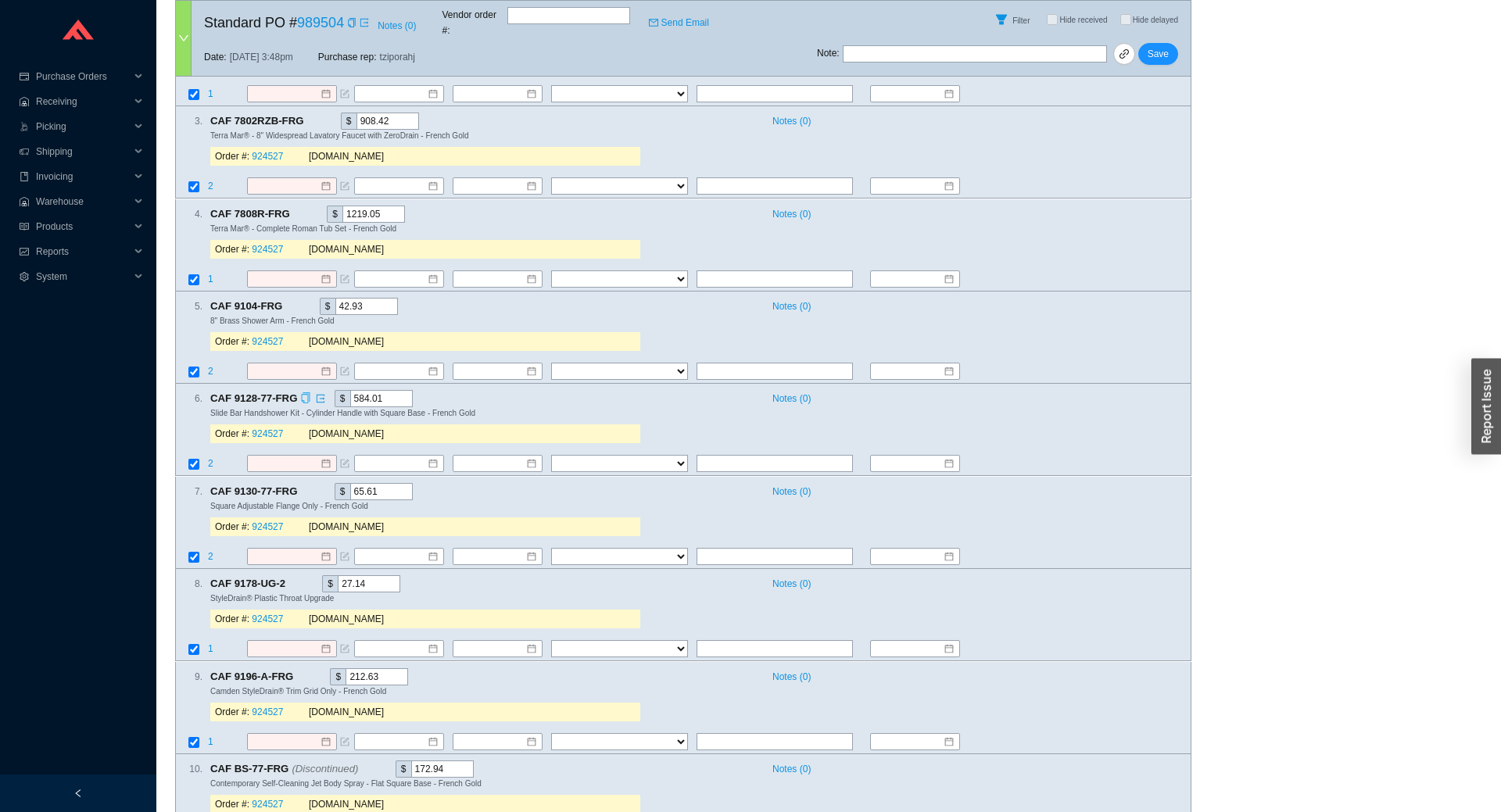
click at [304, 393] on icon "copy" at bounding box center [305, 398] width 10 height 10
click at [302, 485] on icon "copy" at bounding box center [305, 490] width 10 height 10
drag, startPoint x: 377, startPoint y: 475, endPoint x: 300, endPoint y: 485, distance: 77.6
click at [350, 485] on input "65.61" at bounding box center [381, 491] width 62 height 17
paste input "1.56"
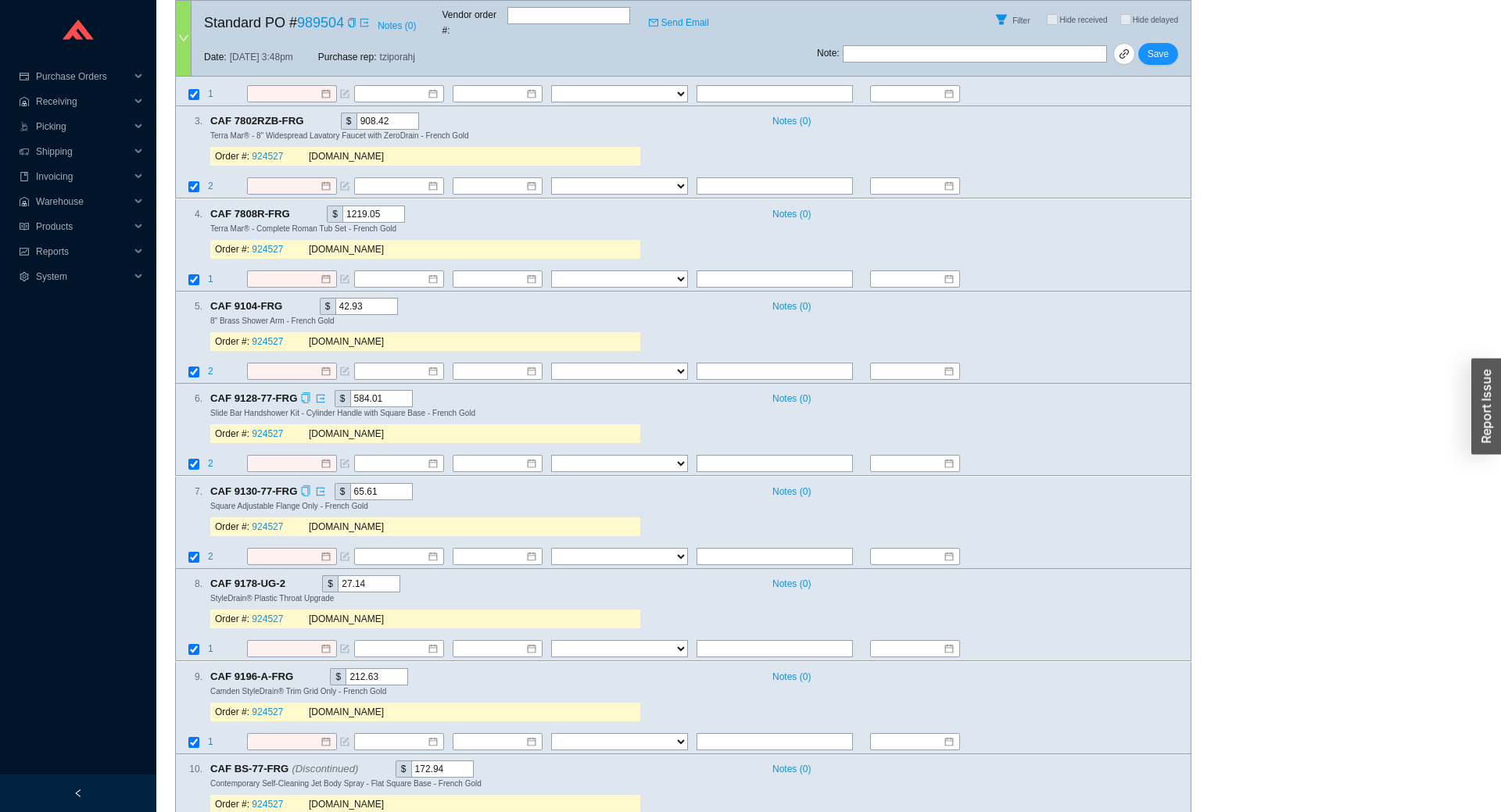
type input "61.56"
click at [292, 579] on icon "copy" at bounding box center [294, 584] width 10 height 10
drag, startPoint x: 377, startPoint y: 579, endPoint x: 321, endPoint y: 579, distance: 56.0
click at [338, 579] on input "27.14" at bounding box center [369, 584] width 62 height 17
paste input "5.52"
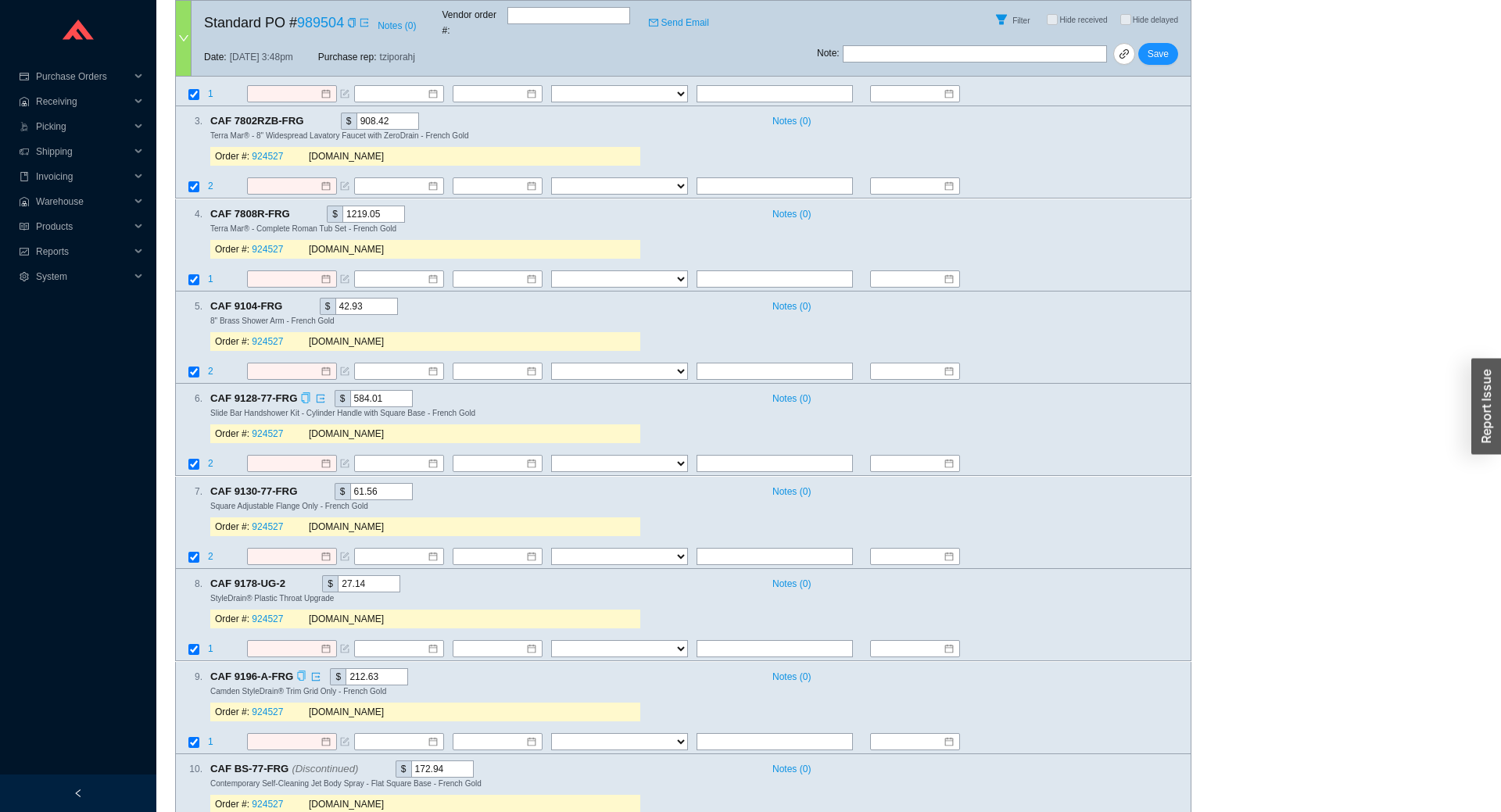
type input "25.52"
click at [297, 671] on icon "copy" at bounding box center [302, 676] width 10 height 10
drag, startPoint x: 370, startPoint y: 668, endPoint x: 324, endPoint y: 673, distance: 46.3
click at [345, 673] on input "212.63" at bounding box center [376, 677] width 62 height 17
paste input "199.26"
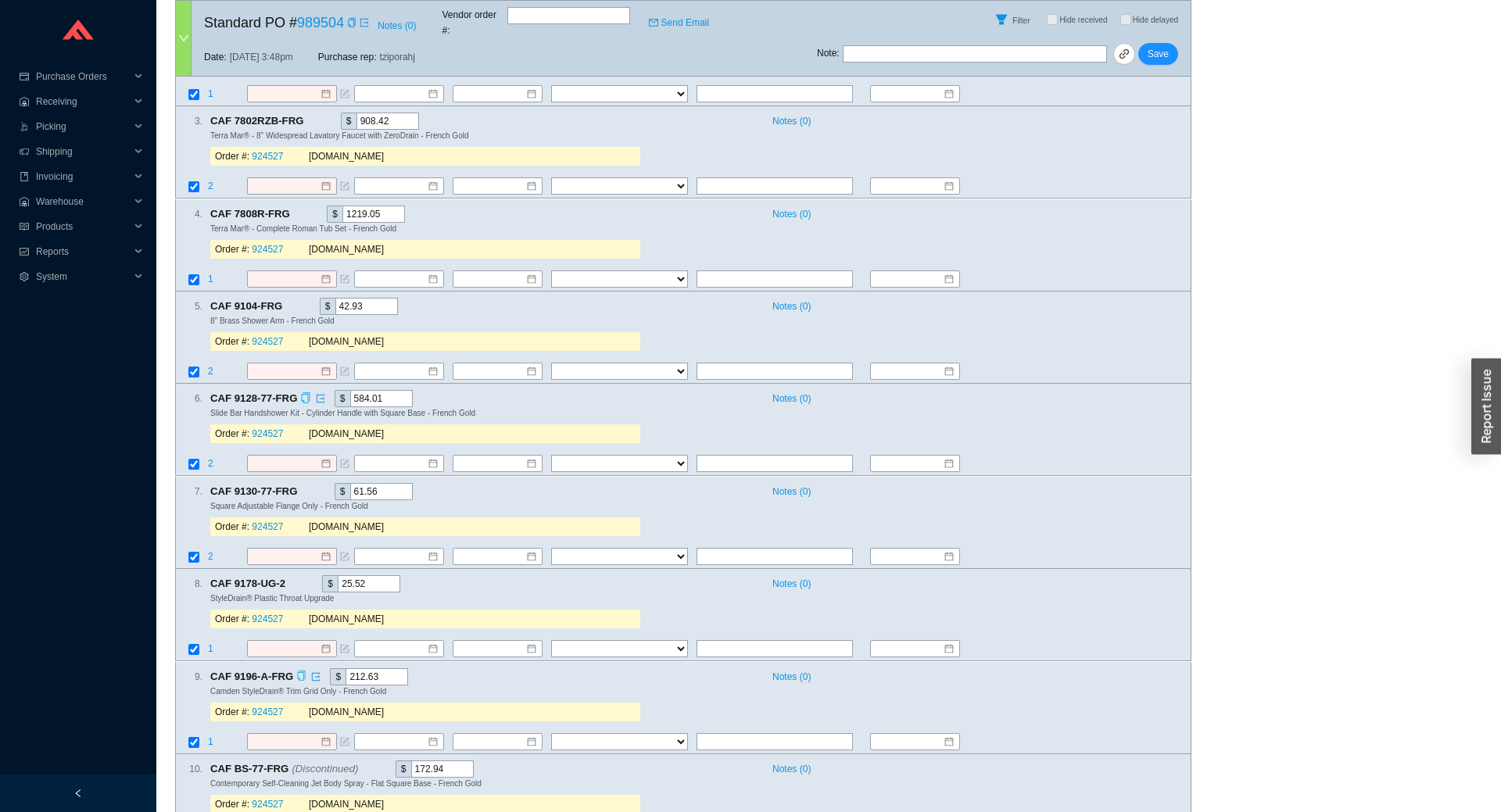
type input "199.26"
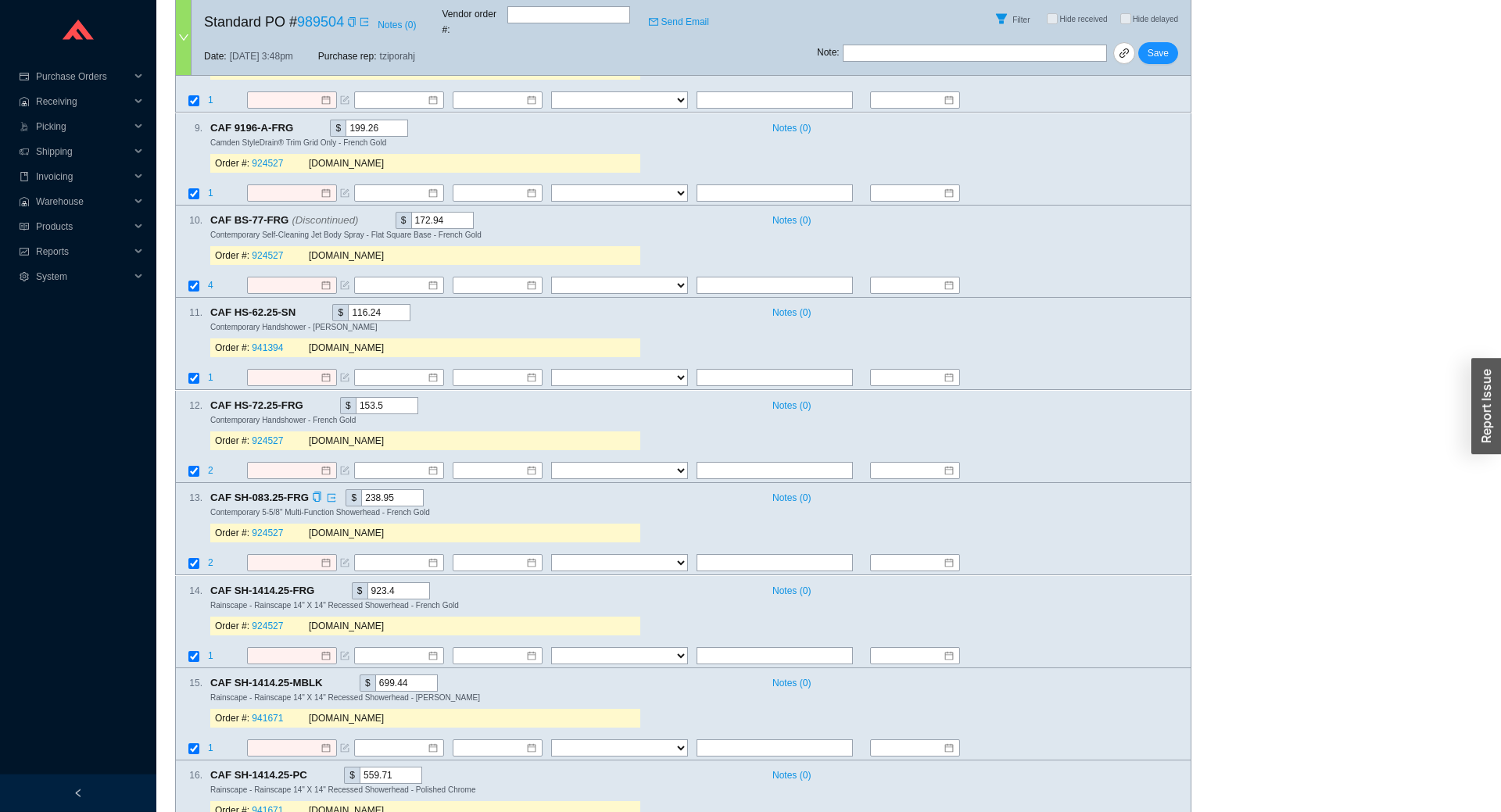
scroll to position [1036, 0]
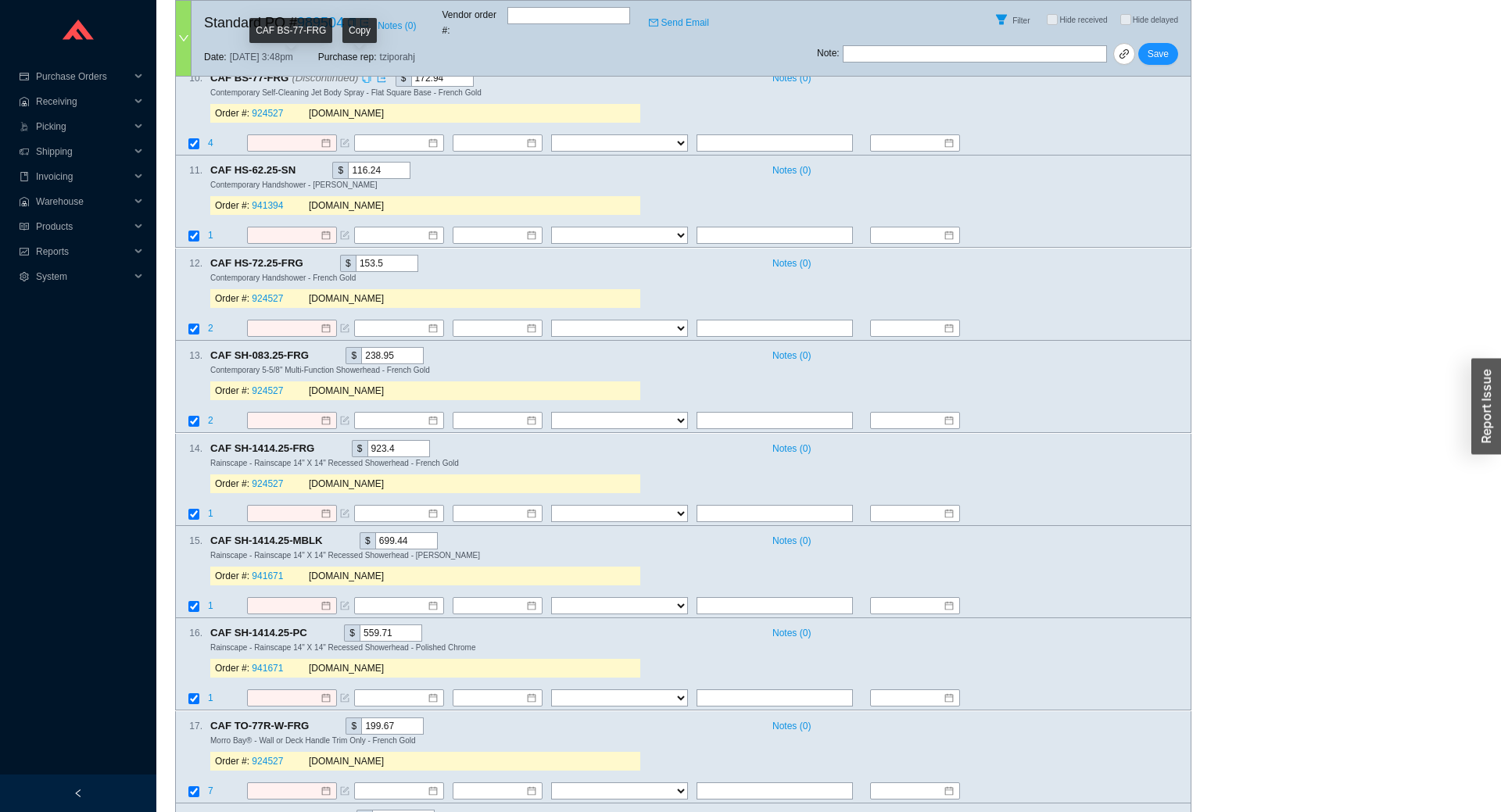
click at [361, 72] on icon "copy" at bounding box center [366, 77] width 10 height 10
click at [300, 165] on icon "copy" at bounding box center [303, 170] width 8 height 10
drag, startPoint x: 385, startPoint y: 165, endPoint x: 297, endPoint y: 165, distance: 88.0
click at [348, 165] on input "116.24" at bounding box center [379, 170] width 62 height 17
paste input "08.95"
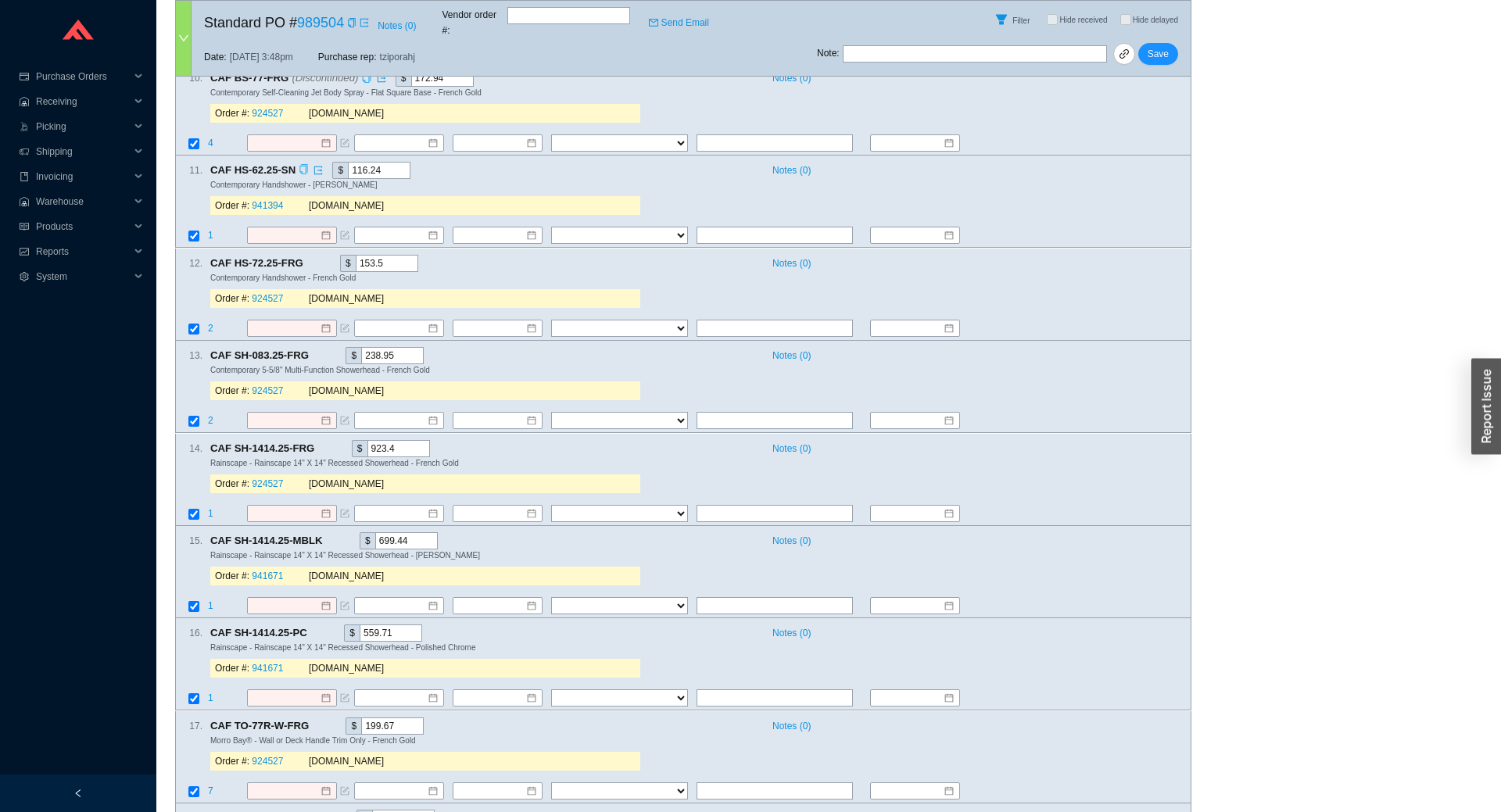
type input "108.95"
click at [307, 257] on icon "copy" at bounding box center [312, 262] width 10 height 10
drag, startPoint x: 381, startPoint y: 251, endPoint x: 318, endPoint y: 251, distance: 63.0
click at [356, 254] on input "153.5" at bounding box center [387, 263] width 62 height 17
paste input "43.78"
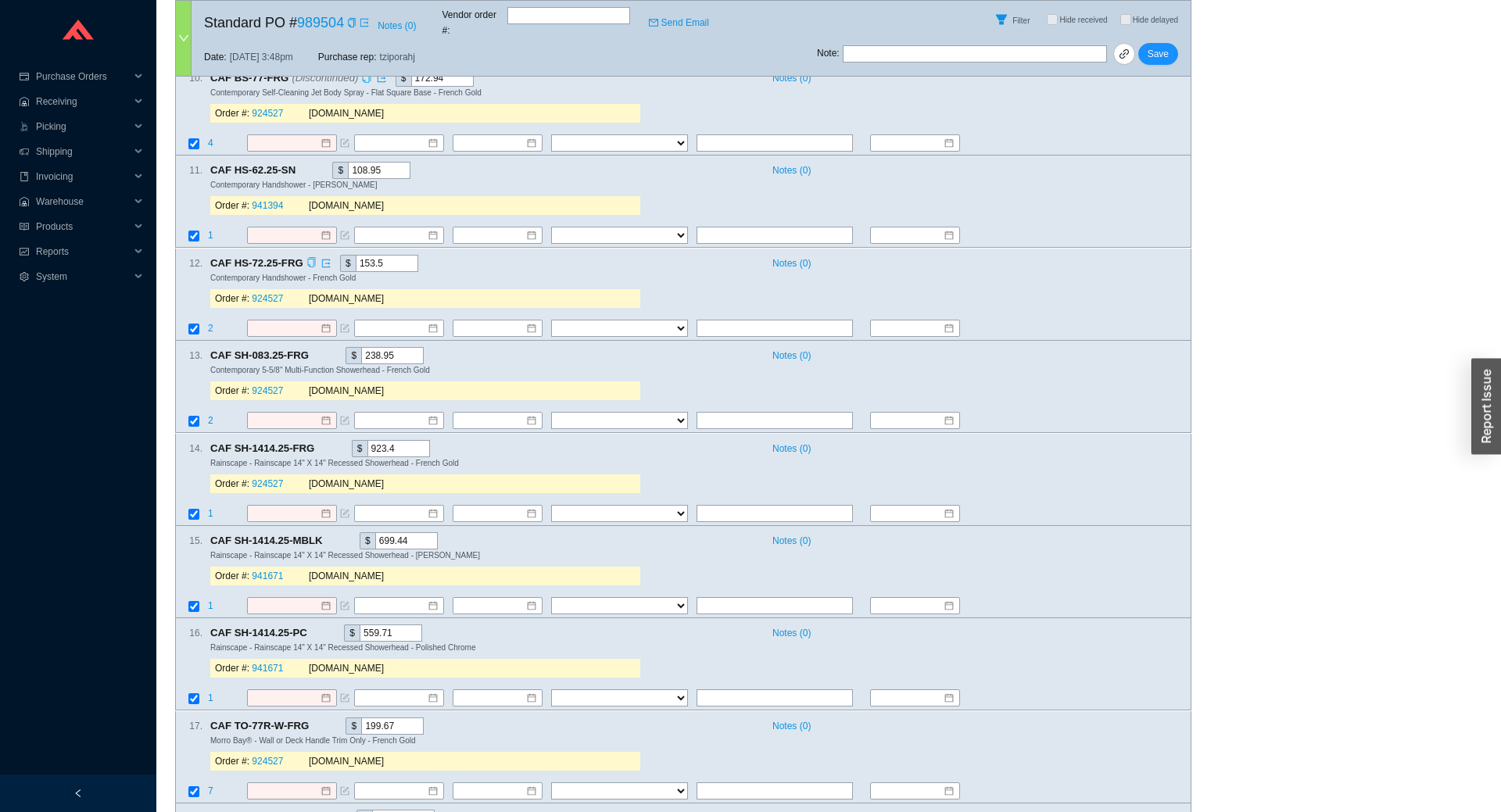
type input "143.78"
click at [313, 350] on icon "copy" at bounding box center [317, 355] width 10 height 10
drag, startPoint x: 401, startPoint y: 349, endPoint x: 327, endPoint y: 347, distance: 74.0
click at [361, 347] on input "238.95" at bounding box center [392, 355] width 62 height 17
paste input "23.97"
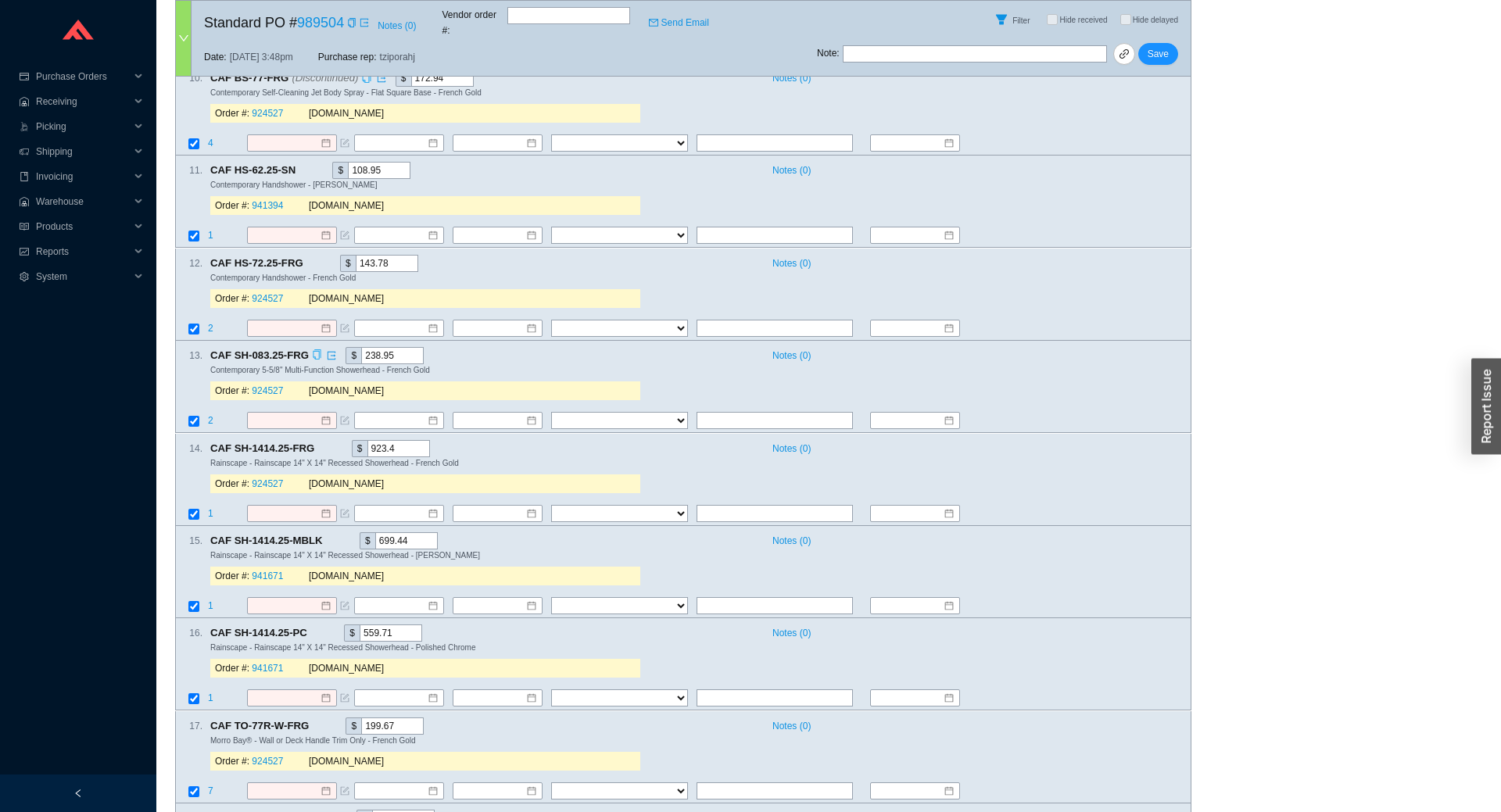
type input "223.97"
click at [323, 443] on icon "copy" at bounding box center [323, 448] width 10 height 10
drag, startPoint x: 407, startPoint y: 435, endPoint x: 325, endPoint y: 438, distance: 82.1
click at [368, 440] on input "923.4" at bounding box center [399, 448] width 62 height 17
paste input "865.49"
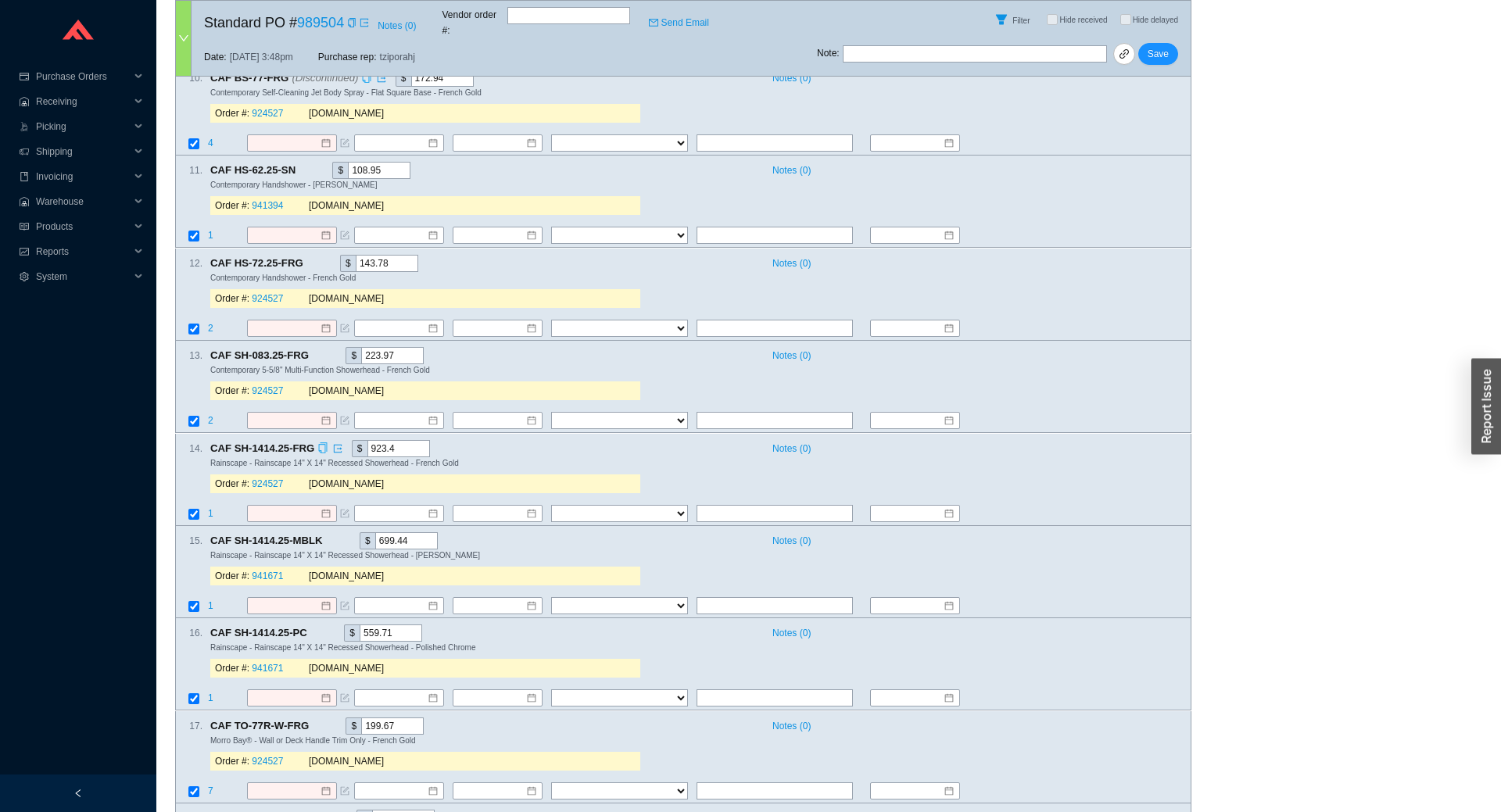
type input "865.49"
click at [331, 536] on icon "copy" at bounding box center [331, 540] width 10 height 10
drag, startPoint x: 411, startPoint y: 529, endPoint x: 334, endPoint y: 533, distance: 77.1
click at [375, 533] on input "699.44" at bounding box center [407, 541] width 62 height 17
paste input "55.7"
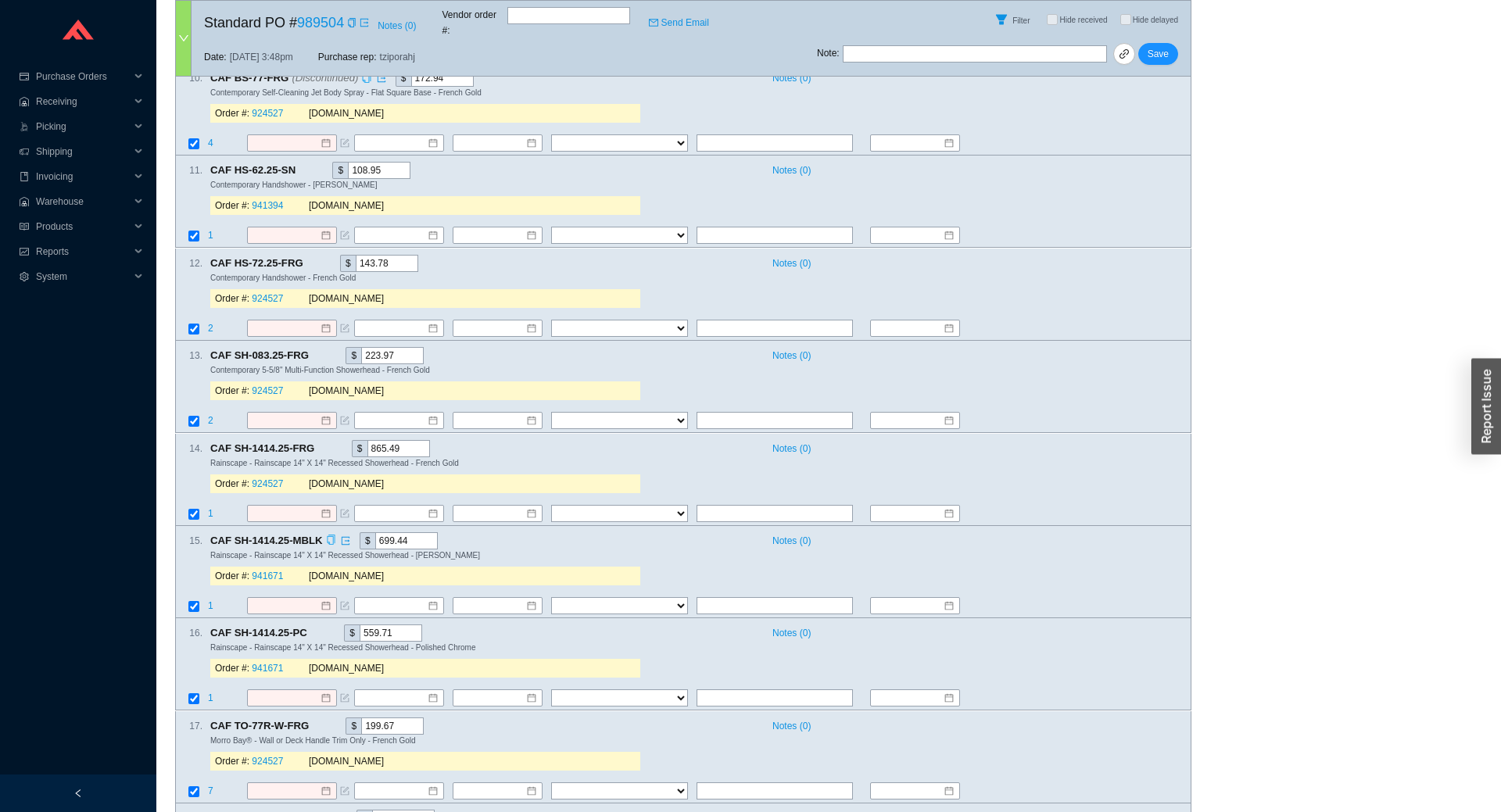
type input "655.7"
click at [316, 628] on icon "copy" at bounding box center [315, 633] width 8 height 10
drag, startPoint x: 391, startPoint y: 625, endPoint x: 322, endPoint y: 628, distance: 69.1
click at [360, 628] on input "559.71" at bounding box center [391, 633] width 62 height 17
paste input "24.48"
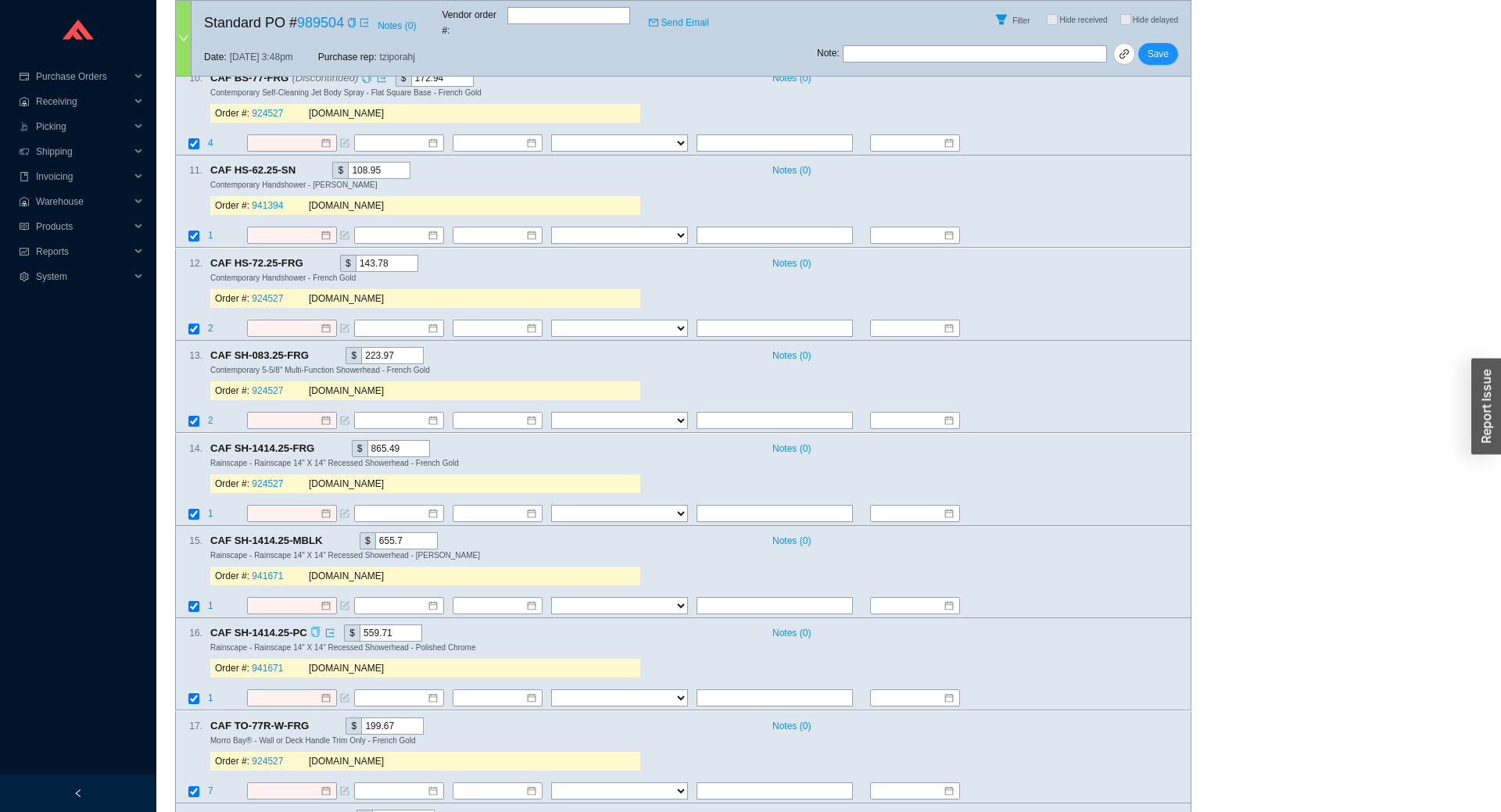
type input "524.48"
click at [313, 720] on icon "copy" at bounding box center [317, 725] width 10 height 10
drag, startPoint x: 365, startPoint y: 720, endPoint x: 299, endPoint y: 720, distance: 66.0
click at [361, 720] on input "199.67" at bounding box center [392, 726] width 62 height 17
paste input "87.11"
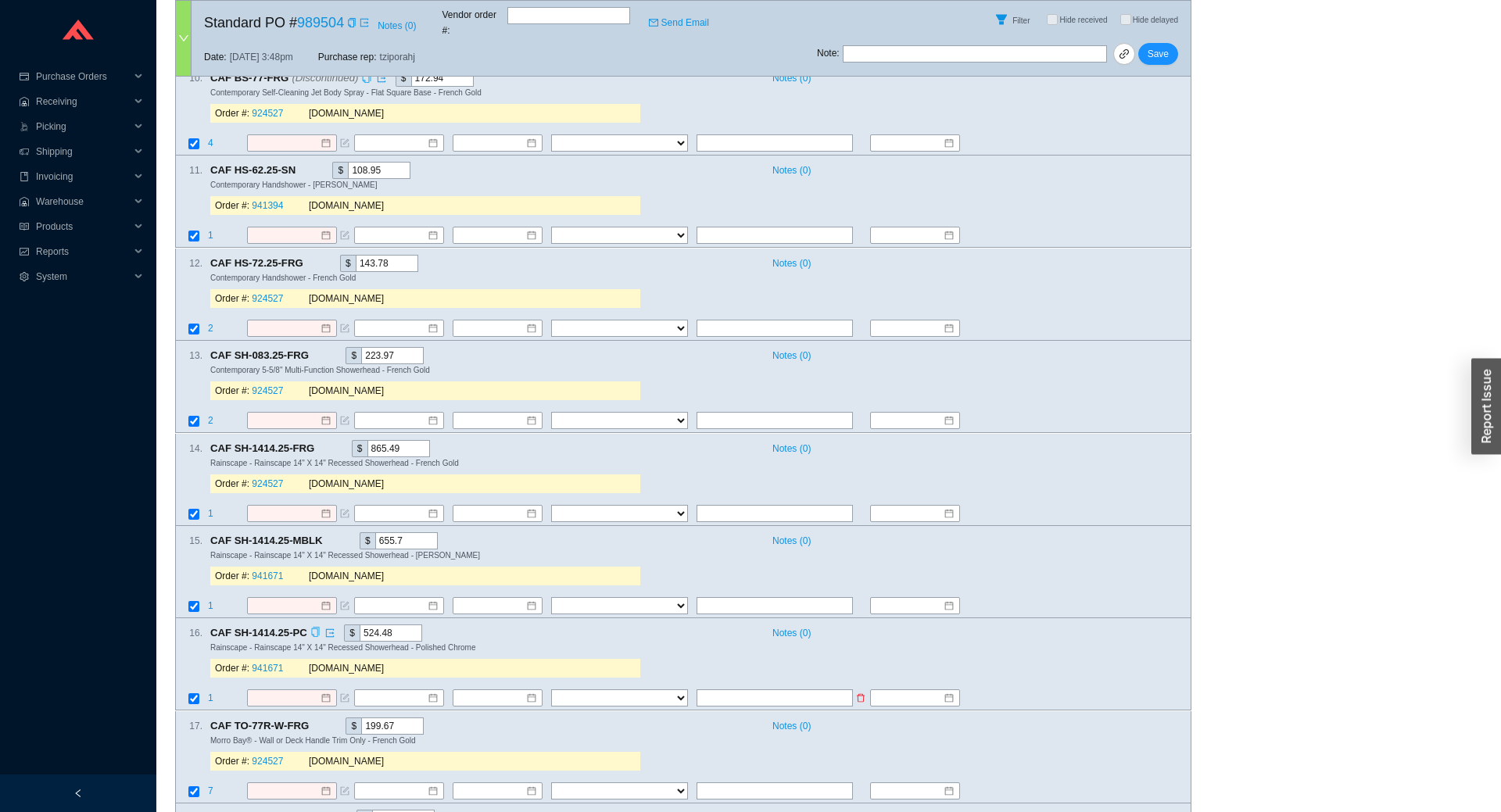
type input "187.11"
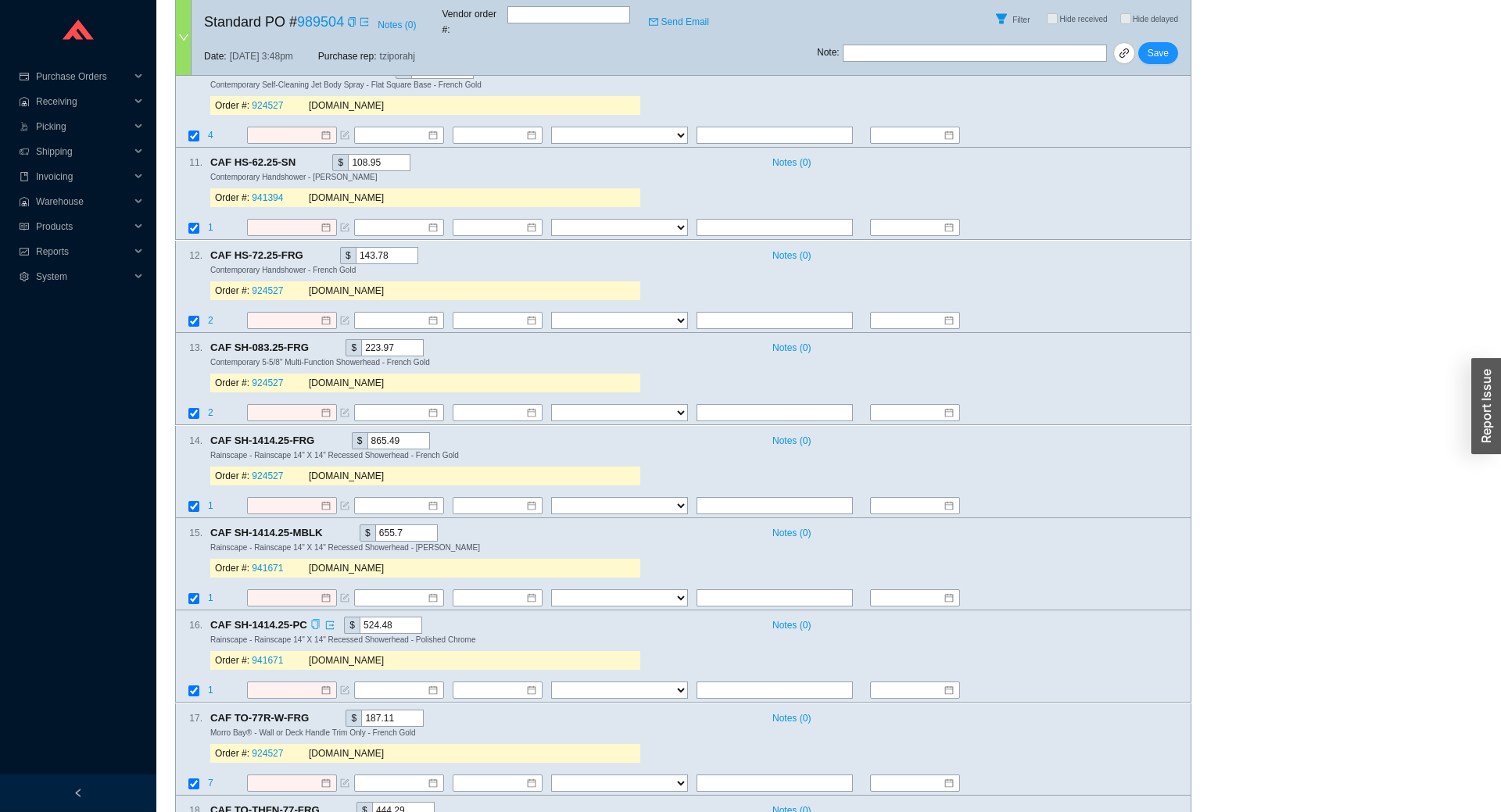
scroll to position [1145, 0]
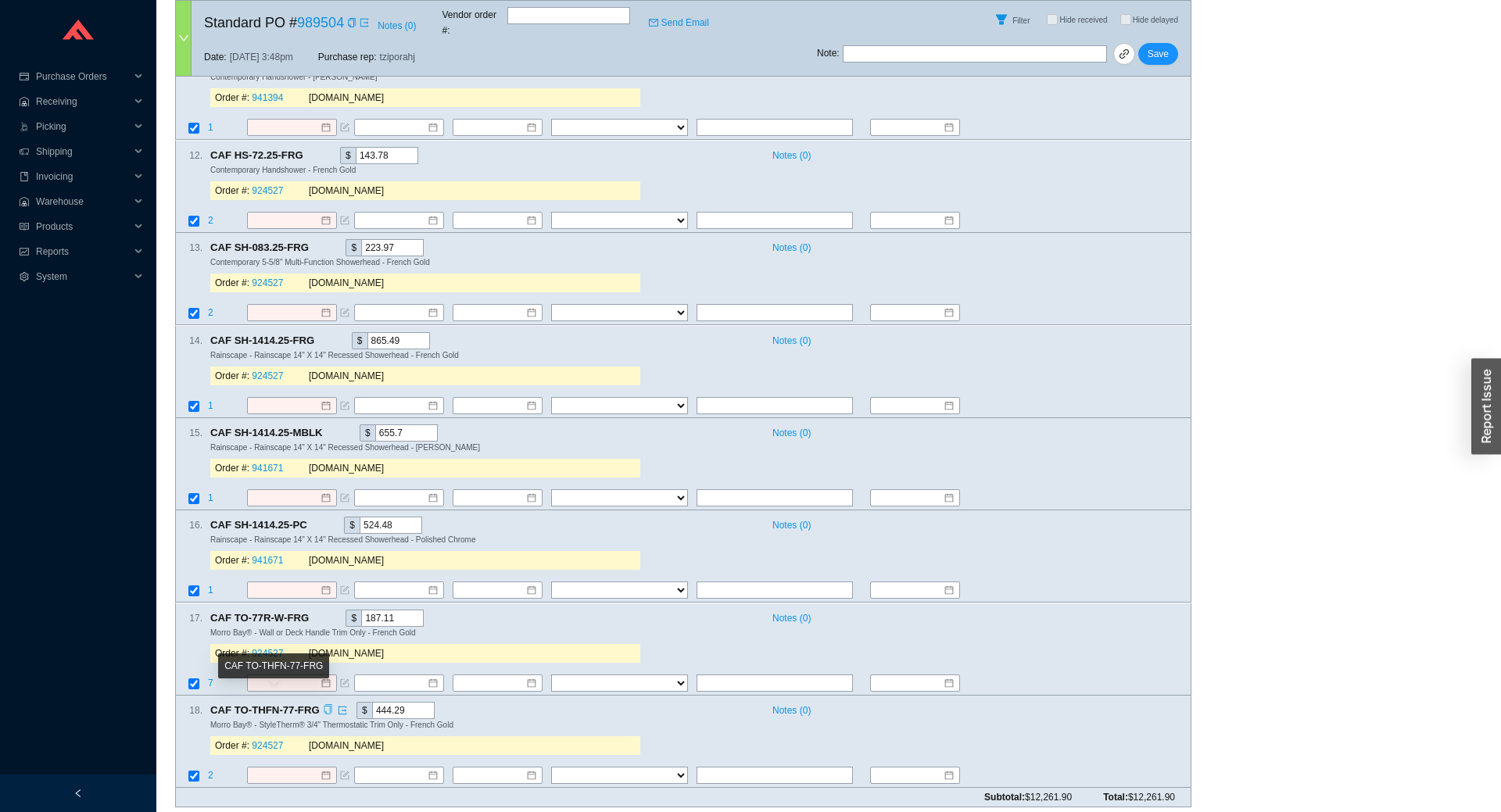
click at [324, 705] on icon "copy" at bounding box center [328, 710] width 10 height 10
drag, startPoint x: 416, startPoint y: 708, endPoint x: 339, endPoint y: 708, distance: 77.0
click at [372, 708] on input "444.29" at bounding box center [403, 710] width 62 height 17
paste input "16.34"
type input "416.34"
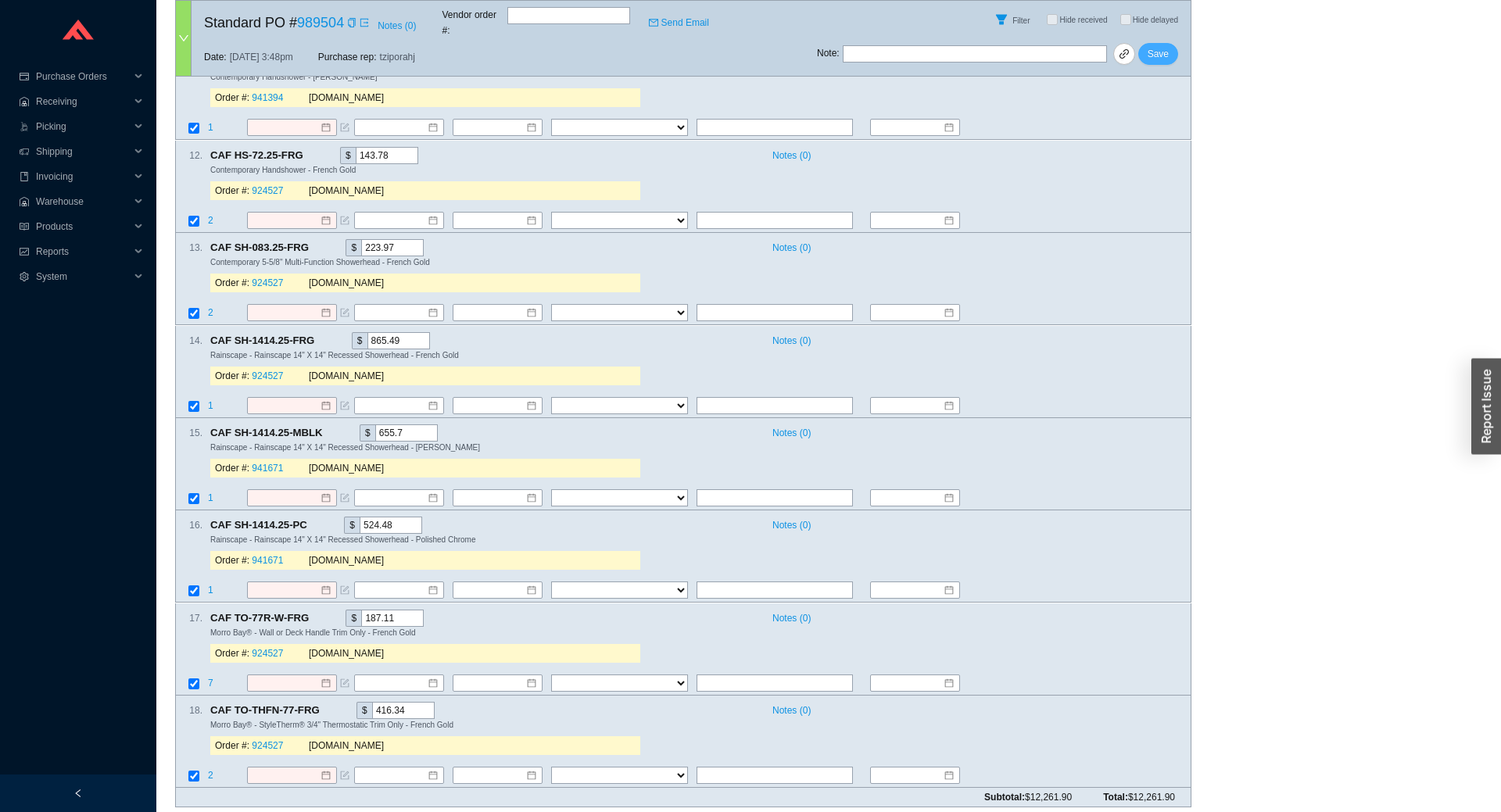
click at [1157, 46] on span "Save" at bounding box center [1158, 54] width 21 height 16
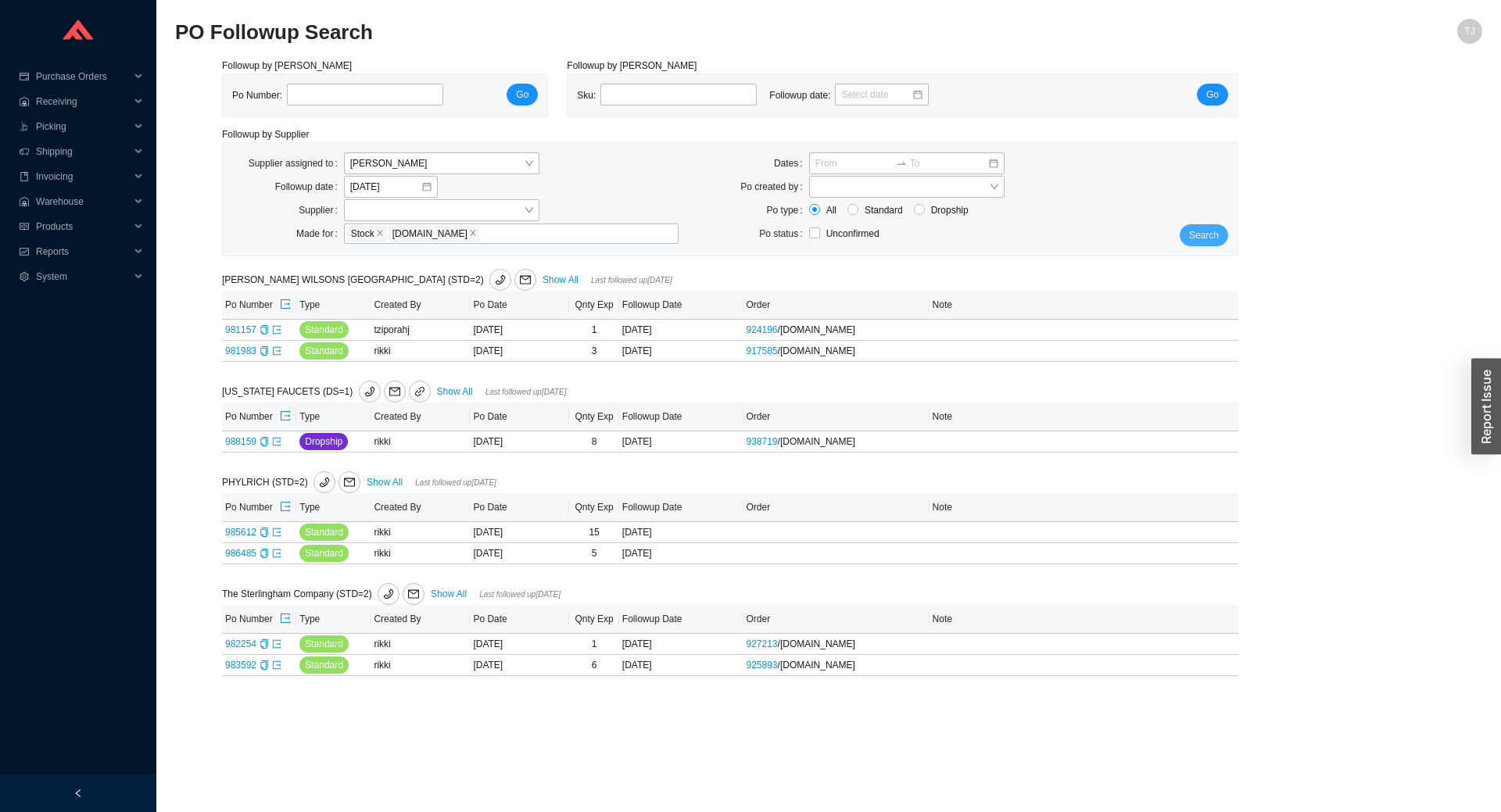
click at [1204, 232] on span "Search" at bounding box center [1204, 235] width 29 height 16
click at [1204, 236] on span "Search" at bounding box center [1204, 235] width 29 height 16
click at [82, 72] on span "Purchase Orders" at bounding box center [83, 76] width 94 height 25
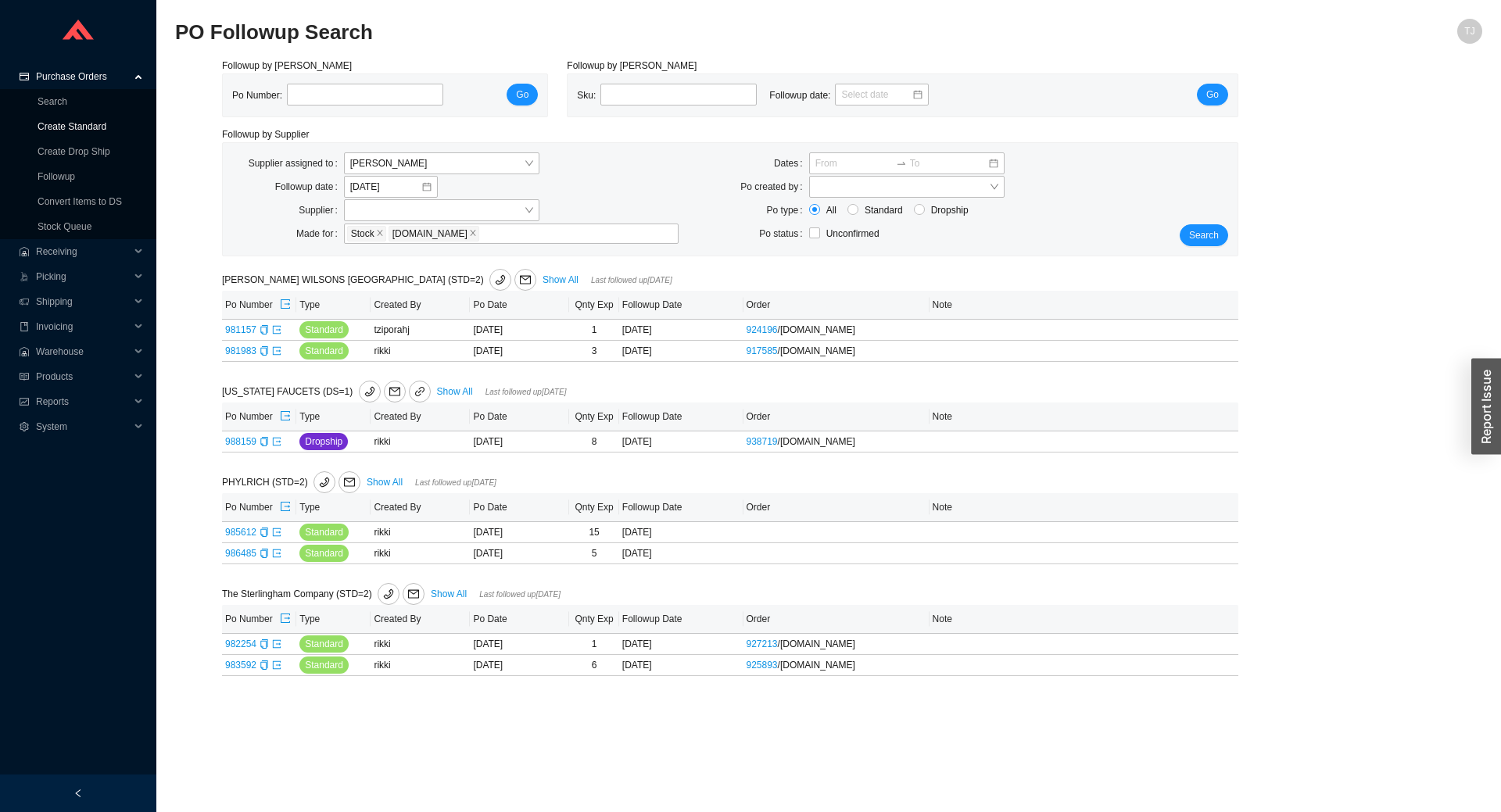
click at [84, 122] on link "Create Standard" at bounding box center [72, 126] width 69 height 11
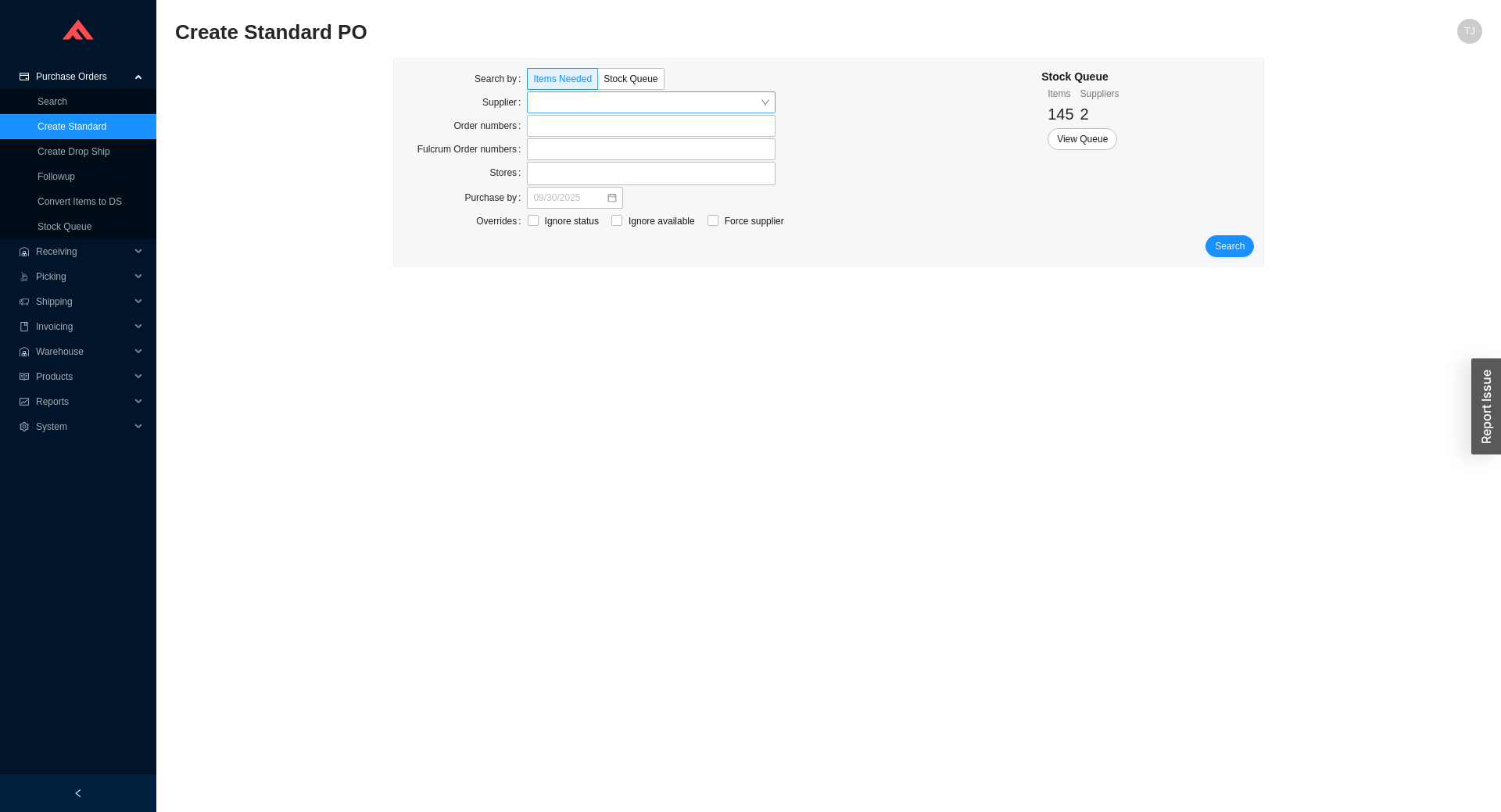
click at [585, 102] on input "search" at bounding box center [647, 102] width 227 height 20
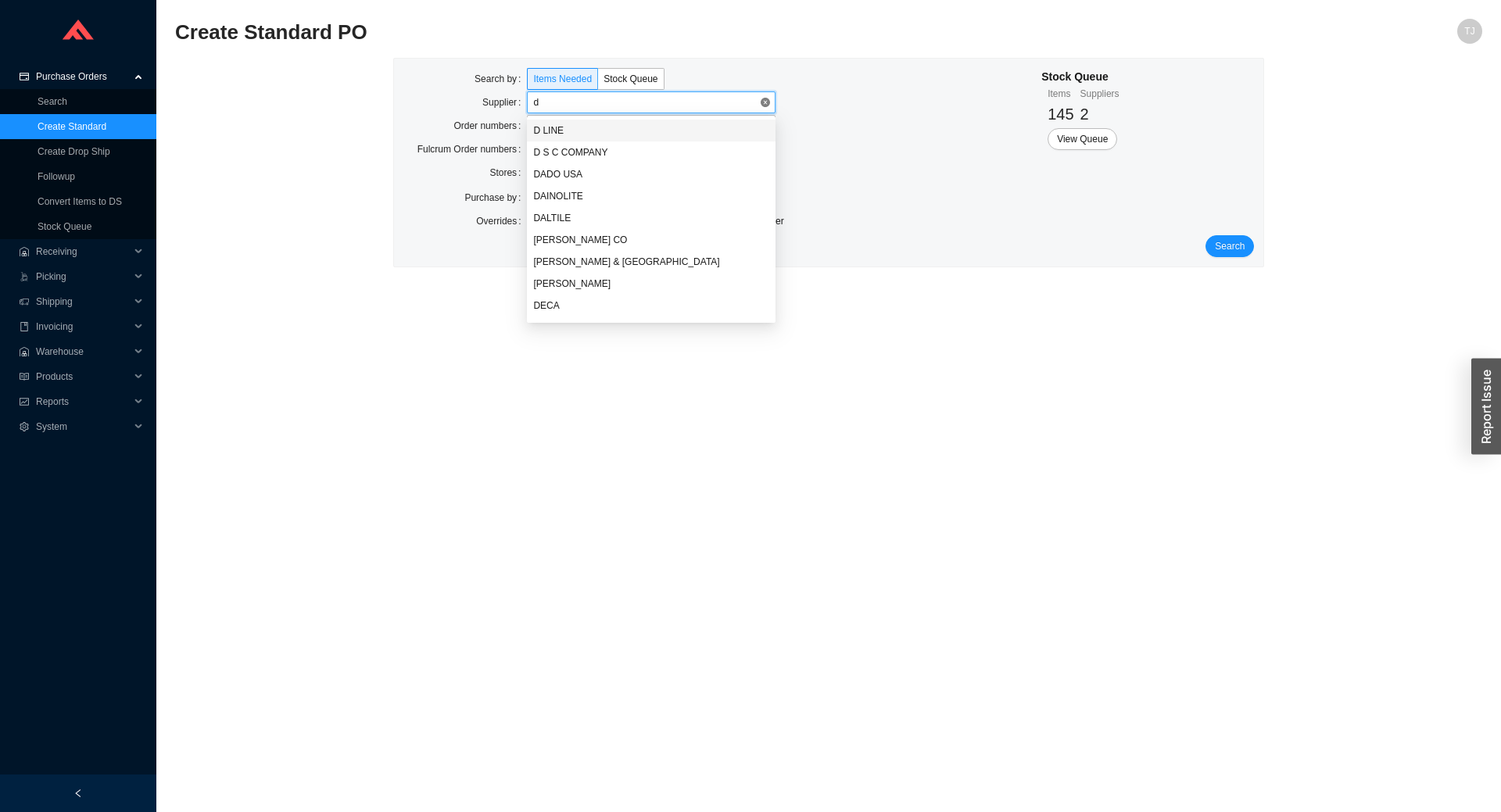
type input "du"
drag, startPoint x: 563, startPoint y: 146, endPoint x: 574, endPoint y: 147, distance: 11.0
click at [564, 146] on div "DURAVIT" at bounding box center [651, 152] width 236 height 14
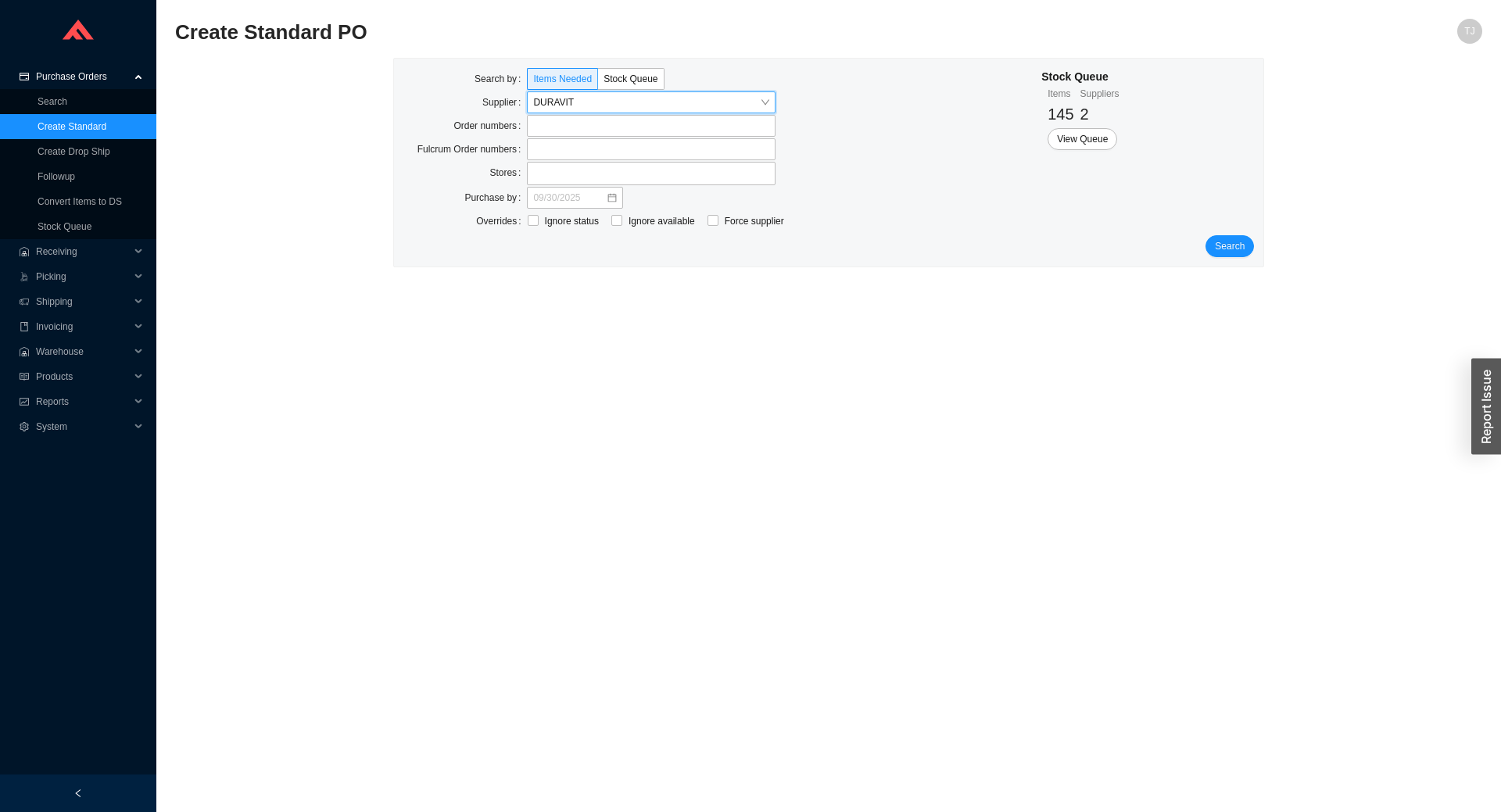
click at [1258, 240] on div "Search by Items Needed Stock Queue Supplier DURAVIT DURAVIT Order numbers Fulcr…" at bounding box center [829, 163] width 870 height 208
click at [1239, 242] on span "Search" at bounding box center [1230, 246] width 29 height 16
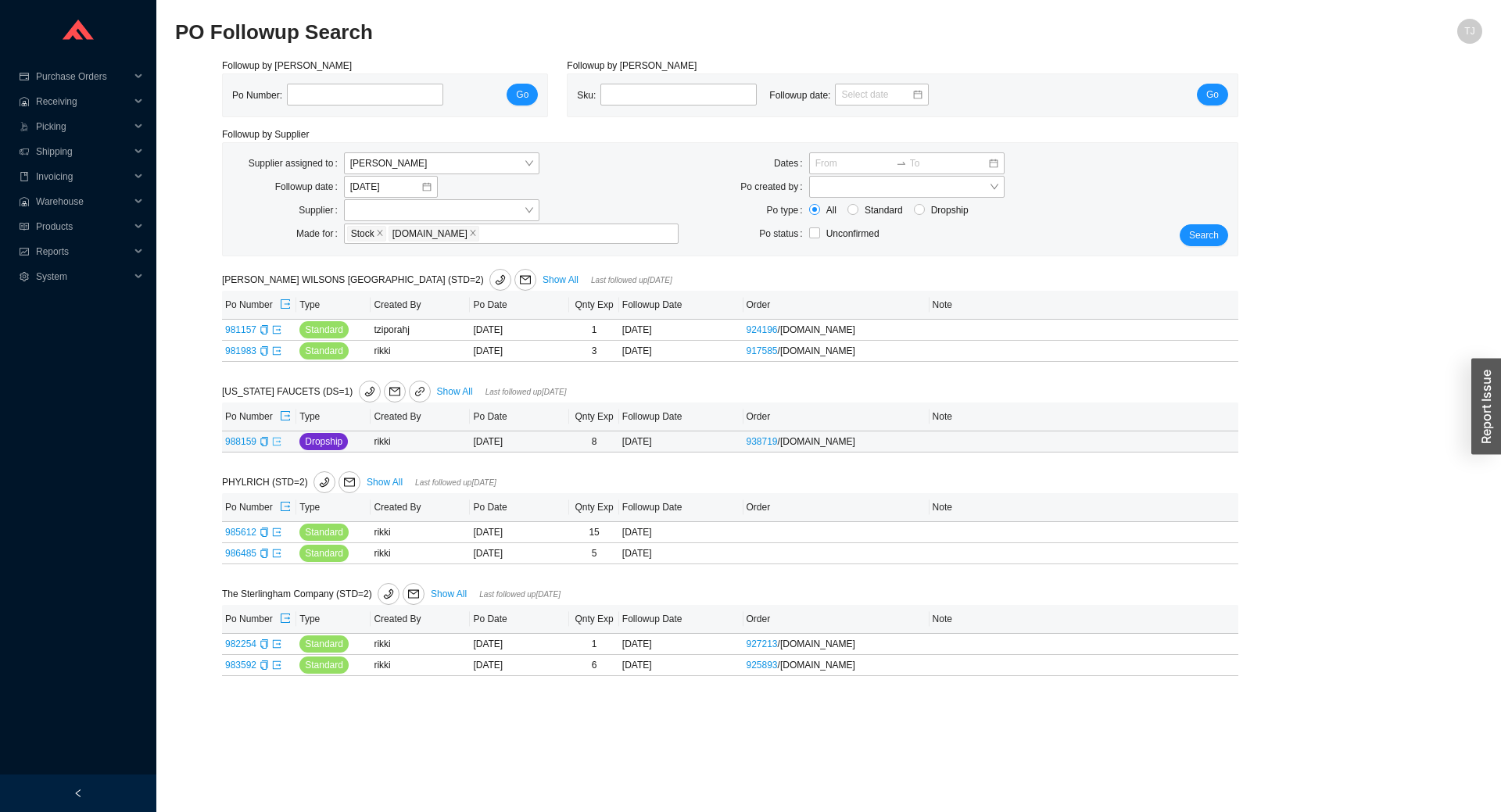
click at [276, 439] on icon "export" at bounding box center [276, 441] width 9 height 9
click at [1242, 233] on div "Followup by PO Po Number: Go Followup by Sku Sku: Followup date: Go Followup by…" at bounding box center [829, 376] width 1308 height 637
click at [1173, 238] on div "Search" at bounding box center [1195, 200] width 85 height 94
click at [1190, 238] on button "Search" at bounding box center [1204, 235] width 49 height 22
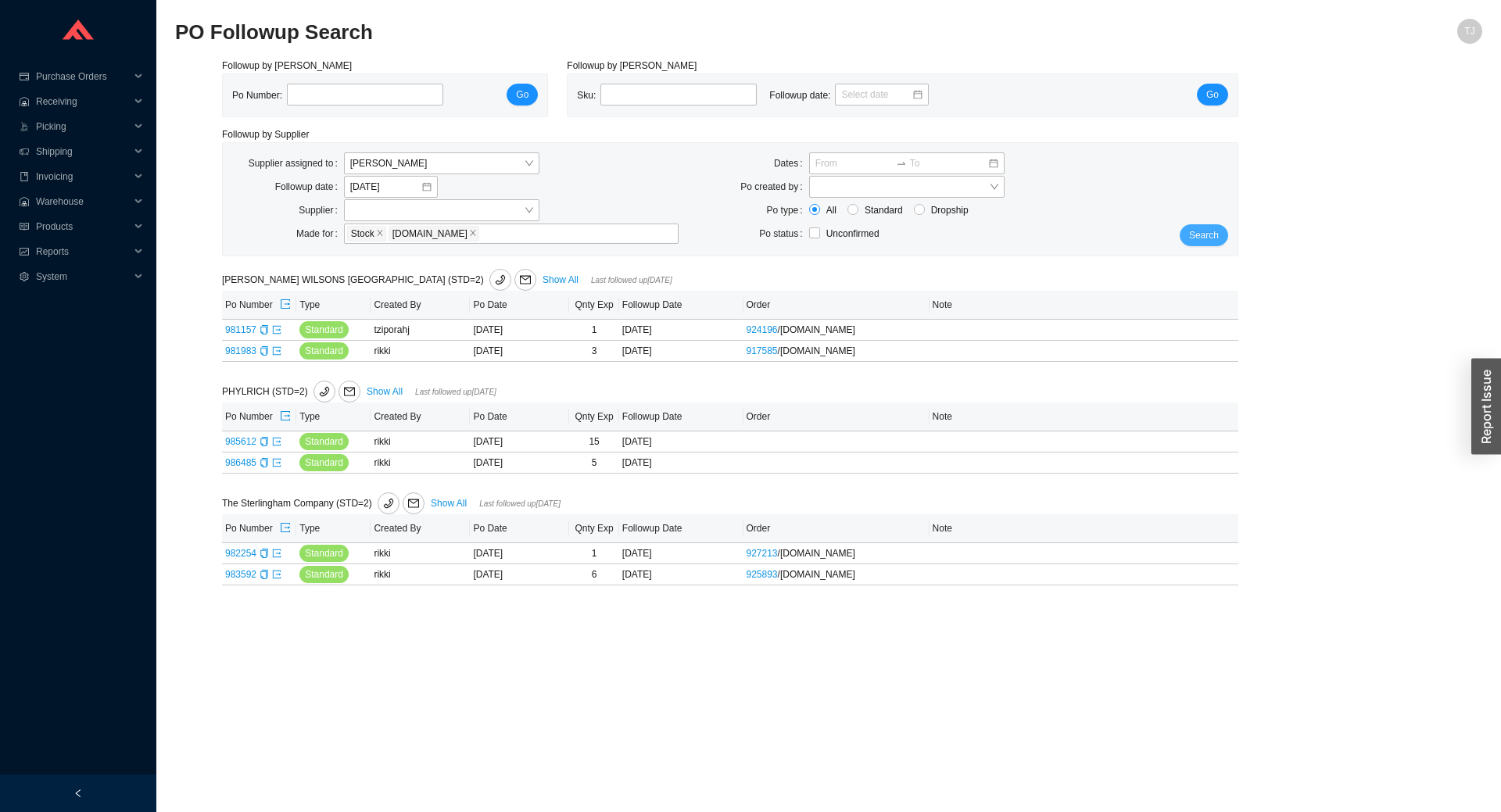
click at [1190, 238] on button "Search" at bounding box center [1204, 235] width 49 height 22
click at [50, 267] on span "System" at bounding box center [83, 277] width 94 height 25
click at [60, 307] on link "Manufacturers" at bounding box center [68, 301] width 60 height 11
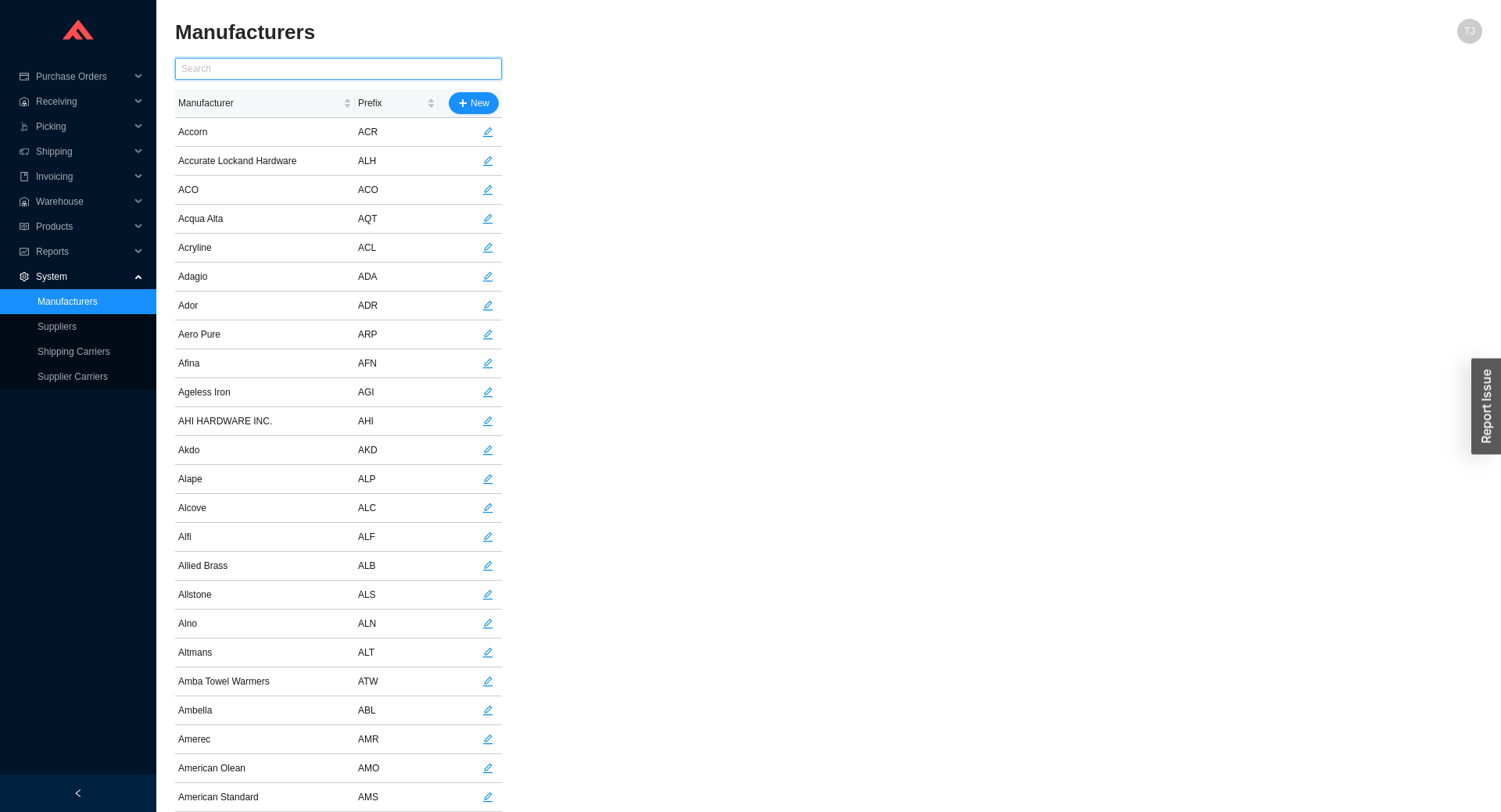
click at [303, 74] on input "text" at bounding box center [339, 69] width 327 height 22
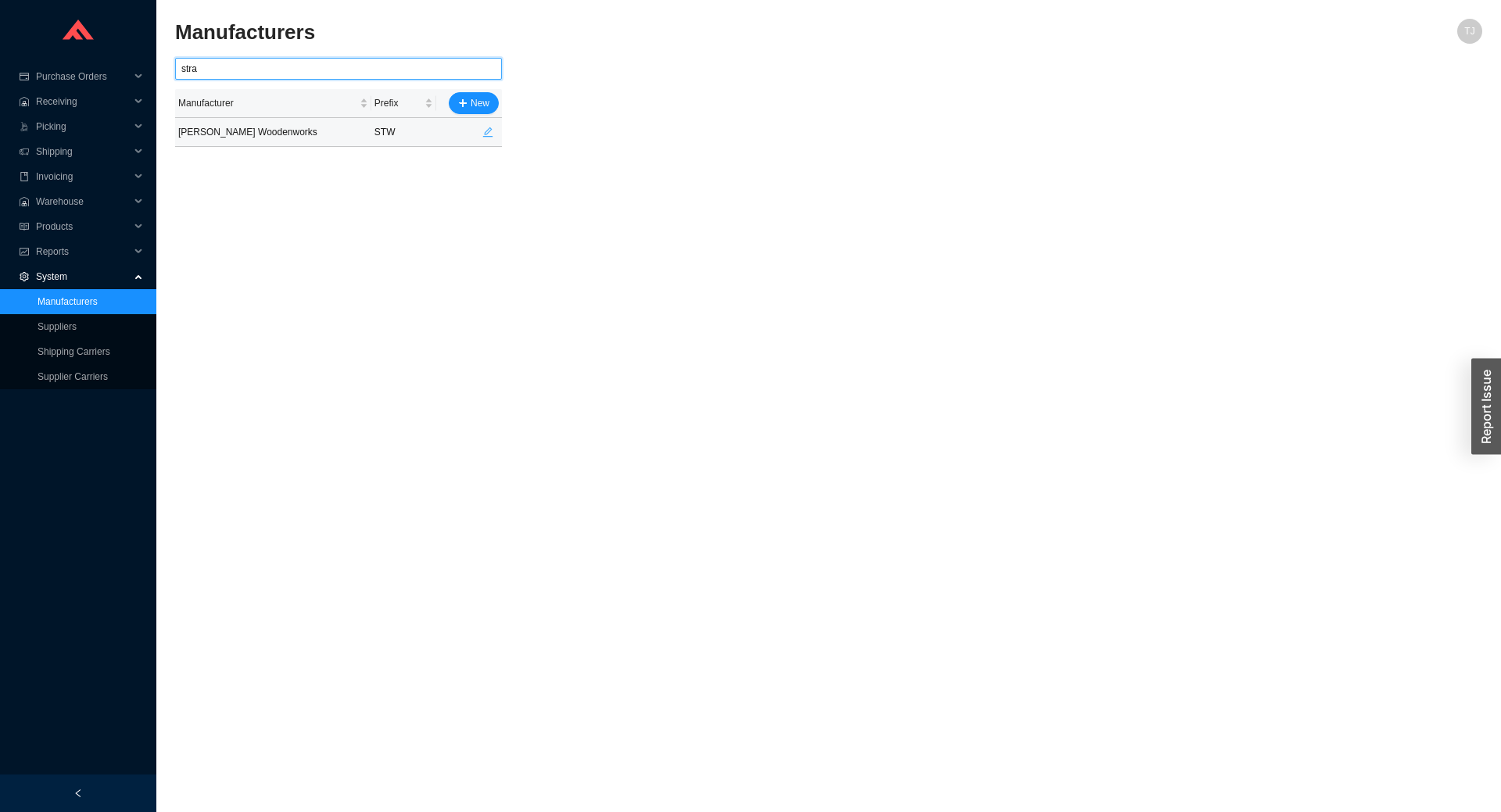
type input "stra"
click at [493, 130] on span "edit" at bounding box center [488, 132] width 20 height 11
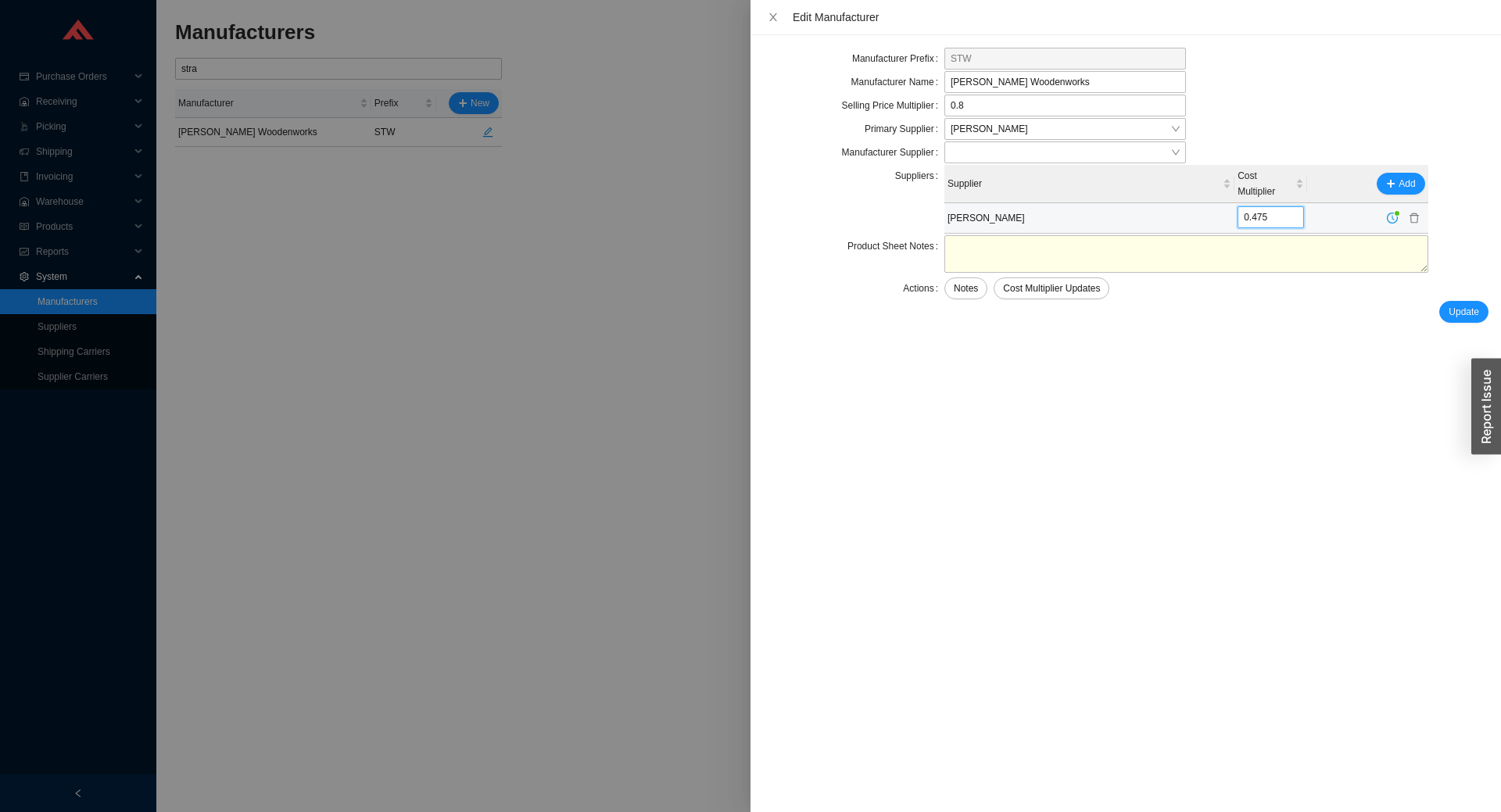
drag, startPoint x: 1256, startPoint y: 216, endPoint x: 1293, endPoint y: 215, distance: 37.0
click at [1293, 215] on input "0.475" at bounding box center [1271, 217] width 66 height 22
click at [1385, 217] on span "clock-circle" at bounding box center [1393, 217] width 20 height 11
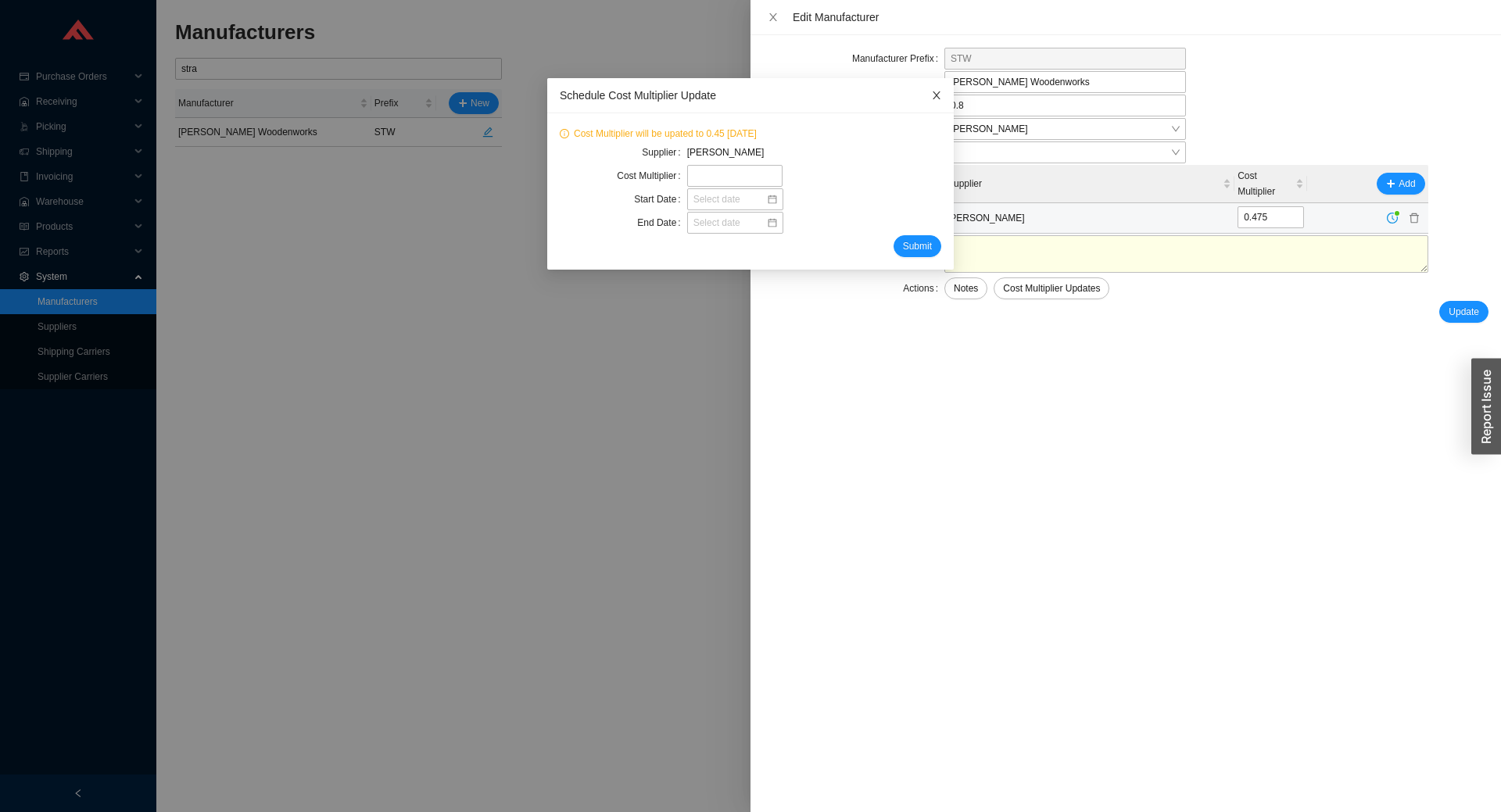
click at [942, 96] on icon "close" at bounding box center [937, 95] width 11 height 11
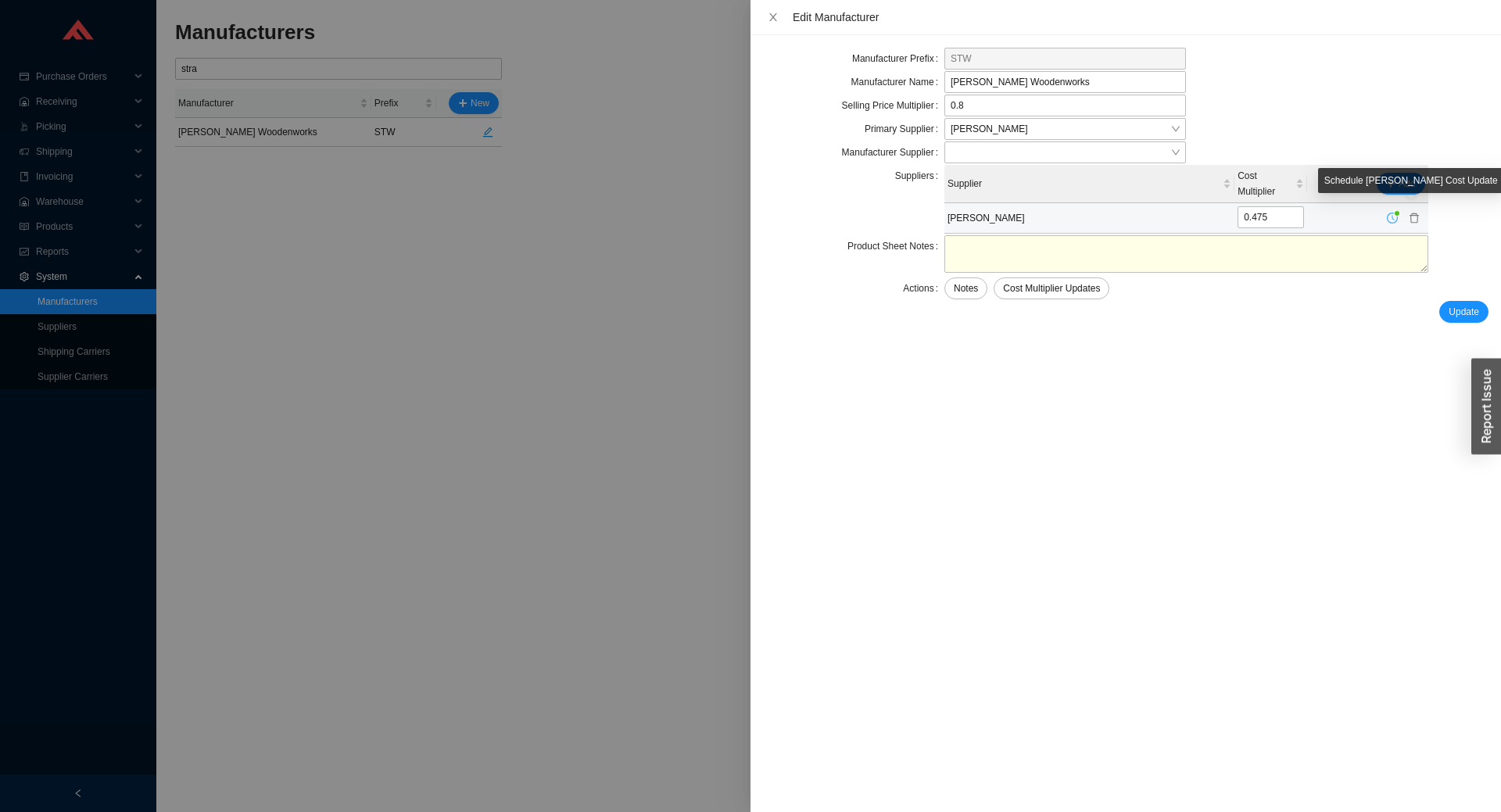
click at [1388, 215] on icon "clock-circle" at bounding box center [1393, 217] width 11 height 11
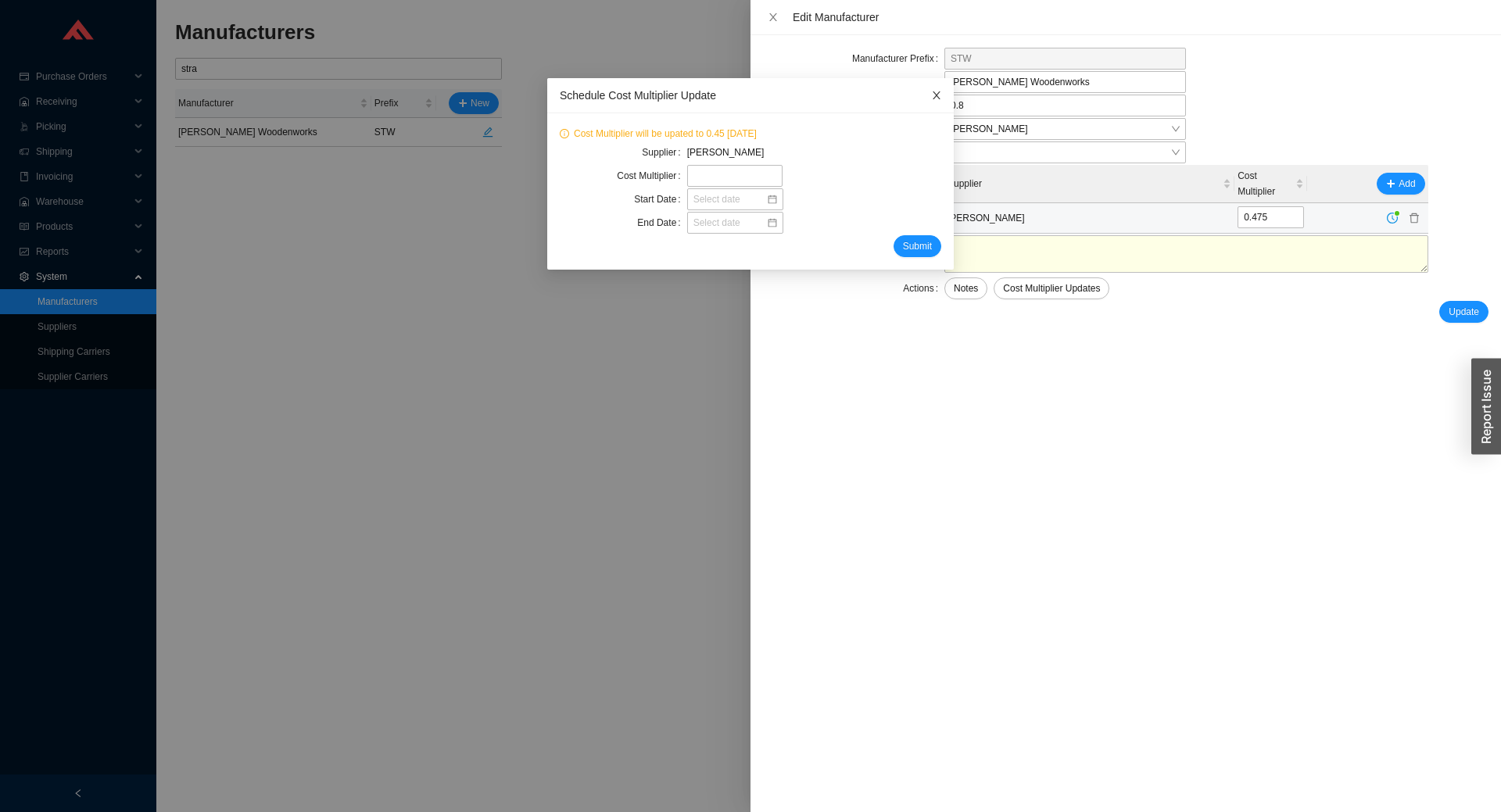
click at [941, 99] on icon "close" at bounding box center [937, 95] width 11 height 11
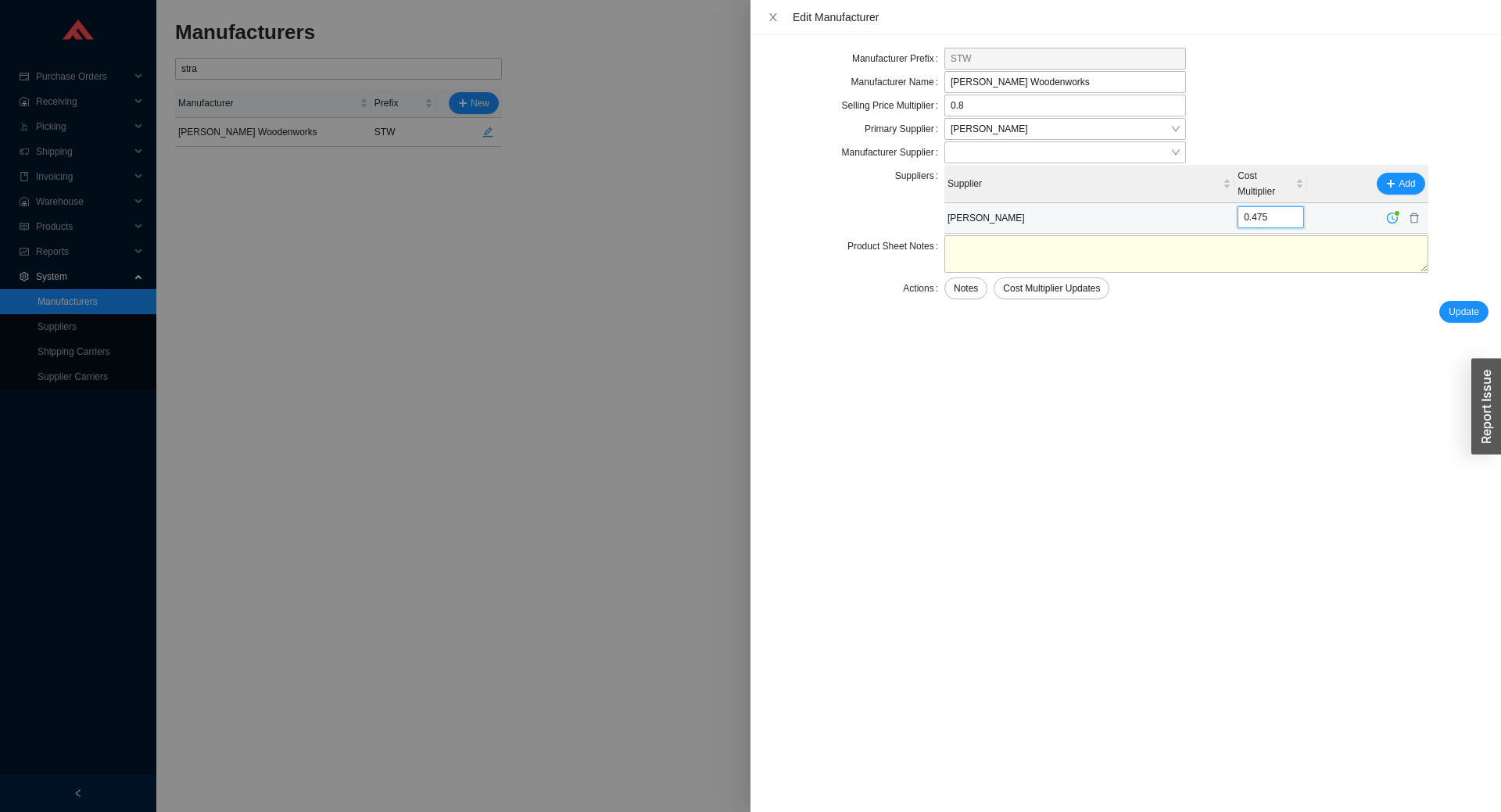
drag, startPoint x: 1257, startPoint y: 217, endPoint x: 1301, endPoint y: 213, distance: 44.2
click at [1301, 213] on input "0.475" at bounding box center [1271, 217] width 66 height 22
type input "0.45"
click at [1467, 315] on span "Update" at bounding box center [1464, 312] width 30 height 16
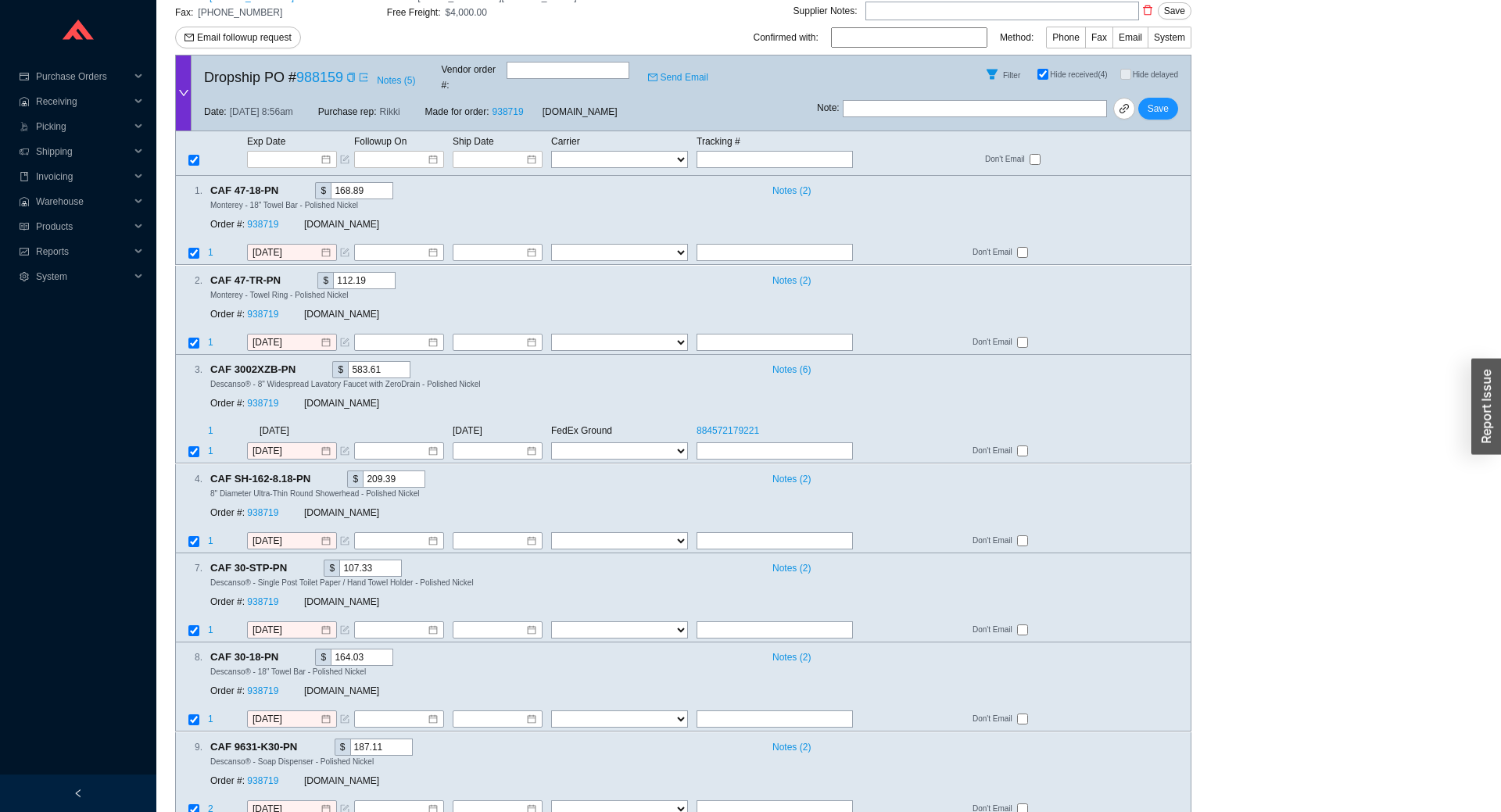
scroll to position [119, 0]
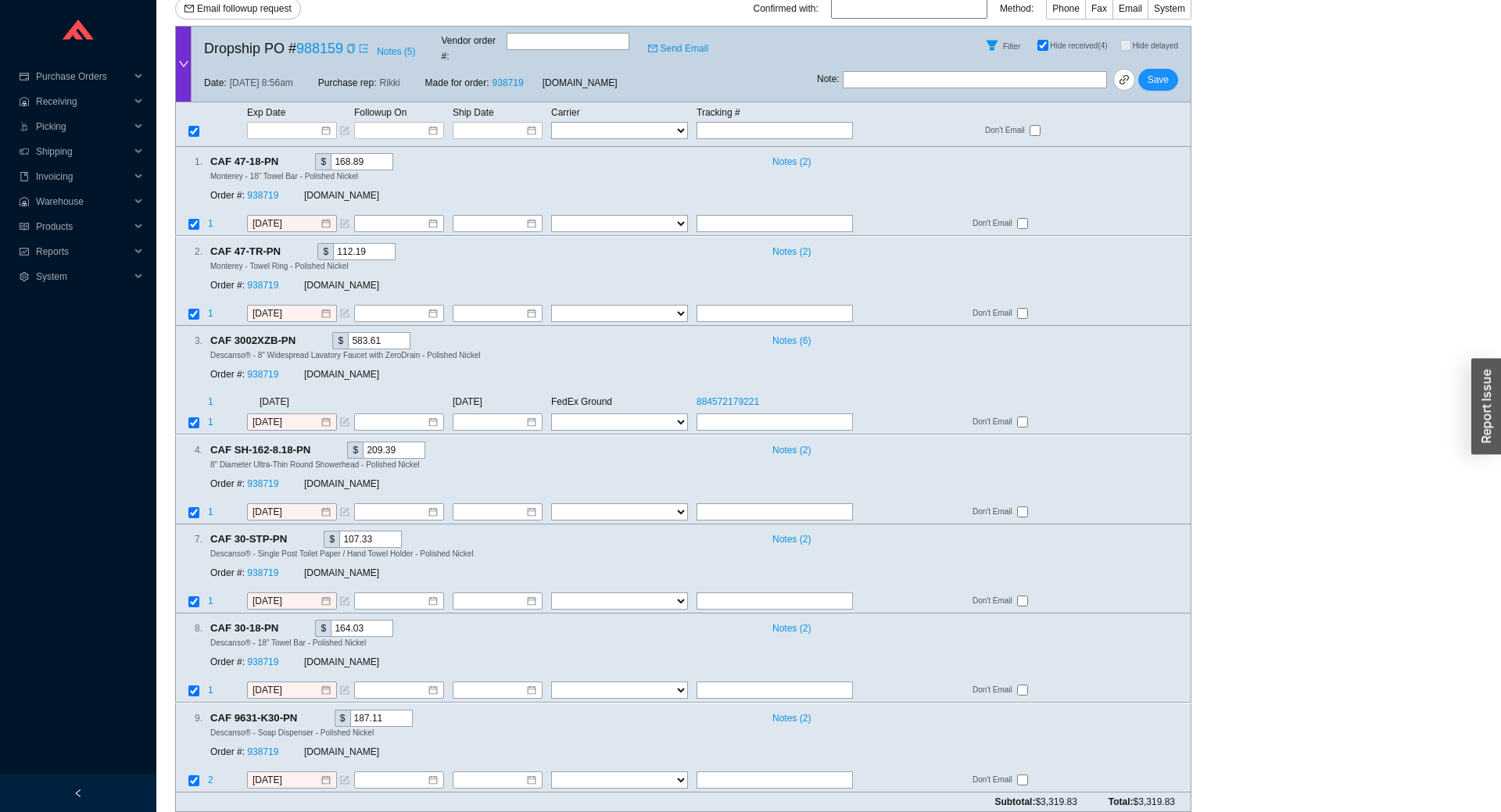
click at [1105, 41] on span "Hide received (4)" at bounding box center [1079, 45] width 57 height 8
click at [1048, 40] on input "Hide received (4)" at bounding box center [1042, 45] width 11 height 11
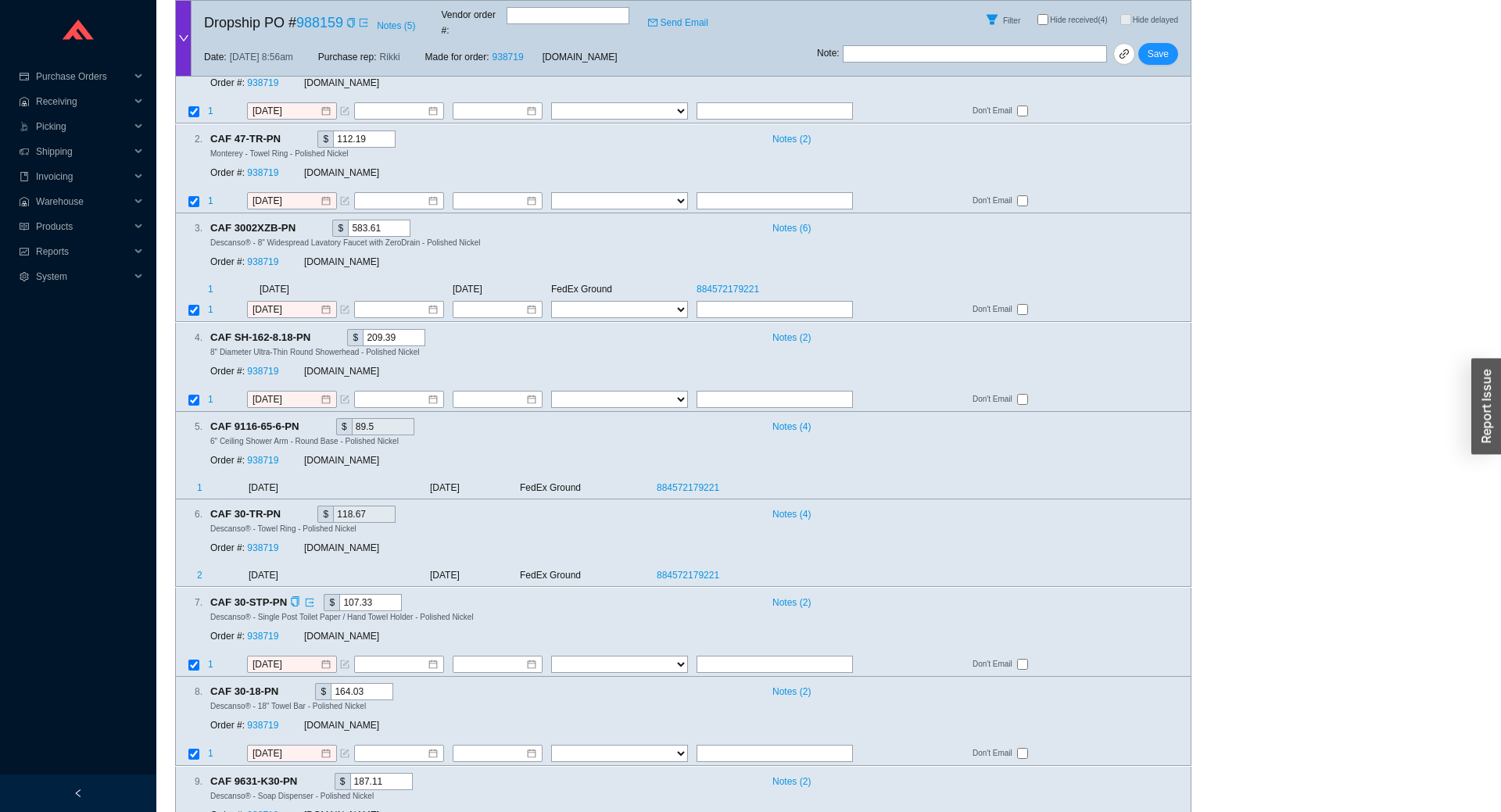
scroll to position [345, 0]
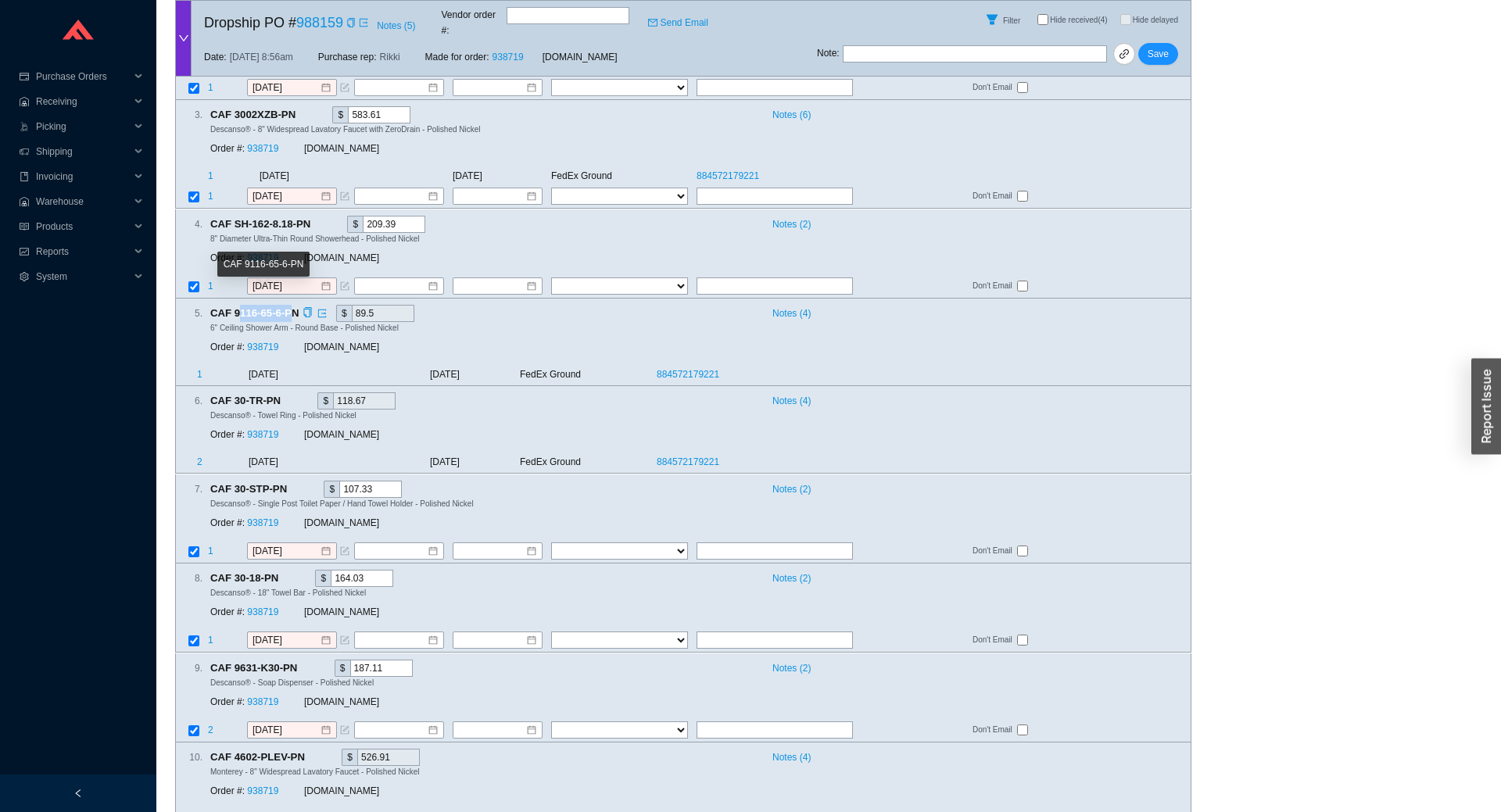
drag, startPoint x: 235, startPoint y: 300, endPoint x: 292, endPoint y: 300, distance: 57.0
click at [292, 305] on span "CAF 9116-65-6-PN" at bounding box center [261, 313] width 102 height 17
drag, startPoint x: 236, startPoint y: 387, endPoint x: 271, endPoint y: 387, distance: 35.0
click at [271, 392] on span "CAF 30-TR-PN" at bounding box center [252, 401] width 84 height 17
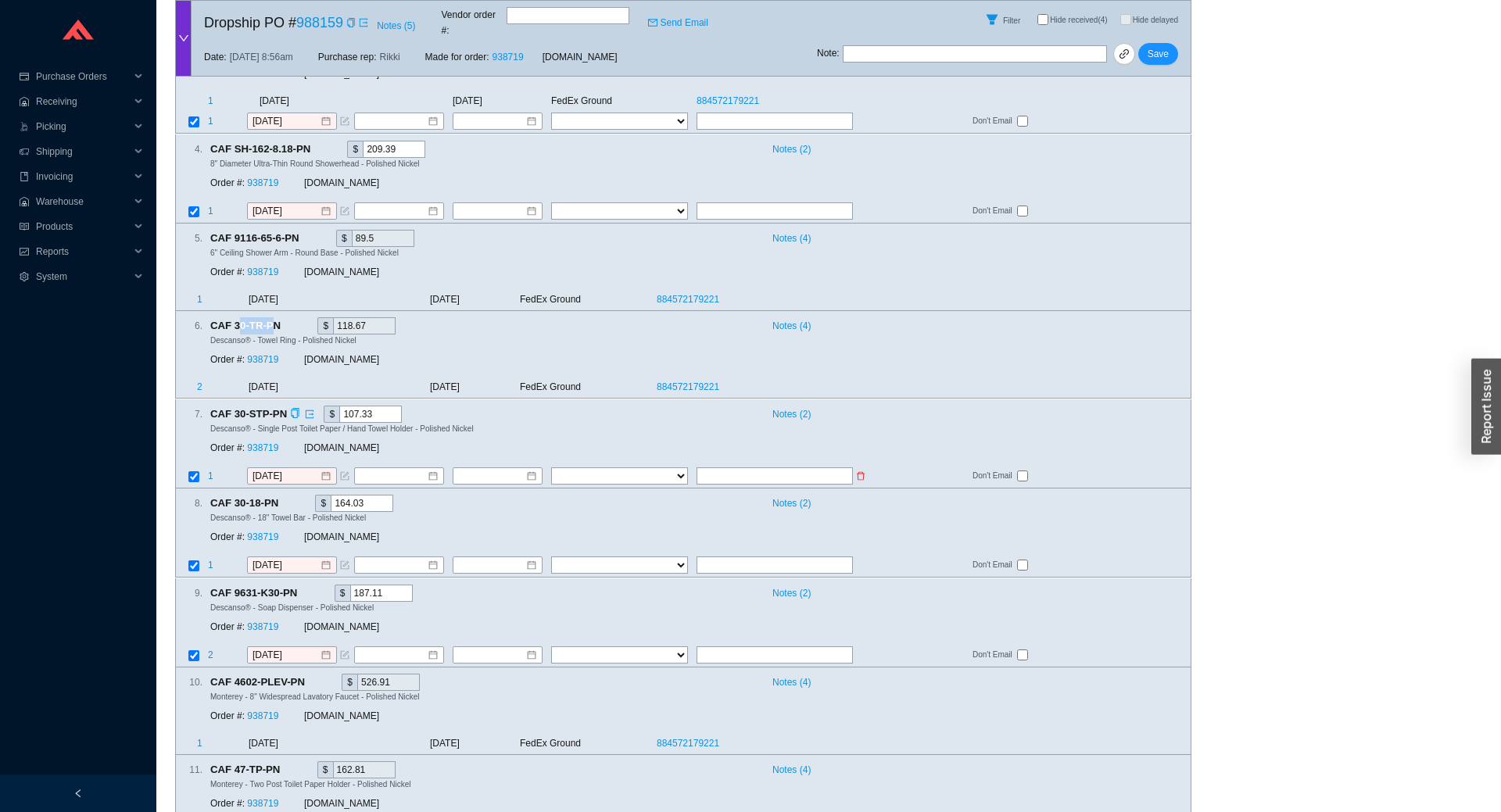
scroll to position [472, 0]
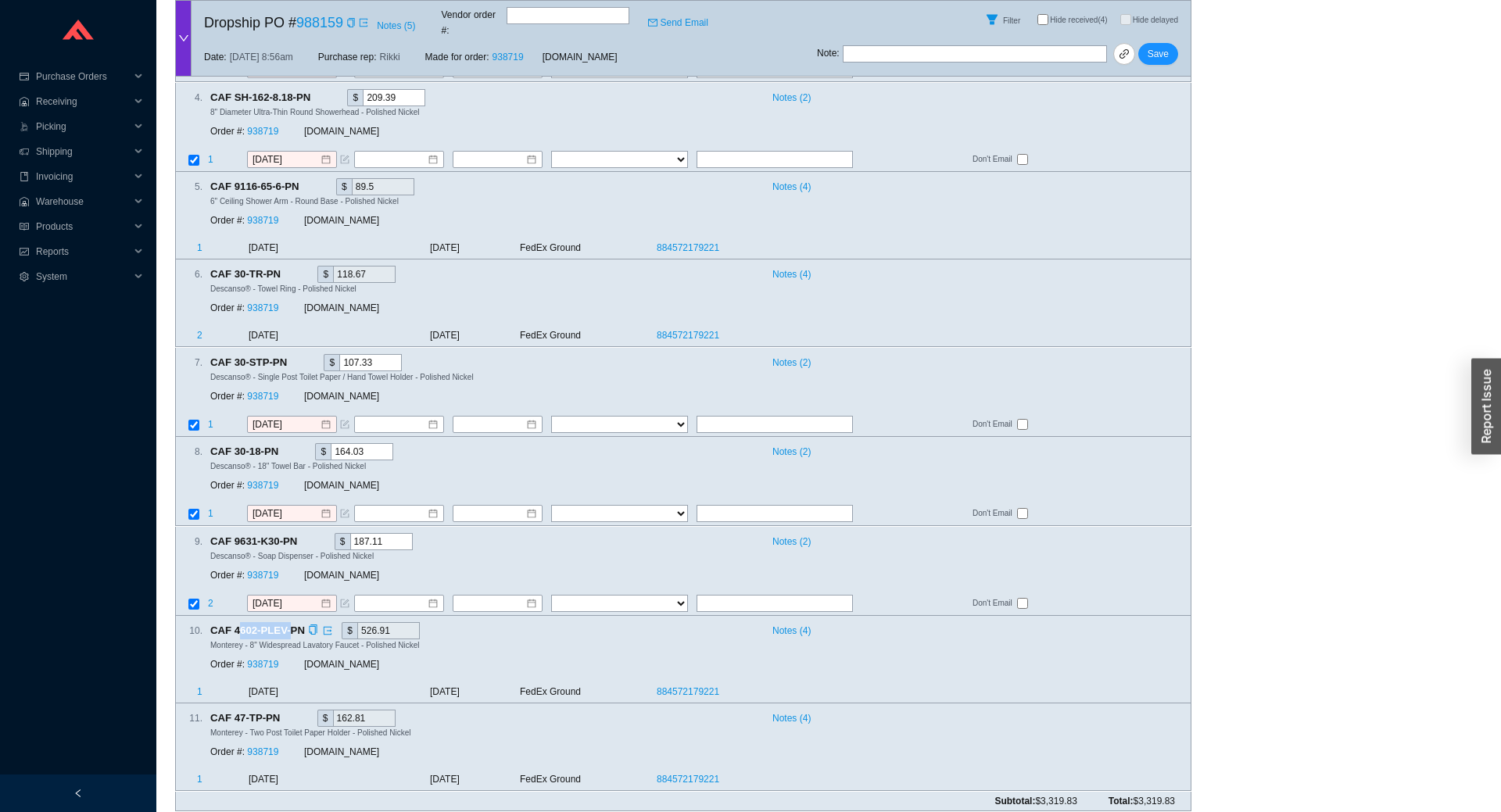
drag, startPoint x: 238, startPoint y: 621, endPoint x: 289, endPoint y: 620, distance: 51.0
click at [289, 622] on span "CAF 4602-PLEV-PN" at bounding box center [264, 631] width 108 height 17
drag, startPoint x: 224, startPoint y: 710, endPoint x: 274, endPoint y: 711, distance: 50.0
click at [274, 711] on span "CAF 47-TP-PN" at bounding box center [252, 718] width 84 height 17
click at [264, 710] on span "CAF 47-TP-PN" at bounding box center [252, 718] width 84 height 17
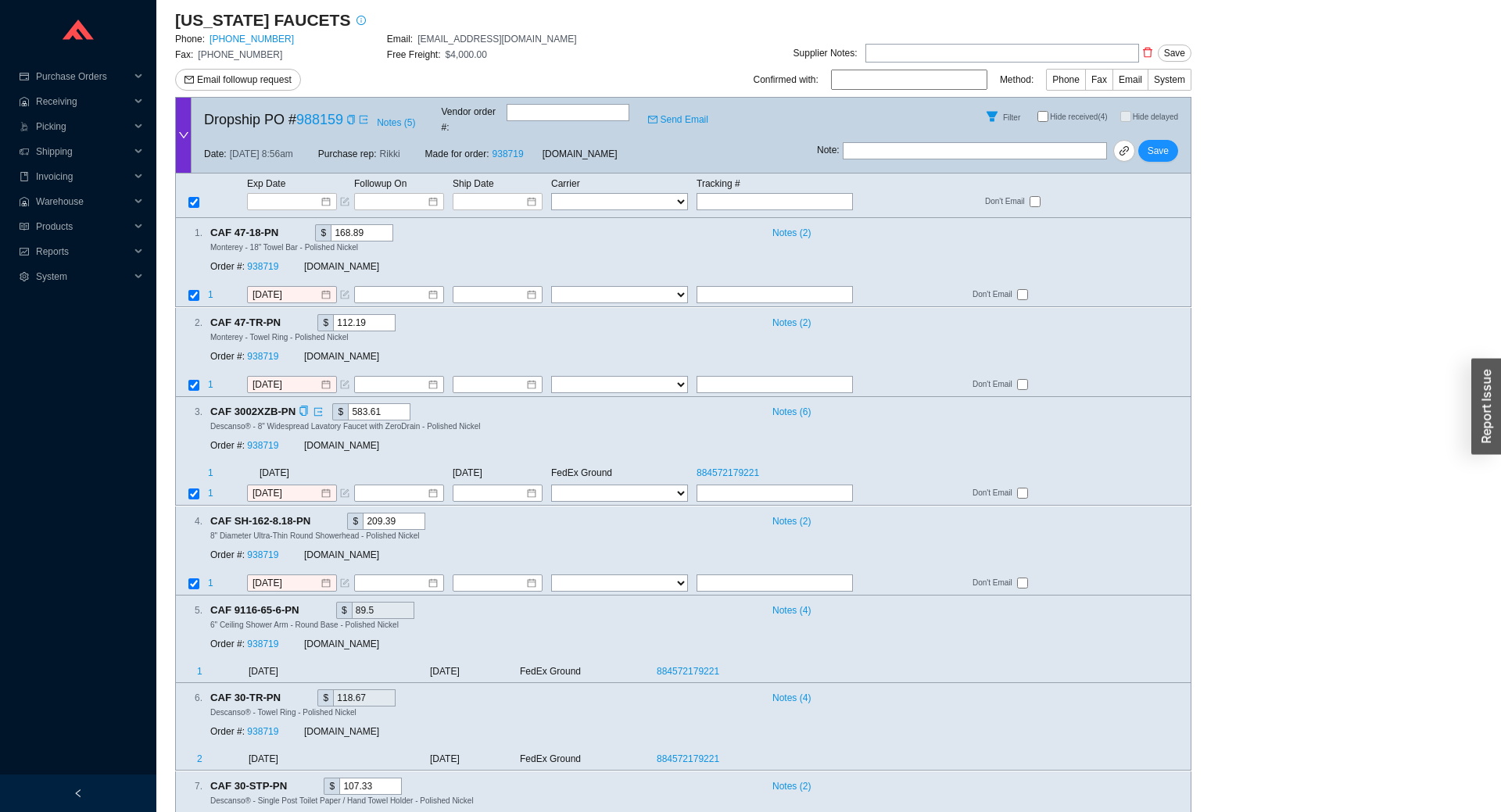
scroll to position [0, 0]
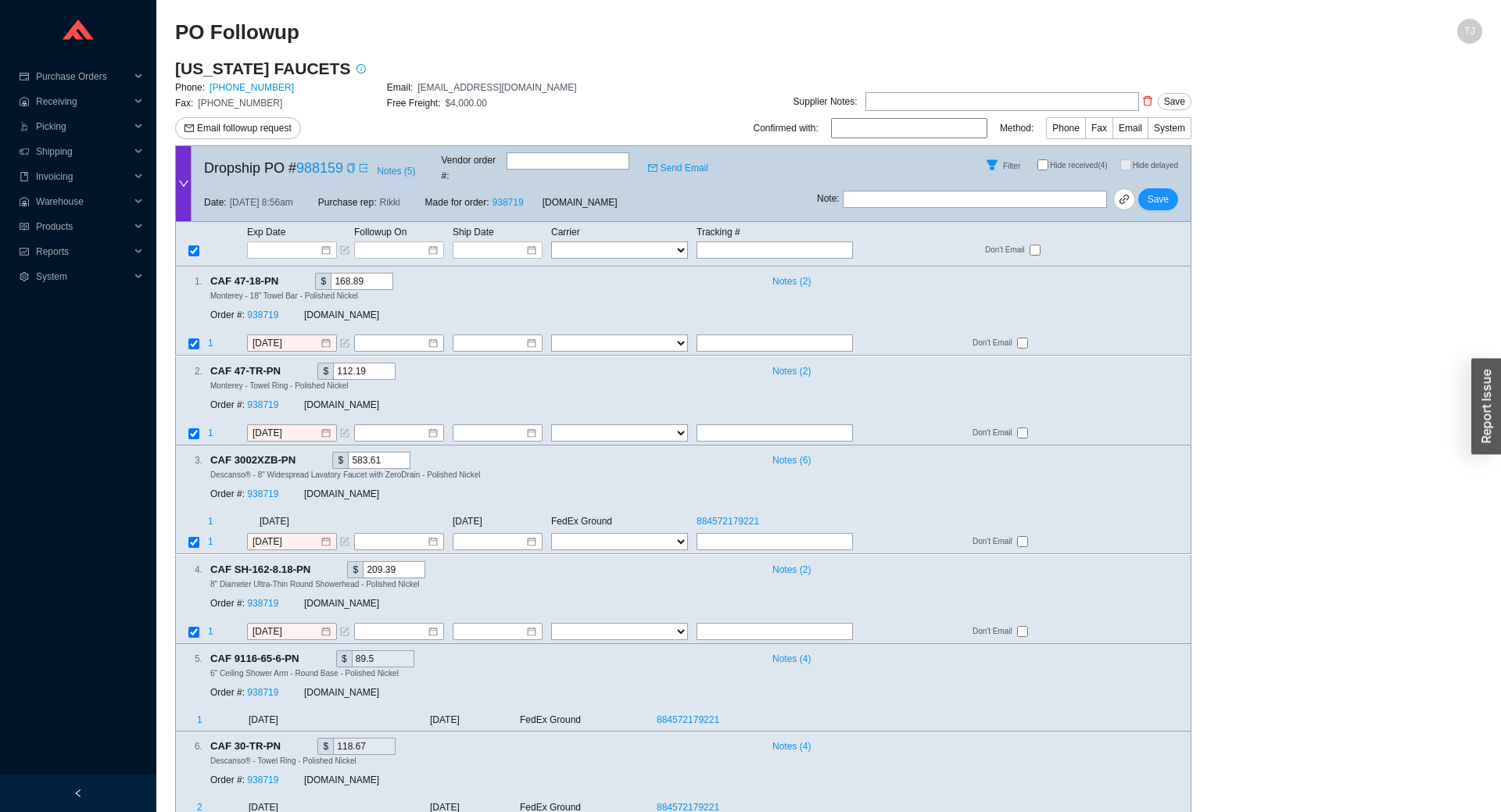
click at [1081, 165] on span "Hide received (4)" at bounding box center [1079, 165] width 57 height 8
click at [1048, 165] on input "Hide received (4)" at bounding box center [1042, 165] width 11 height 11
checkbox input "true"
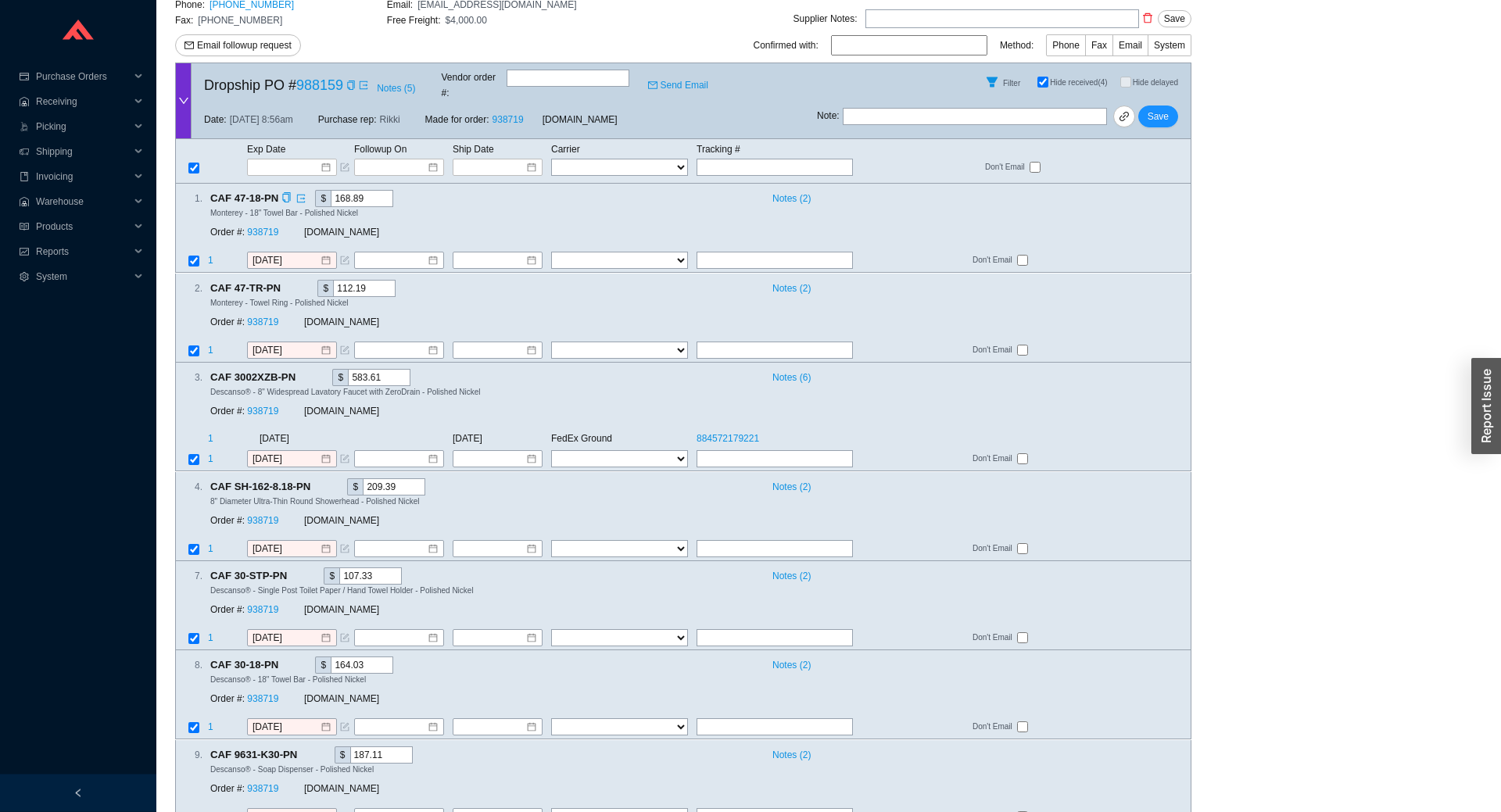
scroll to position [119, 0]
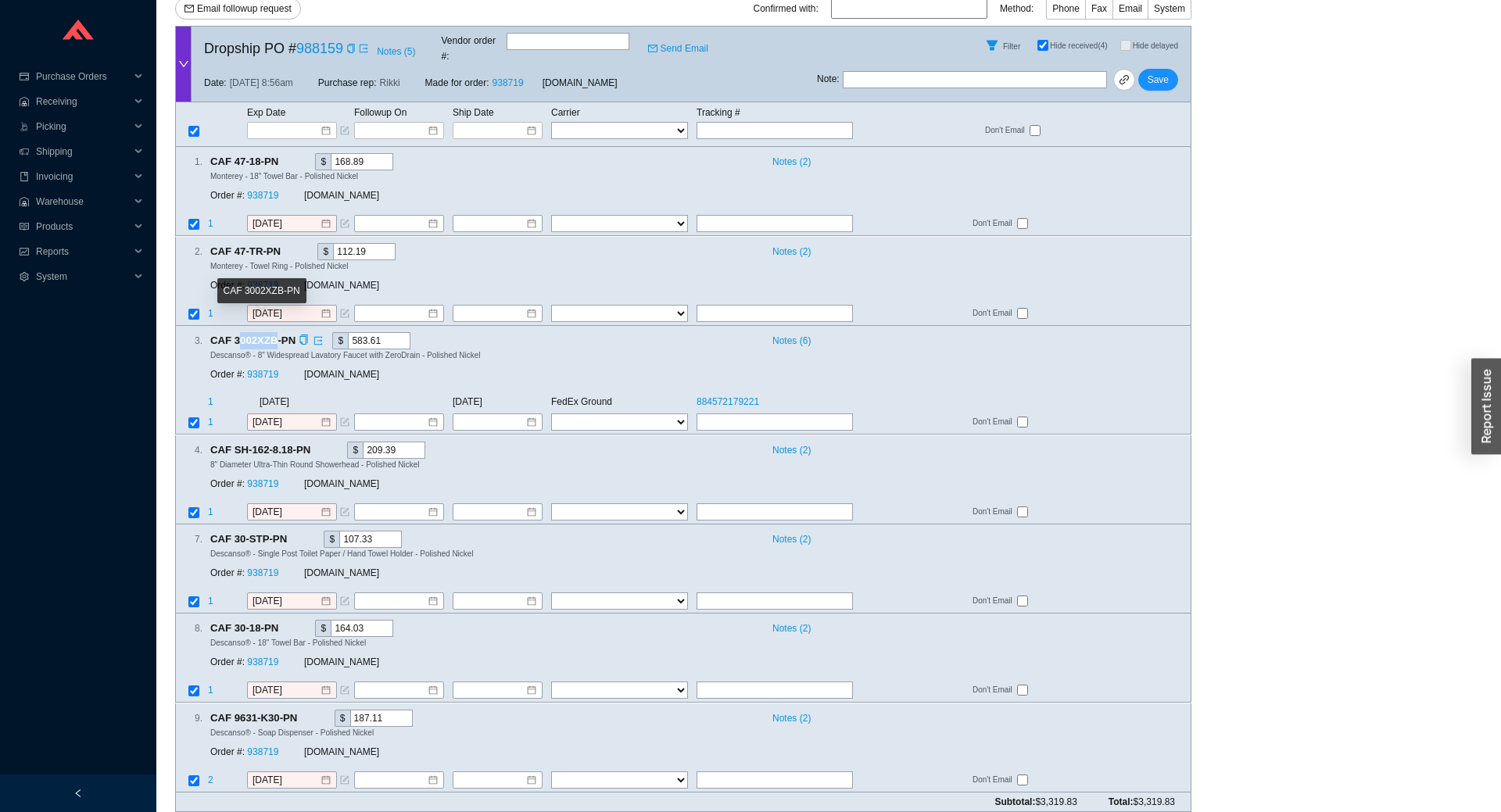
drag, startPoint x: 238, startPoint y: 331, endPoint x: 277, endPoint y: 329, distance: 39.1
click at [277, 333] on span "CAF 3002XZB-PN" at bounding box center [259, 341] width 98 height 17
click at [249, 333] on span "CAF 3002XZB-PN" at bounding box center [259, 341] width 98 height 17
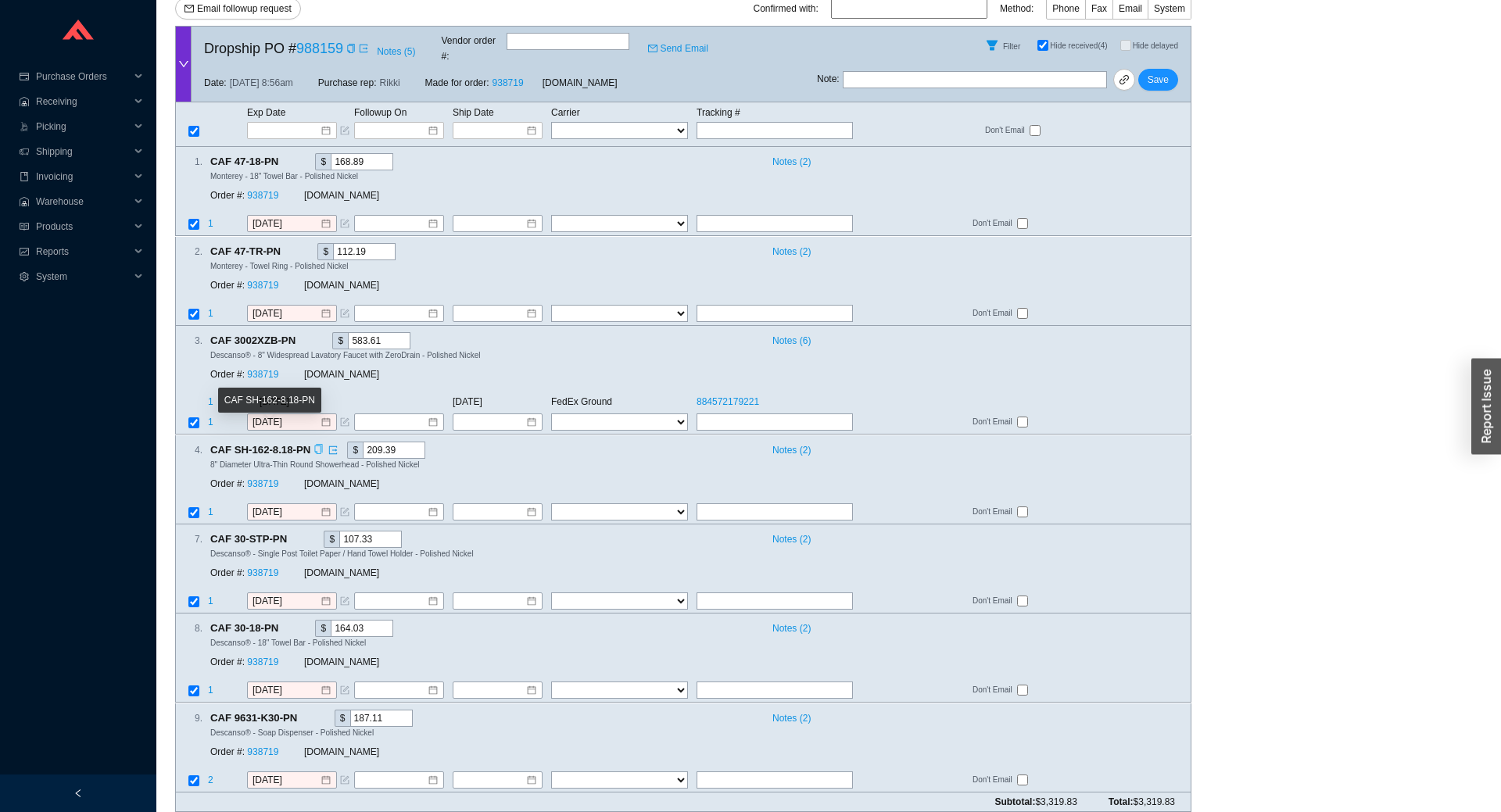
click at [316, 444] on icon "copy" at bounding box center [318, 449] width 10 height 10
click at [187, 121] on td at bounding box center [191, 130] width 31 height 18
click at [200, 121] on td at bounding box center [191, 130] width 31 height 18
click at [192, 121] on td at bounding box center [191, 130] width 31 height 18
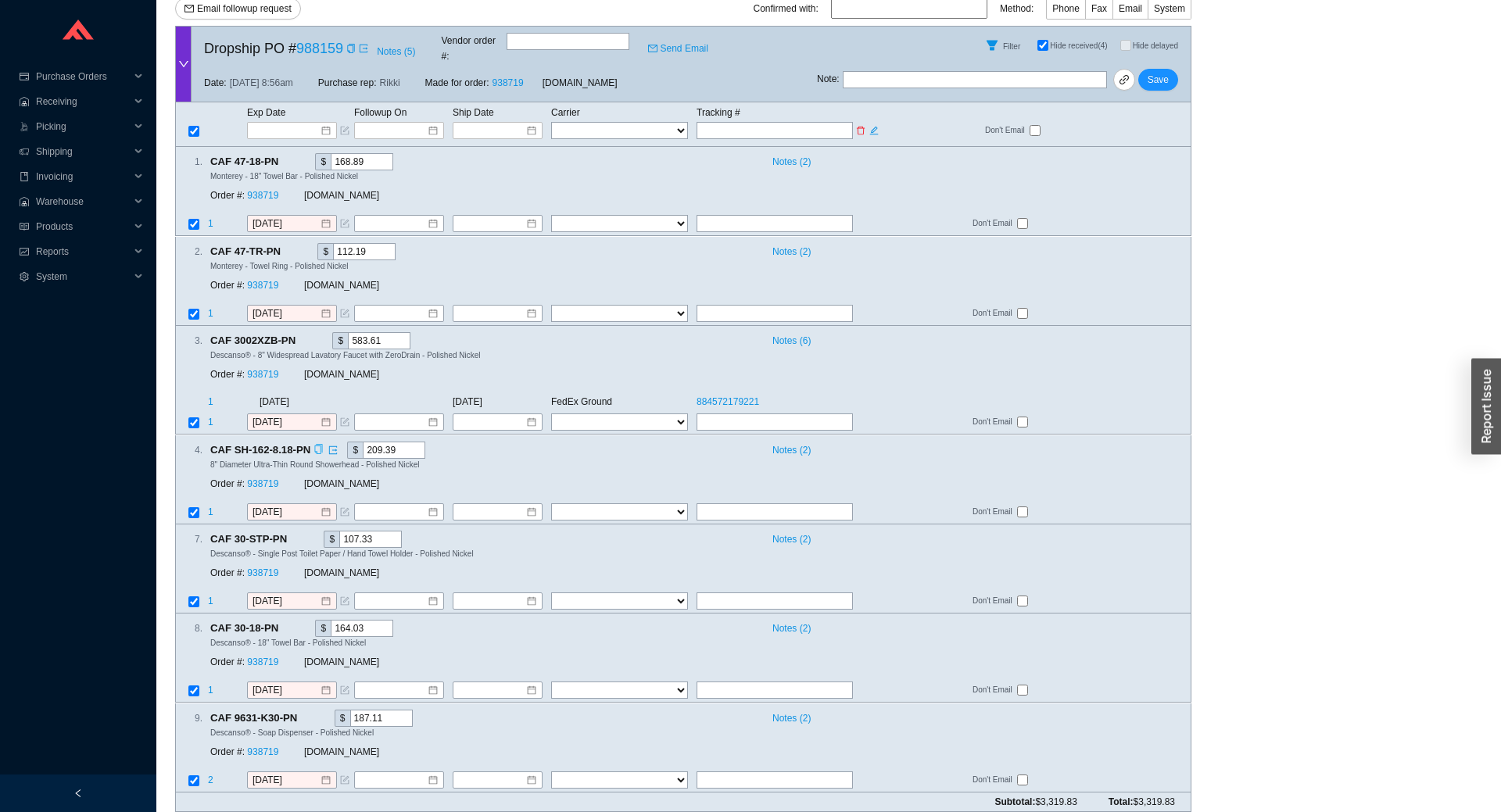
click at [195, 126] on input "checkbox" at bounding box center [193, 131] width 11 height 11
checkbox input "false"
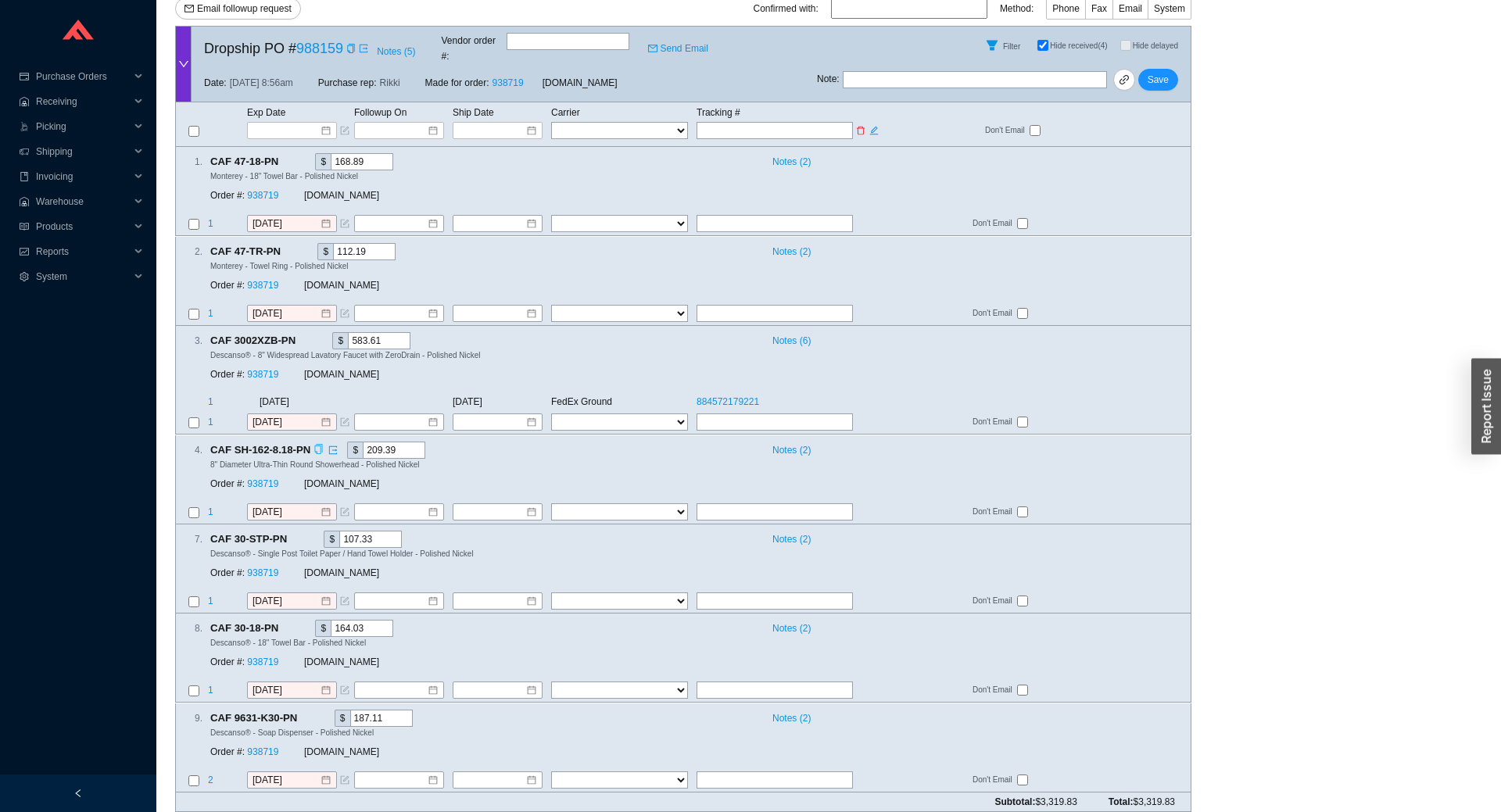
checkbox input "false"
click at [198, 507] on input "checkbox" at bounding box center [193, 512] width 11 height 11
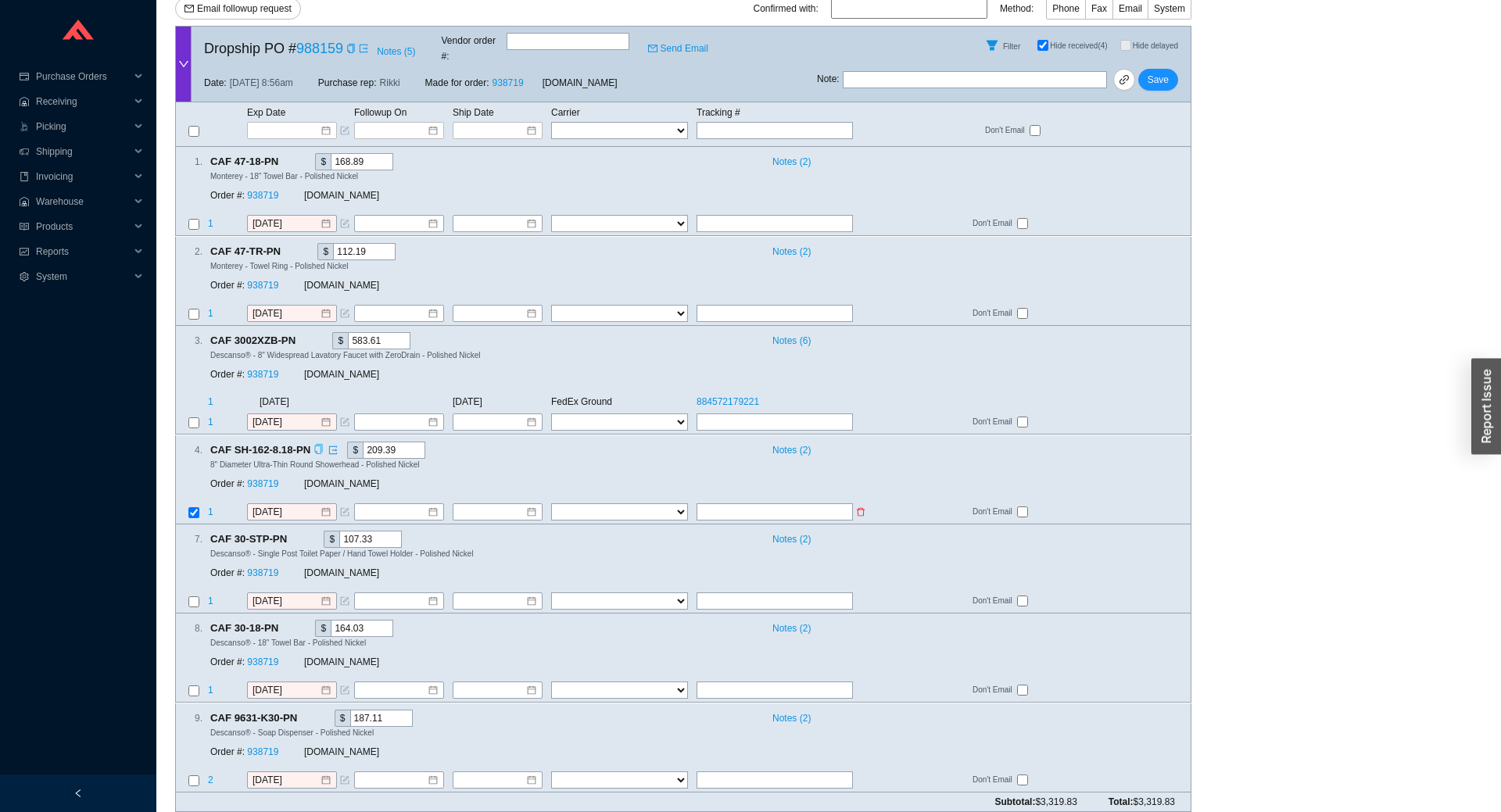
click at [192, 507] on input "checkbox" at bounding box center [193, 512] width 11 height 11
checkbox input "false"
click at [190, 126] on input "checkbox" at bounding box center [193, 131] width 11 height 11
checkbox input "true"
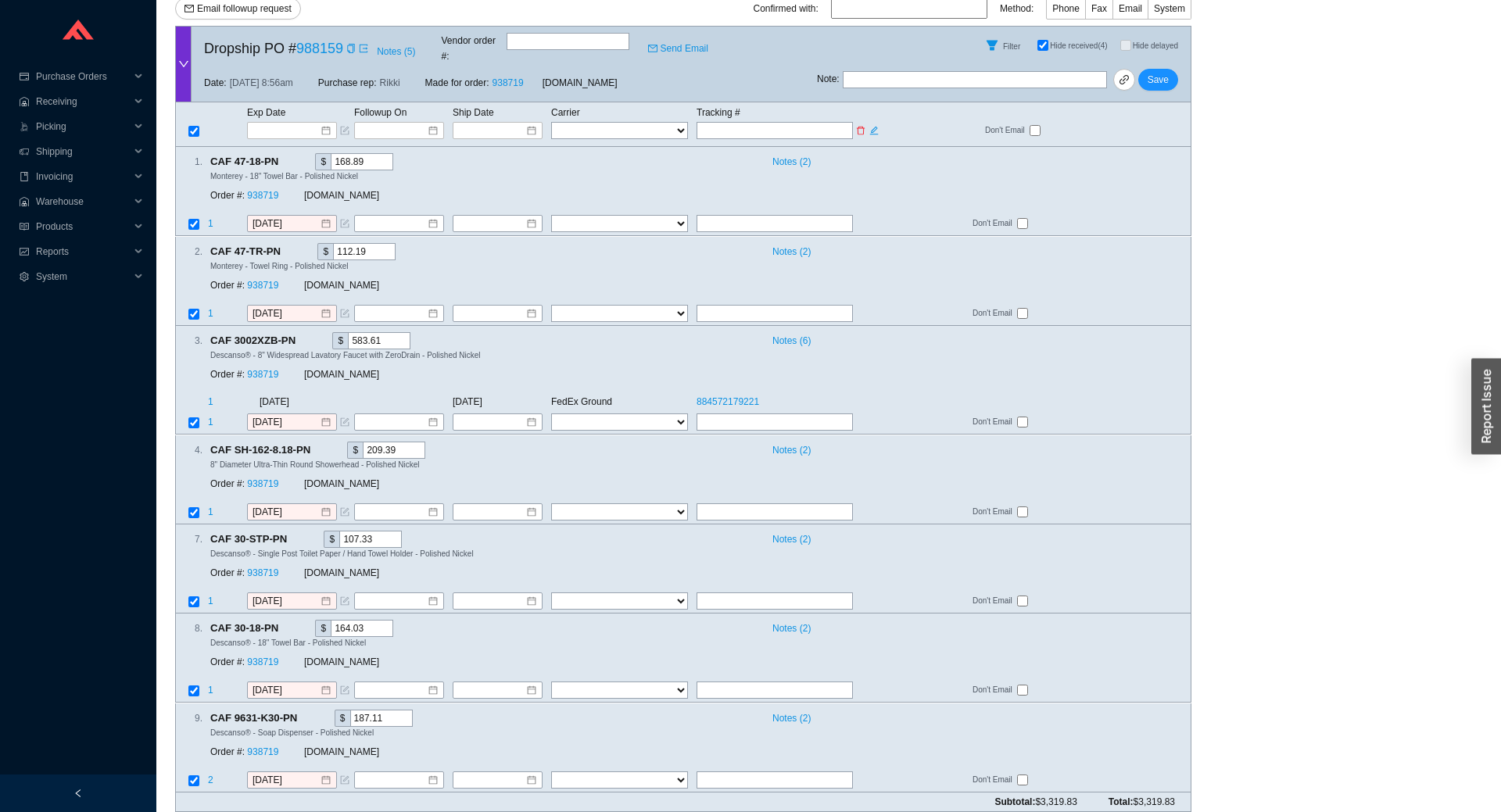
checkbox input "true"
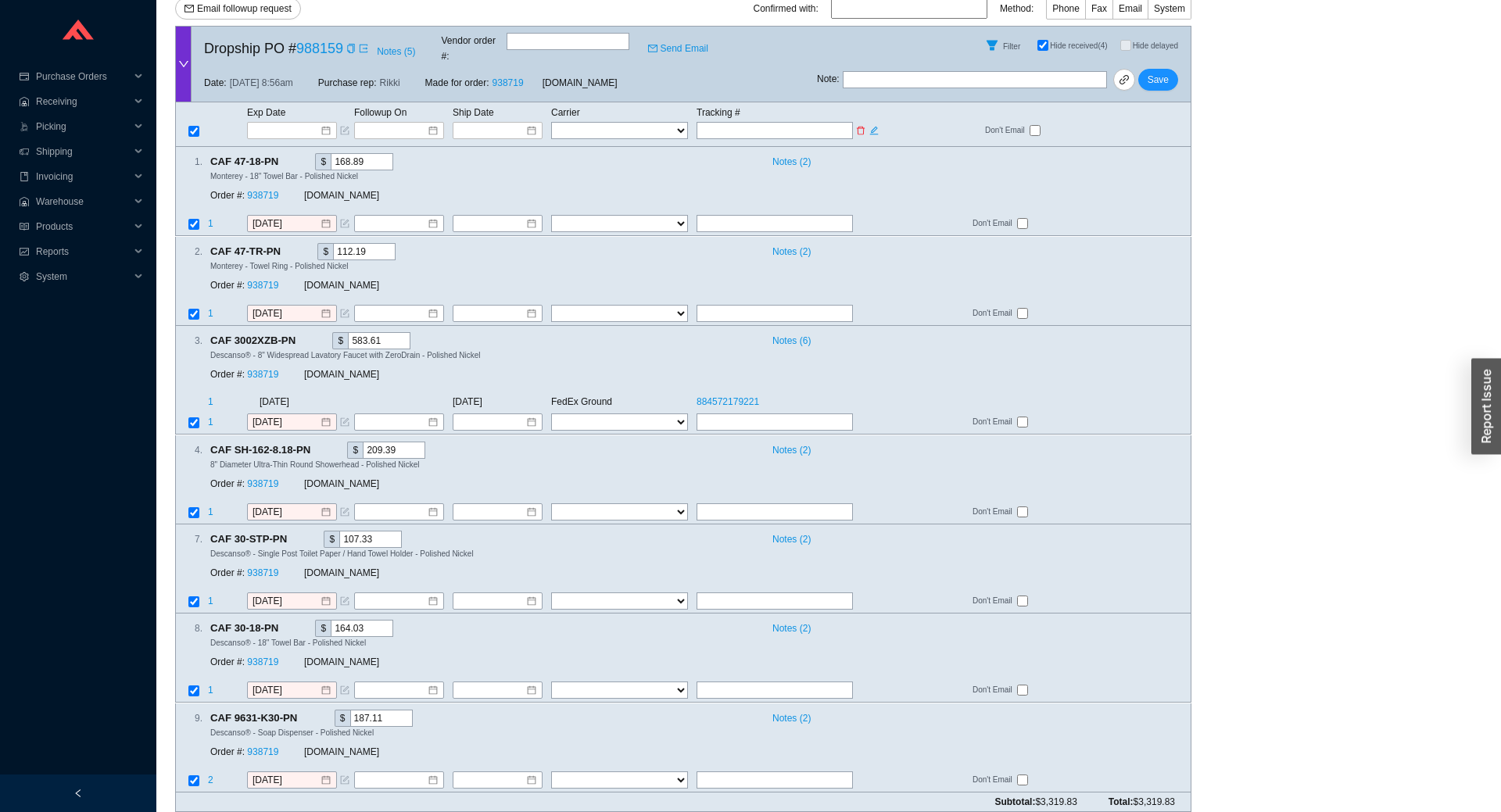
checkbox input "true"
click at [193, 507] on input "checkbox" at bounding box center [193, 512] width 11 height 11
checkbox input "false"
click at [289, 106] on td "Exp Date" at bounding box center [300, 113] width 108 height 17
click at [289, 123] on input at bounding box center [286, 130] width 66 height 16
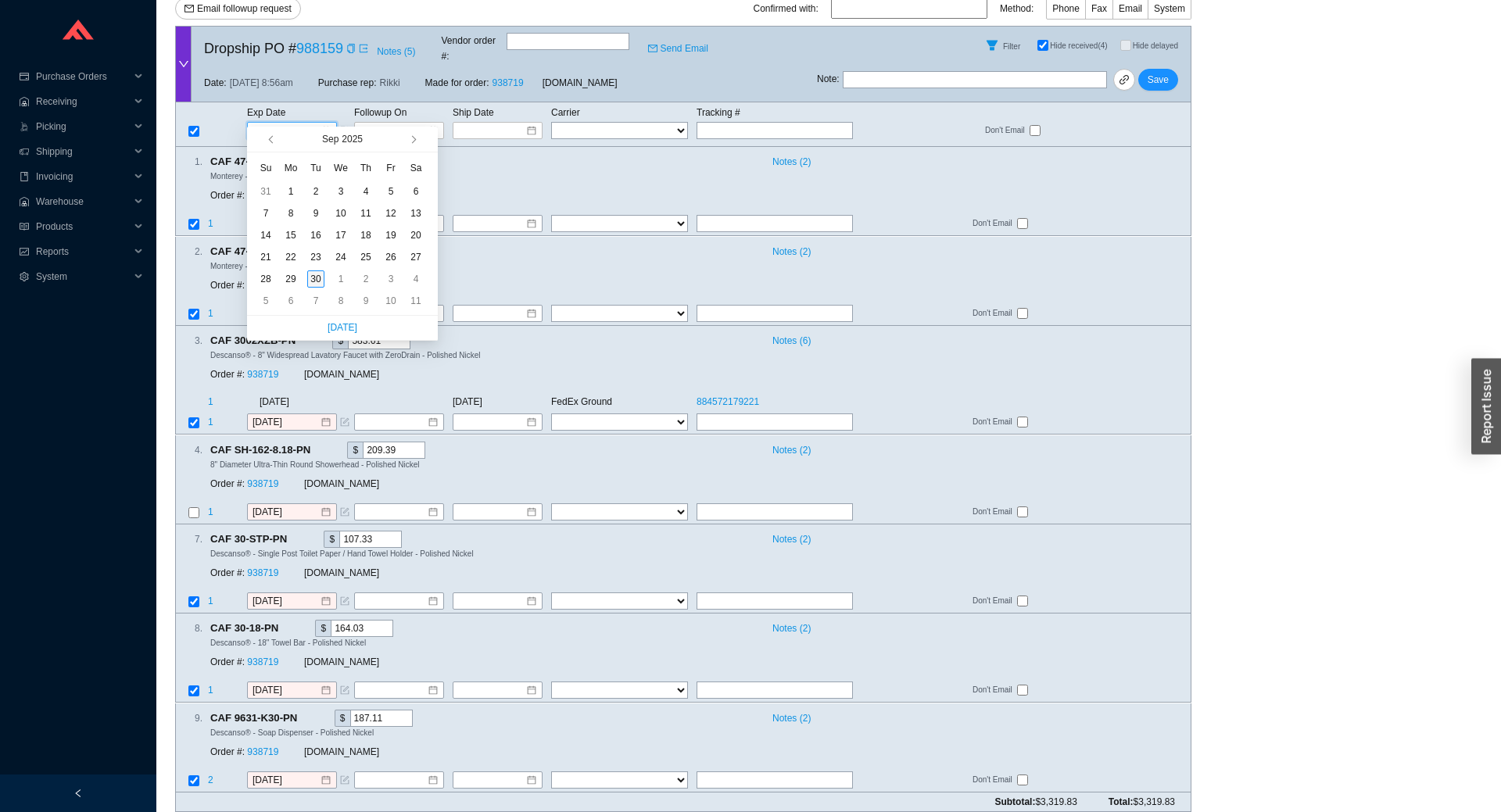
type input "[DATE]"
click at [323, 278] on div "30" at bounding box center [316, 279] width 17 height 17
type input "[DATE]"
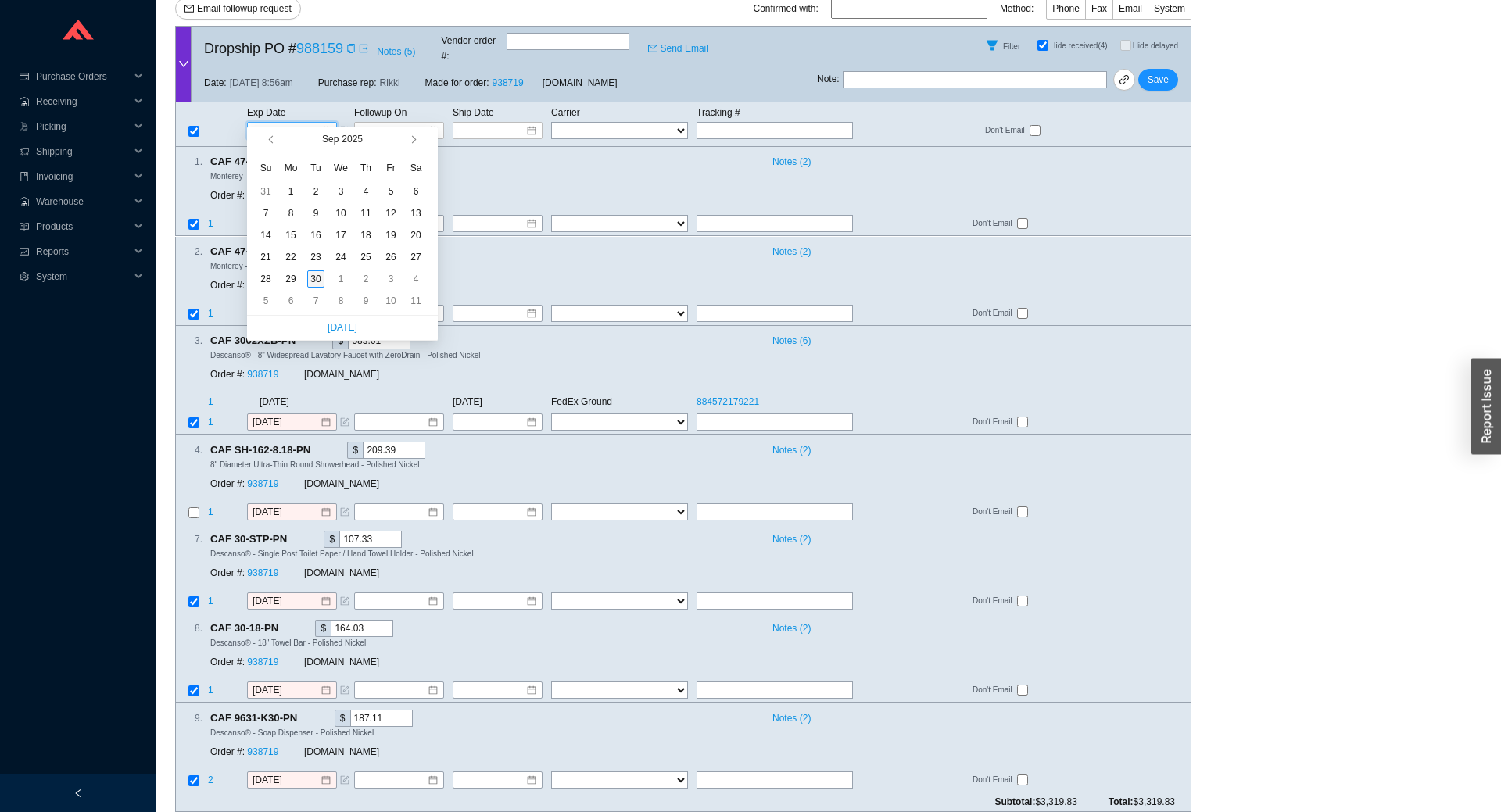
type input "[DATE]"
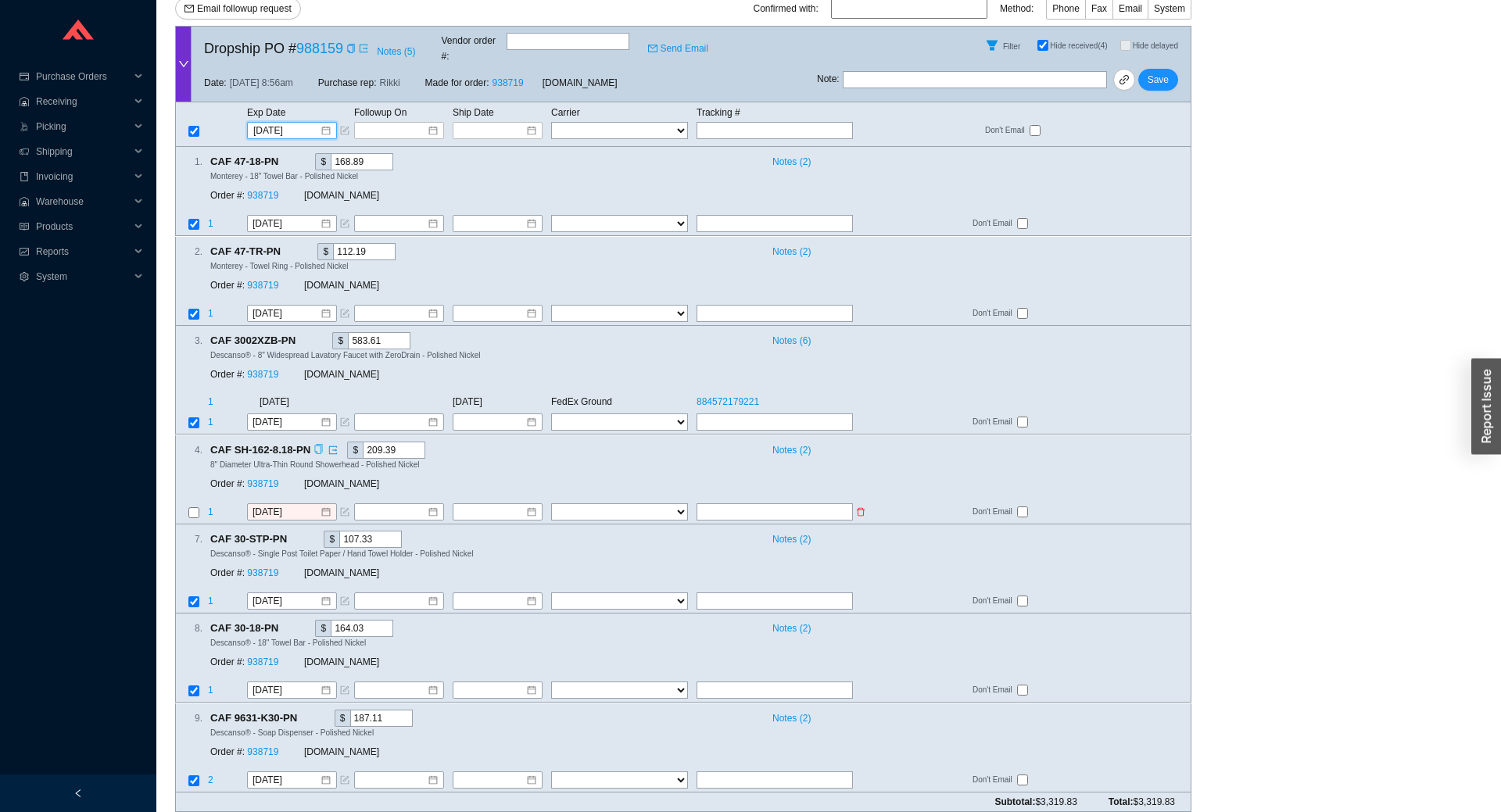
click at [345, 508] on icon "form" at bounding box center [346, 511] width 6 height 6
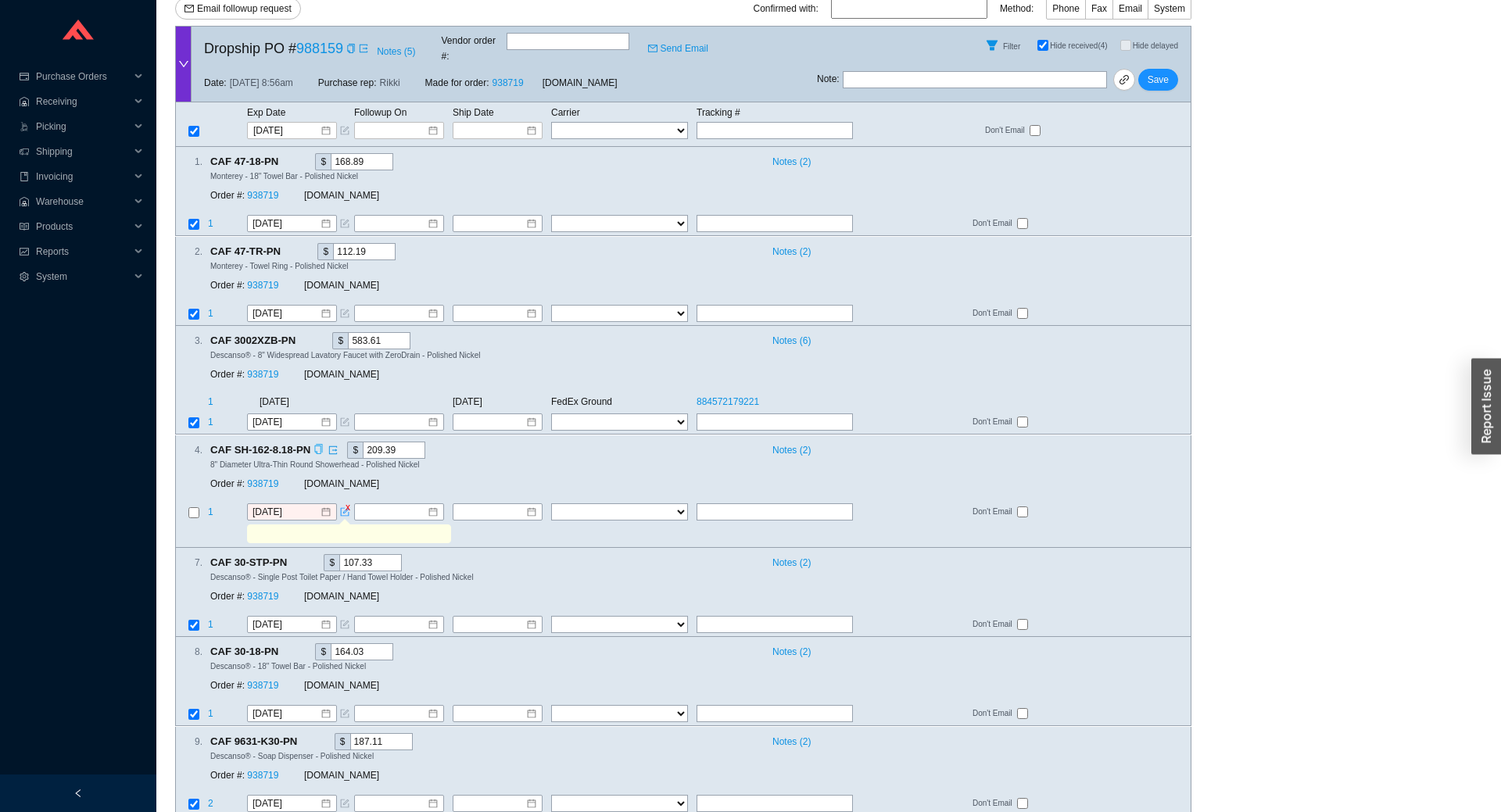
click at [326, 526] on input "text" at bounding box center [349, 534] width 198 height 17
drag, startPoint x: 255, startPoint y: 516, endPoint x: 246, endPoint y: 520, distance: 9.8
click at [249, 526] on input "end October" at bounding box center [349, 534] width 198 height 17
type input "End October"
click at [197, 507] on input "checkbox" at bounding box center [193, 512] width 11 height 11
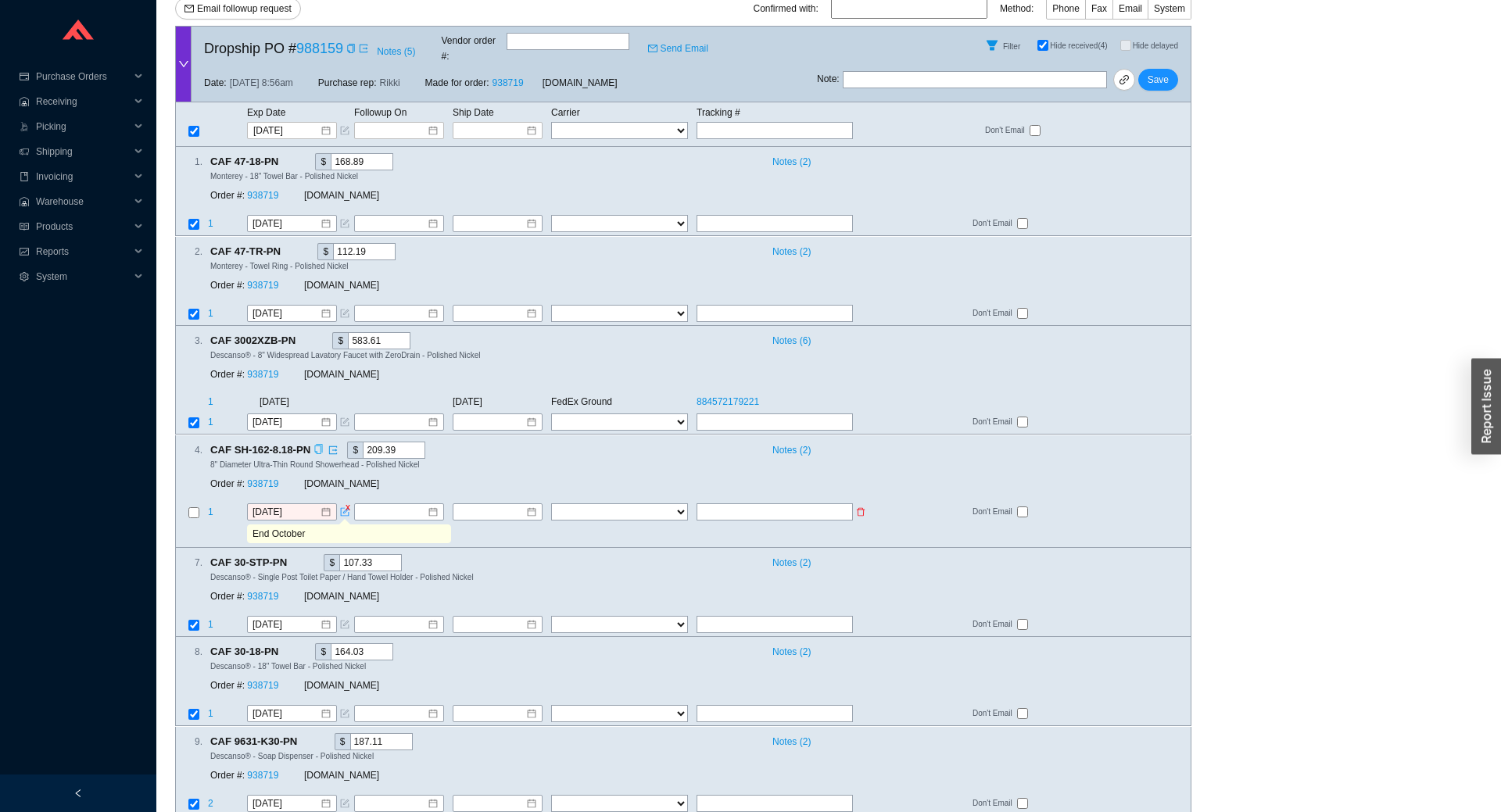
checkbox input "true"
click at [279, 504] on input "9/29/2025" at bounding box center [286, 511] width 67 height 16
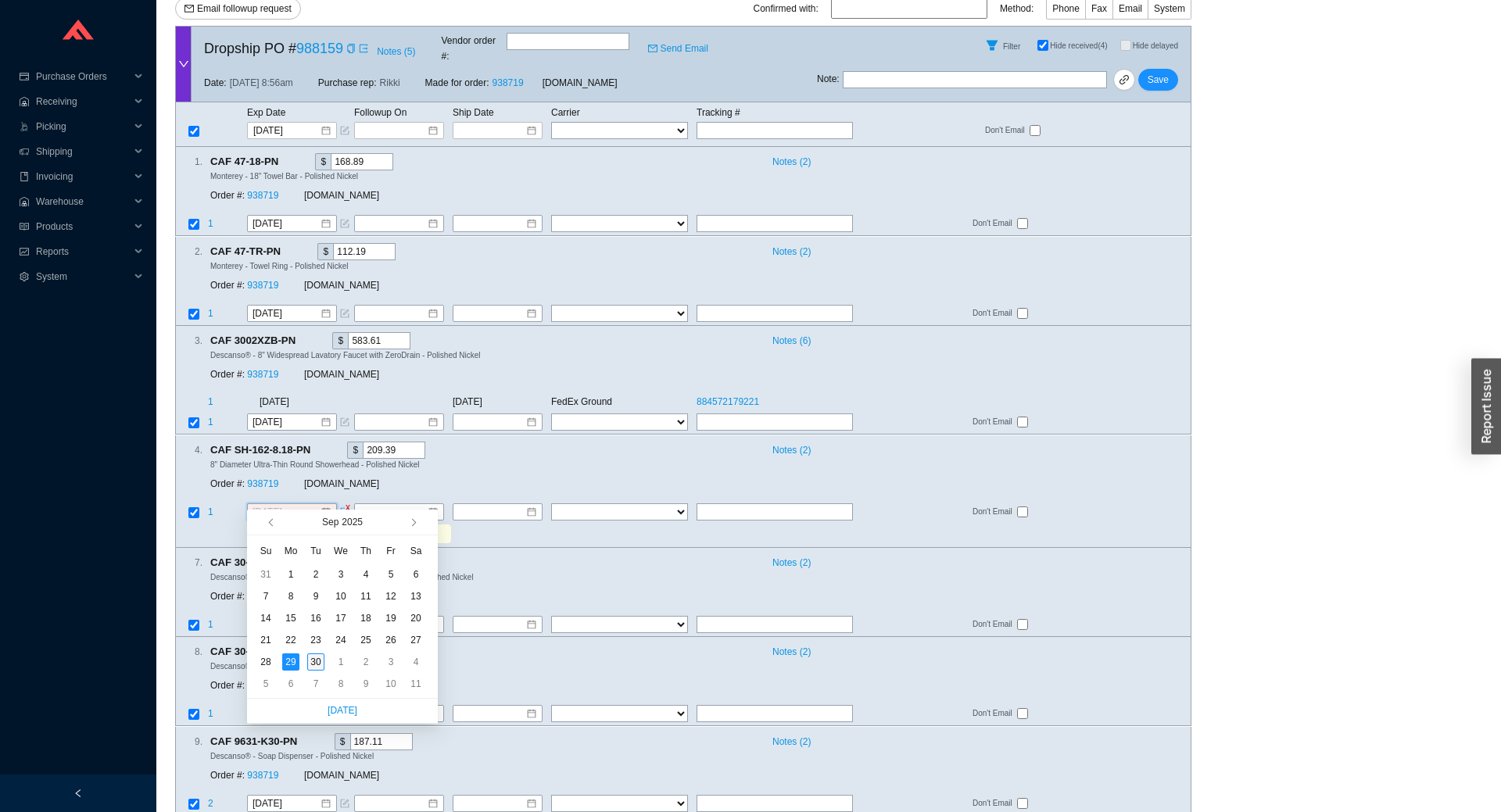
type input "[DATE]"
click at [312, 657] on div "30" at bounding box center [316, 662] width 17 height 17
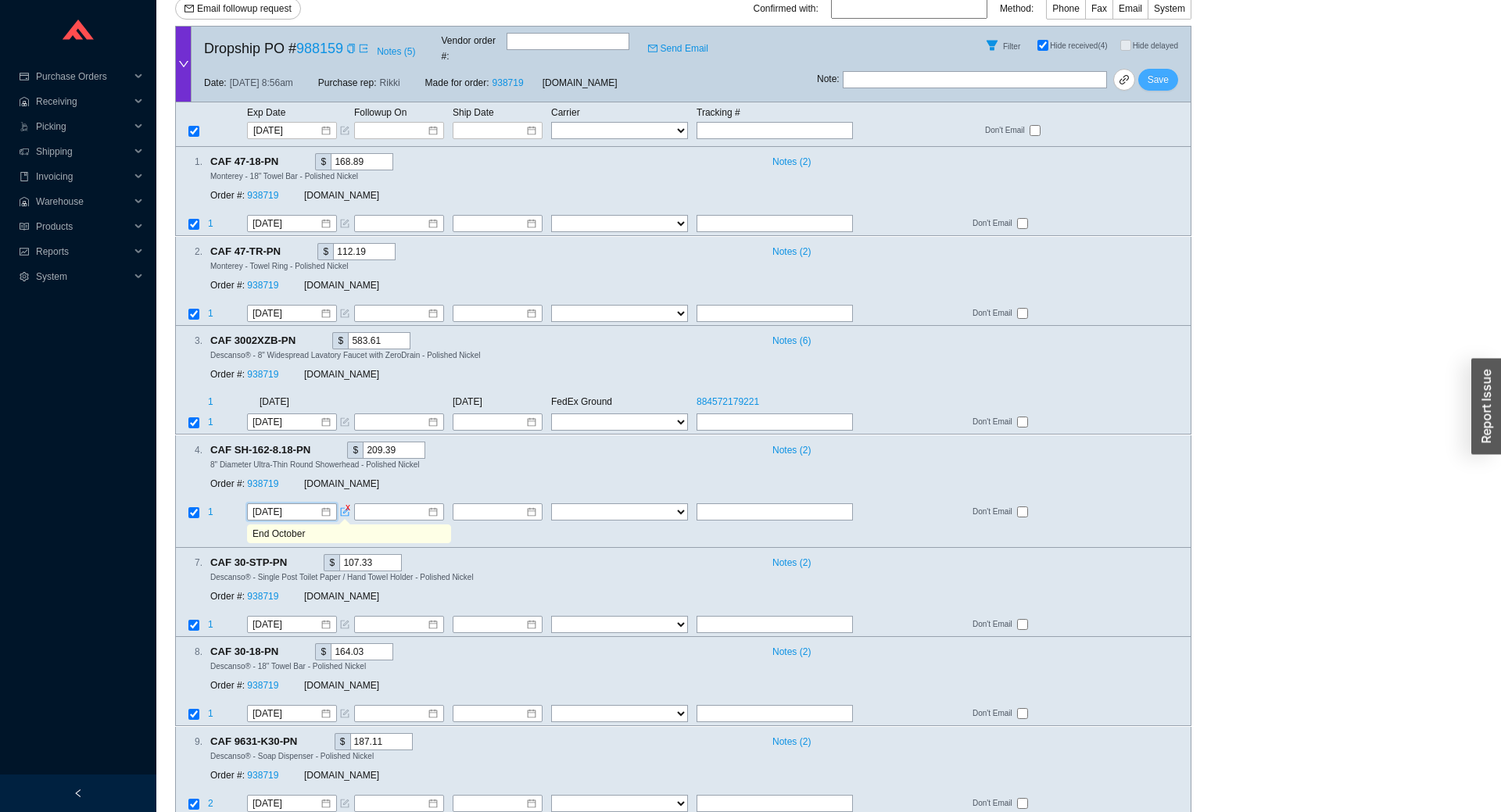
click at [1167, 77] on button "Save" at bounding box center [1157, 80] width 39 height 22
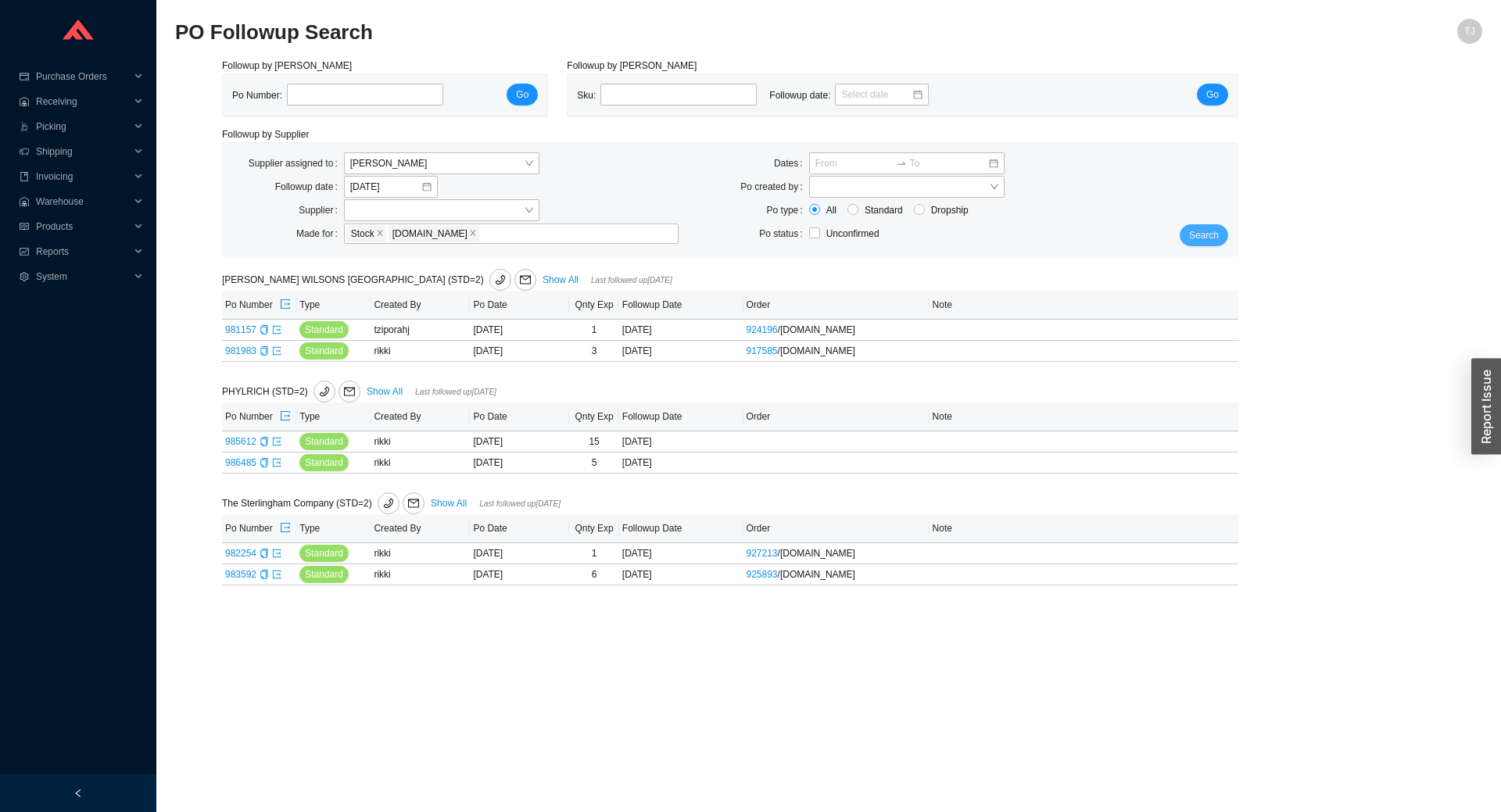
click at [1224, 237] on button "Search" at bounding box center [1204, 235] width 49 height 22
